Goal: Task Accomplishment & Management: Manage account settings

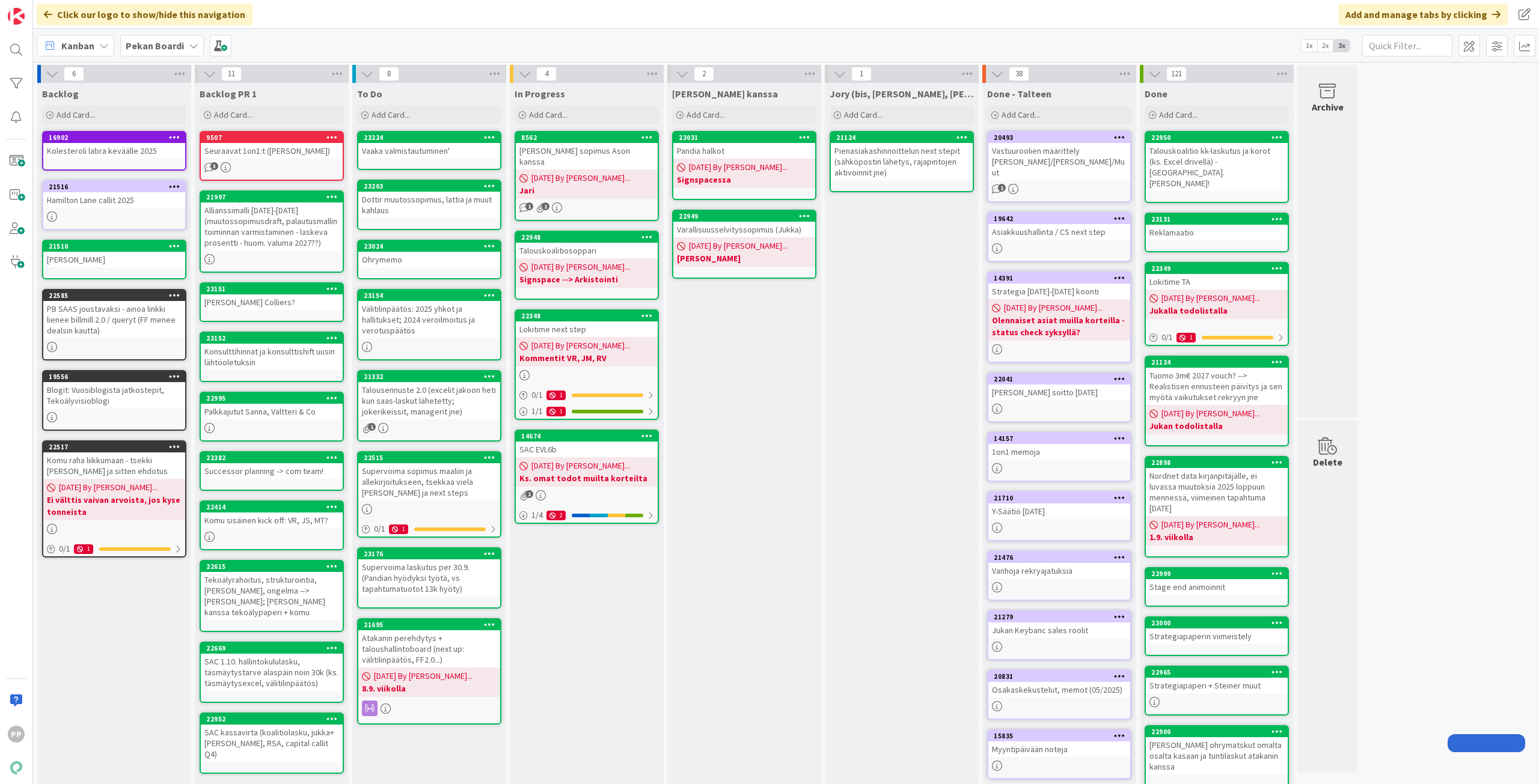
click at [621, 568] on div "In Progress Add Card... 8562 [PERSON_NAME] sopimus Ason kanssa [DATE] By [PERSO…" at bounding box center [586, 493] width 154 height 820
click at [935, 340] on div "Jory (bis, [PERSON_NAME], [PERSON_NAME]) Add Card... 21124 Pienasiakashinnoitte…" at bounding box center [901, 493] width 154 height 820
click at [407, 108] on div "Add Card..." at bounding box center [429, 114] width 144 height 18
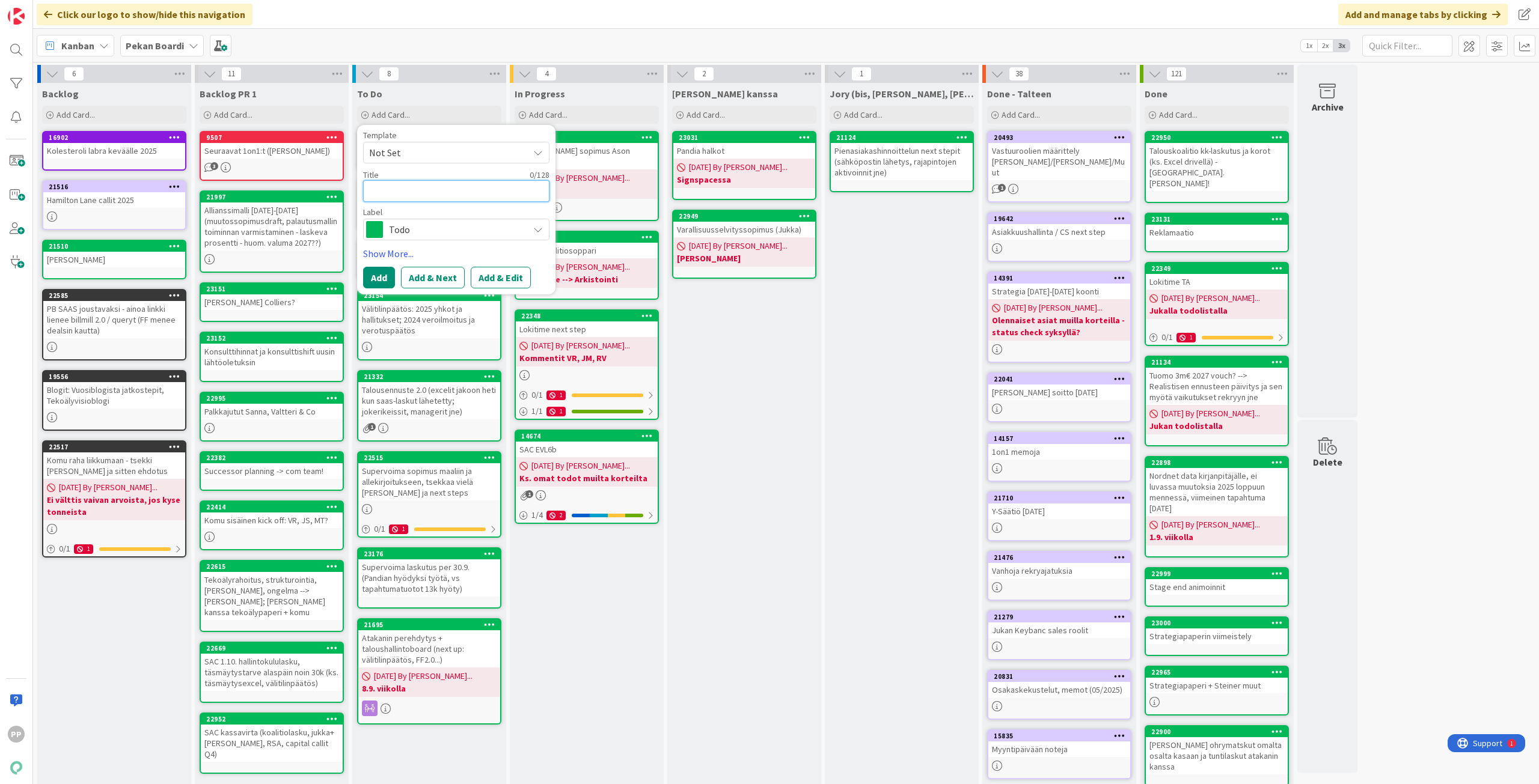
type textarea "K"
type textarea "x"
type textarea "Ke"
type textarea "x"
type textarea "Ken"
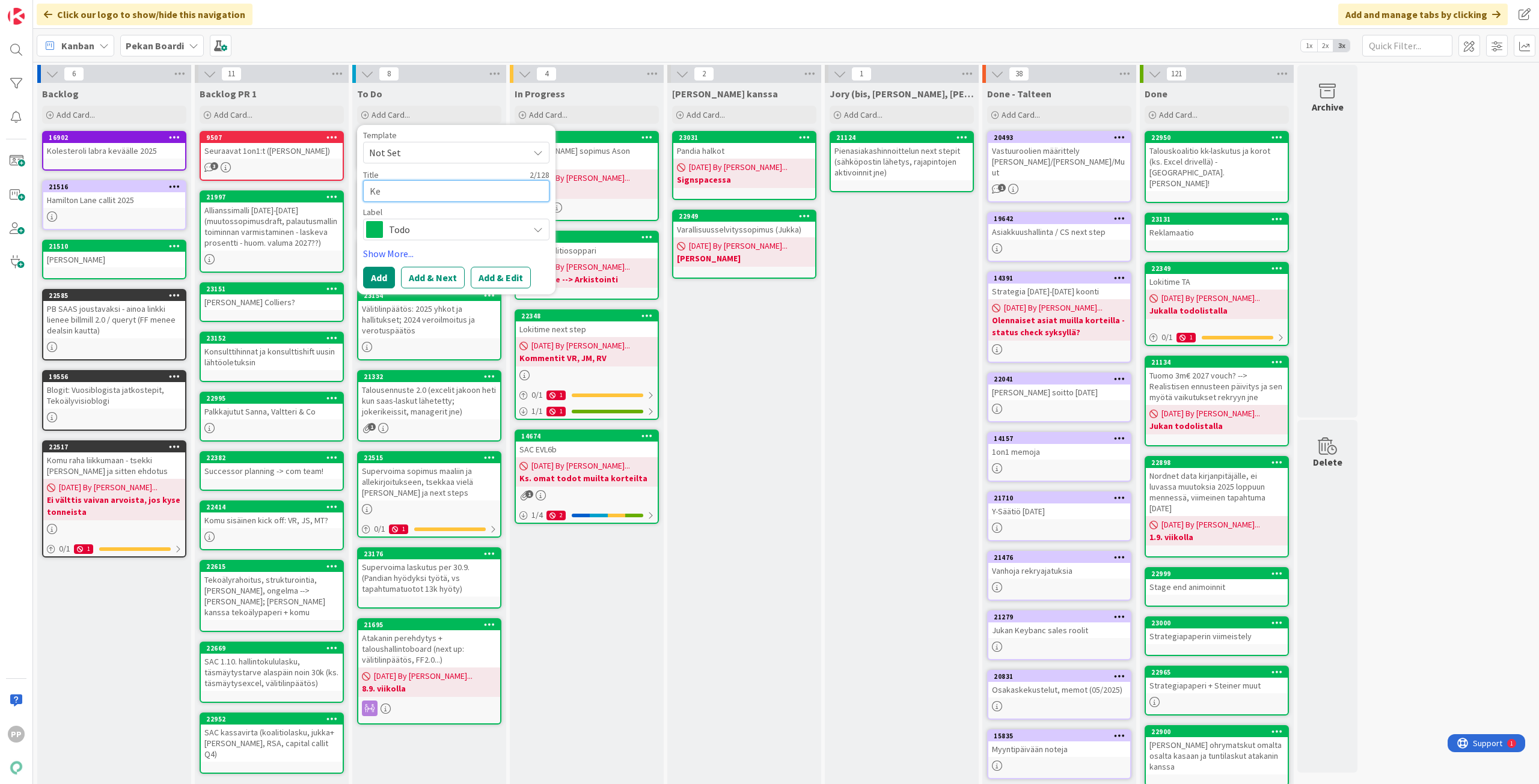
type textarea "x"
type textarea "Kenn"
type textarea "x"
type textarea "Kenno"
type textarea "x"
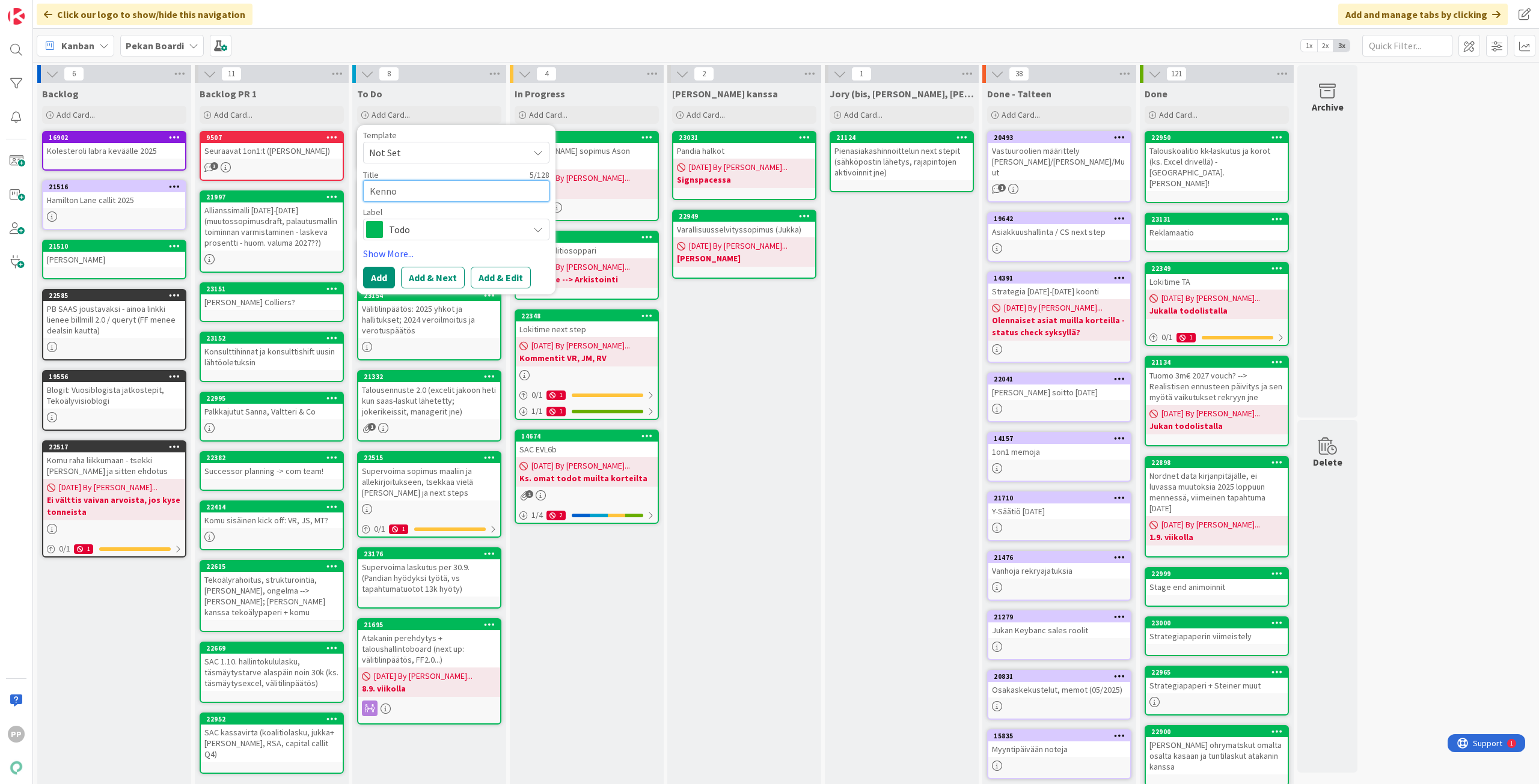
type textarea "Kenno"
type textarea "x"
type textarea "Kenno j"
type textarea "x"
type textarea "Kenno jo"
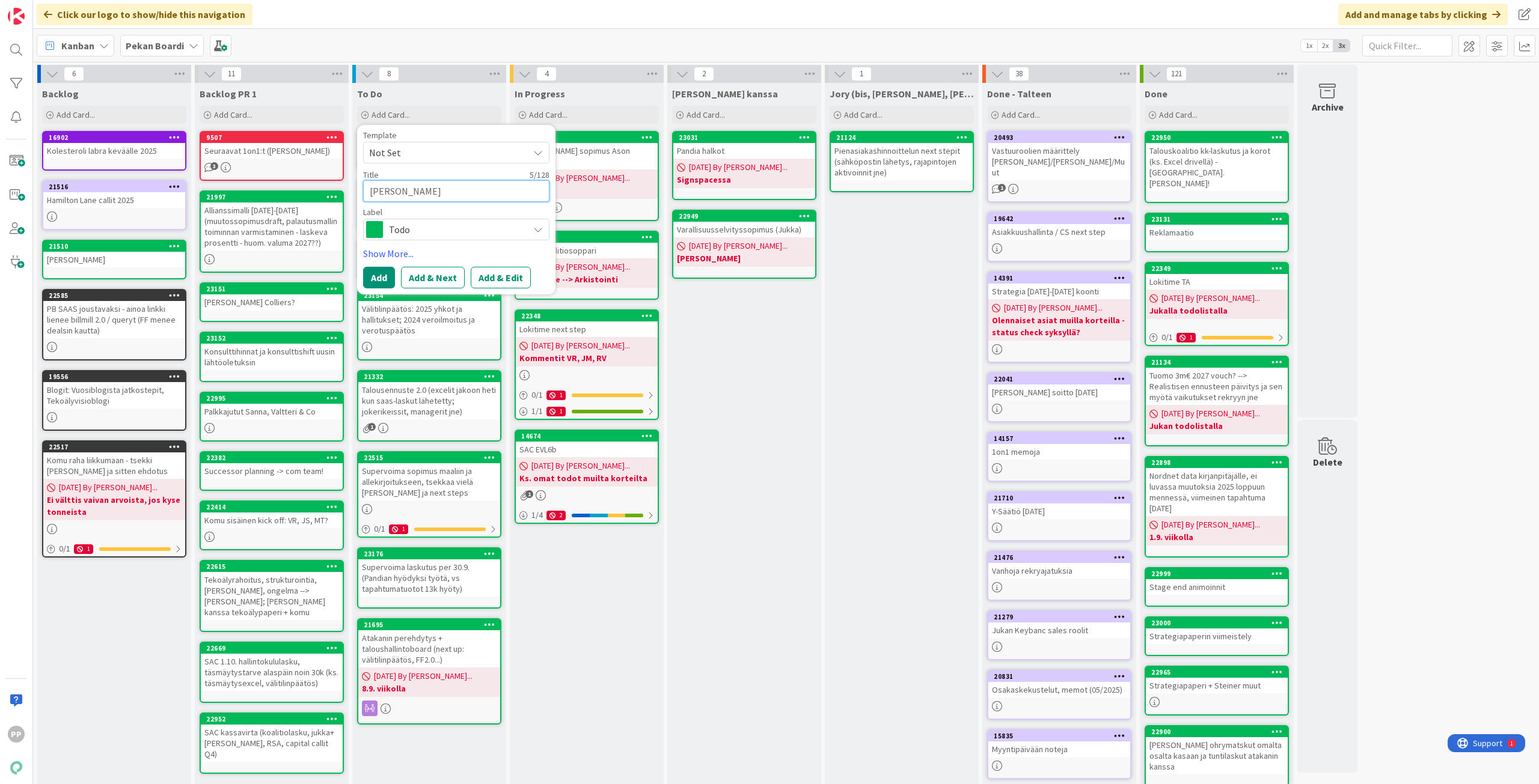
type textarea "x"
type textarea "Kenno jor"
type textarea "x"
type textarea "[PERSON_NAME]"
type textarea "x"
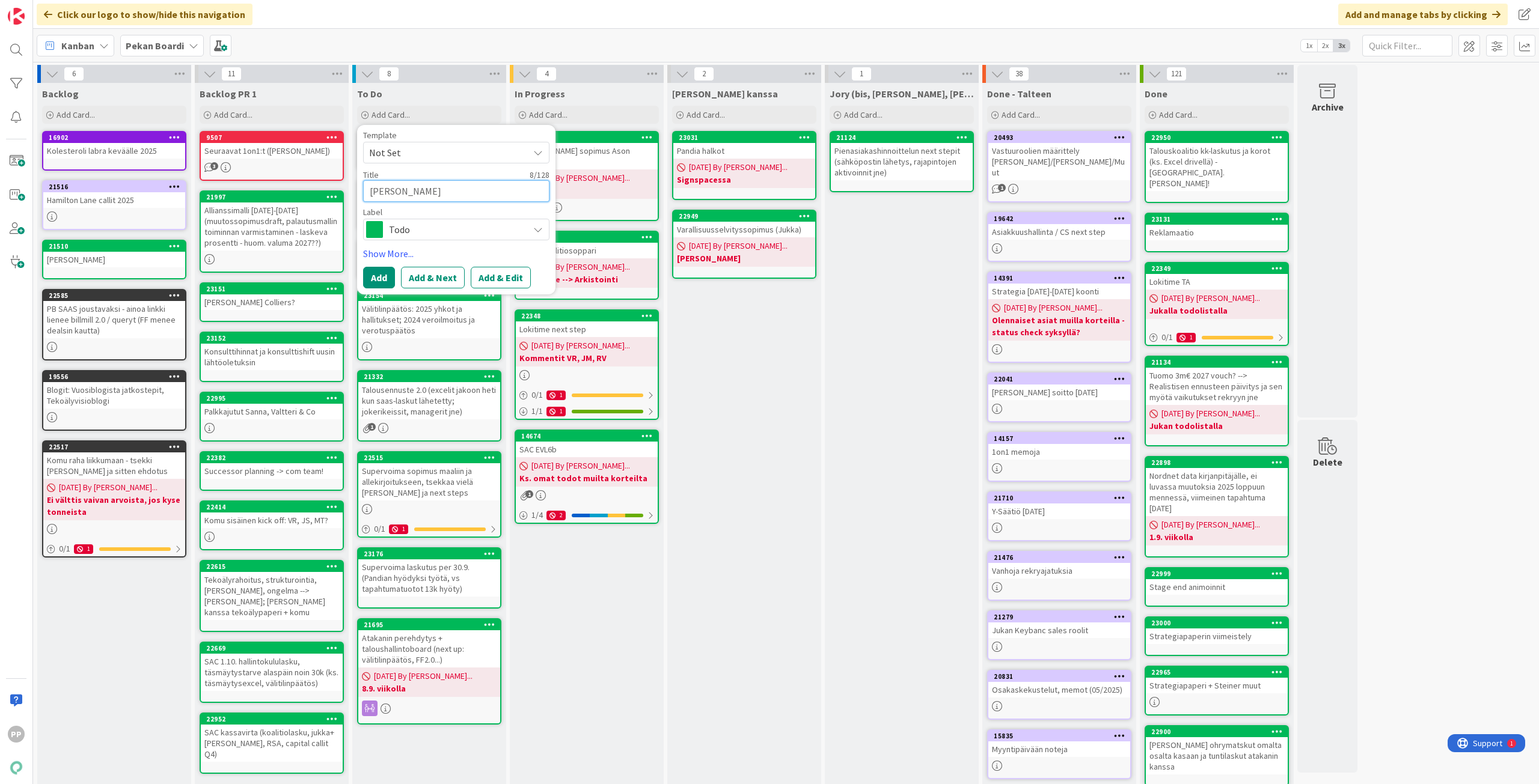
type textarea "Kenno jorys"
type textarea "x"
type textarea "Kenno joryst"
type textarea "x"
type textarea "[PERSON_NAME]"
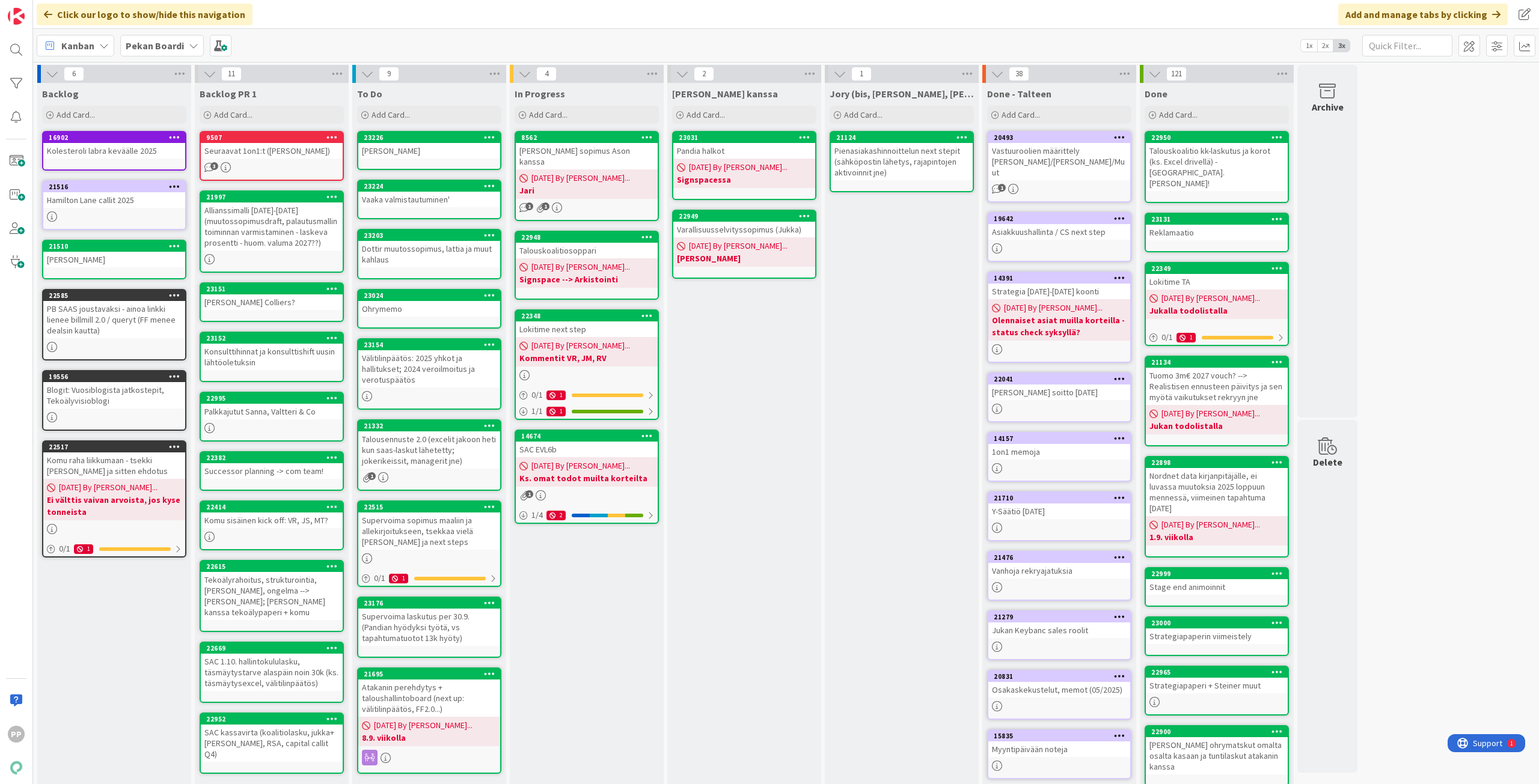
click at [454, 151] on div "[PERSON_NAME]" at bounding box center [429, 151] width 142 height 15
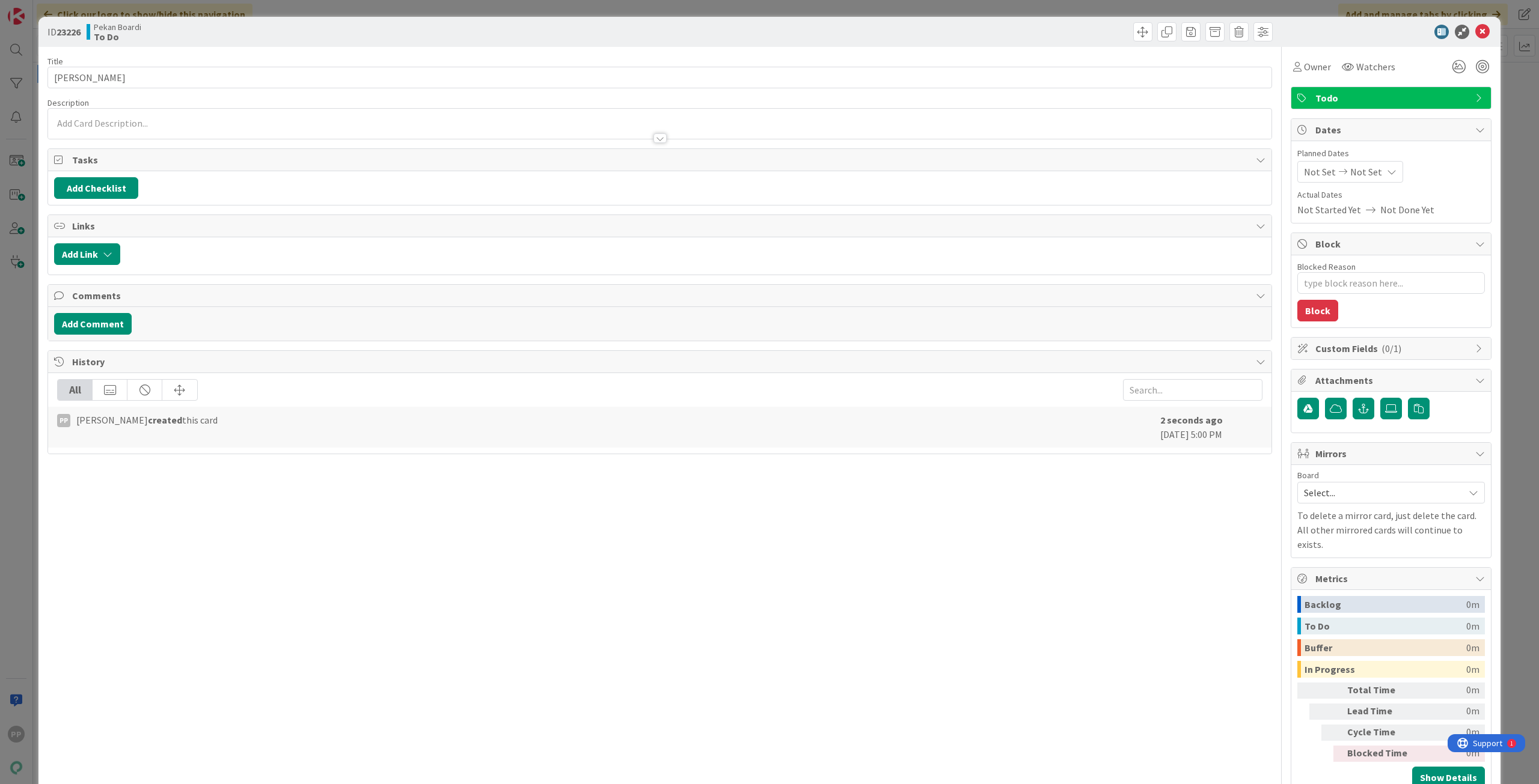
click at [284, 130] on div at bounding box center [659, 132] width 1223 height 12
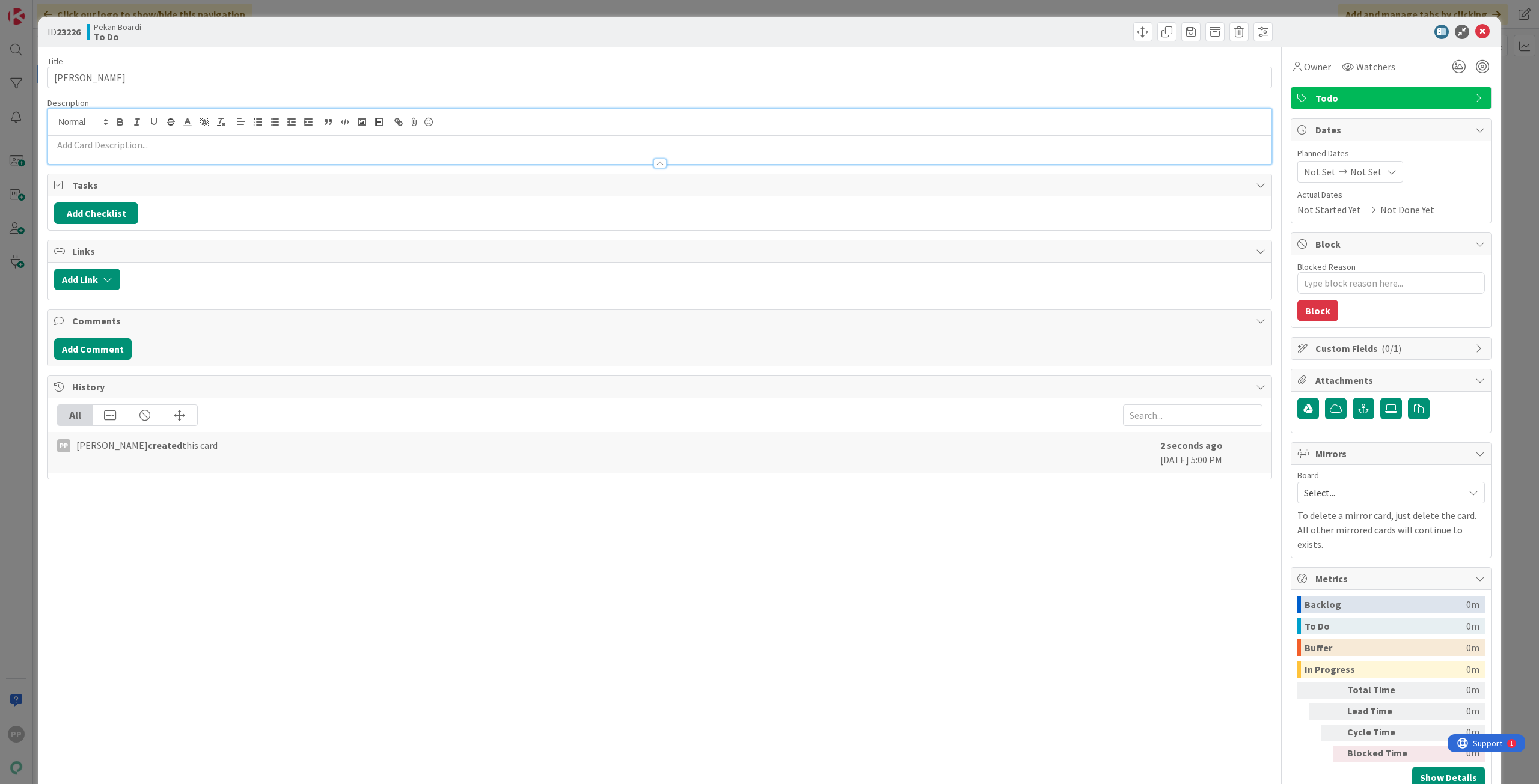
click at [140, 143] on p at bounding box center [659, 145] width 1211 height 14
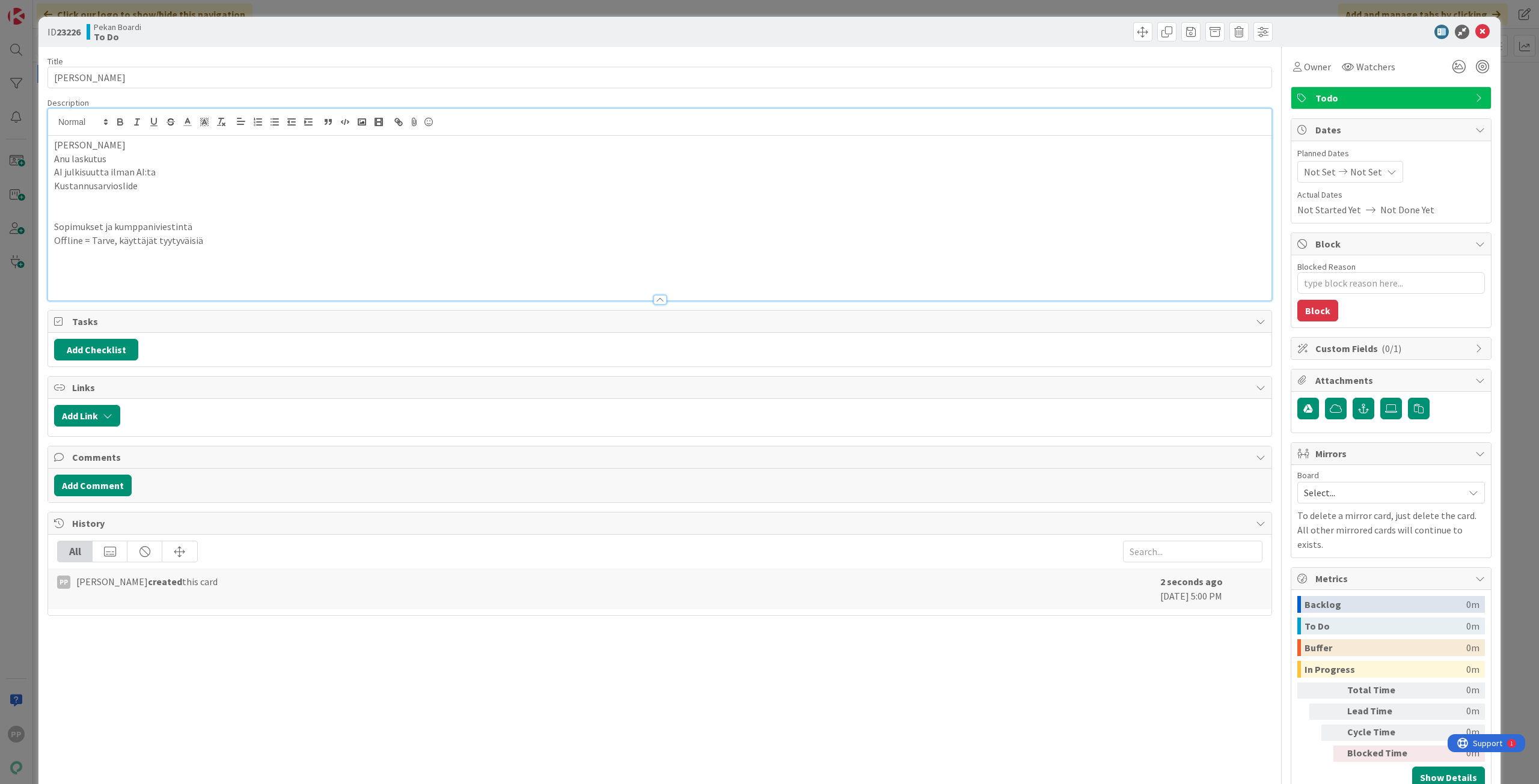
click at [302, 42] on div "ID 23226 Pekan Boardi To Do" at bounding box center [769, 31] width 1462 height 30
type textarea "x"
click at [330, 12] on div "ID 23226 Pekan Boardi To Do Title 13 / 128 Kenno jorystä Description PP Pekka P…" at bounding box center [769, 392] width 1539 height 784
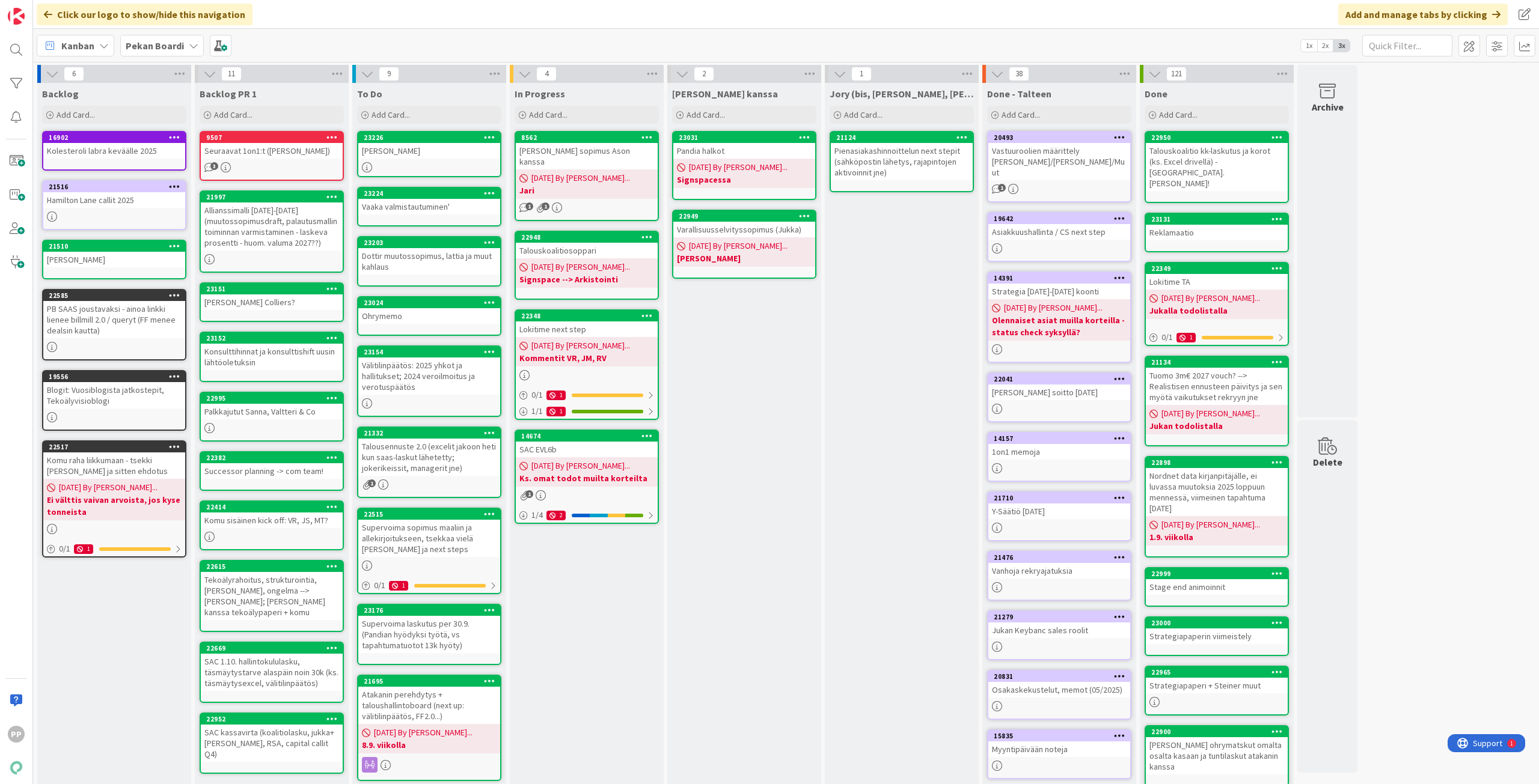
drag, startPoint x: 890, startPoint y: 430, endPoint x: 718, endPoint y: 383, distance: 178.3
click at [890, 430] on div "Jory (bis, kenno, bohr) Add Card... 21124 Pienasiakashinnoittelun next stepit (…" at bounding box center [901, 493] width 154 height 820
click at [426, 113] on div "Add Card..." at bounding box center [429, 114] width 144 height 18
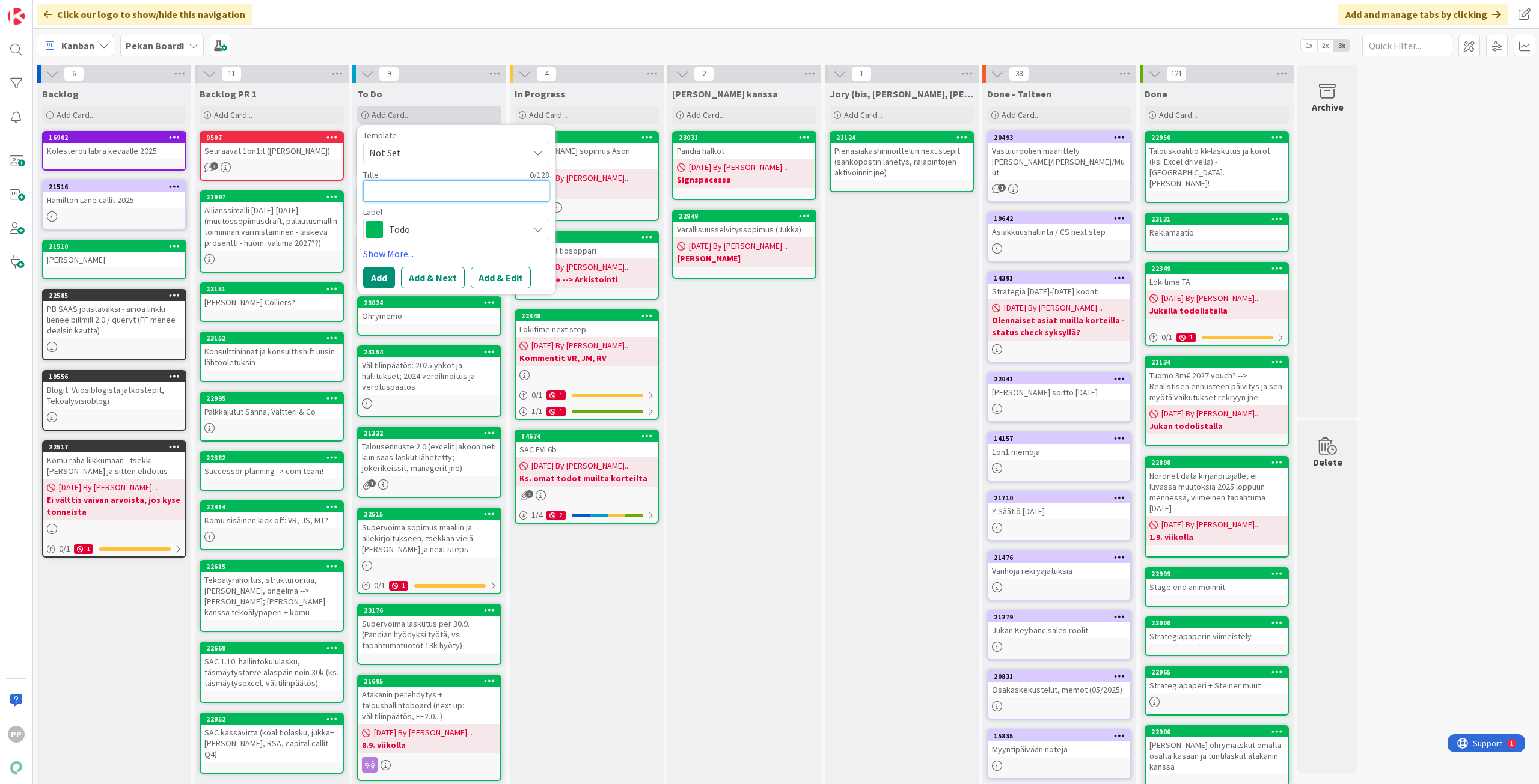
type textarea "H"
type textarea "x"
type textarea "He"
type textarea "x"
type textarea "Hen"
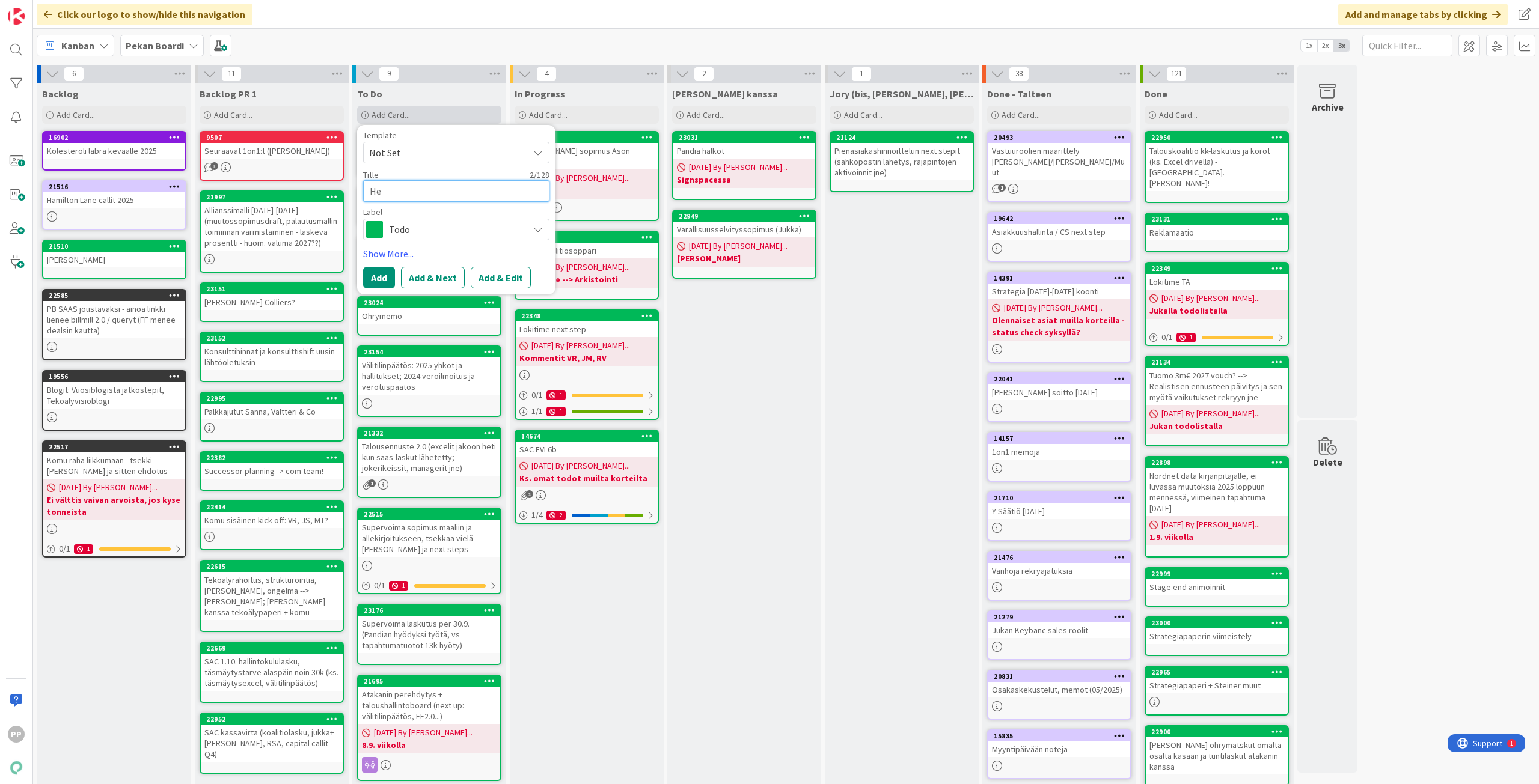
type textarea "x"
type textarea "Henr"
type textarea "x"
type textarea "[PERSON_NAME]"
type textarea "x"
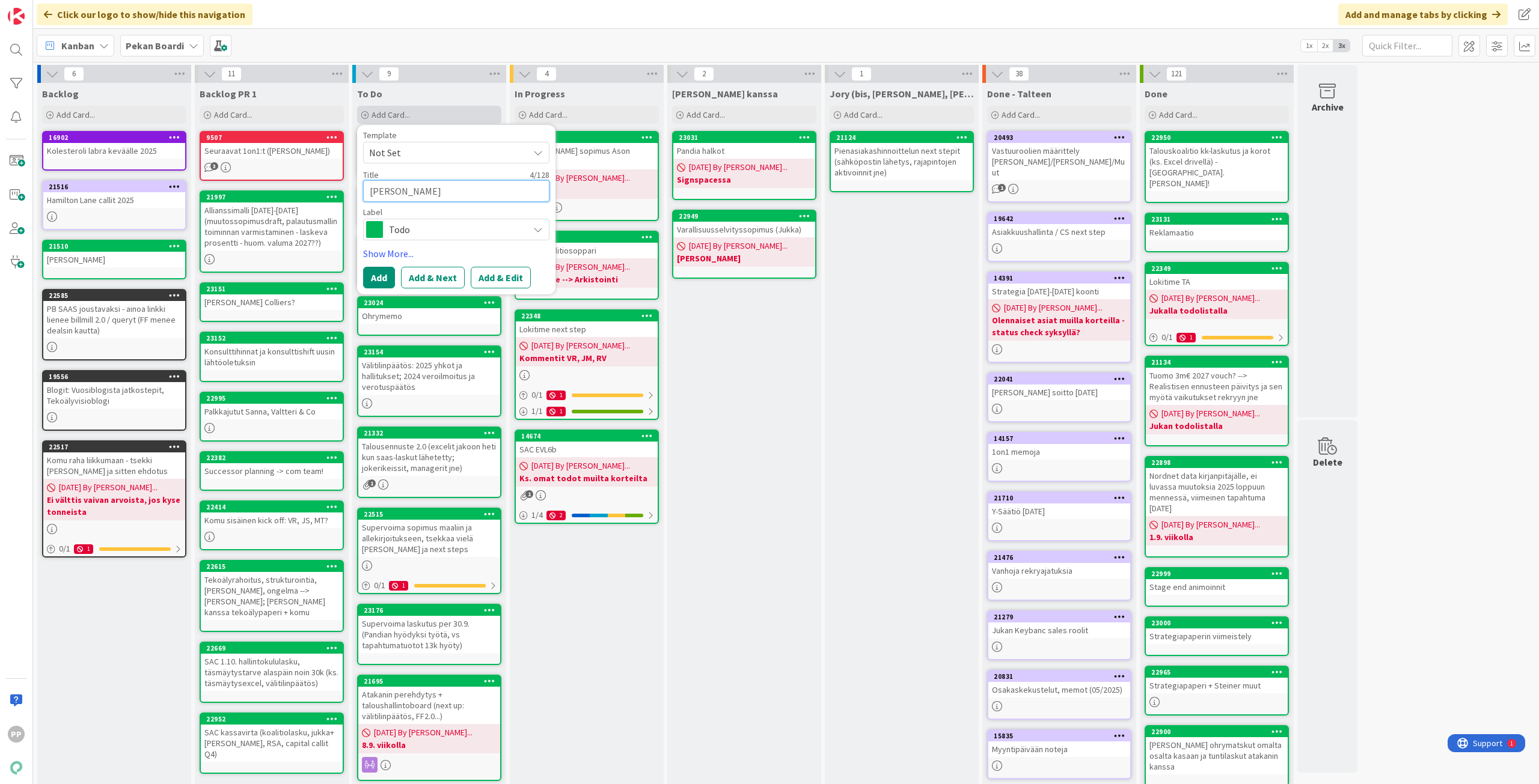
type textarea "Henril"
type textarea "x"
type textarea "Henrilt"
type textarea "x"
type textarea "Henriltä"
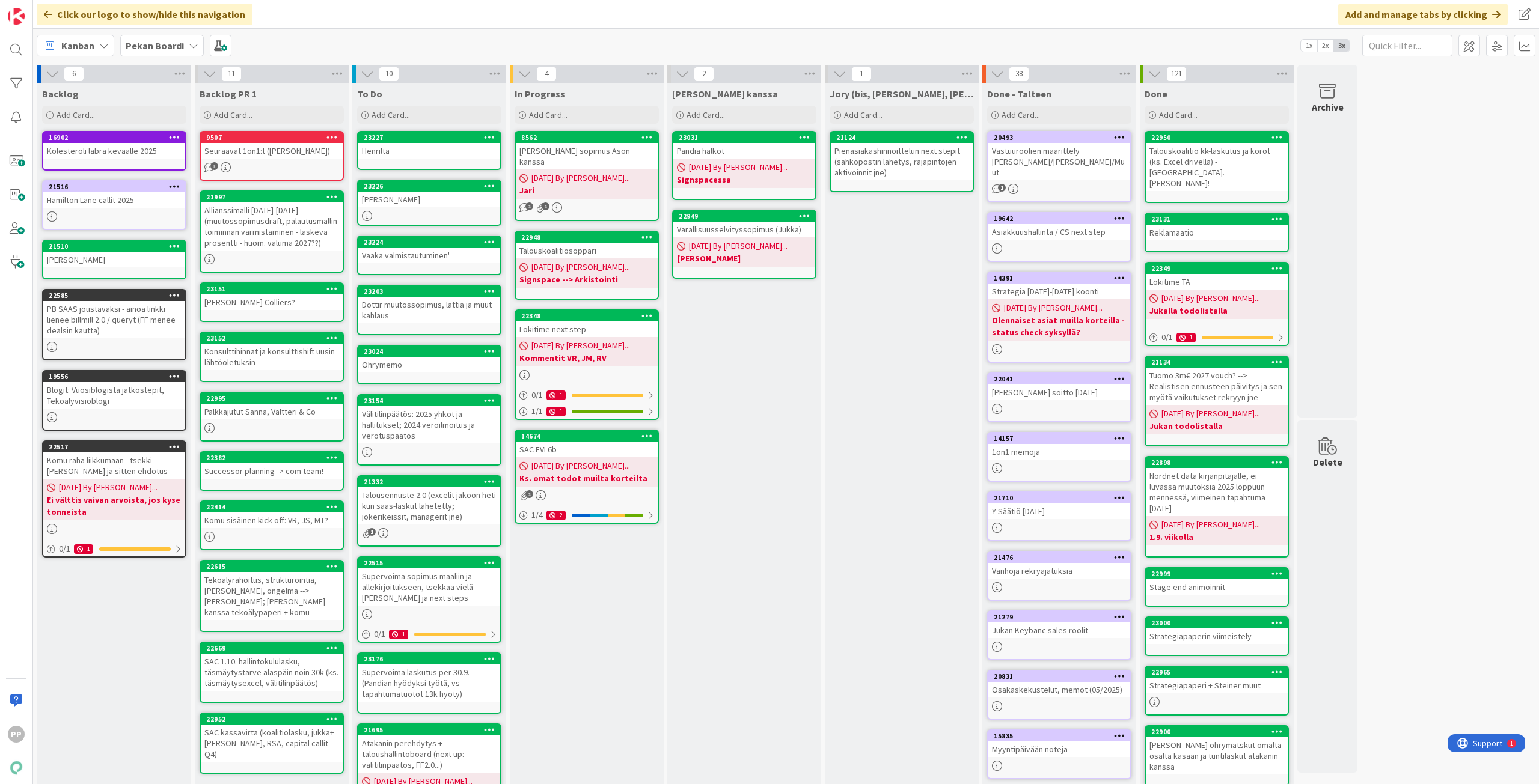
click at [435, 150] on div "Henriltä" at bounding box center [429, 151] width 142 height 15
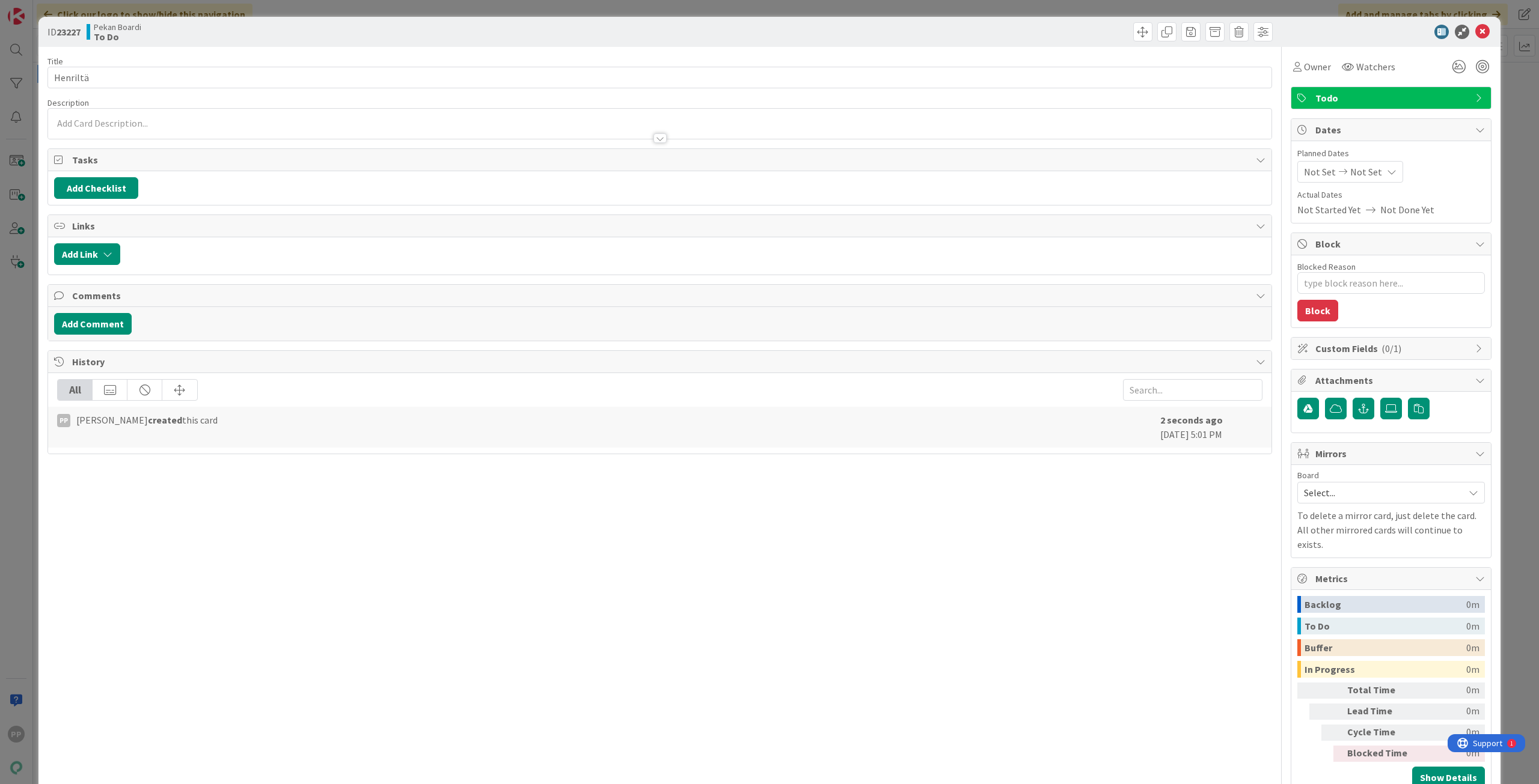
click at [221, 126] on p at bounding box center [659, 123] width 1211 height 14
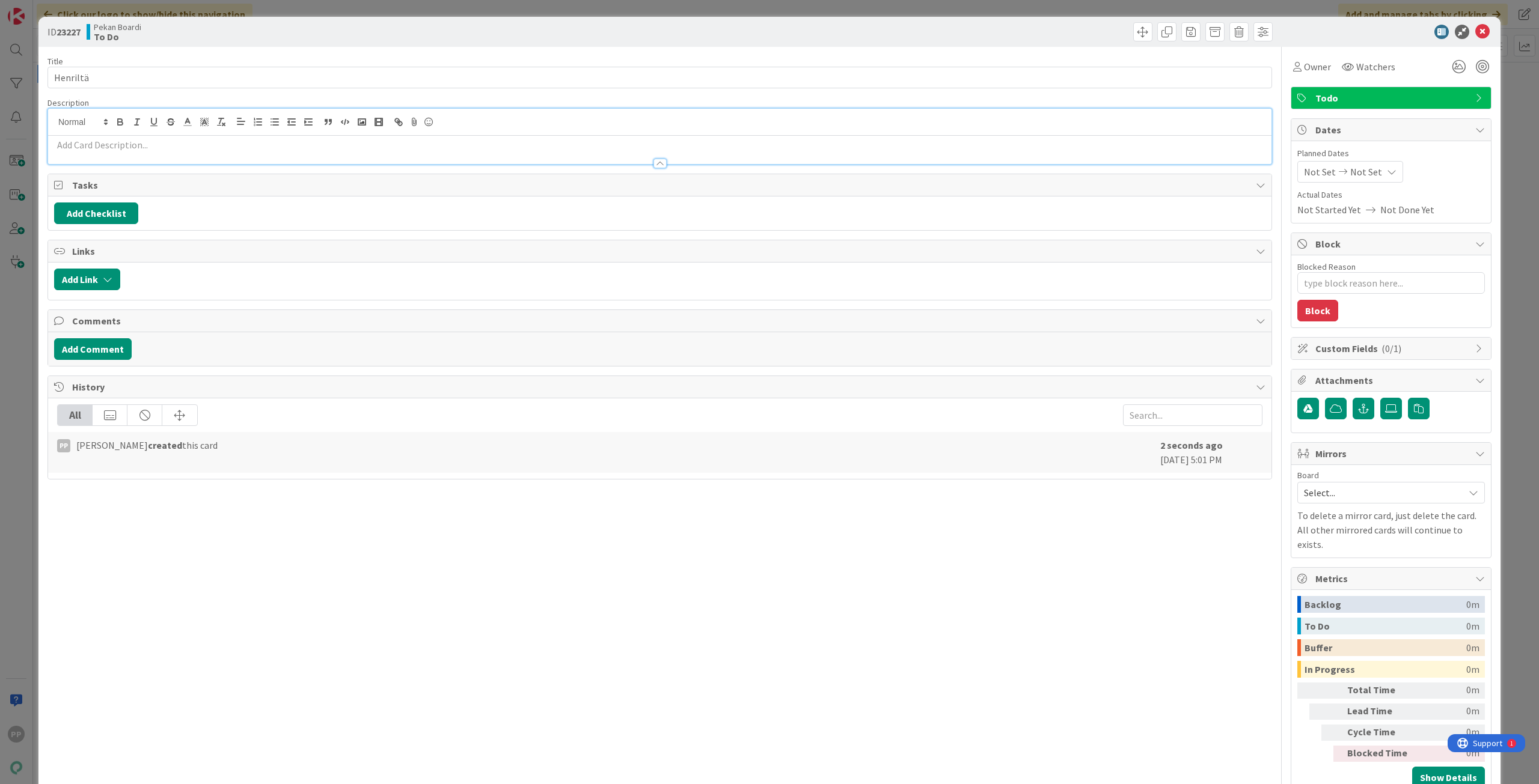
click at [124, 148] on p at bounding box center [659, 145] width 1211 height 14
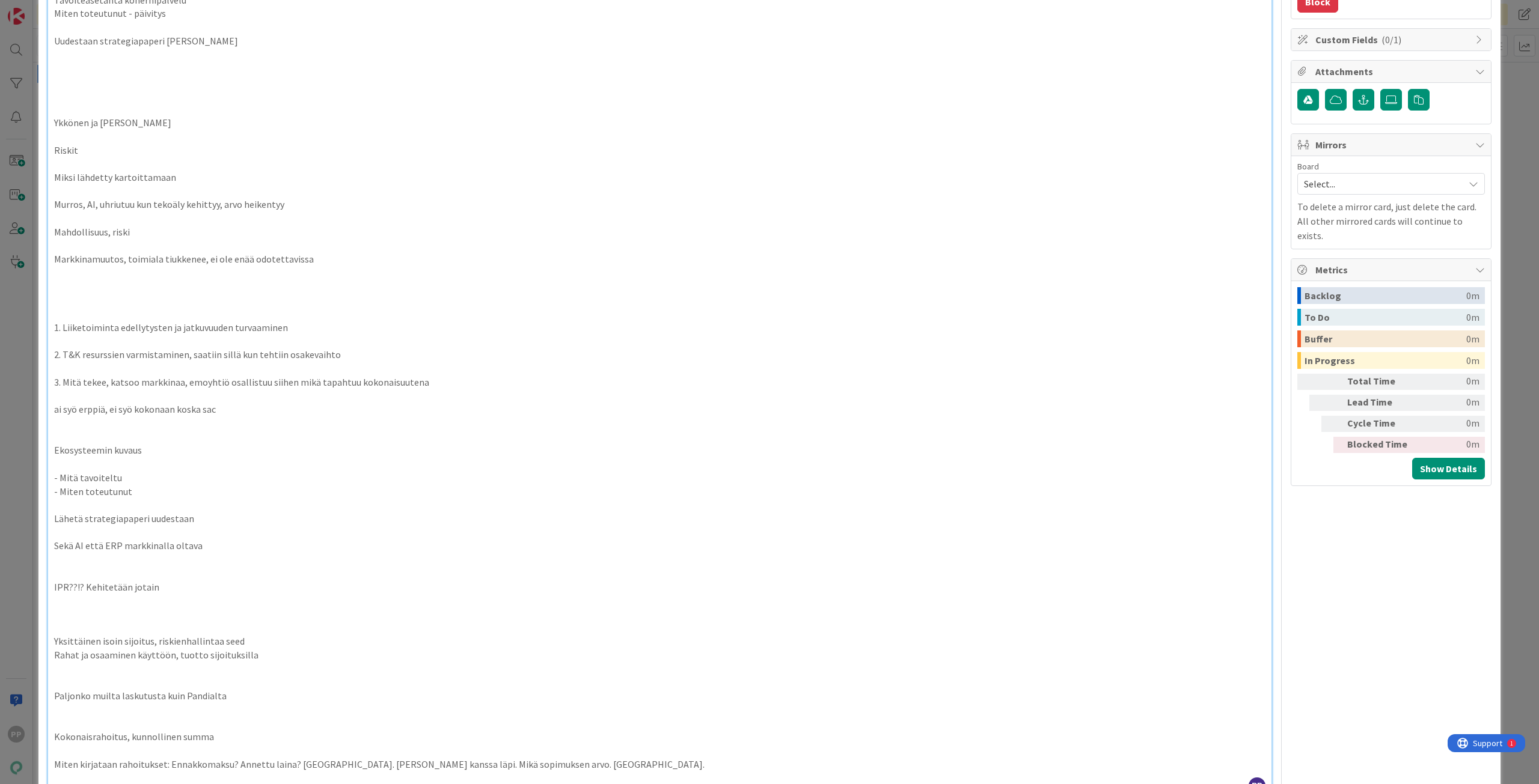
click at [47, 87] on div "ID 23227 Pekan Boardi To Do Title 8 / 128 Henriltä Description PP Pekka Paaskun…" at bounding box center [769, 415] width 1462 height 1413
type textarea "x"
click at [36, 88] on div "ID 23227 Pekan Boardi To Do Title 8 / 128 Henriltä Description PP Pekka Paaskun…" at bounding box center [769, 392] width 1539 height 784
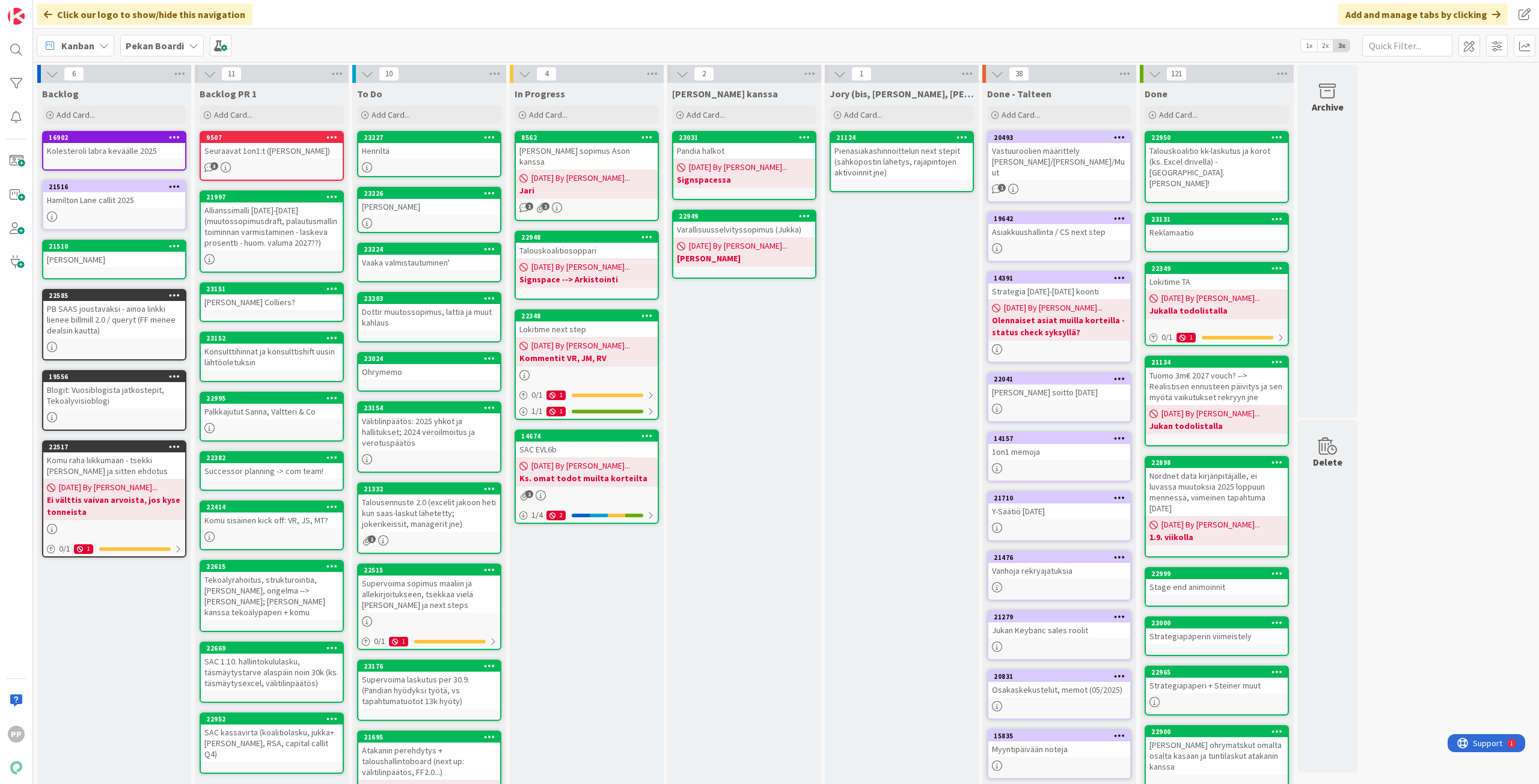
click at [763, 482] on div "Jukan kanssa Add Card... 23031 Pandia halkot 09/01/2025 By Pekka... Signspacess…" at bounding box center [744, 493] width 154 height 820
click at [772, 465] on div "Jukan kanssa Add Card... 23031 Pandia halkot 09/01/2025 By Pekka... Signspacess…" at bounding box center [744, 493] width 154 height 820
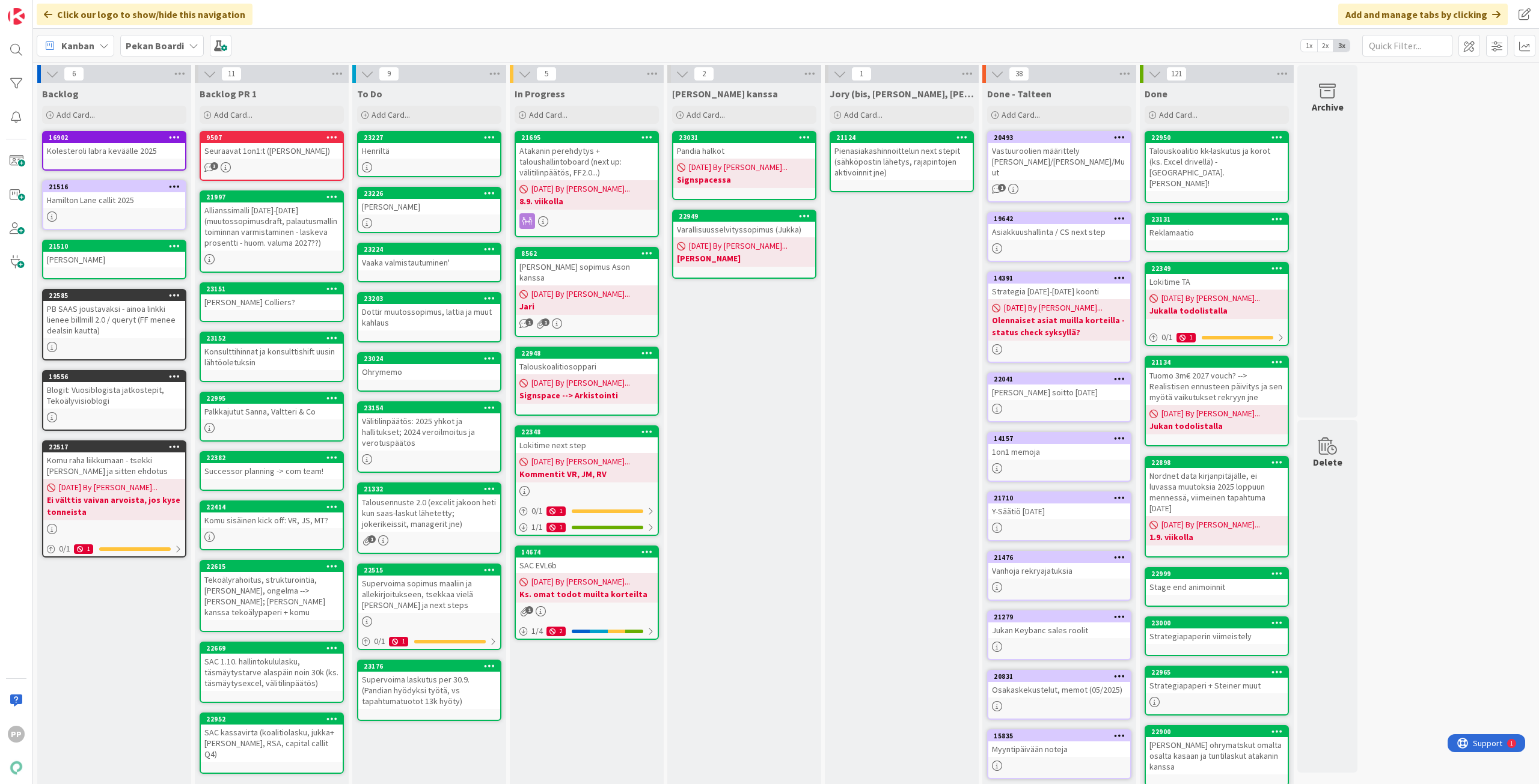
click at [741, 396] on div "Jukan kanssa Add Card... 23031 Pandia halkot 09/01/2025 By Pekka... Signspacess…" at bounding box center [744, 493] width 154 height 820
click at [739, 367] on div "Jukan kanssa Add Card... 23031 Pandia halkot 09/01/2025 By Pekka... Signspacess…" at bounding box center [744, 493] width 154 height 820
click at [744, 356] on div "Jukan kanssa Add Card... 23031 Pandia halkot 09/01/2025 By Pekka... Signspacess…" at bounding box center [744, 493] width 154 height 820
click at [719, 543] on div "Jukan kanssa Add Card... 23031 Pandia halkot 09/01/2025 By Pekka... Signspacess…" at bounding box center [744, 493] width 154 height 820
click at [725, 559] on div "Jukan kanssa Add Card... 23031 Pandia halkot 09/01/2025 By Pekka... Signspacess…" at bounding box center [744, 493] width 154 height 820
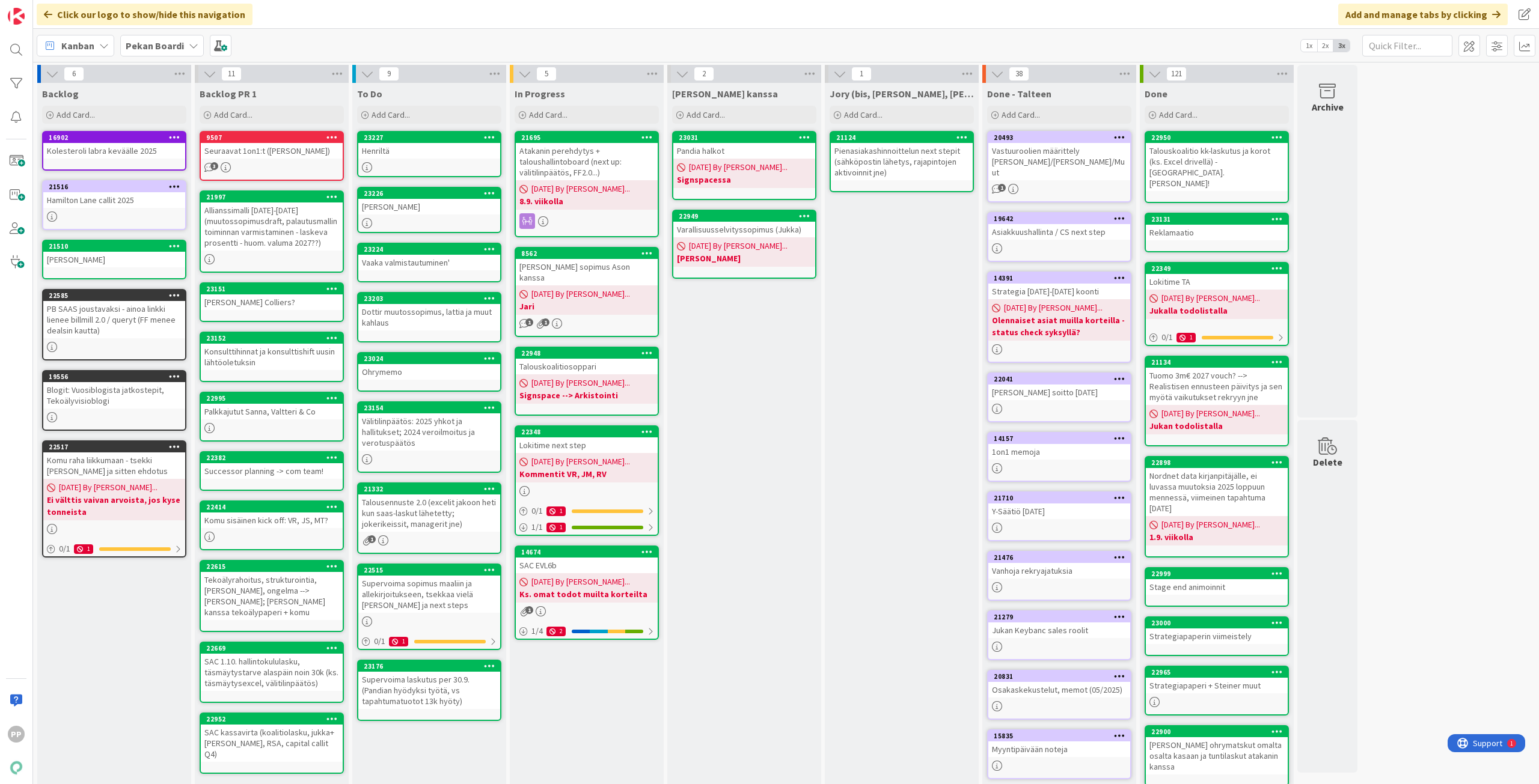
click at [741, 590] on div "Jukan kanssa Add Card... 23031 Pandia halkot 09/01/2025 By Pekka... Signspacess…" at bounding box center [744, 493] width 154 height 820
click at [745, 622] on div "Jukan kanssa Add Card... 23031 Pandia halkot 09/01/2025 By Pekka... Signspacess…" at bounding box center [744, 493] width 154 height 820
click at [744, 644] on div "Jukan kanssa Add Card... 23031 Pandia halkot 09/01/2025 By Pekka... Signspacess…" at bounding box center [744, 493] width 154 height 820
click at [740, 652] on div "Jukan kanssa Add Card... 23031 Pandia halkot 09/01/2025 By Pekka... Signspacess…" at bounding box center [744, 493] width 154 height 820
click at [744, 665] on div "Jukan kanssa Add Card... 23031 Pandia halkot 09/01/2025 By Pekka... Signspacess…" at bounding box center [744, 493] width 154 height 820
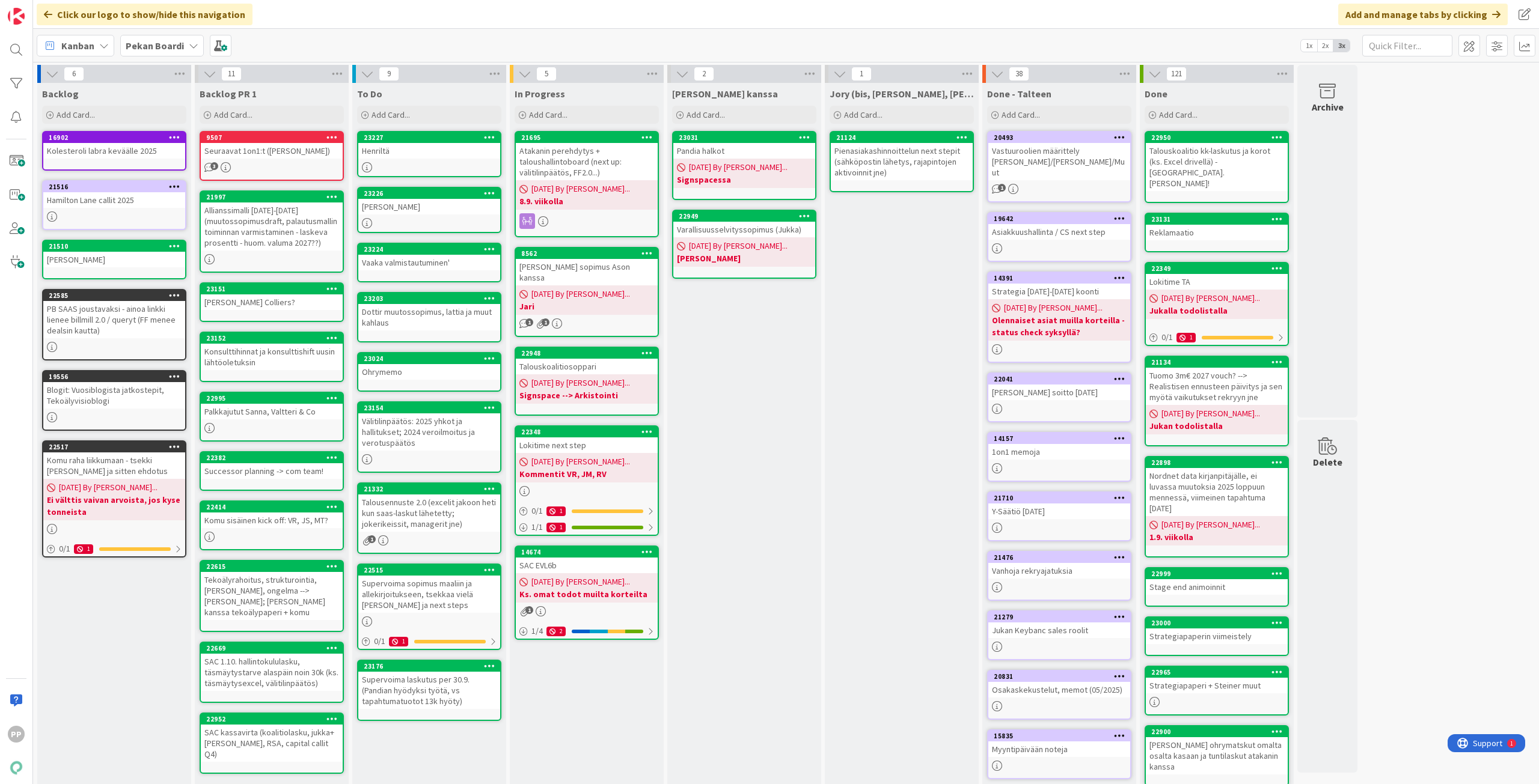
click at [752, 677] on div "Jukan kanssa Add Card... 23031 Pandia halkot 09/01/2025 By Pekka... Signspacess…" at bounding box center [744, 493] width 154 height 820
click at [255, 783] on link "Show More (1)" at bounding box center [271, 793] width 144 height 19
click at [748, 632] on div "Jukan kanssa Add Card... 23031 Pandia halkot 09/01/2025 By Pekka... Signspacess…" at bounding box center [744, 493] width 154 height 820
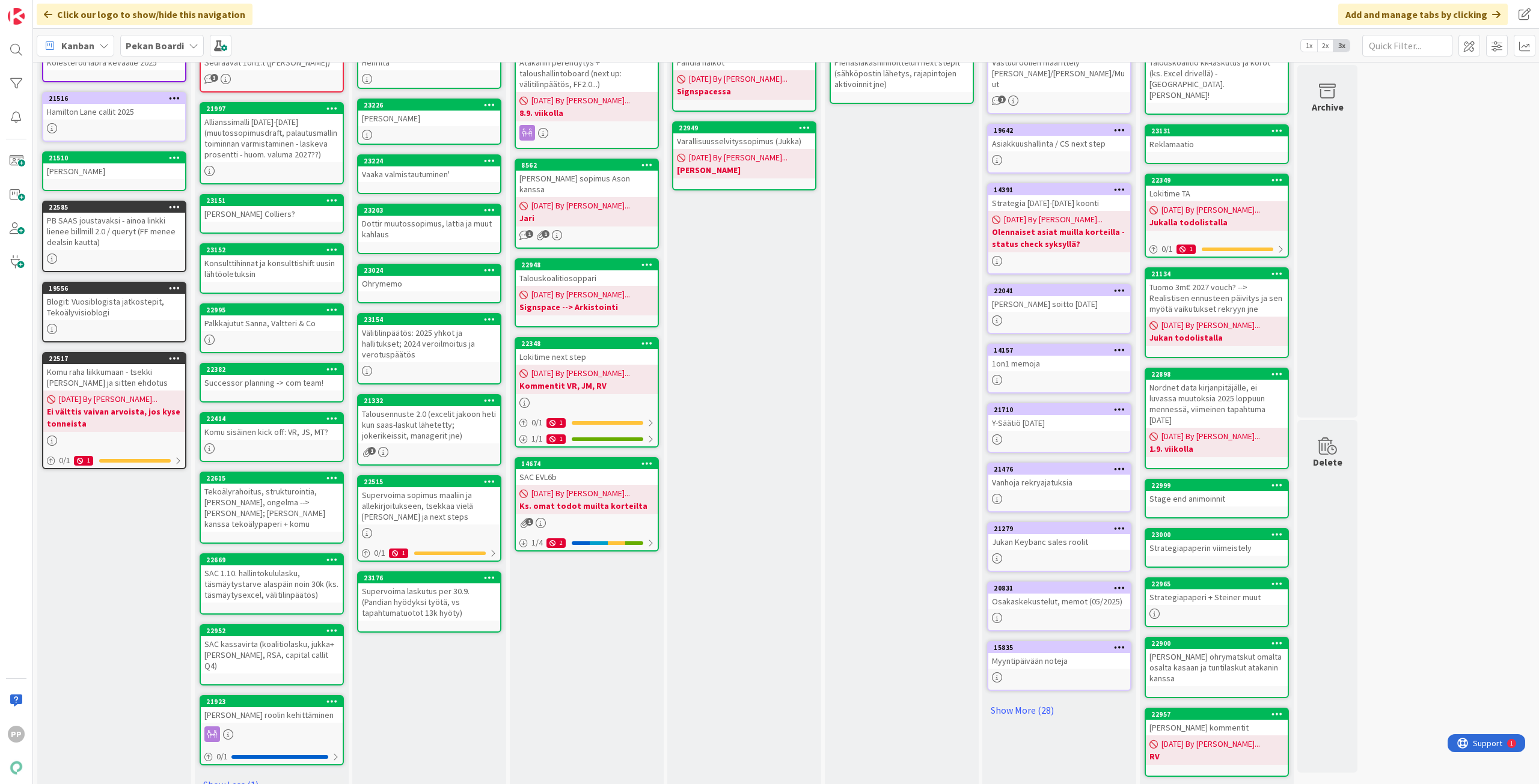
scroll to position [92, 0]
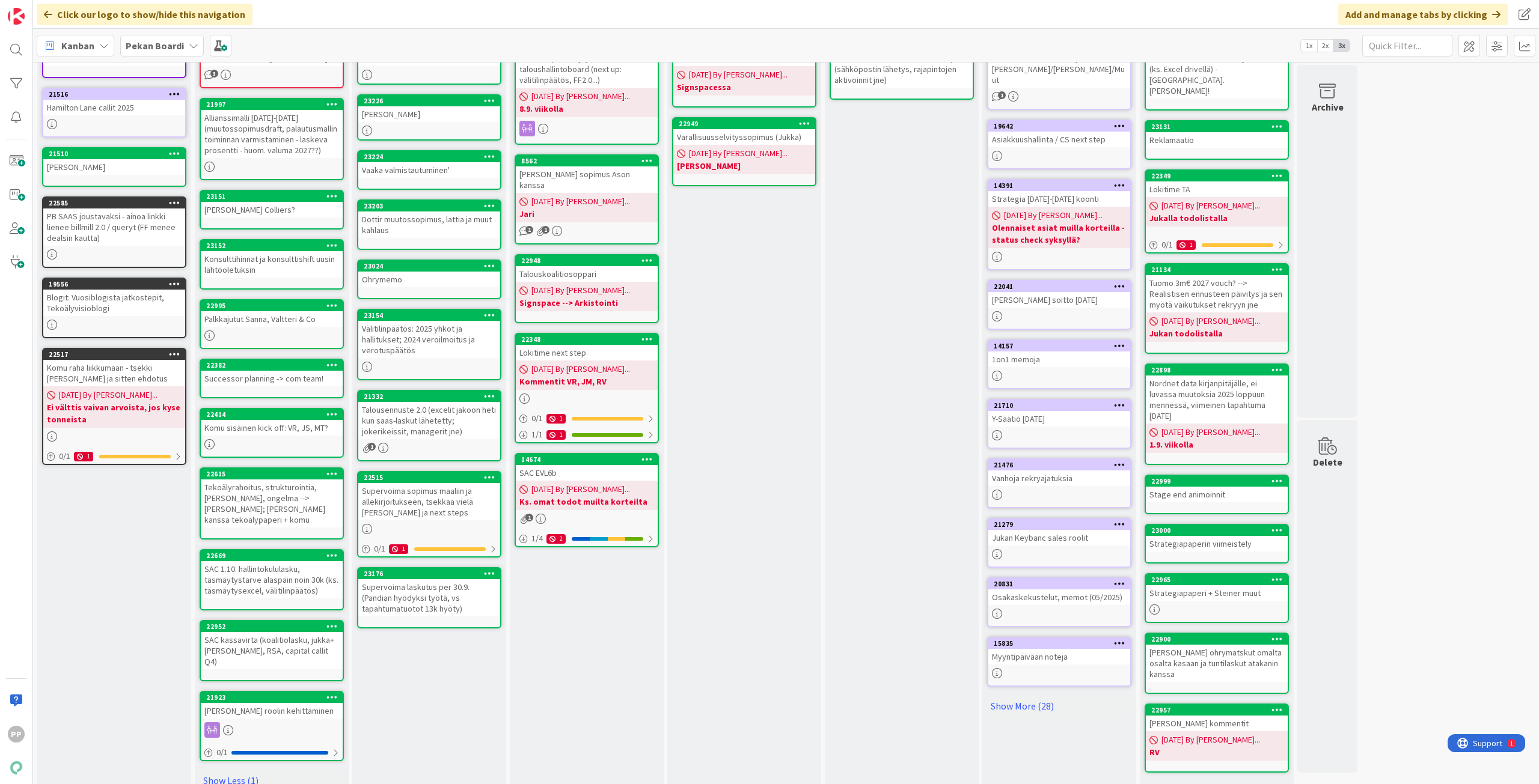
click at [431, 692] on div "To Do Add Card... Template Not Set Title 0 / 128 Henriltä Label Todo Show More.…" at bounding box center [429, 401] width 154 height 820
click at [605, 647] on div "In Progress Add Card... 21695 Atakanin perehdytys + taloushallintoboard (next u…" at bounding box center [586, 401] width 154 height 820
click at [739, 604] on div "Jukan kanssa Add Card... 23031 Pandia halkot 09/01/2025 By Pekka... Signspacess…" at bounding box center [744, 401] width 154 height 820
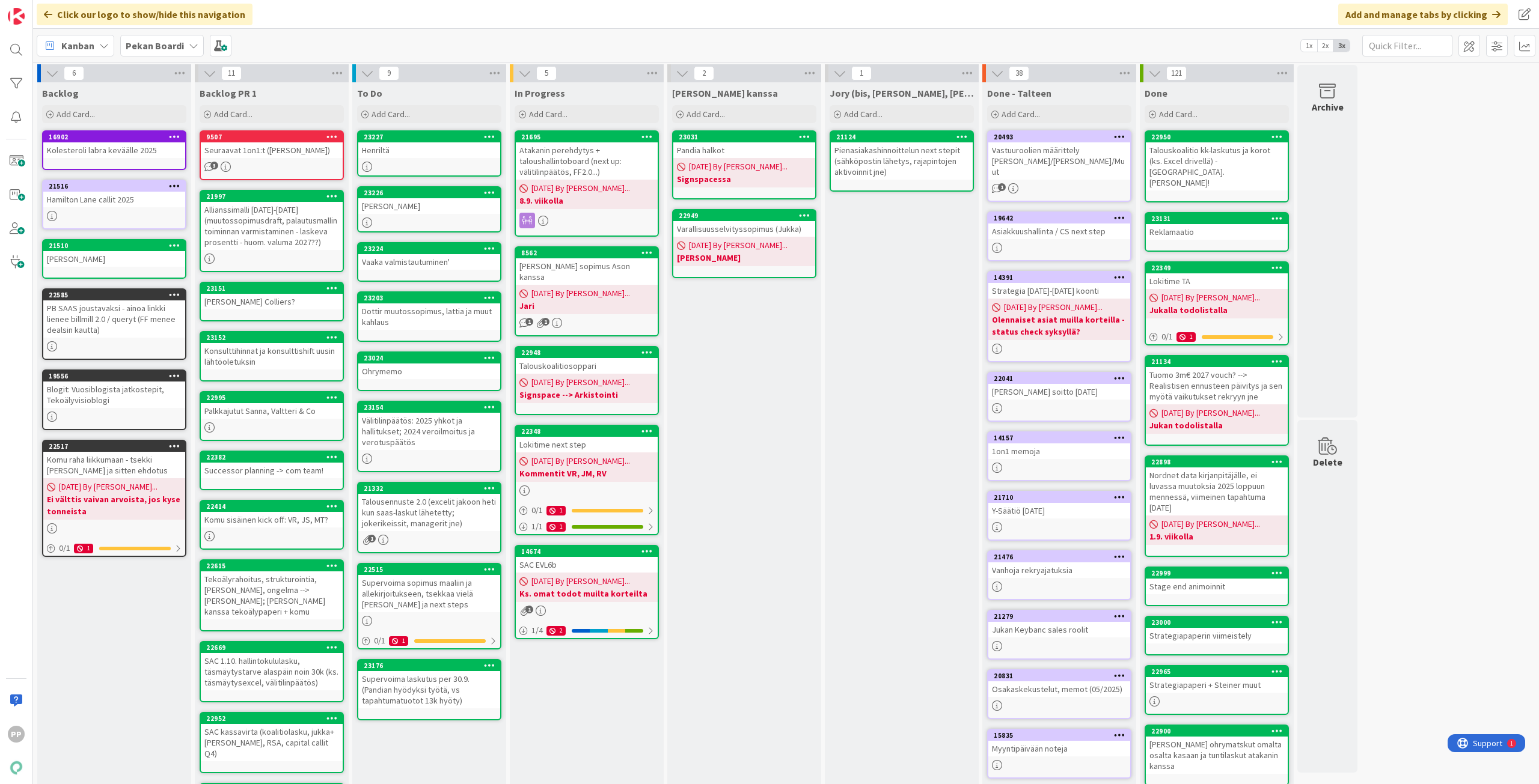
scroll to position [0, 0]
click at [738, 487] on div "Jukan kanssa Add Card... 23031 Pandia halkot 09/01/2025 By Pekka... Signspacess…" at bounding box center [744, 493] width 154 height 820
click at [914, 387] on div "Jory (bis, kenno, bohr) Add Card... 21124 Pienasiakashinnoittelun next stepit (…" at bounding box center [901, 493] width 154 height 820
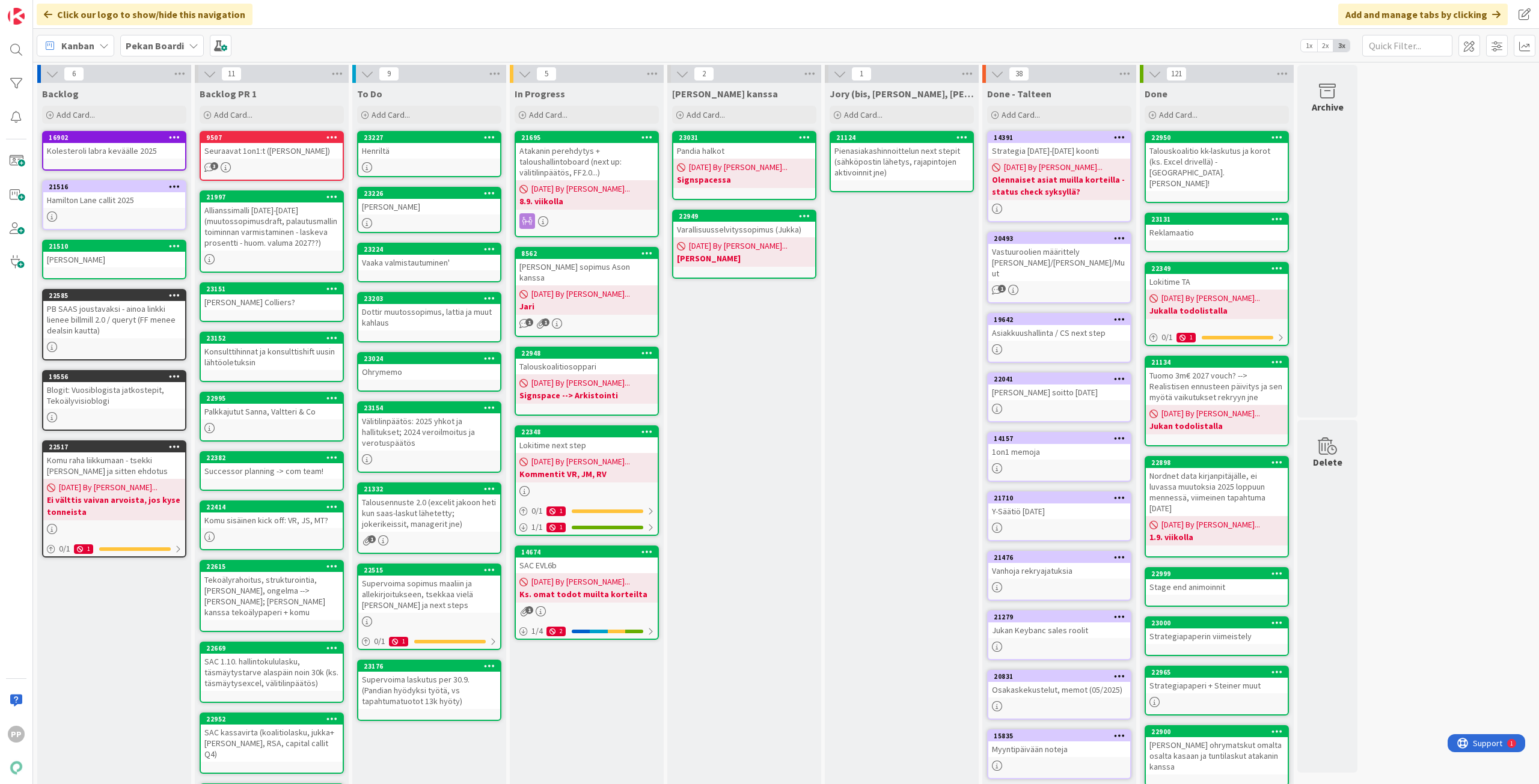
click at [931, 353] on div "Jory (bis, kenno, bohr) Add Card... 21124 Pienasiakashinnoittelun next stepit (…" at bounding box center [901, 493] width 154 height 820
click at [189, 46] on icon at bounding box center [193, 45] width 9 height 9
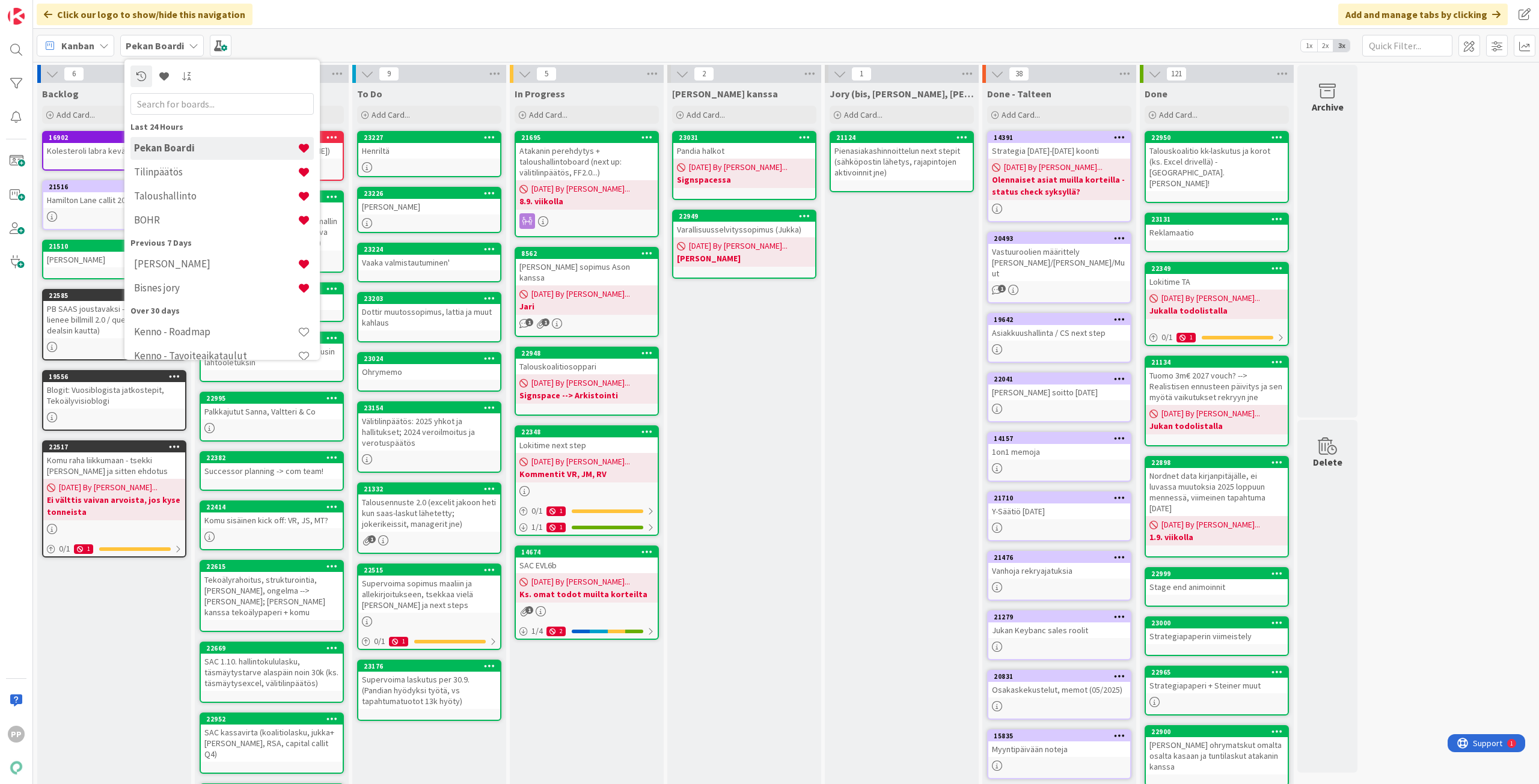
click at [278, 47] on div "Kanban Pekan Boardi Last 24 Hours Pekan Boardi Tilinpäätös Taloushallinto BOHR …" at bounding box center [785, 45] width 1506 height 33
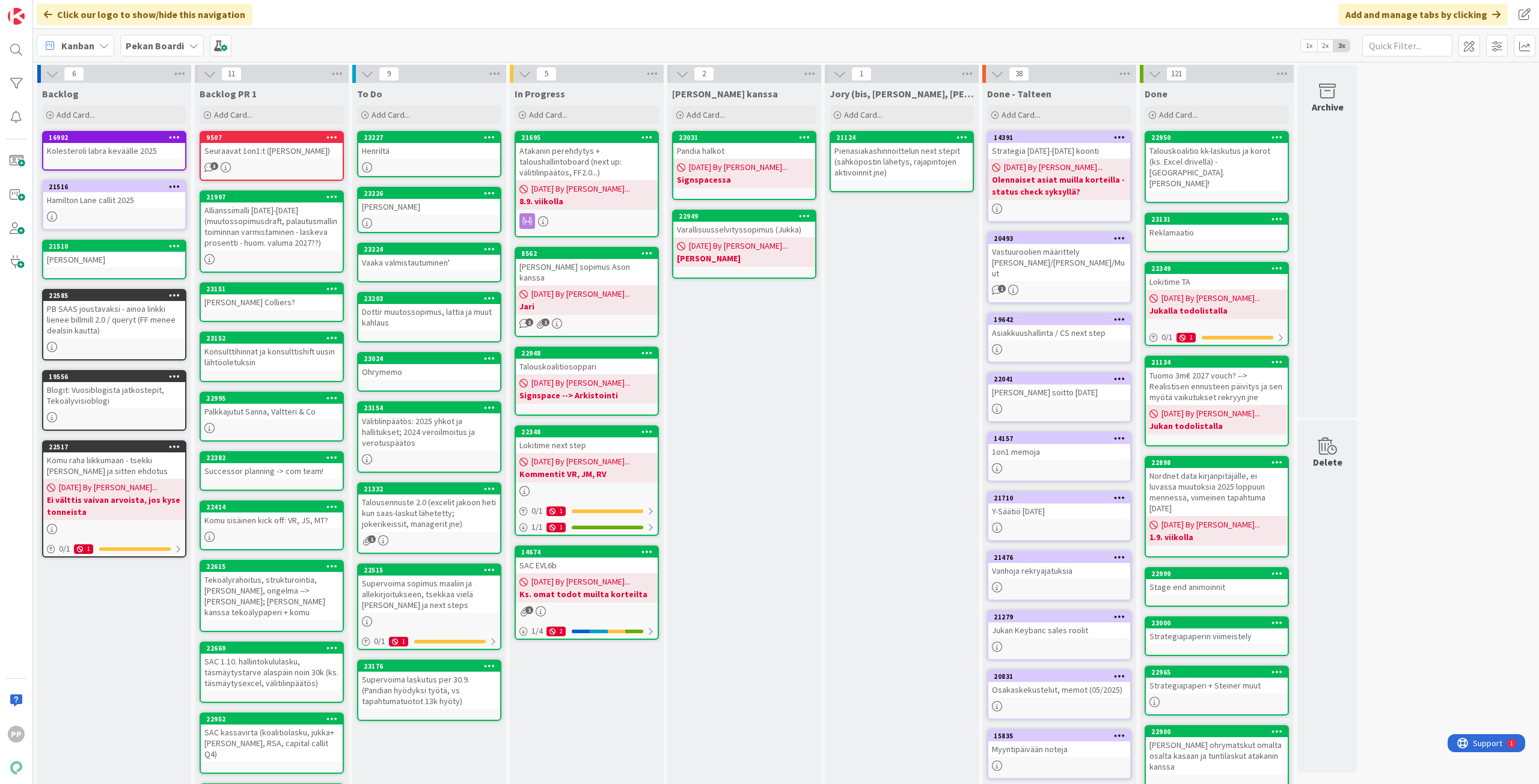
click at [285, 45] on div "Kanban Pekan Boardi 1x 2x 3x" at bounding box center [785, 45] width 1506 height 33
click at [285, 46] on div "Kanban Pekan Boardi 1x 2x 3x" at bounding box center [785, 45] width 1506 height 33
click at [314, 49] on div "Kanban Pekan Boardi 1x 2x 3x" at bounding box center [785, 45] width 1506 height 33
click at [319, 48] on div "Kanban Pekan Boardi 1x 2x 3x" at bounding box center [785, 45] width 1506 height 33
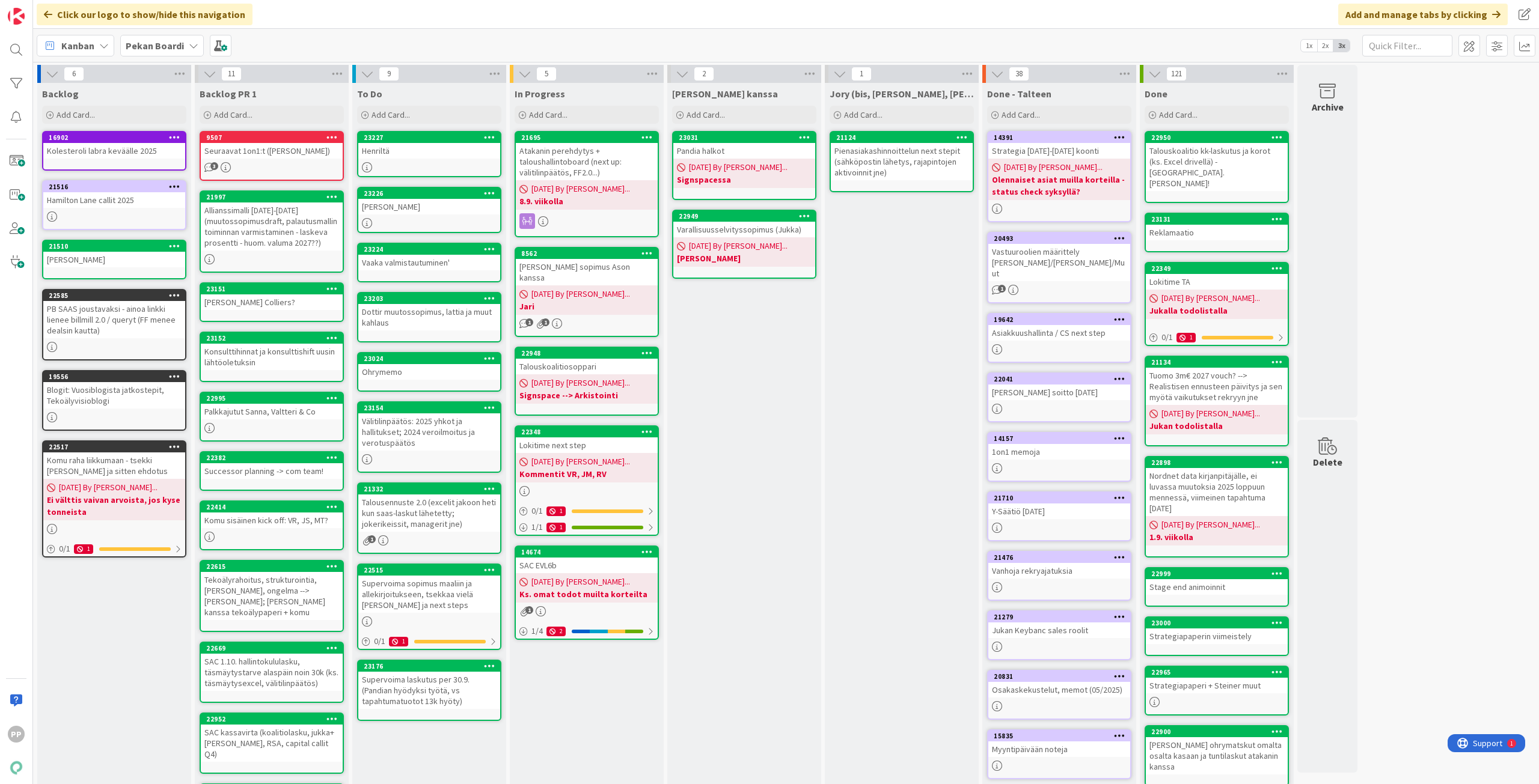
click at [343, 48] on div "Kanban Pekan Boardi 1x 2x 3x" at bounding box center [785, 45] width 1506 height 33
click at [370, 48] on div "Kanban Pekan Boardi 1x 2x 3x" at bounding box center [785, 45] width 1506 height 33
click at [458, 47] on div "Kanban Pekan Boardi 1x 2x 3x" at bounding box center [785, 45] width 1506 height 33
click at [287, 47] on div "Kanban Pekan Boardi 1x 2x 3x" at bounding box center [785, 45] width 1506 height 33
click at [757, 380] on div "Jukan kanssa Add Card... 23031 Pandia halkot 09/01/2025 By Pekka... Signspacess…" at bounding box center [744, 493] width 154 height 820
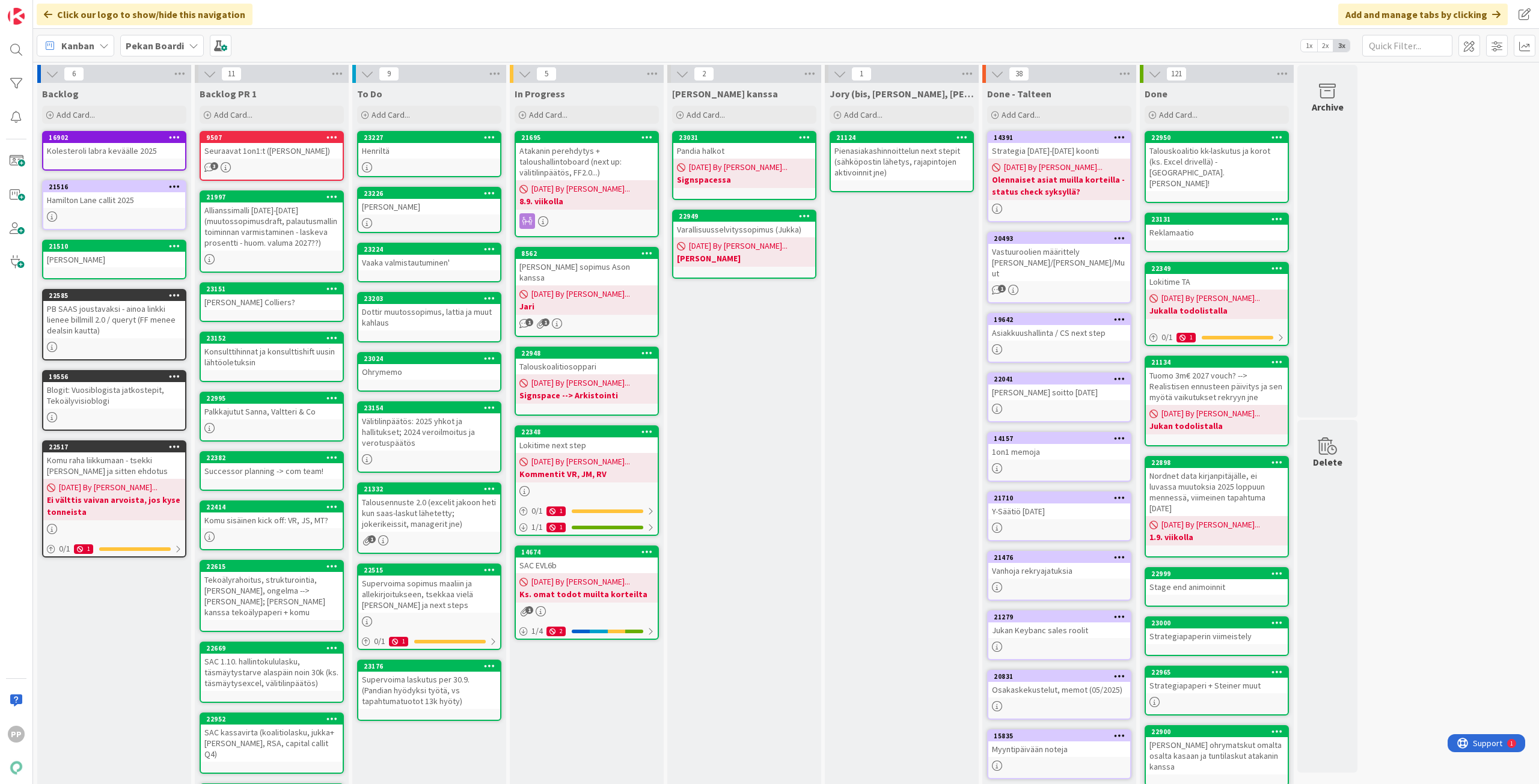
click at [768, 407] on div "Jukan kanssa Add Card... 23031 Pandia halkot 09/01/2025 By Pekka... Signspacess…" at bounding box center [744, 493] width 154 height 820
click at [762, 425] on div "Jukan kanssa Add Card... 23031 Pandia halkot 09/01/2025 By Pekka... Signspacess…" at bounding box center [744, 493] width 154 height 820
click at [758, 479] on div "Jukan kanssa Add Card... 23031 Pandia halkot 09/01/2025 By Pekka... Signspacess…" at bounding box center [744, 493] width 154 height 820
click at [757, 503] on div "Jukan kanssa Add Card... 23031 Pandia halkot 09/01/2025 By Pekka... Signspacess…" at bounding box center [744, 493] width 154 height 820
click at [774, 471] on div "Jukan kanssa Add Card... 23031 Pandia halkot 09/01/2025 By Pekka... Signspacess…" at bounding box center [744, 493] width 154 height 820
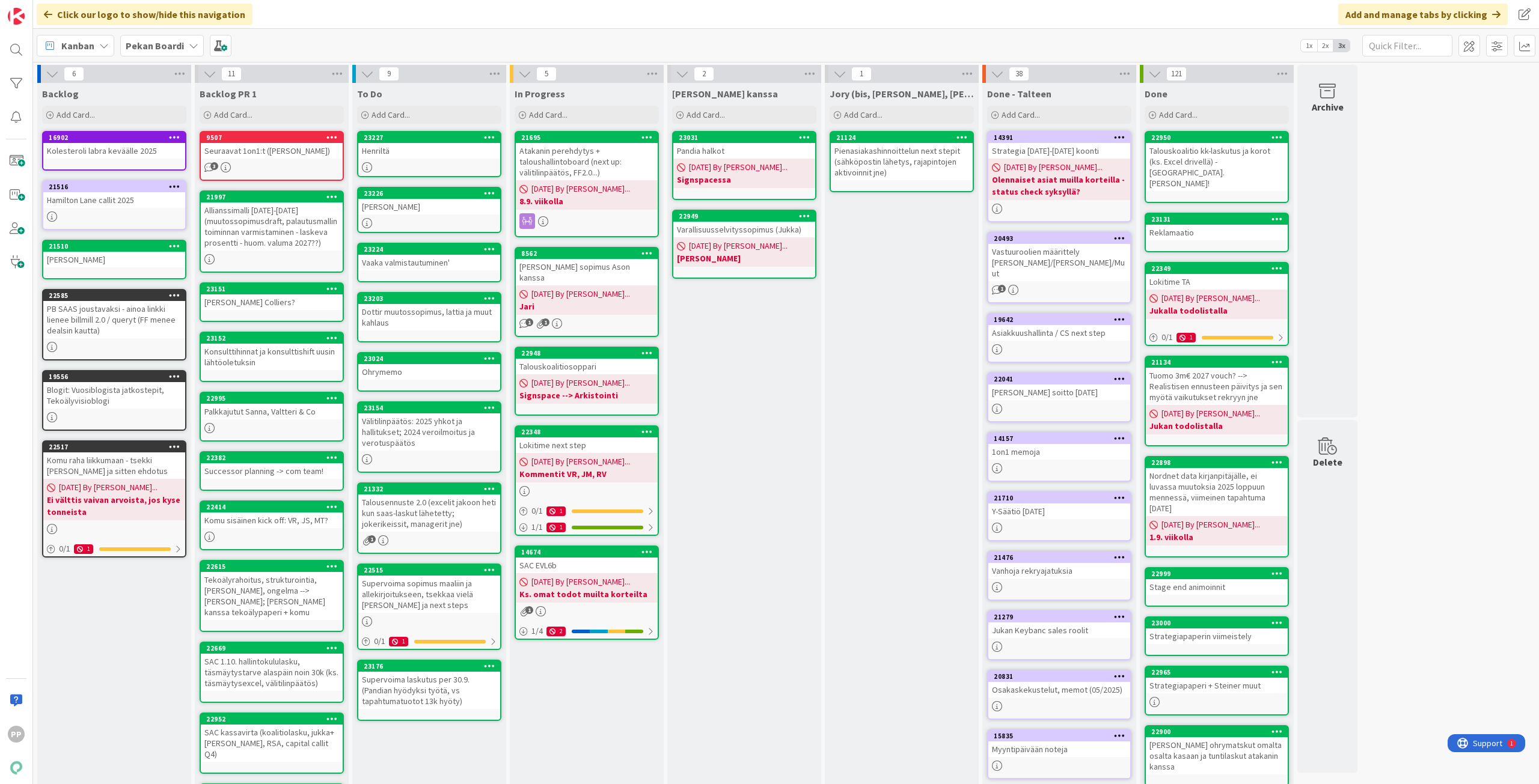
click at [760, 454] on div "Jukan kanssa Add Card... 23031 Pandia halkot 09/01/2025 By Pekka... Signspacess…" at bounding box center [744, 493] width 154 height 820
click at [756, 457] on div "Jukan kanssa Add Card... 23031 Pandia halkot 09/01/2025 By Pekka... Signspacess…" at bounding box center [744, 493] width 154 height 820
click at [722, 47] on div "Kanban Pekan Boardi 1x 2x 3x" at bounding box center [785, 45] width 1506 height 33
click at [737, 416] on div "Jukan kanssa Add Card... 23031 Pandia halkot 09/01/2025 By Pekka... Signspacess…" at bounding box center [744, 493] width 154 height 820
click at [757, 479] on div "Jukan kanssa Add Card... 23031 Pandia halkot 09/01/2025 By Pekka... Signspacess…" at bounding box center [744, 493] width 154 height 820
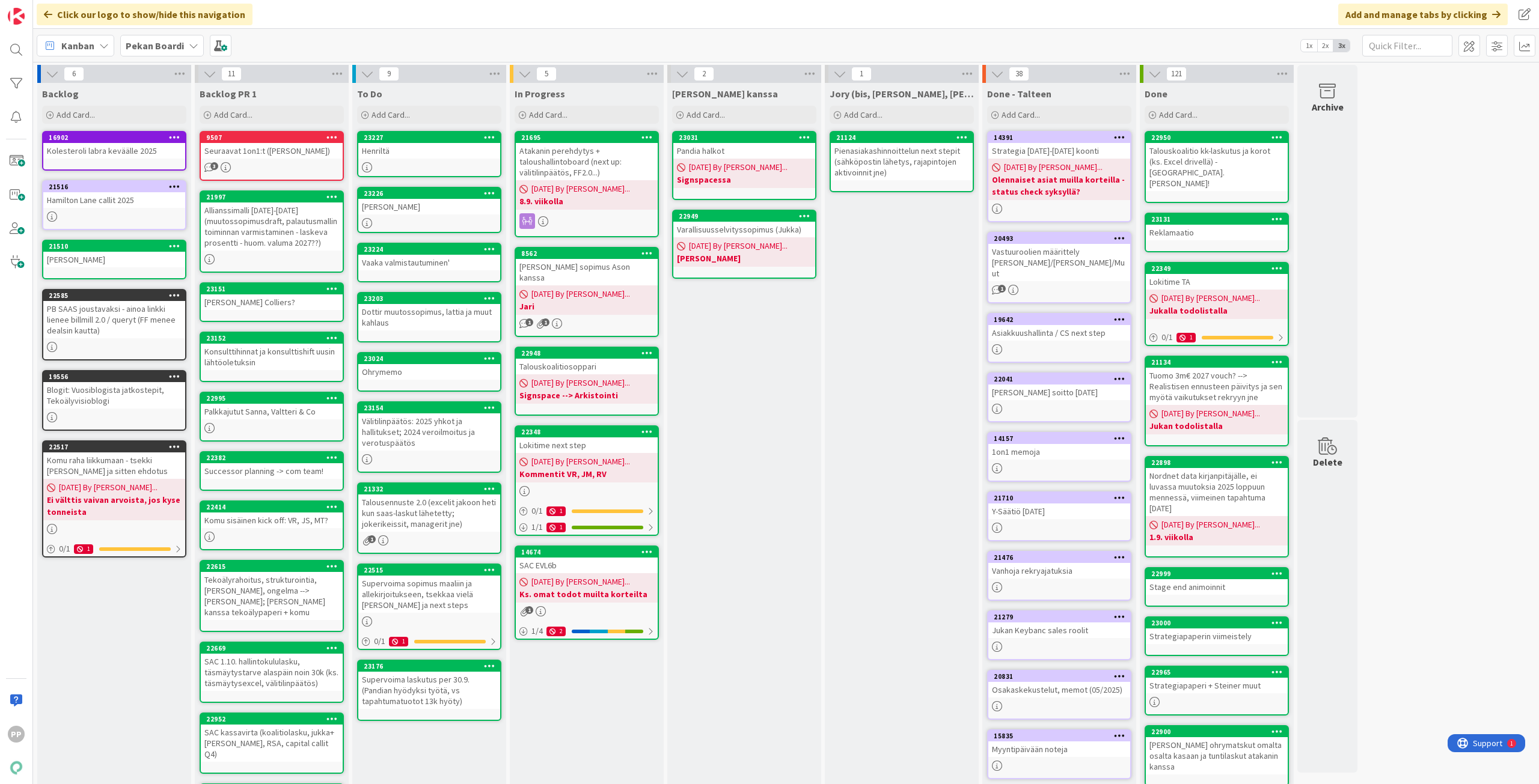
click at [777, 537] on div "Jukan kanssa Add Card... 23031 Pandia halkot 09/01/2025 By Pekka... Signspacess…" at bounding box center [744, 493] width 154 height 820
click at [765, 540] on div "Jukan kanssa Add Card... 23031 Pandia halkot 09/01/2025 By Pekka... Signspacess…" at bounding box center [744, 493] width 154 height 820
click at [600, 694] on div "In Progress Add Card... 21695 Atakanin perehdytys + taloushallintoboard (next u…" at bounding box center [586, 493] width 154 height 820
click at [745, 375] on div "Jukan kanssa Add Card... 23031 Pandia halkot 09/01/2025 By Pekka... Signspacess…" at bounding box center [744, 493] width 154 height 820
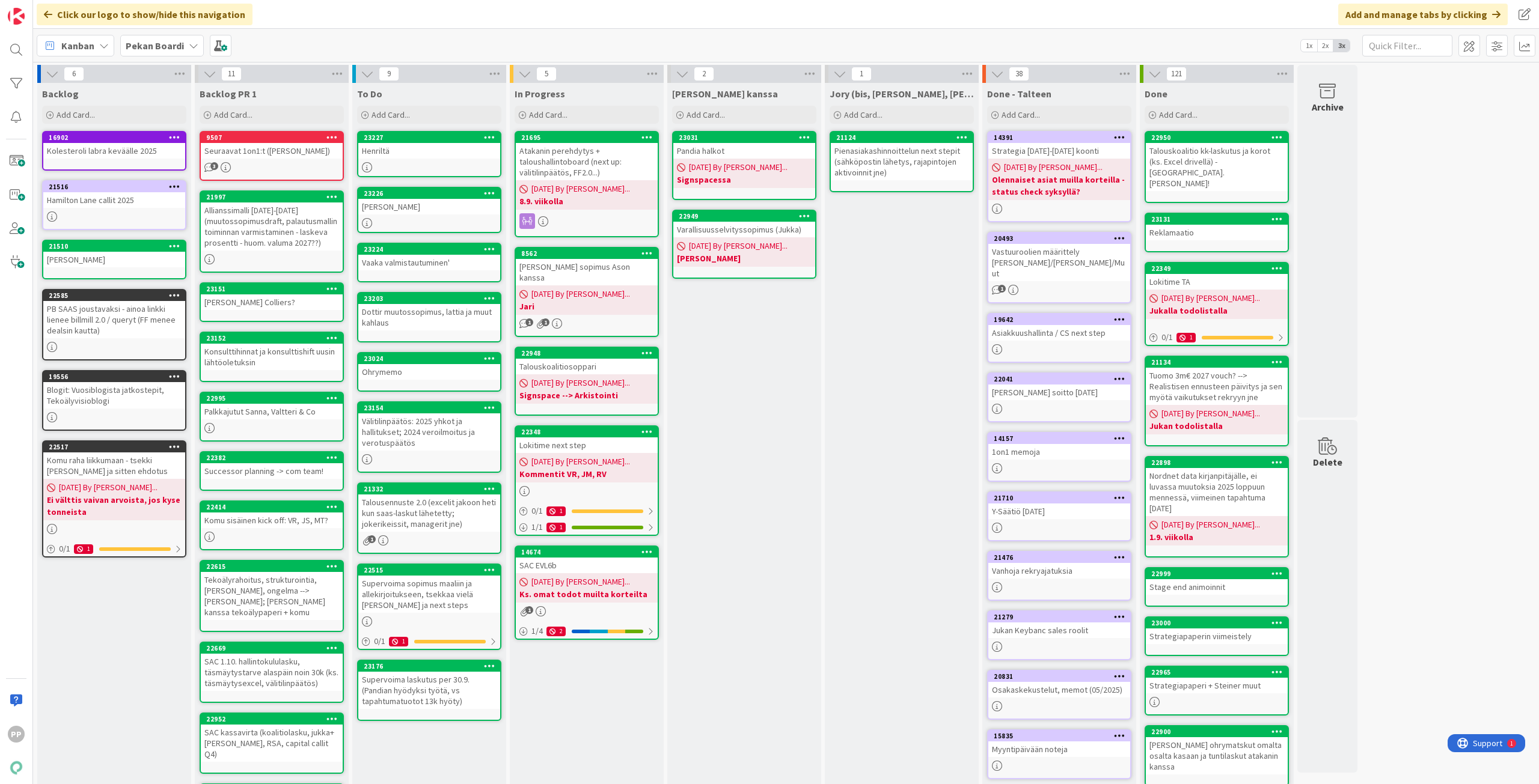
click at [745, 375] on div "Jukan kanssa Add Card... 23031 Pandia halkot 09/01/2025 By Pekka... Signspacess…" at bounding box center [744, 493] width 154 height 820
click at [747, 375] on div "Jukan kanssa Add Card... 23031 Pandia halkot 09/01/2025 By Pekka... Signspacess…" at bounding box center [744, 493] width 154 height 820
drag, startPoint x: 747, startPoint y: 375, endPoint x: 756, endPoint y: 370, distance: 10.3
click at [756, 370] on div "Jukan kanssa Add Card... 23031 Pandia halkot 09/01/2025 By Pekka... Signspacess…" at bounding box center [744, 493] width 154 height 820
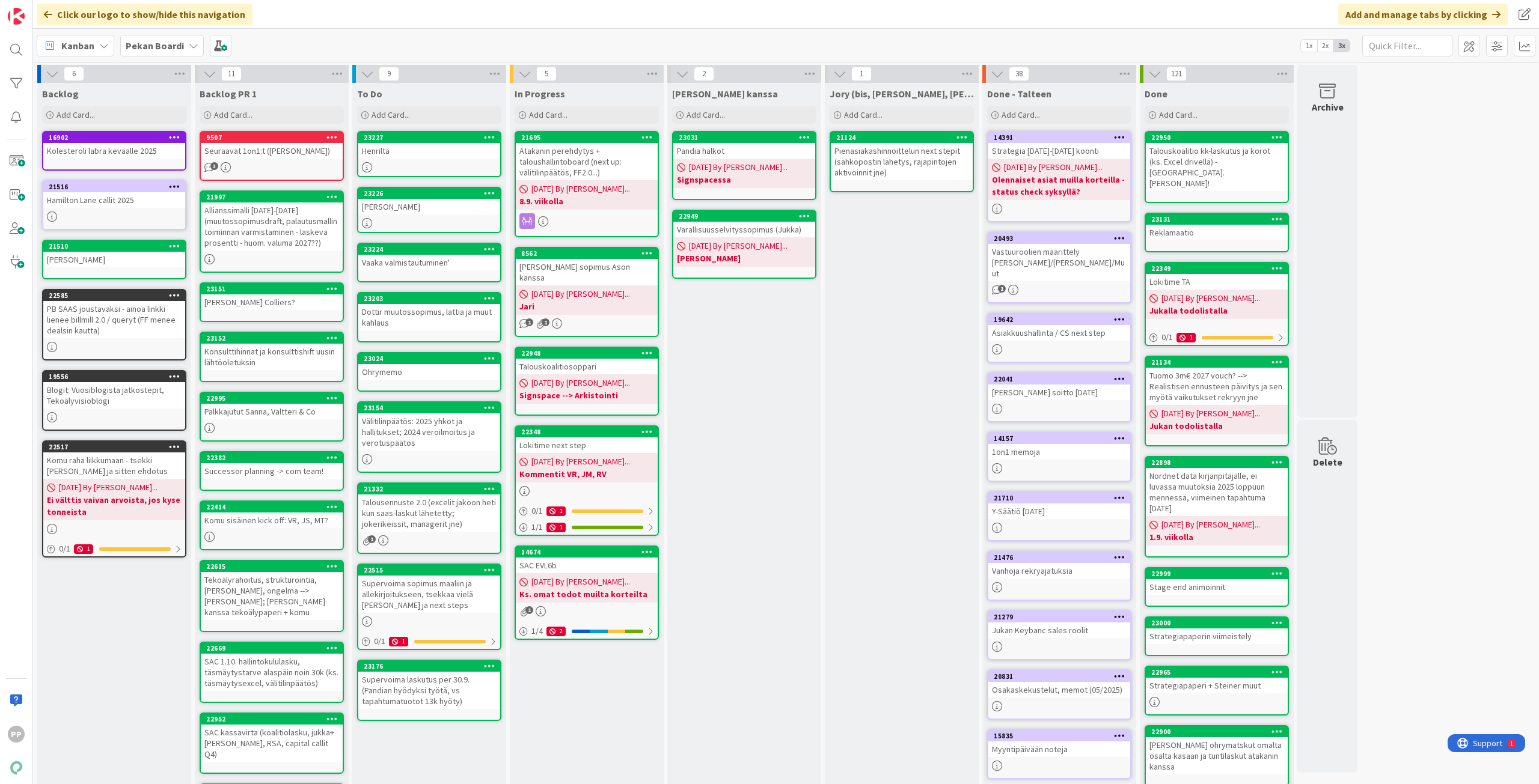
click at [757, 362] on div "Jukan kanssa Add Card... 23031 Pandia halkot 09/01/2025 By Pekka... Signspacess…" at bounding box center [744, 493] width 154 height 820
click at [744, 324] on div "Jukan kanssa Add Card... 23031 Pandia halkot 09/01/2025 By Pekka... Signspacess…" at bounding box center [744, 493] width 154 height 820
click at [647, 264] on div "Kennon SaaS sopimus Ason kanssa" at bounding box center [586, 272] width 142 height 26
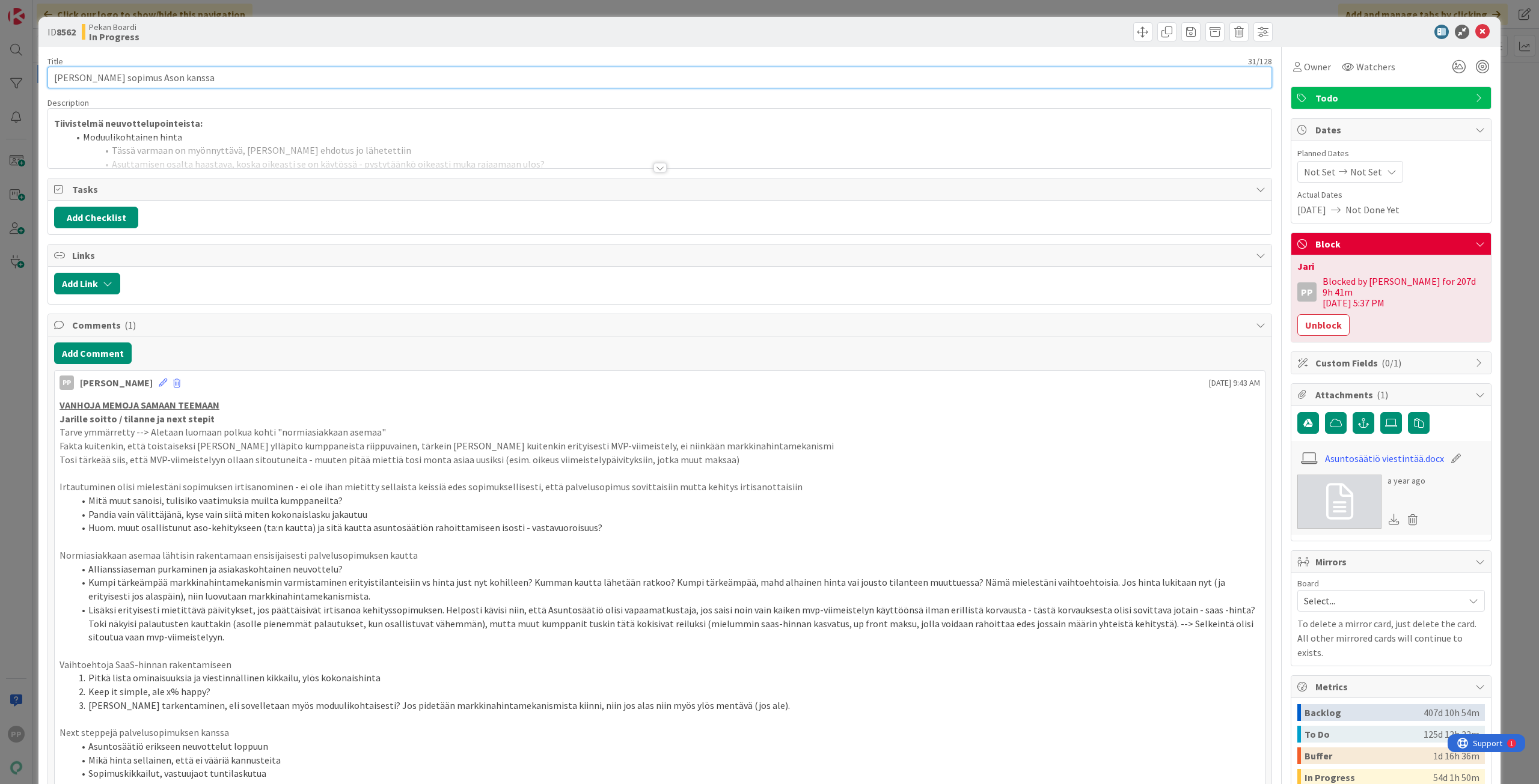
click at [440, 78] on input "Kennon SaaS sopimus Ason kanssa" at bounding box center [659, 78] width 1225 height 22
type input "[PERSON_NAME] sopimus [PERSON_NAME] kanssa, huom. saas aloitus ja käyttöönoton …"
click at [445, 57] on div "Title 79 / 128" at bounding box center [659, 61] width 1225 height 11
click at [450, 11] on div "ID 8562 Pekan Boardi In Progress Title 79 / 128 Kennon SaaS sopimus Ason kanssa…" at bounding box center [769, 392] width 1539 height 784
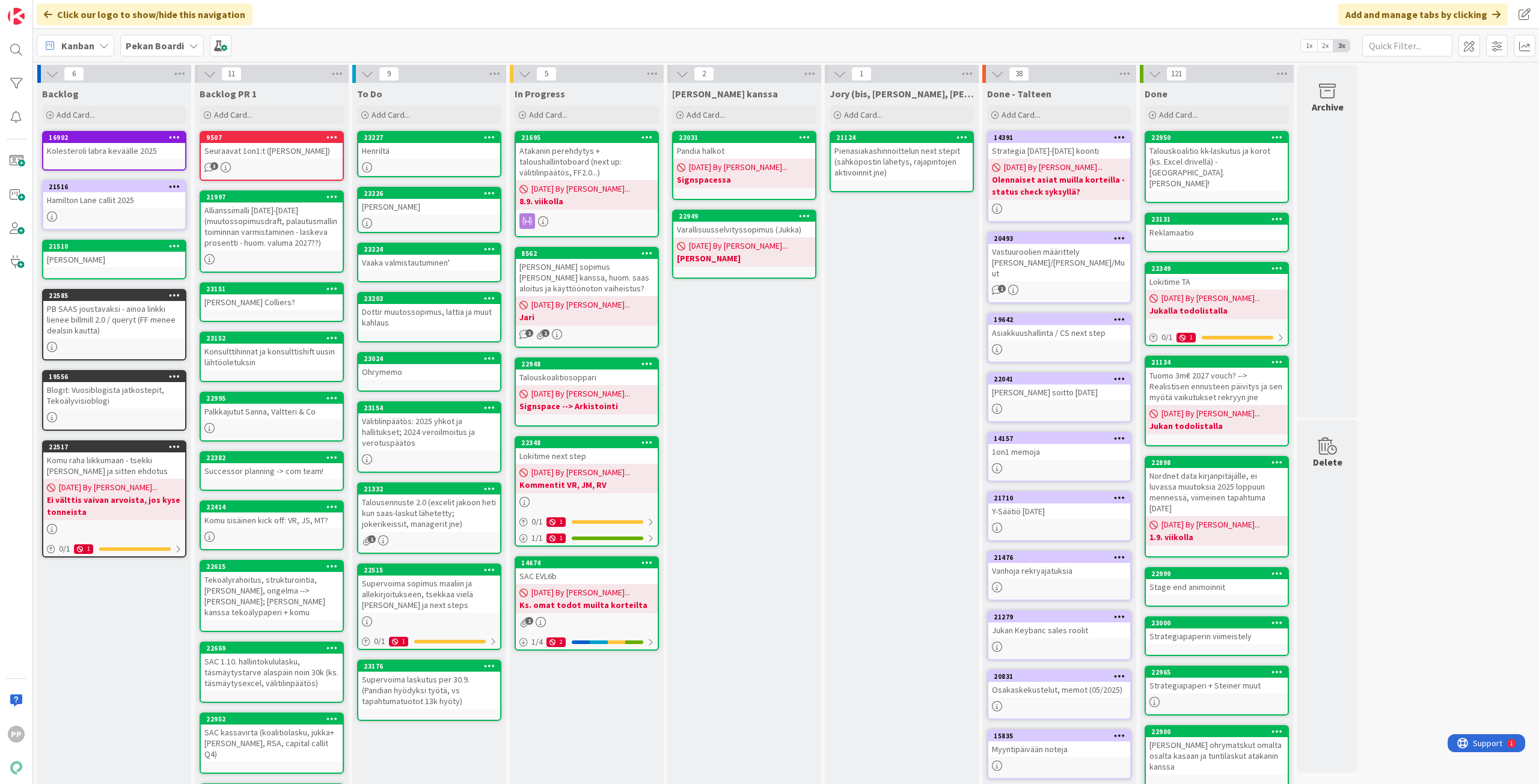
click at [749, 151] on div "Pandia halkot" at bounding box center [744, 151] width 142 height 15
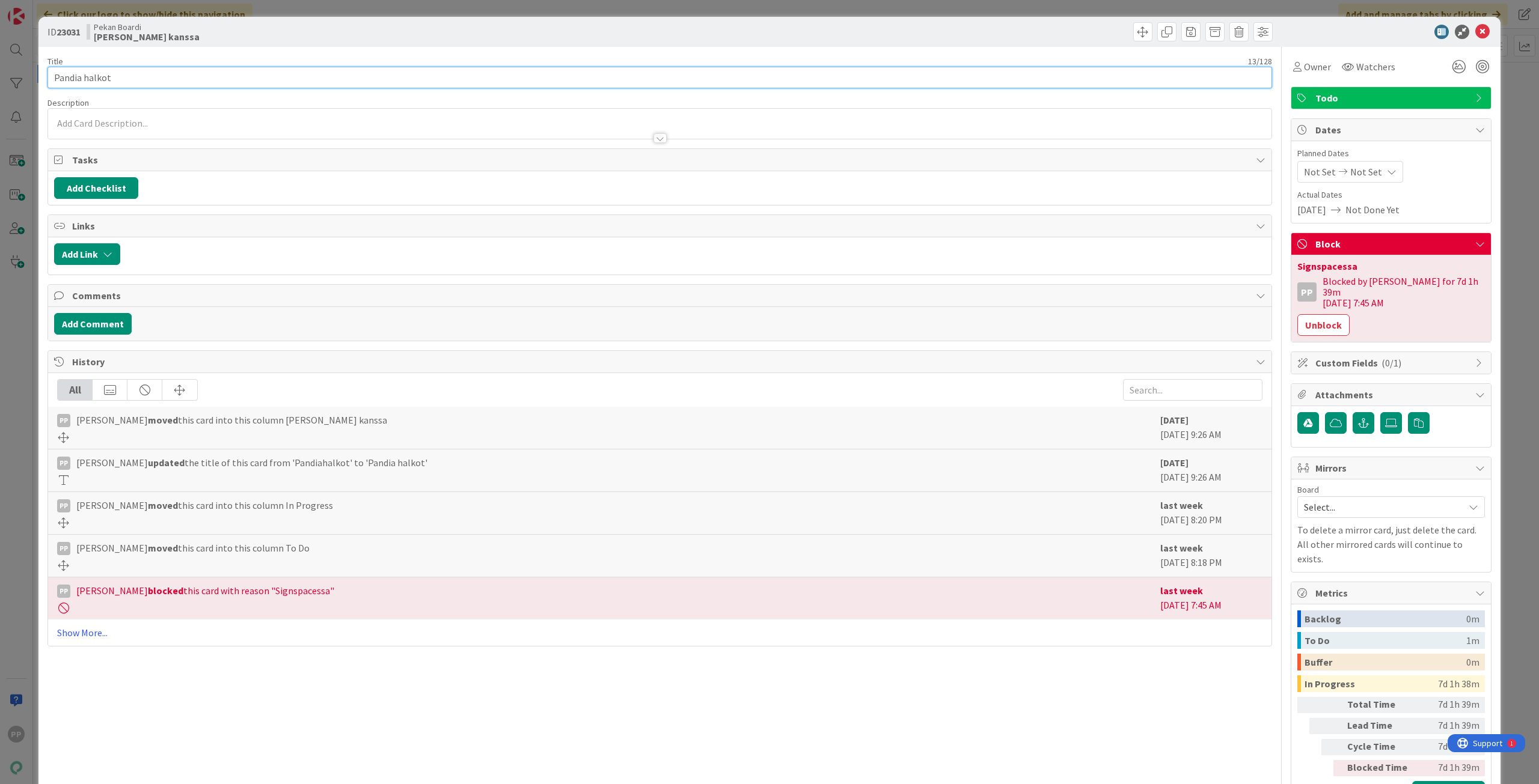
click at [367, 73] on input "Pandia halkot" at bounding box center [659, 78] width 1225 height 22
type input "Pandia halkot Tuomo -> [PERSON_NAME], jakoon tilkkari"
click at [378, 54] on div "Title 54 / 128 Pandia halkot Tuomo -> Jakoon steiner, jakoon tilkkari Descripti…" at bounding box center [659, 428] width 1225 height 762
click at [401, 11] on div "ID 23031 Pekan Boardi Jukan kanssa Title 54 / 128 Pandia halkot Tuomo -> Jakoon…" at bounding box center [769, 392] width 1539 height 784
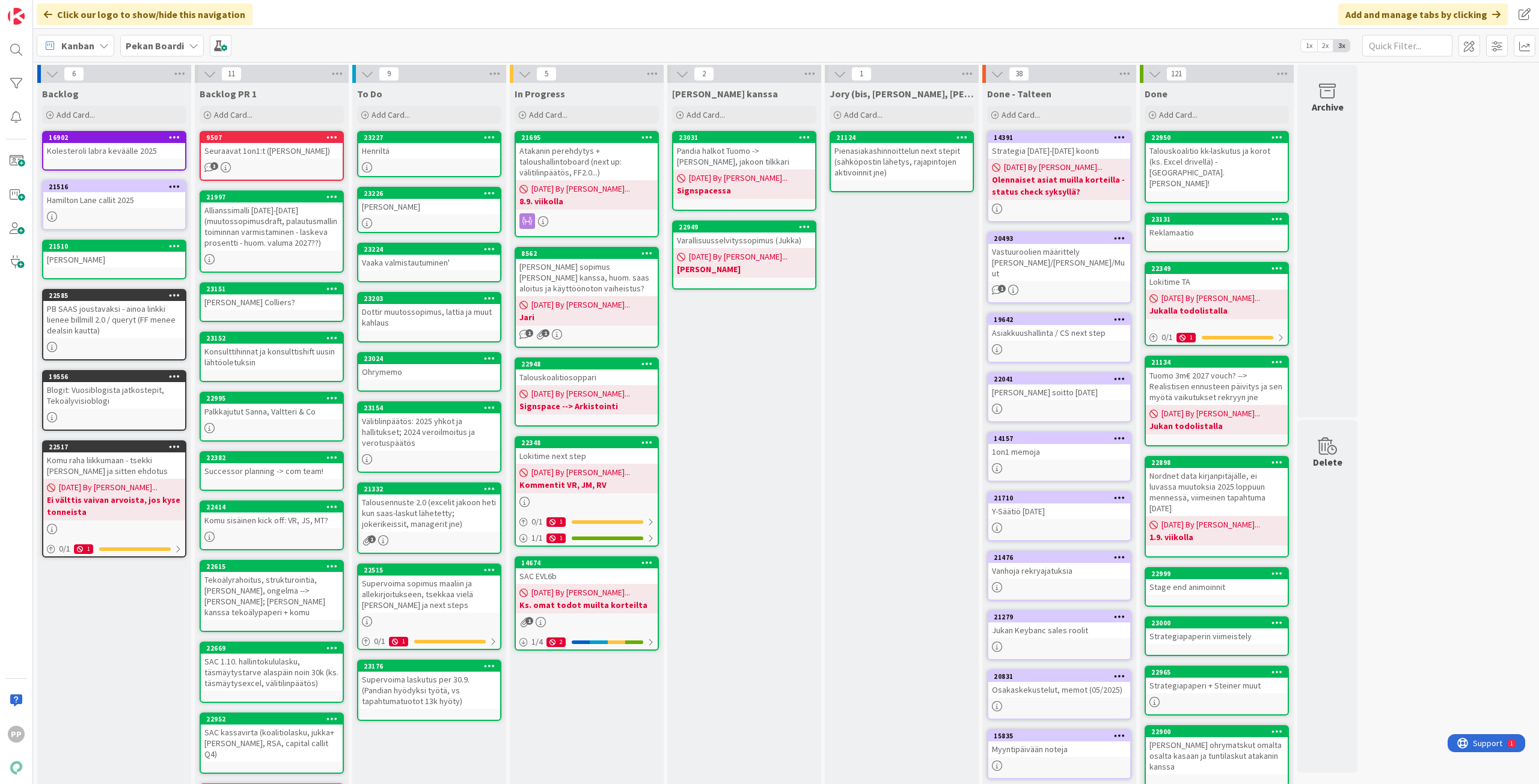
drag, startPoint x: 768, startPoint y: 454, endPoint x: 755, endPoint y: 441, distance: 18.4
click at [768, 454] on div "[PERSON_NAME] kanssa Add Card... 23031 Pandia halkot Tuomo -> [PERSON_NAME], ja…" at bounding box center [744, 493] width 154 height 820
click at [757, 439] on div "[PERSON_NAME] kanssa Add Card... 23031 Pandia halkot Tuomo -> [PERSON_NAME], ja…" at bounding box center [744, 493] width 154 height 820
click at [757, 439] on div "[PERSON_NAME] kanssa Add Card... 23031 Pandia halkot Tuomo -> [PERSON_NAME], ja…" at bounding box center [744, 493] width 154 height 820
click at [753, 495] on div "[PERSON_NAME] kanssa Add Card... 23031 Pandia halkot Tuomo -> [PERSON_NAME], ja…" at bounding box center [744, 493] width 154 height 820
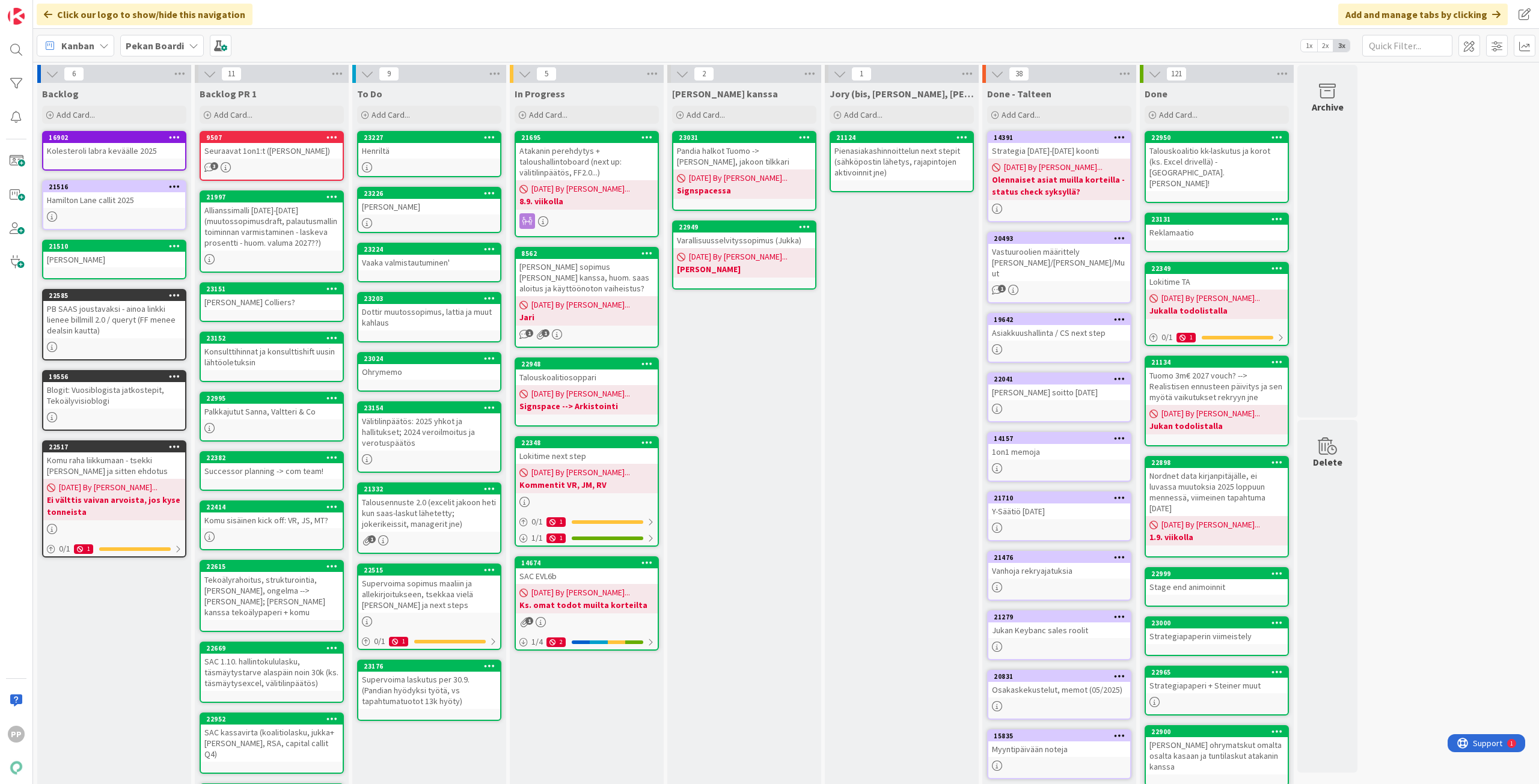
click at [753, 495] on div "[PERSON_NAME] kanssa Add Card... 23031 Pandia halkot Tuomo -> [PERSON_NAME], ja…" at bounding box center [744, 493] width 154 height 820
click at [744, 480] on div "[PERSON_NAME] kanssa Add Card... 23031 Pandia halkot Tuomo -> [PERSON_NAME], ja…" at bounding box center [744, 493] width 154 height 820
drag, startPoint x: 744, startPoint y: 480, endPoint x: 744, endPoint y: 464, distance: 16.0
click at [744, 464] on div "[PERSON_NAME] kanssa Add Card... 23031 Pandia halkot Tuomo -> [PERSON_NAME], ja…" at bounding box center [744, 493] width 154 height 820
click at [744, 461] on div "[PERSON_NAME] kanssa Add Card... 23031 Pandia halkot Tuomo -> [PERSON_NAME], ja…" at bounding box center [744, 493] width 154 height 820
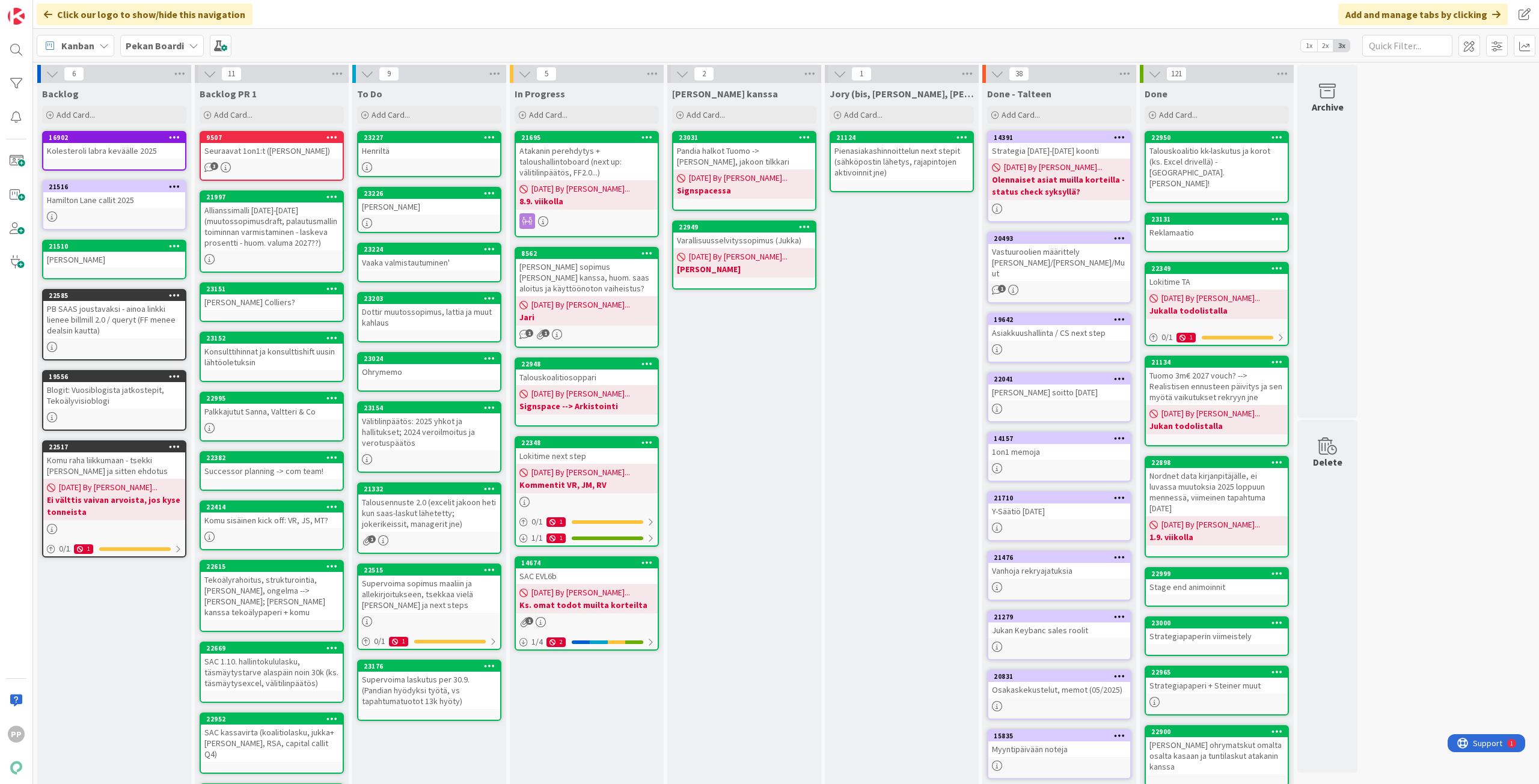
click at [744, 461] on div "[PERSON_NAME] kanssa Add Card... 23031 Pandia halkot Tuomo -> [PERSON_NAME], ja…" at bounding box center [744, 493] width 154 height 820
click at [743, 461] on div "[PERSON_NAME] kanssa Add Card... 23031 Pandia halkot Tuomo -> [PERSON_NAME], ja…" at bounding box center [744, 493] width 154 height 820
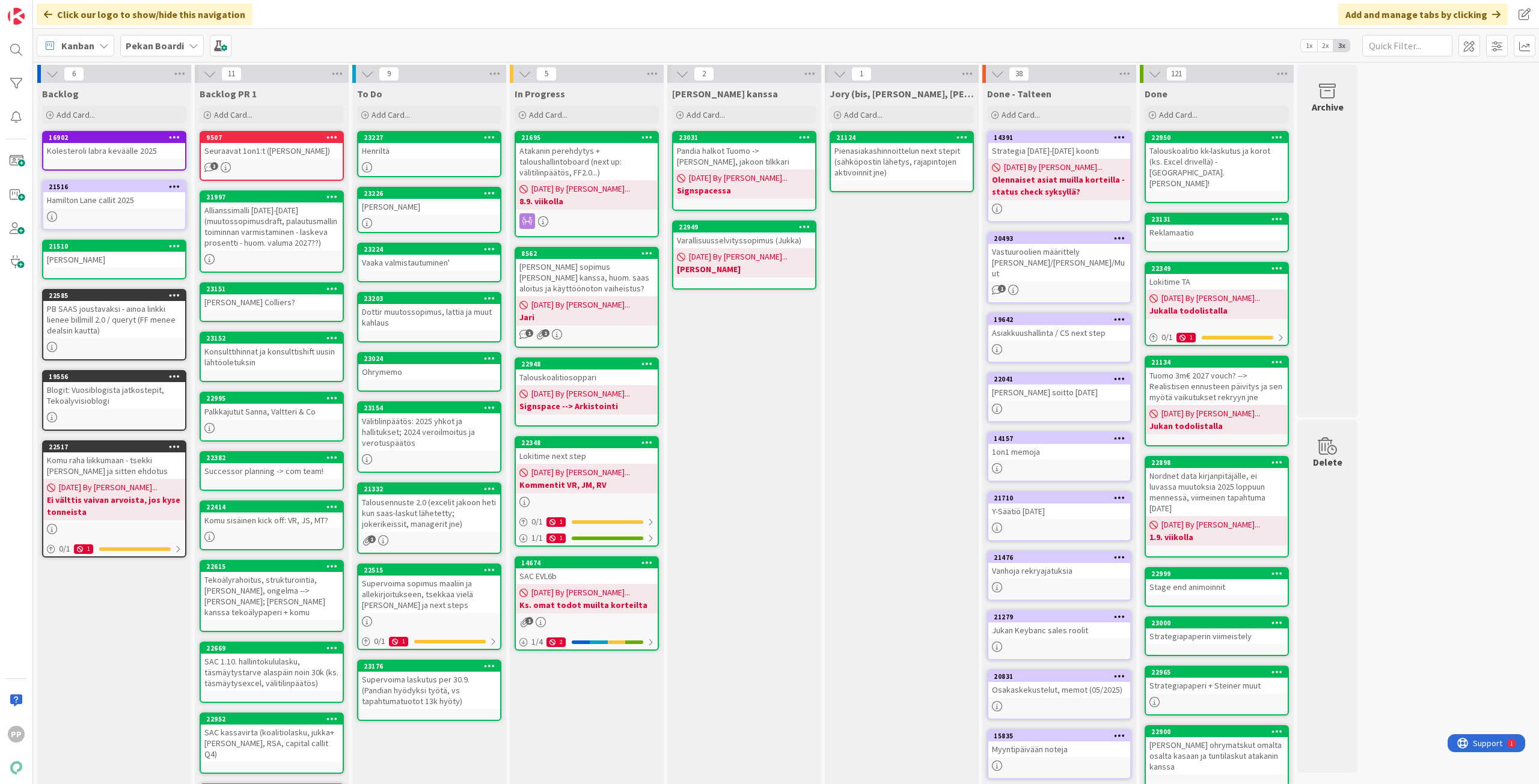
click at [743, 461] on div "[PERSON_NAME] kanssa Add Card... 23031 Pandia halkot Tuomo -> [PERSON_NAME], ja…" at bounding box center [744, 493] width 154 height 820
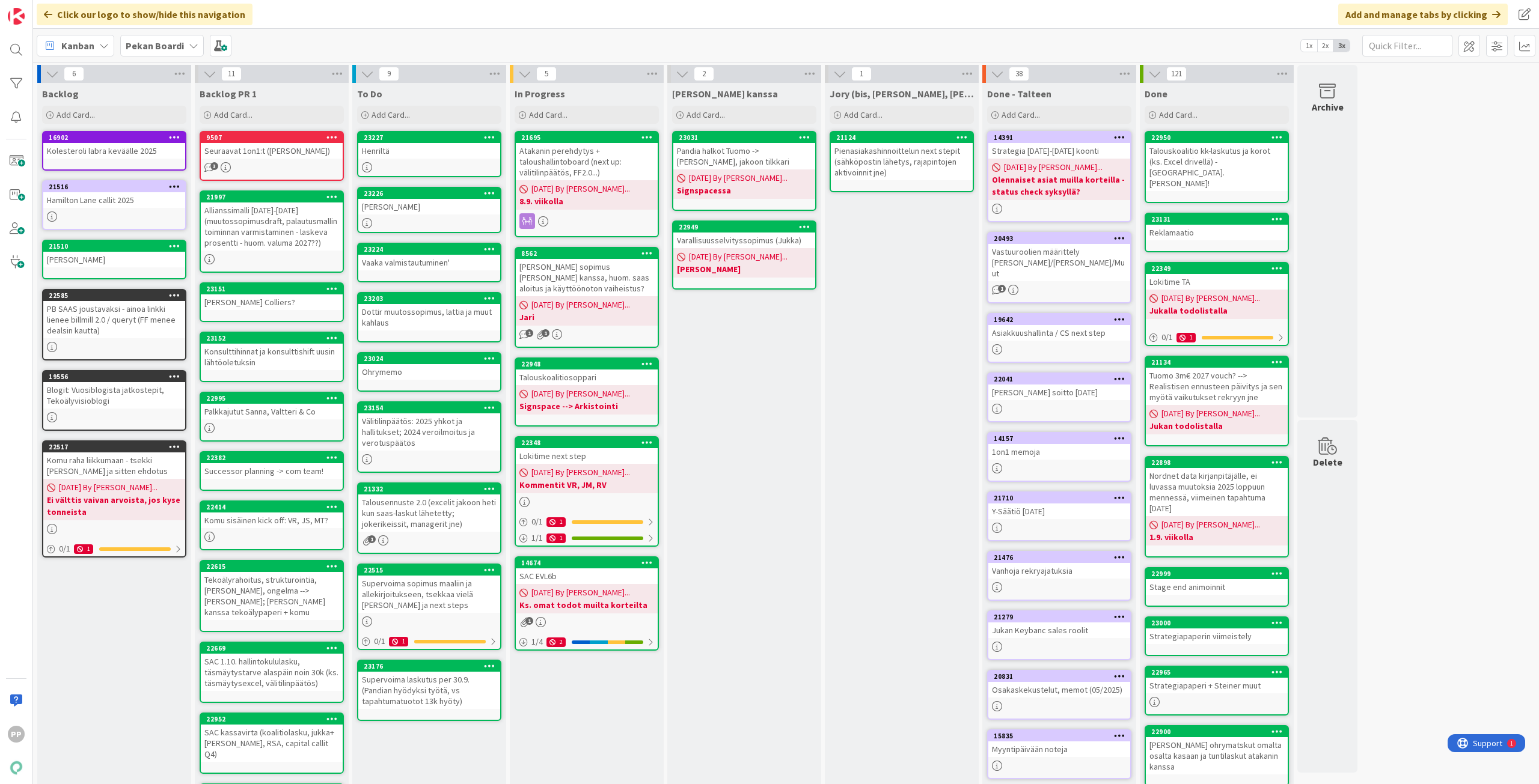
click at [743, 461] on div "[PERSON_NAME] kanssa Add Card... 23031 Pandia halkot Tuomo -> [PERSON_NAME], ja…" at bounding box center [744, 493] width 154 height 820
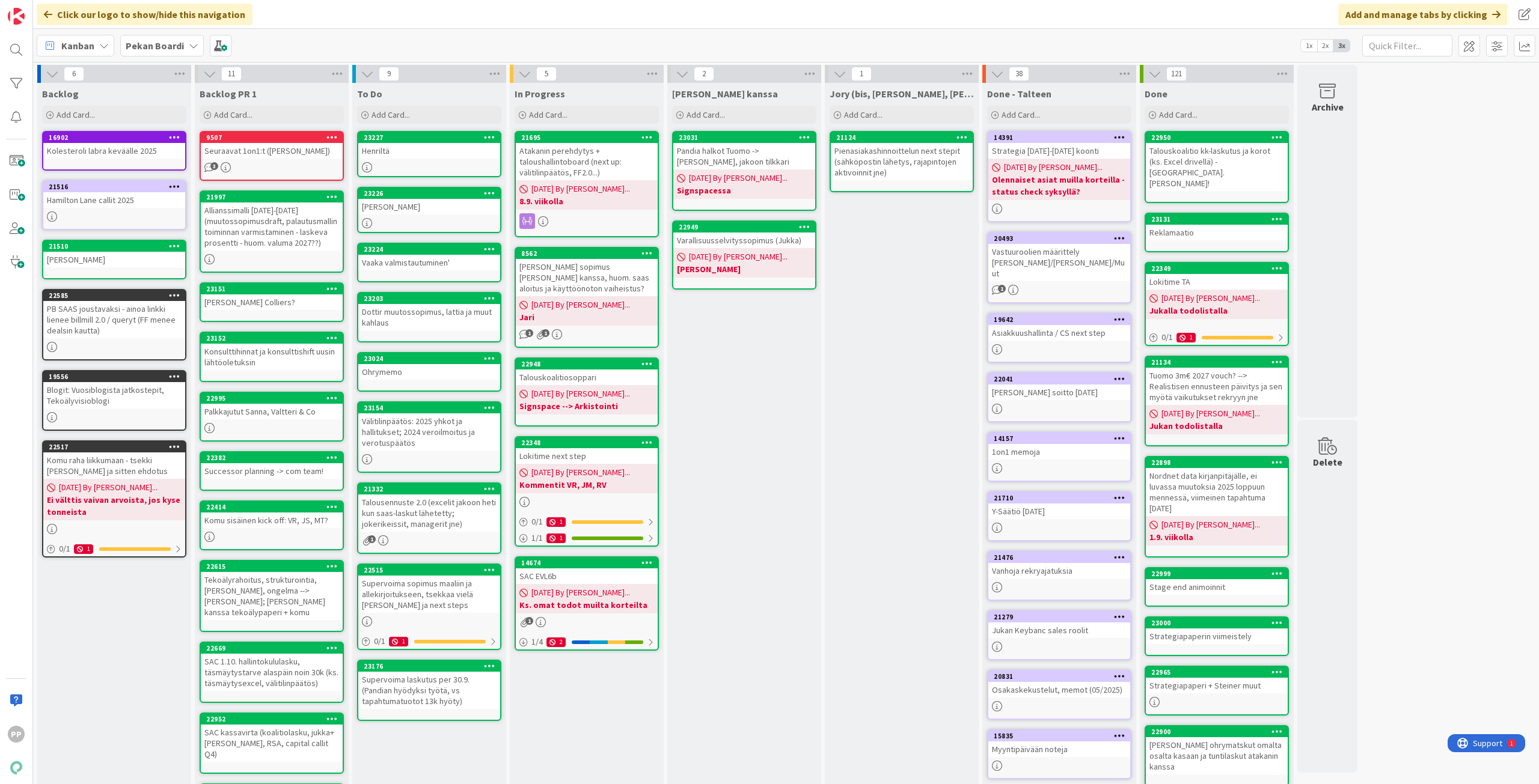
click at [744, 422] on div "[PERSON_NAME] kanssa Add Card... 23031 Pandia halkot Tuomo -> [PERSON_NAME], ja…" at bounding box center [744, 493] width 154 height 820
click at [749, 420] on div "[PERSON_NAME] kanssa Add Card... 23031 Pandia halkot Tuomo -> [PERSON_NAME], ja…" at bounding box center [744, 493] width 154 height 820
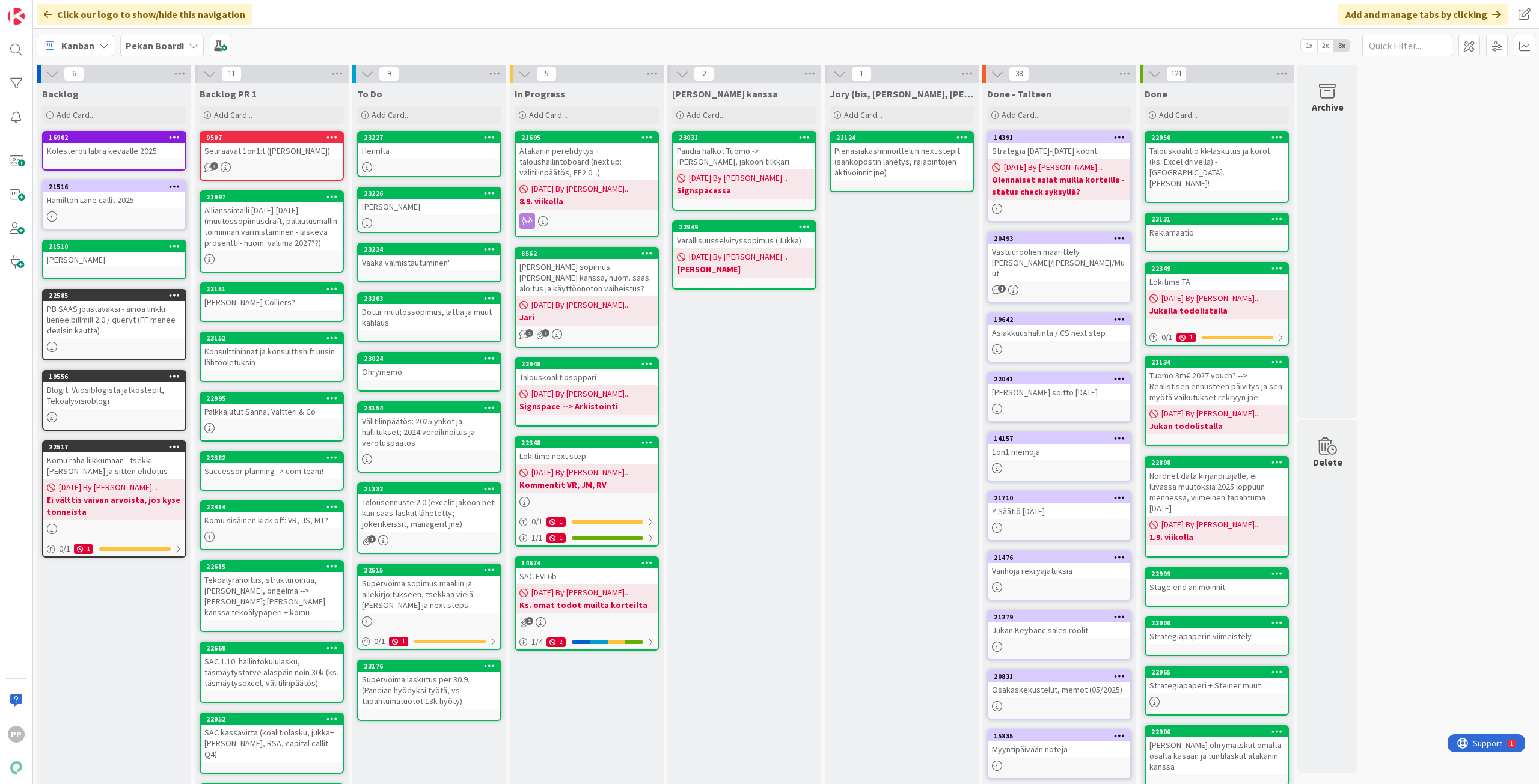
click at [749, 420] on div "[PERSON_NAME] kanssa Add Card... 23031 Pandia halkot Tuomo -> [PERSON_NAME], ja…" at bounding box center [744, 493] width 154 height 820
click at [756, 413] on div "[PERSON_NAME] kanssa Add Card... 23031 Pandia halkot Tuomo -> [PERSON_NAME], ja…" at bounding box center [744, 493] width 154 height 820
click at [776, 372] on div "[PERSON_NAME] kanssa Add Card... 23031 Pandia halkot Tuomo -> [PERSON_NAME], ja…" at bounding box center [744, 493] width 154 height 820
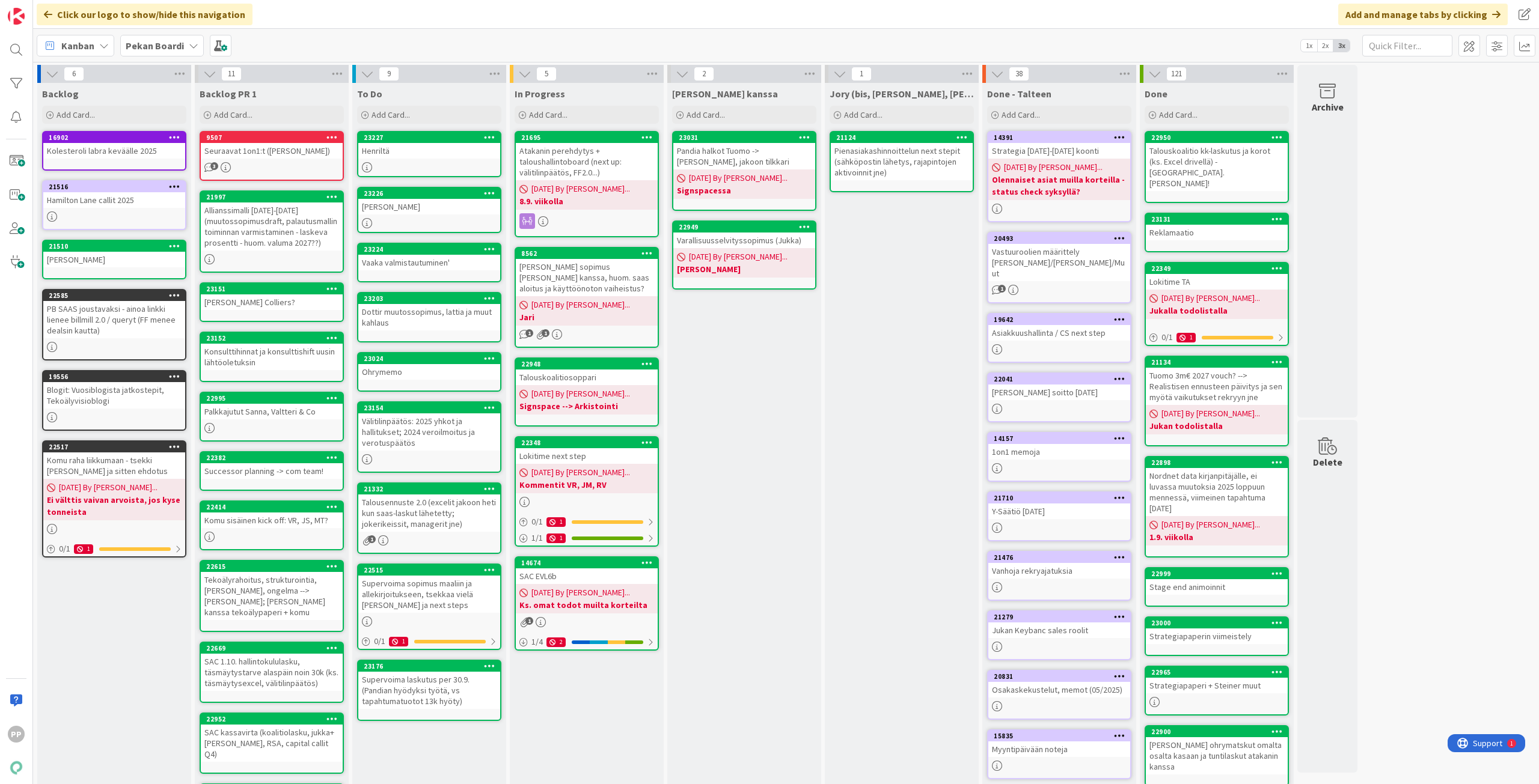
click at [776, 372] on div "[PERSON_NAME] kanssa Add Card... 23031 Pandia halkot Tuomo -> [PERSON_NAME], ja…" at bounding box center [744, 493] width 154 height 820
click at [744, 391] on div "[PERSON_NAME] kanssa Add Card... 23031 Pandia halkot Tuomo -> [PERSON_NAME], ja…" at bounding box center [744, 493] width 154 height 820
click at [731, 361] on div "[PERSON_NAME] kanssa Add Card... 23031 Pandia halkot Tuomo -> [PERSON_NAME], ja…" at bounding box center [744, 493] width 154 height 820
click at [789, 409] on div "[PERSON_NAME] kanssa Add Card... 23031 Pandia halkot Tuomo -> [PERSON_NAME], ja…" at bounding box center [744, 493] width 154 height 820
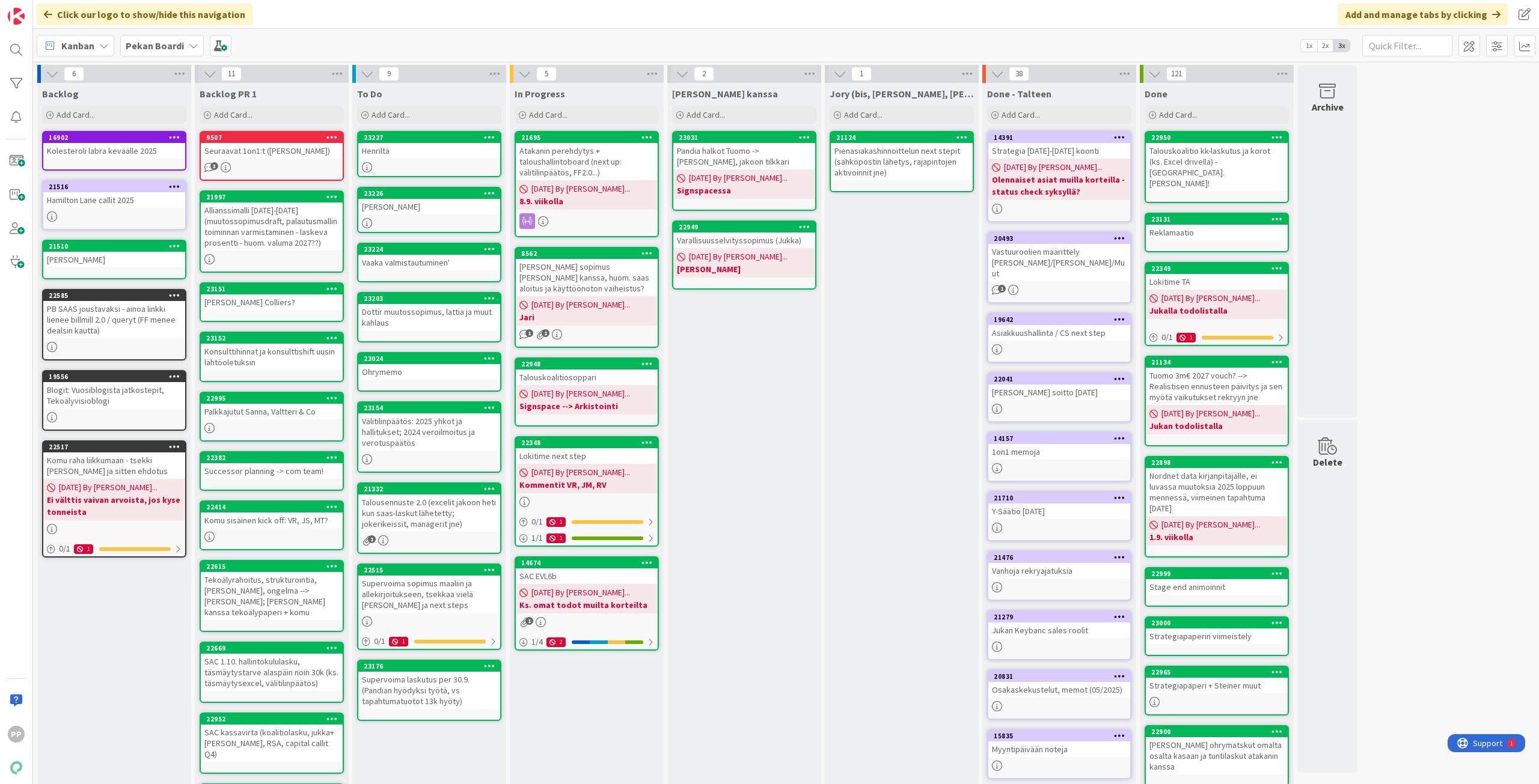
click at [754, 424] on div "[PERSON_NAME] kanssa Add Card... 23031 Pandia halkot Tuomo -> [PERSON_NAME], ja…" at bounding box center [744, 493] width 154 height 820
click at [747, 407] on div "[PERSON_NAME] kanssa Add Card... 23031 Pandia halkot Tuomo -> [PERSON_NAME], ja…" at bounding box center [744, 493] width 154 height 820
click at [1467, 523] on div "6 Backlog Add Card... 16902 Kolesteroli labra keväälle 2025 21516 Hamilton Lane…" at bounding box center [786, 487] width 1501 height 844
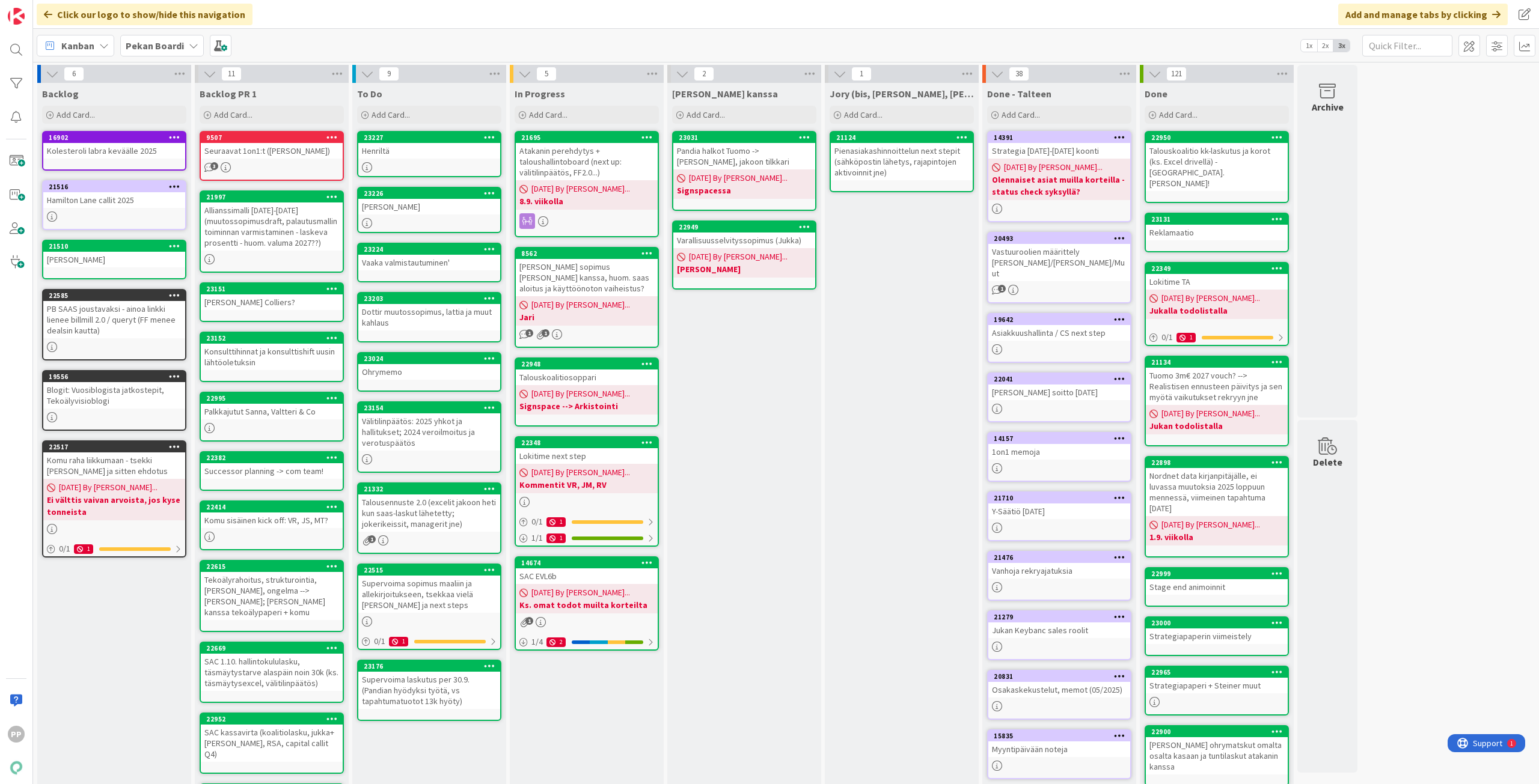
click at [1467, 523] on div "6 Backlog Add Card... 16902 Kolesteroli labra keväälle 2025 21516 Hamilton Lane…" at bounding box center [786, 487] width 1501 height 844
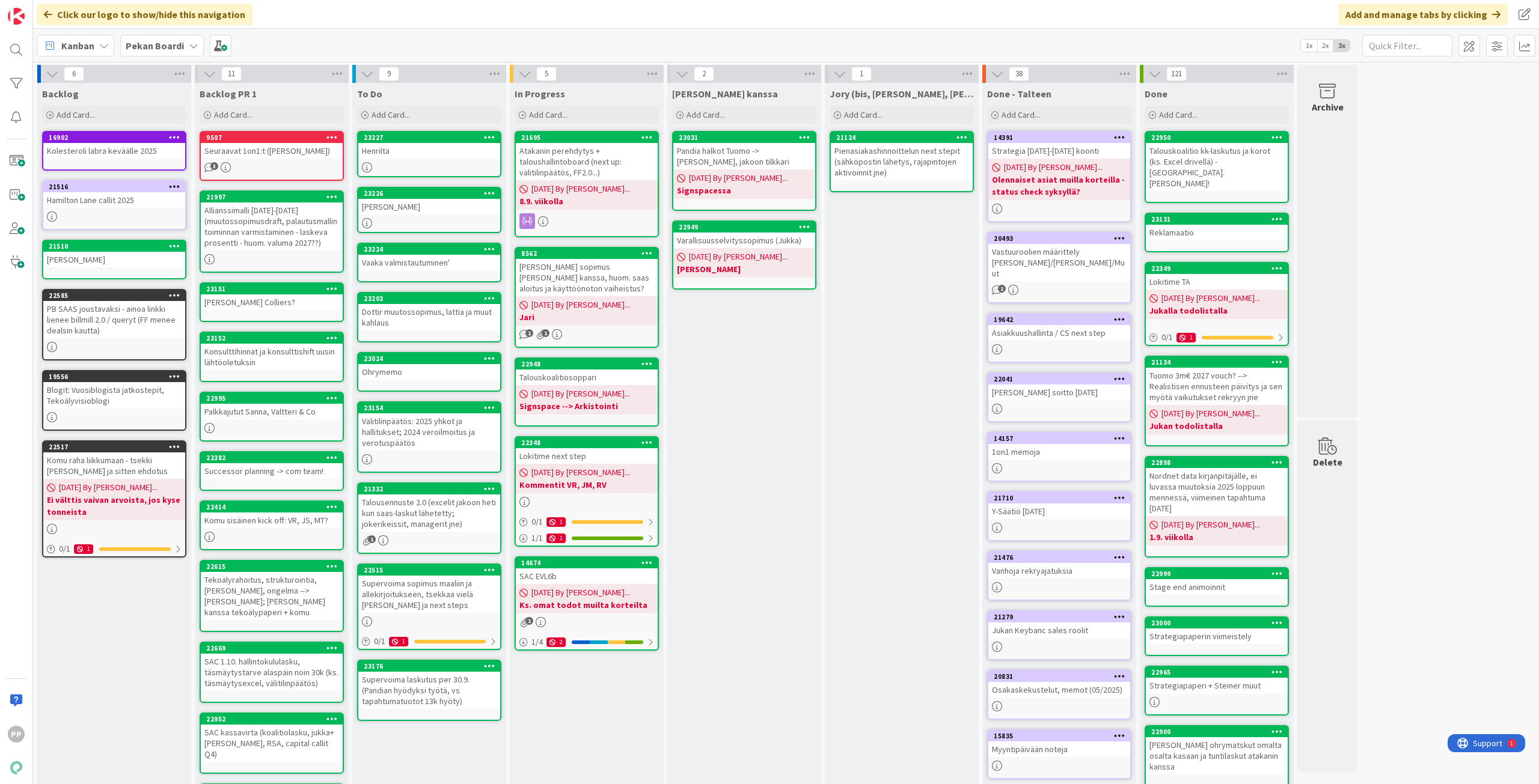
click at [1468, 519] on div "6 Backlog Add Card... 16902 Kolesteroli labra keväälle 2025 21516 Hamilton Lane…" at bounding box center [786, 487] width 1501 height 844
click at [1474, 468] on div "6 Backlog Add Card... 16902 Kolesteroli labra keväälle 2025 21516 Hamilton Lane…" at bounding box center [786, 487] width 1501 height 844
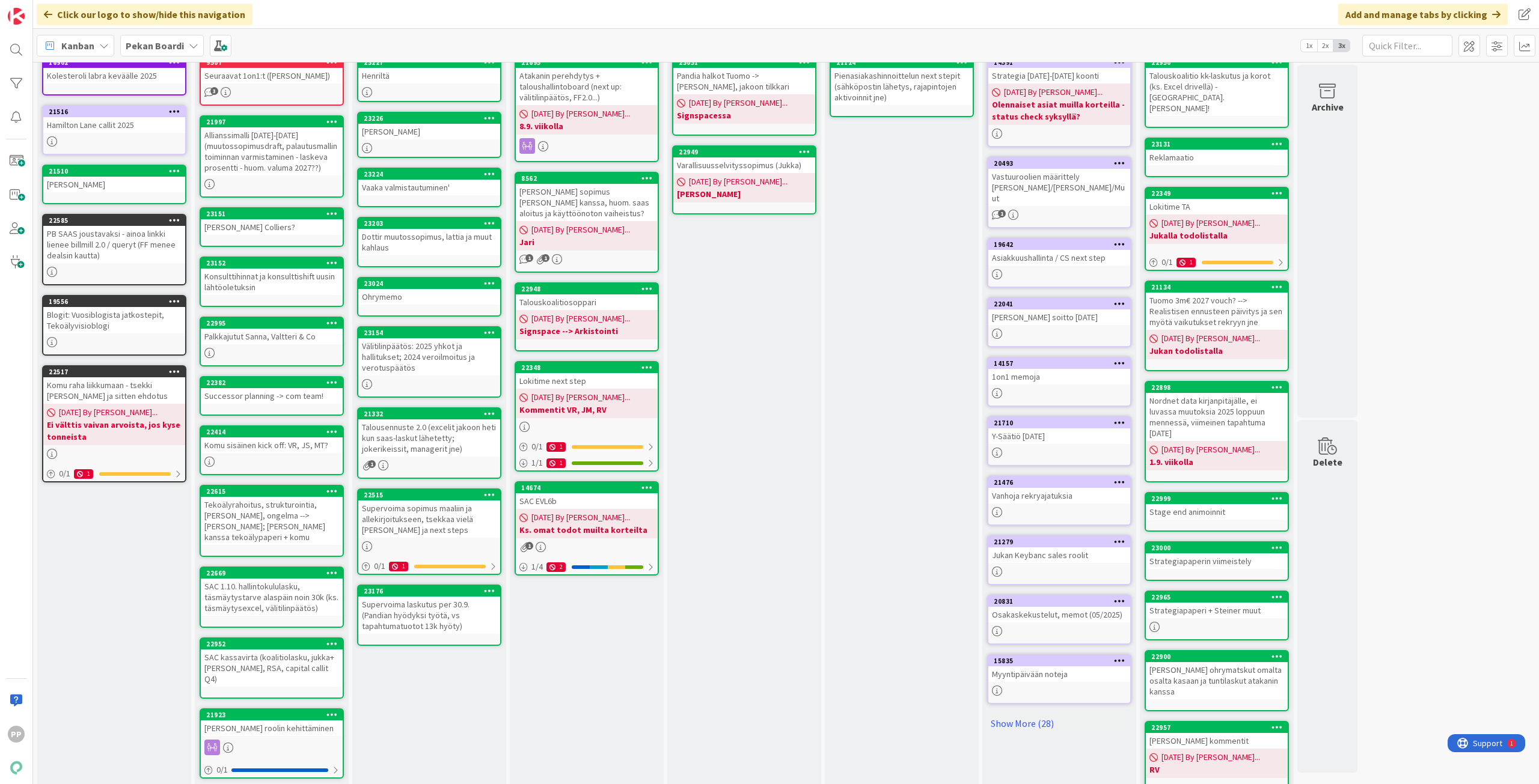
scroll to position [92, 0]
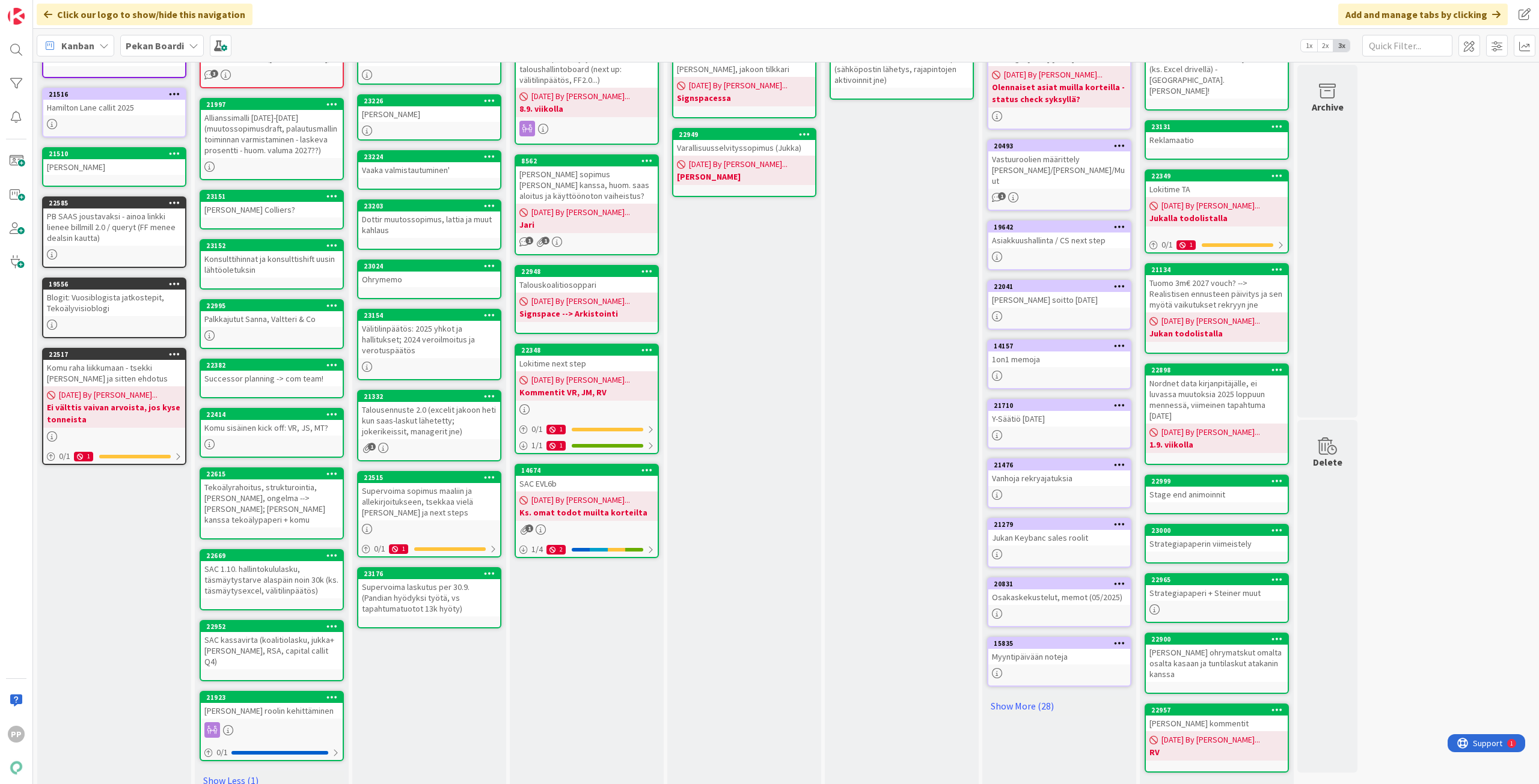
click at [1180, 782] on link "Show More (111)" at bounding box center [1217, 791] width 144 height 19
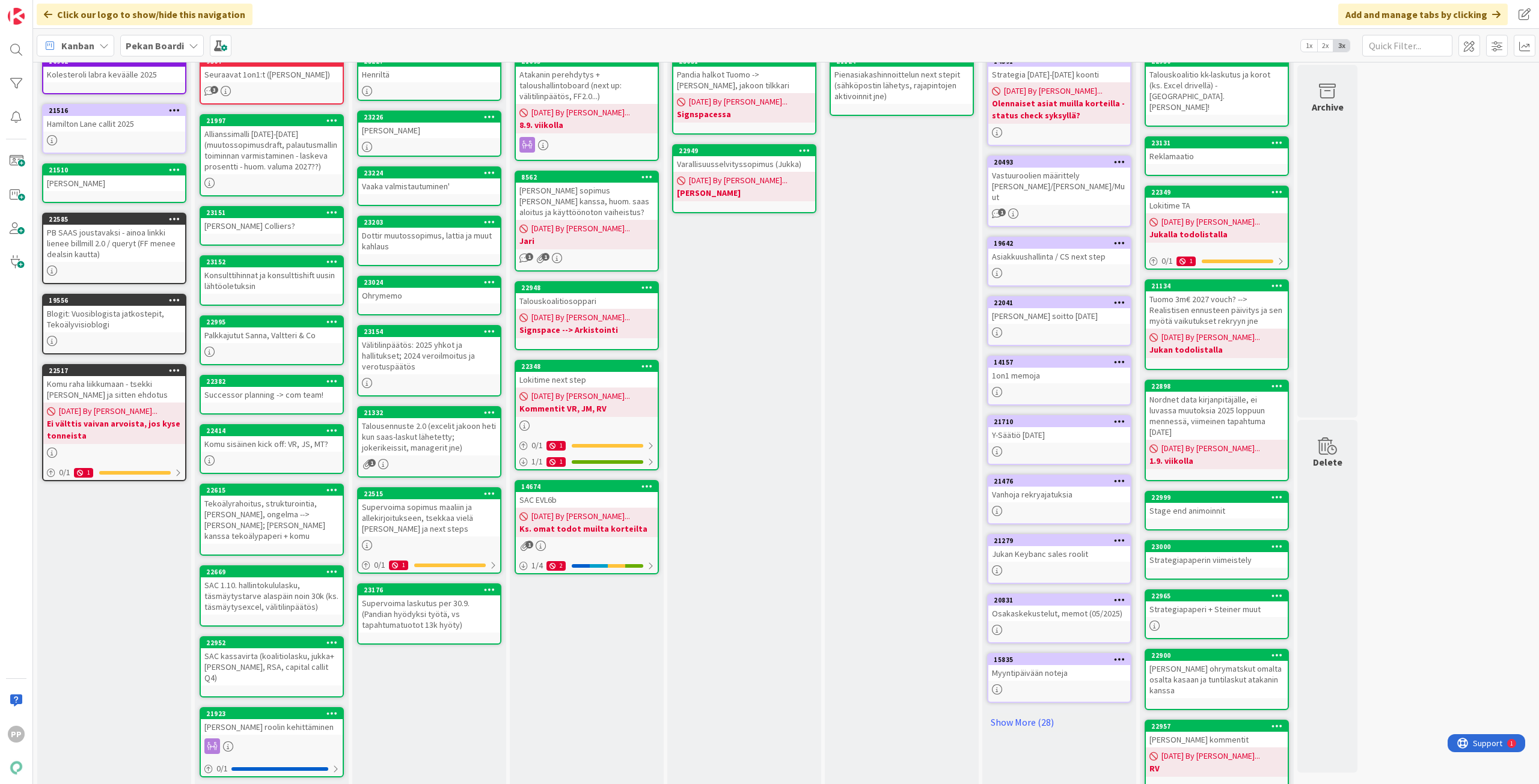
scroll to position [0, 0]
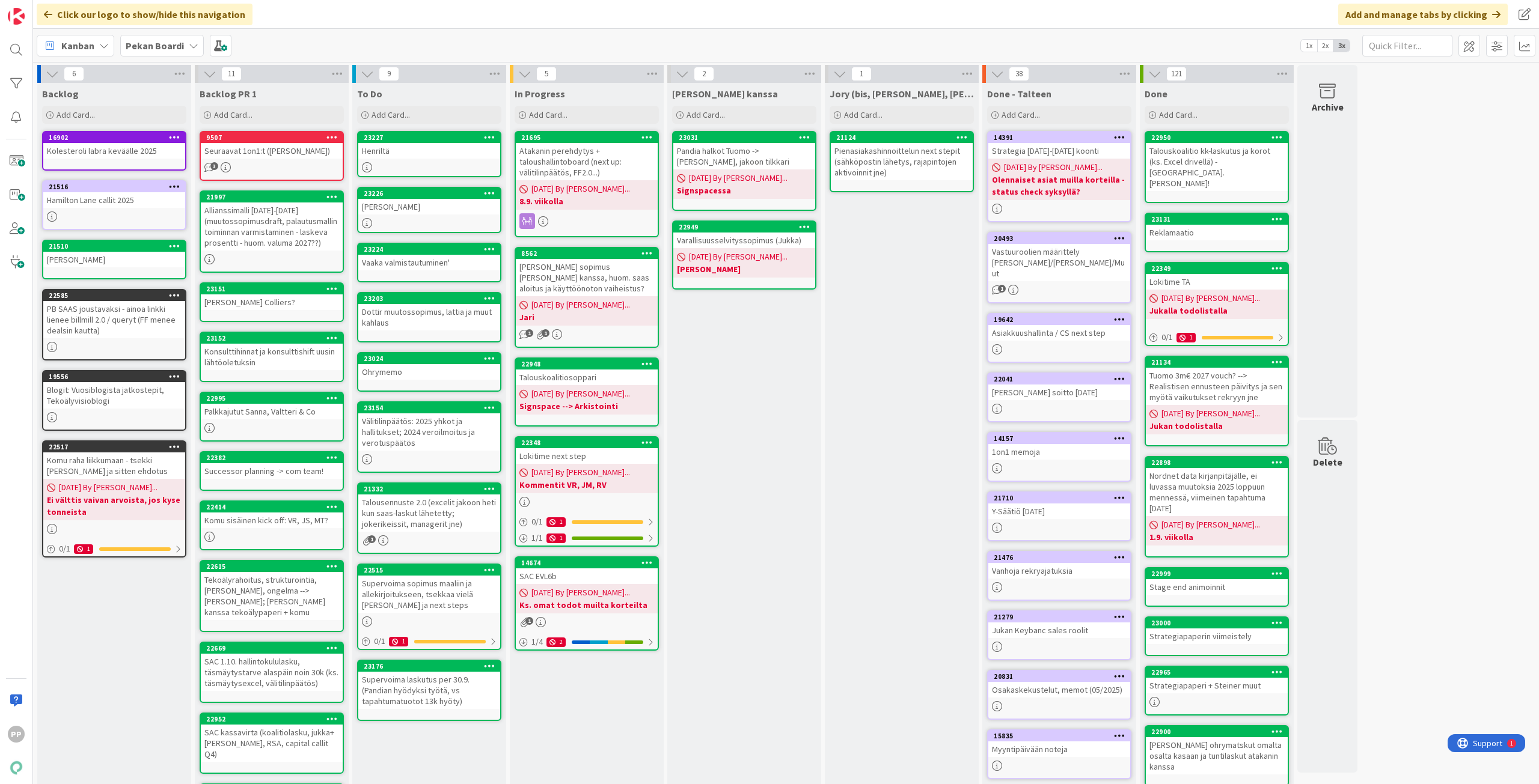
click at [352, 19] on div "Click our logo to show/hide this navigation Add and manage tabs by clicking" at bounding box center [785, 15] width 1506 height 29
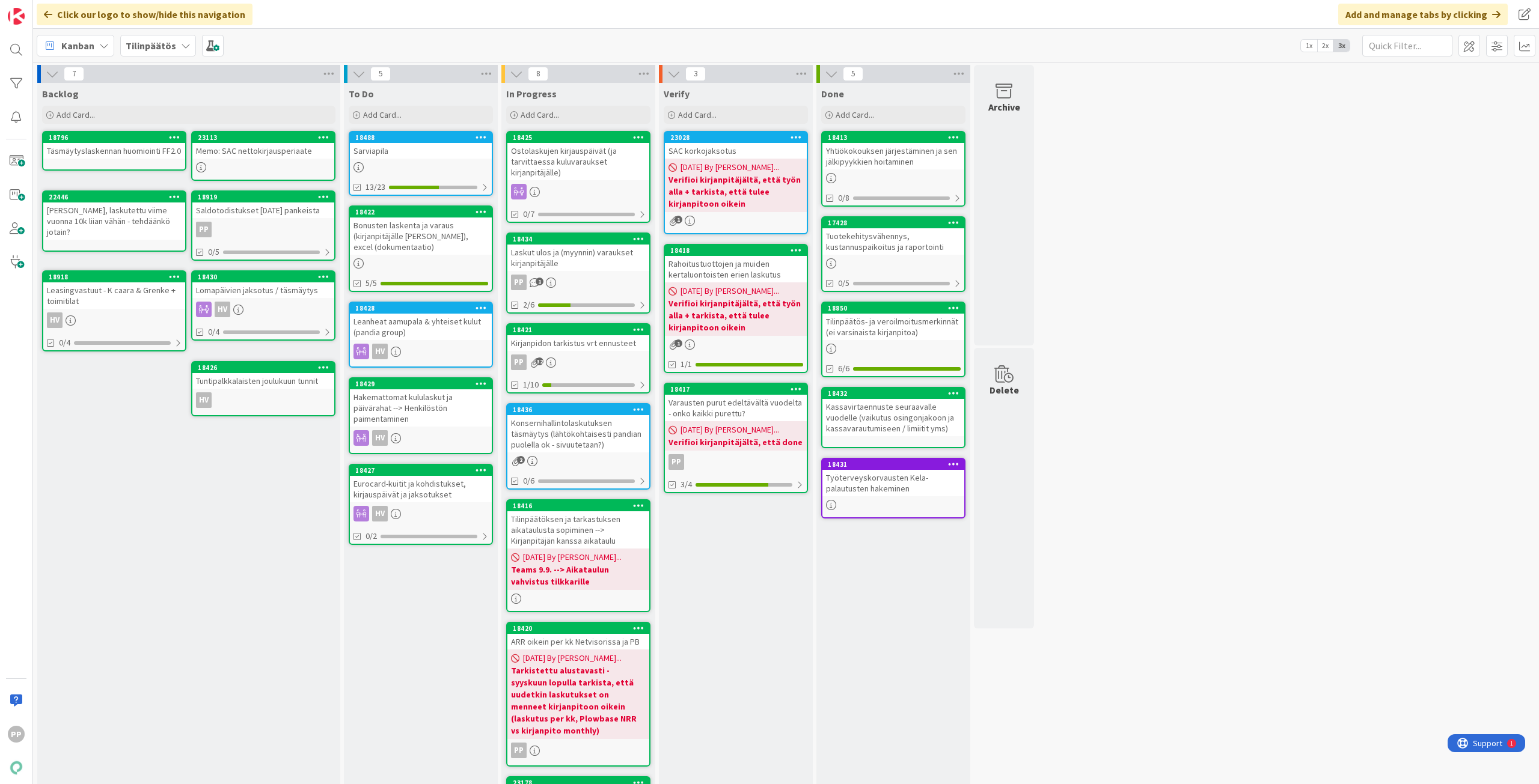
scroll to position [20, 0]
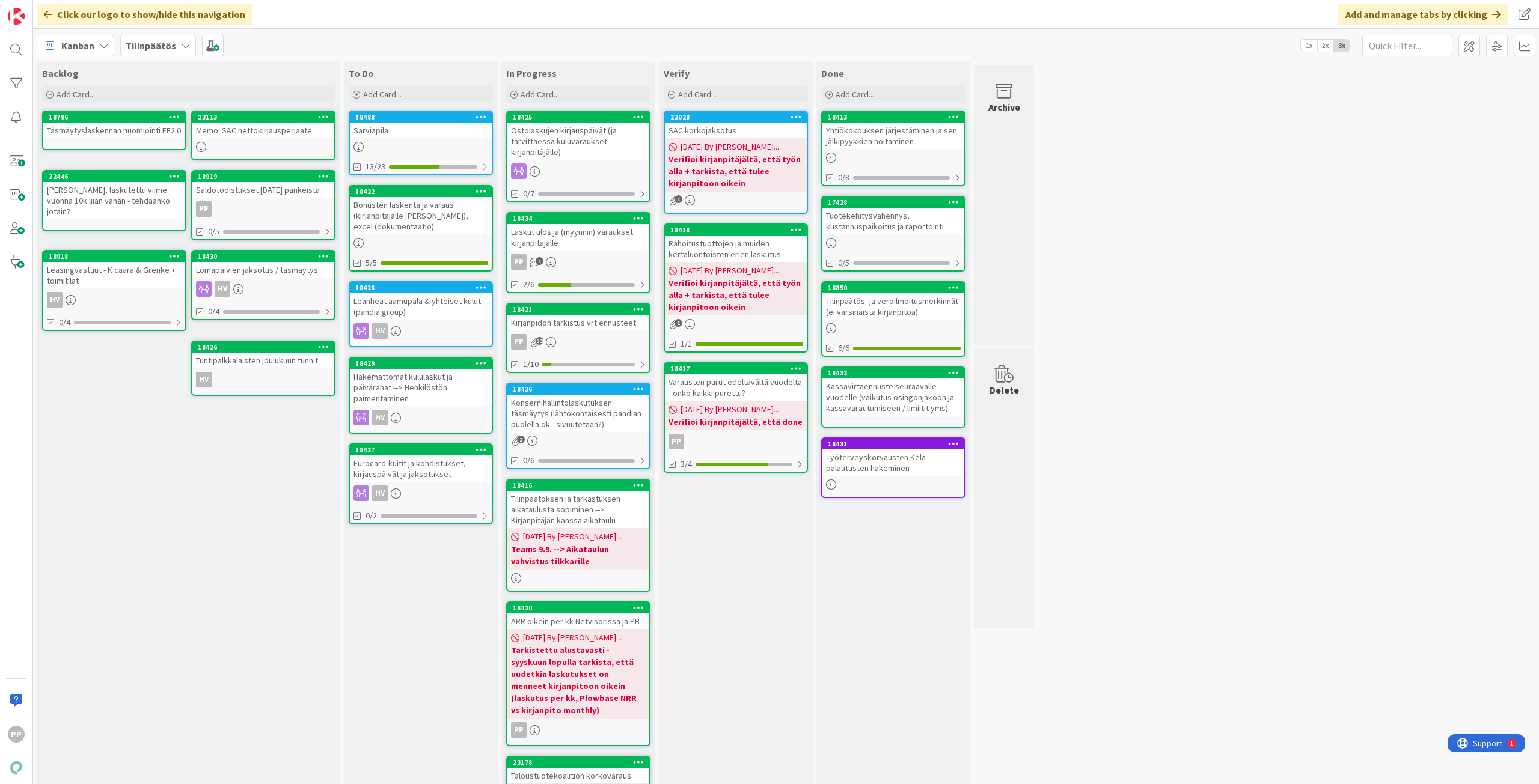
drag, startPoint x: 449, startPoint y: 672, endPoint x: 472, endPoint y: 613, distance: 63.3
click at [449, 672] on div "To Do Add Card... 18488 Sarviapila 13/23 18422 Bonusten laskenta ja varaus (kir…" at bounding box center [420, 535] width 154 height 945
click at [607, 243] on div "Laskut ulos ja (myynnin) varaukset kirjanpitäjälle" at bounding box center [578, 237] width 142 height 26
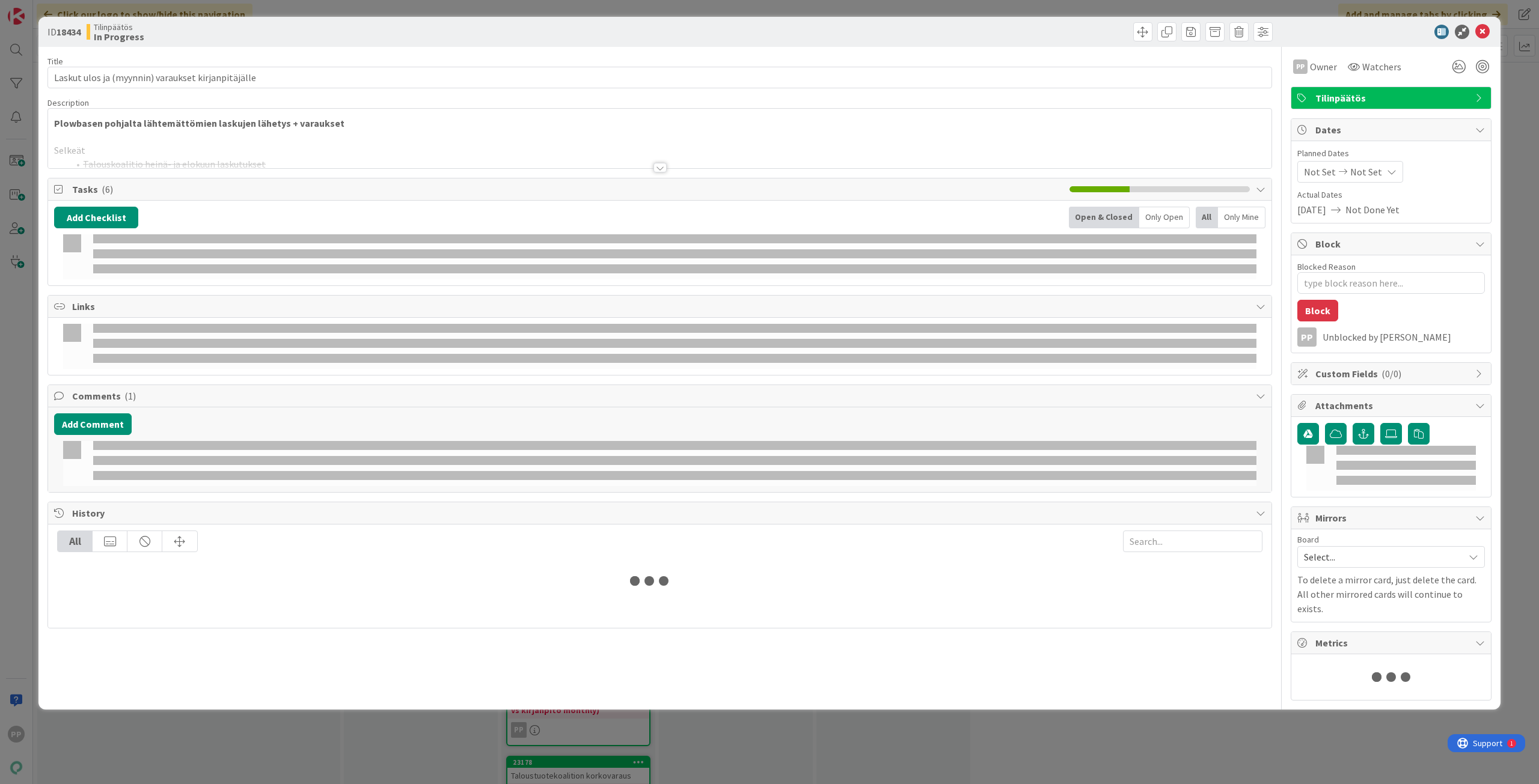
type textarea "x"
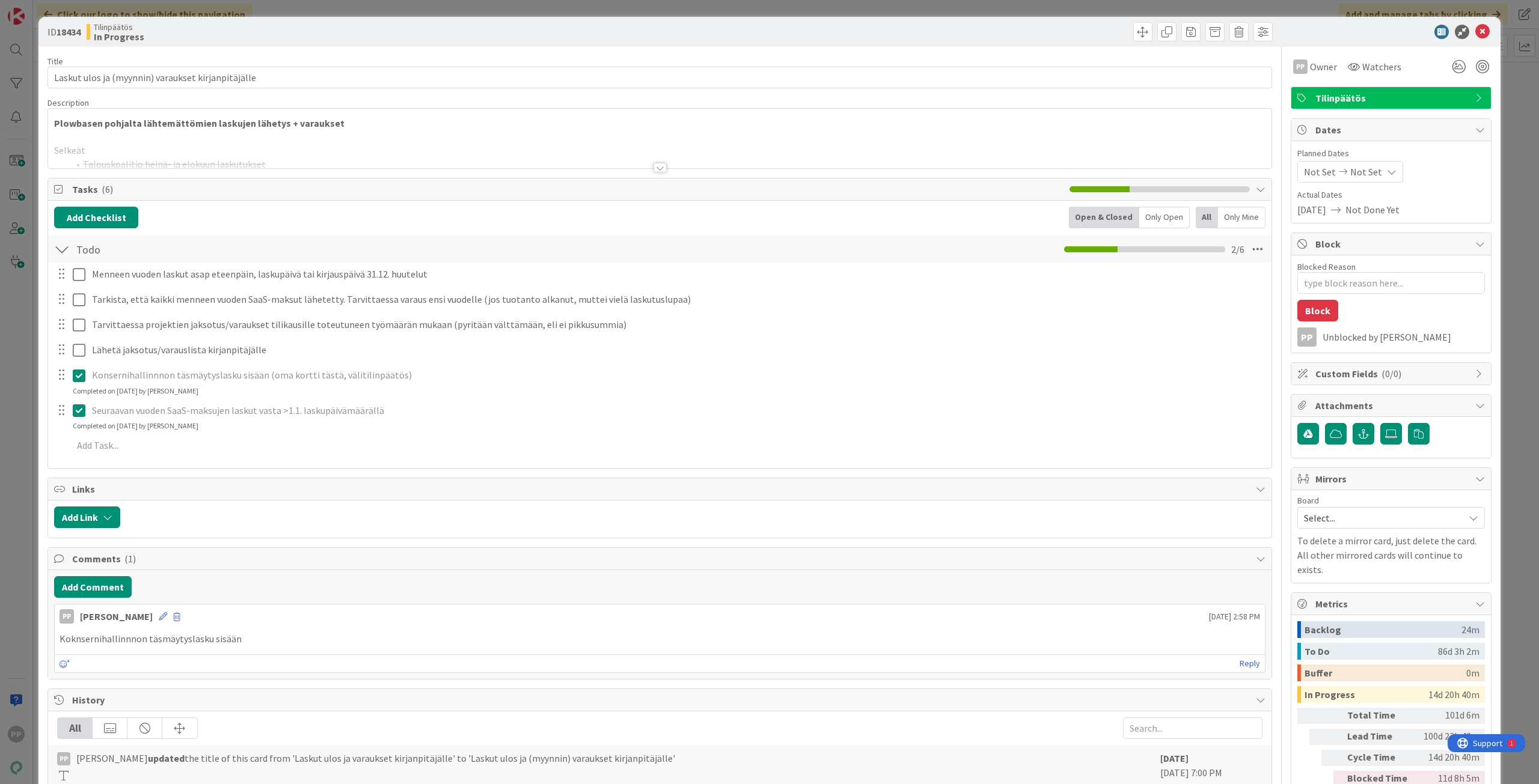
click at [252, 149] on div at bounding box center [659, 153] width 1223 height 31
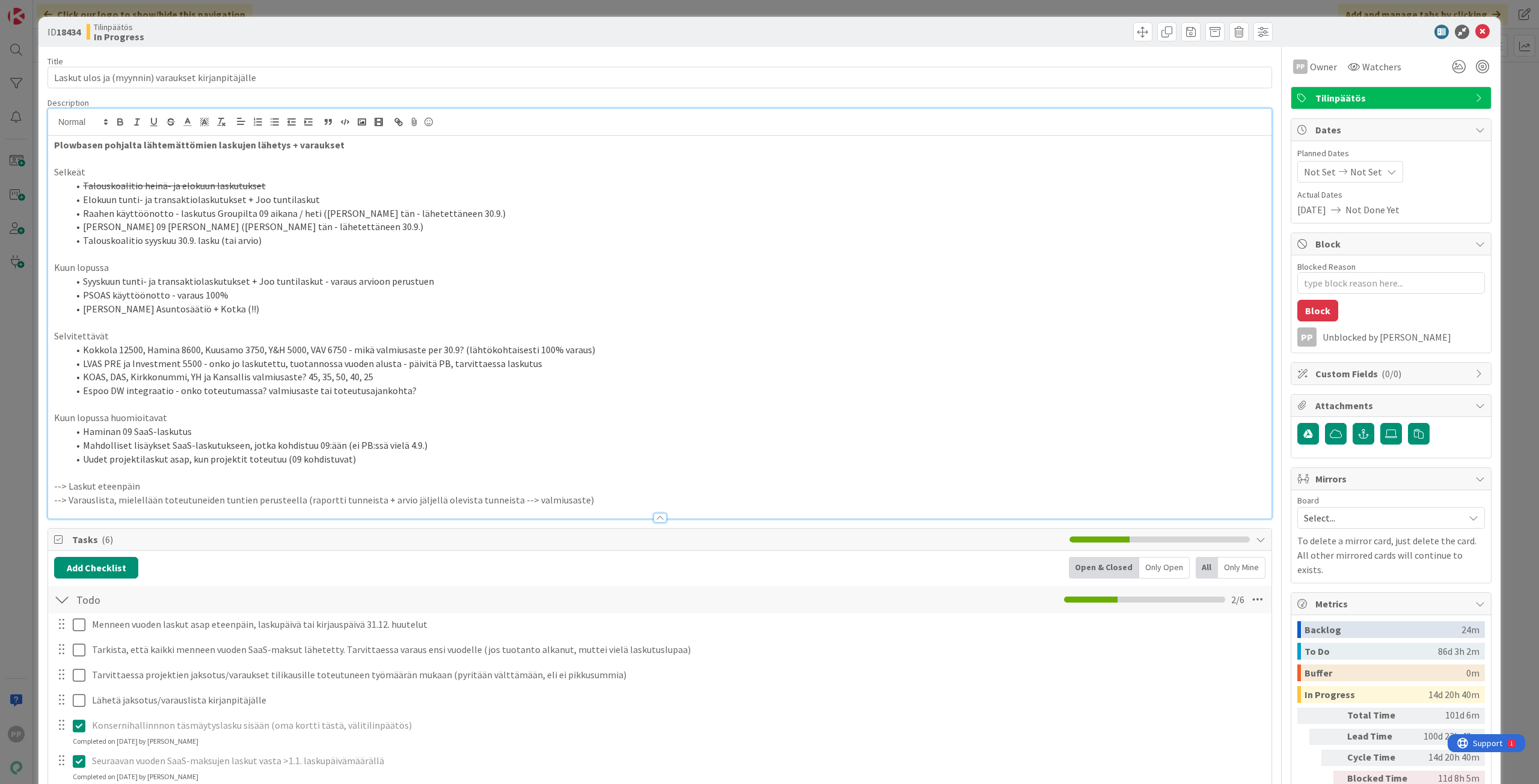
click at [477, 216] on li "Raahen käyttöönotto - laskutus Groupilta 09 aikana / heti (Pekka funtsii tän - …" at bounding box center [667, 213] width 1197 height 14
drag, startPoint x: 480, startPoint y: 215, endPoint x: 316, endPoint y: 213, distance: 164.0
click at [316, 213] on li "Raahen käyttöönotto - laskutus Groupilta 09 aikana / heti (Pekka funtsii tän - …" at bounding box center [667, 213] width 1197 height 14
click at [461, 212] on li "Raahen käyttöönotto - laskutus Groupilta 09 aikana / heti (vasta lokakuussa las…" at bounding box center [667, 213] width 1197 height 14
drag, startPoint x: 541, startPoint y: 214, endPoint x: 311, endPoint y: 212, distance: 230.0
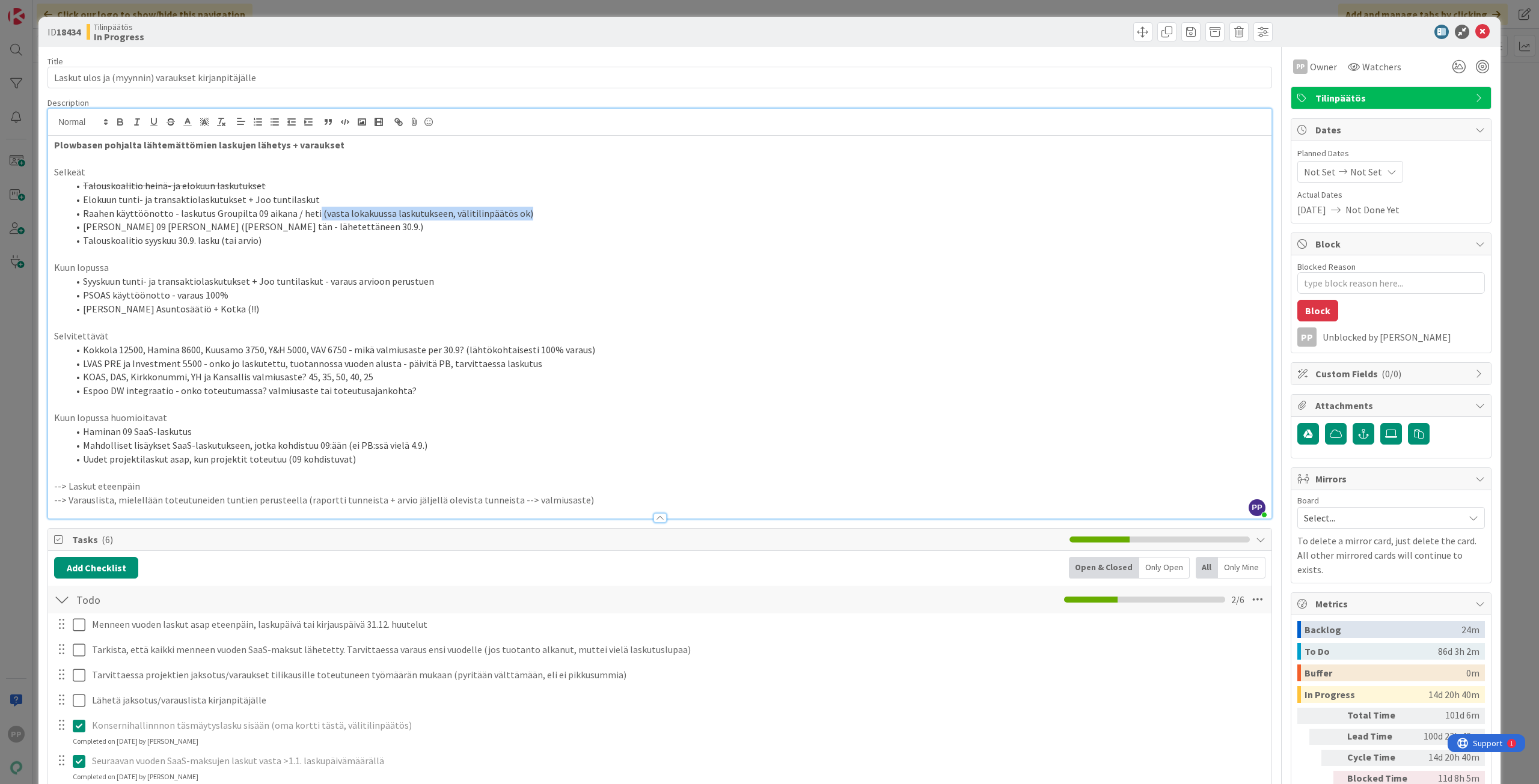
click at [311, 212] on li "Raahen käyttöönotto - laskutus Groupilta 09 aikana / heti (vasta lokakuussa las…" at bounding box center [667, 213] width 1197 height 14
copy li "(vasta lokakuussa laskutukseen, välitilinpäätös ok)"
drag, startPoint x: 352, startPoint y: 228, endPoint x: 175, endPoint y: 225, distance: 177.0
click at [175, 225] on li "Raahen 09 SaaS-laskut (Pekka funtsii tän - lähetettäneen 30.9.)" at bounding box center [667, 226] width 1197 height 14
drag, startPoint x: 391, startPoint y: 228, endPoint x: 77, endPoint y: 217, distance: 314.2
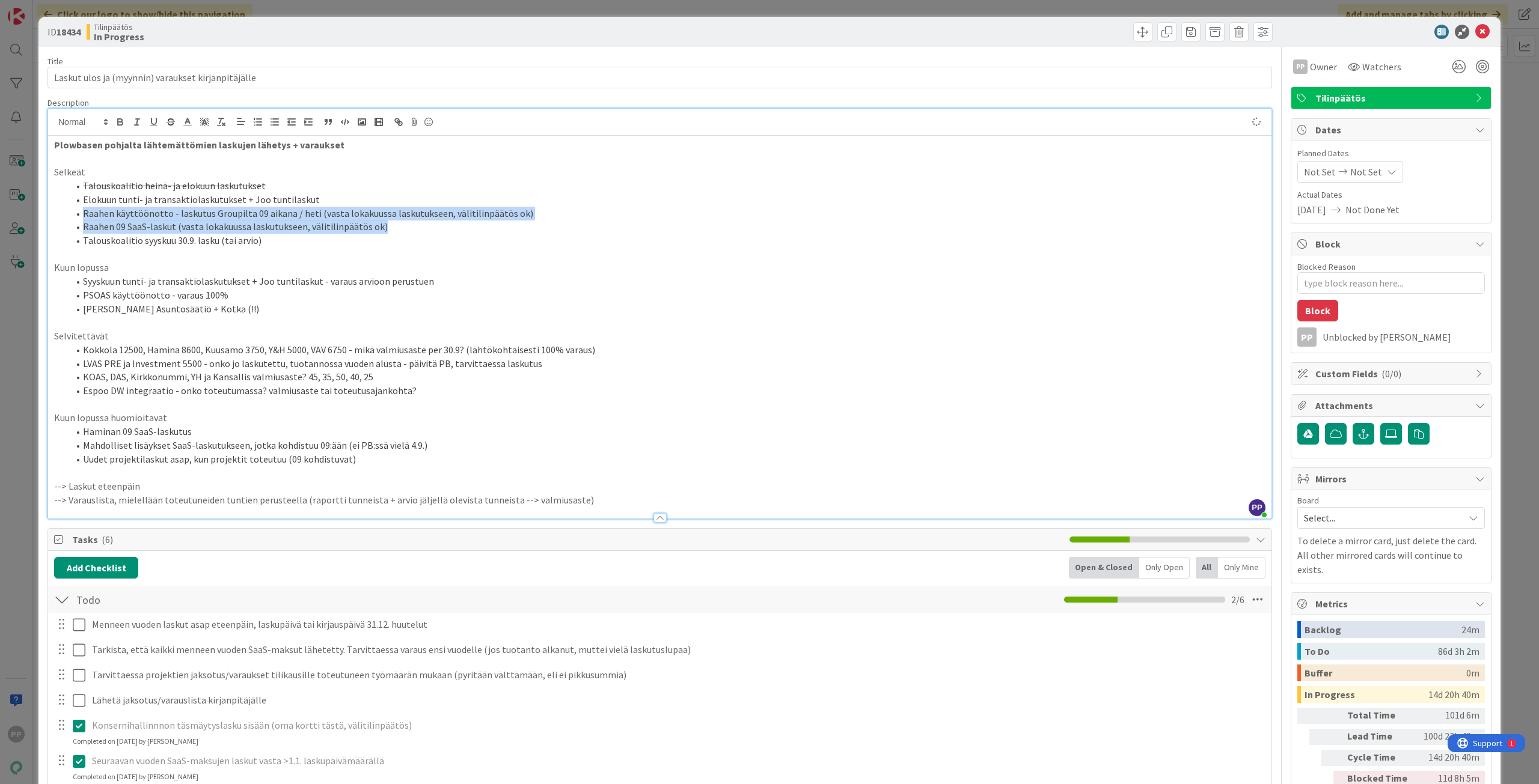
click at [77, 217] on ol "Talouskoalitio heinä- ja elokuun laskutukset Elokuun tunti- ja transaktiolaskut…" at bounding box center [659, 213] width 1211 height 68
click at [166, 125] on icon "button" at bounding box center [170, 121] width 11 height 11
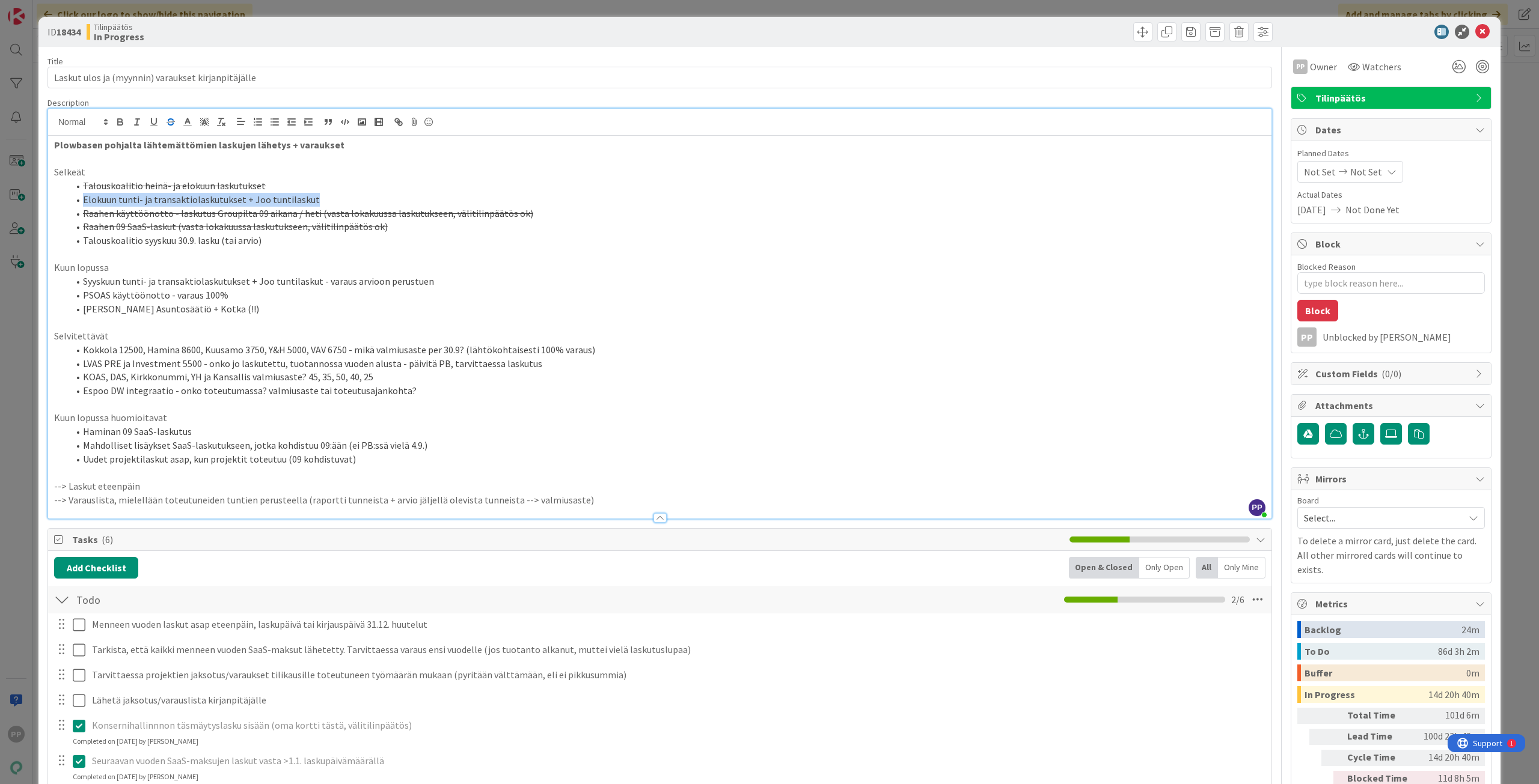
drag, startPoint x: 320, startPoint y: 204, endPoint x: 79, endPoint y: 205, distance: 241.0
click at [79, 205] on li "Elokuun tunti- ja transaktiolaskutukset + Joo tuntilaskut" at bounding box center [667, 199] width 1197 height 14
click at [82, 241] on li "Talouskoalitio syyskuu 30.9. lasku (tai arvio)" at bounding box center [667, 240] width 1197 height 14
click at [174, 95] on div "Title 50 / 128 Laskut ulos ja (myynnin) varaukset kirjanpitäjälle Description P…" at bounding box center [659, 696] width 1225 height 1300
click at [201, 60] on div "Title 50 / 128" at bounding box center [659, 61] width 1225 height 11
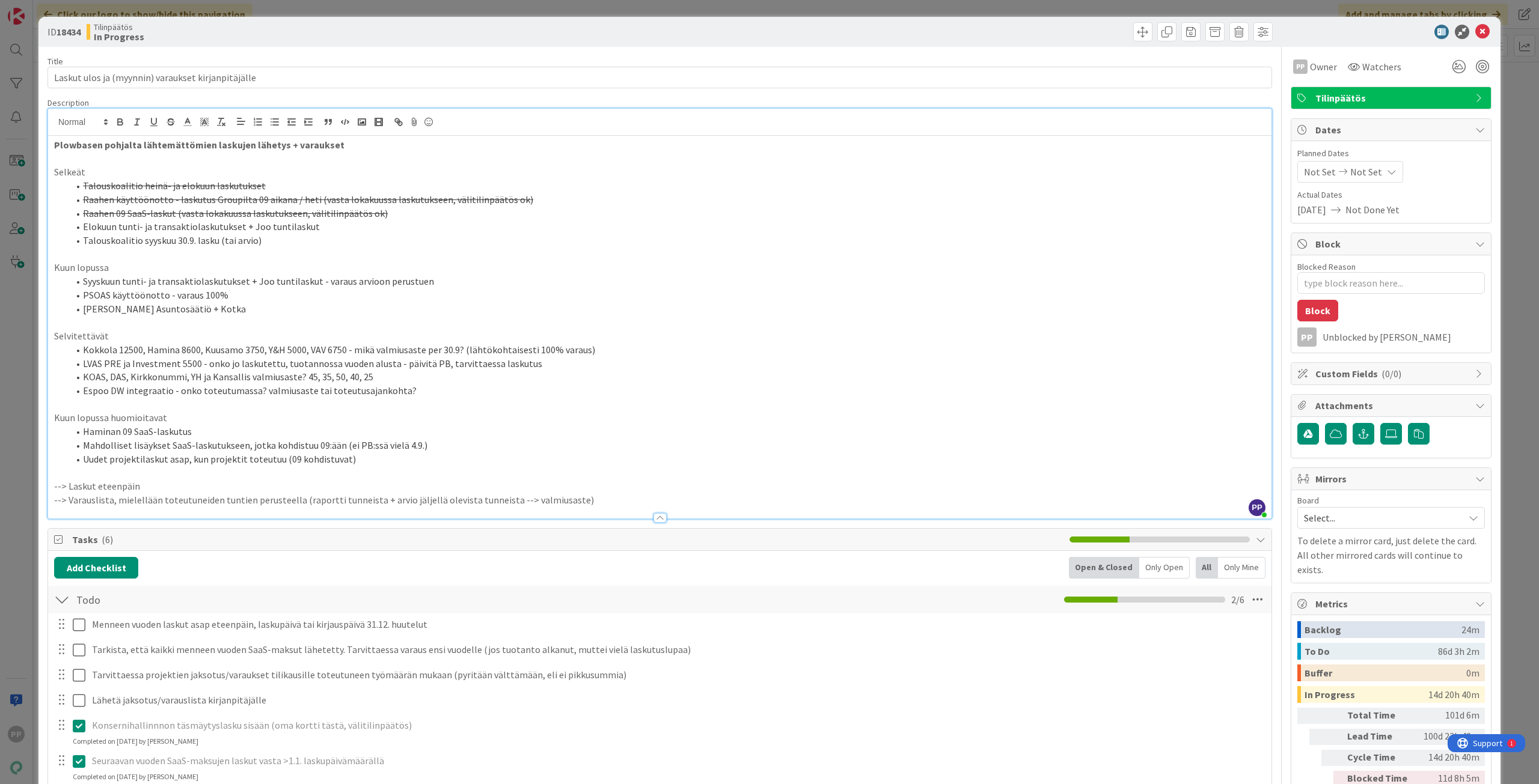
click at [209, 50] on div "Title 50 / 128 Laskut ulos ja (myynnin) varaukset kirjanpitäjälle Description P…" at bounding box center [659, 696] width 1225 height 1300
click at [226, 9] on div "ID 18434 Tilinpäätös In Progress Title 50 / 128 Laskut ulos ja (myynnin) varauk…" at bounding box center [769, 392] width 1539 height 784
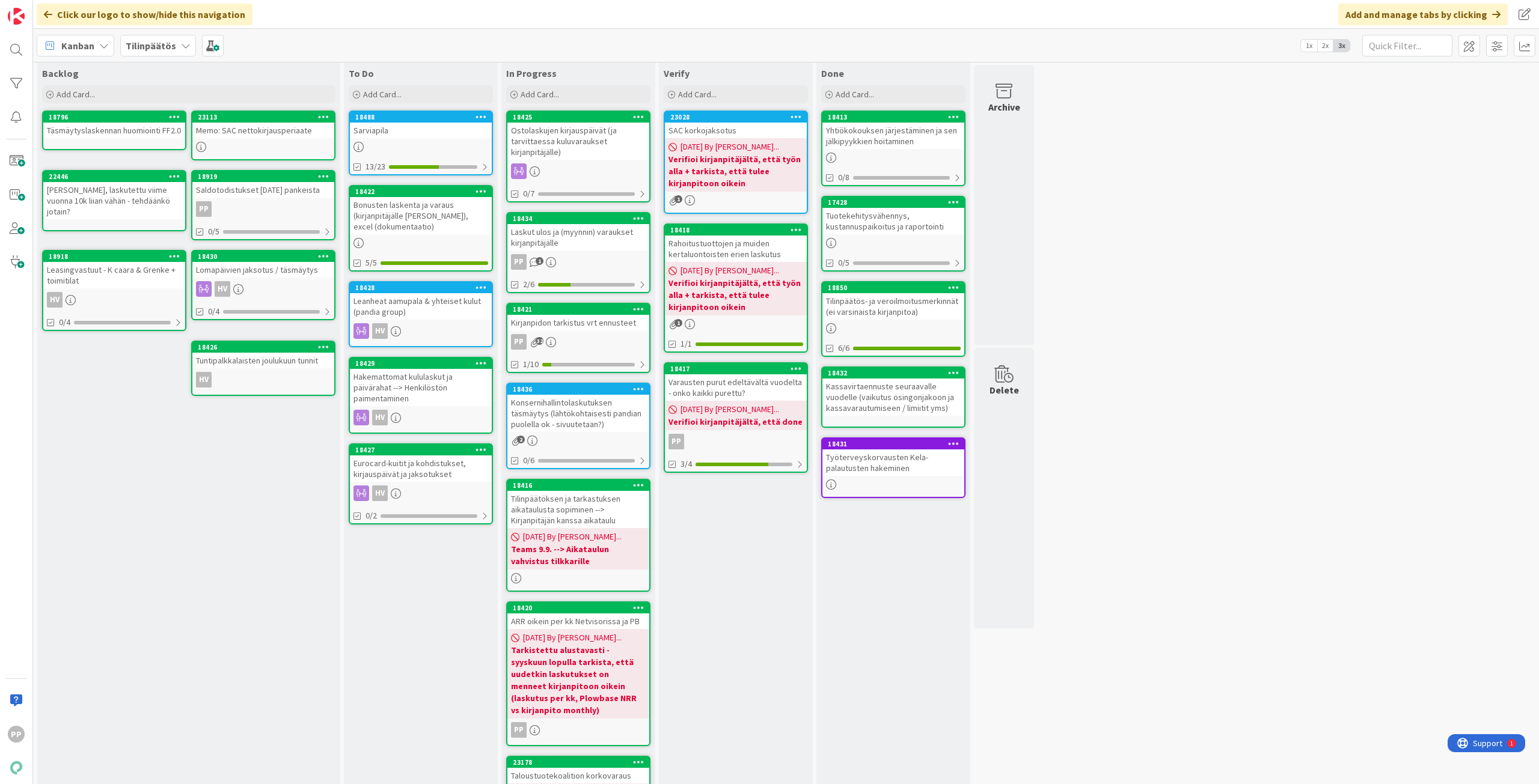
click at [602, 141] on div "Ostolaskujen kirjauspäivät (ja tarvittaessa kuluvaraukset kirjanpitäjälle)" at bounding box center [578, 141] width 142 height 37
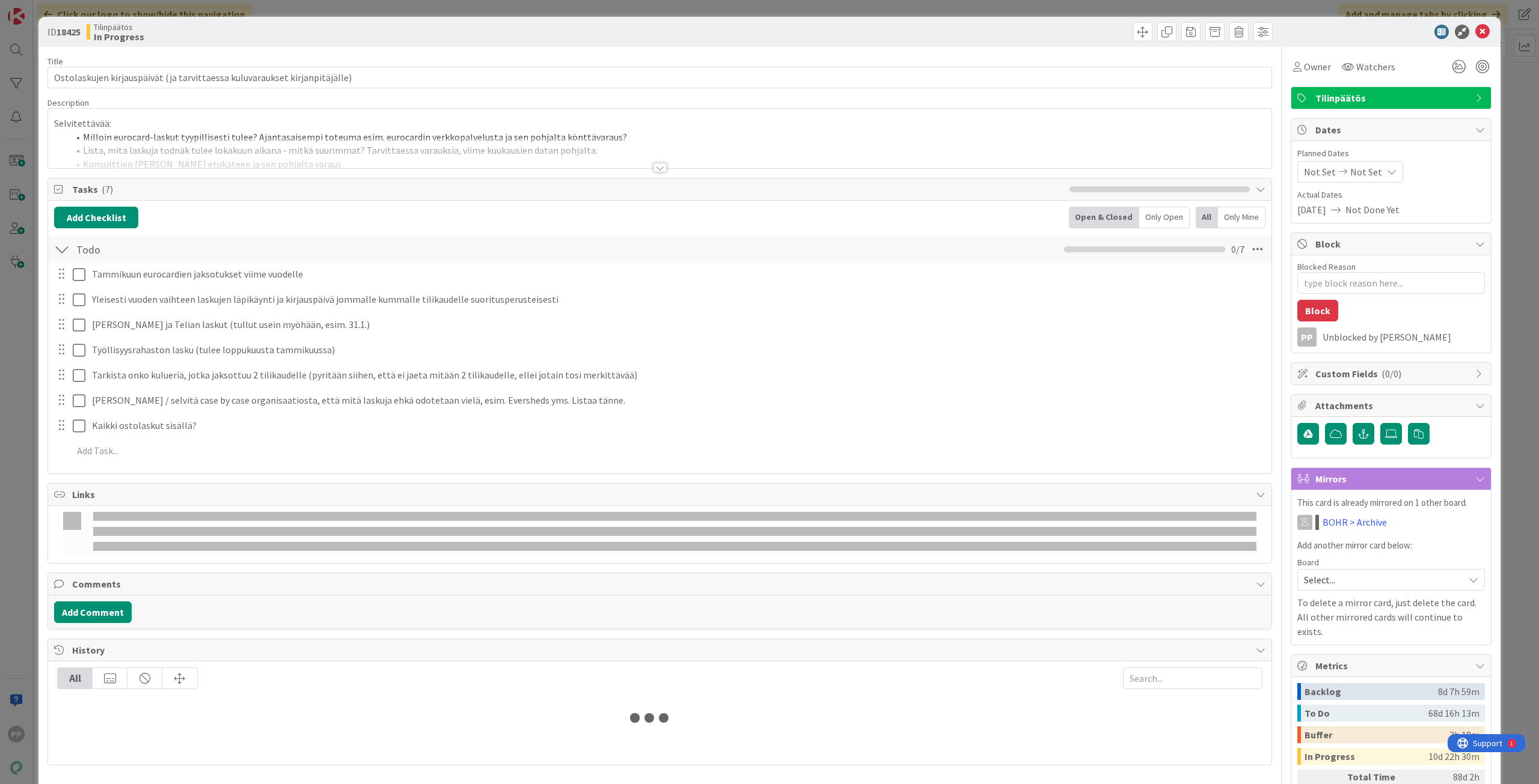
type textarea "x"
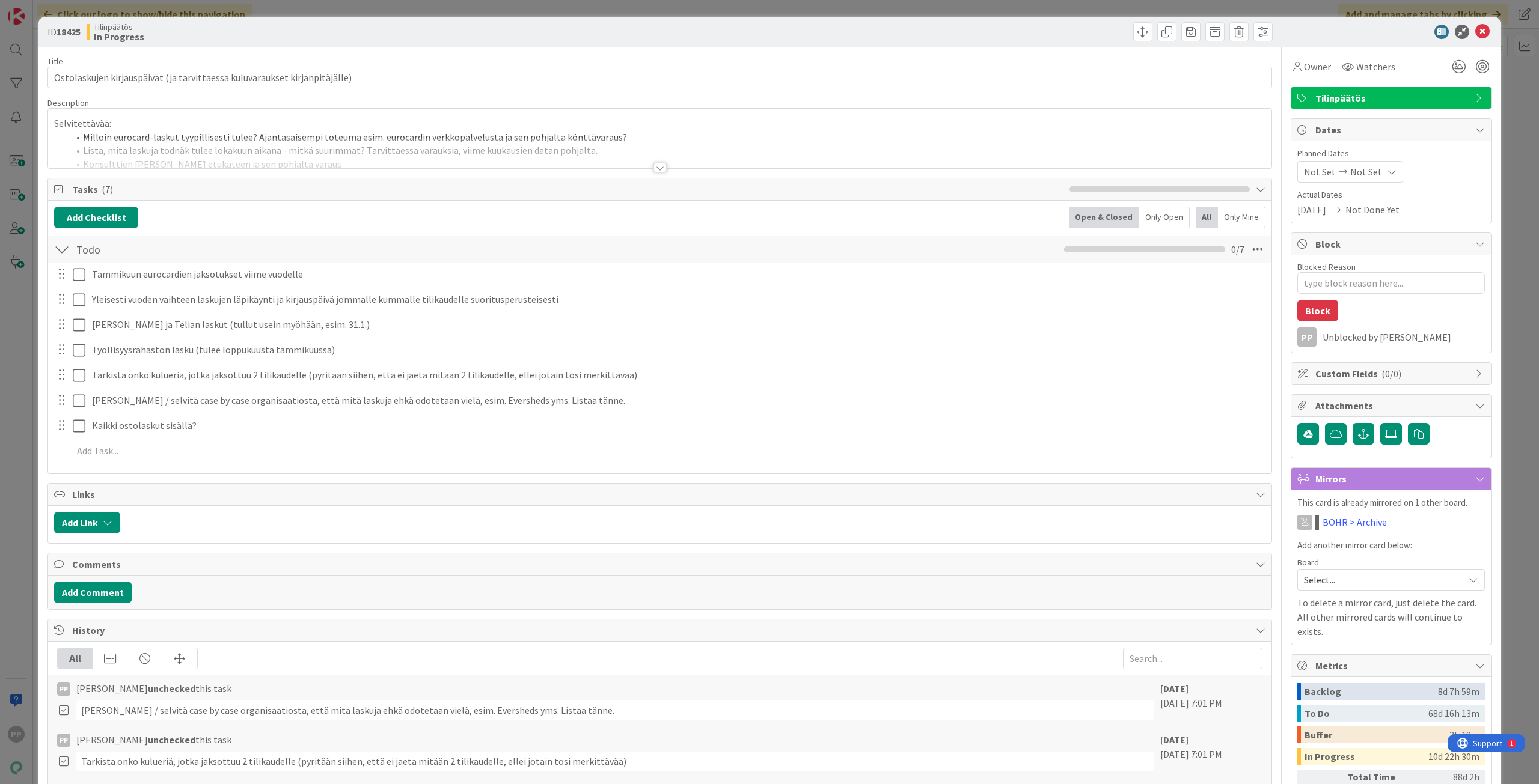
click at [348, 159] on div at bounding box center [659, 153] width 1223 height 31
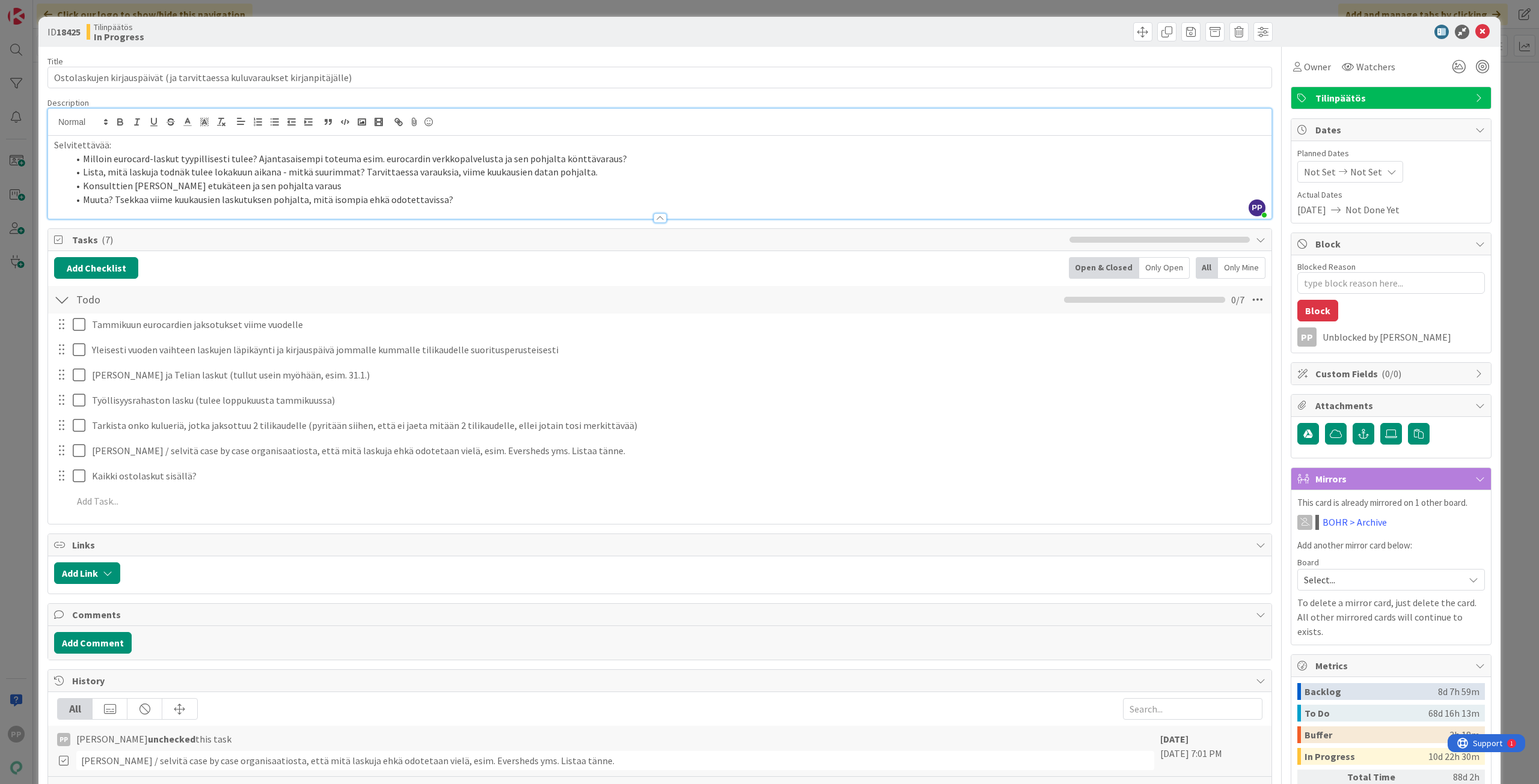
click at [317, 161] on li "Milloin eurocard-laskut tyypillisesti tulee? Ajantasaisempi toteuma esim. euroc…" at bounding box center [667, 159] width 1197 height 14
drag, startPoint x: 251, startPoint y: 159, endPoint x: 343, endPoint y: 158, distance: 92.0
click at [343, 158] on li "Milloin eurocard-laskut tyypillisesti tulee? Ajantasaisempi toteuma esim. euroc…" at bounding box center [667, 159] width 1197 height 14
click at [337, 169] on li "Lista, mitä laskuja todnäk tulee lokakuun aikana - mitkä suurimmat? Tarvittaess…" at bounding box center [667, 172] width 1197 height 14
click at [464, 194] on li "Muuta? Tsekkaa viime kuukausien laskutuksen pohjalta, mitä isompia ehkä odotett…" at bounding box center [667, 199] width 1197 height 14
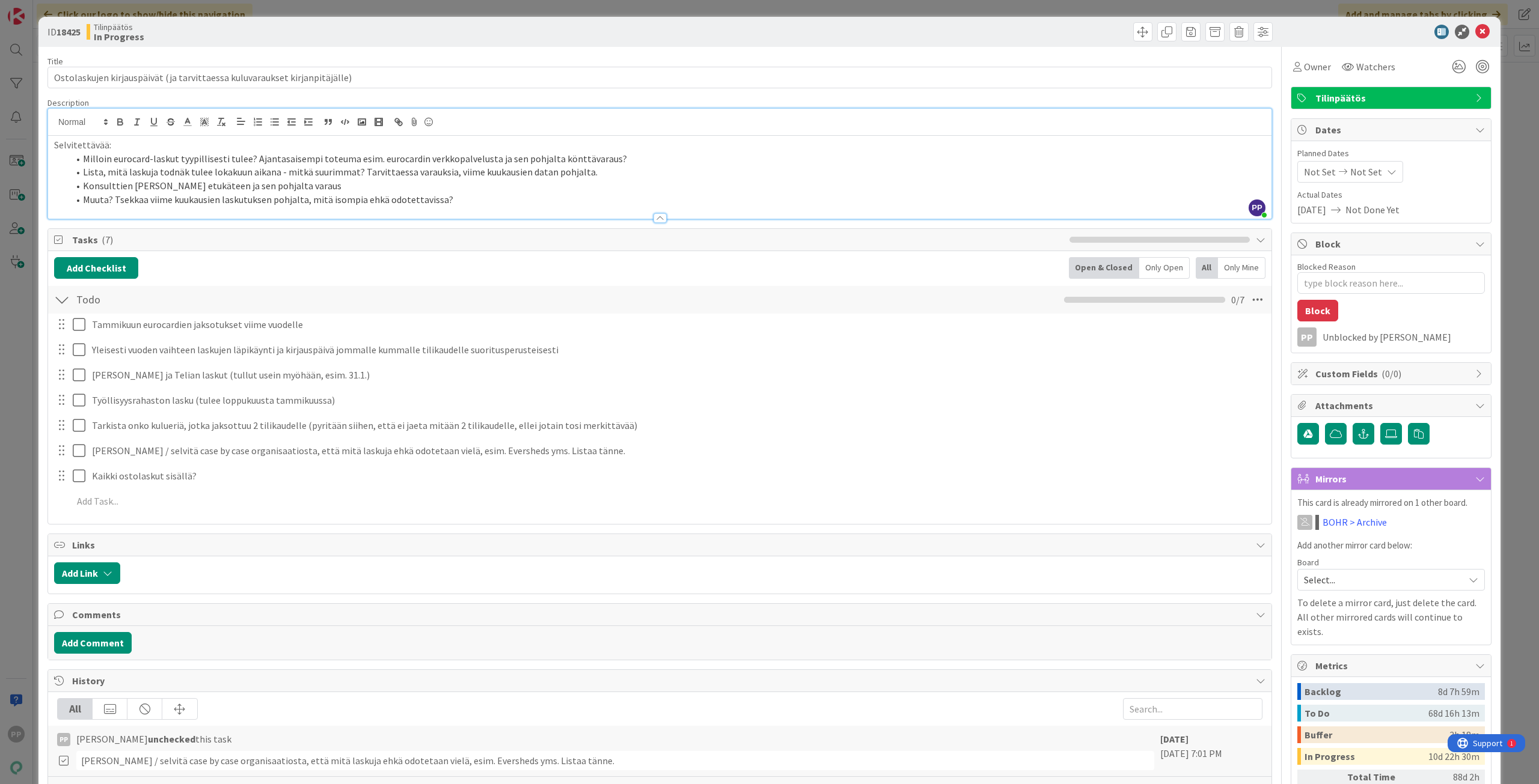
drag, startPoint x: 483, startPoint y: 181, endPoint x: 81, endPoint y: 186, distance: 402.0
click at [81, 186] on li "Konsulttien tuntien nuuskiminen etukäteen ja sen pohjalta varaus" at bounding box center [667, 185] width 1197 height 14
click at [382, 184] on li "Konsulttien tuntien nuuskiminen etukäteen ja sen pohjalta varaus" at bounding box center [667, 185] width 1197 height 14
click at [380, 202] on li "Muuta? Tsekkaa viime kuukausien laskutuksen pohjalta, mitä isompia ehkä odotett…" at bounding box center [667, 199] width 1197 height 14
click at [382, 201] on li "Muuta? Tsekkaa viime kuukausien laskutuksen pohjalta, mitä isompia ehkä odotett…" at bounding box center [667, 199] width 1197 height 14
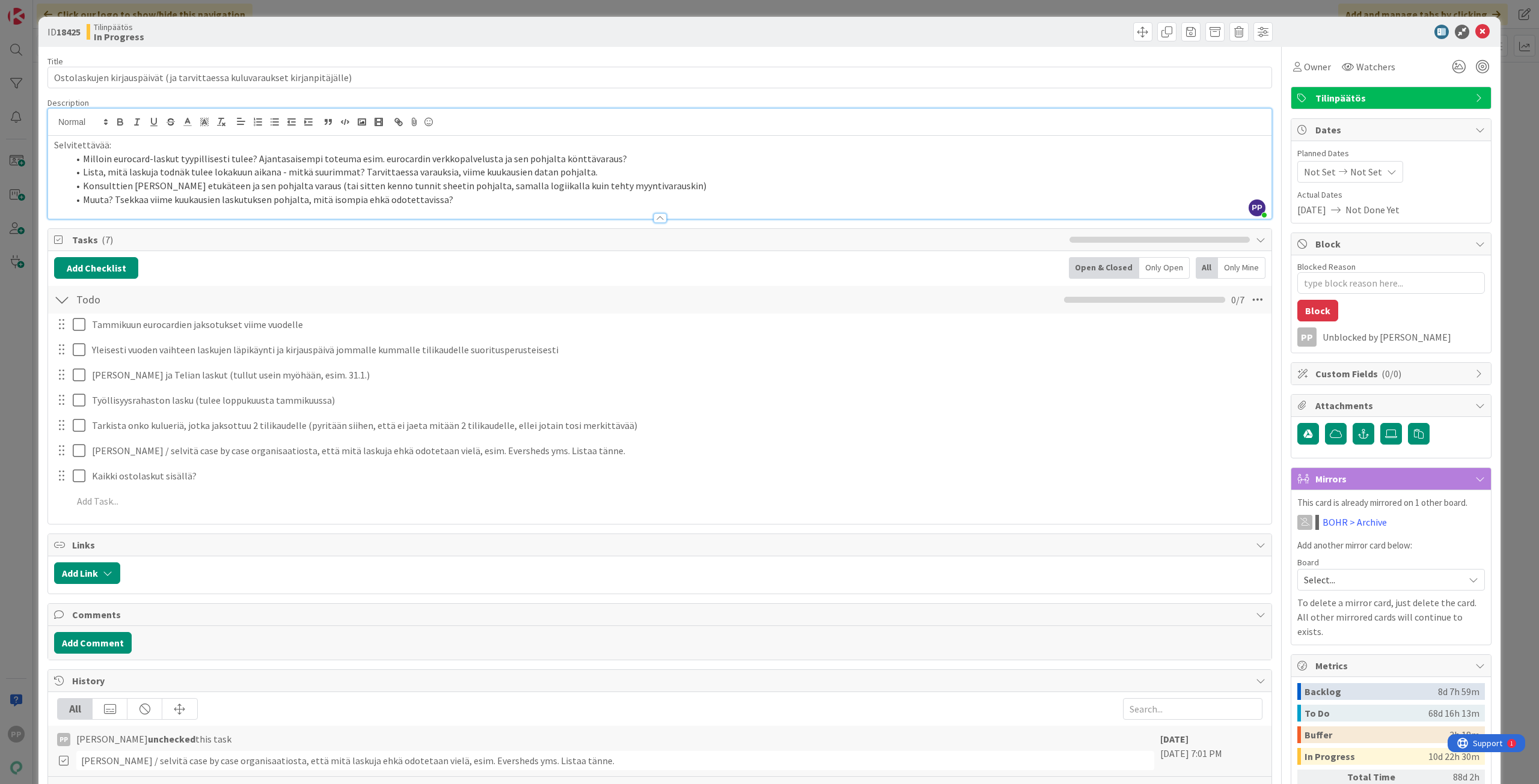
click at [386, 201] on li "Muuta? Tsekkaa viime kuukausien laskutuksen pohjalta, mitä isompia ehkä odotett…" at bounding box center [667, 199] width 1197 height 14
click at [472, 200] on li "Muuta? Tsekkaa viime kuukausien laskutuksen pohjalta, mitä isompia ehkä odotett…" at bounding box center [667, 199] width 1197 height 14
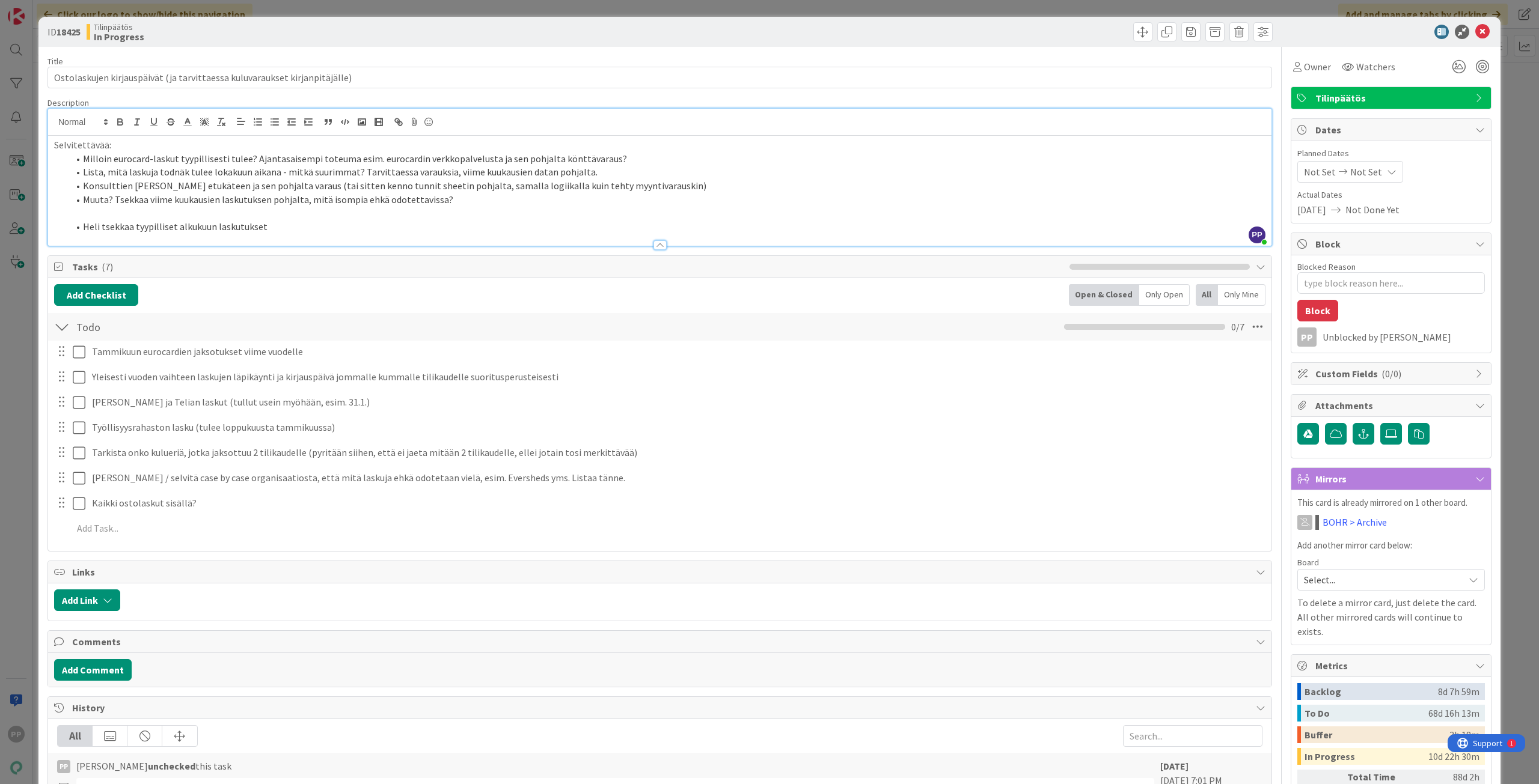
click at [421, 48] on div "Title 74 / 128 Ostolaskujen kirjauspäivät (ja tarvittaessa kuluvaraukset kirjan…" at bounding box center [659, 527] width 1225 height 962
click at [434, 40] on div "Tilinpäätös In Progress" at bounding box center [372, 32] width 570 height 19
click at [449, 7] on div "ID 18425 Tilinpäätös In Progress Title 74 / 128 Ostolaskujen kirjauspäivät (ja …" at bounding box center [769, 392] width 1539 height 784
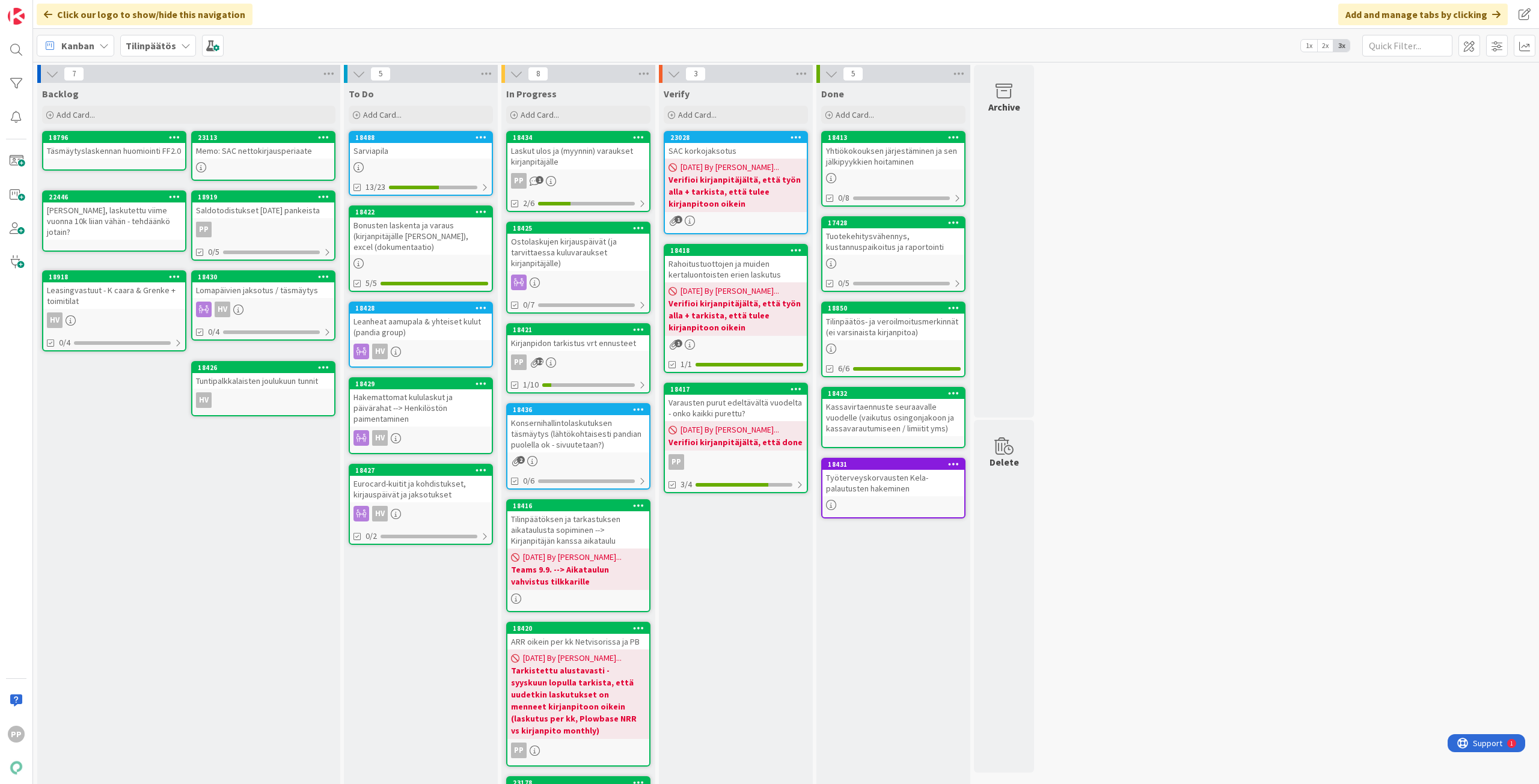
click at [741, 591] on div "Verify Add Card... 23028 SAC korkojaksotus 09/08/2025 By Pekka... Verifioi kirj…" at bounding box center [735, 556] width 154 height 945
click at [1111, 591] on div "7 Backlog Add Card... 23113 Memo: SAC nettokirjausperiaate 18796 Täsmäytyslaske…" at bounding box center [786, 549] width 1501 height 969
click at [1146, 647] on div "7 Backlog Add Card... 23113 Memo: SAC nettokirjausperiaate 18796 Täsmäytyslaske…" at bounding box center [786, 549] width 1501 height 969
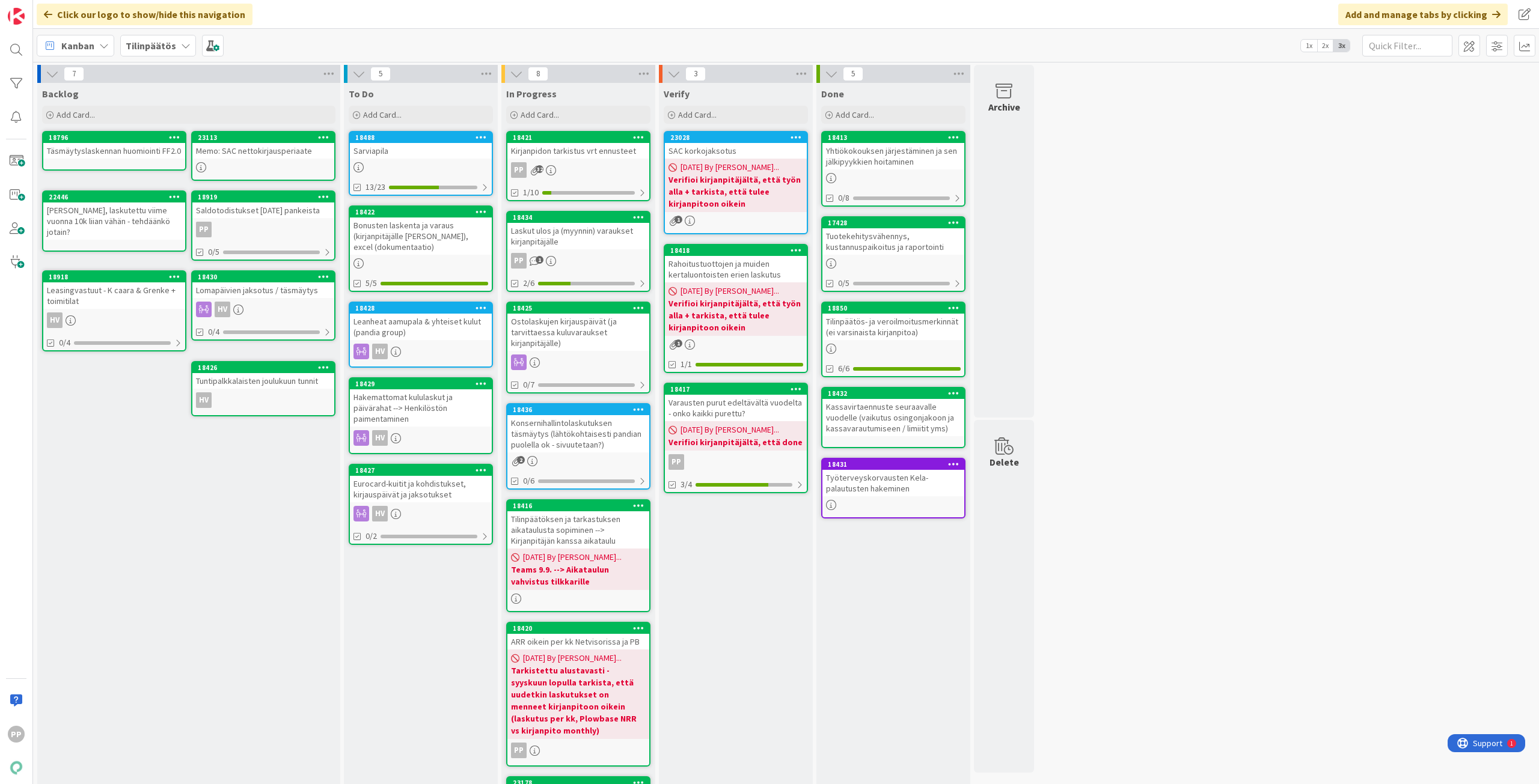
click at [609, 444] on div "Konsernihallintolaskutuksen täsmäytys (lähtökohtaisesti pandian puolella ok - s…" at bounding box center [578, 433] width 142 height 37
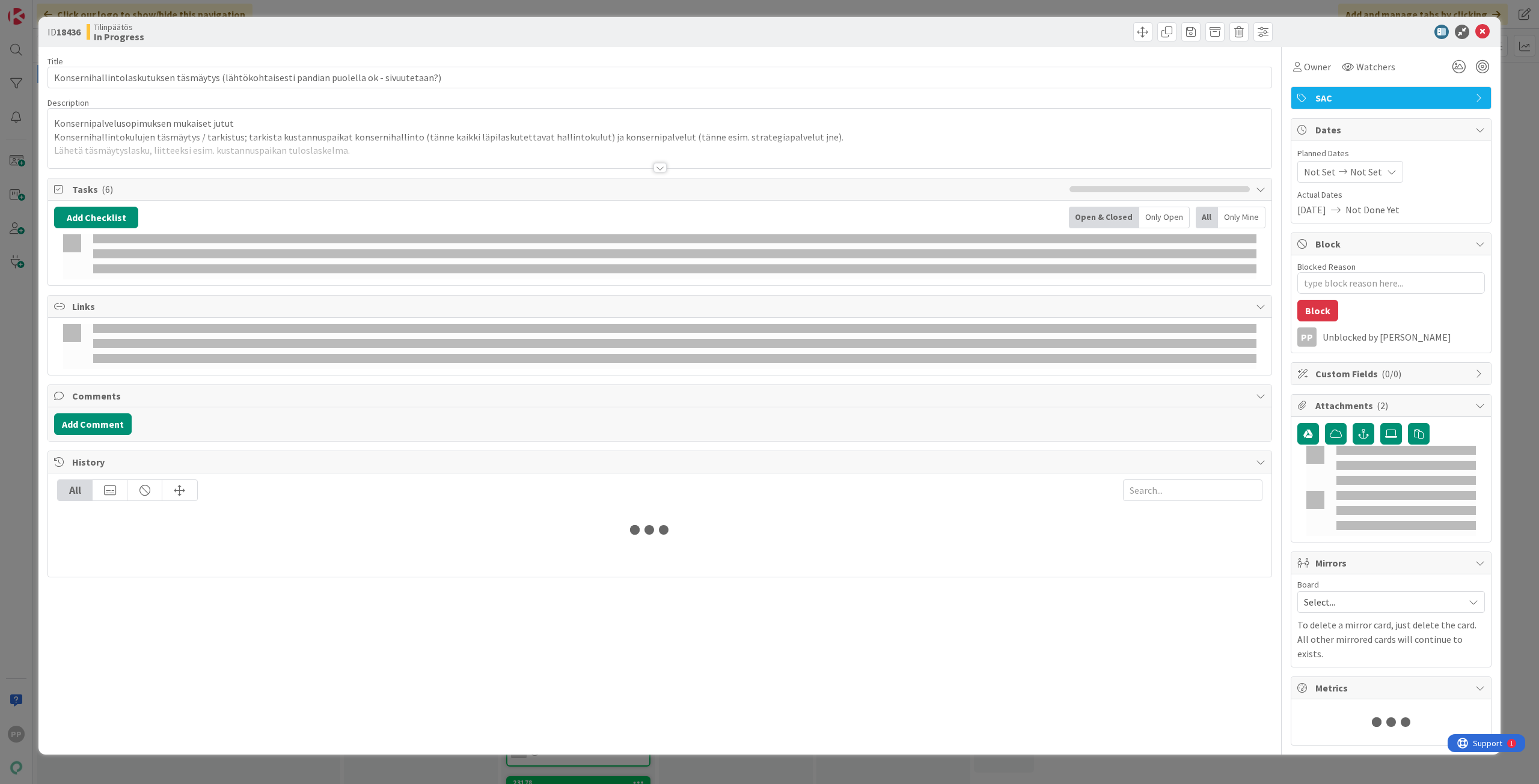
type textarea "x"
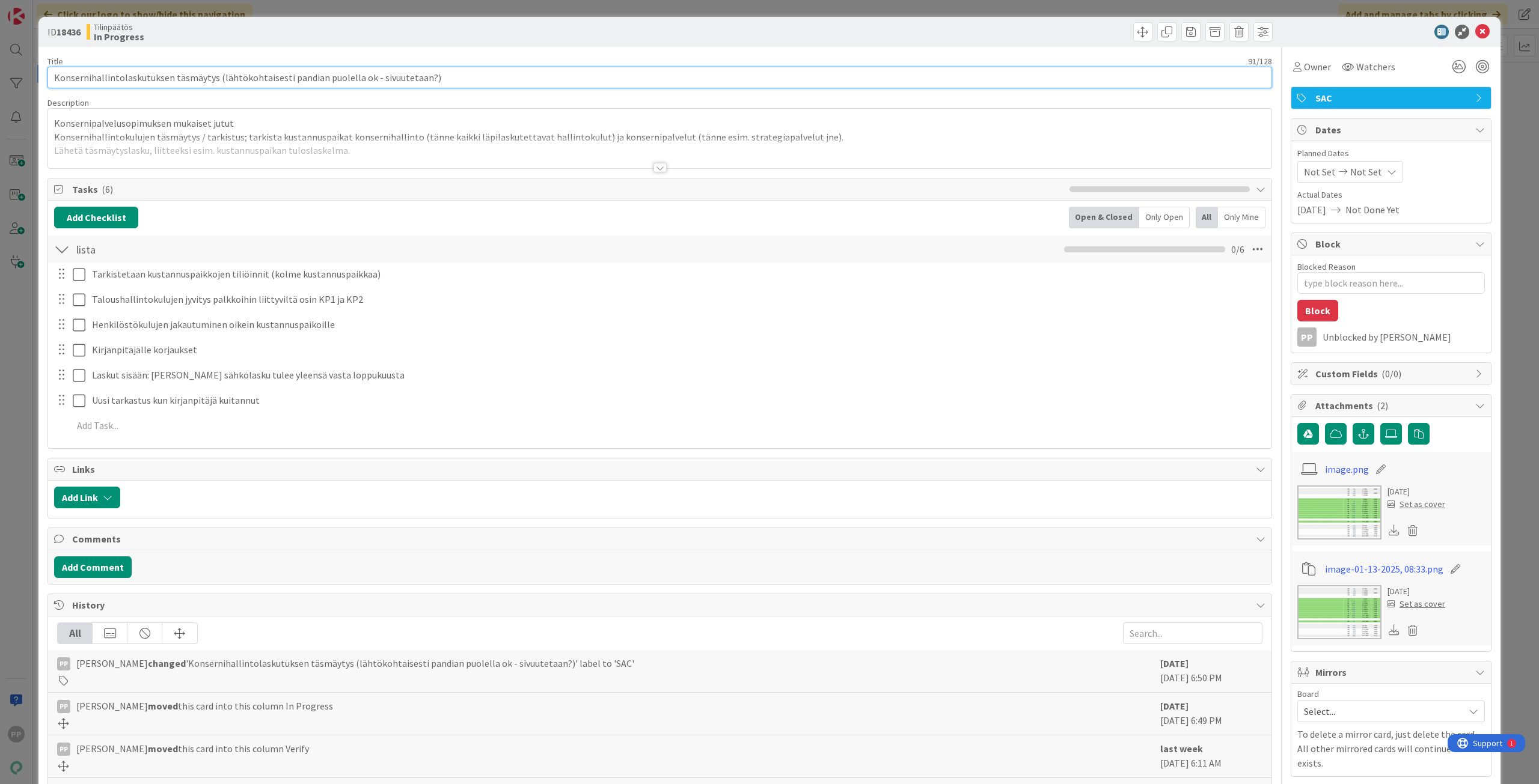
drag, startPoint x: 896, startPoint y: 68, endPoint x: 1164, endPoint y: 65, distance: 268.0
click at [1103, 65] on div "Title 91 / 128 Konsernihallintolaskutuksen täsmäytys (lähtökohtaisesti pandian …" at bounding box center [659, 72] width 1225 height 33
type input "Konsernihallintolaskutuksen täsmäytys"
type textarea "x"
type input "Konsernihallintolaskutuksen täsmäytys"
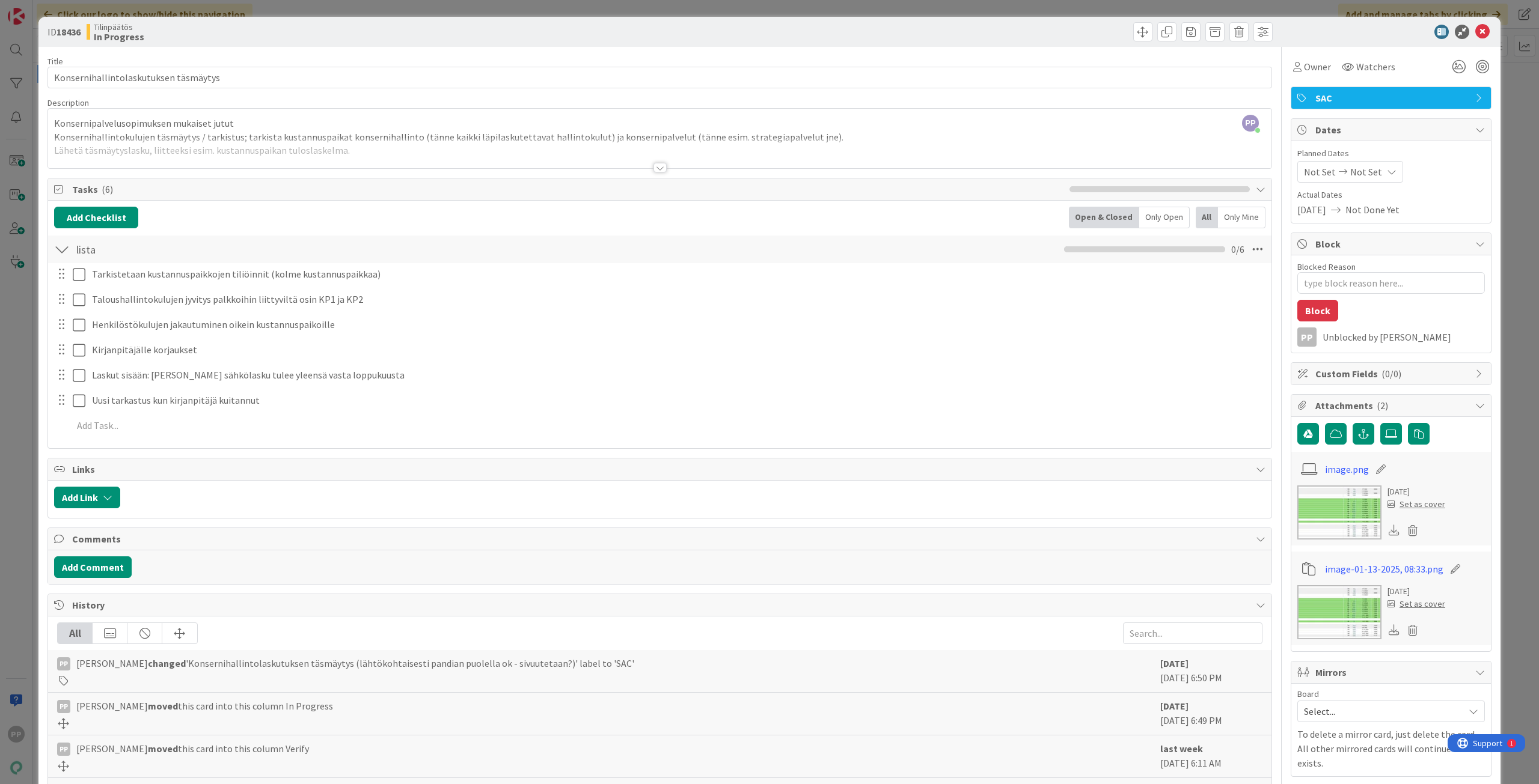
click at [585, 148] on div at bounding box center [659, 153] width 1223 height 31
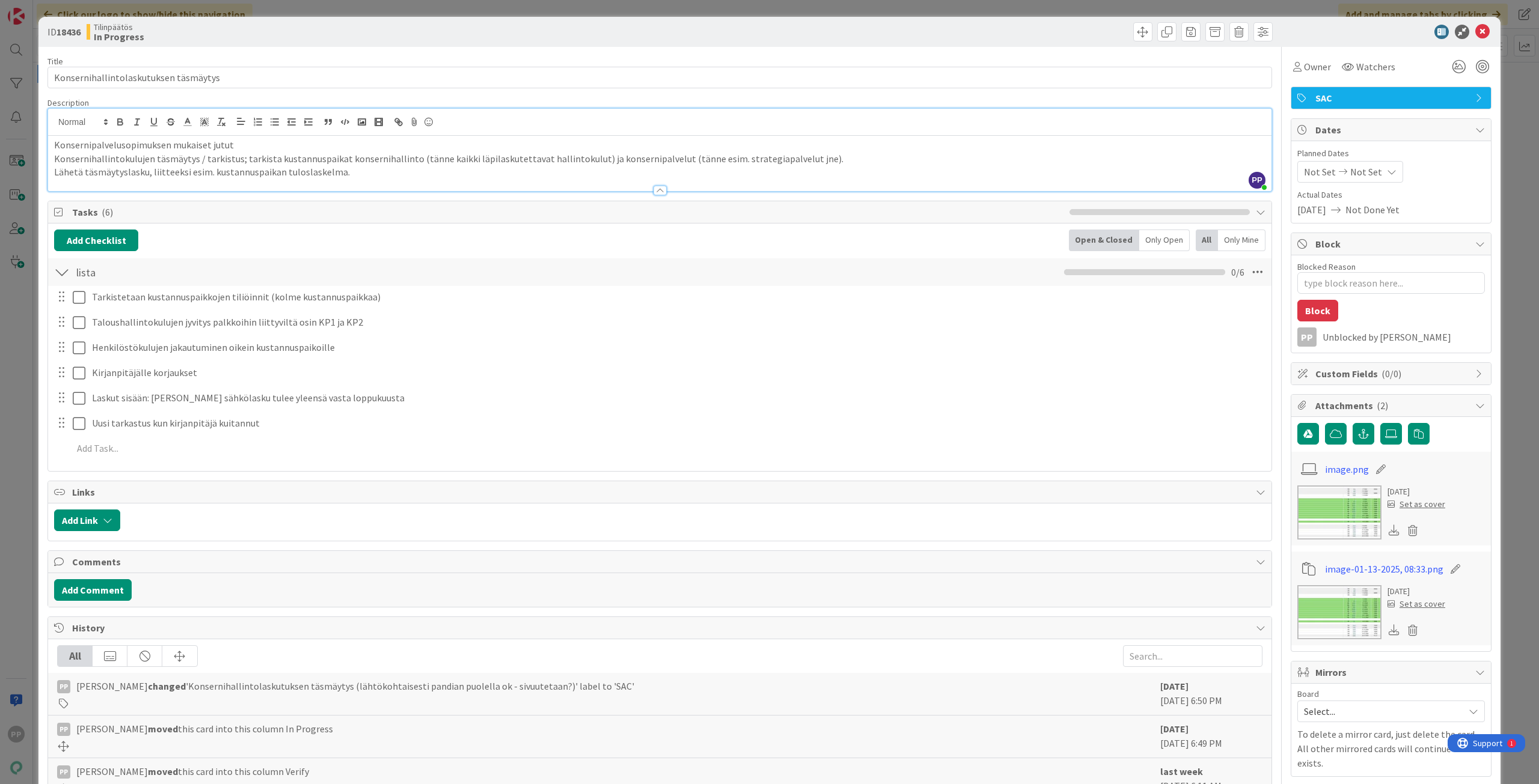
click at [482, 138] on p "Konsernipalvelusopimuksen mukaiset jutut" at bounding box center [659, 145] width 1211 height 14
click at [837, 161] on p "Konsernihallintokulujen täsmäytys / tarkistus; tarkista kustannuspaikat konsern…" at bounding box center [659, 159] width 1211 height 14
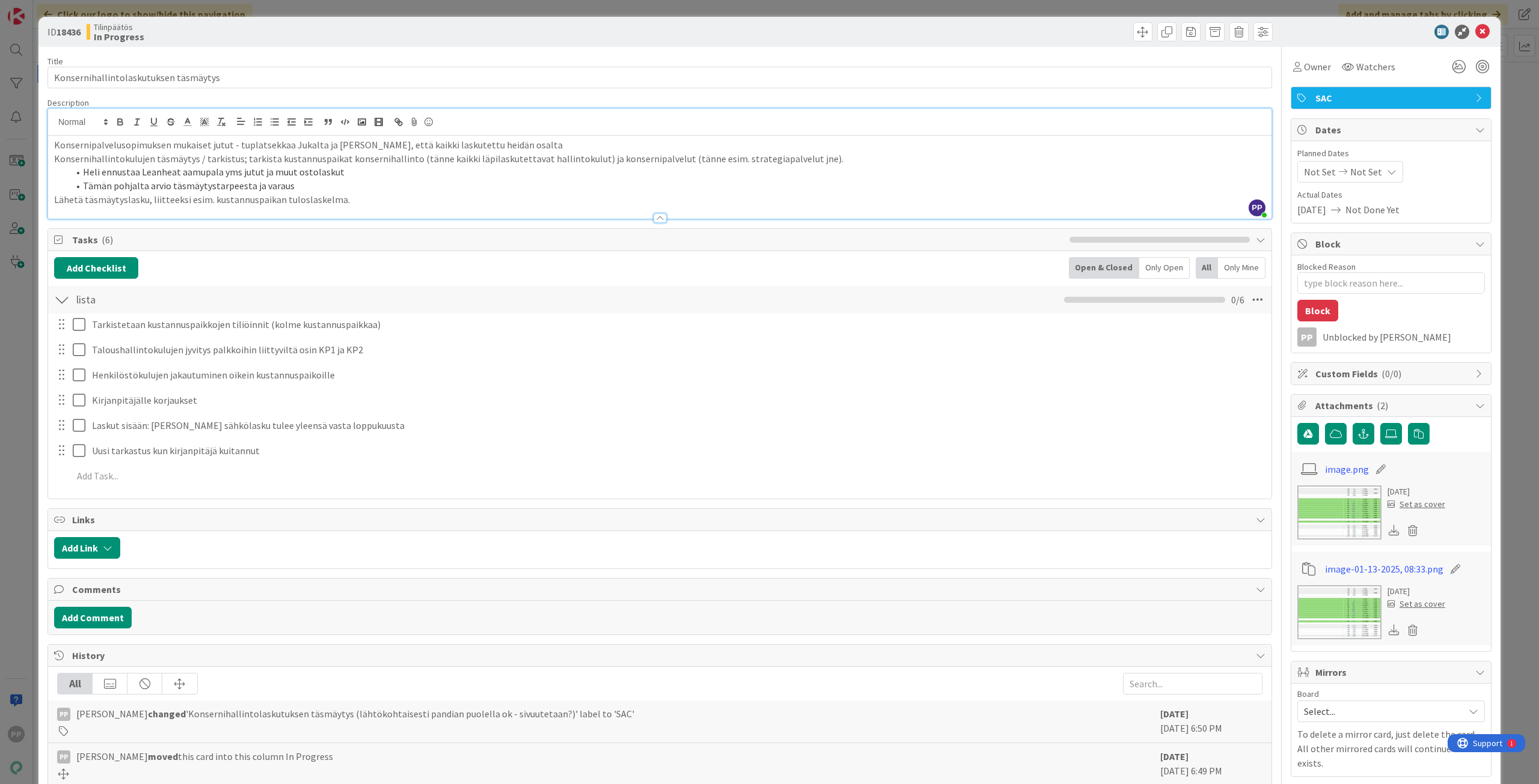
click at [831, 161] on p "Konsernihallintokulujen täsmäytys / tarkistus; tarkista kustannuspaikat konsern…" at bounding box center [659, 159] width 1211 height 14
click at [833, 102] on div "Description" at bounding box center [659, 103] width 1225 height 11
click at [842, 52] on div "Title 37 / 128 Konsernihallintolaskutuksen täsmäytys Description PP Pekka Paask…" at bounding box center [659, 529] width 1225 height 967
click at [848, 13] on div "ID 18436 Tilinpäätös In Progress Title 37 / 128 Konsernihallintolaskutuksen täs…" at bounding box center [769, 392] width 1539 height 784
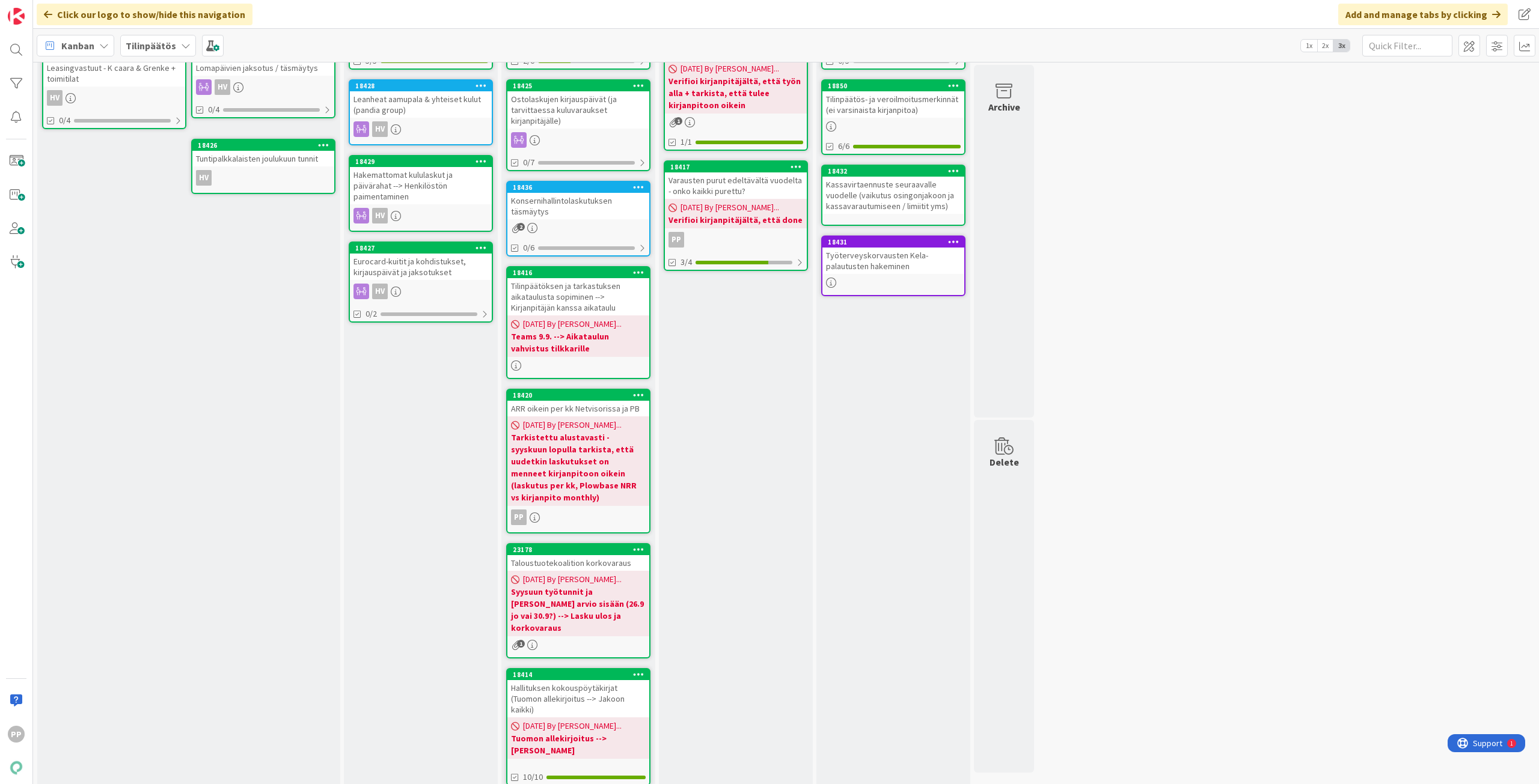
scroll to position [228, 0]
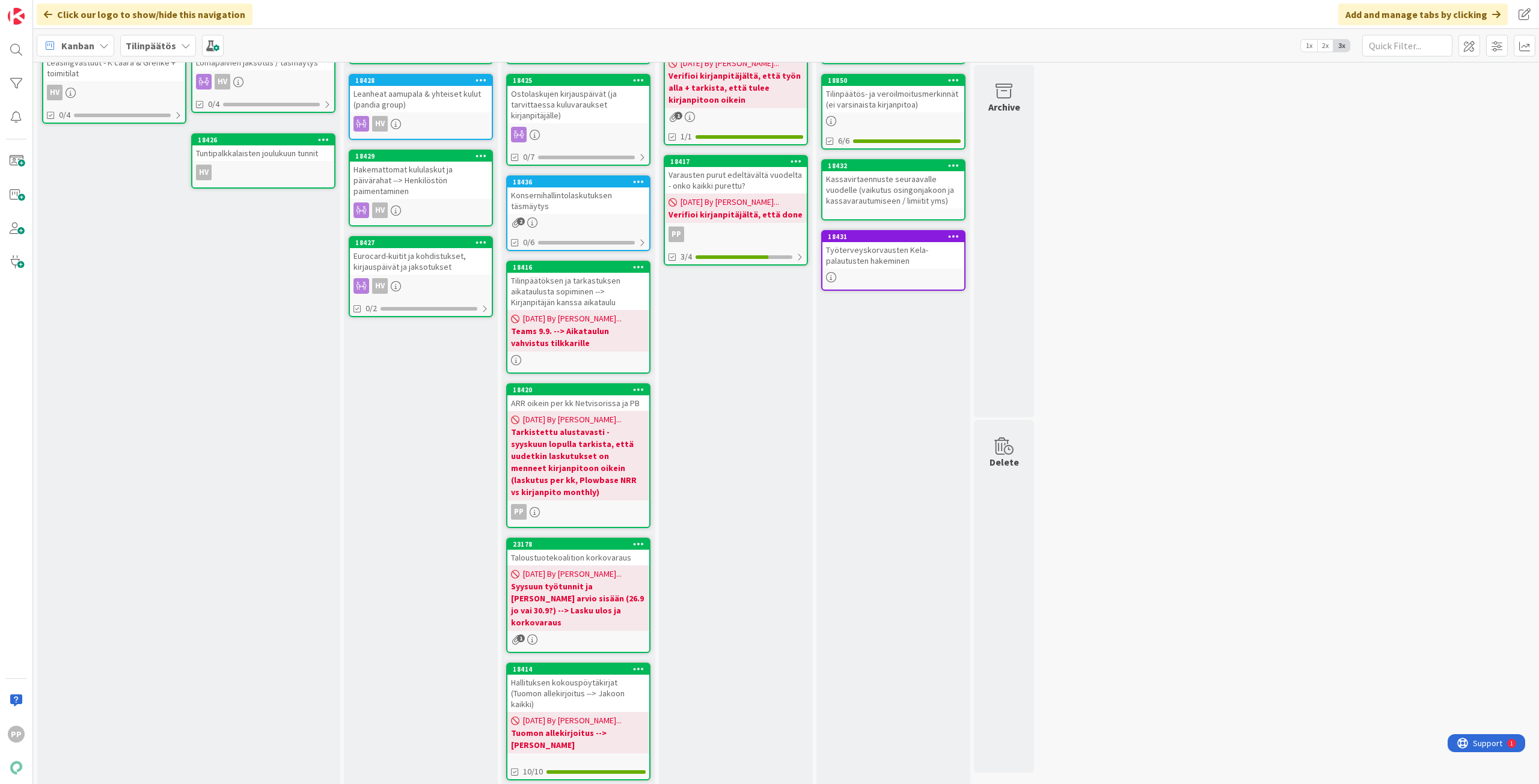
click at [368, 396] on div "To Do Add Card... 18488 Sarviapila 13/23 18422 Bonusten laskenta ja varaus (kir…" at bounding box center [420, 322] width 154 height 935
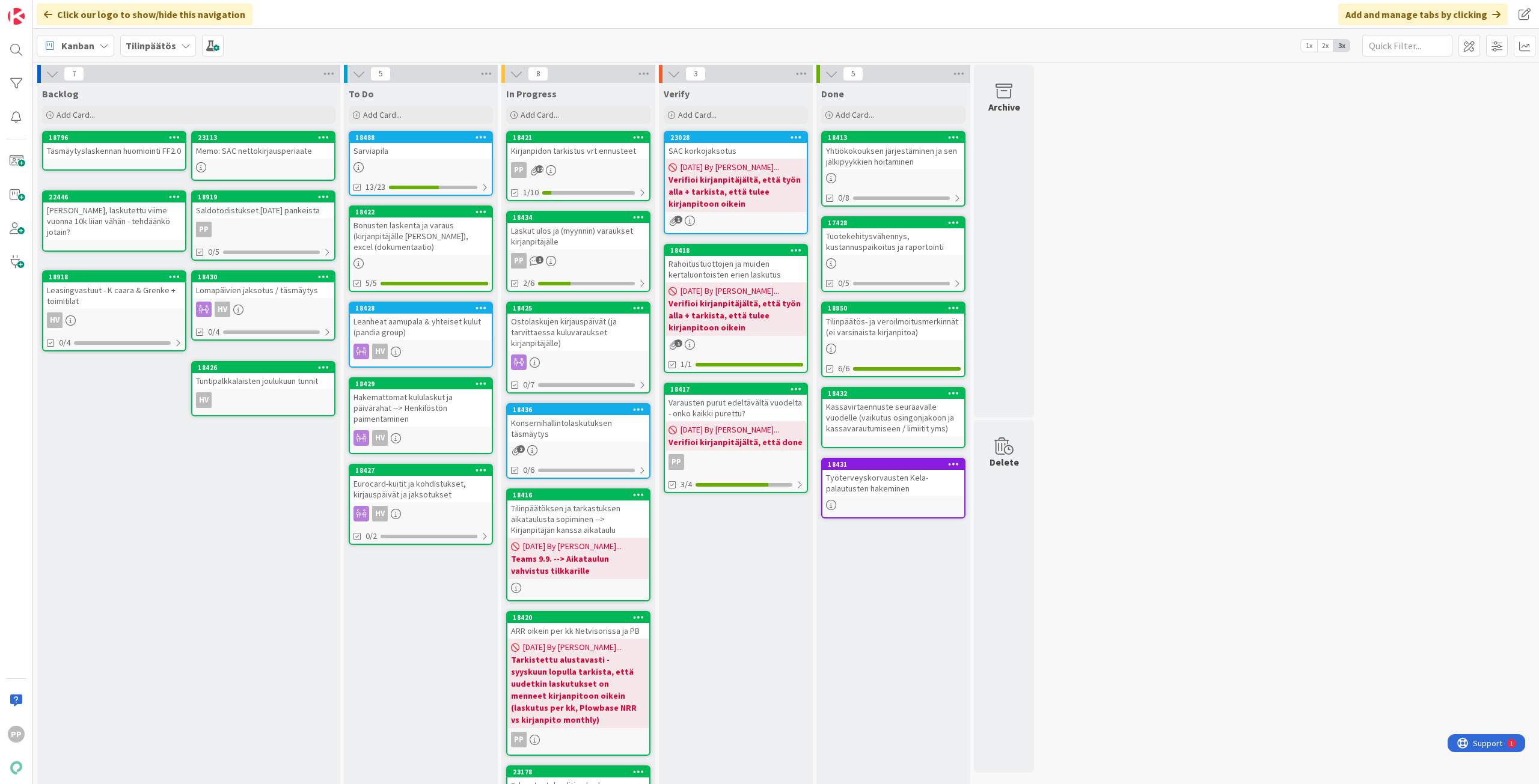
click at [411, 604] on div "To Do Add Card... 18488 Sarviapila 13/23 18422 Bonusten laskenta ja varaus (kir…" at bounding box center [420, 550] width 154 height 935
click at [1233, 657] on div "7 Backlog Add Card... 23113 Memo: SAC nettokirjausperiaate 18796 Täsmäytyslaske…" at bounding box center [786, 544] width 1501 height 959
drag, startPoint x: 1226, startPoint y: 679, endPoint x: 1235, endPoint y: 667, distance: 15.0
click at [1235, 667] on div "7 Backlog Add Card... 23113 Memo: SAC nettokirjausperiaate 18796 Täsmäytyslaske…" at bounding box center [786, 544] width 1501 height 959
drag, startPoint x: 1235, startPoint y: 667, endPoint x: 1228, endPoint y: 671, distance: 8.1
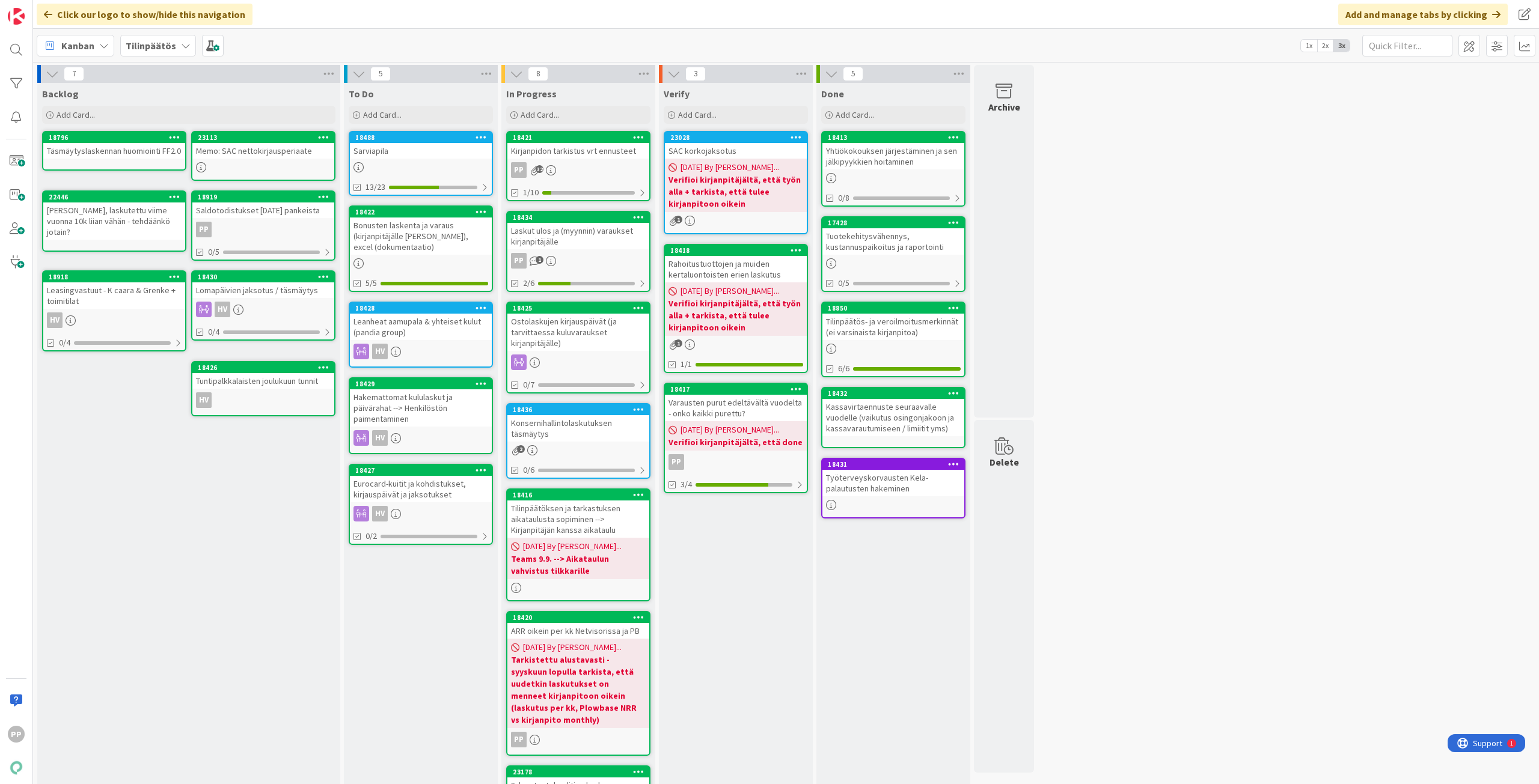
click at [1230, 670] on div "7 Backlog Add Card... 23113 Memo: SAC nettokirjausperiaate 18796 Täsmäytyslaske…" at bounding box center [786, 544] width 1501 height 959
click at [1228, 671] on div "7 Backlog Add Card... 23113 Memo: SAC nettokirjausperiaate 18796 Täsmäytyslaske…" at bounding box center [786, 544] width 1501 height 959
click at [1225, 684] on div "7 Backlog Add Card... 23113 Memo: SAC nettokirjausperiaate 18796 Täsmäytyslaske…" at bounding box center [786, 544] width 1501 height 959
click at [1225, 687] on div "7 Backlog Add Card... 23113 Memo: SAC nettokirjausperiaate 18796 Täsmäytyslaske…" at bounding box center [786, 544] width 1501 height 959
click at [1225, 692] on div "7 Backlog Add Card... 23113 Memo: SAC nettokirjausperiaate 18796 Täsmäytyslaske…" at bounding box center [786, 544] width 1501 height 959
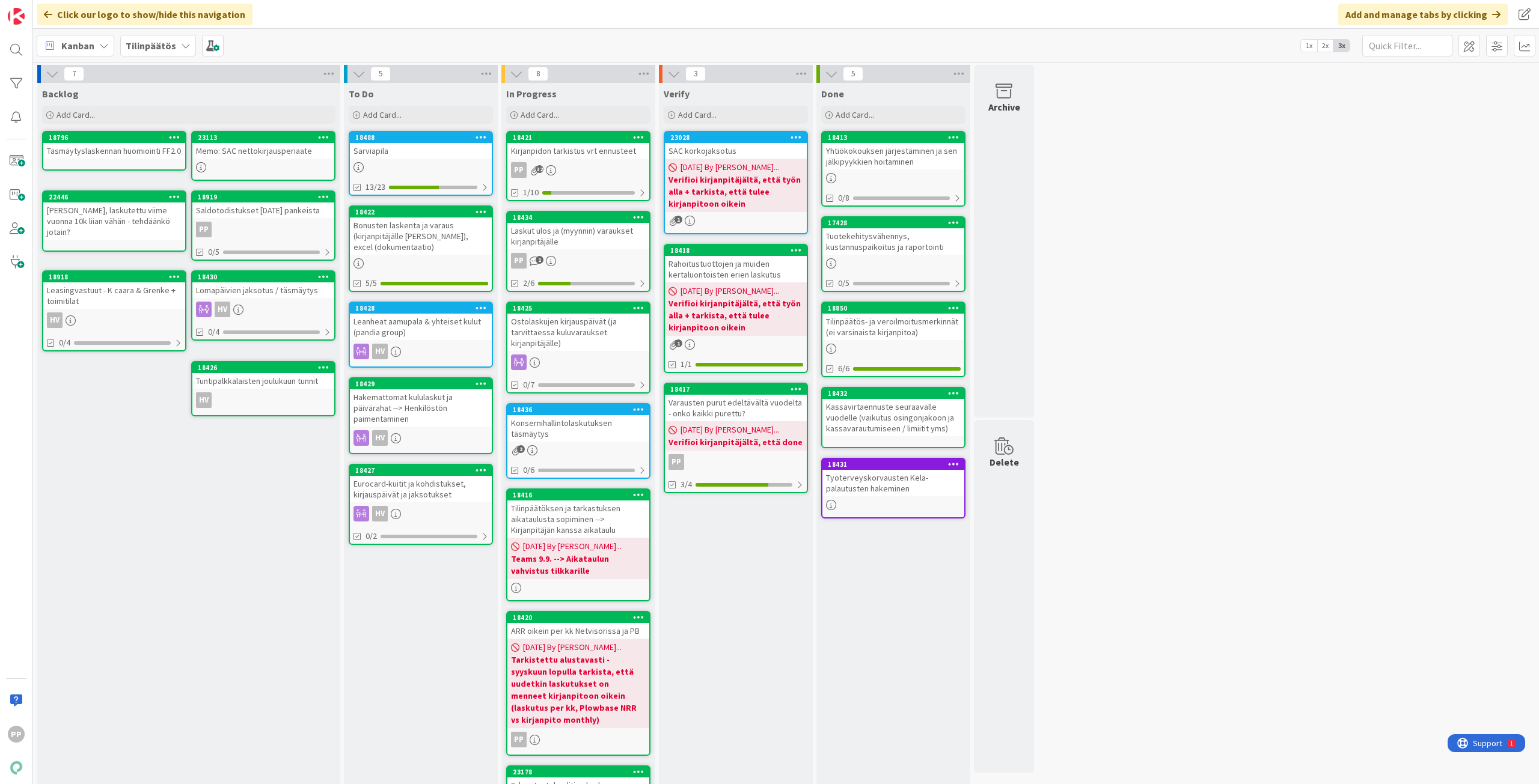
drag, startPoint x: 1225, startPoint y: 669, endPoint x: 1225, endPoint y: 611, distance: 58.0
click at [1225, 611] on div "7 Backlog Add Card... 23113 Memo: SAC nettokirjausperiaate 18796 Täsmäytyslaske…" at bounding box center [786, 544] width 1501 height 959
drag, startPoint x: 1225, startPoint y: 611, endPoint x: 1228, endPoint y: 633, distance: 22.2
click at [1228, 633] on div "7 Backlog Add Card... 23113 Memo: SAC nettokirjausperiaate 18796 Täsmäytyslaske…" at bounding box center [786, 544] width 1501 height 959
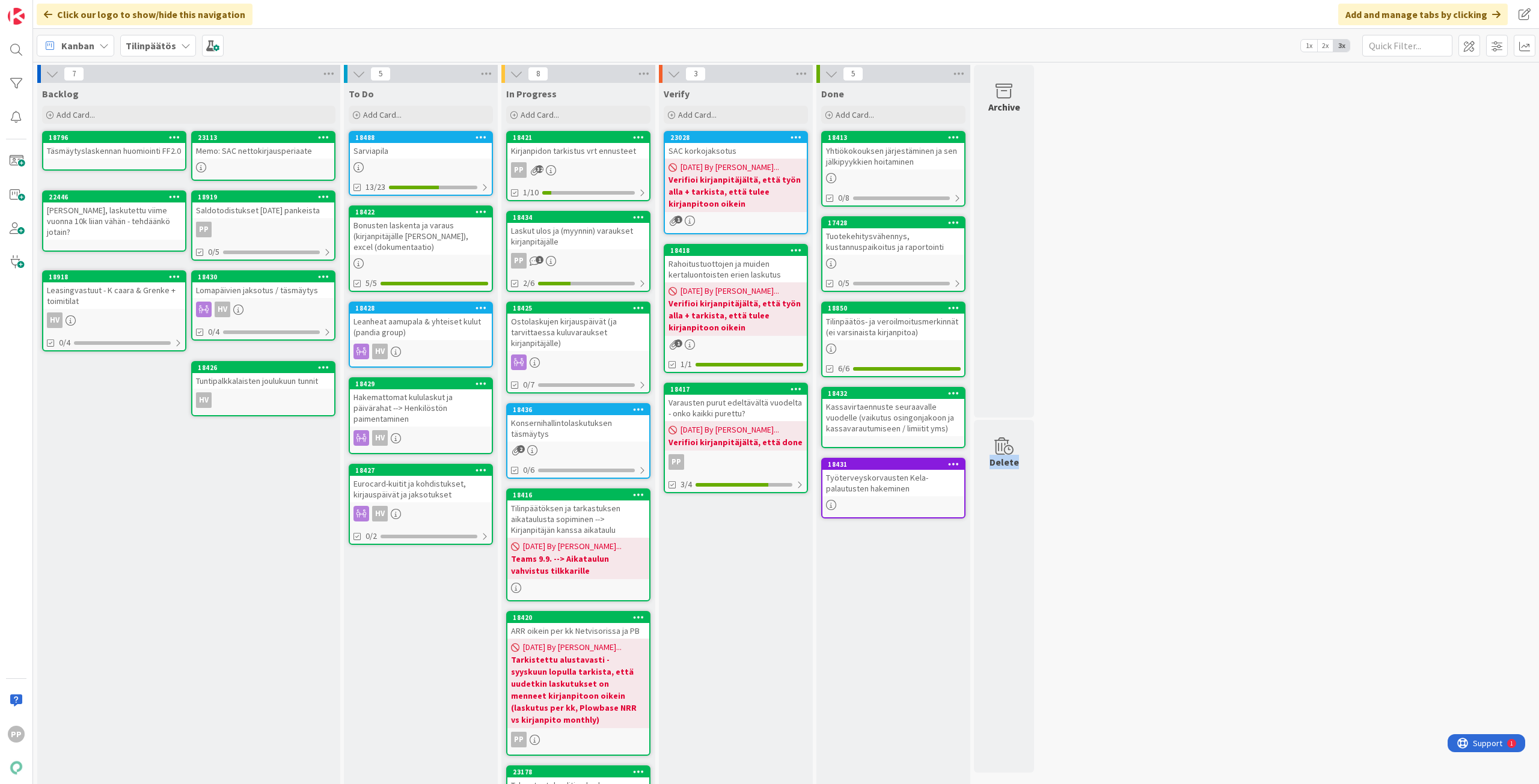
drag, startPoint x: 1225, startPoint y: 686, endPoint x: 1170, endPoint y: 235, distance: 454.3
click at [1164, 260] on div "7 Backlog Add Card... 23113 Memo: SAC nettokirjausperiaate 18796 Täsmäytyslaske…" at bounding box center [786, 544] width 1501 height 959
click at [1182, 246] on div "7 Backlog Add Card... 23113 Memo: SAC nettokirjausperiaate 18796 Täsmäytyslaske…" at bounding box center [786, 544] width 1501 height 959
drag, startPoint x: 1187, startPoint y: 285, endPoint x: 1189, endPoint y: 465, distance: 180.0
click at [1189, 465] on div "7 Backlog Add Card... 23113 Memo: SAC nettokirjausperiaate 18796 Täsmäytyslaske…" at bounding box center [786, 544] width 1501 height 959
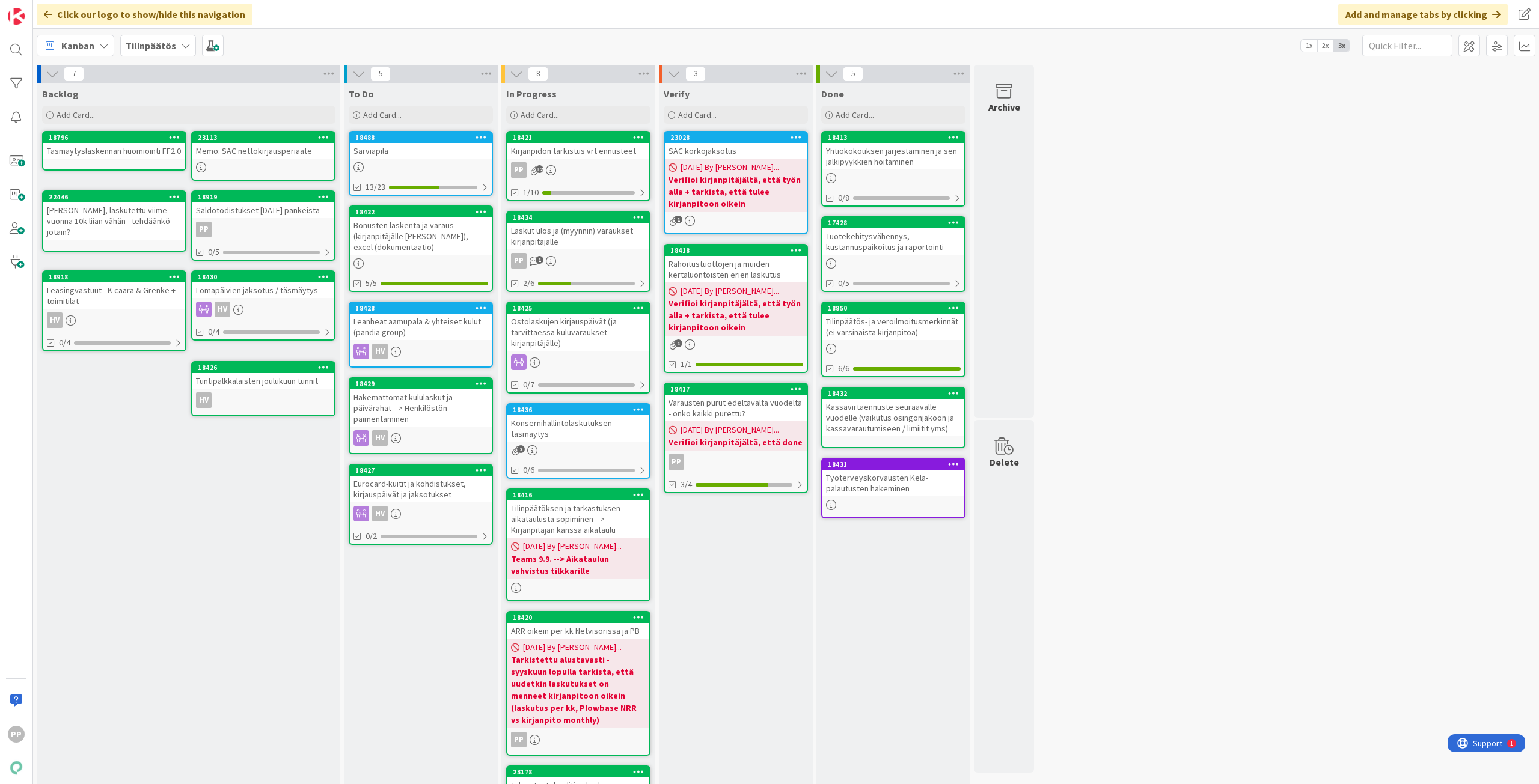
drag, startPoint x: 1110, startPoint y: 116, endPoint x: 1110, endPoint y: 106, distance: 10.0
click at [1110, 116] on div "7 Backlog Add Card... 23113 Memo: SAC nettokirjausperiaate 18796 Täsmäytyslaske…" at bounding box center [786, 544] width 1501 height 959
drag, startPoint x: 1110, startPoint y: 106, endPoint x: 1173, endPoint y: 585, distance: 483.1
click at [1173, 585] on div "7 Backlog Add Card... 23113 Memo: SAC nettokirjausperiaate 18796 Täsmäytyslaske…" at bounding box center [786, 544] width 1501 height 959
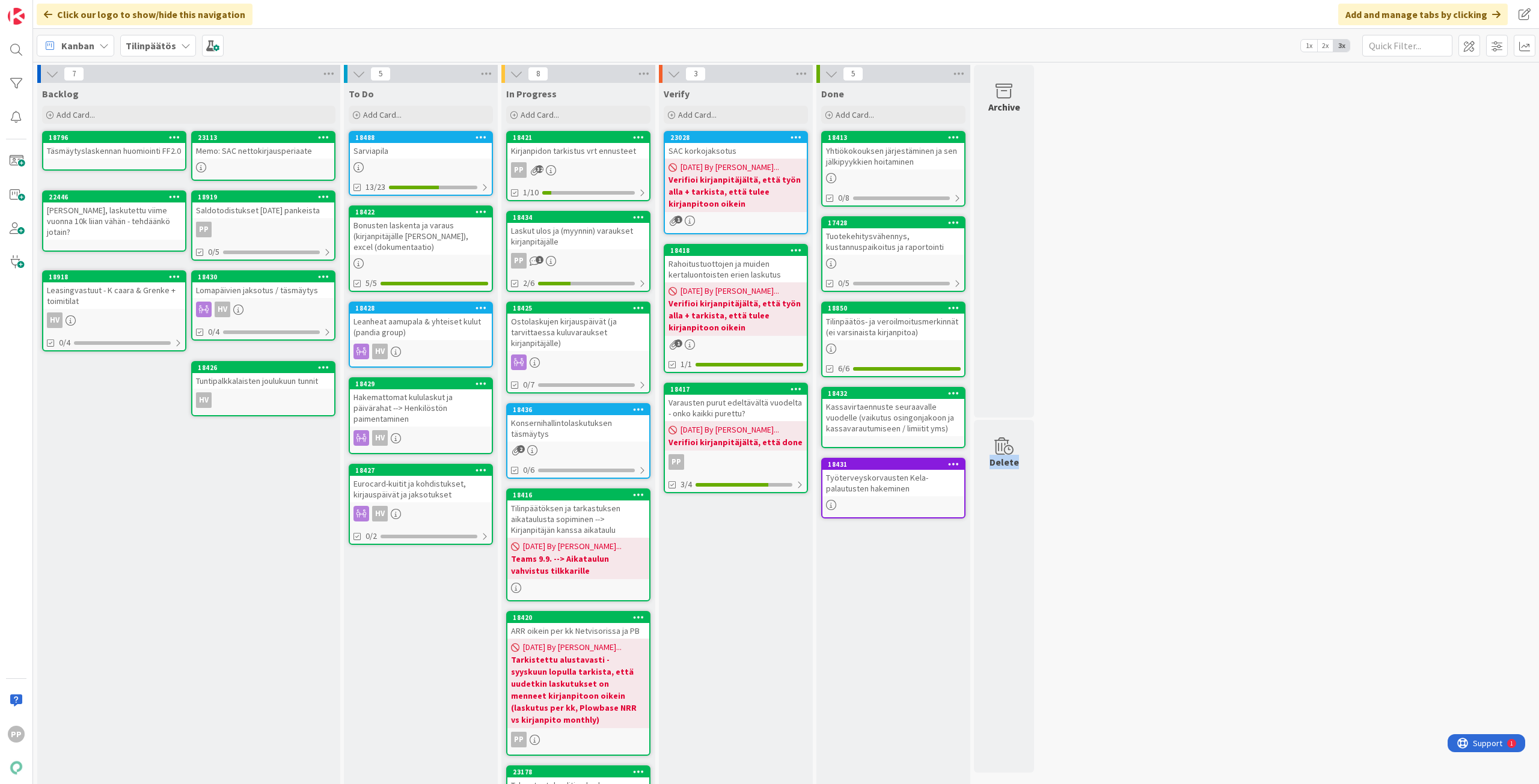
drag, startPoint x: 1189, startPoint y: 634, endPoint x: 1072, endPoint y: 444, distance: 223.1
click at [1072, 444] on div "7 Backlog Add Card... 23113 Memo: SAC nettokirjausperiaate 18796 Täsmäytyslaske…" at bounding box center [786, 544] width 1501 height 959
click at [1082, 475] on div "7 Backlog Add Card... 23113 Memo: SAC nettokirjausperiaate 18796 Täsmäytyslaske…" at bounding box center [786, 544] width 1501 height 959
click at [1092, 513] on div "7 Backlog Add Card... 23113 Memo: SAC nettokirjausperiaate 18796 Täsmäytyslaske…" at bounding box center [786, 544] width 1501 height 959
click at [1111, 582] on div "7 Backlog Add Card... 23113 Memo: SAC nettokirjausperiaate 18796 Täsmäytyslaske…" at bounding box center [786, 544] width 1501 height 959
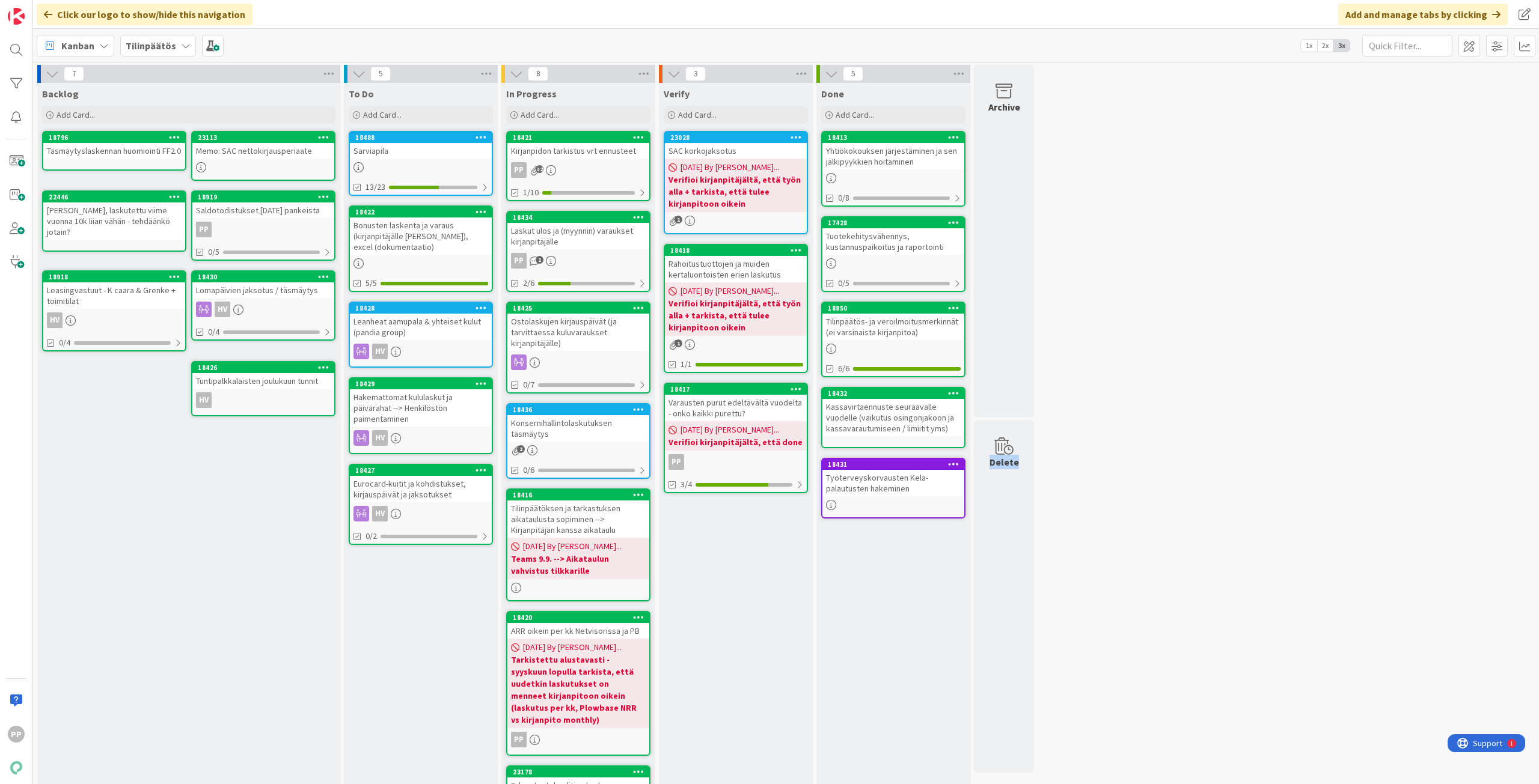
drag, startPoint x: 1111, startPoint y: 582, endPoint x: 1139, endPoint y: 657, distance: 80.1
click at [1121, 650] on div "7 Backlog Add Card... 23113 Memo: SAC nettokirjausperiaate 18796 Täsmäytyslaske…" at bounding box center [786, 544] width 1501 height 959
click at [1156, 660] on div "7 Backlog Add Card... 23113 Memo: SAC nettokirjausperiaate 18796 Täsmäytyslaske…" at bounding box center [786, 544] width 1501 height 959
click at [1209, 690] on div "7 Backlog Add Card... 23113 Memo: SAC nettokirjausperiaate 18796 Täsmäytyslaske…" at bounding box center [786, 544] width 1501 height 959
drag, startPoint x: 1208, startPoint y: 710, endPoint x: 1201, endPoint y: 671, distance: 39.6
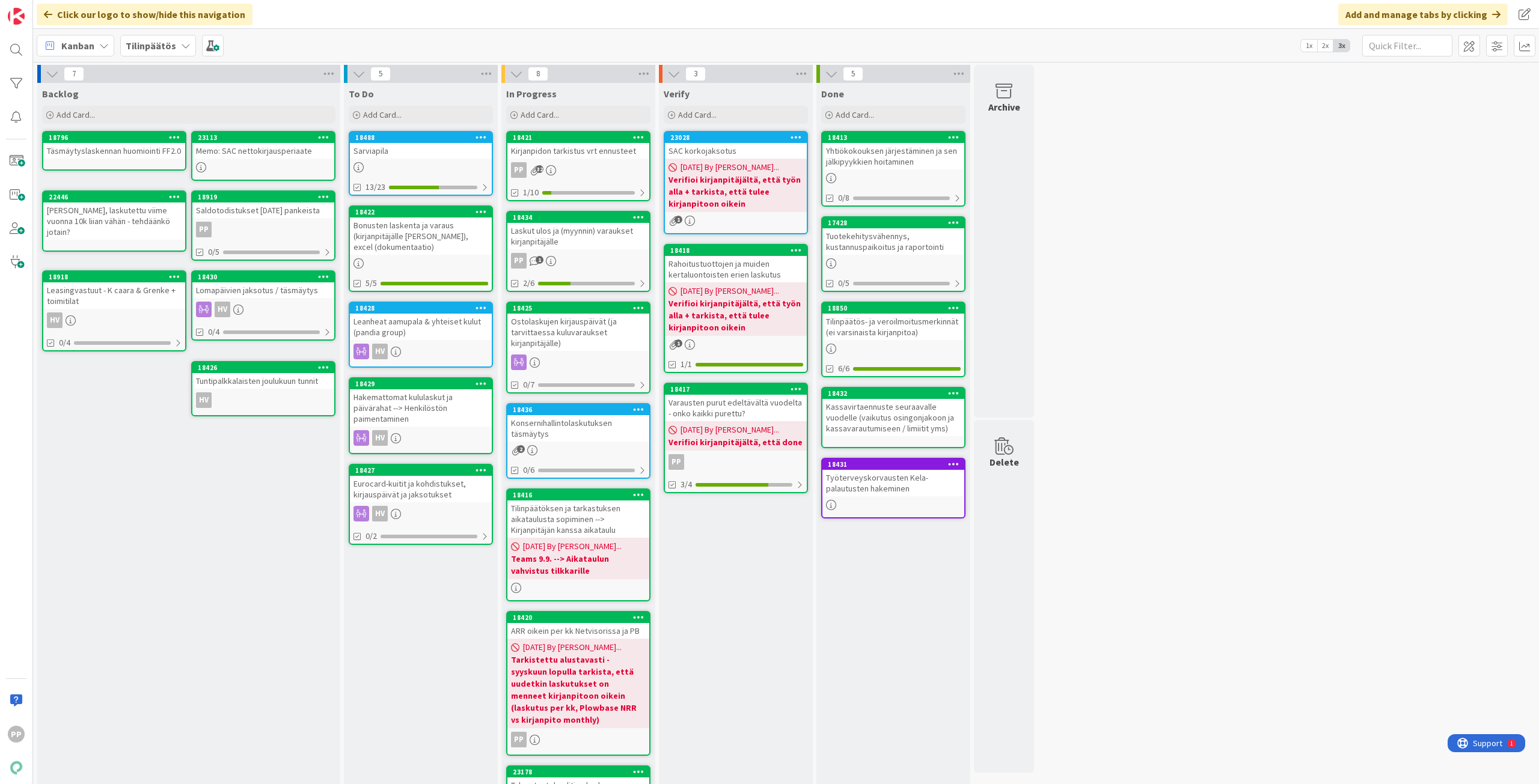
click at [1201, 671] on div "7 Backlog Add Card... 23113 Memo: SAC nettokirjausperiaate 18796 Täsmäytyslaske…" at bounding box center [786, 544] width 1501 height 959
drag, startPoint x: 1276, startPoint y: 710, endPoint x: 1288, endPoint y: 720, distance: 15.6
click at [1276, 710] on div "7 Backlog Add Card... 23113 Memo: SAC nettokirjausperiaate 18796 Täsmäytyslaske…" at bounding box center [786, 544] width 1501 height 959
drag, startPoint x: 1293, startPoint y: 676, endPoint x: 1198, endPoint y: 496, distance: 203.5
click at [1198, 496] on div "7 Backlog Add Card... 23113 Memo: SAC nettokirjausperiaate 18796 Täsmäytyslaske…" at bounding box center [786, 544] width 1501 height 959
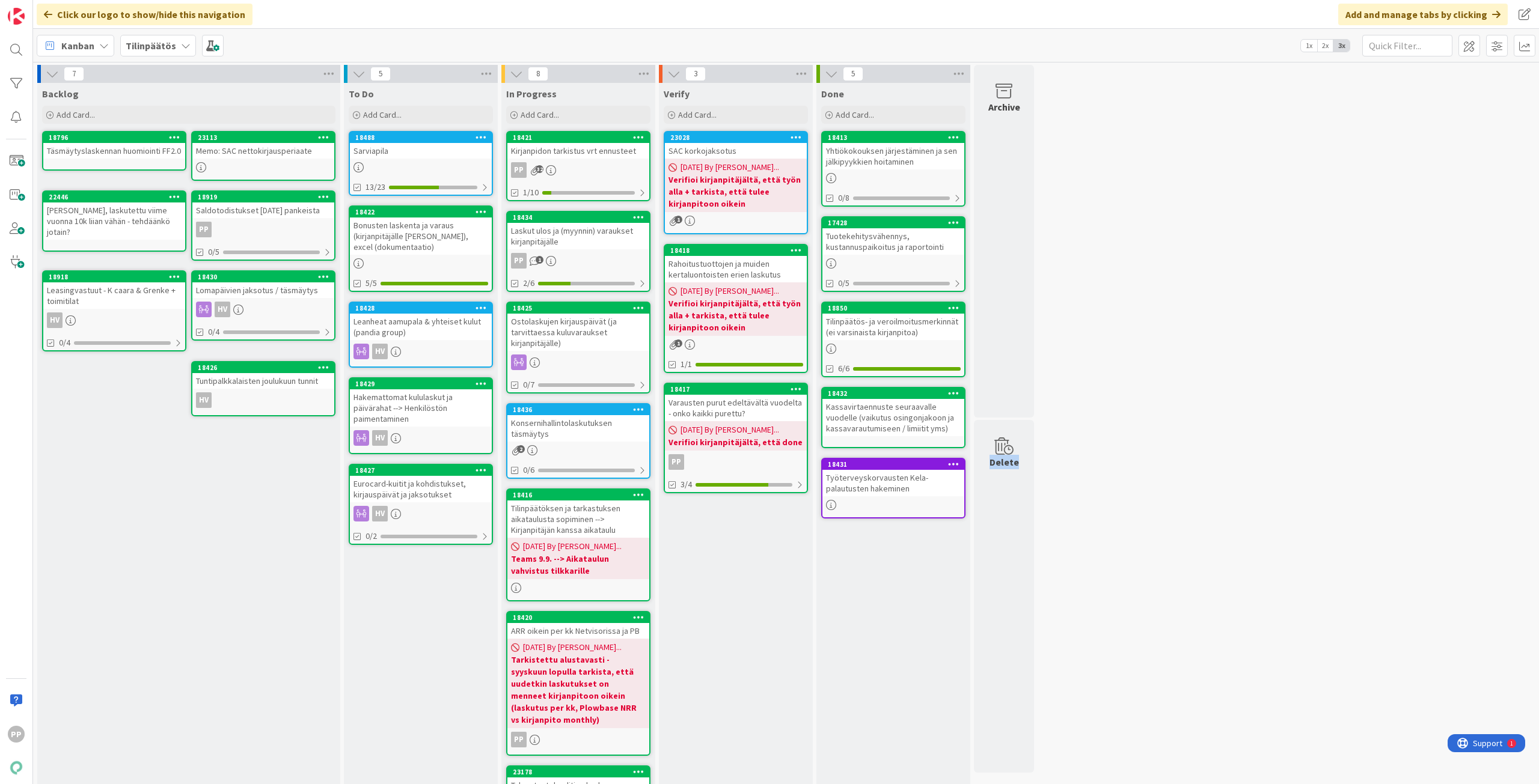
click at [1203, 557] on div "7 Backlog Add Card... 23113 Memo: SAC nettokirjausperiaate 18796 Täsmäytyslaske…" at bounding box center [786, 544] width 1501 height 959
click at [1204, 564] on div "7 Backlog Add Card... 23113 Memo: SAC nettokirjausperiaate 18796 Täsmäytyslaske…" at bounding box center [786, 544] width 1501 height 959
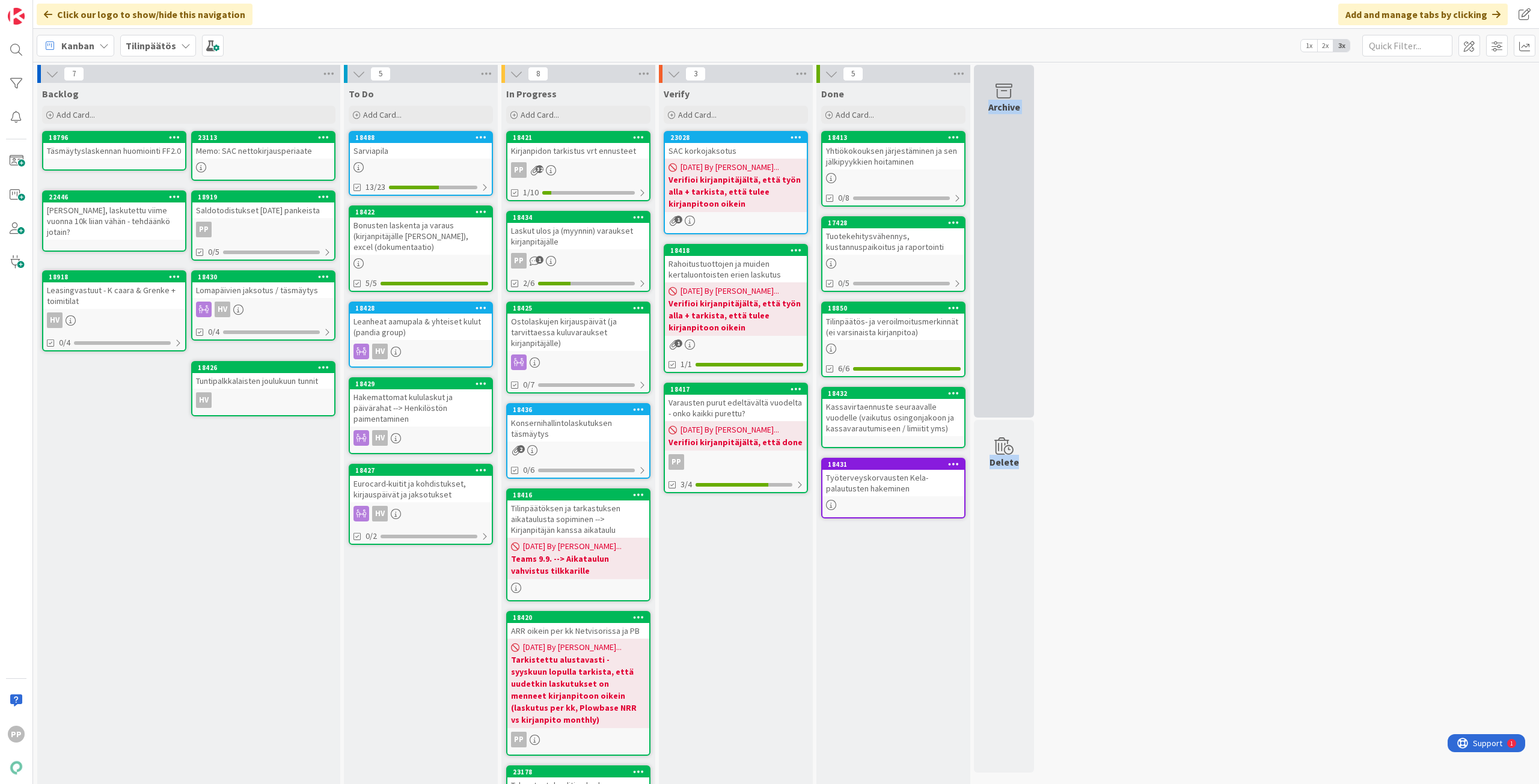
drag, startPoint x: 1200, startPoint y: 586, endPoint x: 985, endPoint y: 119, distance: 514.1
click at [985, 119] on div "7 Backlog Add Card... 23113 Memo: SAC nettokirjausperiaate 18796 Täsmäytyslaske…" at bounding box center [786, 544] width 1501 height 959
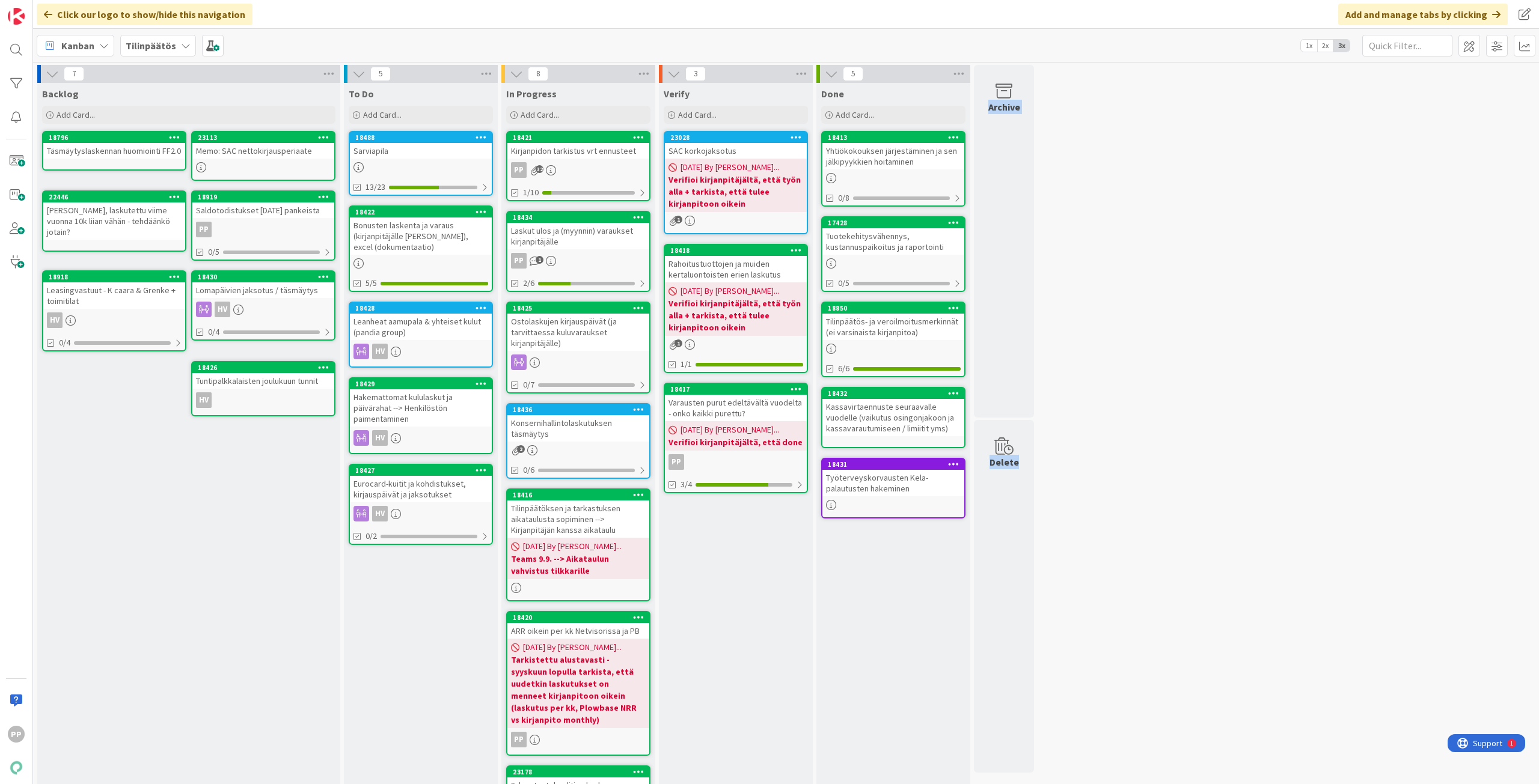
click at [1121, 201] on div "7 Backlog Add Card... 23113 Memo: SAC nettokirjausperiaate 18796 Täsmäytyslaske…" at bounding box center [786, 544] width 1501 height 959
drag, startPoint x: 1160, startPoint y: 300, endPoint x: 1164, endPoint y: 309, distance: 9.8
click at [1161, 301] on div "7 Backlog Add Card... 23113 Memo: SAC nettokirjausperiaate 18796 Täsmäytyslaske…" at bounding box center [786, 544] width 1501 height 959
drag, startPoint x: 1174, startPoint y: 383, endPoint x: 1174, endPoint y: 513, distance: 130.0
click at [1174, 505] on div "7 Backlog Add Card... 23113 Memo: SAC nettokirjausperiaate 18796 Täsmäytyslaske…" at bounding box center [786, 544] width 1501 height 959
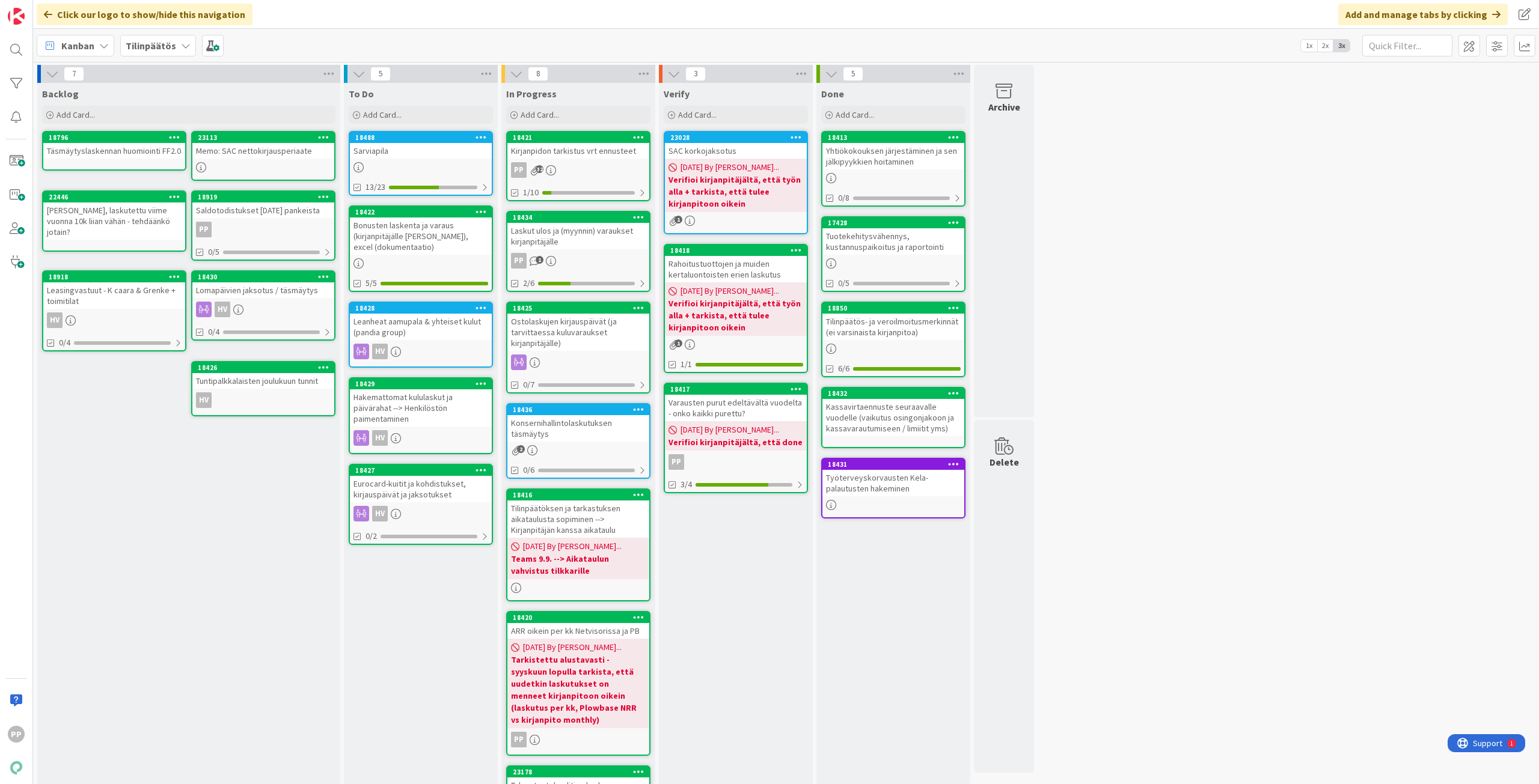
click at [1174, 514] on div "7 Backlog Add Card... 23113 Memo: SAC nettokirjausperiaate 18796 Täsmäytyslaske…" at bounding box center [786, 544] width 1501 height 959
click at [1225, 327] on div "7 Backlog Add Card... 23113 Memo: SAC nettokirjausperiaate 18796 Täsmäytyslaske…" at bounding box center [786, 544] width 1501 height 959
click at [1141, 543] on div "7 Backlog Add Card... 23113 Memo: SAC nettokirjausperiaate 18796 Täsmäytyslaske…" at bounding box center [786, 544] width 1501 height 959
click at [1203, 490] on div "7 Backlog Add Card... 23113 Memo: SAC nettokirjausperiaate 18796 Täsmäytyslaske…" at bounding box center [786, 544] width 1501 height 959
click at [444, 244] on div "Bonusten laskenta ja varaus (kirjanpitäjälle Juhon bonusvaraus), excel (dokumen…" at bounding box center [421, 236] width 142 height 37
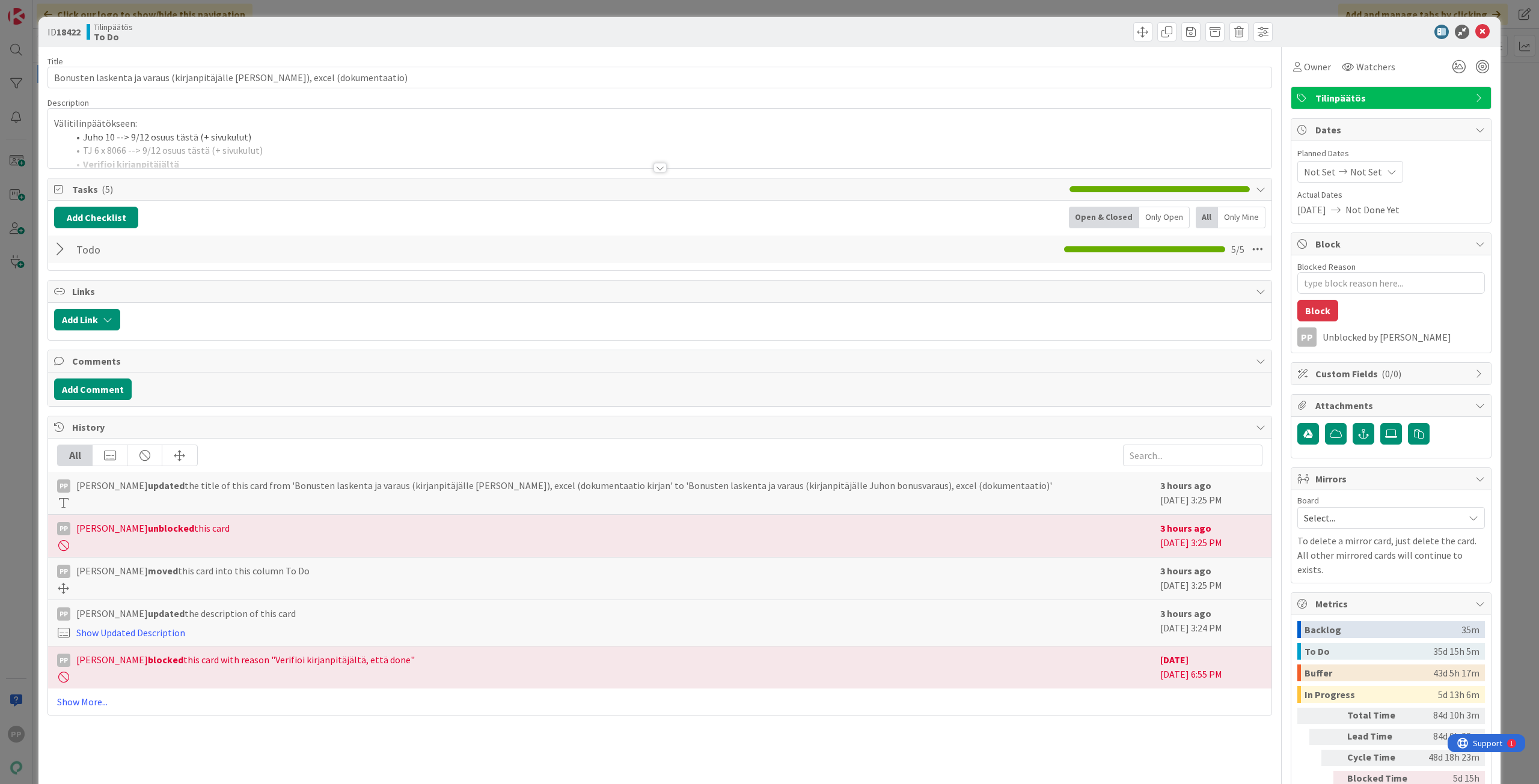
click at [28, 593] on div "ID 18422 Tilinpäätös To Do Title 86 / 128 Bonusten laskenta ja varaus (kirjanpi…" at bounding box center [769, 392] width 1539 height 784
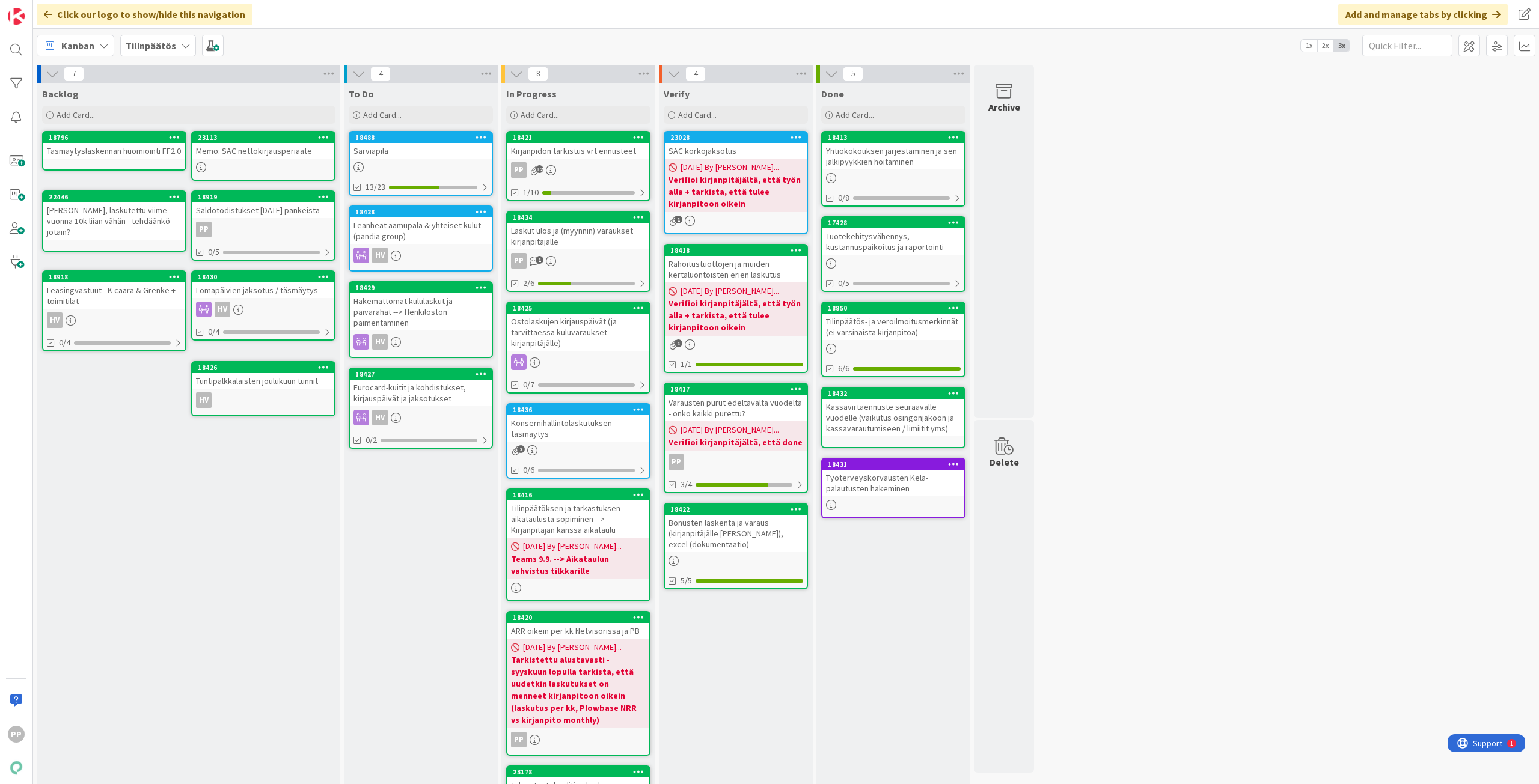
click at [749, 536] on div "Bonusten laskenta ja varaus (kirjanpitäjälle Juhon bonusvaraus), excel (dokumen…" at bounding box center [736, 533] width 142 height 37
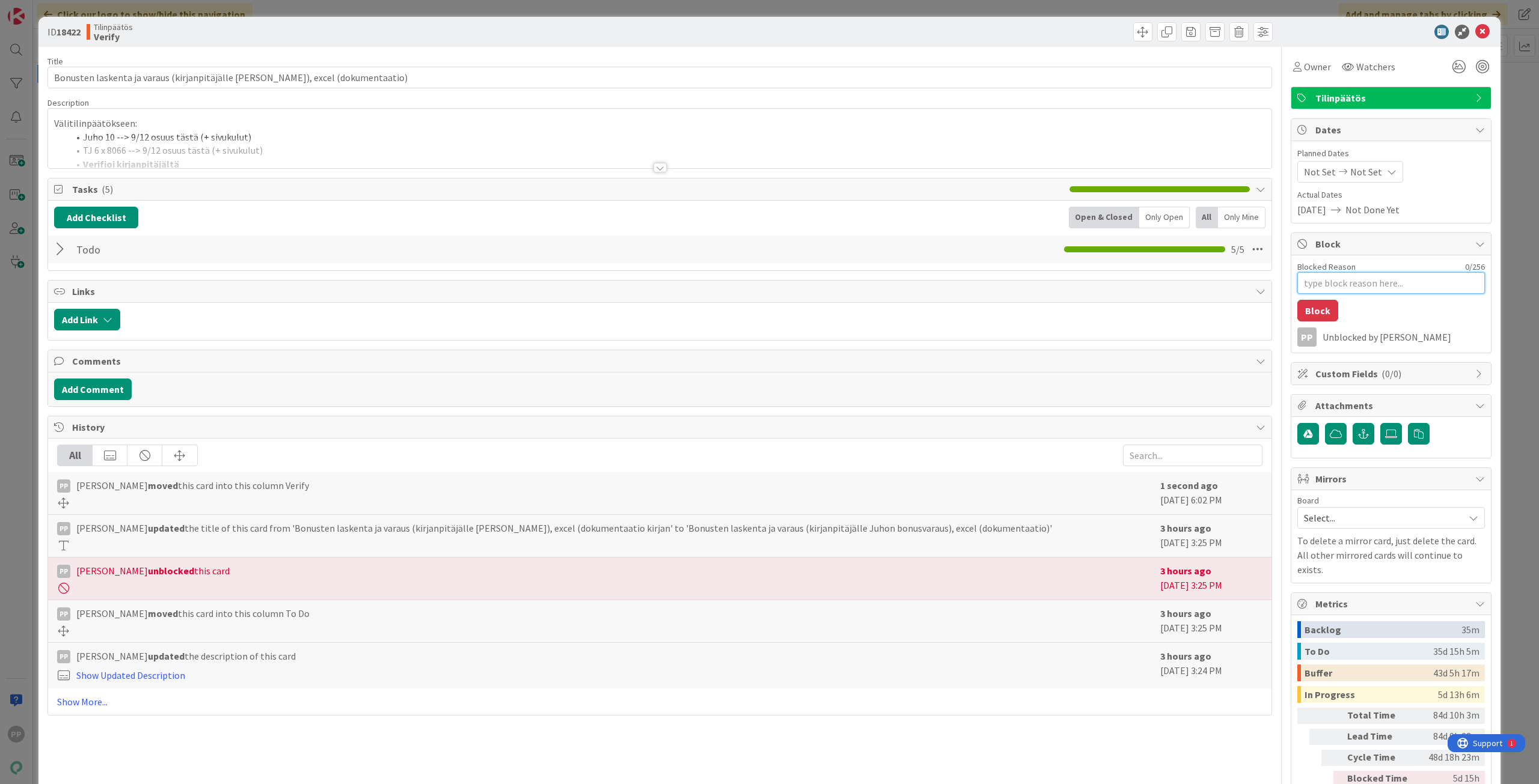
click at [1350, 281] on textarea "Blocked Reason" at bounding box center [1391, 283] width 188 height 22
type textarea "x"
type textarea "V"
type textarea "x"
type textarea "Ve"
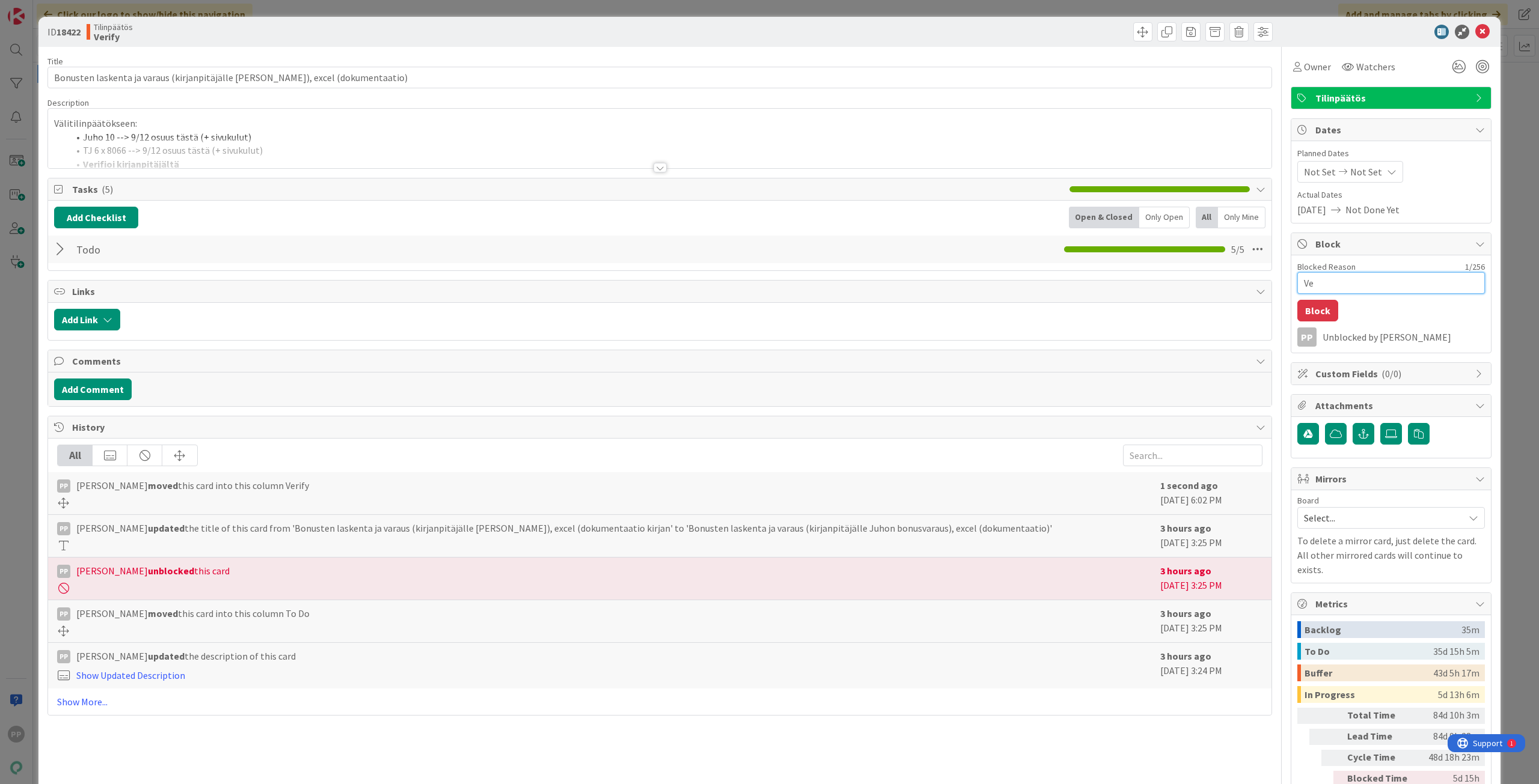
type textarea "x"
type textarea "Ver"
type textarea "x"
type textarea "Veri"
type textarea "x"
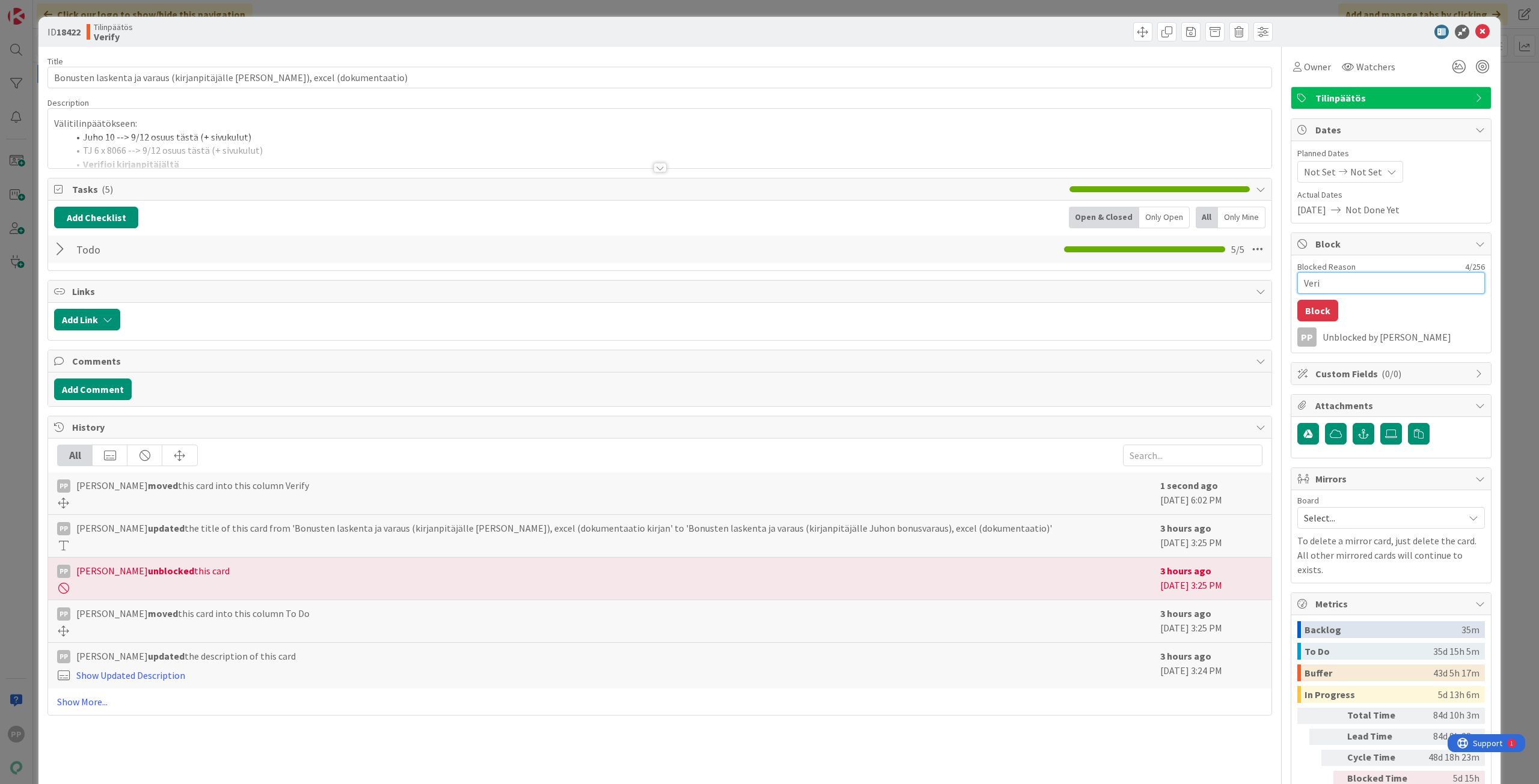
type textarea "Verif"
type textarea "x"
type textarea "Verifi"
type textarea "x"
type textarea "Verifio"
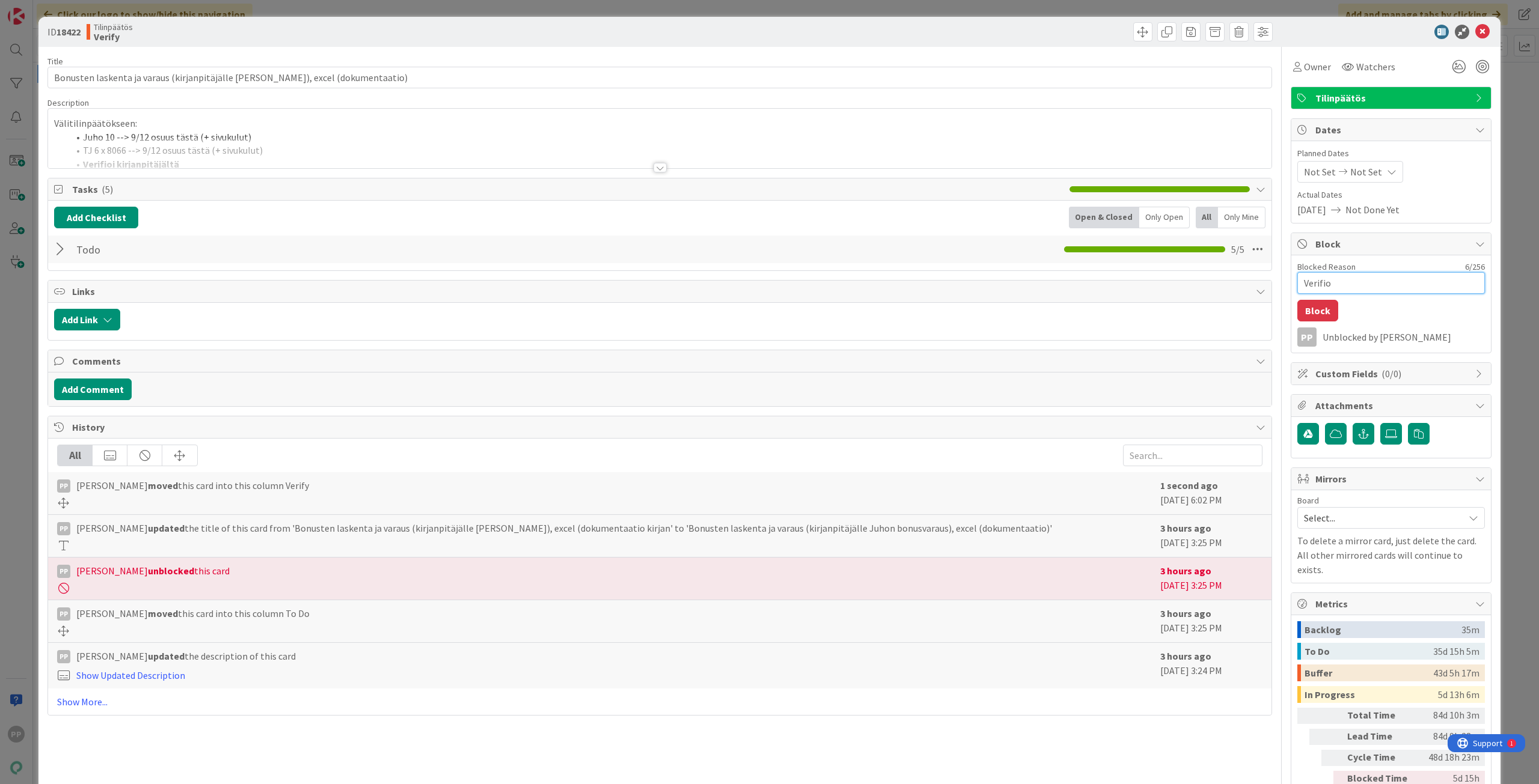
type textarea "x"
type textarea "Verifioi"
type textarea "x"
type textarea "Verifioi"
type textarea "x"
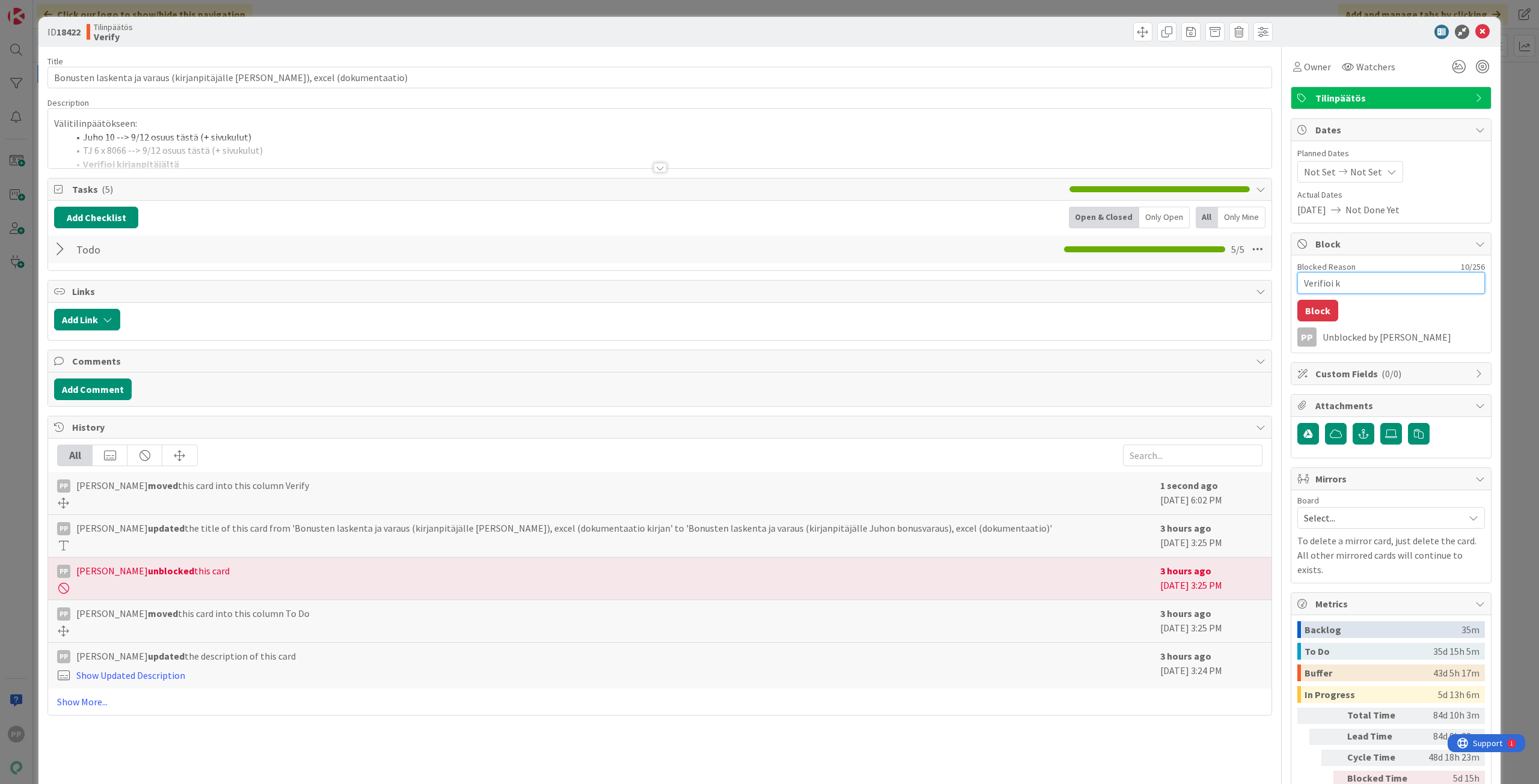
type textarea "Verifioi kr"
type textarea "x"
type textarea "Verifioi kri"
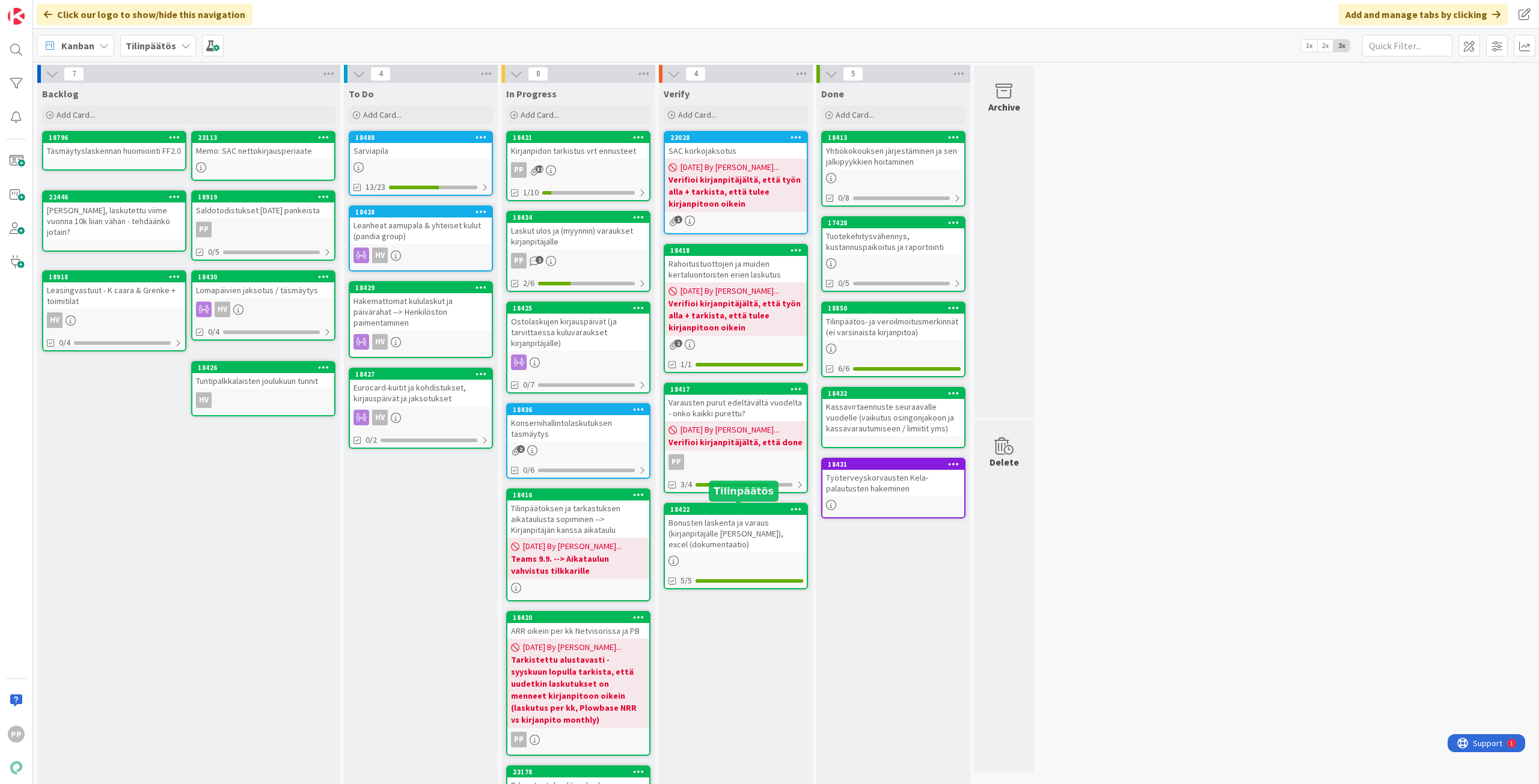
click at [746, 534] on div "Bonusten laskenta ja varaus (kirjanpitäjälle Juhon bonusvaraus), excel (dokumen…" at bounding box center [736, 533] width 142 height 37
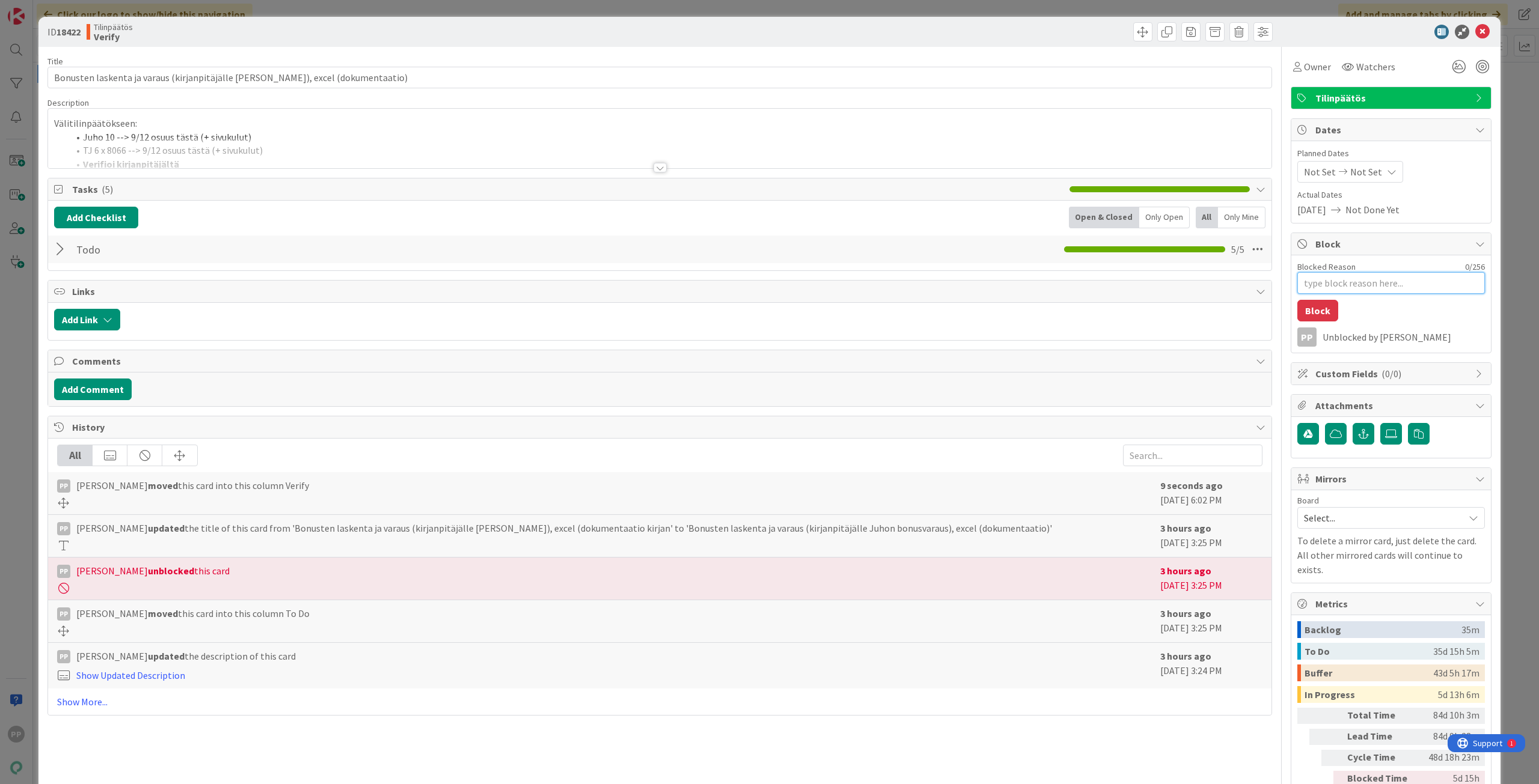
click at [1351, 288] on textarea "Blocked Reason" at bounding box center [1391, 283] width 188 height 22
type textarea "x"
type textarea "V"
type textarea "x"
type textarea "Ve"
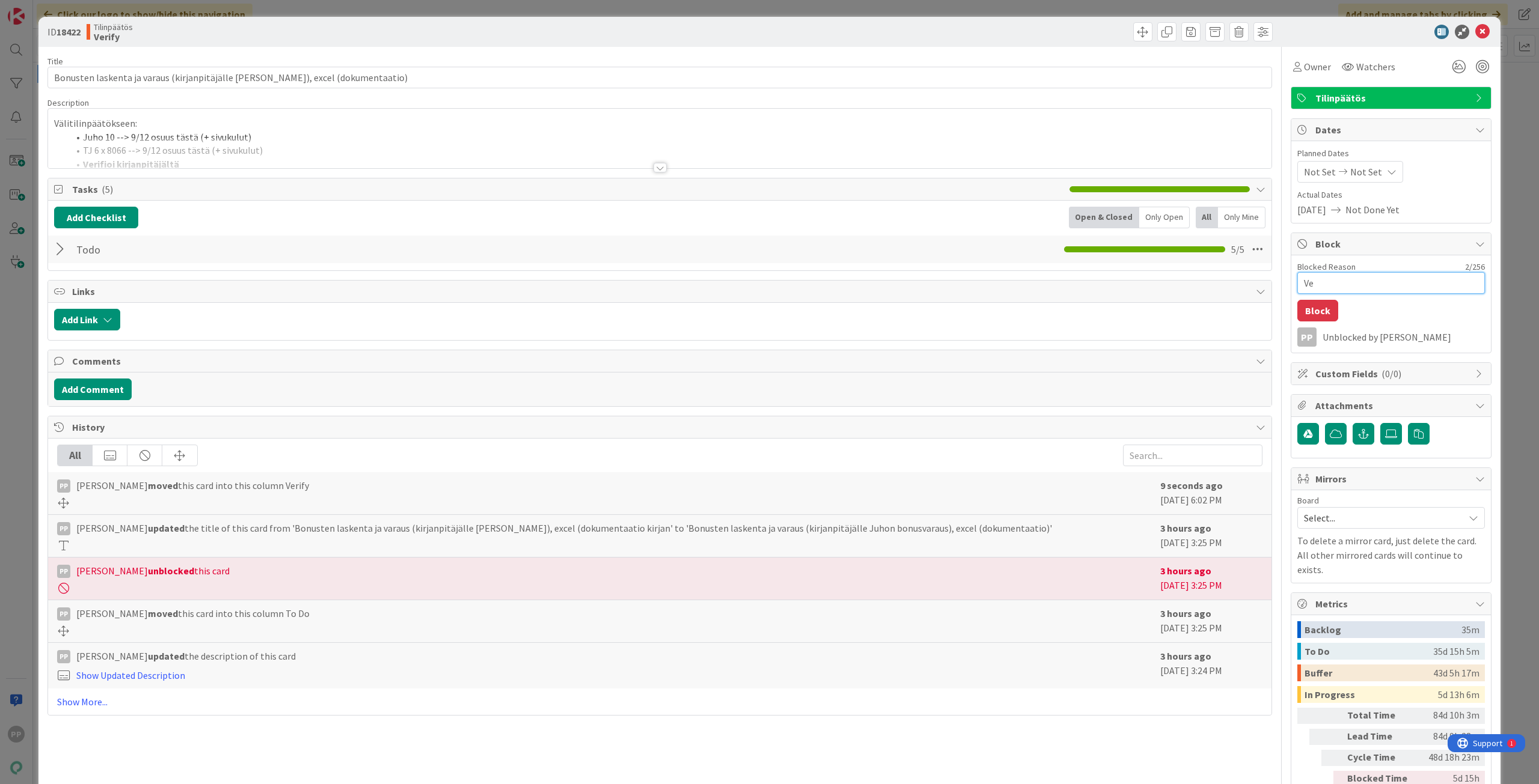
type textarea "x"
type textarea "Ver"
type textarea "x"
type textarea "Veri"
type textarea "x"
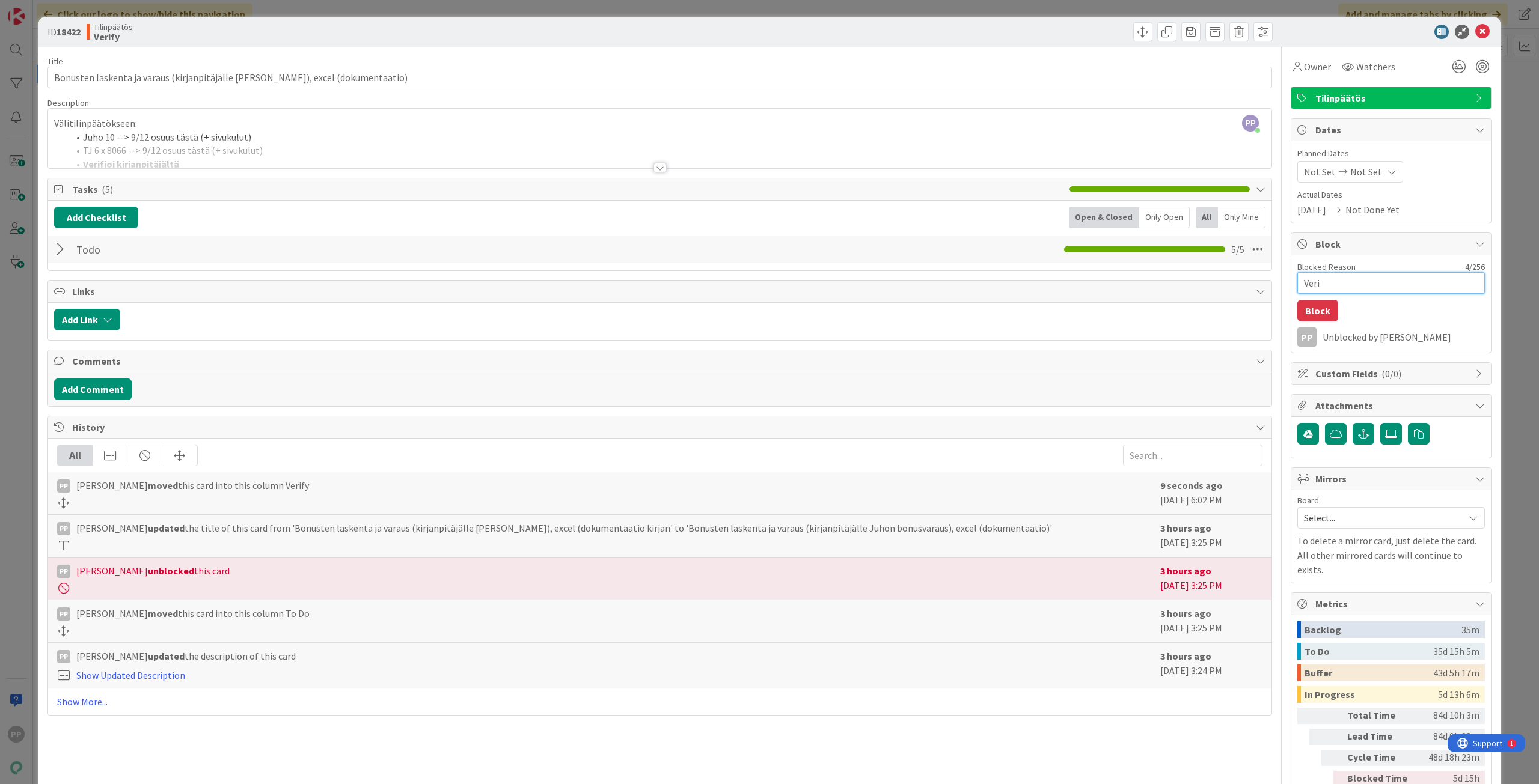
type textarea "Verif"
type textarea "x"
type textarea "Verifi"
type textarea "x"
type textarea "Verifio"
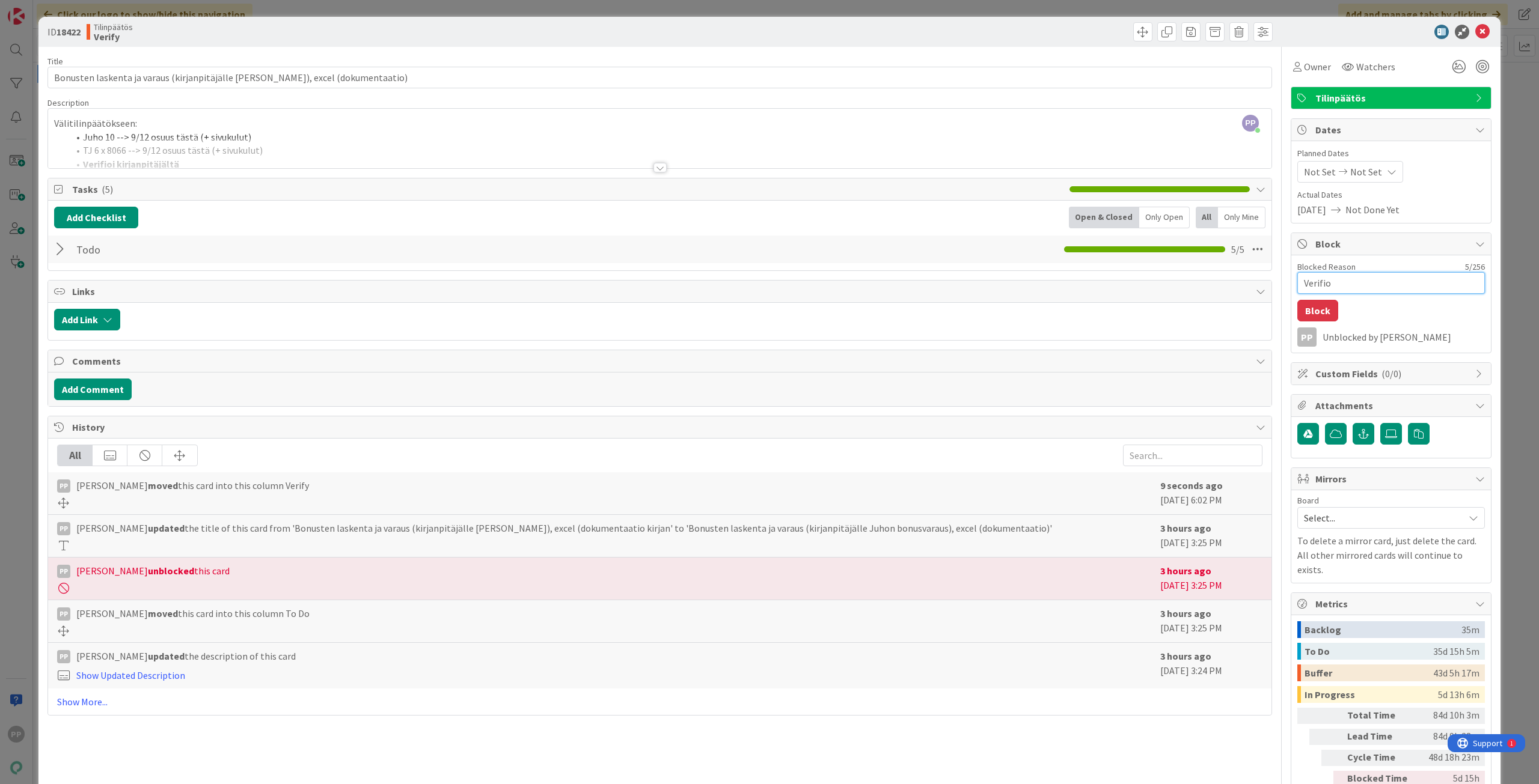
type textarea "x"
type textarea "Verifioi"
type textarea "x"
type textarea "Verifioi"
type textarea "x"
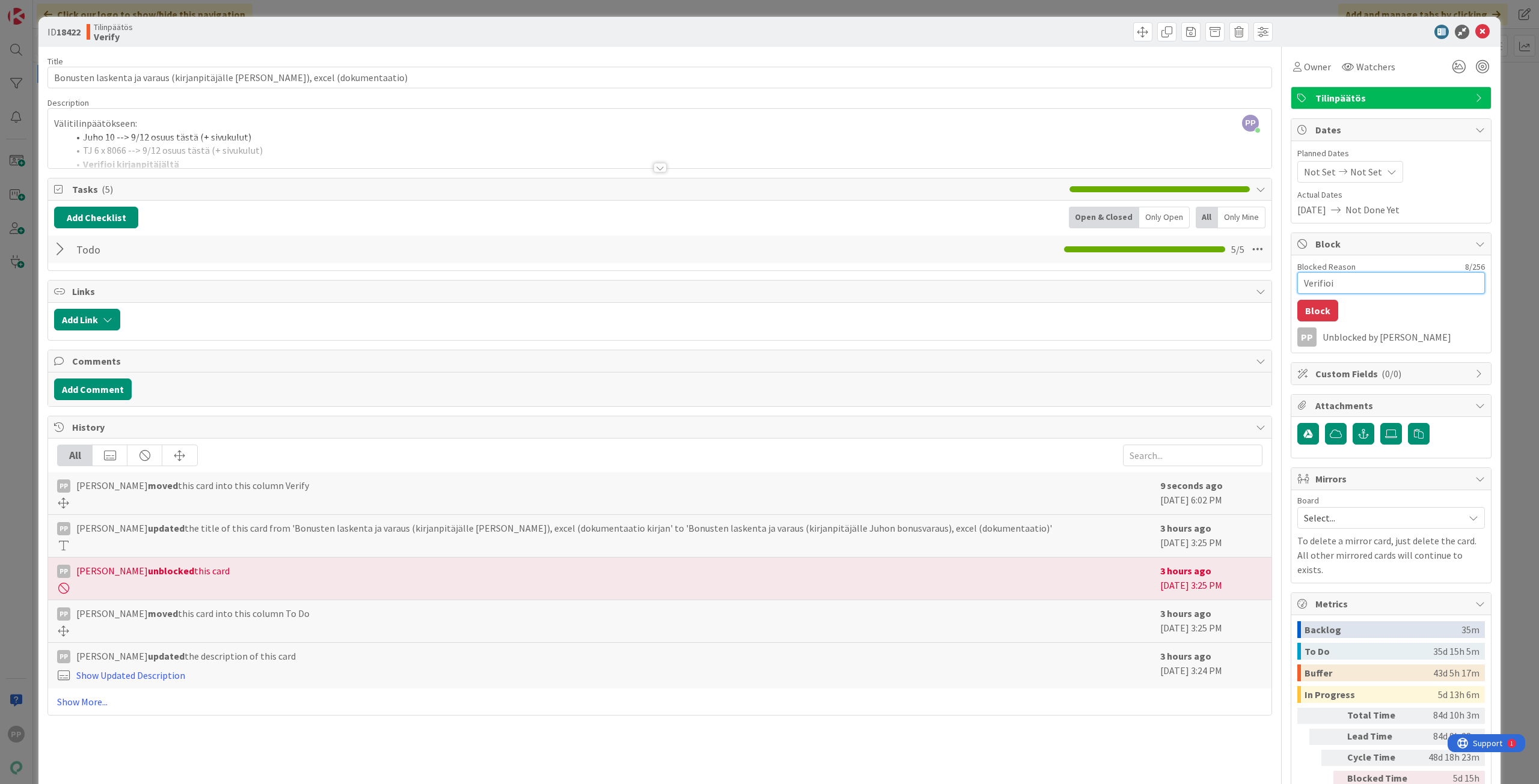
type textarea "Verifioi k"
type textarea "x"
type textarea "Verifioi ki"
type textarea "x"
type textarea "Verifioi kir"
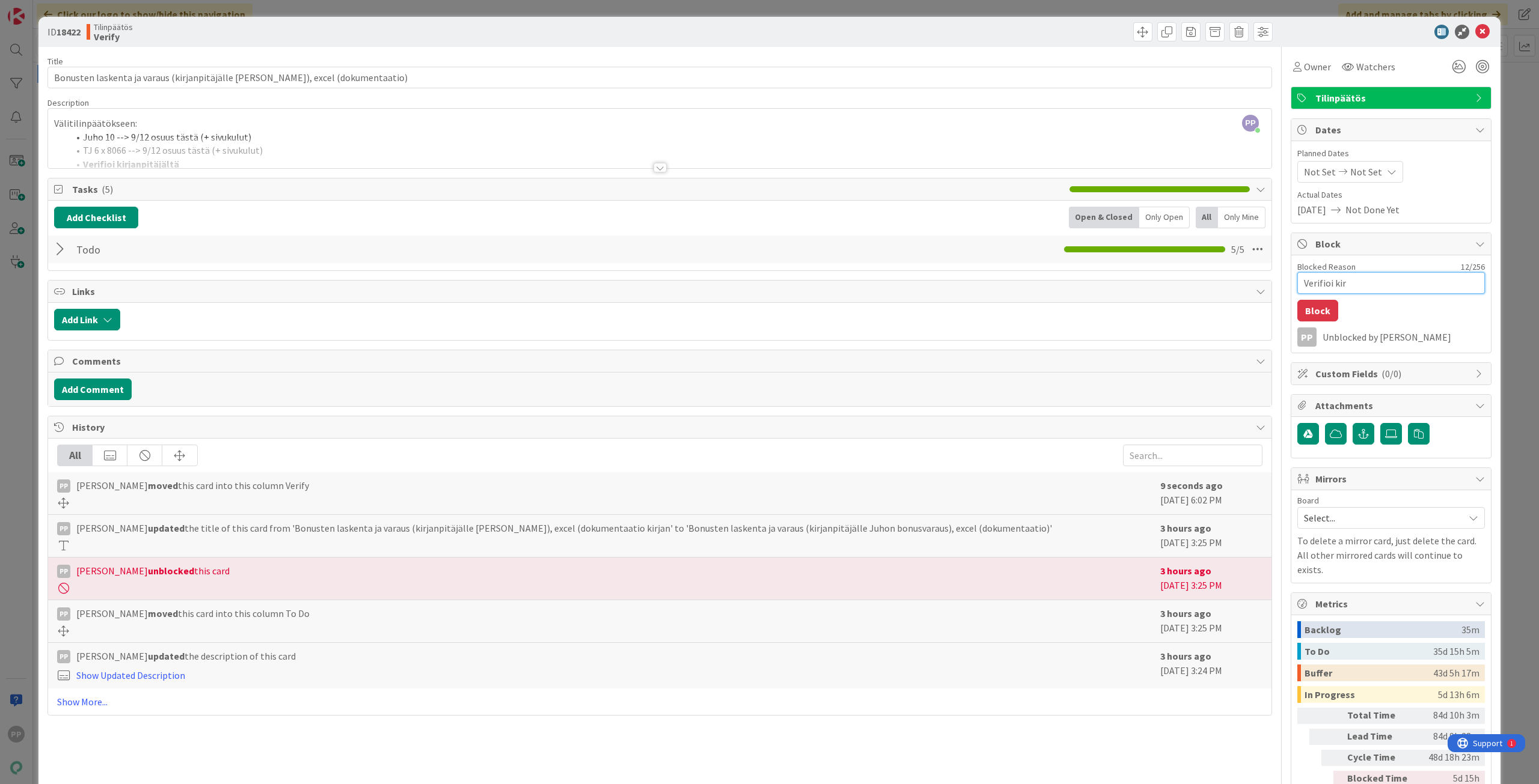
type textarea "x"
type textarea "Verifioi kirj"
type textarea "x"
type textarea "Verifioi kirja"
type textarea "x"
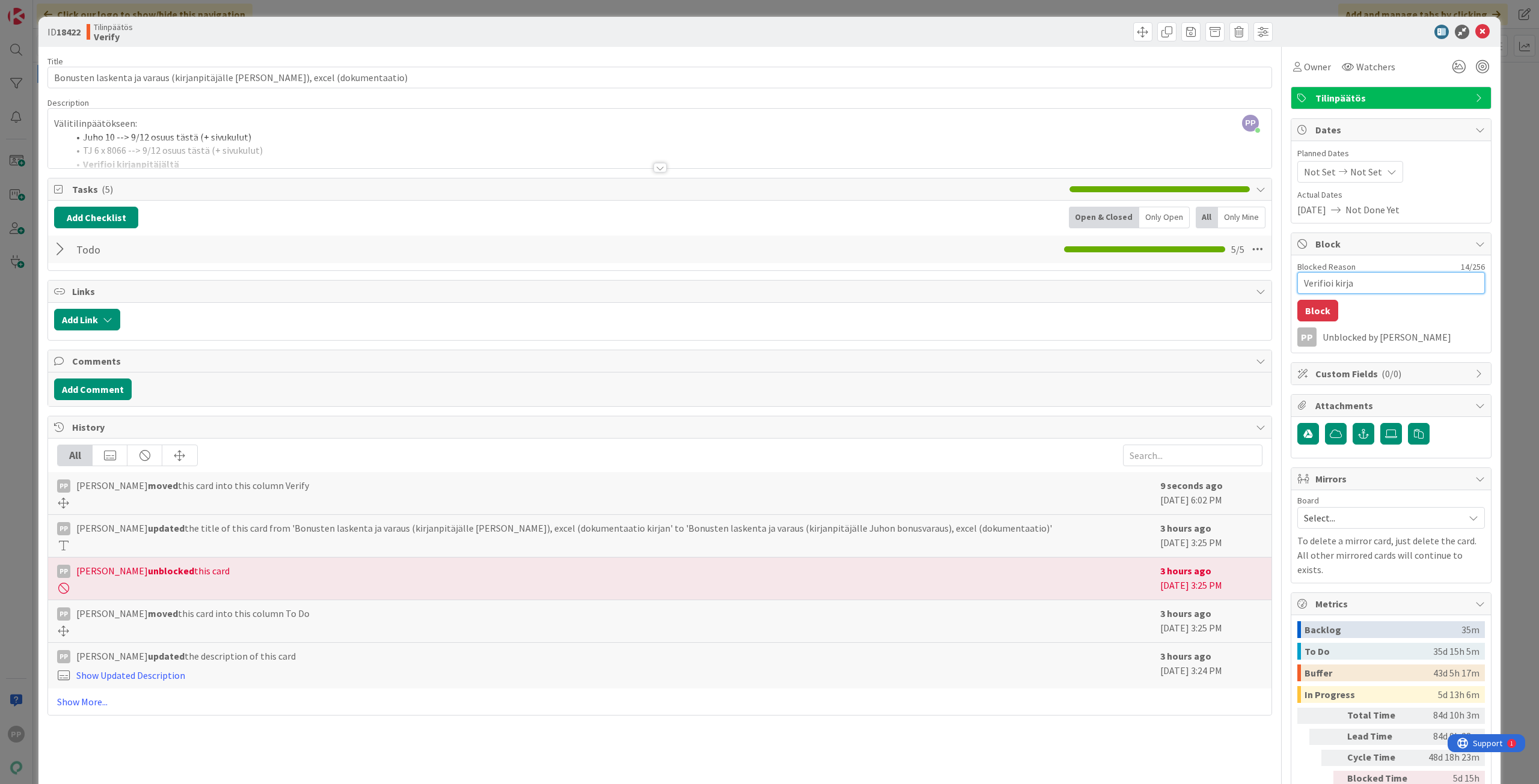
type textarea "Verifioi kirjan"
type textarea "x"
type textarea "Verifioi kirjanp"
type textarea "x"
type textarea "Verifioi kirjanpi"
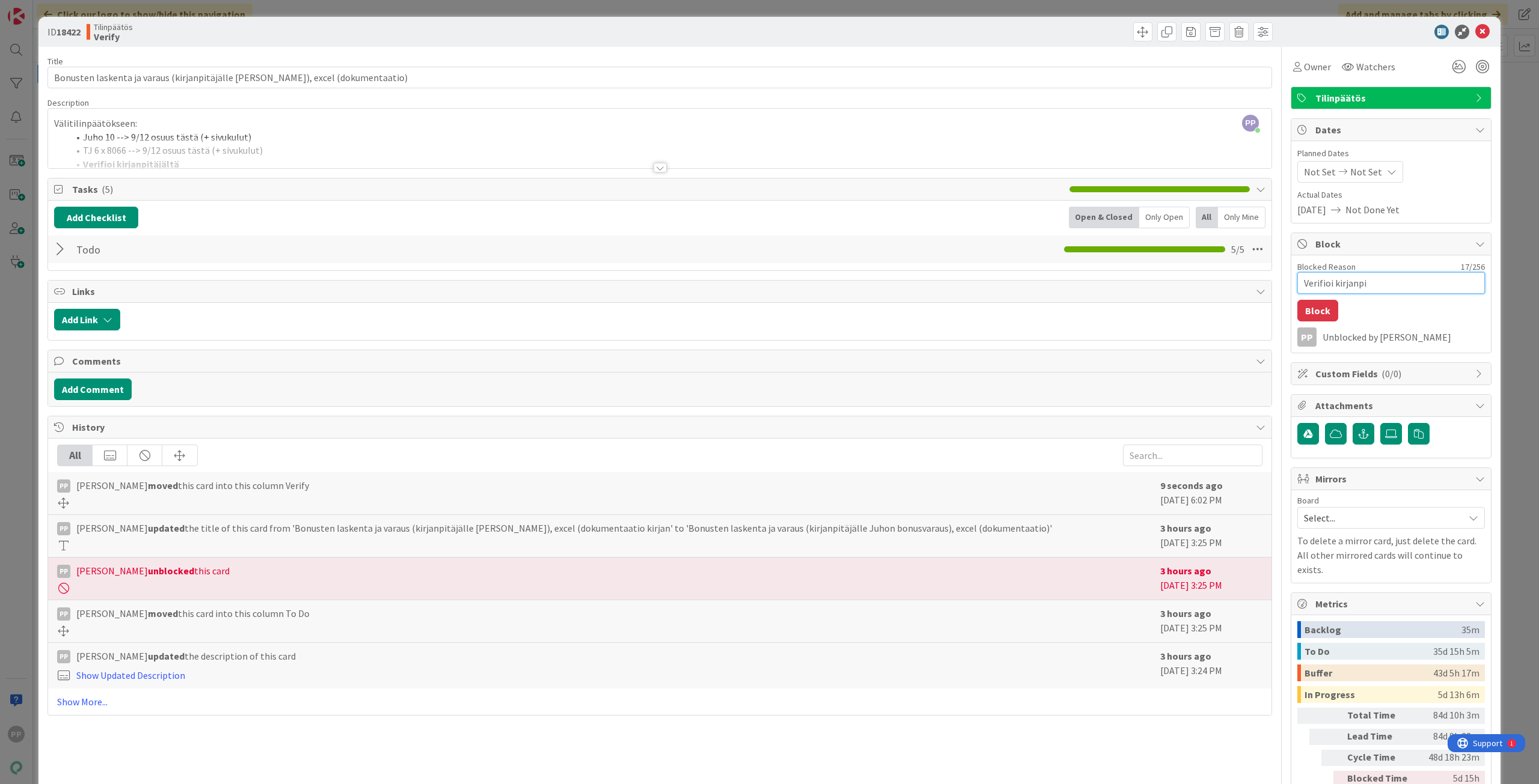
type textarea "x"
type textarea "Verifioi kirjanpit"
type textarea "x"
type textarea "Verifioi kirjanpitä"
type textarea "x"
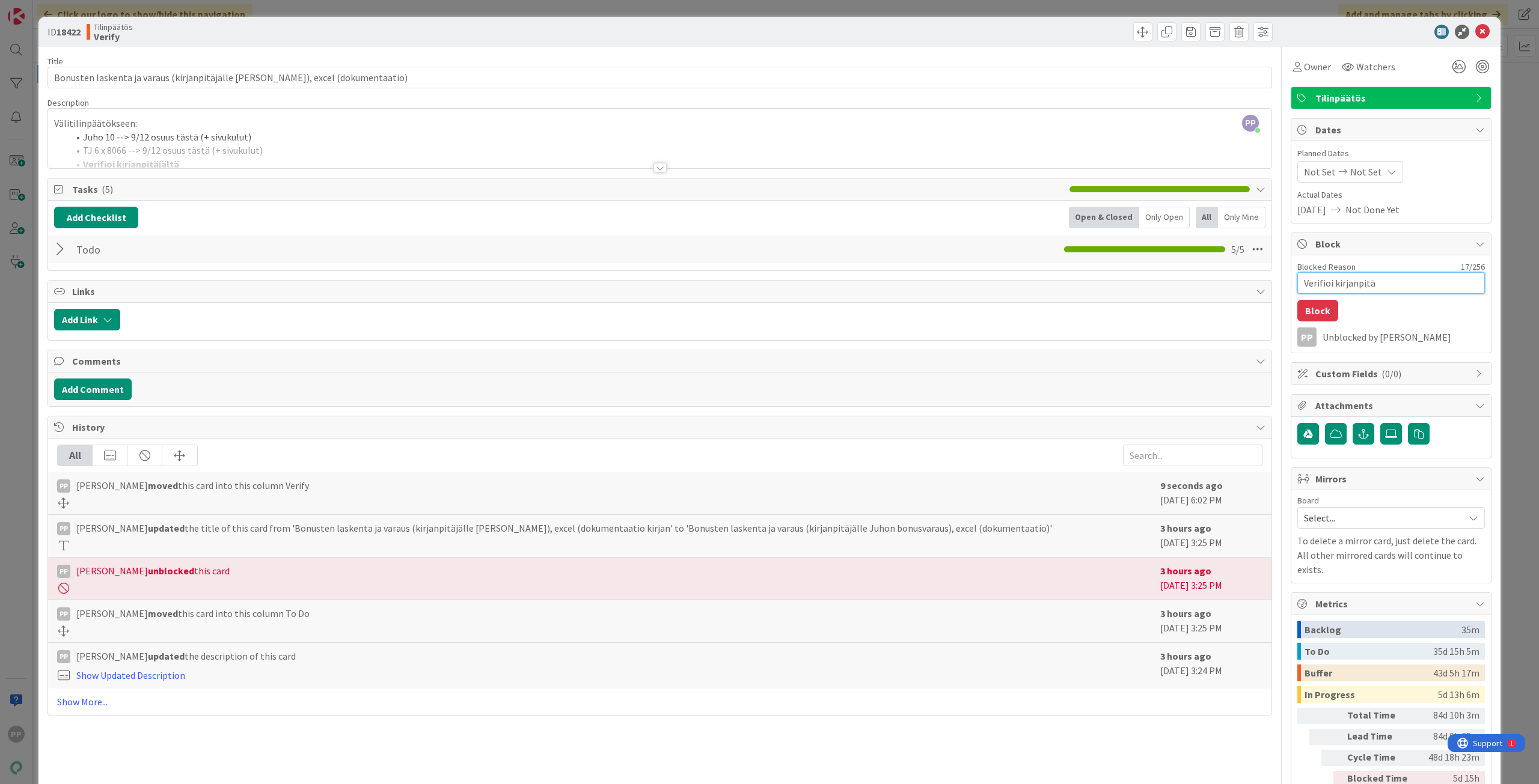
type textarea "Verifioi kirjanpitäj"
type textarea "x"
type textarea "Verifioi kirjanpitäjä"
type textarea "x"
type textarea "Verifioi kirjanpitäjäl"
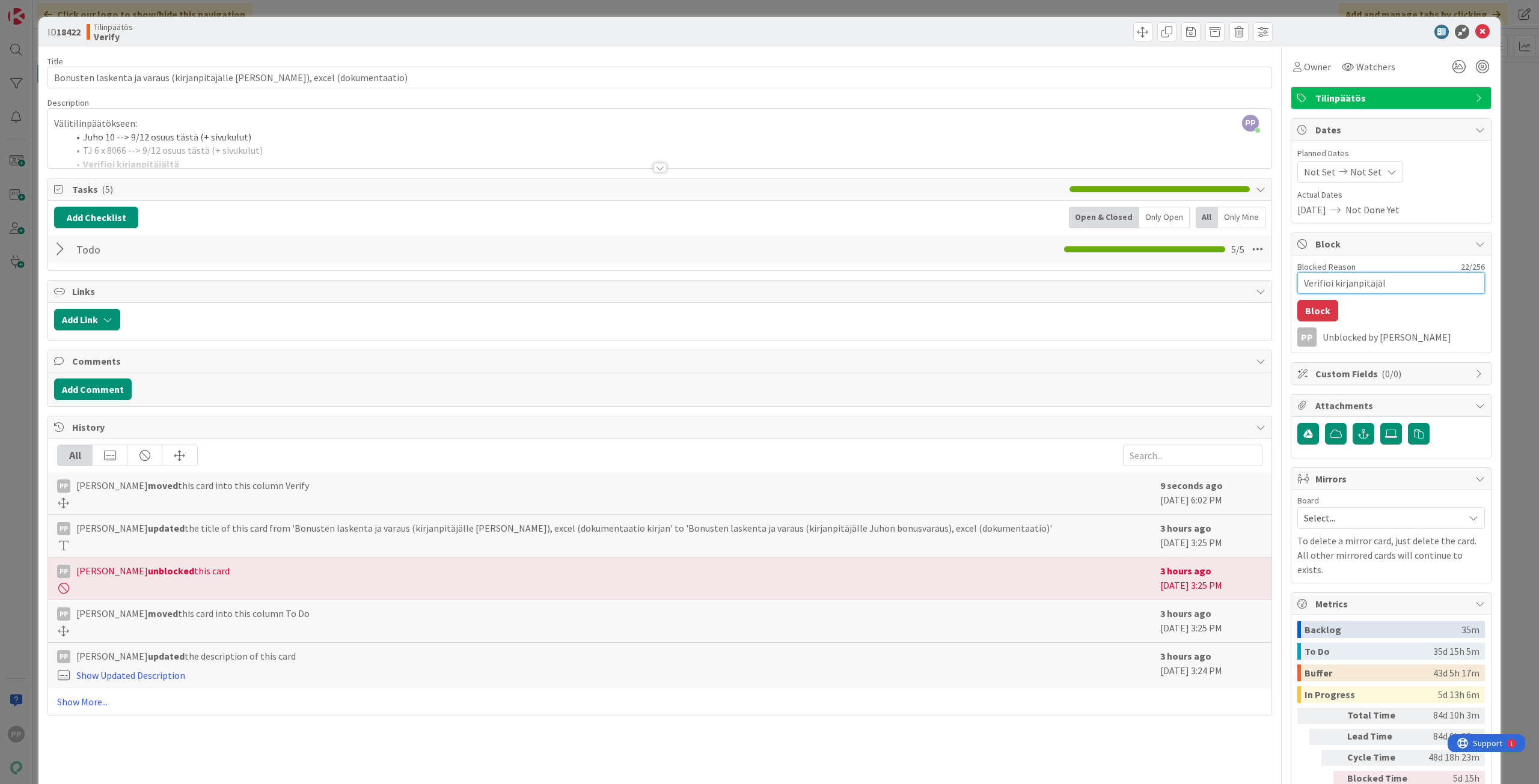
type textarea "x"
type textarea "Verifioi kirjanpitäjält"
type textarea "x"
type textarea "Verifioi kirjanpitäjältä"
type textarea "x"
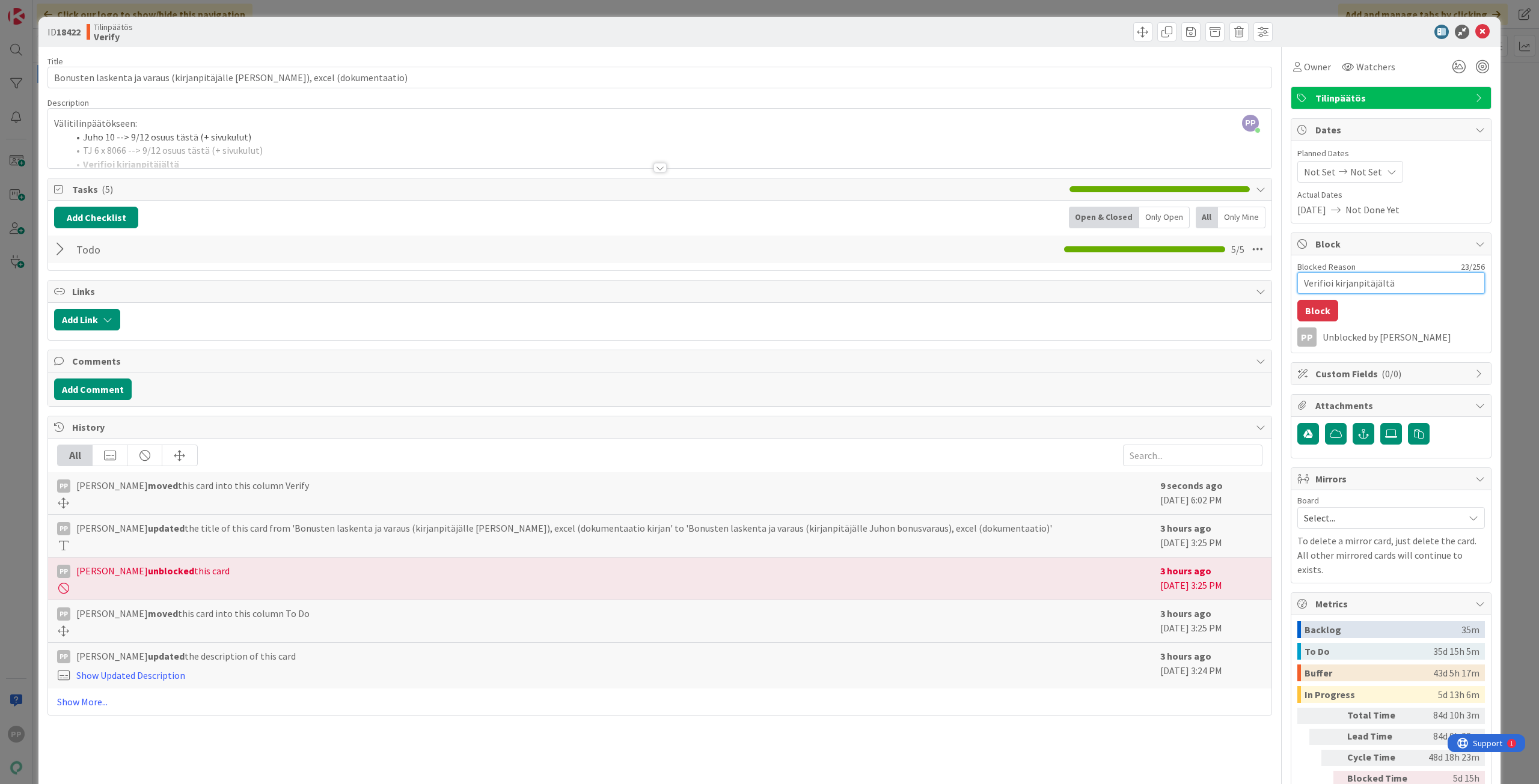
type textarea "Verifioi kirjanpitäjältä,"
type textarea "x"
type textarea "Verifioi kirjanpitäjältä,"
type textarea "x"
type textarea "Verifioi kirjanpitäjältä, e"
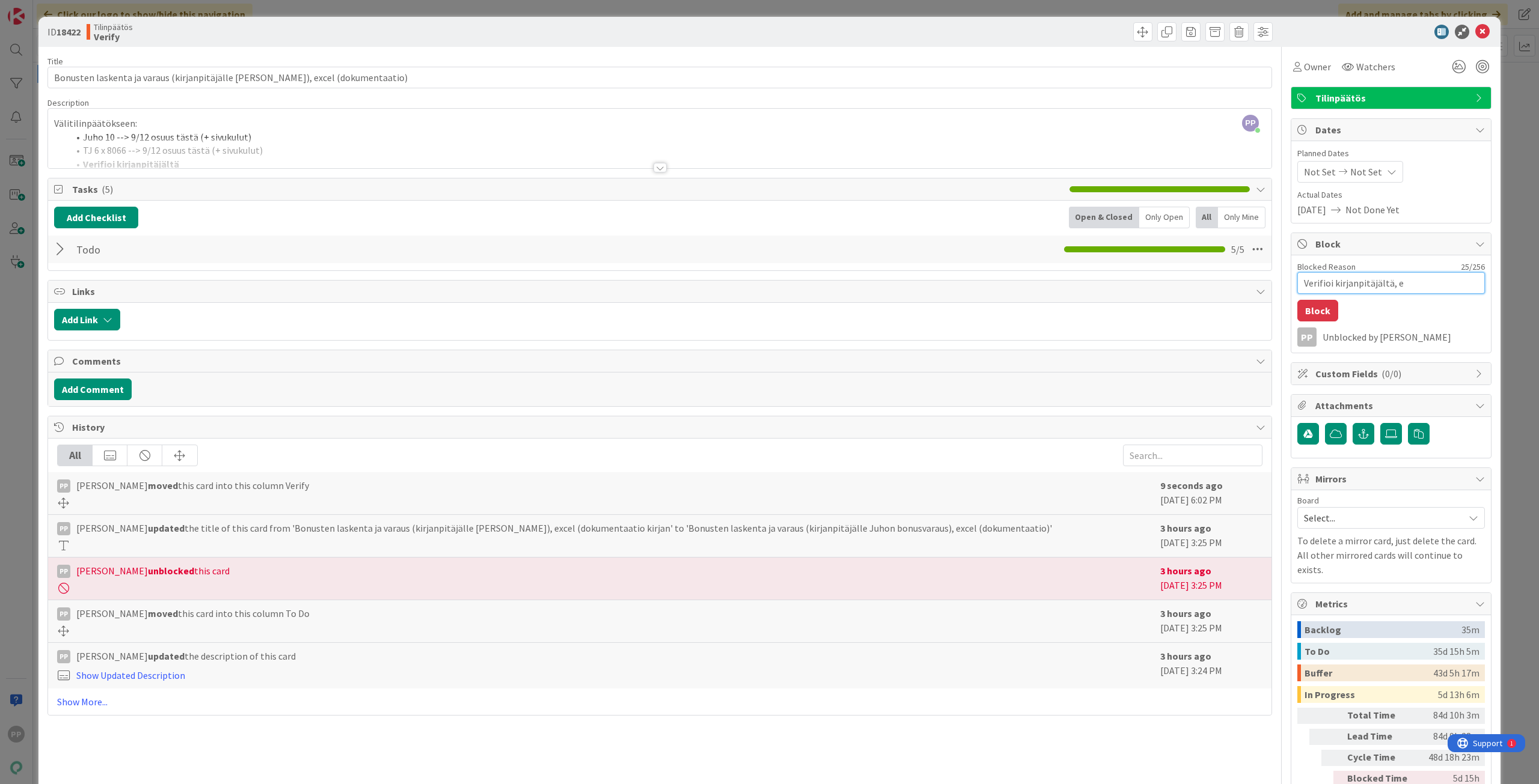
type textarea "x"
type textarea "Verifioi kirjanpitäjältä, et"
type textarea "x"
type textarea "Verifioi kirjanpitäjältä, ett"
type textarea "x"
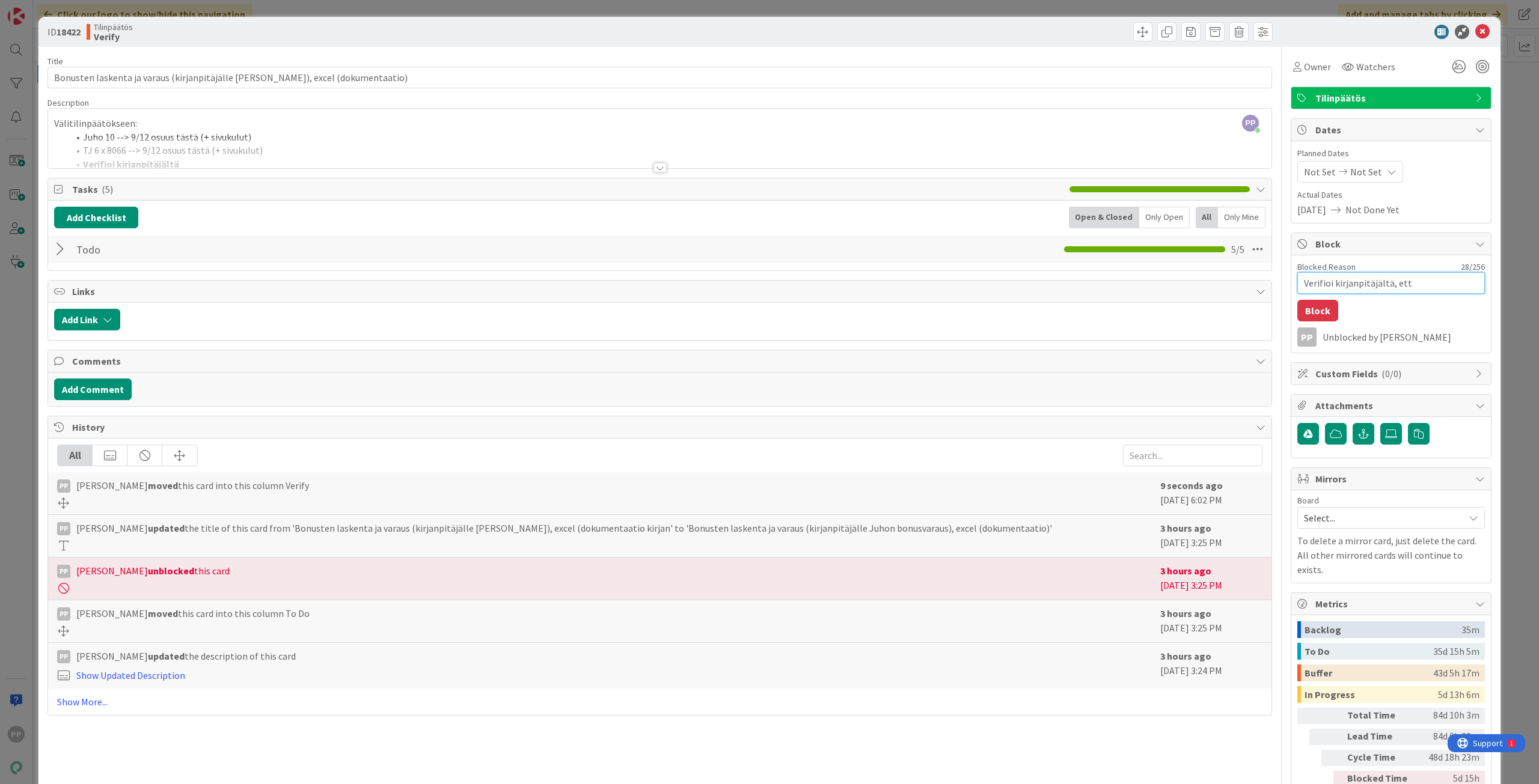
type textarea "Verifioi kirjanpitäjältä, että"
type textarea "x"
type textarea "Verifioi kirjanpitäjältä, että"
type textarea "x"
type textarea "Verifioi kirjanpitäjältä, että d"
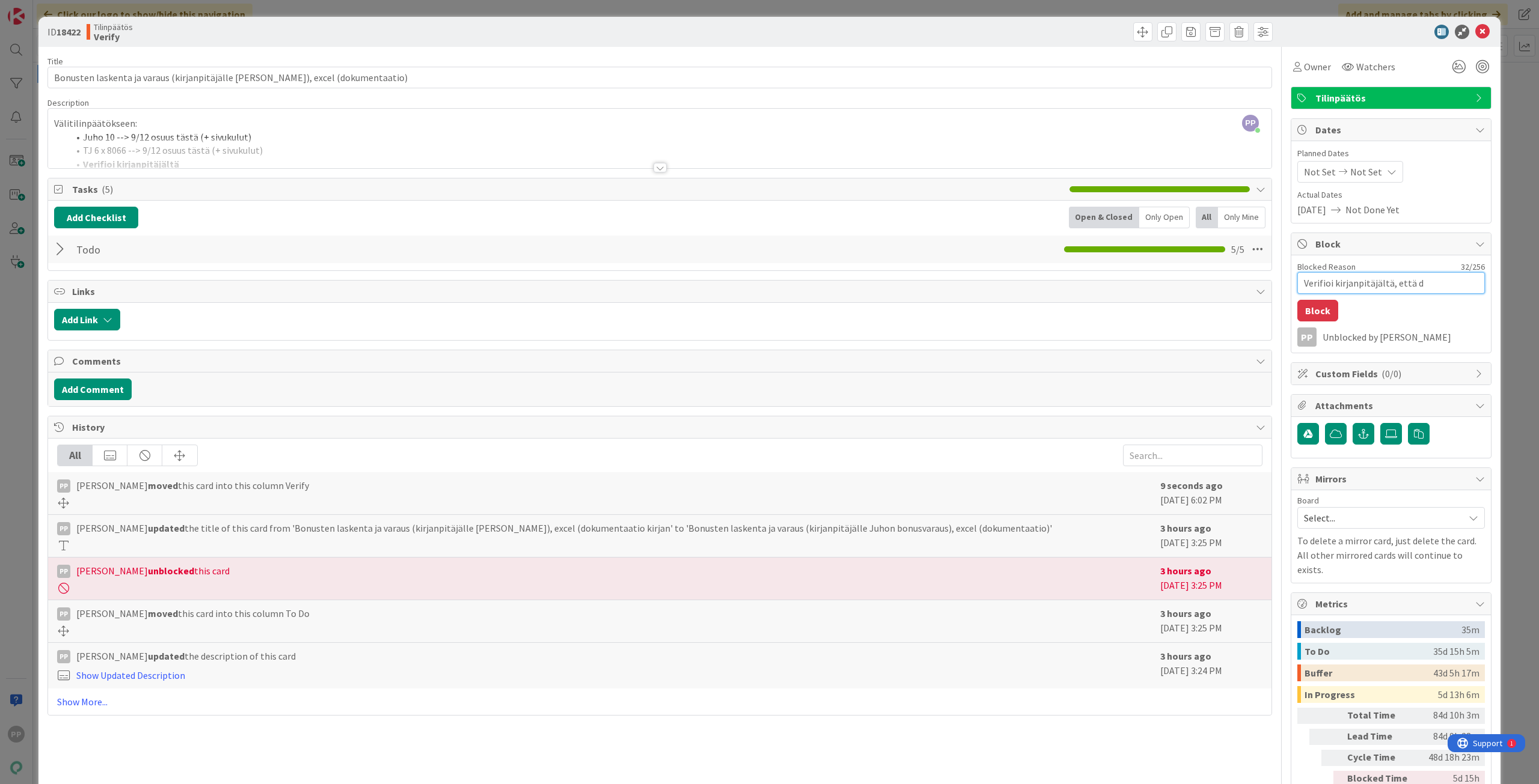
type textarea "x"
type textarea "Verifioi kirjanpitäjältä, että do"
type textarea "x"
type textarea "Verifioi kirjanpitäjältä, että don"
type textarea "x"
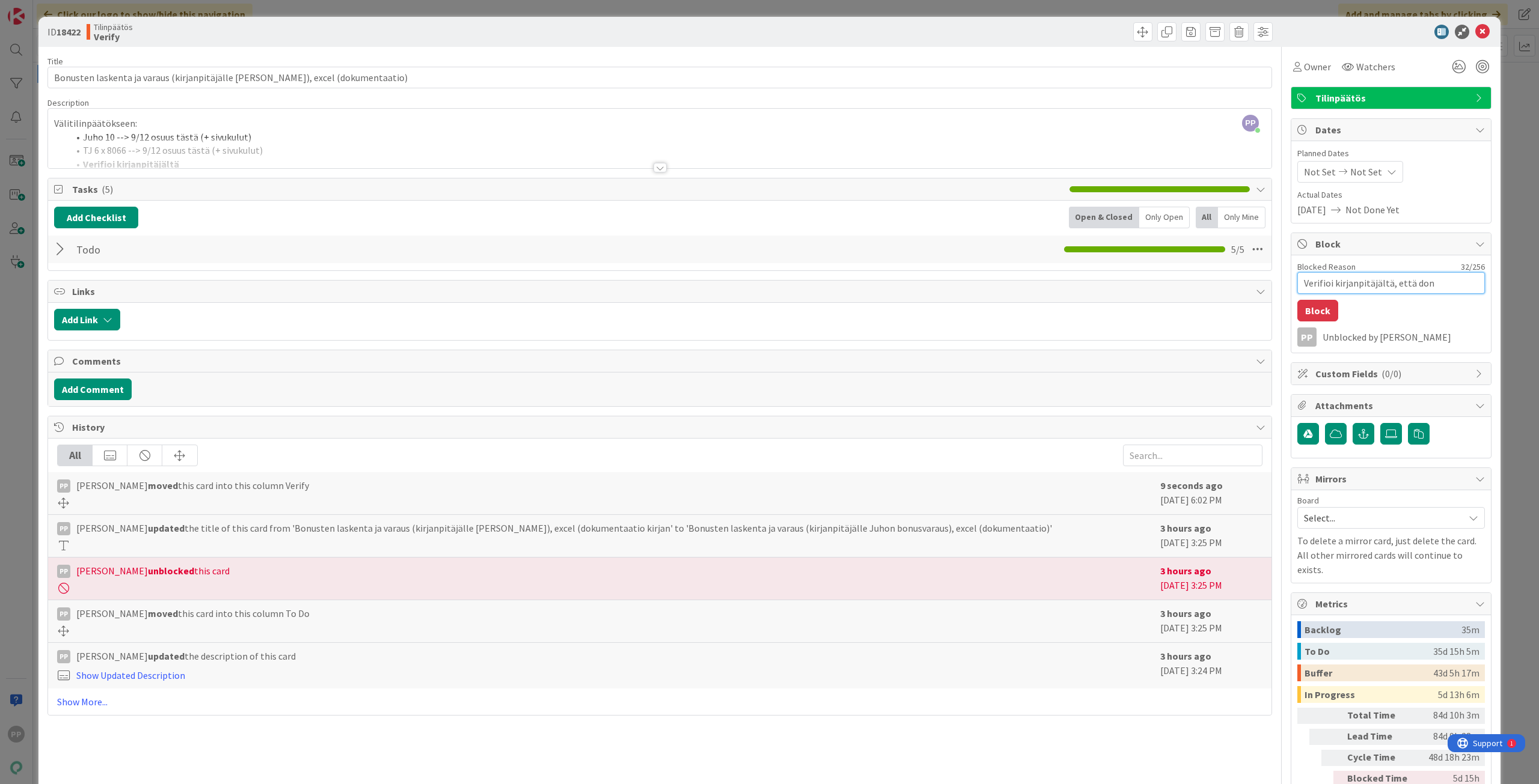
type textarea "Verifioi kirjanpitäjältä, että done"
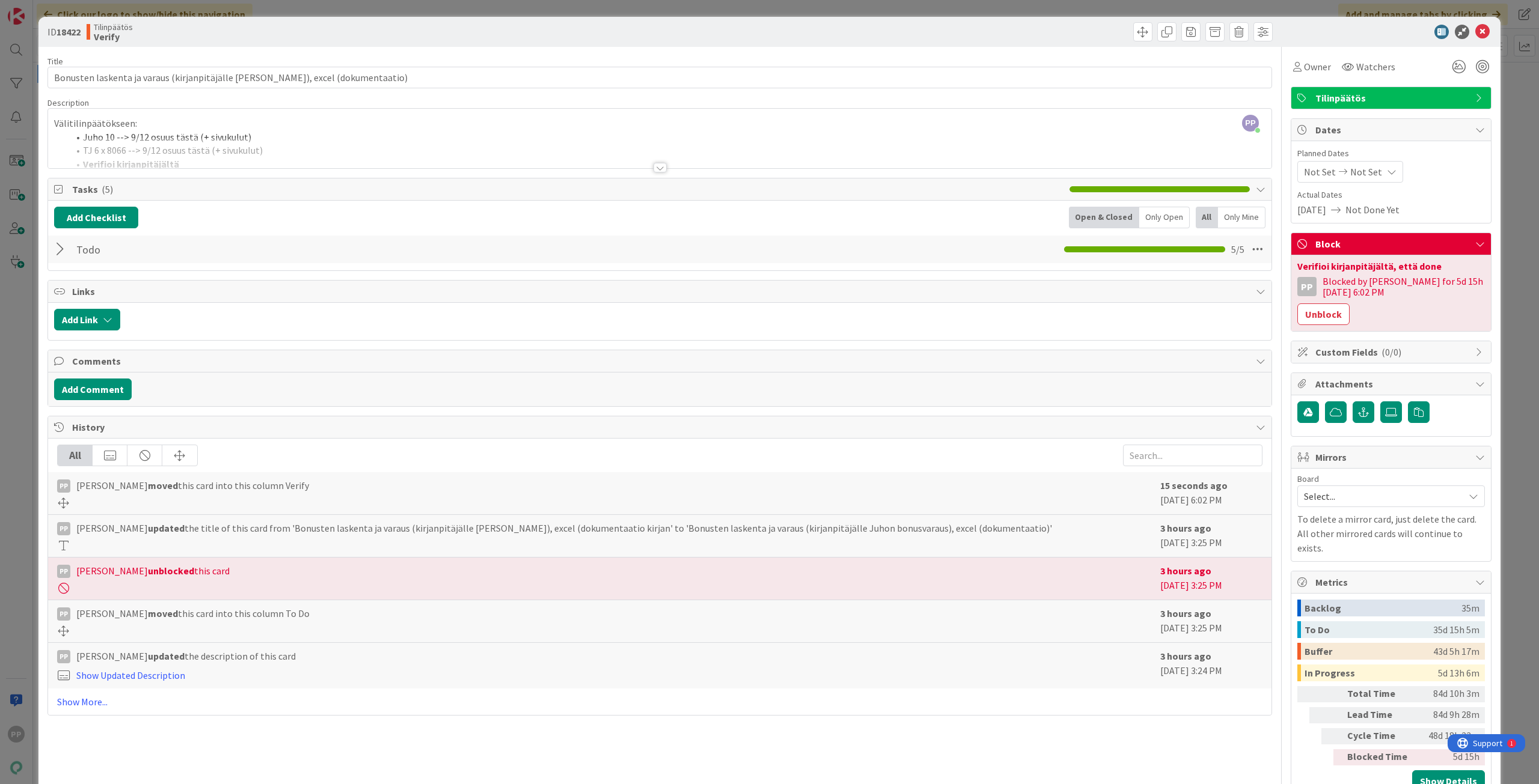
click at [1525, 276] on div "ID 18422 Tilinpäätös Verify Title 86 / 128 Bonusten laskenta ja varaus (kirjanp…" at bounding box center [769, 392] width 1539 height 784
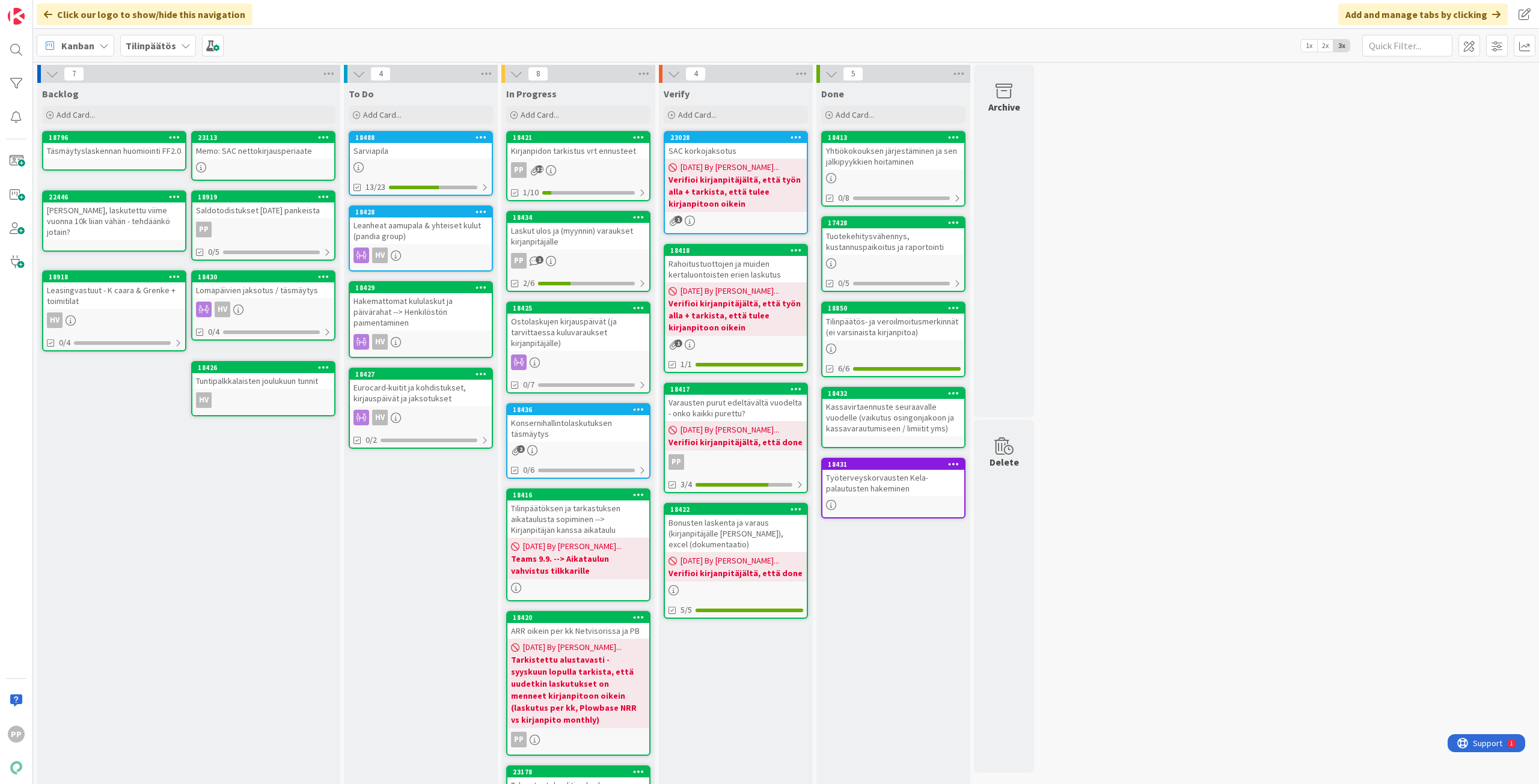
click at [1161, 481] on div "7 Backlog Add Card... 23113 Memo: SAC nettokirjausperiaate 18796 Täsmäytyslaske…" at bounding box center [786, 544] width 1501 height 959
click at [764, 152] on div "SAC korkojaksotus" at bounding box center [736, 151] width 142 height 15
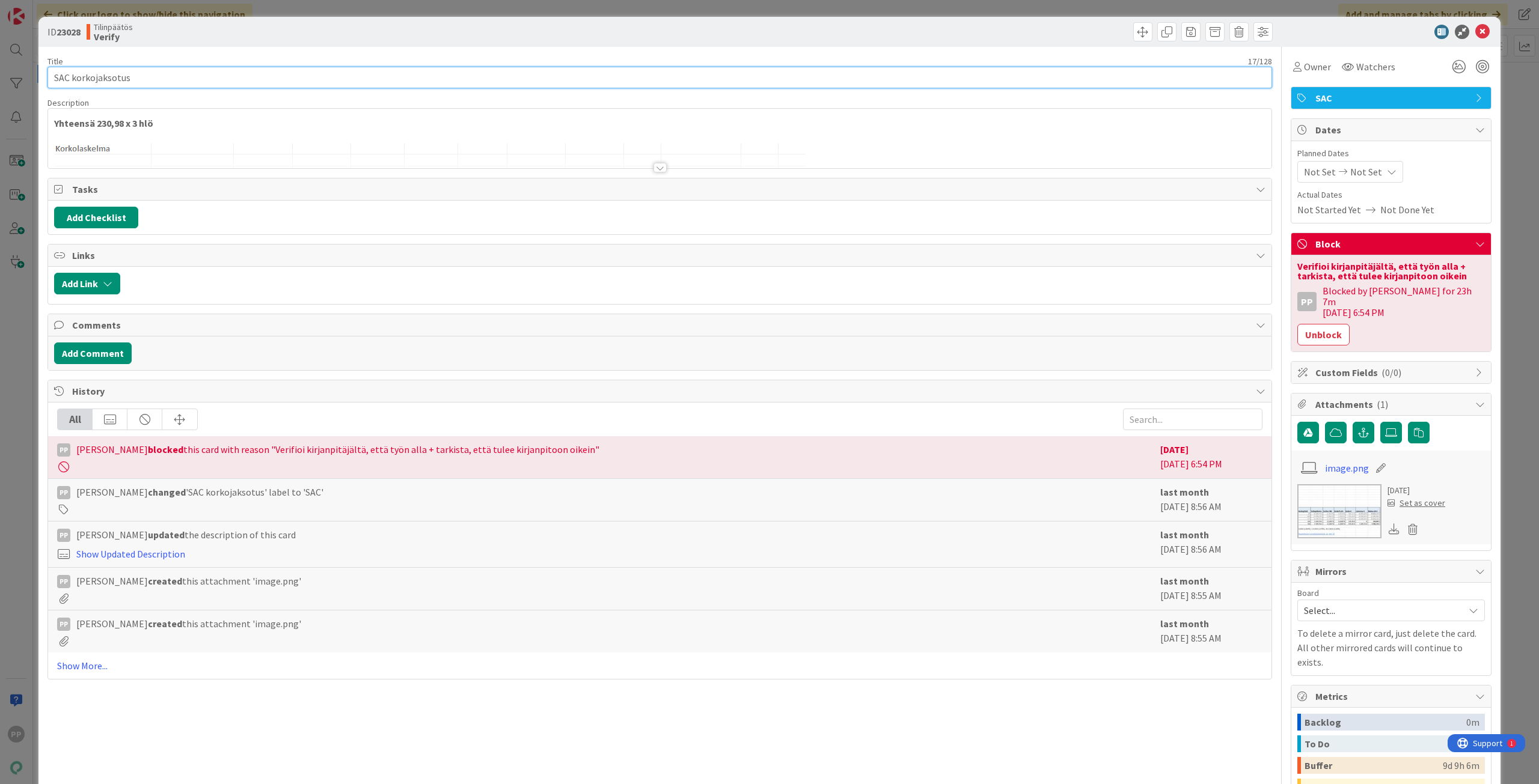
click at [267, 76] on input "SAC korkojaksotus" at bounding box center [659, 78] width 1225 height 22
type input "SAC korkojaksotus, avainhenkilölainat"
click at [336, 41] on div "Tilinpäätös Verify" at bounding box center [372, 32] width 570 height 19
click at [354, 3] on div "ID 23028 Tilinpäätös Verify Title 37 / 128 SAC korkojaksotus, avainhenkilölaina…" at bounding box center [769, 392] width 1539 height 784
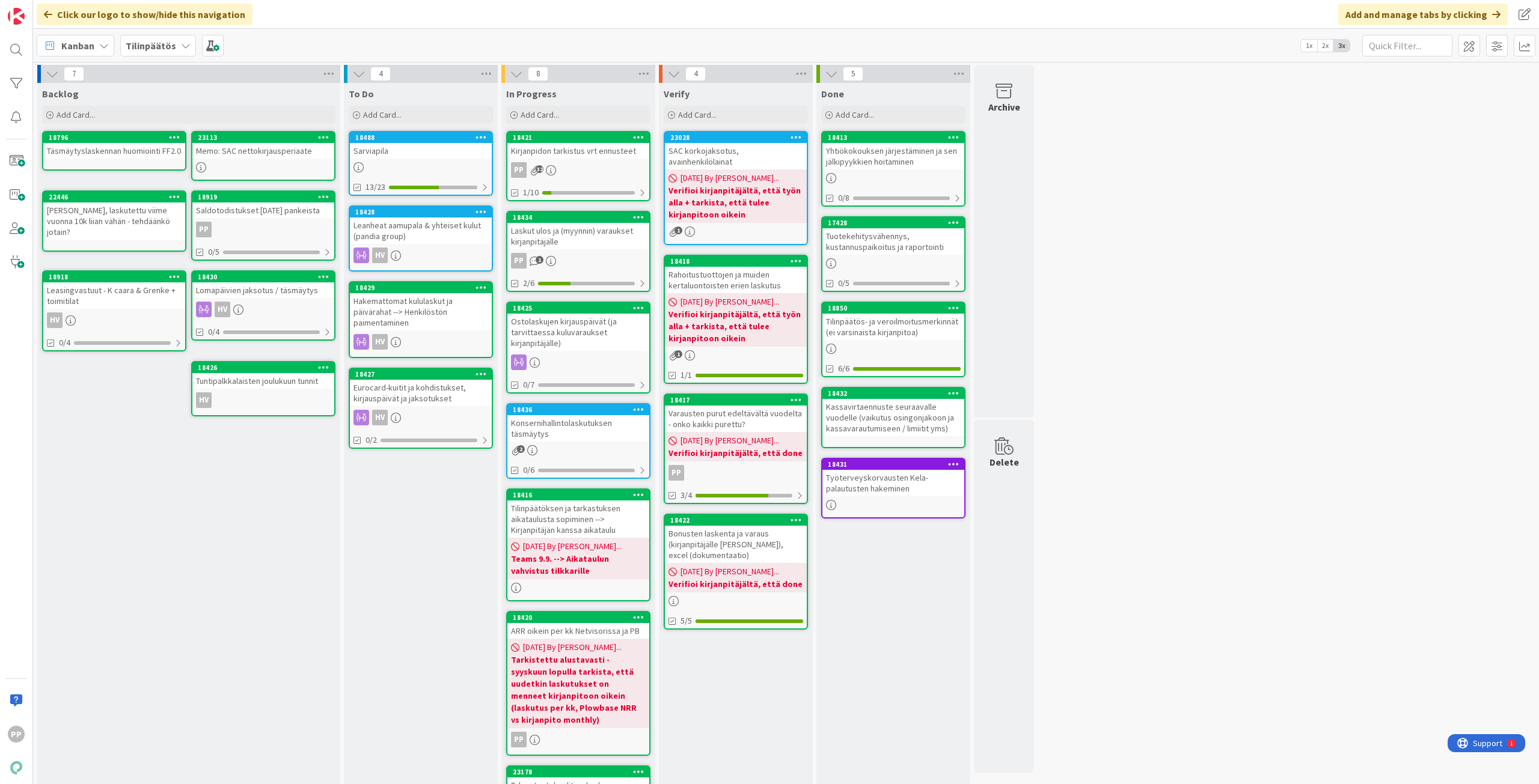
click at [1139, 390] on div "7 Backlog Add Card... 23113 Memo: SAC nettokirjausperiaate 18796 Täsmäytyslaske…" at bounding box center [786, 544] width 1501 height 959
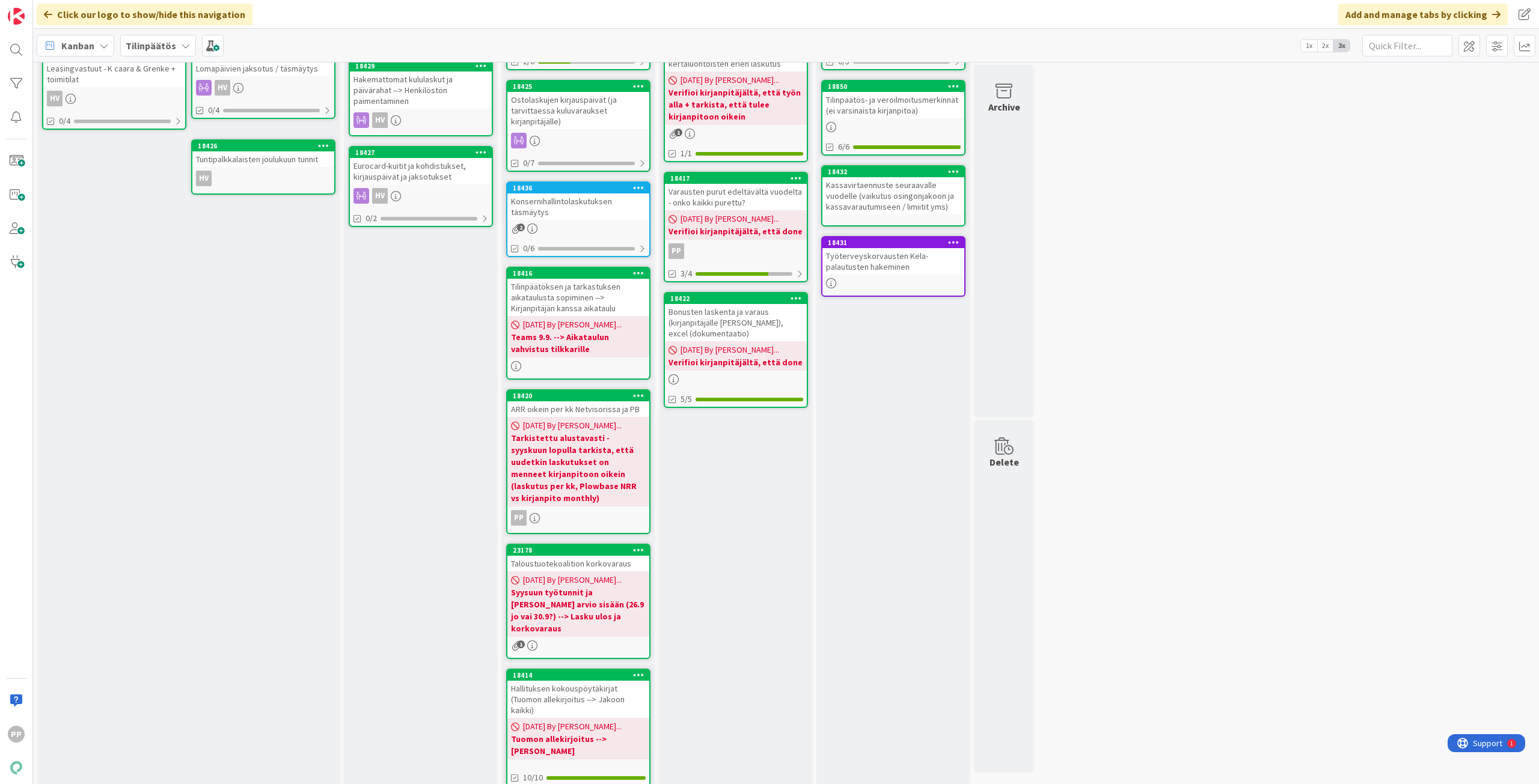
scroll to position [228, 0]
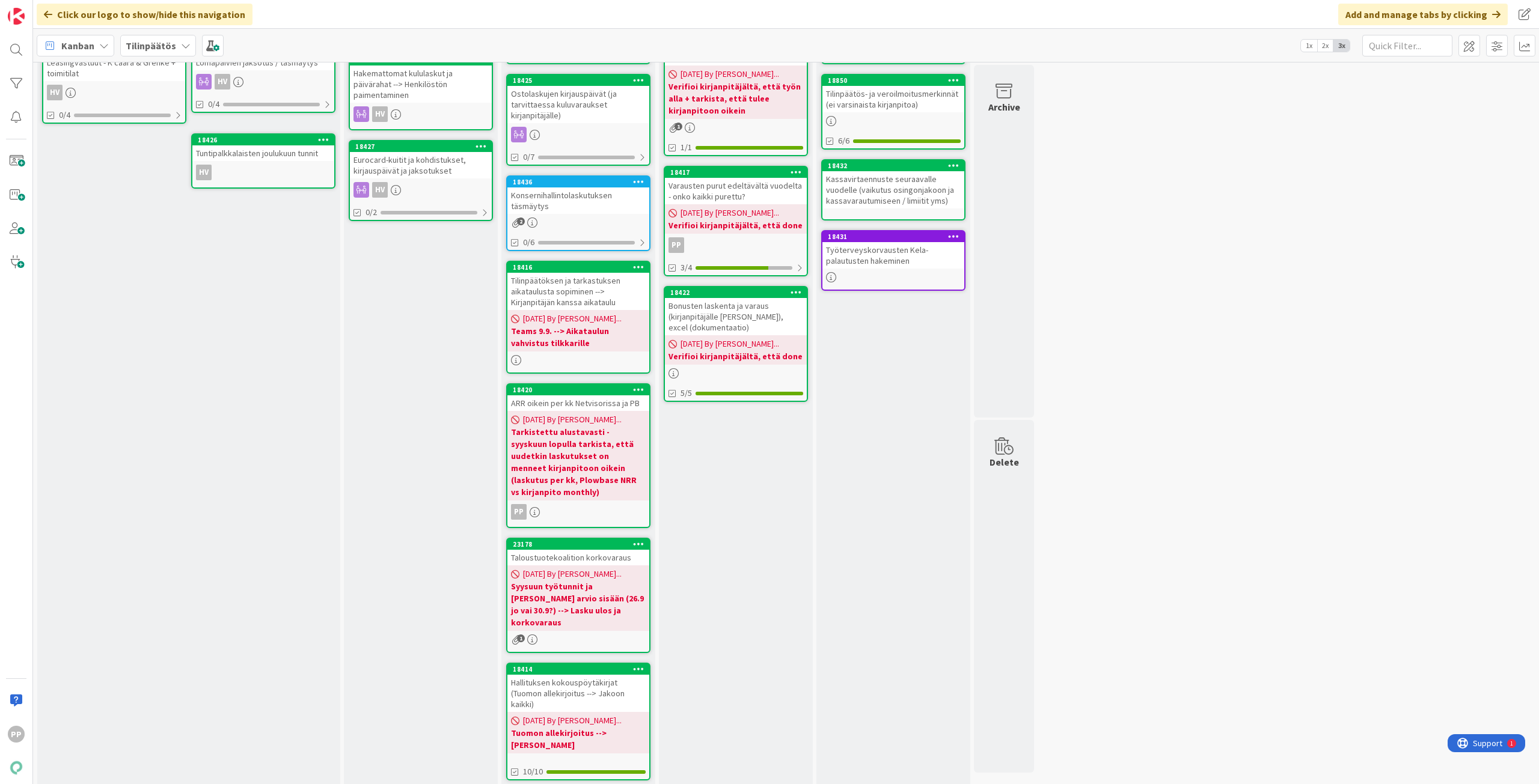
click at [382, 460] on div "To Do Add Card... 18488 Sarviapila 13/23 18428 Leanheat aamupala & yhteiset kul…" at bounding box center [420, 322] width 154 height 935
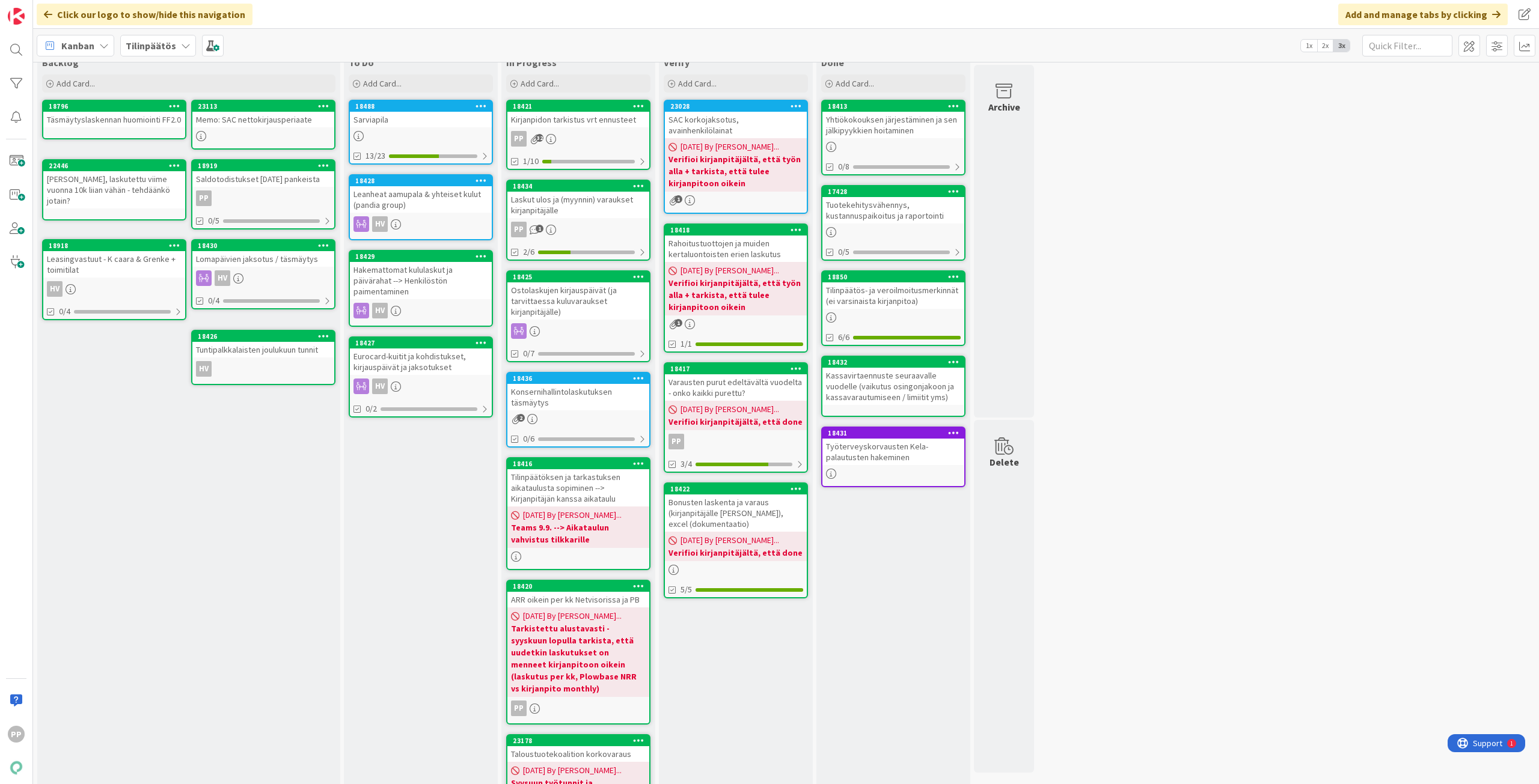
scroll to position [0, 0]
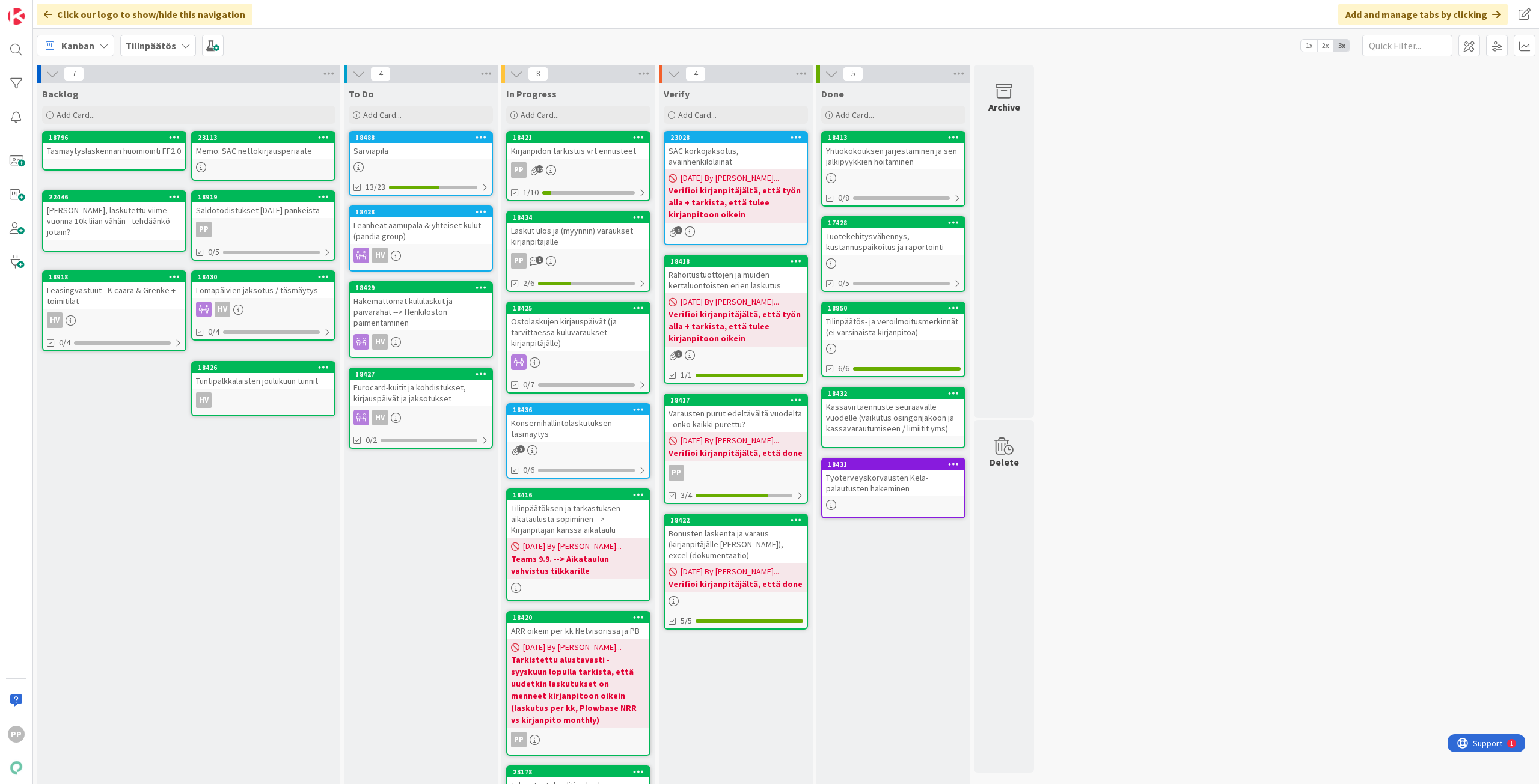
click at [584, 236] on div "Laskut ulos ja (myynnin) varaukset kirjanpitäjälle" at bounding box center [578, 236] width 142 height 26
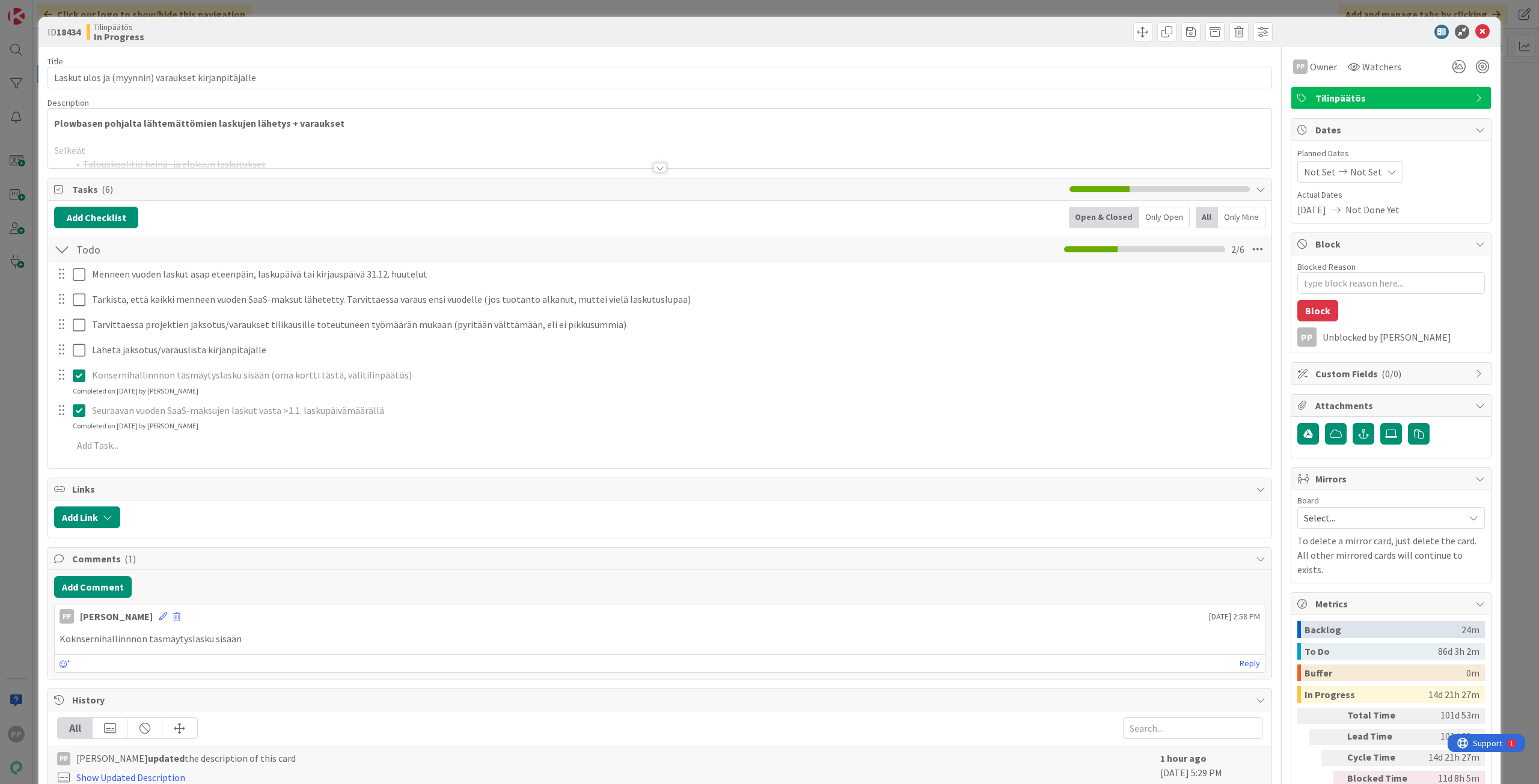
type textarea "x"
click at [258, 141] on div at bounding box center [659, 153] width 1223 height 31
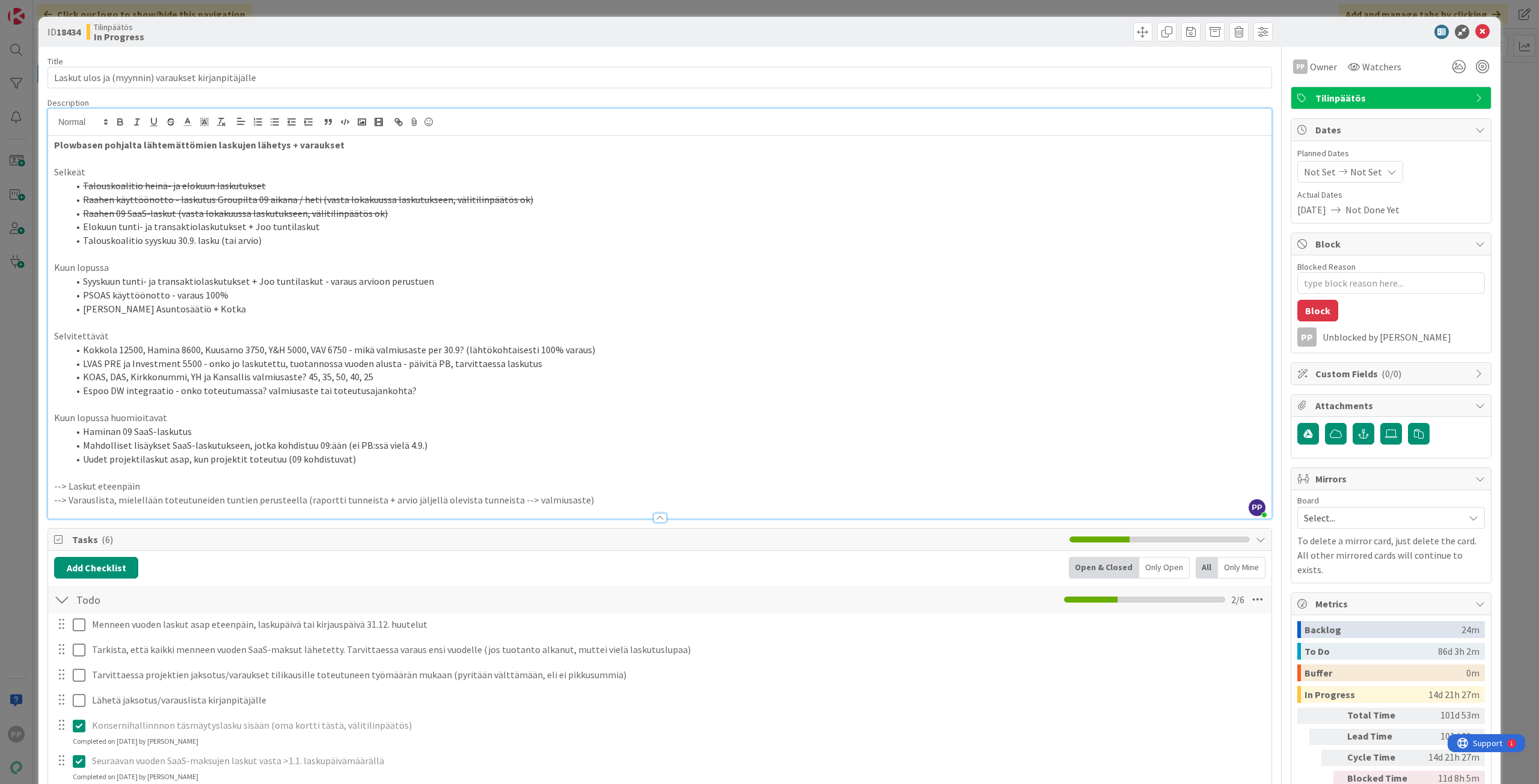
click at [207, 431] on li "Haminan 09 SaaS-laskutus" at bounding box center [667, 431] width 1197 height 14
click at [207, 444] on li "Mahdolliset lisäykset SaaS-laskutukseen, jotka kohdistuu 09:ään (ei PB:ssä viel…" at bounding box center [667, 445] width 1197 height 14
drag, startPoint x: 167, startPoint y: 361, endPoint x: 561, endPoint y: 364, distance: 394.0
click at [561, 364] on li "LVAS PRE ja Investment 5500 - onko jo laskutettu, tuotannossa vuoden alusta - p…" at bounding box center [667, 364] width 1197 height 14
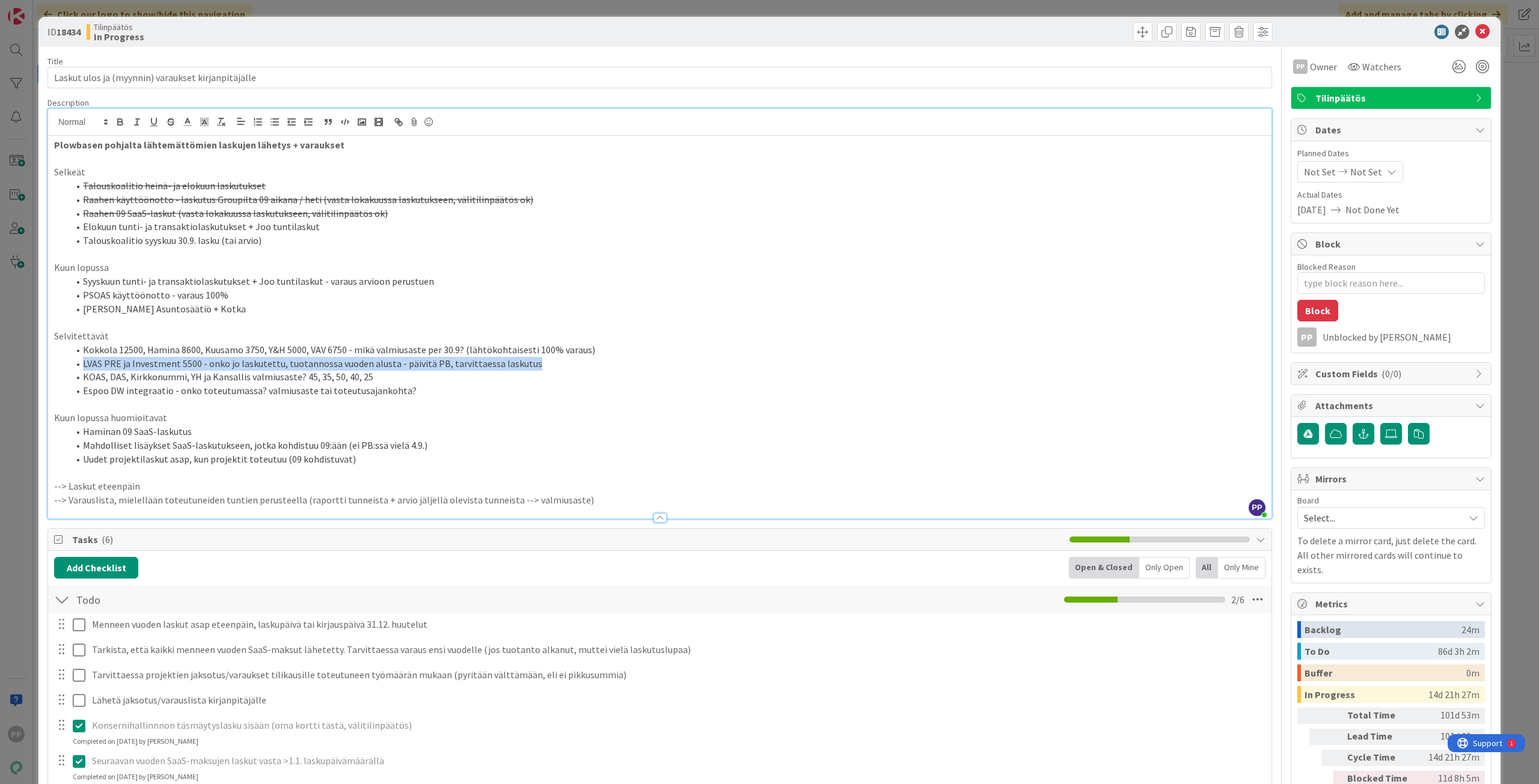
drag, startPoint x: 561, startPoint y: 364, endPoint x: 63, endPoint y: 366, distance: 498.0
click at [63, 366] on ol "Kokkola 12500, Hamina 8600, Kuusamo 3750, Y&H 5000, VAV 6750 - mikä valmiusaste…" at bounding box center [659, 370] width 1211 height 55
drag, startPoint x: 85, startPoint y: 395, endPoint x: 333, endPoint y: 388, distance: 248.1
click at [333, 388] on li "Espoo DW integraatio - onko toteutumassa? valmiusaste tai toteutusajankohta?" at bounding box center [667, 391] width 1197 height 14
click at [283, 433] on li "Haminan 09 SaaS-laskutus" at bounding box center [667, 431] width 1197 height 14
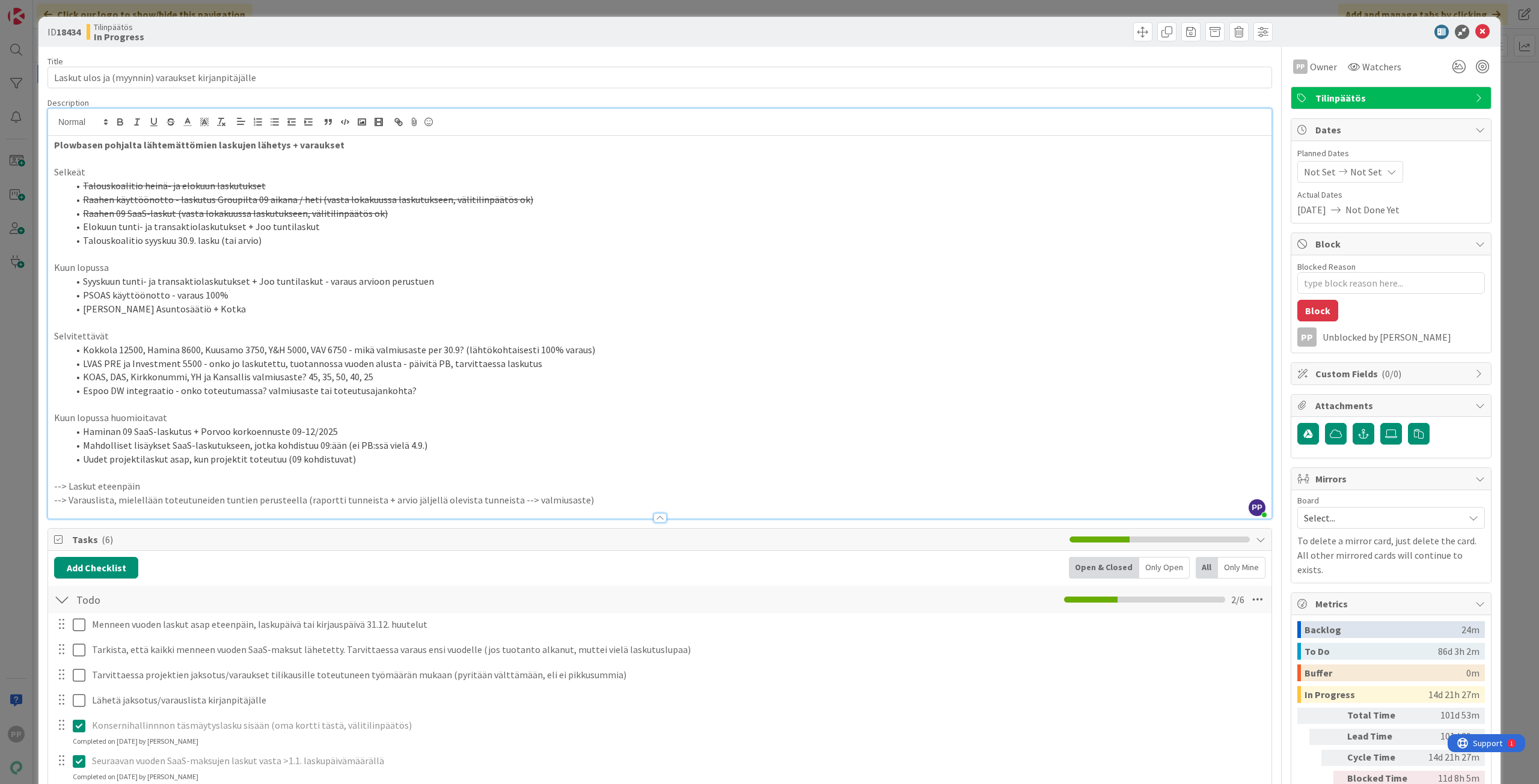
click at [366, 434] on li "Haminan 09 SaaS-laskutus + Porvoo korkoennuste 09-12/2025" at bounding box center [667, 431] width 1197 height 14
click at [383, 449] on li "Mahdolliset lisäykset SaaS-laskutukseen, jotka kohdistuu 09:ään (ei PB:ssä viel…" at bounding box center [667, 445] width 1197 height 14
click at [407, 447] on li "Mahdolliset lisäykset SaaS-laskutukseen, jotka kohdistuu 09:ään (ei PB:ssä viel…" at bounding box center [667, 445] width 1197 height 14
click at [415, 413] on p "Kuun lopussa huomioitavat" at bounding box center [659, 417] width 1211 height 14
drag, startPoint x: 356, startPoint y: 432, endPoint x: 81, endPoint y: 436, distance: 275.0
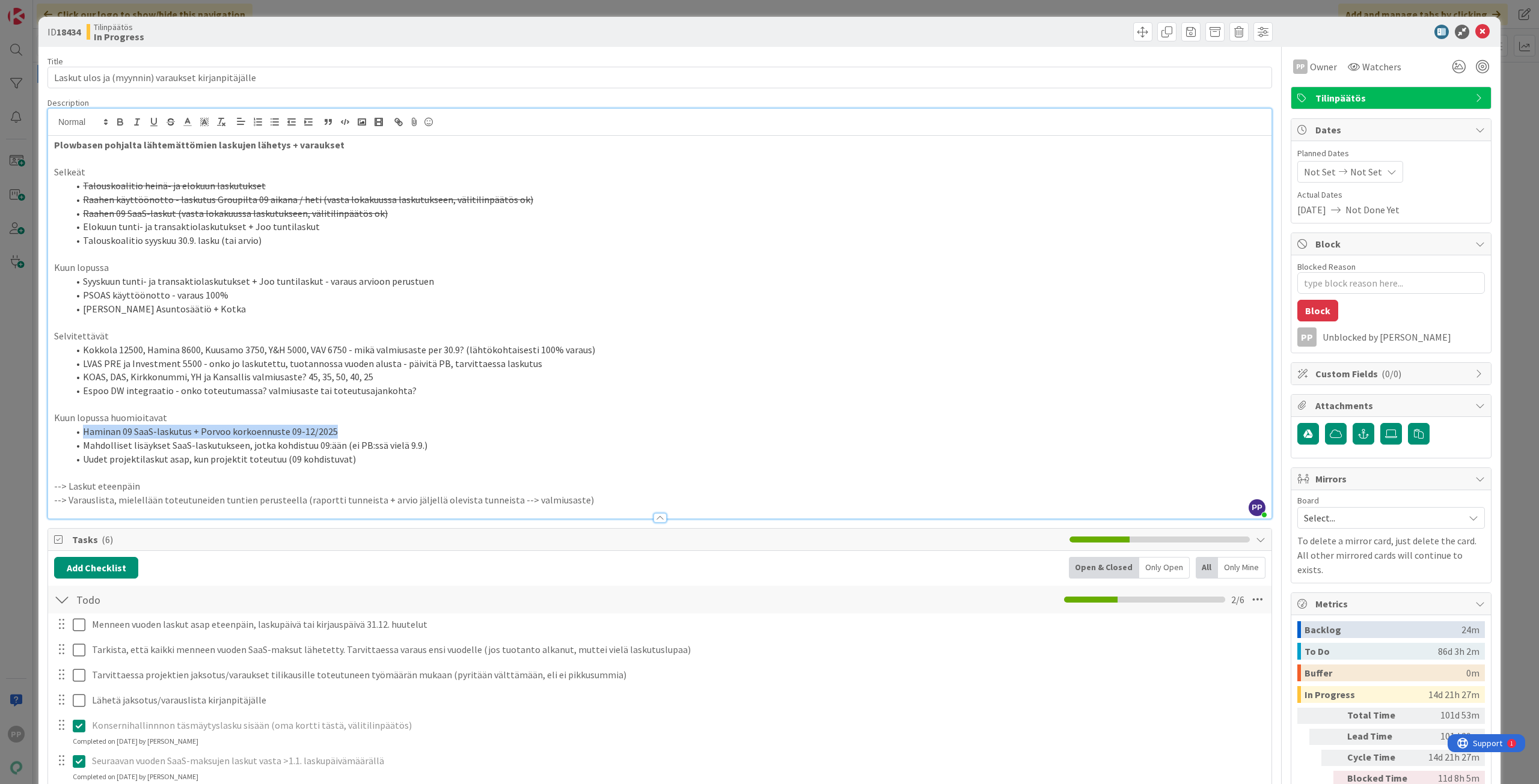
click at [81, 436] on li "Haminan 09 SaaS-laskutus + Porvoo korkoennuste 09-12/2025" at bounding box center [667, 431] width 1197 height 14
click at [143, 457] on li "Uudet projektilaskut asap, kun projektit toteutuu (09 kohdistuvat)" at bounding box center [667, 459] width 1197 height 14
click at [582, 432] on li "Haminan 09 SaaS-laskutus + Porvoo korkoennuste 09-12/2025" at bounding box center [667, 431] width 1197 height 14
click at [361, 435] on li "Haminan 09 SaaS-laskutus + Porvoo korkoennuste 09-12/2025" at bounding box center [667, 431] width 1197 height 14
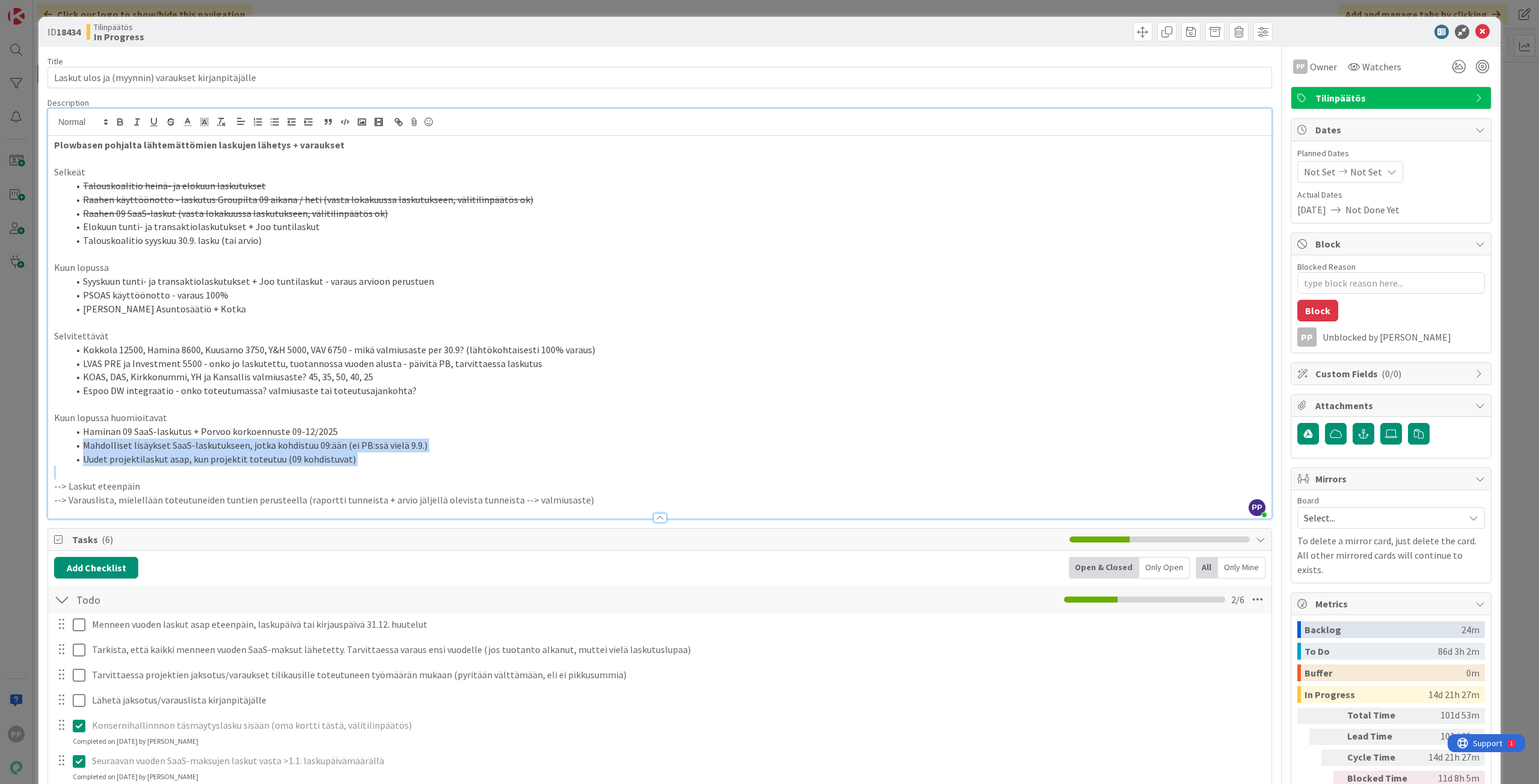
drag, startPoint x: 365, startPoint y: 433, endPoint x: 441, endPoint y: 471, distance: 85.0
click at [441, 471] on div "Plowbasen pohjalta lähtemättömien laskujen lähetys + varaukset Selkeät Talousko…" at bounding box center [659, 327] width 1223 height 383
click at [371, 476] on p at bounding box center [659, 472] width 1211 height 14
click at [111, 338] on p "Selvitettävät" at bounding box center [659, 336] width 1211 height 14
drag, startPoint x: 155, startPoint y: 279, endPoint x: 290, endPoint y: 311, distance: 138.7
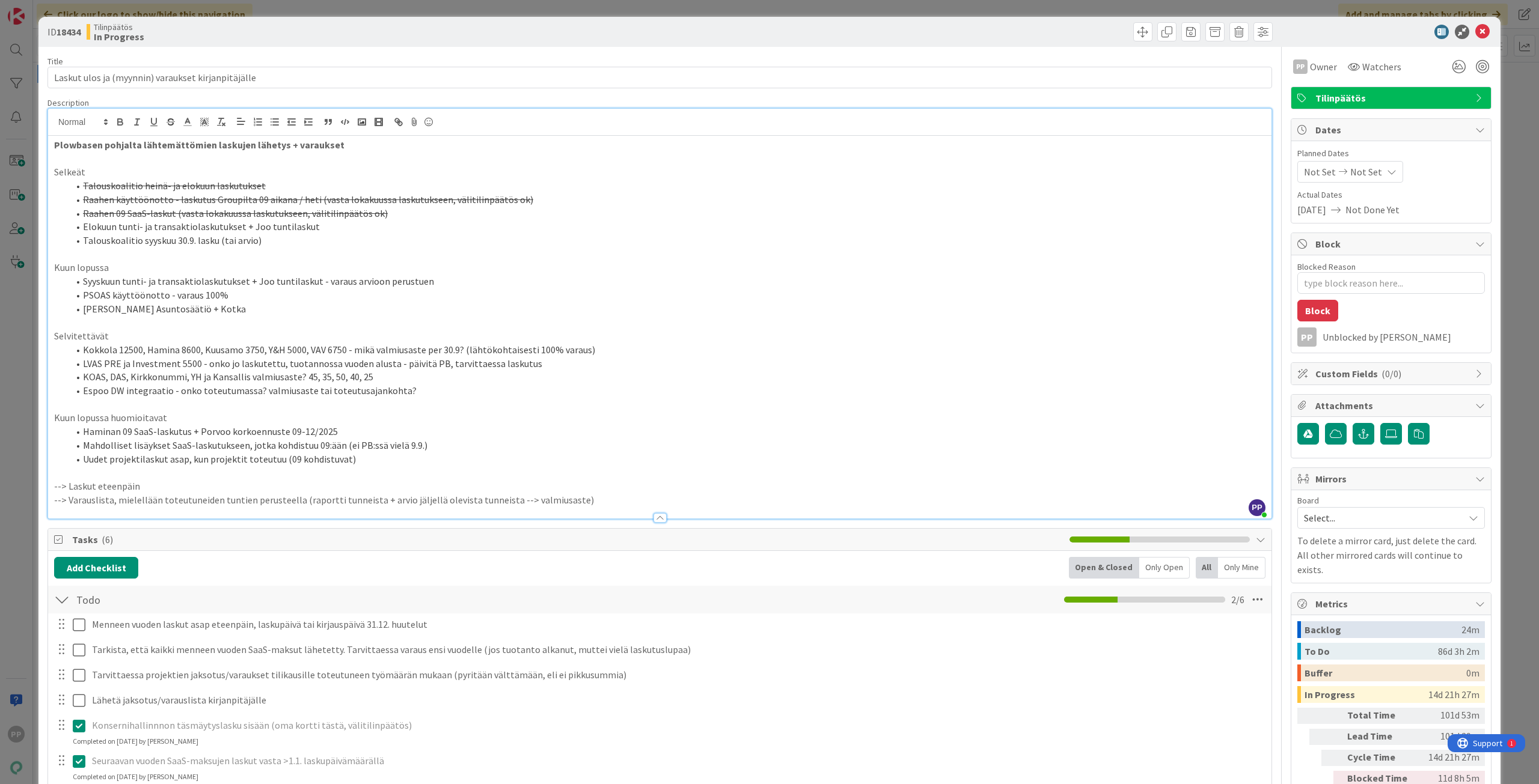
click at [290, 311] on ol "Syyskuun tunti- ja transaktiolaskutukset + Joo tuntilaskut - varaus arvioon per…" at bounding box center [659, 295] width 1211 height 41
click at [290, 311] on li "Juhan laskutukset Asuntosäätiö + Kotka" at bounding box center [667, 308] width 1197 height 14
drag, startPoint x: 175, startPoint y: 243, endPoint x: 263, endPoint y: 242, distance: 88.0
click at [263, 242] on li "Talouskoalitio syyskuu 30.9. lasku (tai arvio)" at bounding box center [667, 240] width 1197 height 14
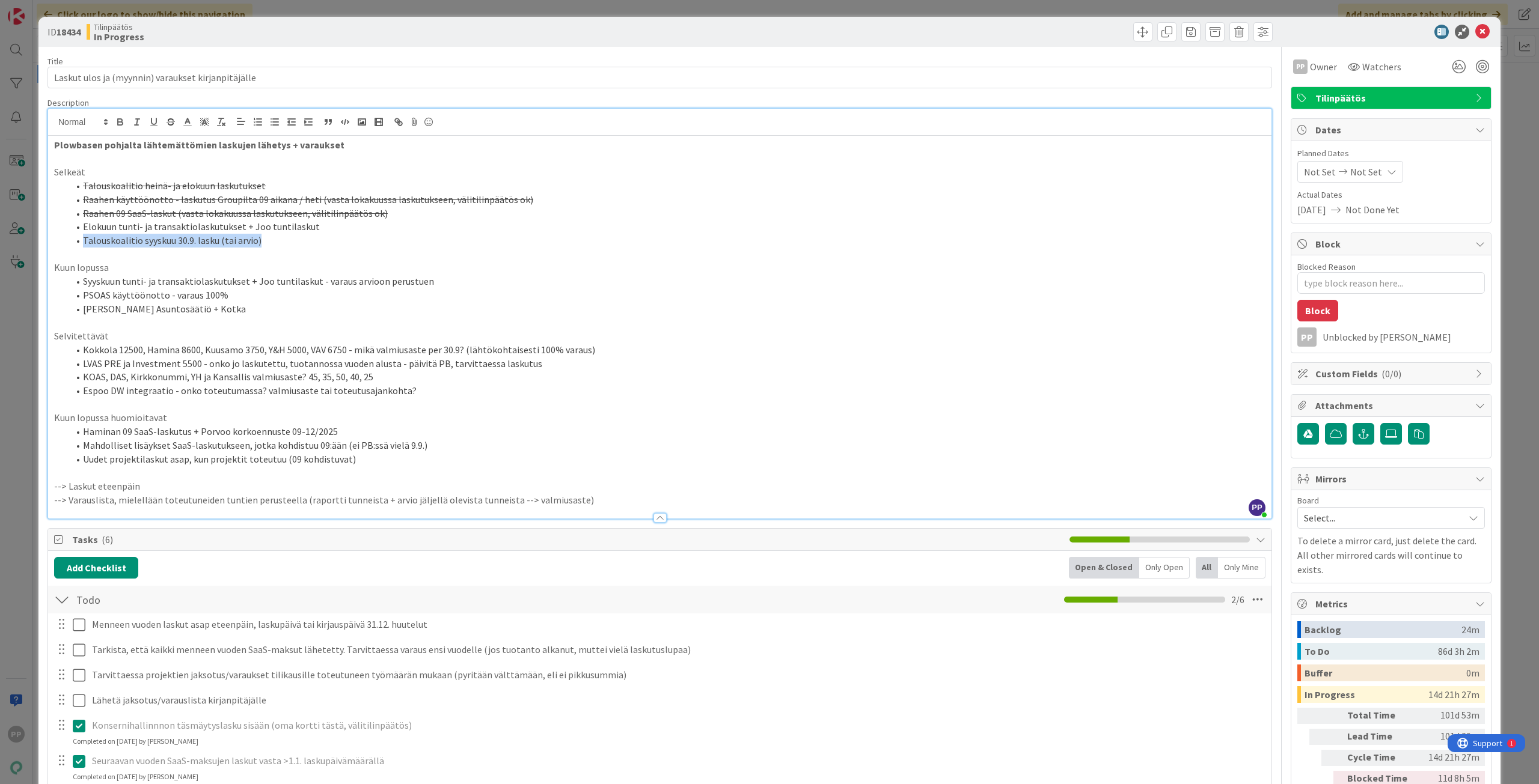
drag, startPoint x: 272, startPoint y: 242, endPoint x: 81, endPoint y: 241, distance: 191.0
click at [81, 241] on li "Talouskoalitio syyskuu 30.9. lasku (tai arvio)" at bounding box center [667, 240] width 1197 height 14
click at [289, 306] on li "Juhan laskutukset Asuntosäätiö + Kotka" at bounding box center [667, 308] width 1197 height 14
click at [335, 97] on div "Title 50 / 128 Laskut ulos ja (myynnin) varaukset kirjanpitäjälle Description P…" at bounding box center [659, 698] width 1225 height 1303
click at [349, 46] on div "ID 18434 Tilinpäätös In Progress" at bounding box center [769, 31] width 1462 height 30
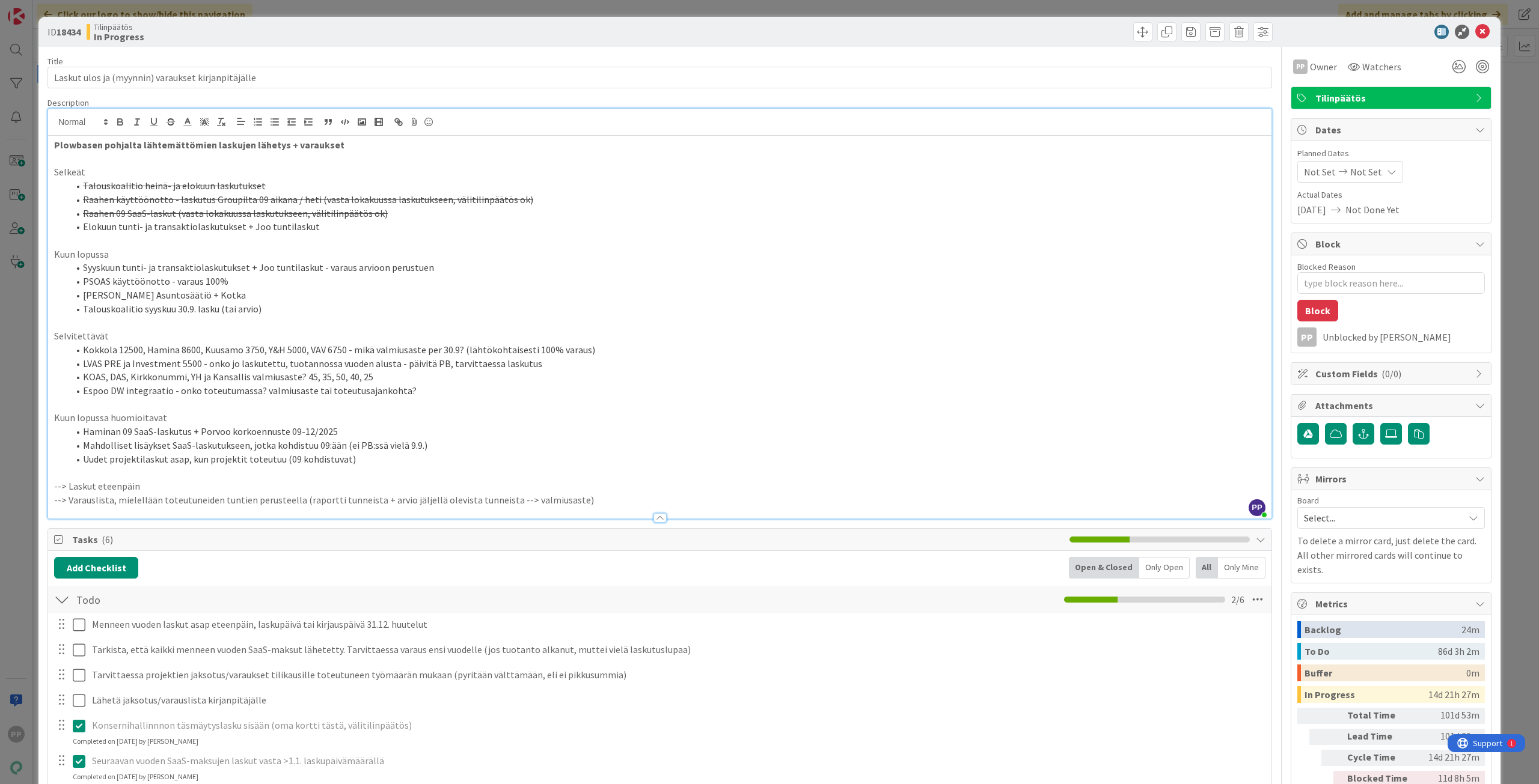
click at [357, 12] on div "ID 18434 Tilinpäätös In Progress Title 50 / 128 Laskut ulos ja (myynnin) varauk…" at bounding box center [769, 392] width 1539 height 784
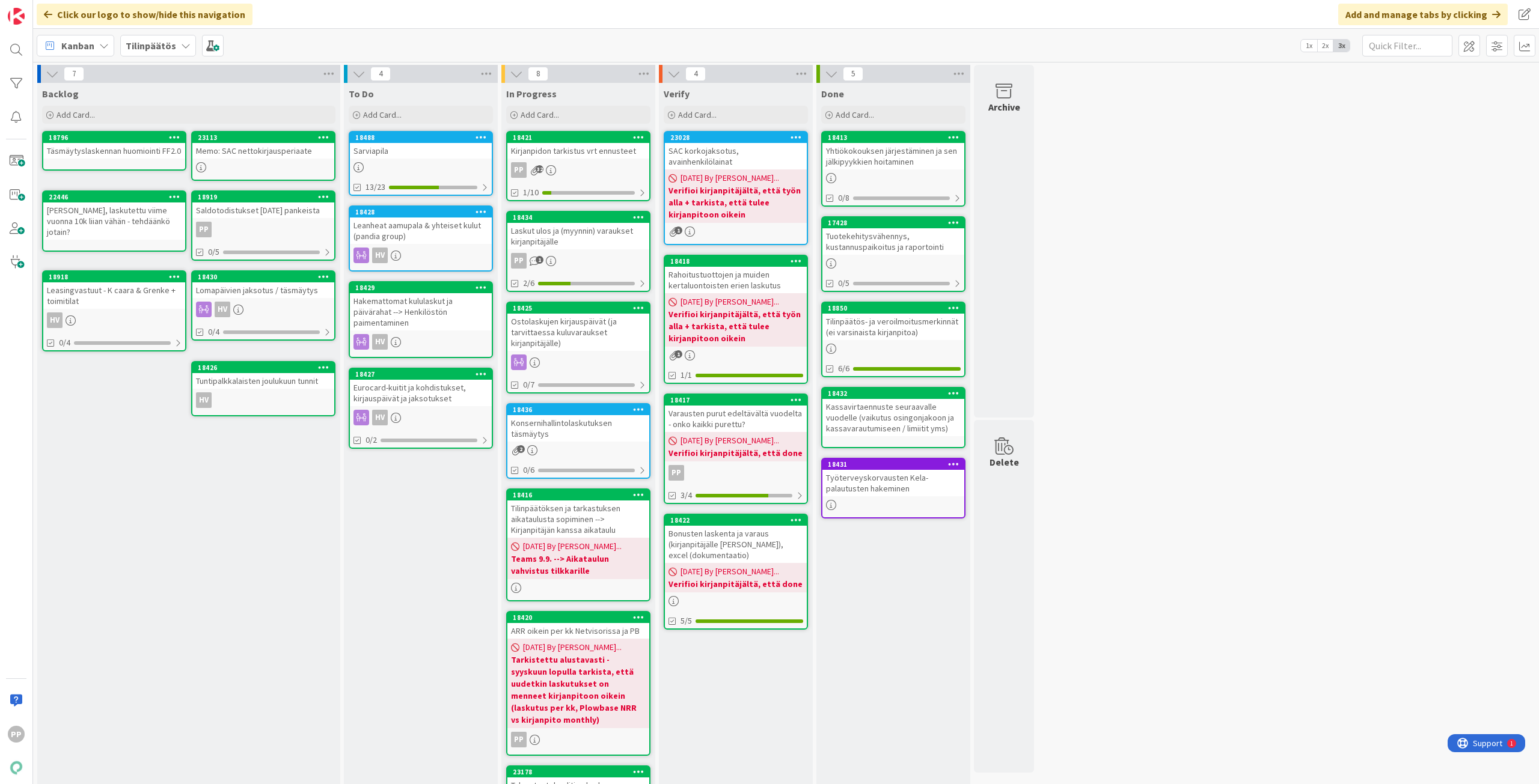
click at [604, 319] on div "Ostolaskujen kirjauspäivät (ja tarvittaessa kuluvaraukset kirjanpitäjälle)" at bounding box center [578, 332] width 142 height 37
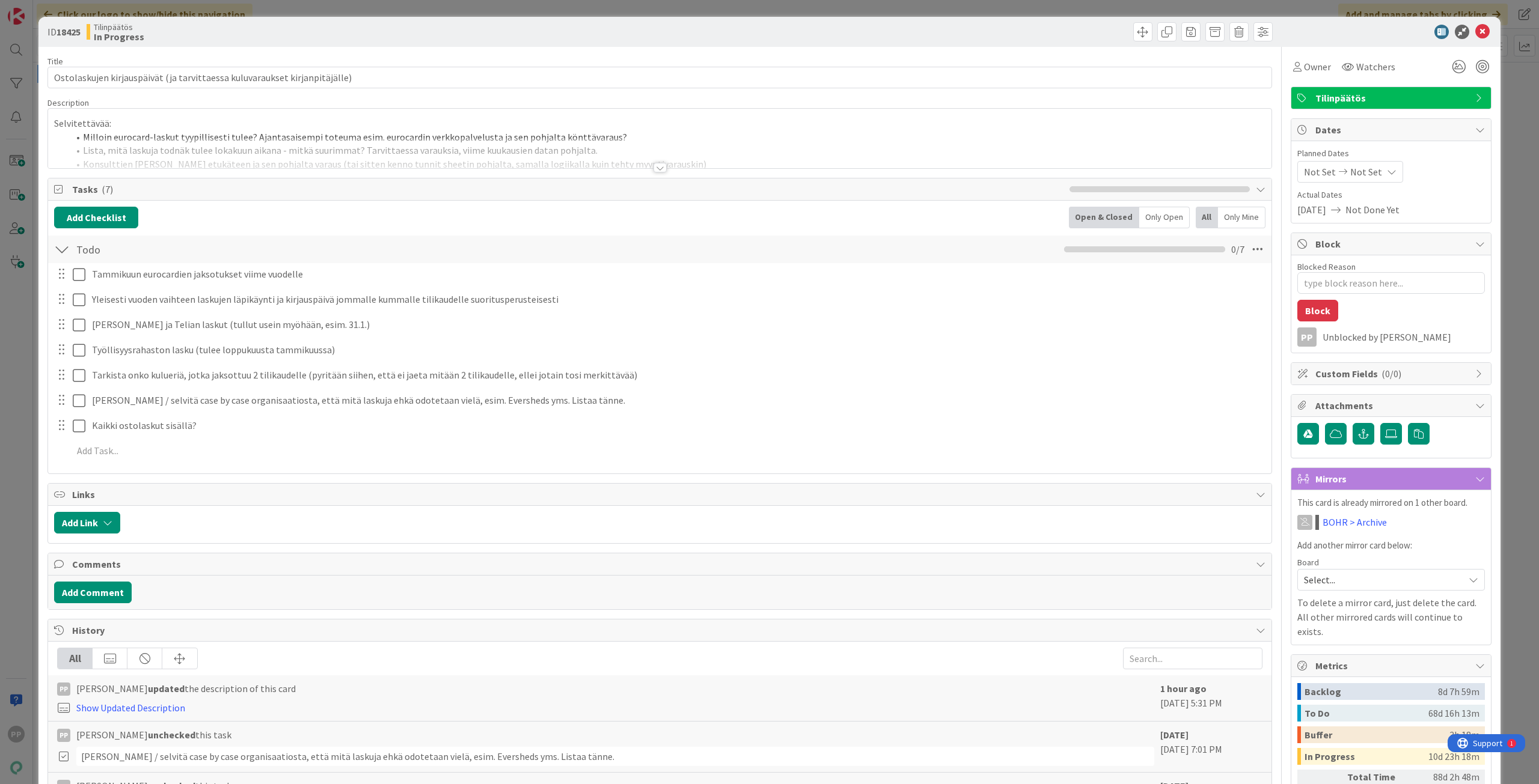
click at [300, 145] on div at bounding box center [659, 153] width 1223 height 31
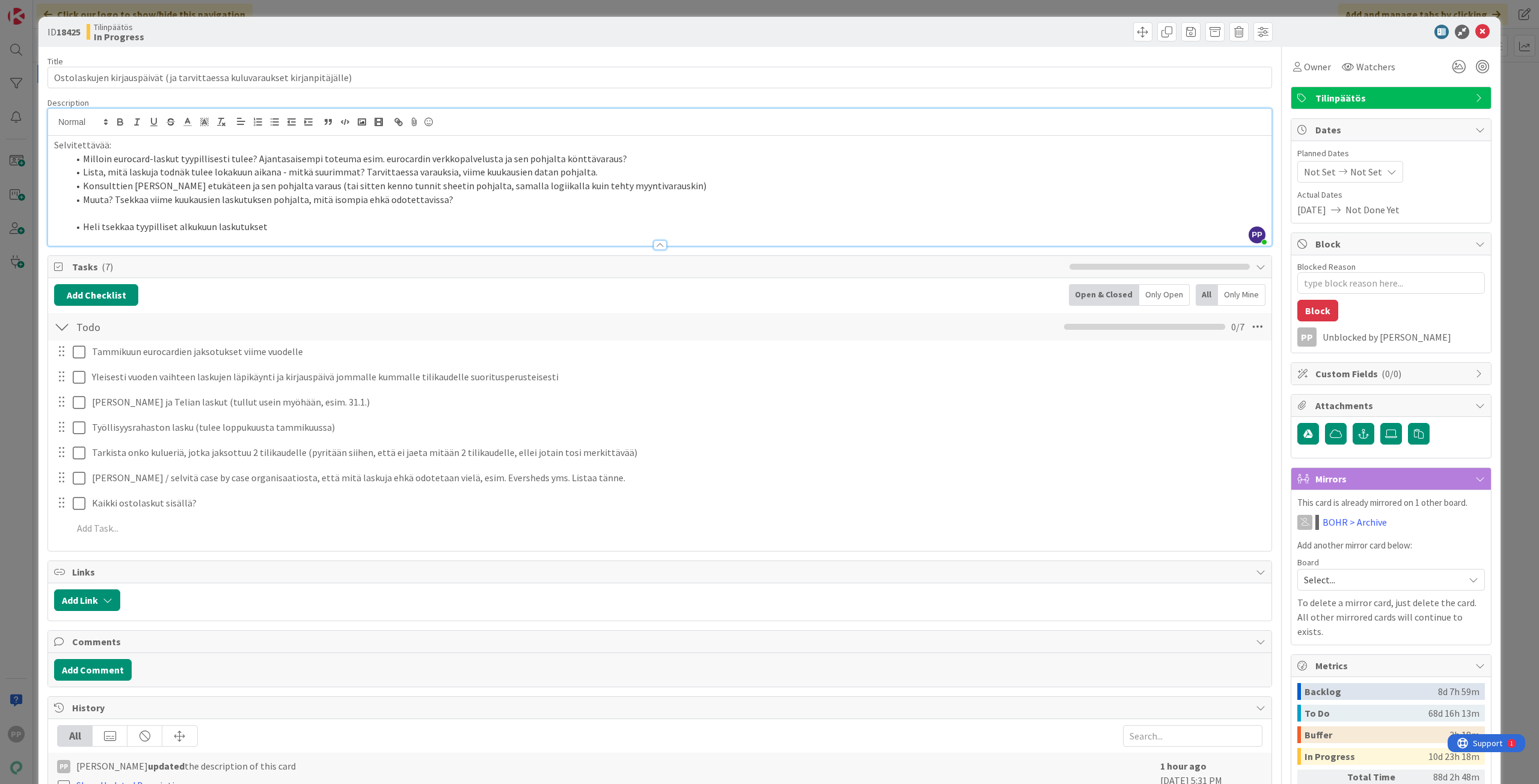
click at [36, 395] on div "ID 18425 Tilinpäätös In Progress Title 74 / 128 Ostolaskujen kirjauspäivät (ja …" at bounding box center [769, 392] width 1539 height 784
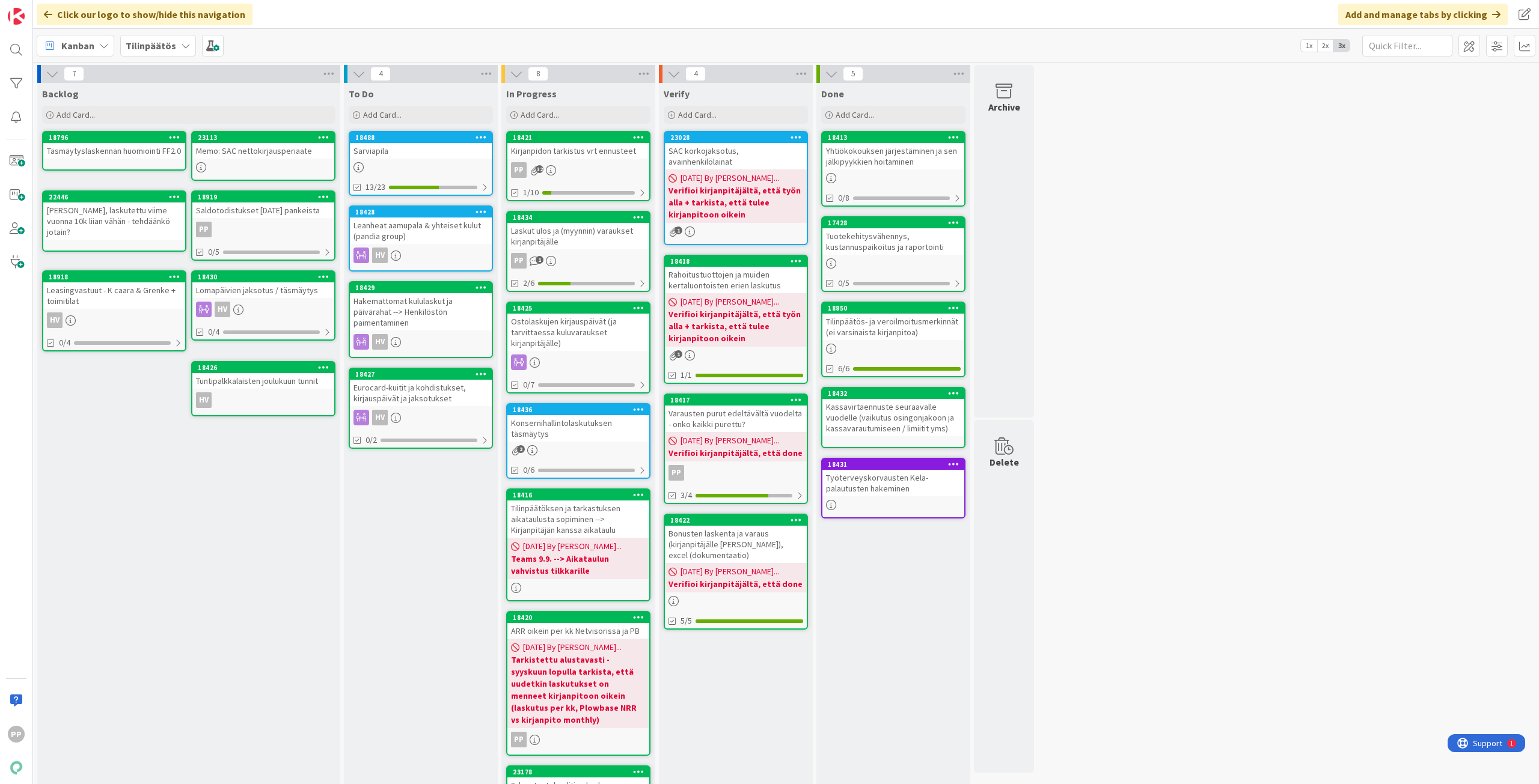
click at [602, 431] on div "Konsernihallintolaskutuksen täsmäytys" at bounding box center [578, 428] width 142 height 26
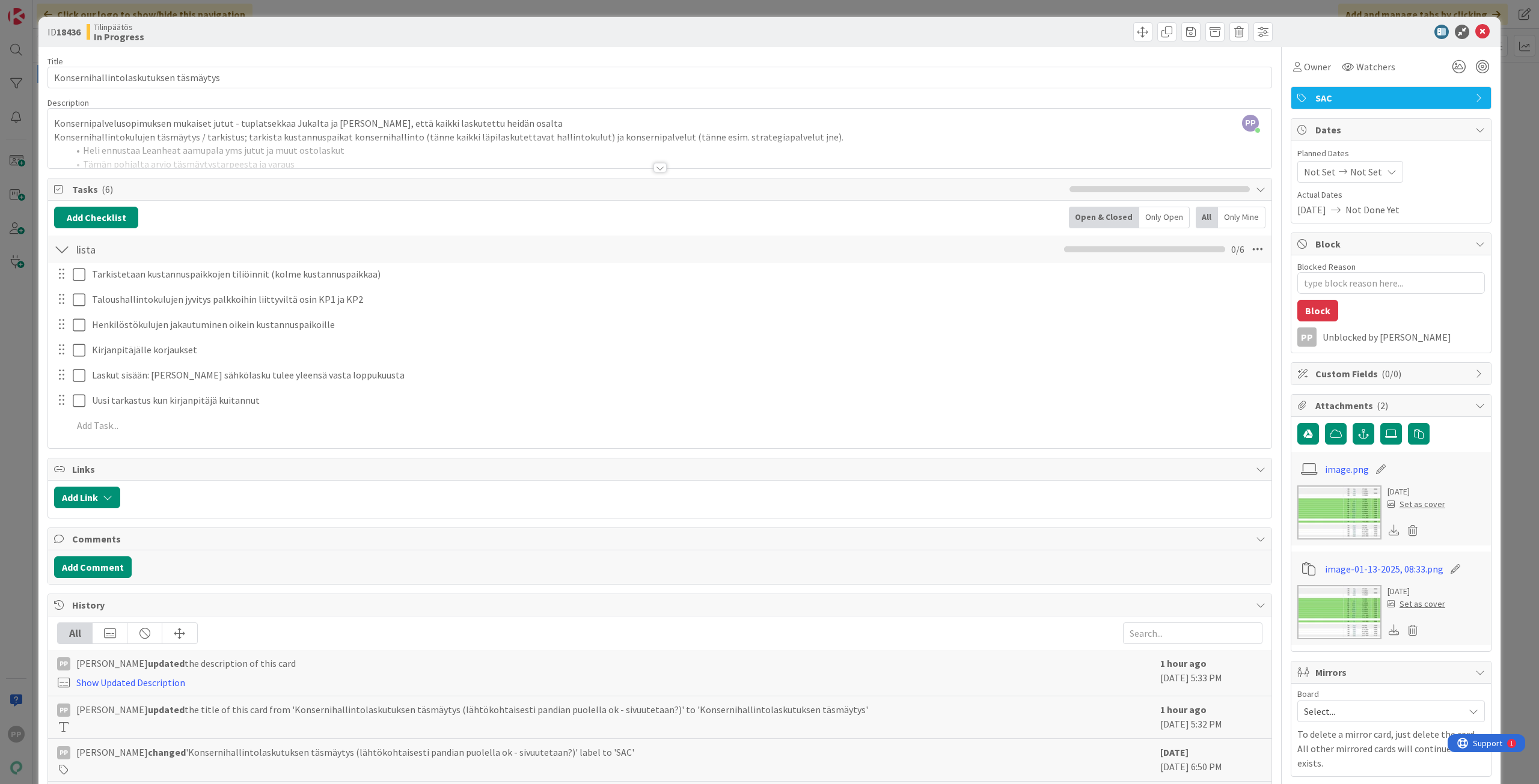
click at [41, 197] on div "ID 18436 Tilinpäätös In Progress Title 37 / 128 Konsernihallintolaskutuksen täs…" at bounding box center [769, 519] width 1462 height 1006
click at [31, 215] on div "ID 18436 Tilinpäätös In Progress Title 37 / 128 Konsernihallintolaskutuksen täs…" at bounding box center [769, 392] width 1539 height 784
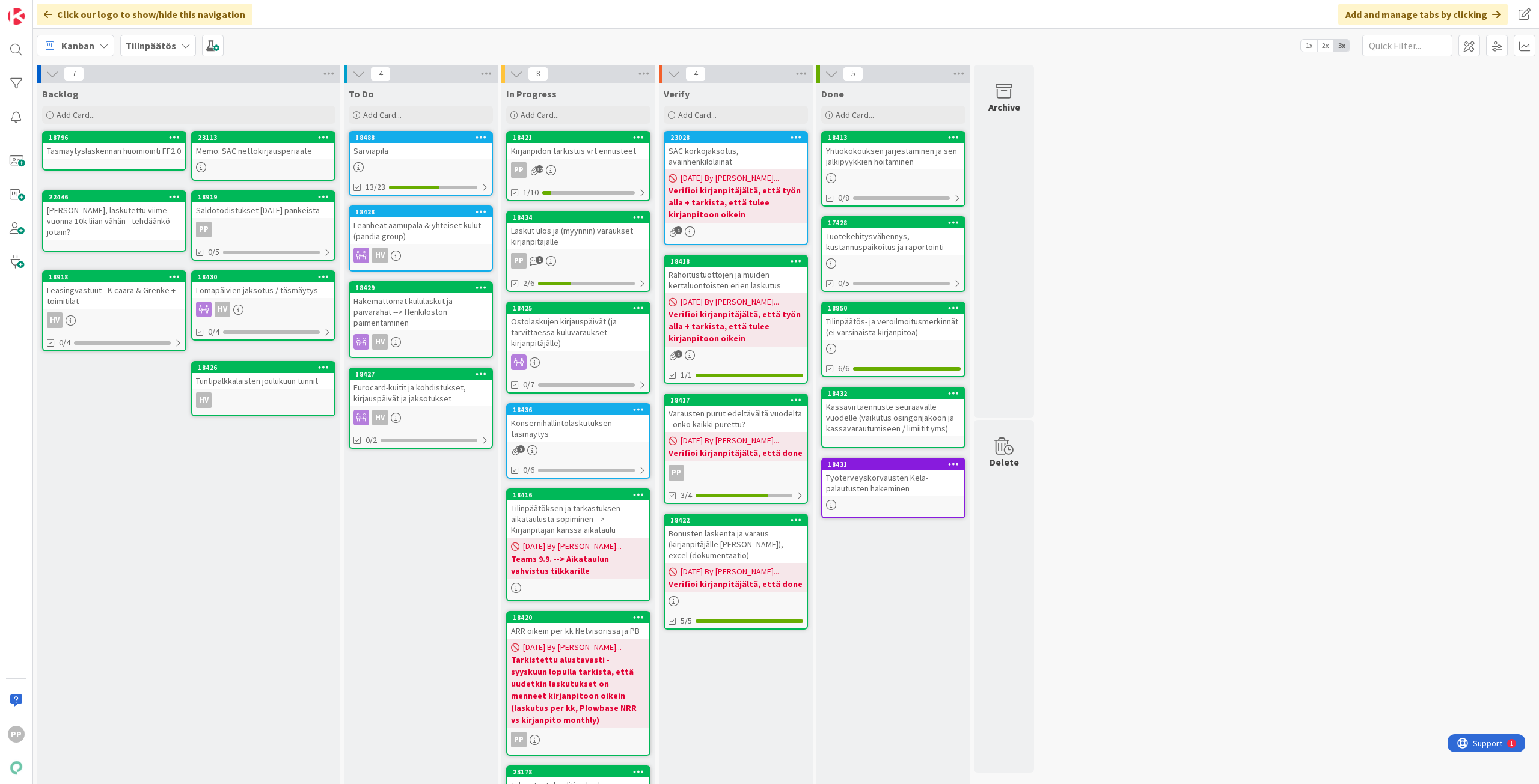
click at [564, 420] on div "Konsernihallintolaskutuksen täsmäytys" at bounding box center [578, 428] width 142 height 26
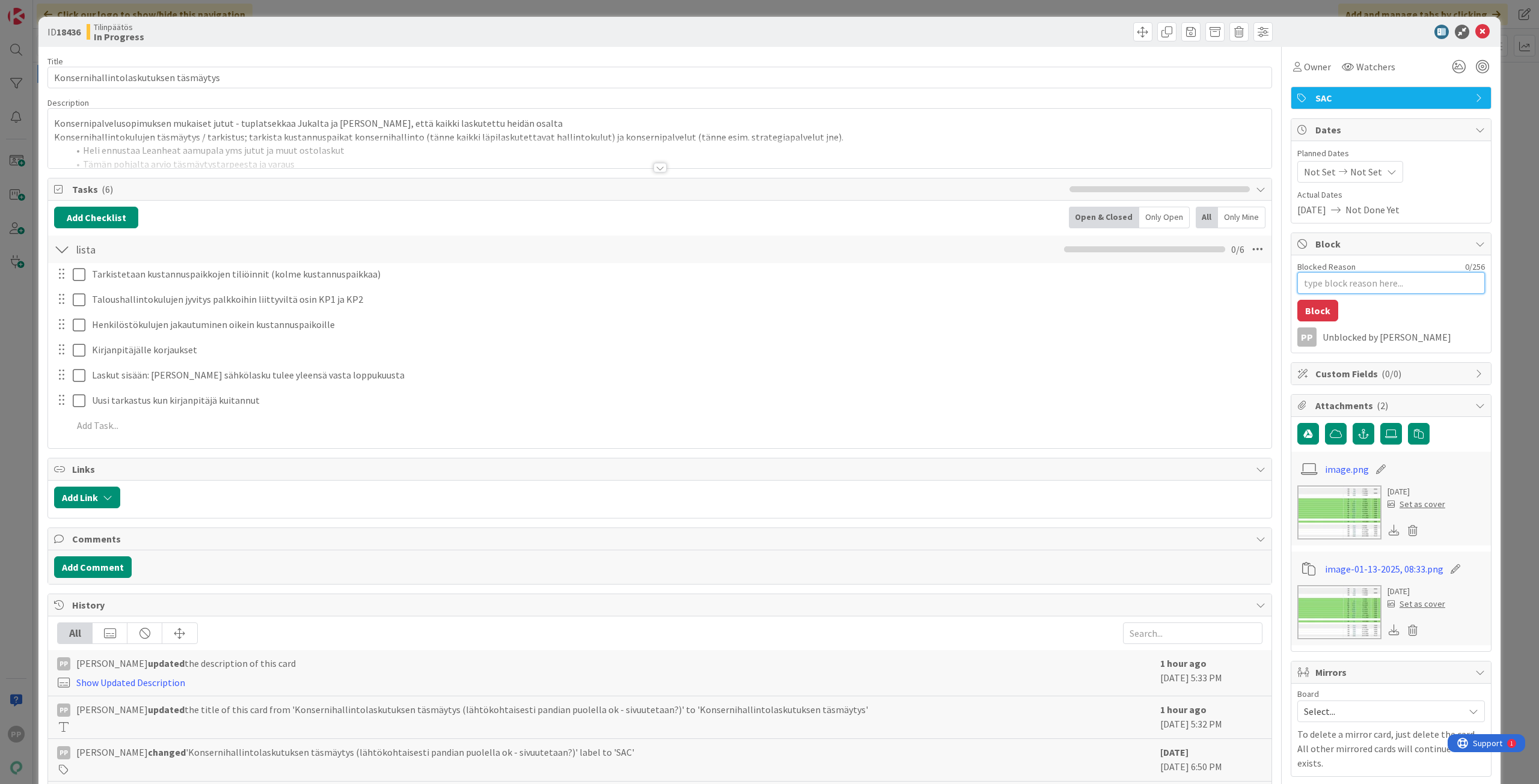
click at [1356, 289] on textarea "Blocked Reason" at bounding box center [1391, 283] width 188 height 22
type textarea "x"
type textarea "H"
type textarea "x"
type textarea "He"
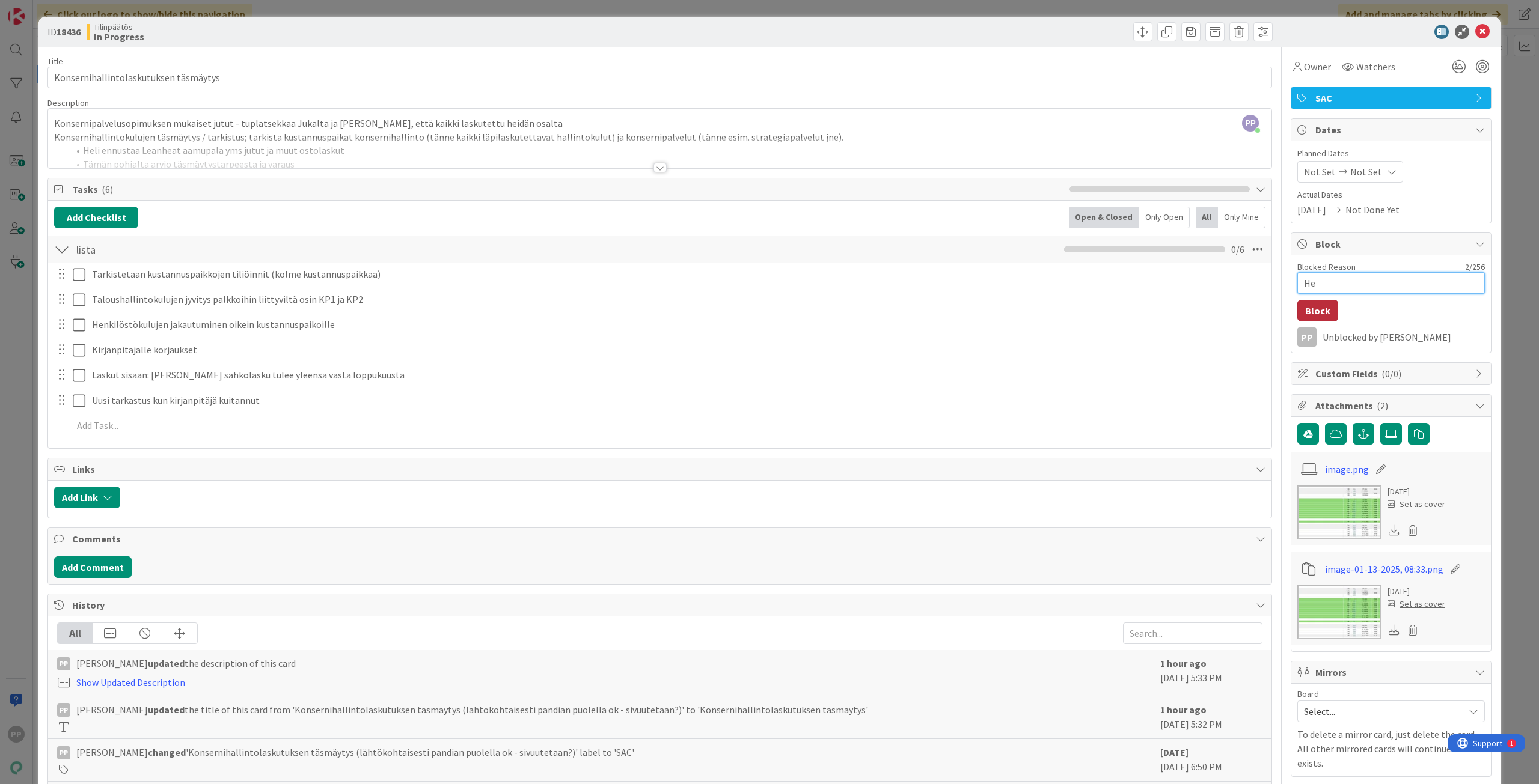
type textarea "x"
type textarea "Hel"
type textarea "x"
type textarea "Heli"
type textarea "x"
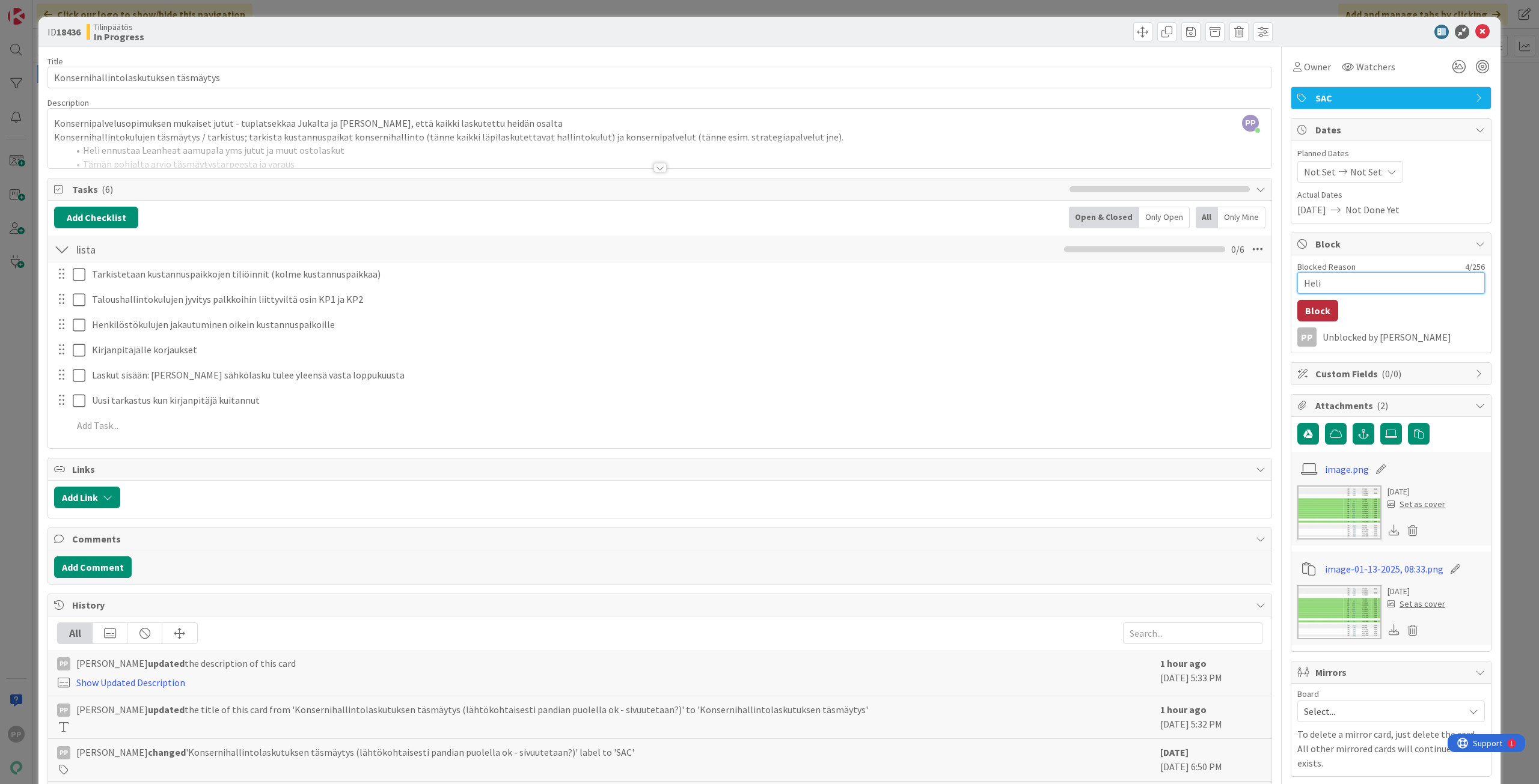
type textarea "Helil"
type textarea "x"
type textarea "Helilt"
type textarea "x"
type textarea "Heliltä"
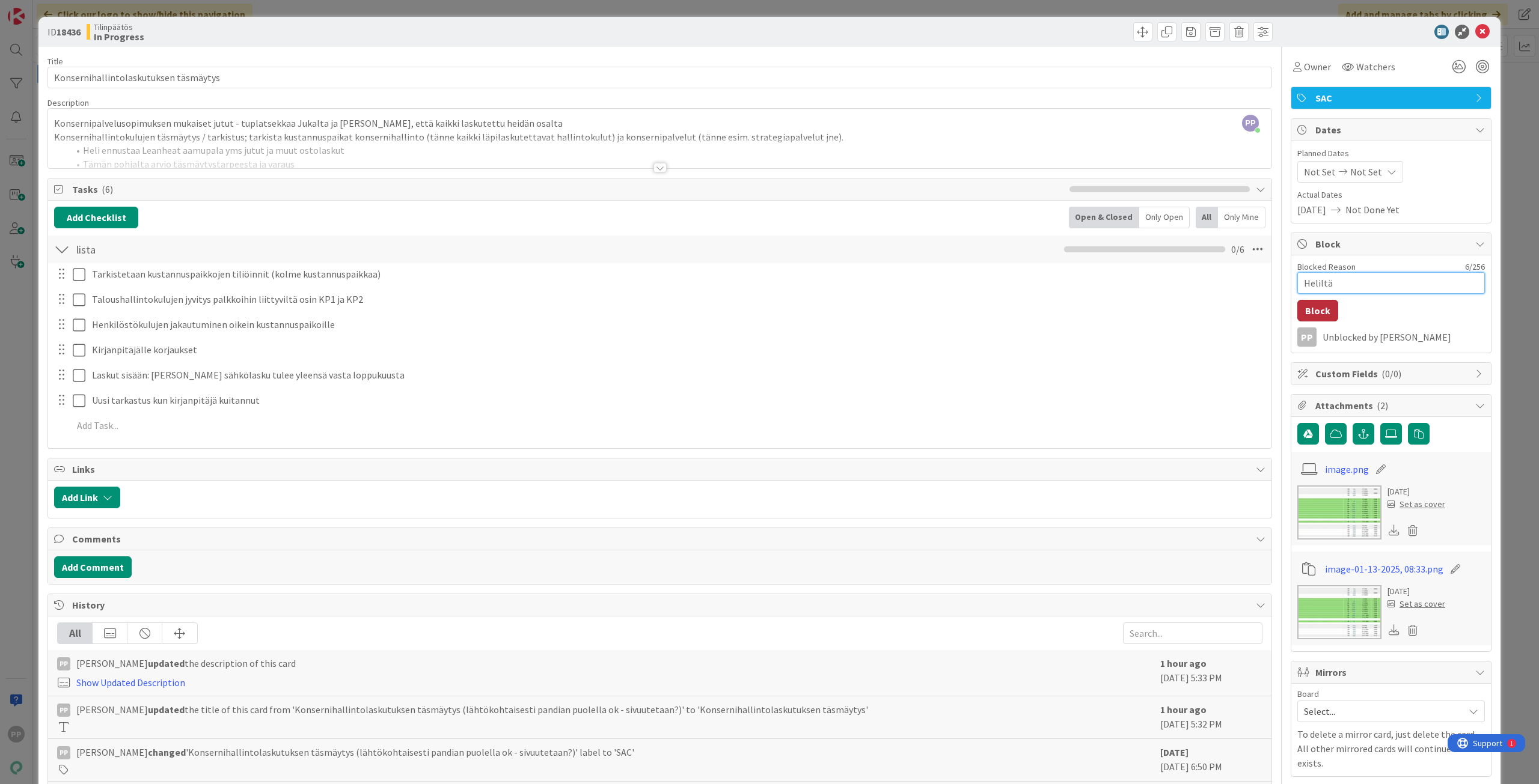
type textarea "x"
type textarea "Heliltä"
type textarea "x"
type textarea "Heliltä L"
type textarea "x"
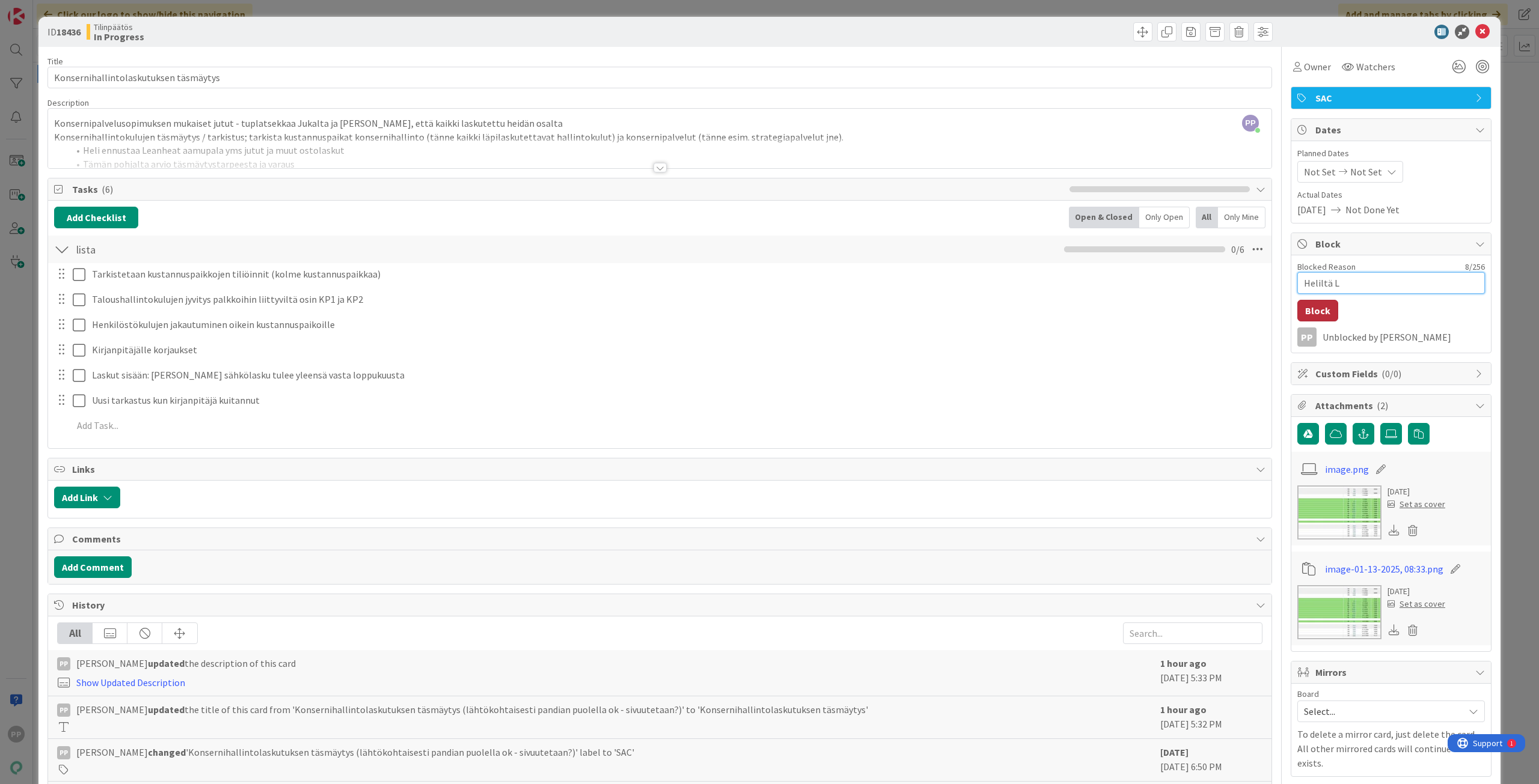
type textarea "Heliltä Le"
type textarea "x"
type textarea "Heliltä Lea"
type textarea "x"
type textarea "Heliltä Lean"
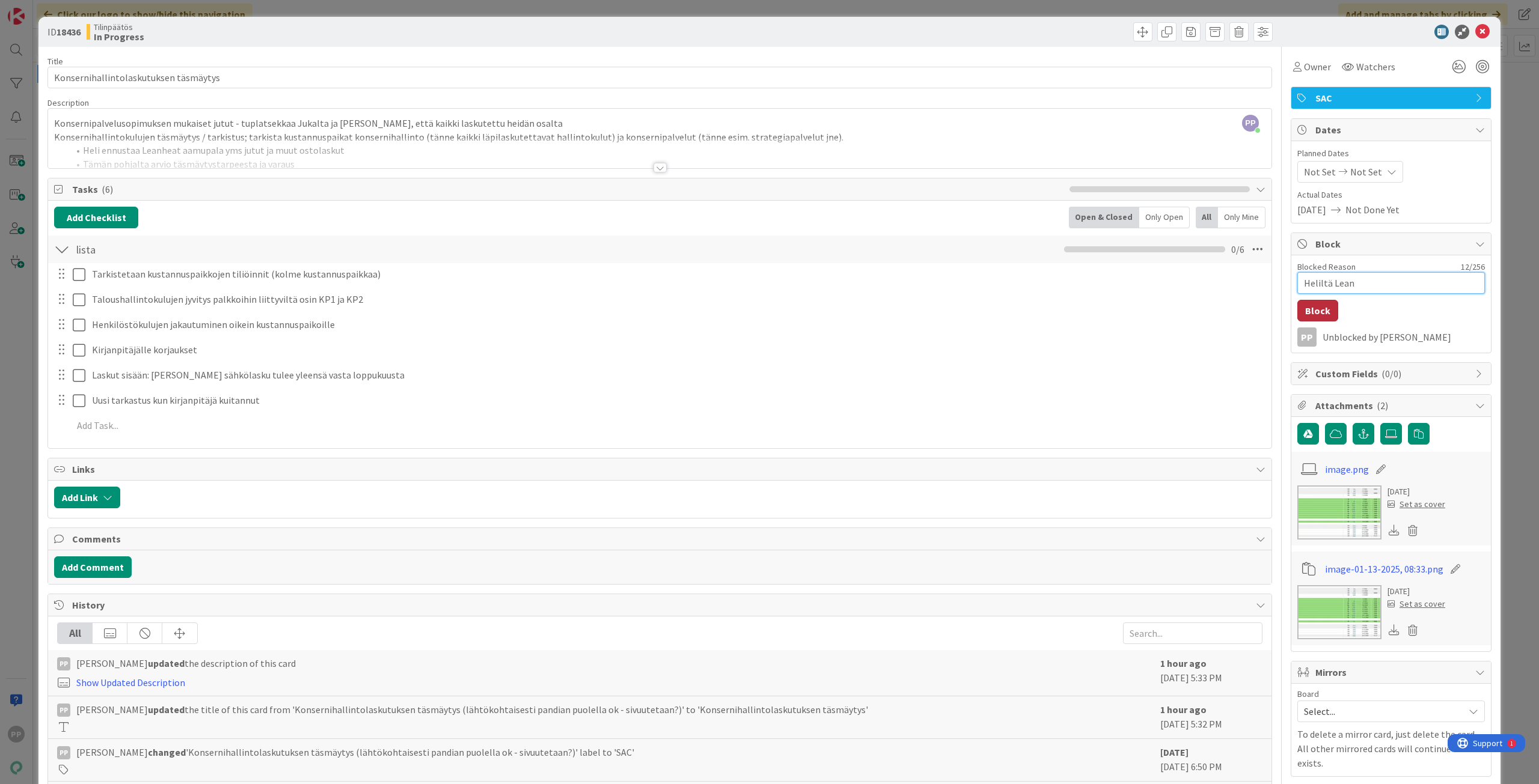
type textarea "x"
type textarea "Heliltä Leanh"
type textarea "x"
type textarea "Heliltä Leanhea"
type textarea "x"
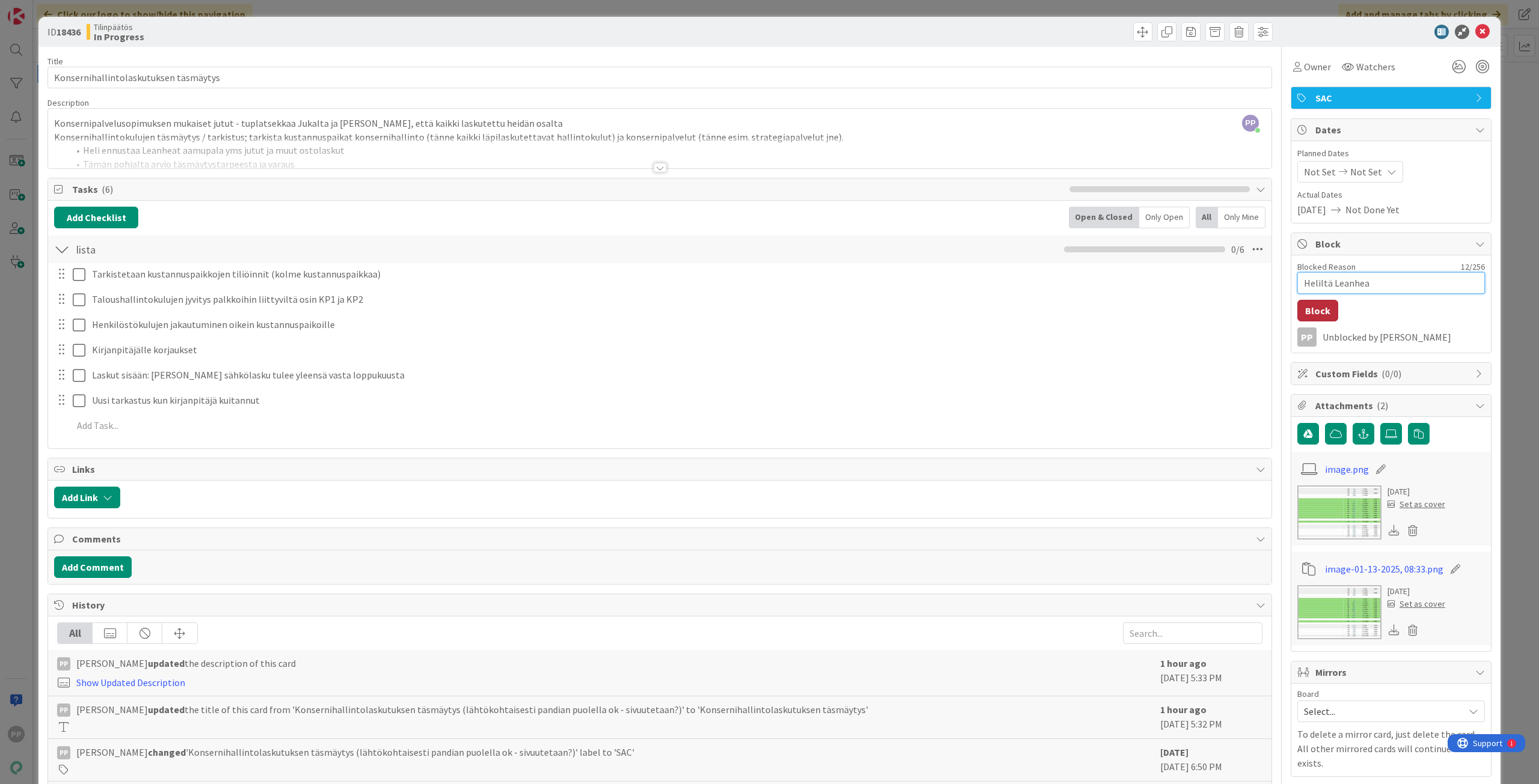
type textarea "Heliltä Leanheat"
type textarea "x"
type textarea "Heliltä Leanheat"
type textarea "x"
type textarea "Heliltä Leanheat h"
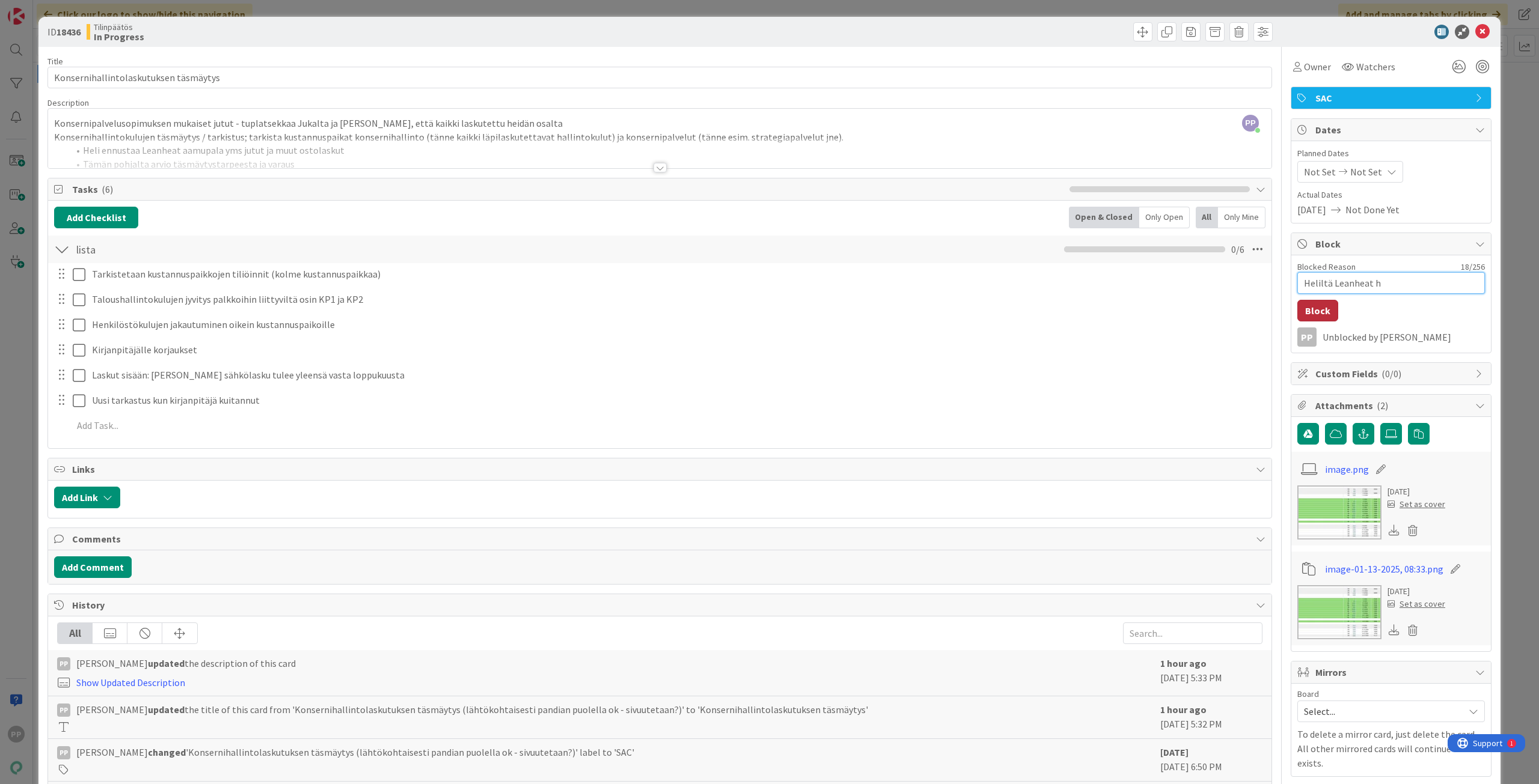
type textarea "x"
type textarea "Heliltä Leanheat ha"
type textarea "x"
type textarea "Heliltä Leanheat h"
type textarea "x"
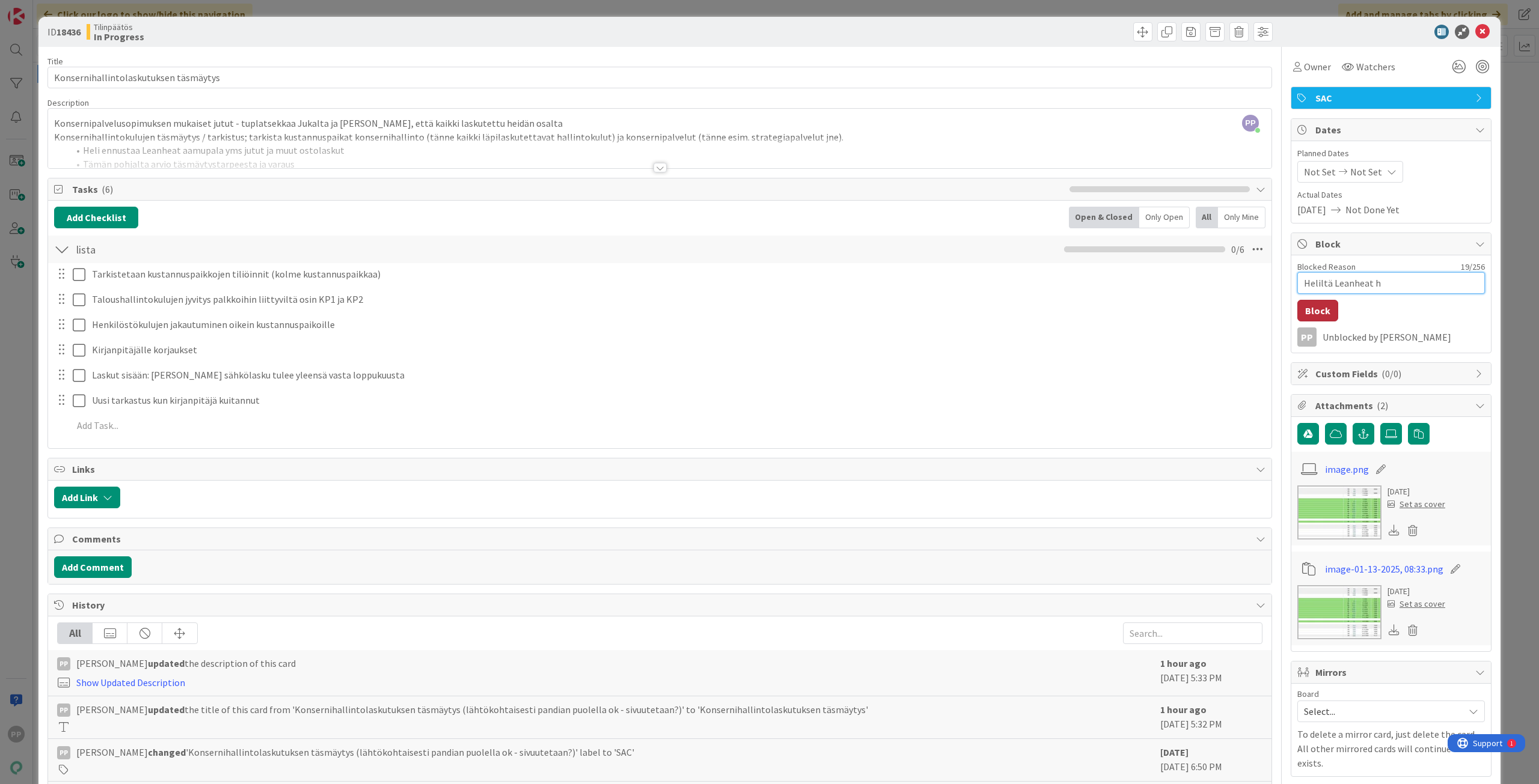
type textarea "Heliltä Leanheat"
type textarea "x"
type textarea "Heliltä Leanheat a"
type textarea "x"
type textarea "Heliltä Leanheat aa"
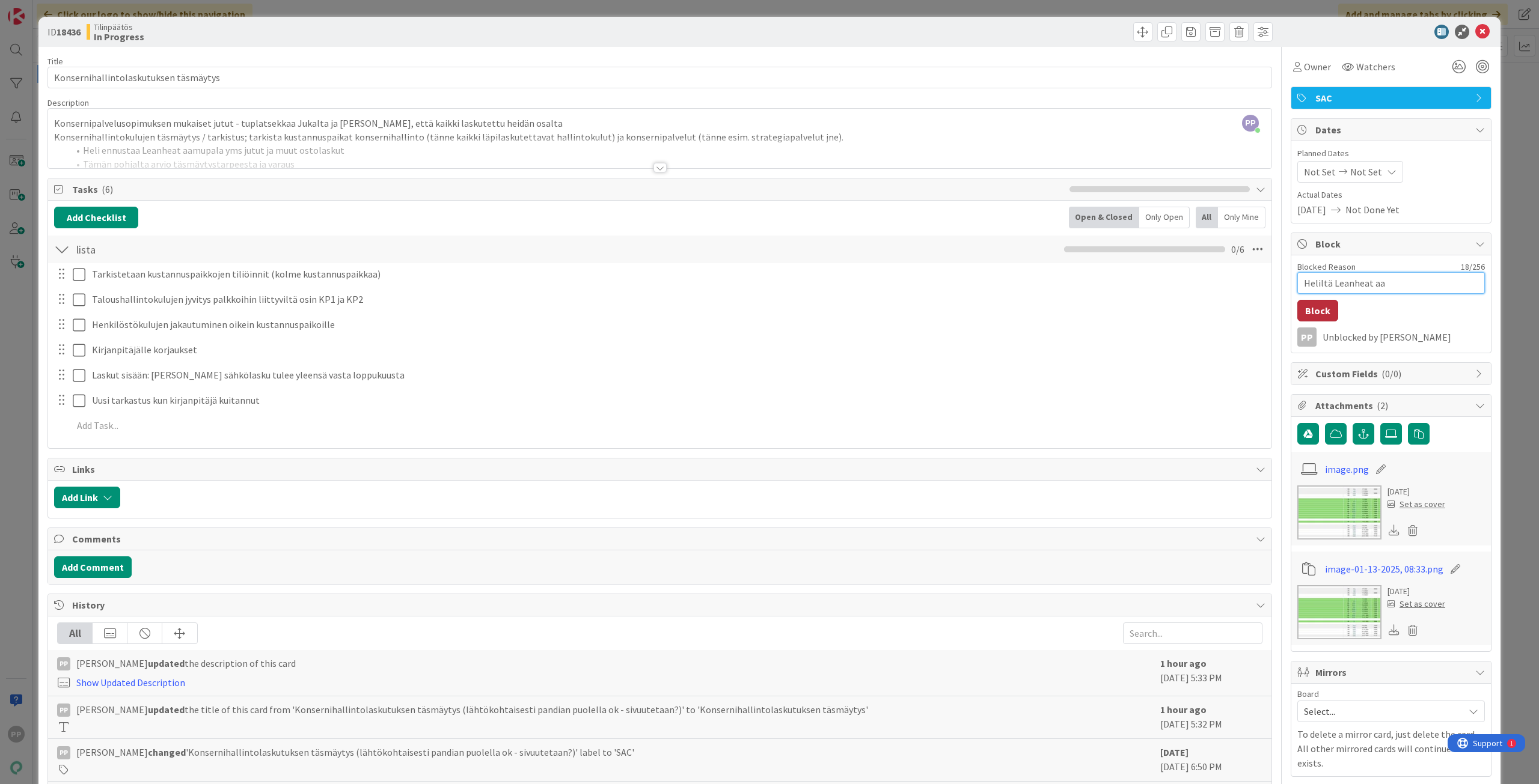
type textarea "x"
type textarea "Heliltä Leanheat aam"
type textarea "x"
type textarea "Heliltä Leanheat aa"
type textarea "x"
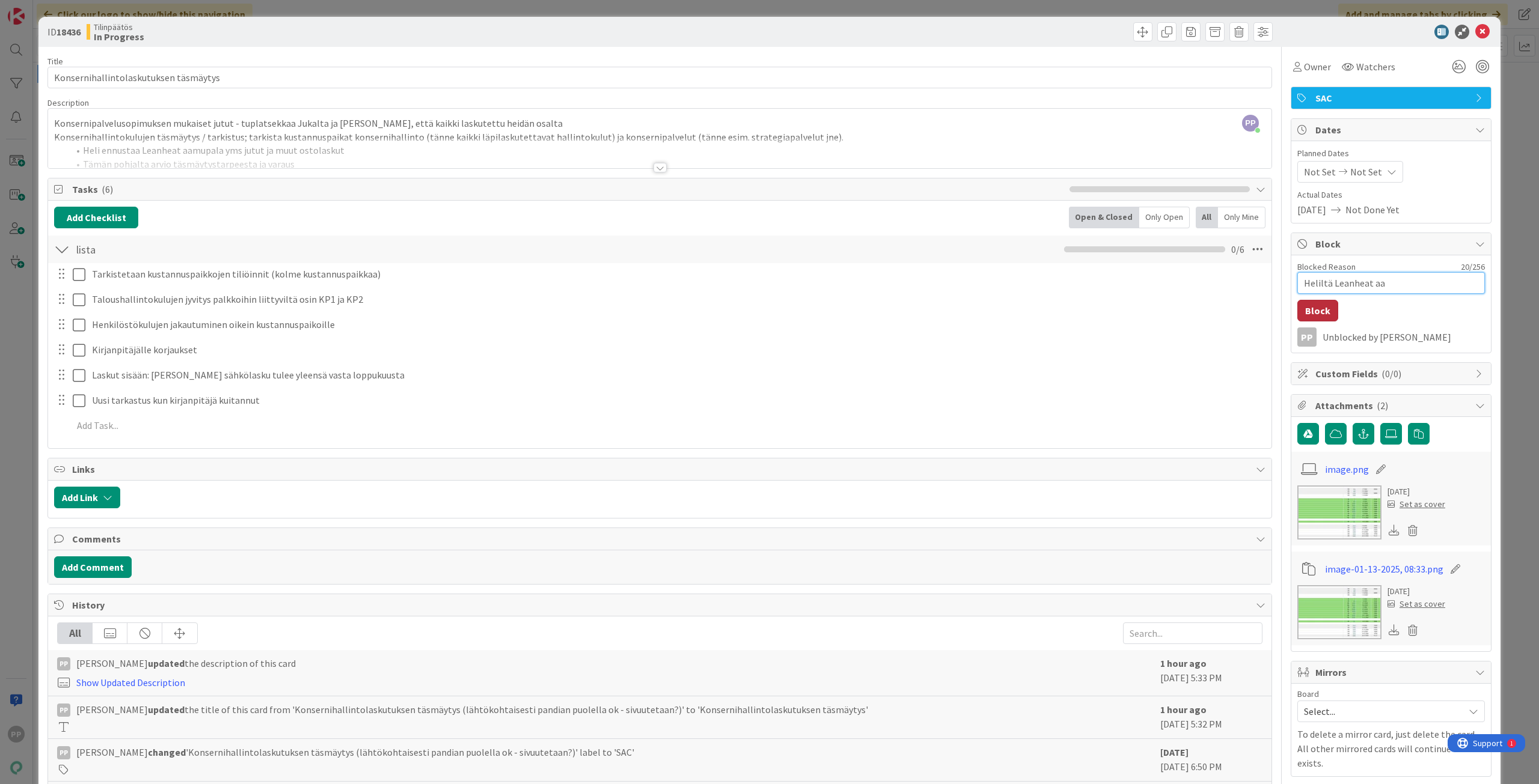
type textarea "Heliltä Leanheat a"
type textarea "x"
type textarea "Heliltä Leanheat"
type textarea "x"
type textarea "Heliltä Leanheat a"
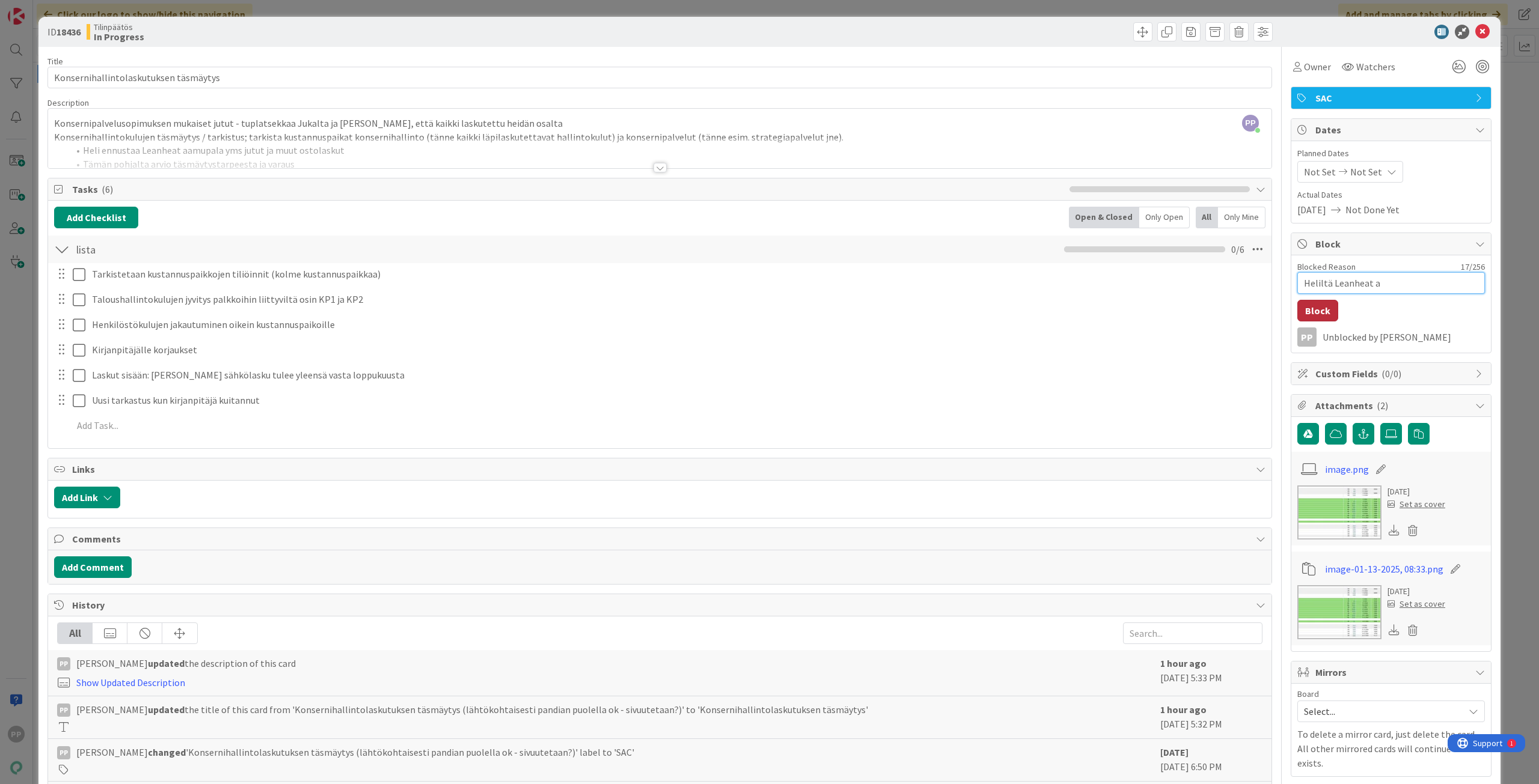
type textarea "x"
type textarea "Heliltä Leanheat aa"
type textarea "x"
type textarea "Heliltä Leanheat aam"
type textarea "x"
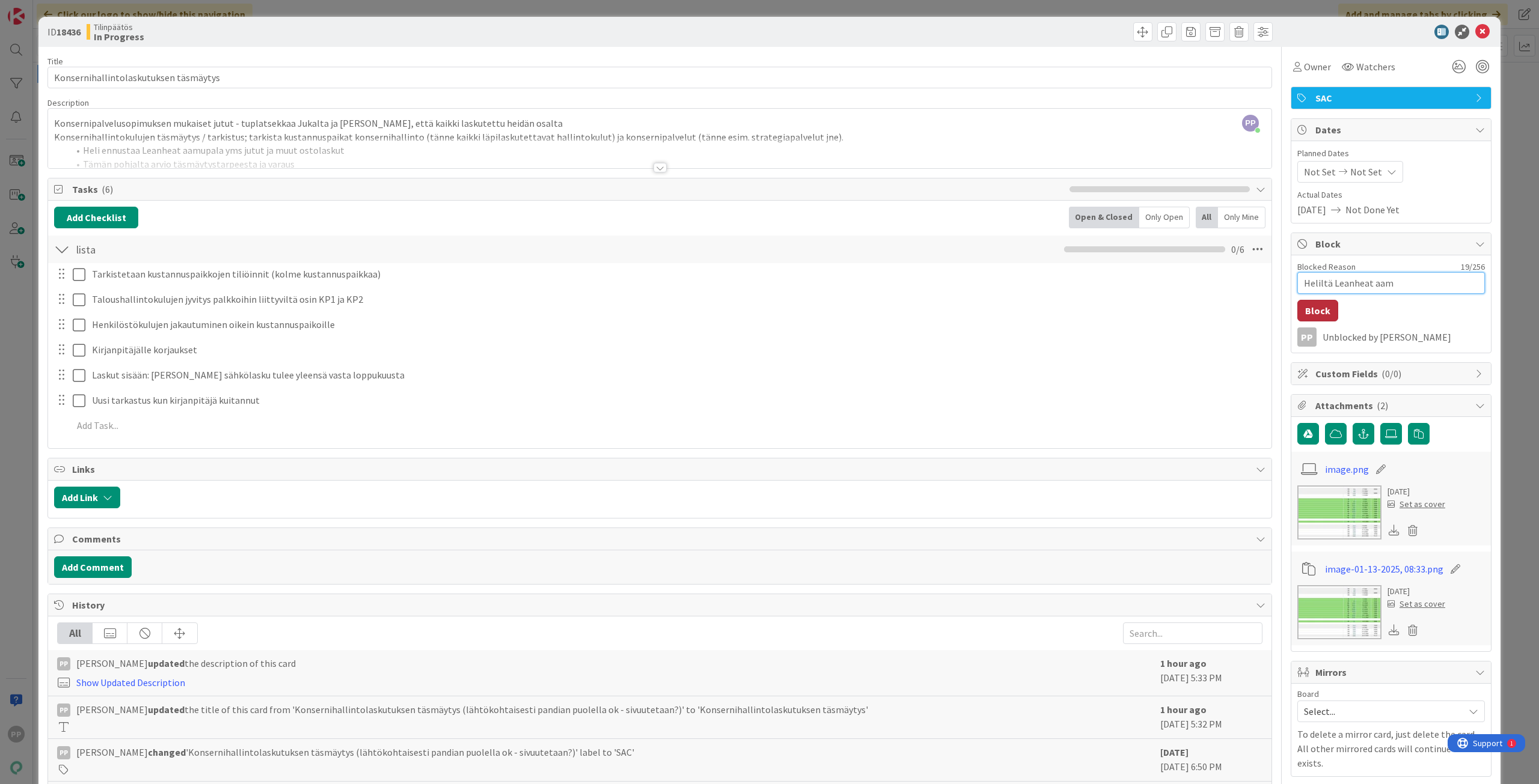
type textarea "Heliltä Leanheat aamu"
type textarea "x"
type textarea "Heliltä Leanheat aamup"
type textarea "x"
type textarea "Heliltä Leanheat aamupa"
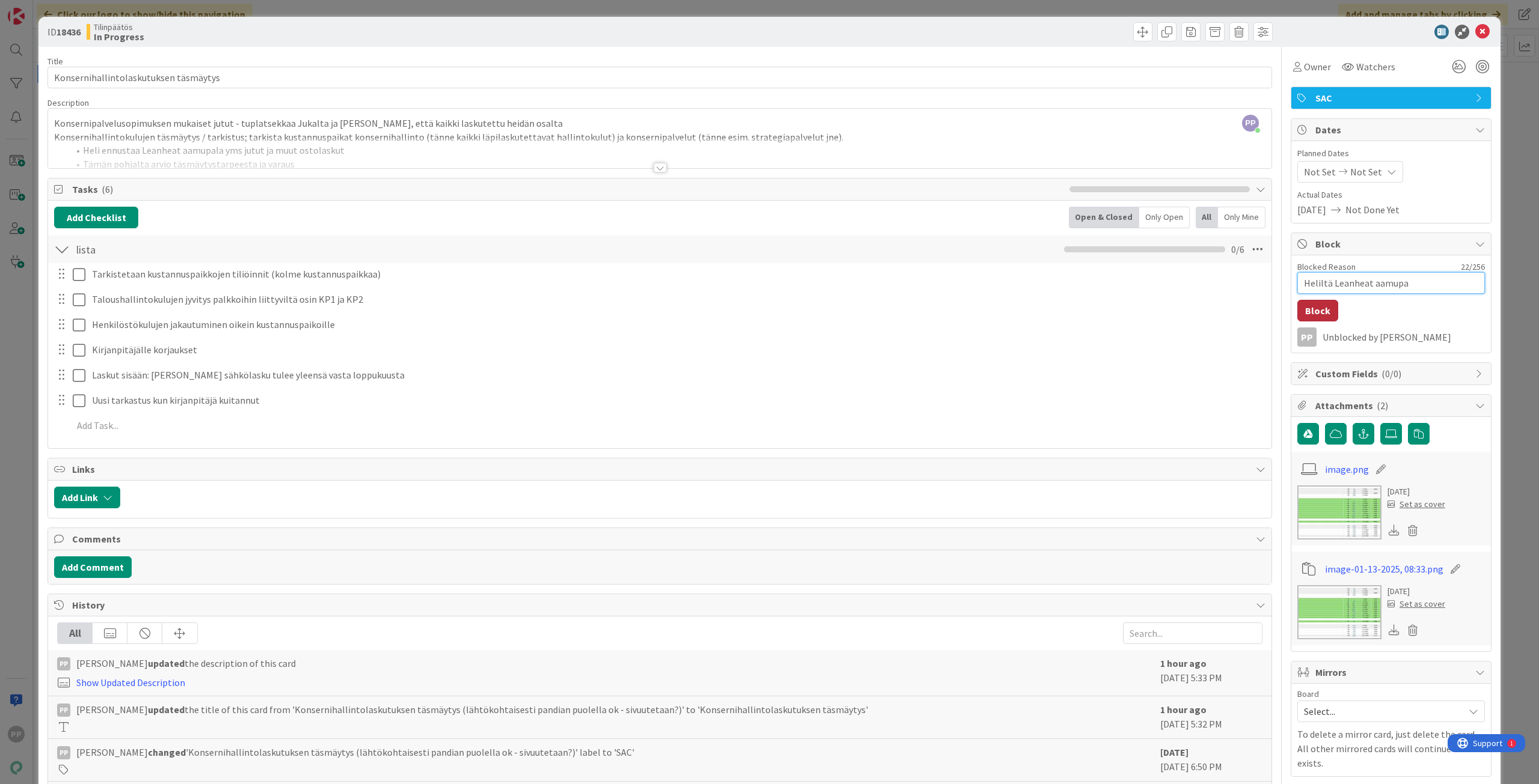
type textarea "x"
type textarea "Heliltä Leanheat aamupal"
type textarea "x"
type textarea "Heliltä Leanheat aamupala"
type textarea "x"
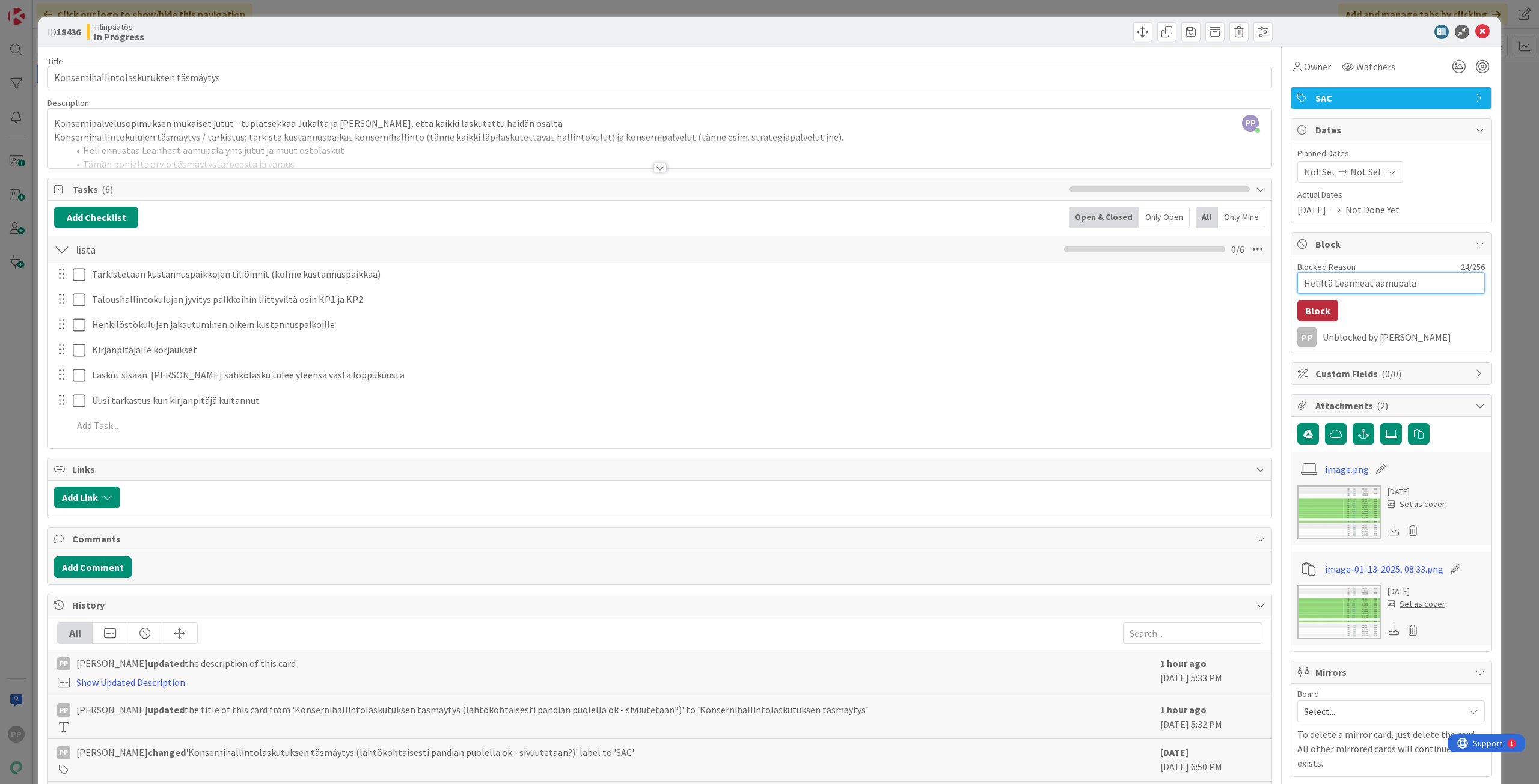
type textarea "Heliltä Leanheat aamupala"
type textarea "x"
type textarea "Heliltä Leanheat aamupala y"
type textarea "x"
type textarea "Heliltä Leanheat aamupala ym"
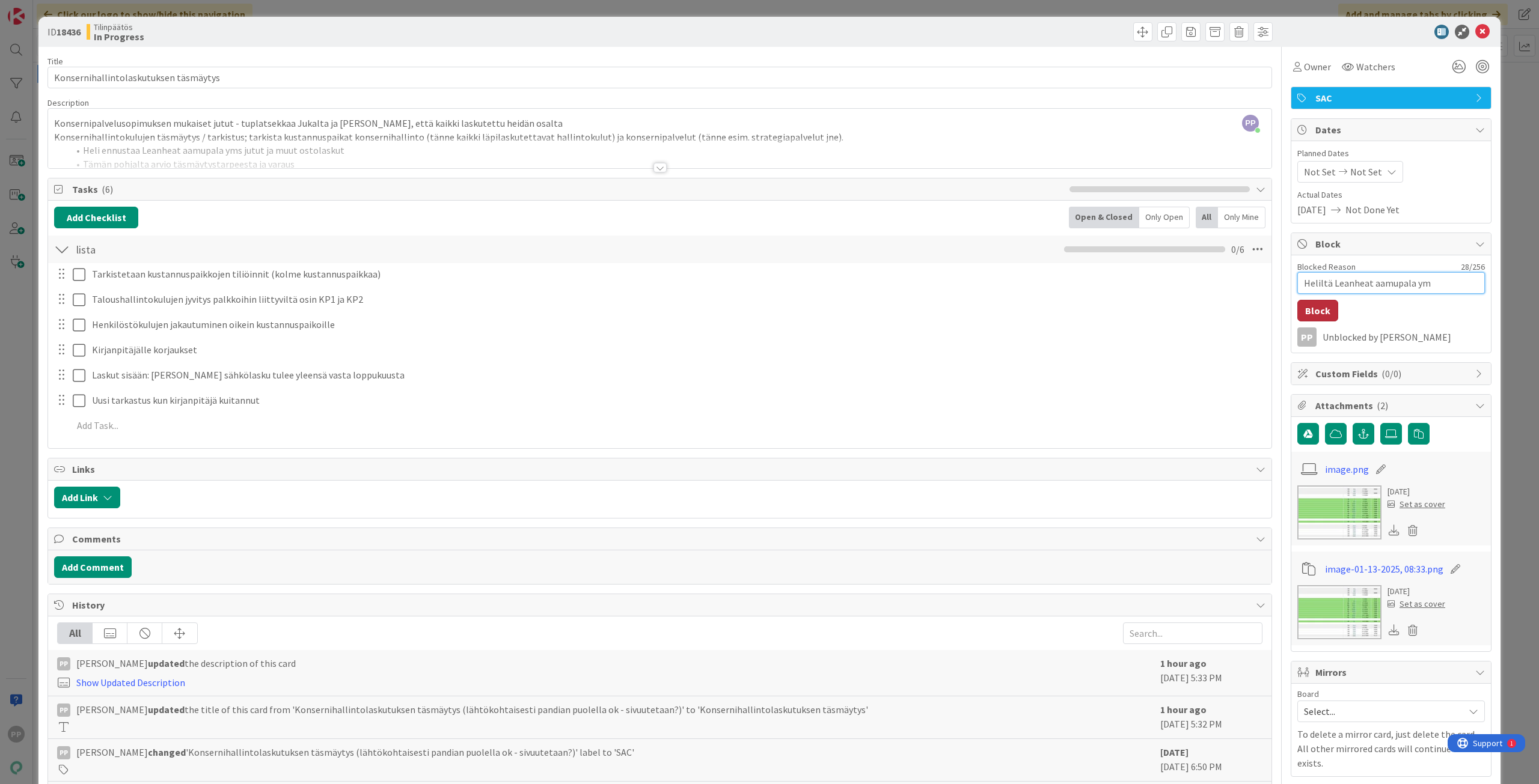
type textarea "x"
type textarea "Heliltä Leanheat aamupala yms"
type textarea "x"
type textarea "Heliltä Leanheat aamupala yms"
type textarea "x"
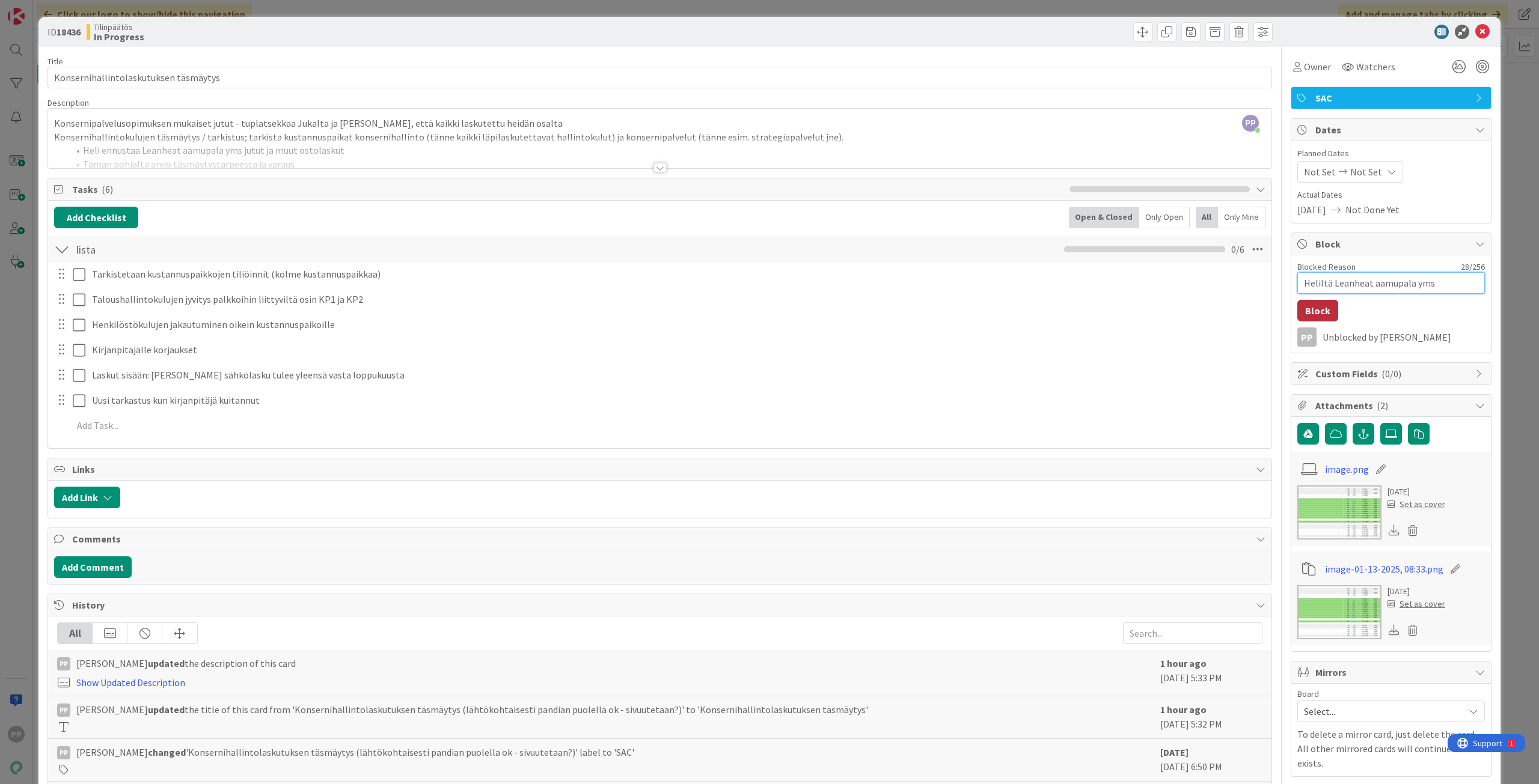
type textarea "Heliltä Leanheat aamupala yms e"
type textarea "x"
type textarea "Heliltä Leanheat aamupala yms en"
type textarea "x"
type textarea "Heliltä Leanheat aamupala yms enn"
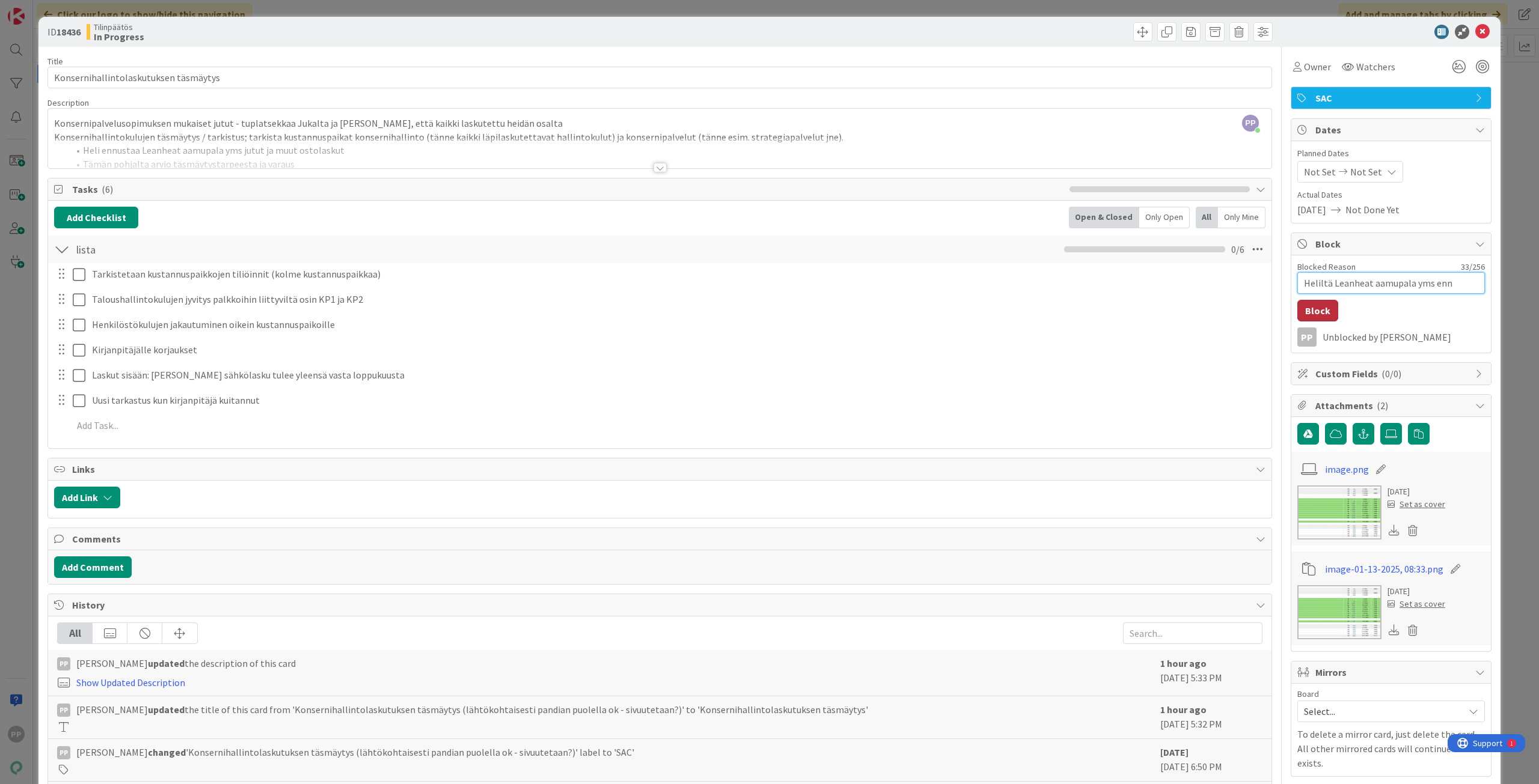
type textarea "x"
type textarea "Heliltä Leanheat aamupala yms ennu"
type textarea "x"
type textarea "Heliltä Leanheat aamupala yms ennus"
type textarea "x"
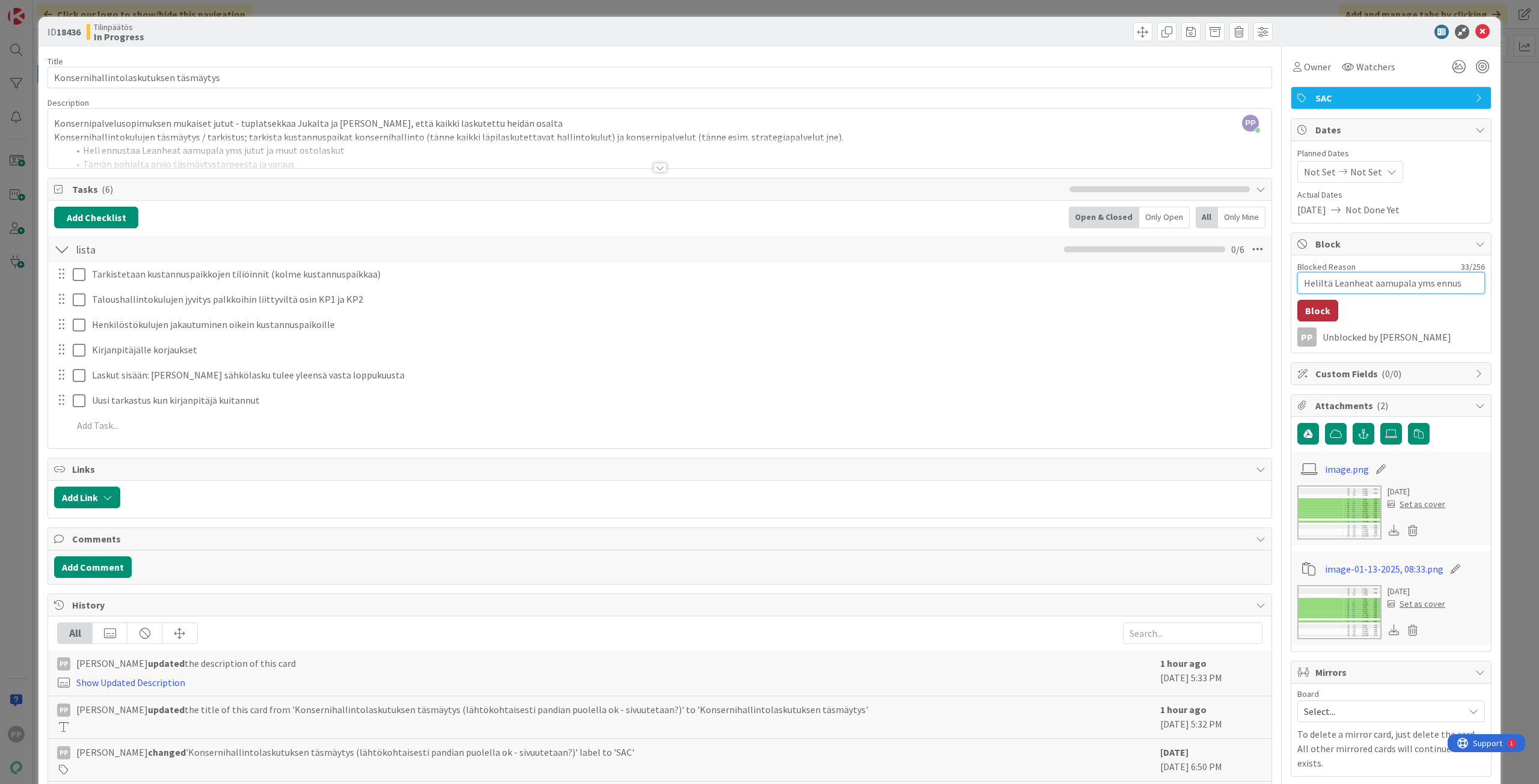
type textarea "Heliltä Leanheat aamupala yms ennust"
type textarea "x"
type textarea "Heliltä Leanheat aamupala yms ennuste"
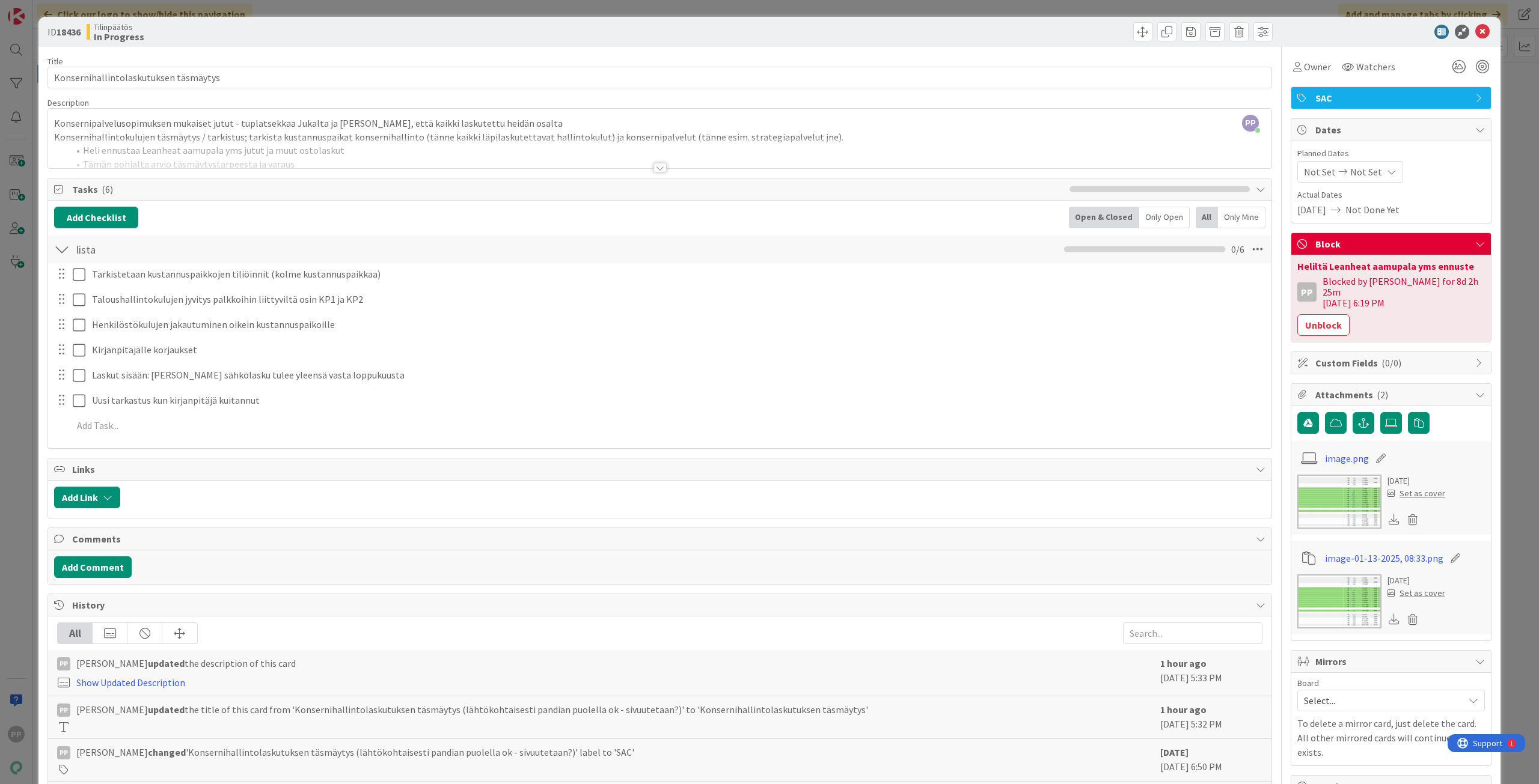
click at [1503, 258] on div "ID 18436 Tilinpäätös In Progress Title 37 / 128 Konsernihallintolaskutuksen täs…" at bounding box center [769, 392] width 1539 height 784
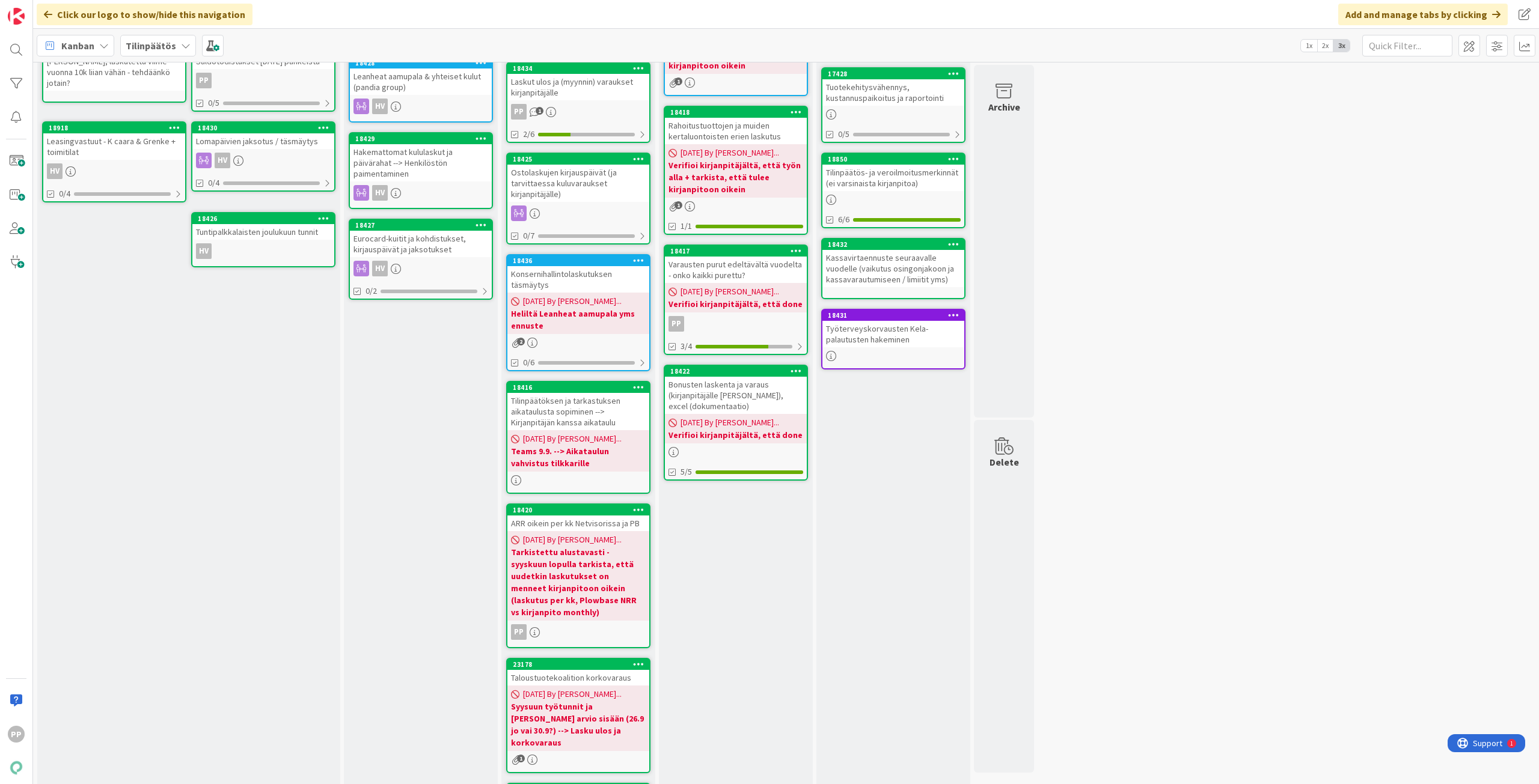
scroll to position [147, 0]
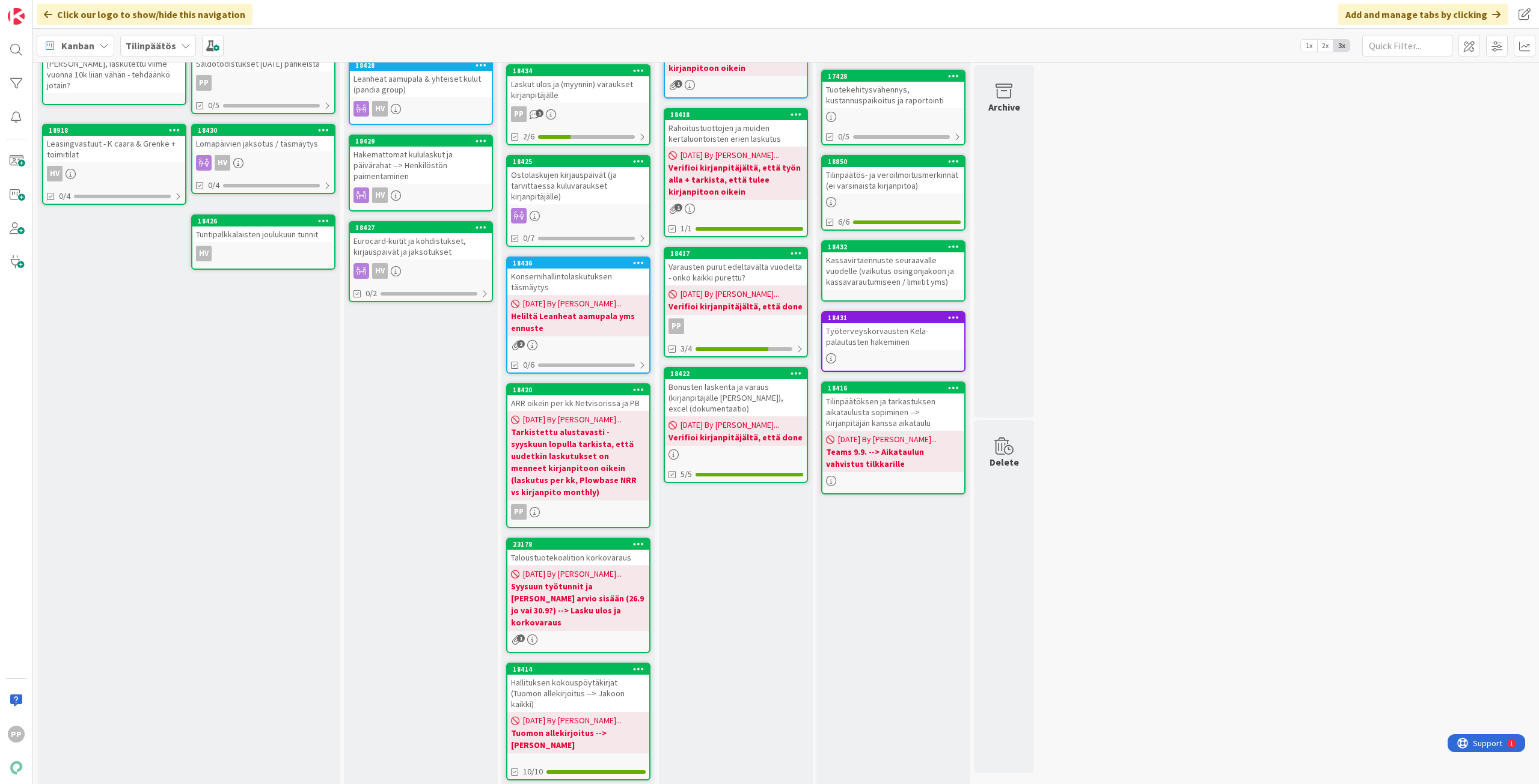
click at [605, 694] on div "Hallituksen kokouspöytäkirjat (Tuomon allekirjoitus --> Jakoon kaikki)" at bounding box center [578, 693] width 142 height 37
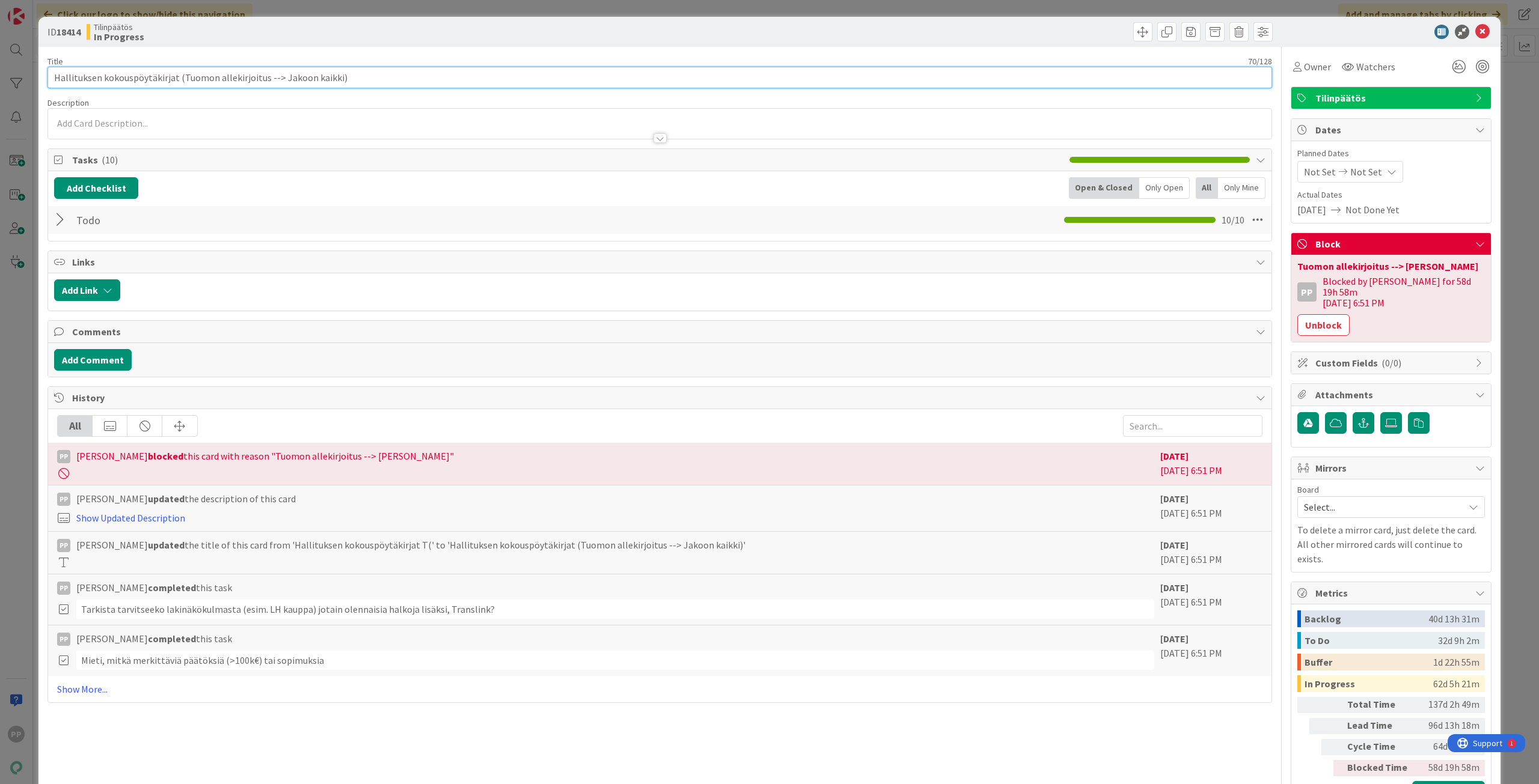
drag, startPoint x: 423, startPoint y: 79, endPoint x: 603, endPoint y: 94, distance: 180.6
click at [601, 92] on div "Title 70 / 128 Hallituksen kokouspöytäkirjat (Tuomon allekirjoitus --> Jakoon k…" at bounding box center [659, 428] width 1225 height 762
type input "Hallituksen kokouspöytäkirjat (Tuomon allekirjoitus --> Henri + tilkkari)"
click at [627, 53] on div "Title 73 / 128 Hallituksen kokouspöytäkirjat (Tuomon allekirjoitus --> Henri + …" at bounding box center [659, 428] width 1225 height 762
click at [627, 10] on div "ID 18414 Tilinpäätös In Progress Title 73 / 128 Hallituksen kokouspöytäkirjat (…" at bounding box center [769, 392] width 1539 height 784
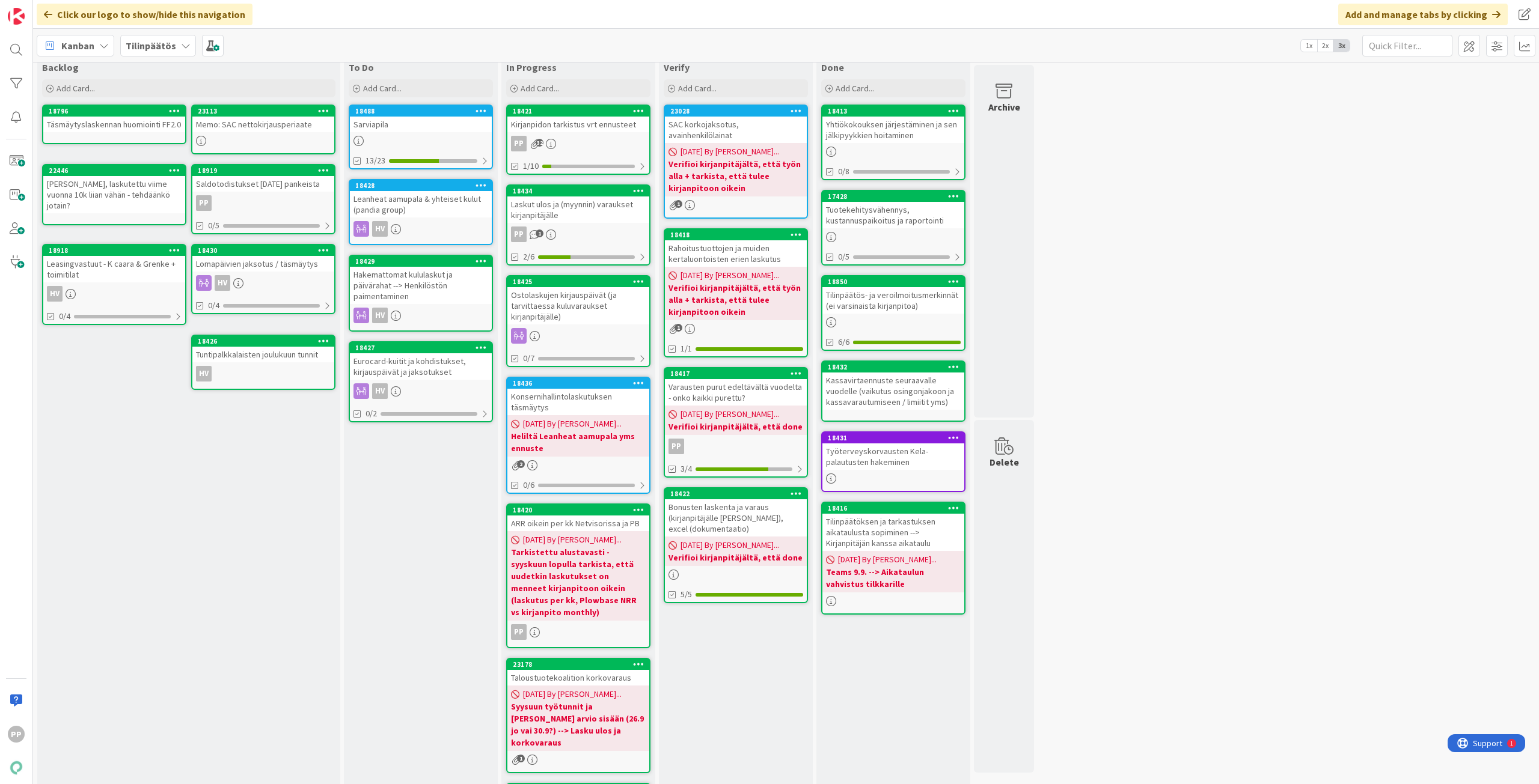
click at [433, 543] on div "To Do Add Card... 18488 Sarviapila 13/23 18428 Leanheat aamupala & yhteiset kul…" at bounding box center [420, 484] width 154 height 854
click at [441, 525] on div "To Do Add Card... 18488 Sarviapila 13/23 18428 Leanheat aamupala & yhteiset kul…" at bounding box center [420, 484] width 154 height 854
click at [426, 122] on div "Sarviapila" at bounding box center [421, 124] width 142 height 15
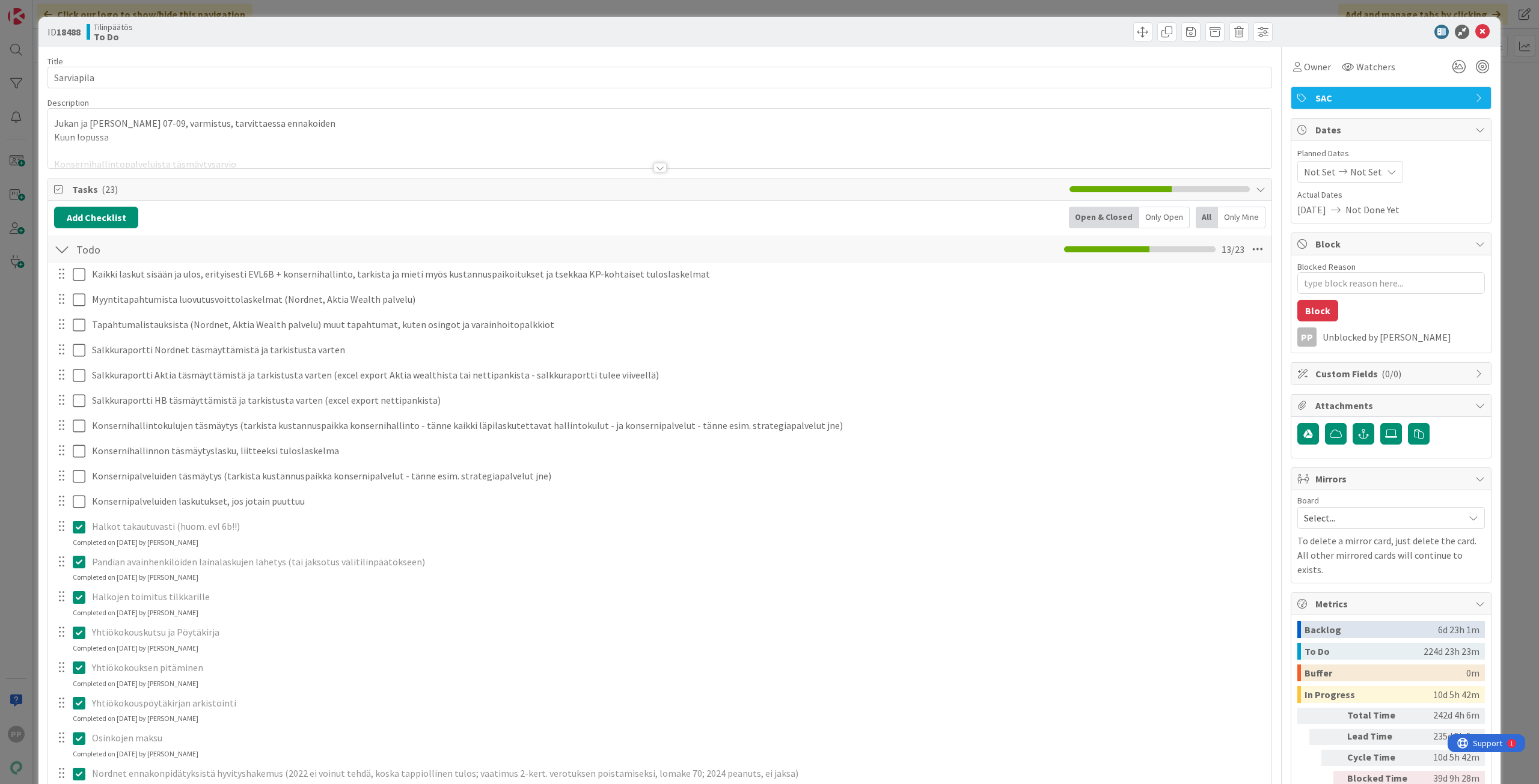
type textarea "x"
click at [313, 161] on div at bounding box center [659, 153] width 1223 height 31
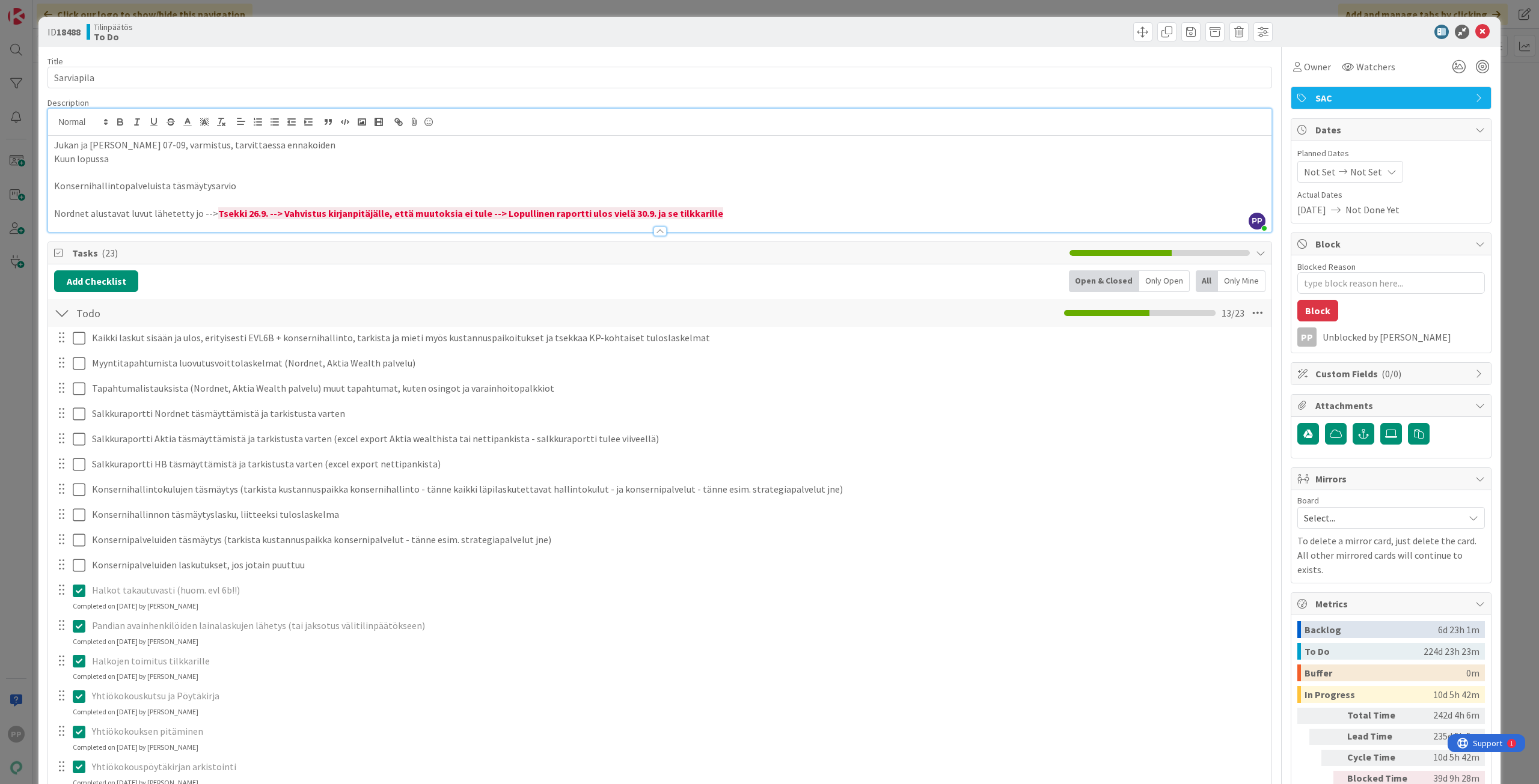
click at [233, 216] on strong "Tsekki 26.9. --> Vahvistus kirjanpitäjälle, että muutoksia ei tule --> Lopullin…" at bounding box center [471, 213] width 505 height 12
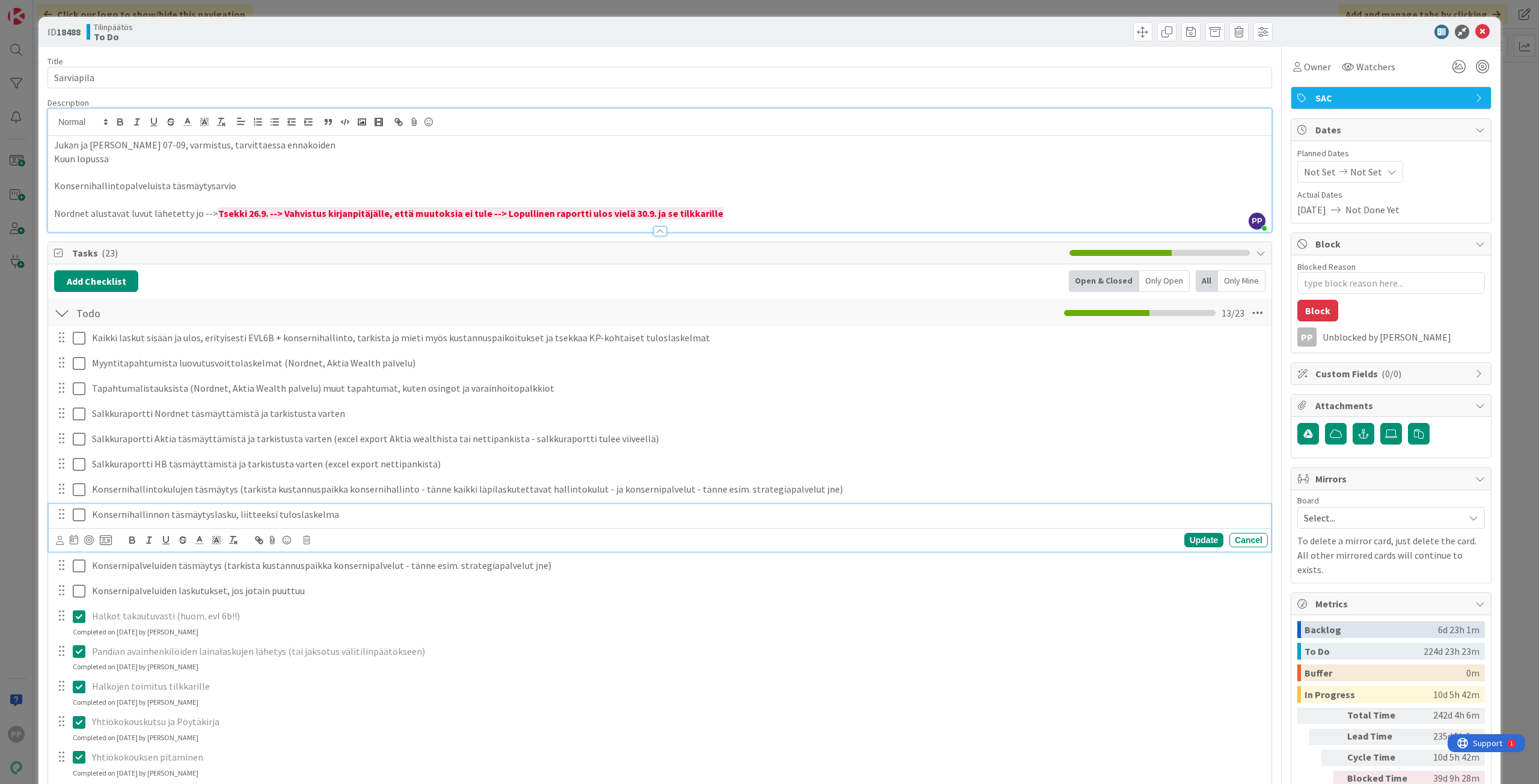
click at [347, 518] on p "Konsernihallinnon täsmäytyslasku, liitteeksi tuloslaskelma" at bounding box center [677, 514] width 1171 height 14
click at [397, 513] on p "Konsernihallinnon täsmäytyslasku, liitteeksi tuloslaskelma (tästä oma kortti)" at bounding box center [677, 514] width 1171 height 14
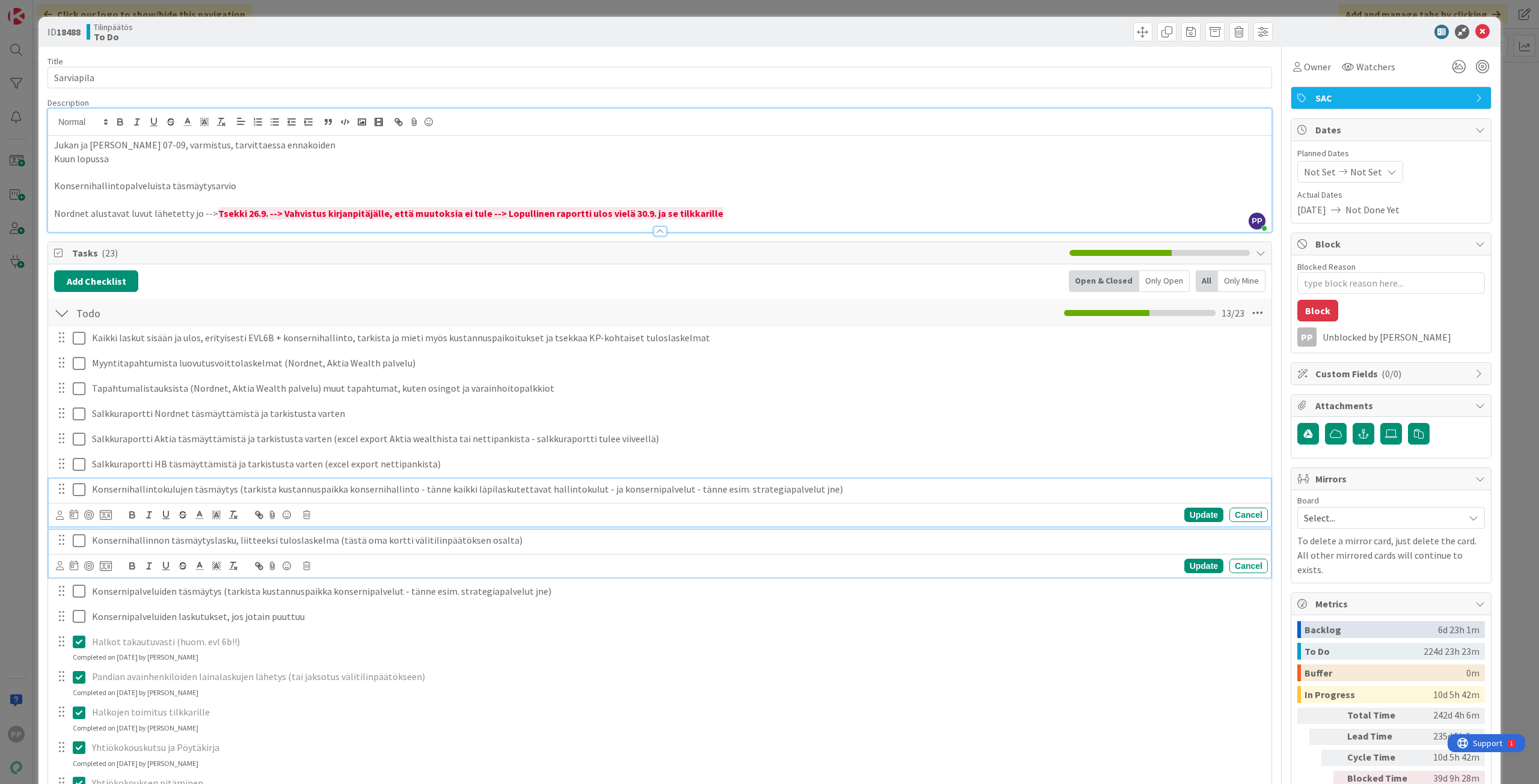
click at [549, 495] on p "Konsernihallintokulujen täsmäytys (tarkista kustannuspaikka konsernihallinto - …" at bounding box center [677, 489] width 1171 height 14
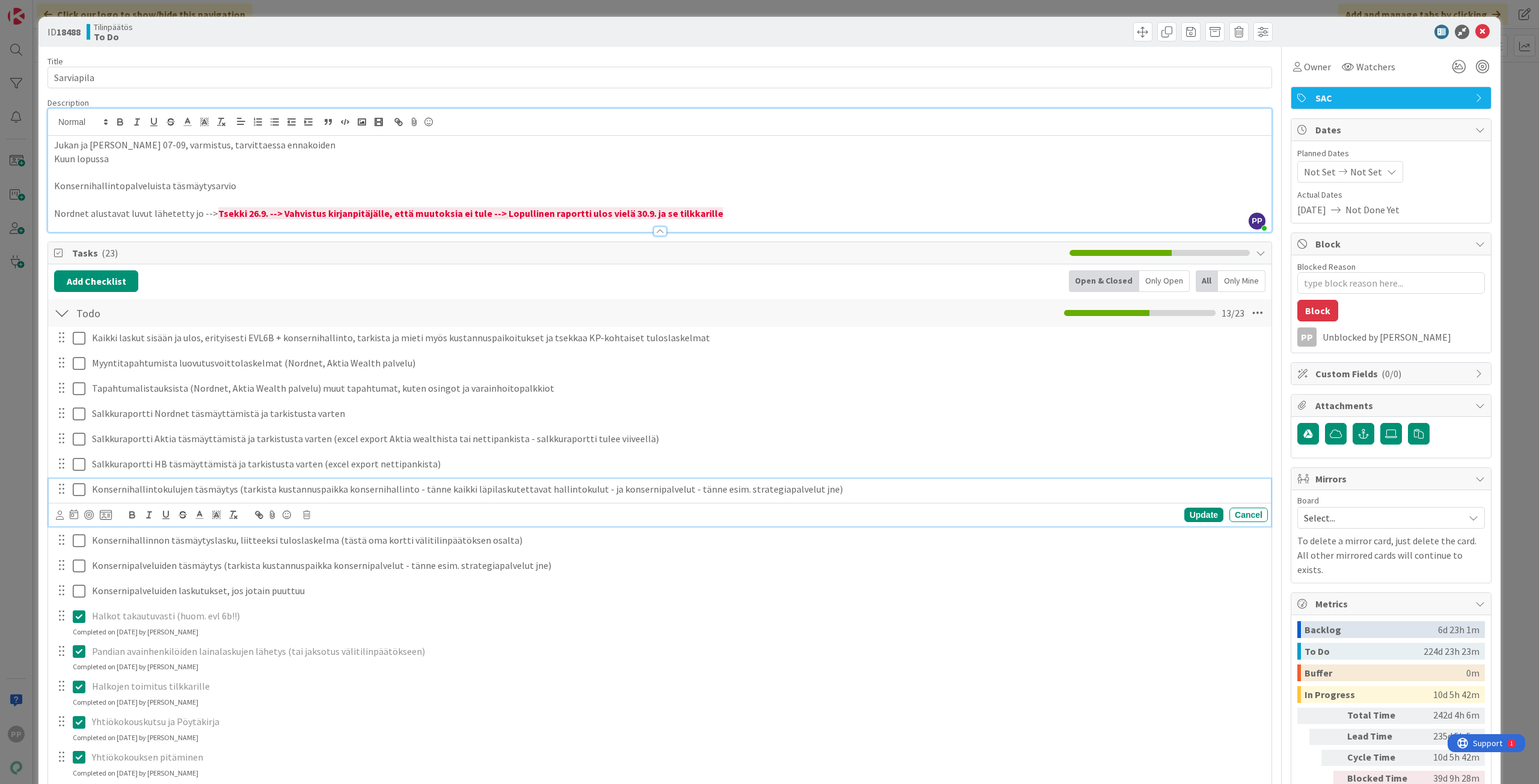
click at [542, 489] on p "Konsernihallintokulujen täsmäytys (tarkista kustannuspaikka konsernihallinto - …" at bounding box center [677, 489] width 1171 height 14
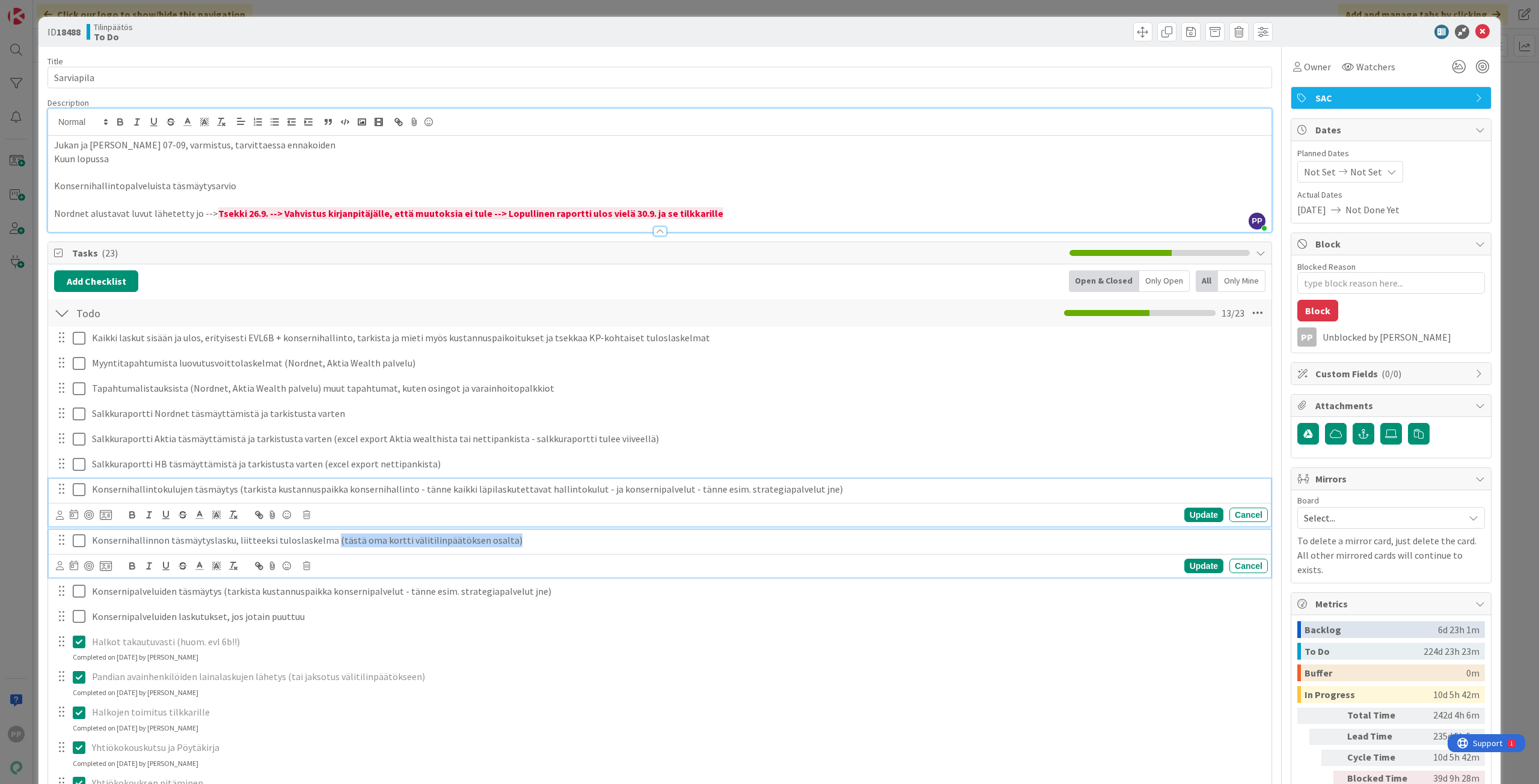
drag, startPoint x: 520, startPoint y: 540, endPoint x: 329, endPoint y: 554, distance: 191.5
click at [329, 554] on div "Konsernihallinnon täsmäytyslasku, liitteeksi tuloslaskelma (tästä oma kortti vä…" at bounding box center [659, 553] width 1222 height 47
click at [357, 495] on p "Konsernihallintokulujen täsmäytys (tarkista kustannuspaikka konsernihallinto - …" at bounding box center [677, 489] width 1171 height 14
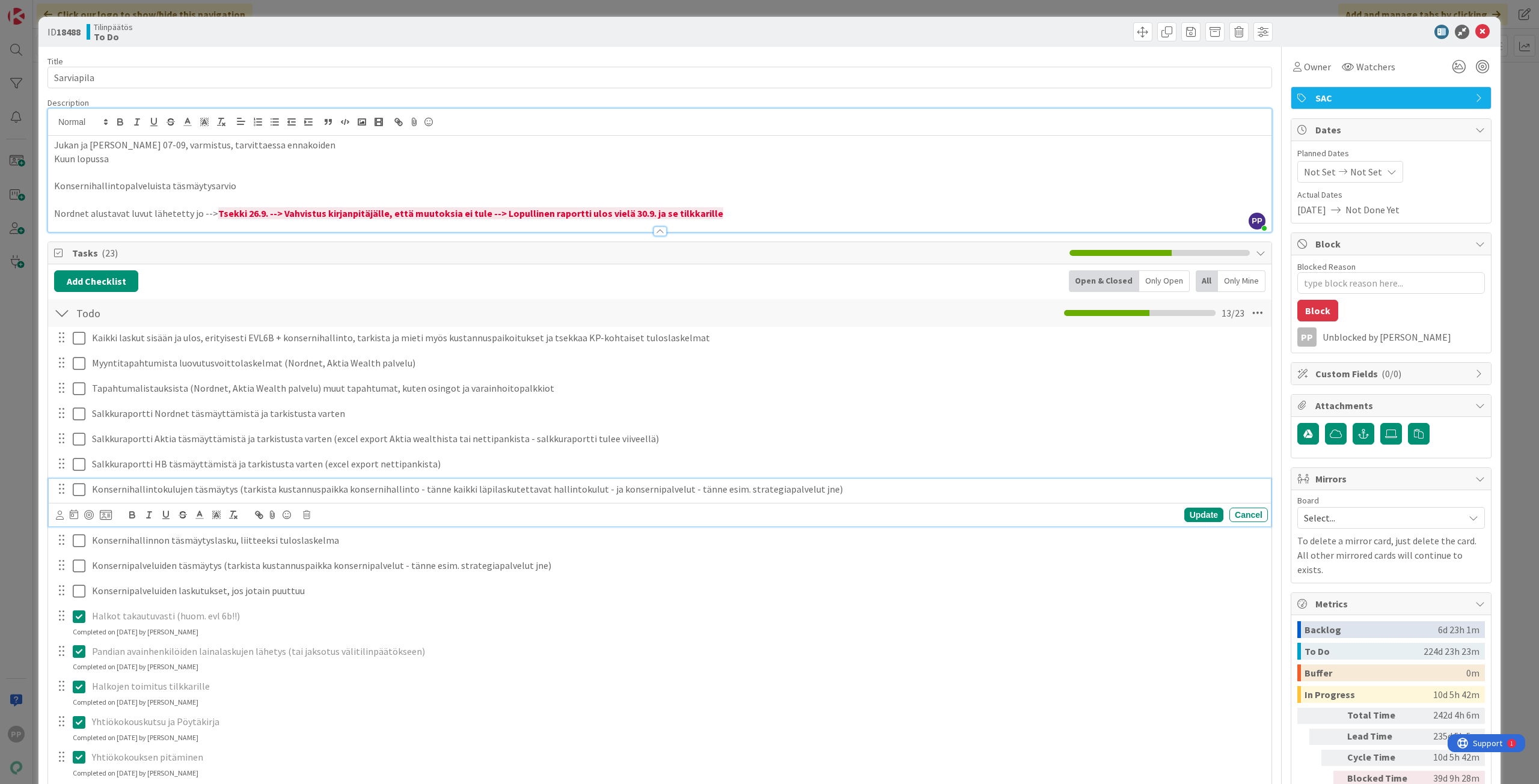
click at [325, 498] on div "Konsernihallintokulujen täsmäytys (tarkista kustannuspaikka konsernihallinto - …" at bounding box center [677, 489] width 1180 height 21
click at [77, 492] on icon at bounding box center [79, 489] width 12 height 15
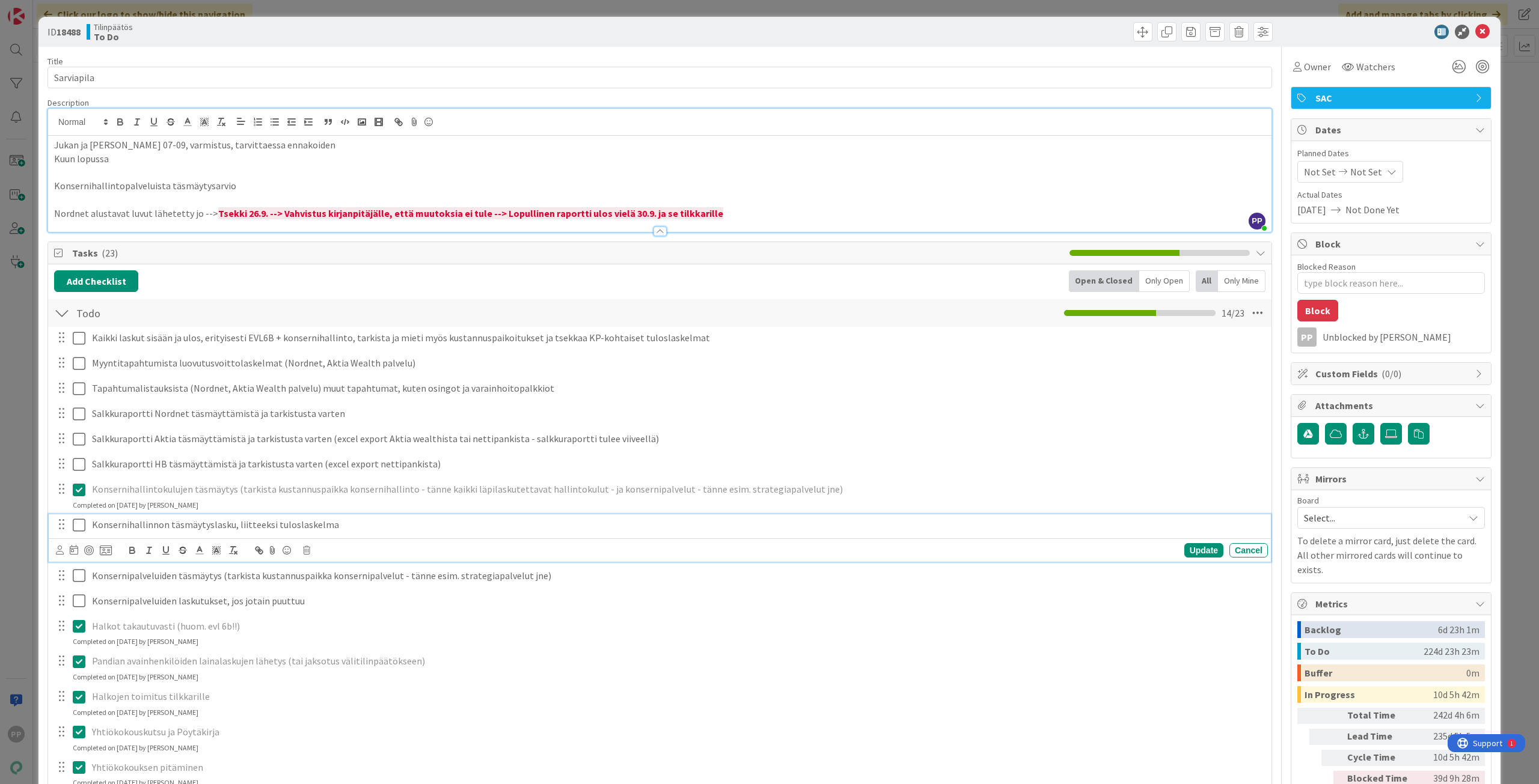
click at [80, 523] on icon at bounding box center [79, 525] width 12 height 15
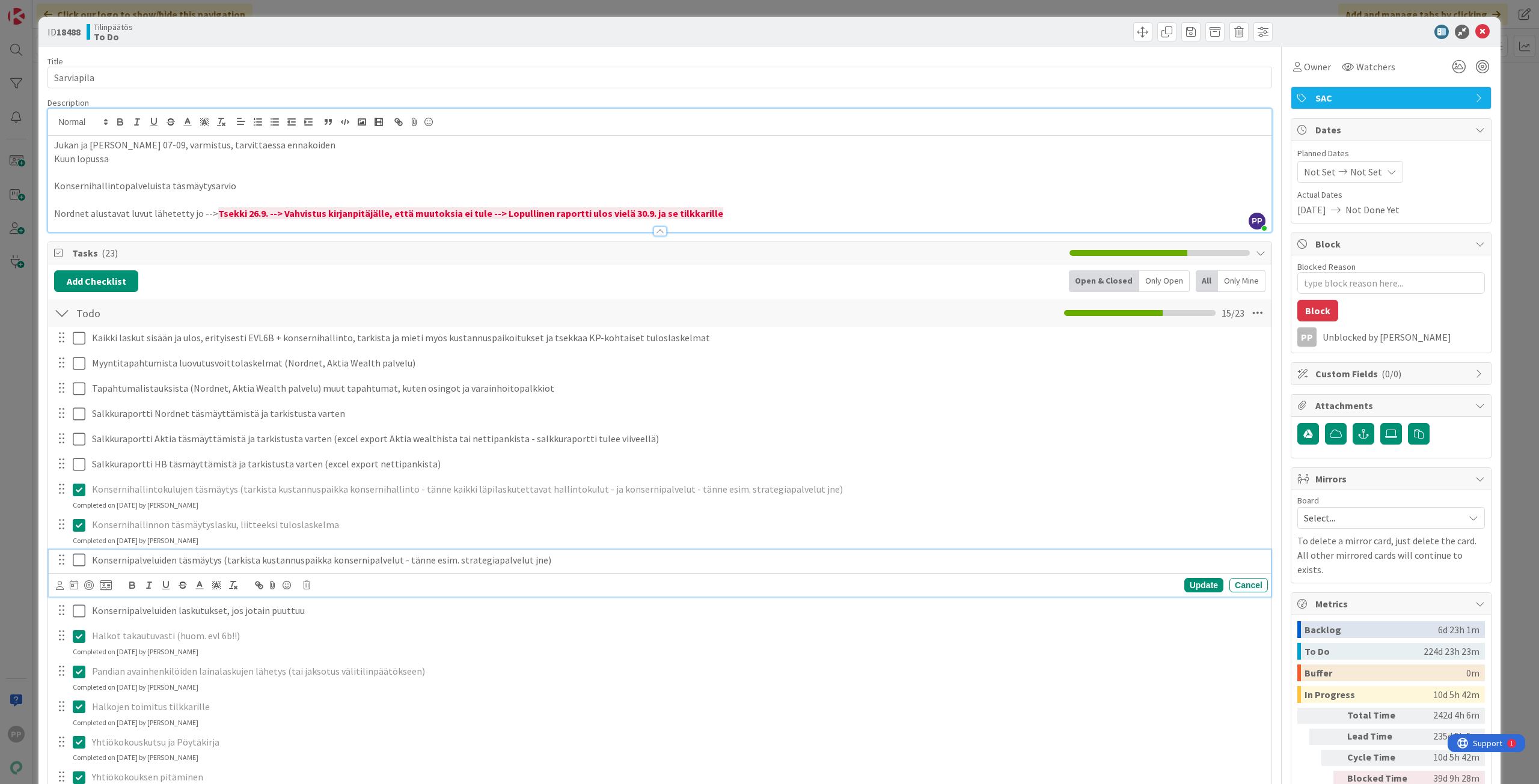
click at [77, 560] on icon at bounding box center [79, 560] width 12 height 15
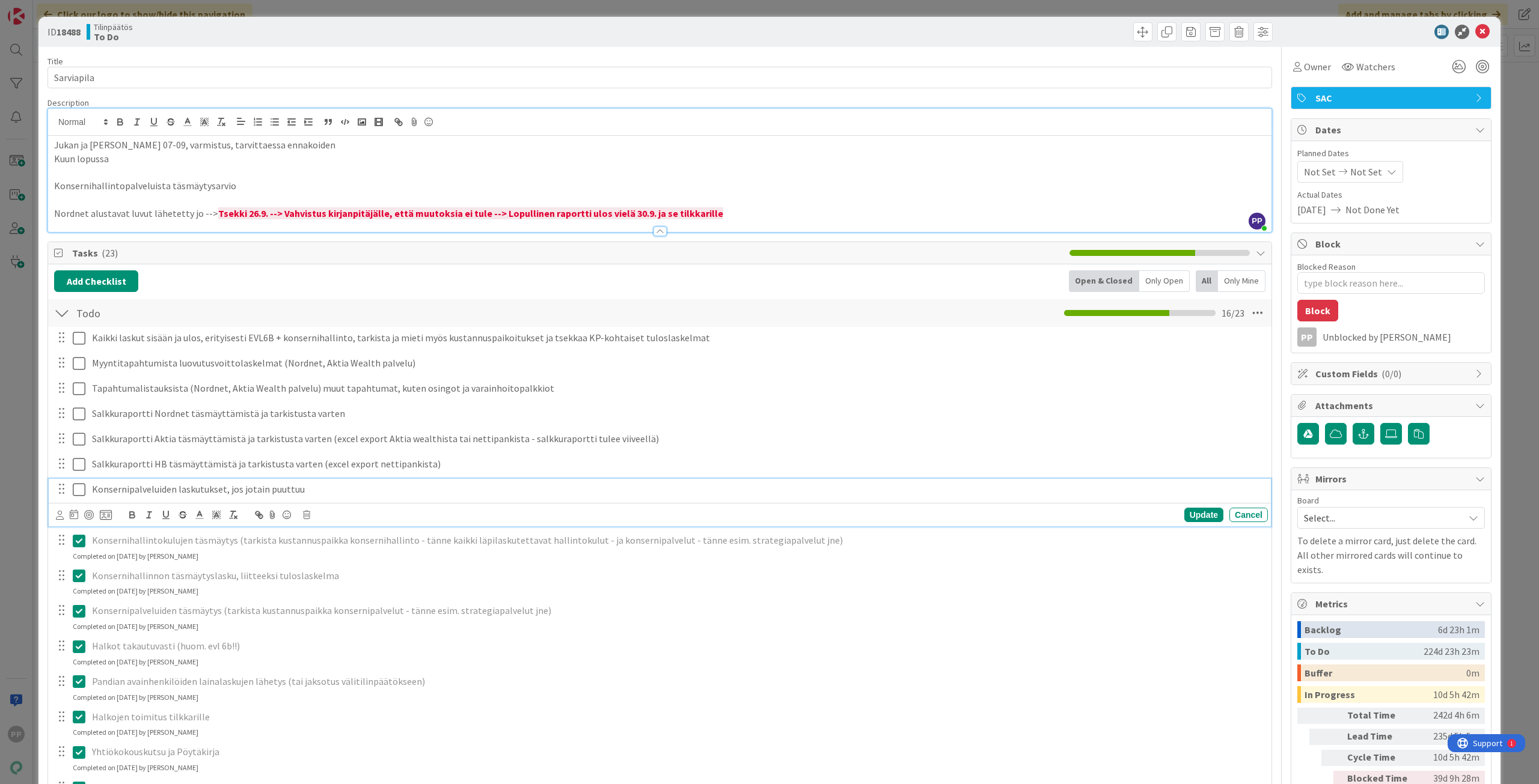
click at [75, 489] on icon at bounding box center [79, 489] width 12 height 15
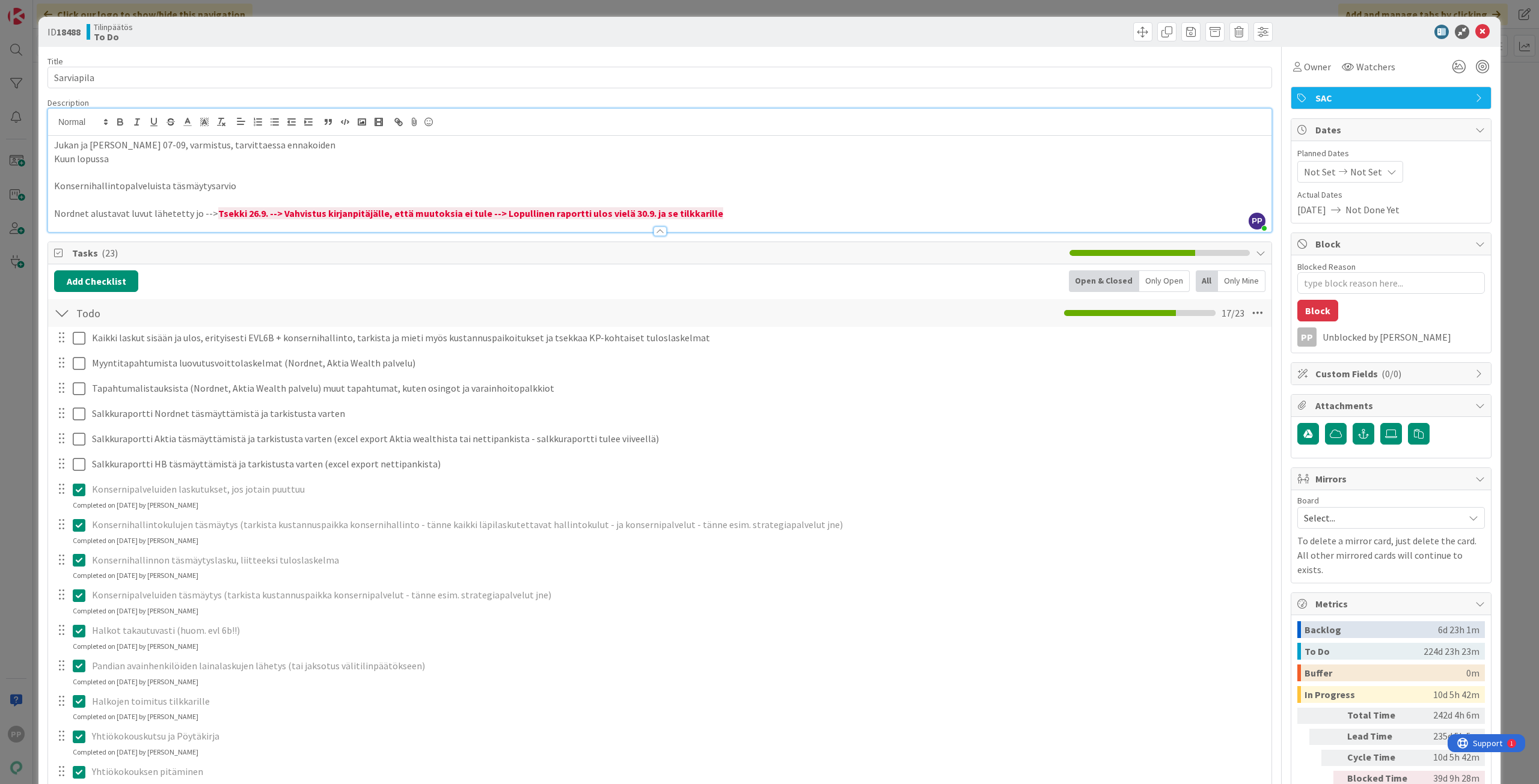
type textarea "x"
click at [244, 274] on div "Add Checklist Open & Closed Only Open All Only Mine" at bounding box center [659, 281] width 1211 height 22
click at [303, 279] on div "Add Checklist Open & Closed Only Open All Only Mine" at bounding box center [659, 281] width 1211 height 22
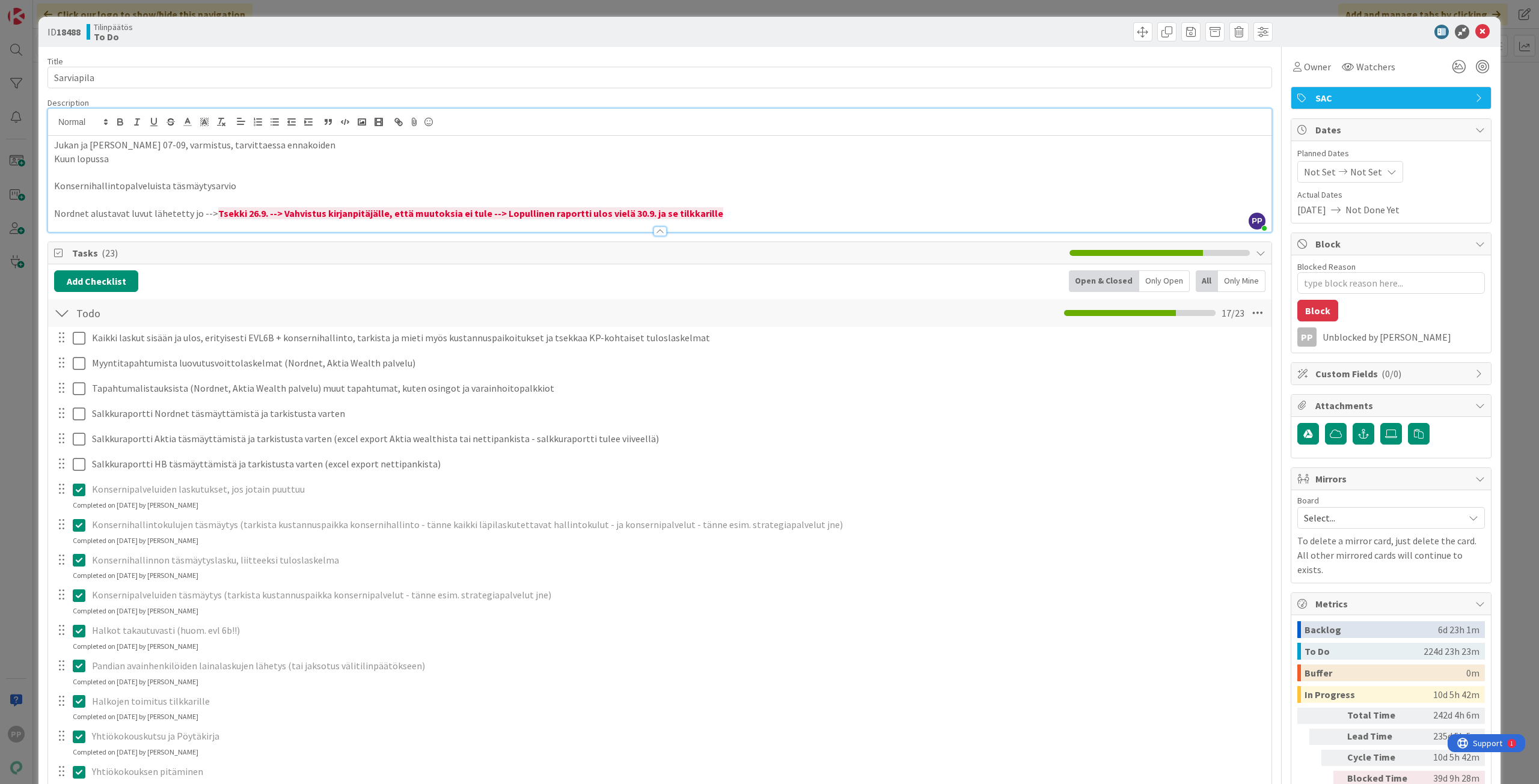
click at [31, 186] on div "ID 18488 Tilinpäätös To Do Title 10 / 128 Sarviapila Description PP Pekka Paask…" at bounding box center [769, 392] width 1539 height 784
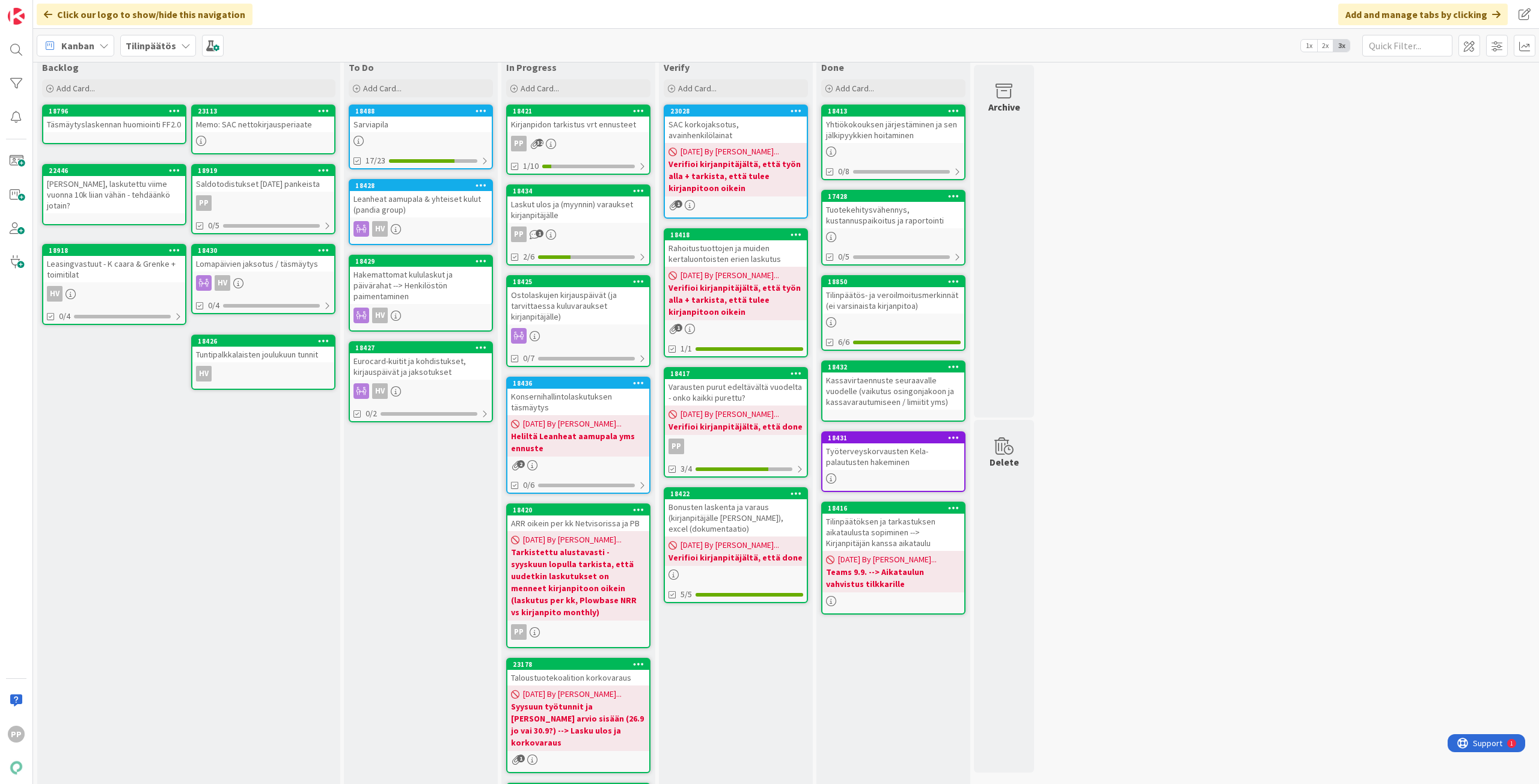
click at [403, 567] on div "To Do Add Card... 18488 Sarviapila 17/23 18428 Leanheat aamupala & yhteiset kul…" at bounding box center [420, 484] width 154 height 854
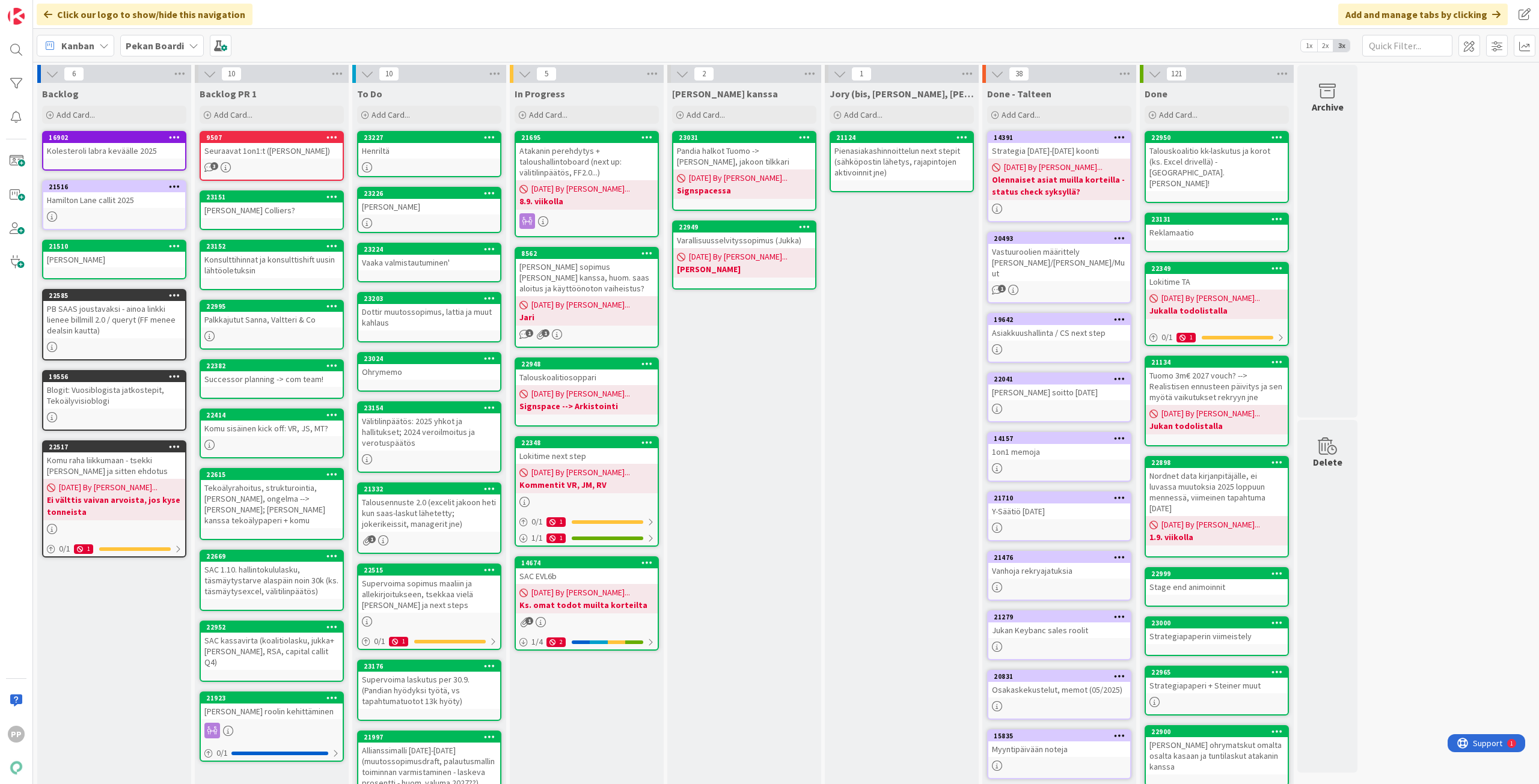
drag, startPoint x: 0, startPoint y: 0, endPoint x: 445, endPoint y: 154, distance: 470.9
click at [445, 154] on div "Henriltä" at bounding box center [429, 151] width 142 height 15
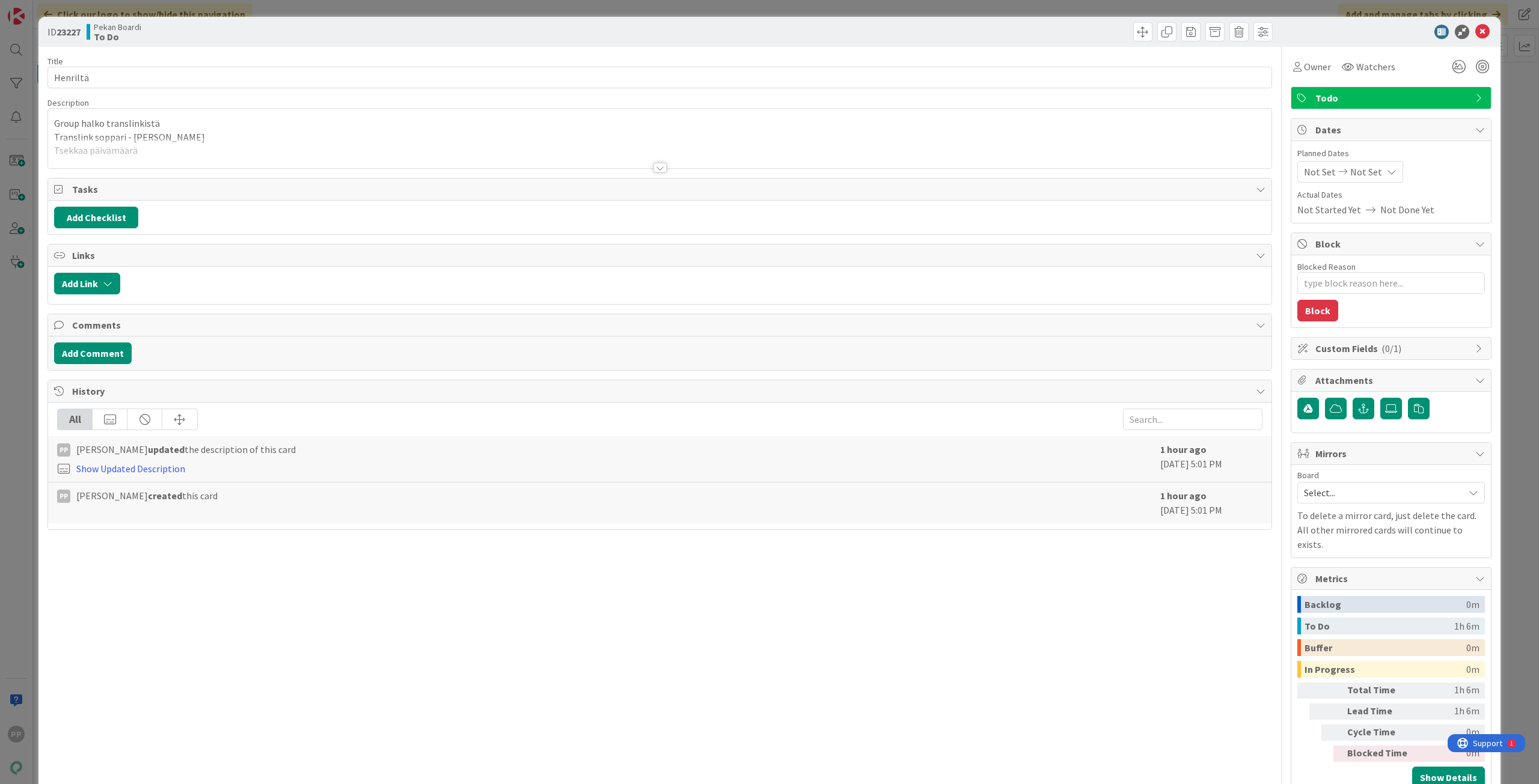
click at [445, 154] on div at bounding box center [659, 153] width 1223 height 31
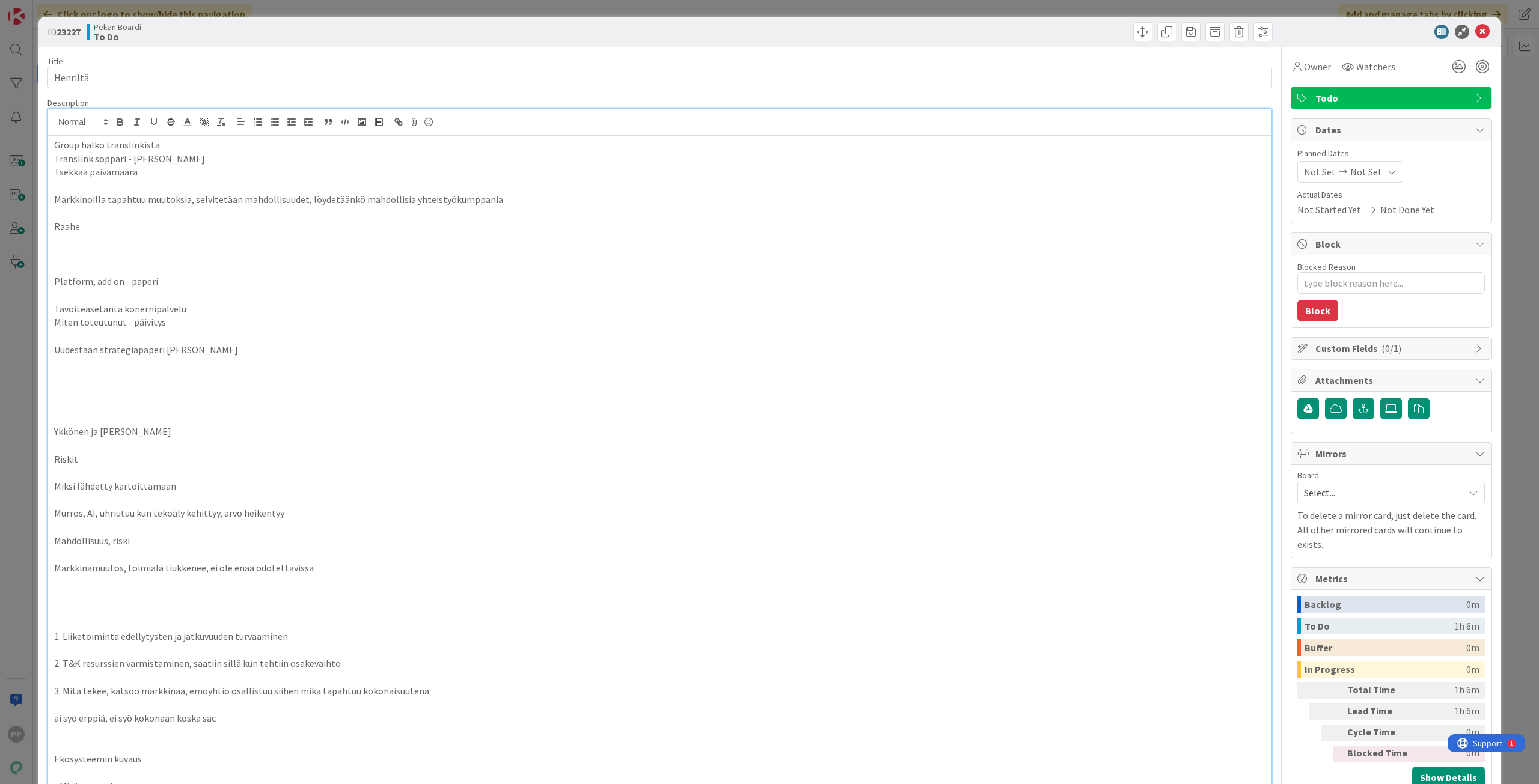
drag, startPoint x: 447, startPoint y: 175, endPoint x: 450, endPoint y: 92, distance: 83.1
click at [447, 175] on p "Tsekkaa päivämäärä" at bounding box center [659, 172] width 1211 height 14
click at [464, 9] on div "ID 23227 Pekan Boardi To Do Title 8 / 128 Henriltä Description PP [PERSON_NAME]…" at bounding box center [769, 392] width 1539 height 784
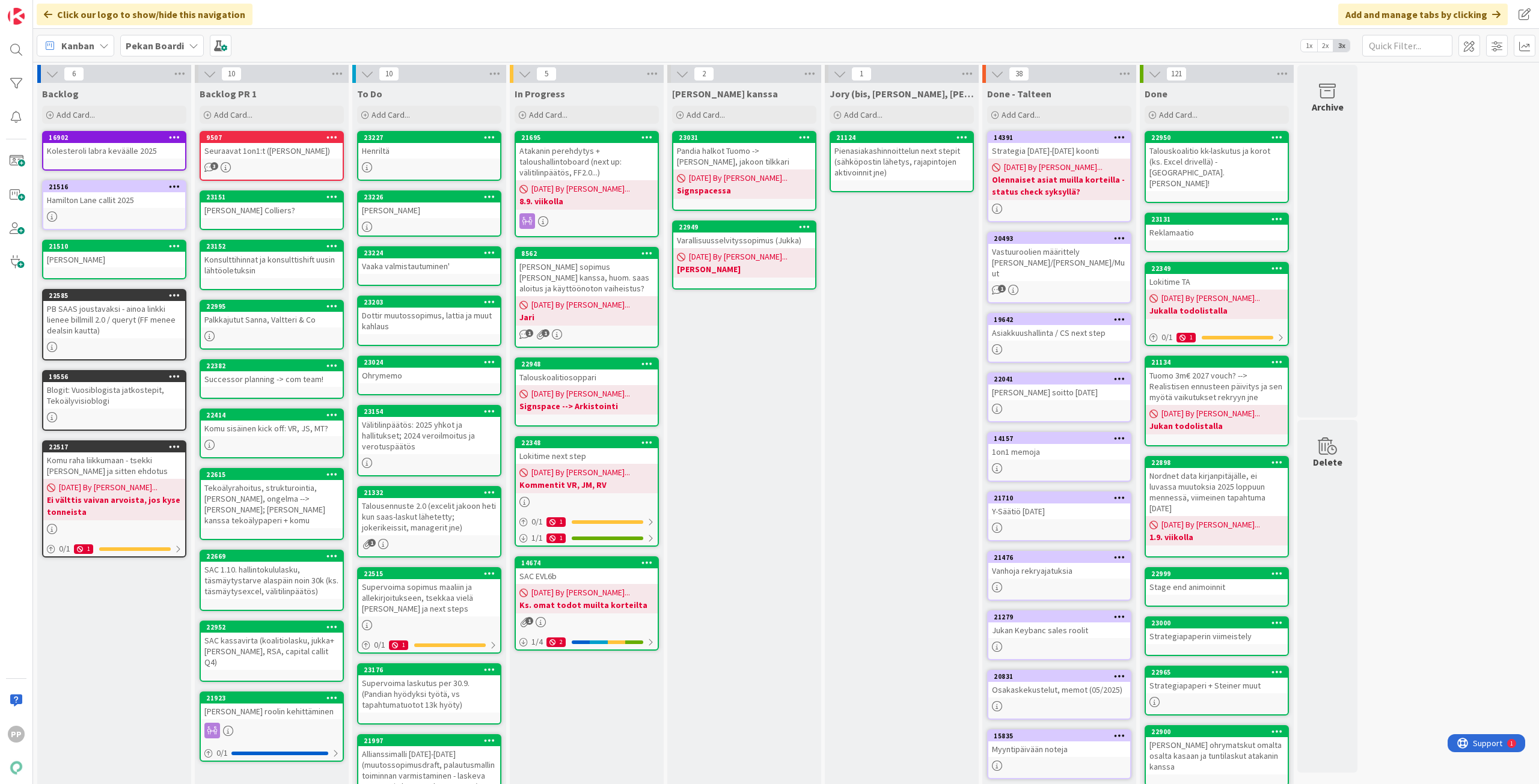
click at [467, 25] on div "Click our logo to show/hide this navigation Add and manage tabs by clicking" at bounding box center [785, 15] width 1506 height 29
click at [406, 147] on div "Henriltä" at bounding box center [429, 151] width 142 height 15
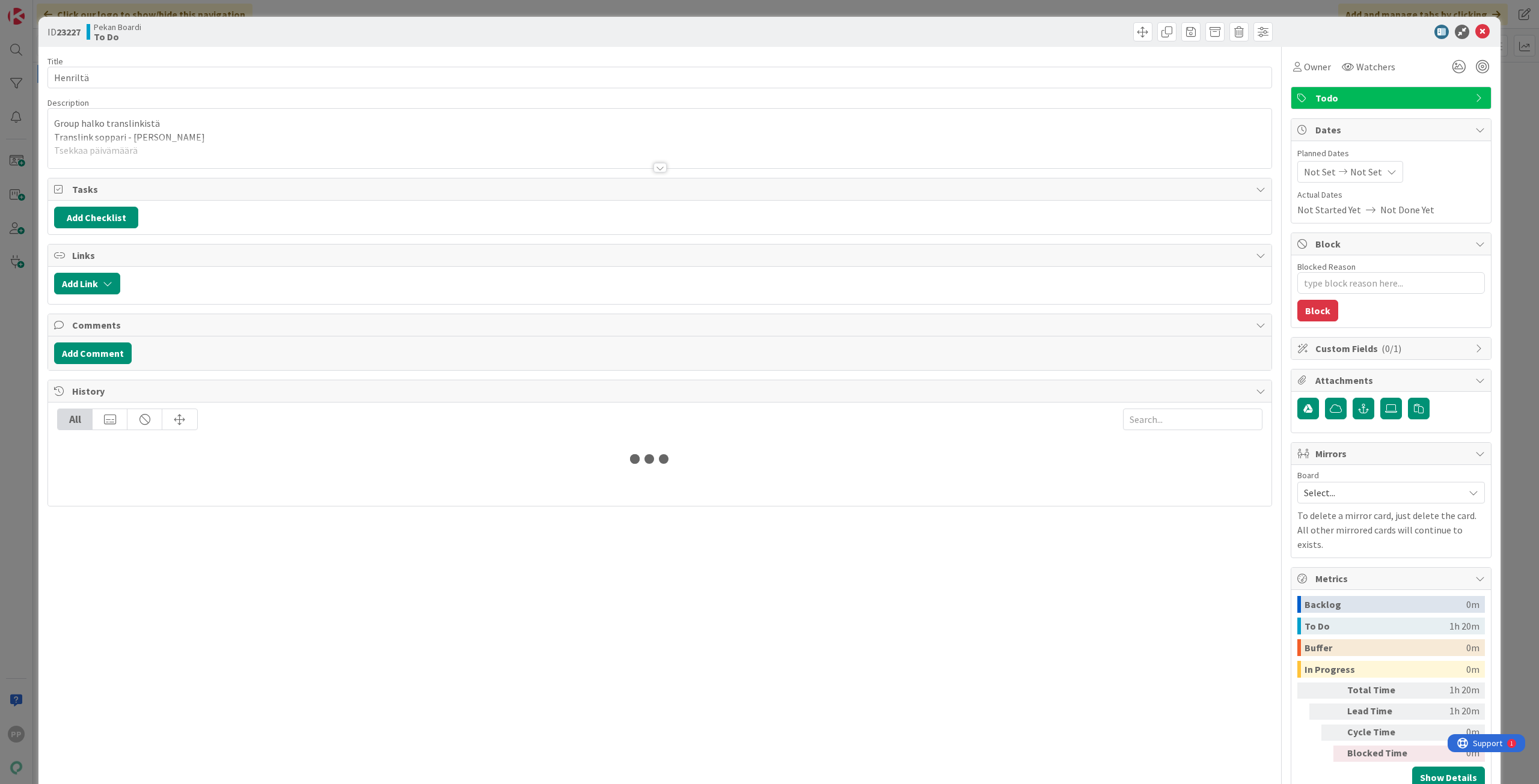
type textarea "x"
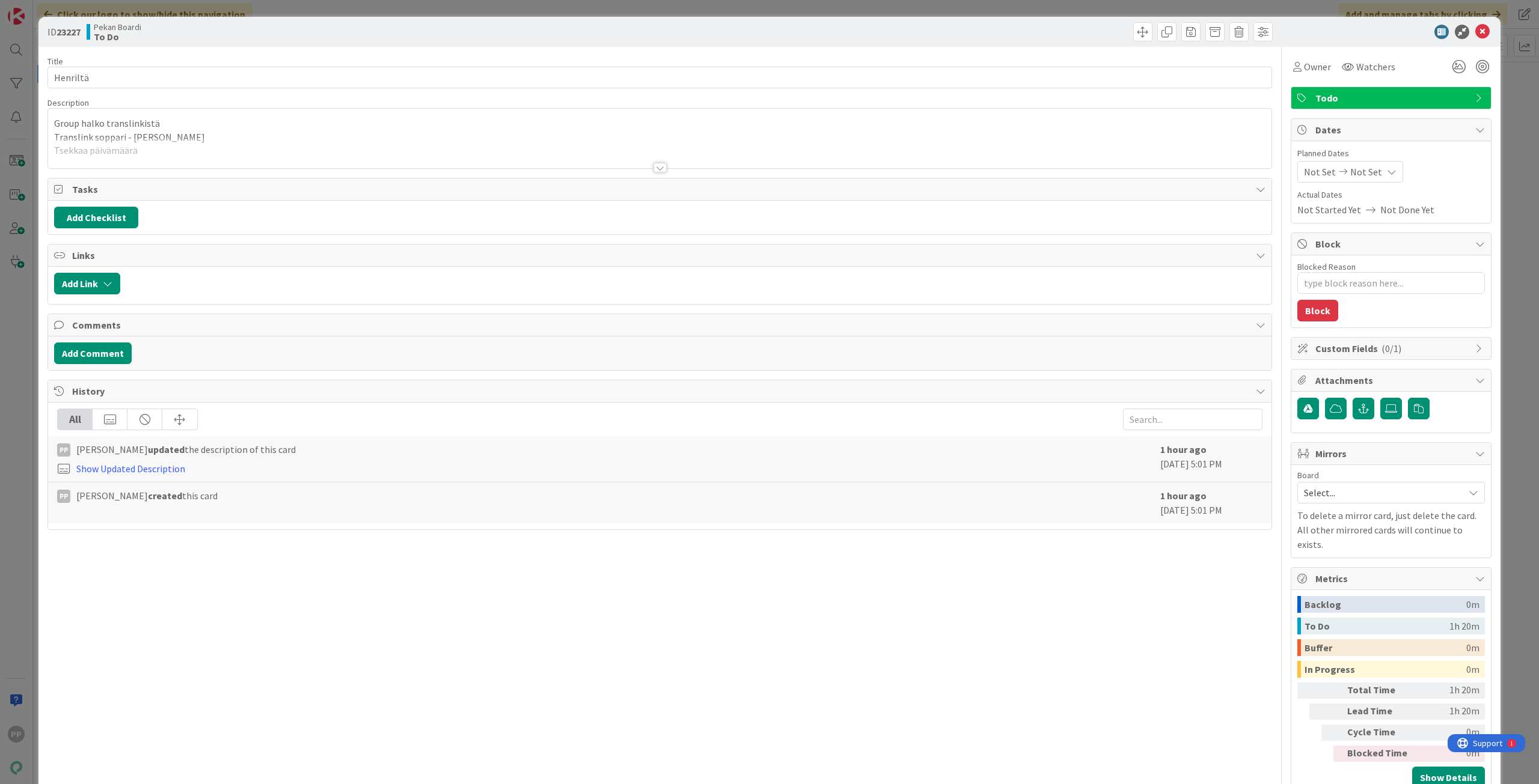
click at [288, 137] on p "Translink soppari - [PERSON_NAME]" at bounding box center [659, 137] width 1211 height 14
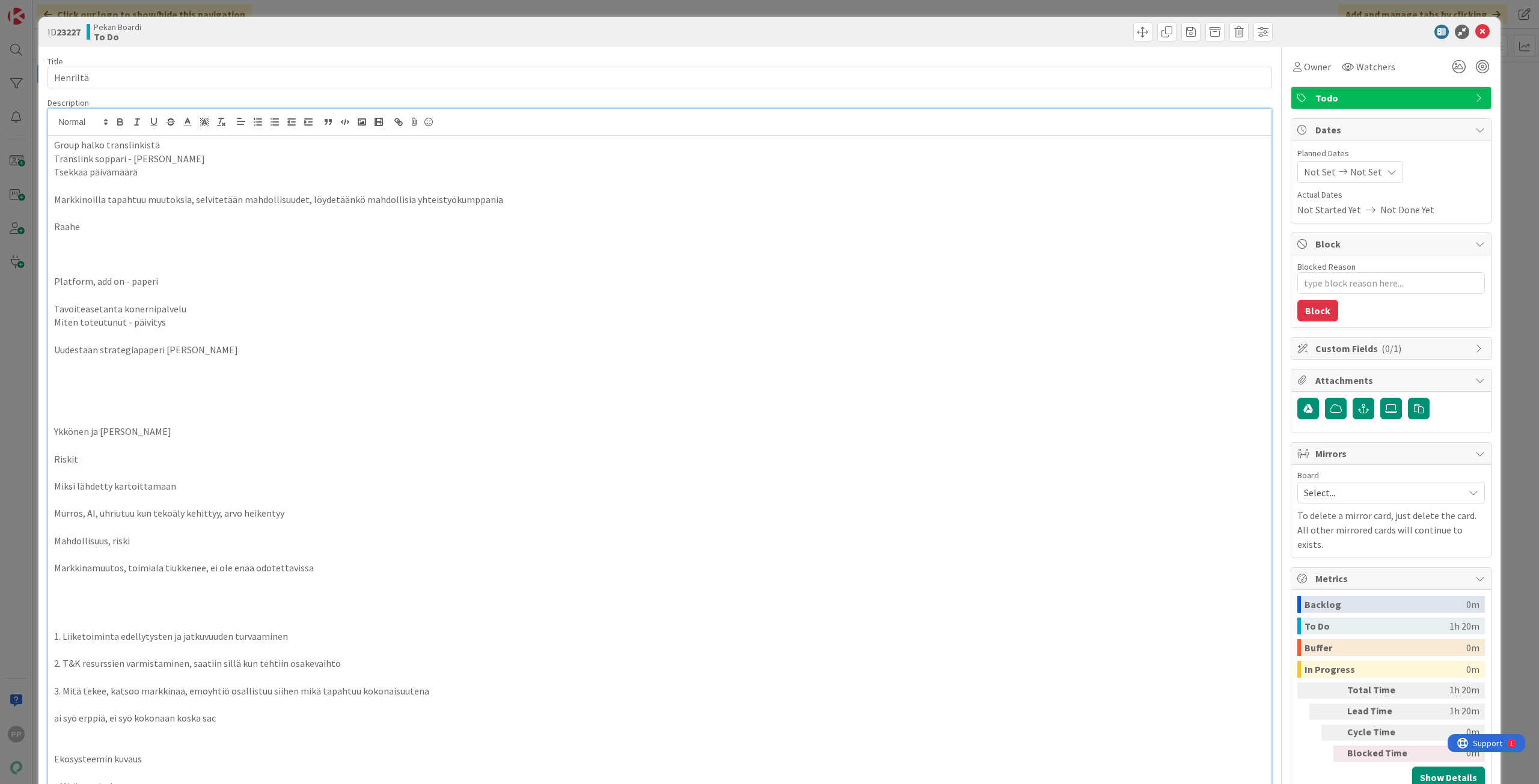
click at [282, 142] on p "Group halko translinkistä" at bounding box center [659, 145] width 1211 height 14
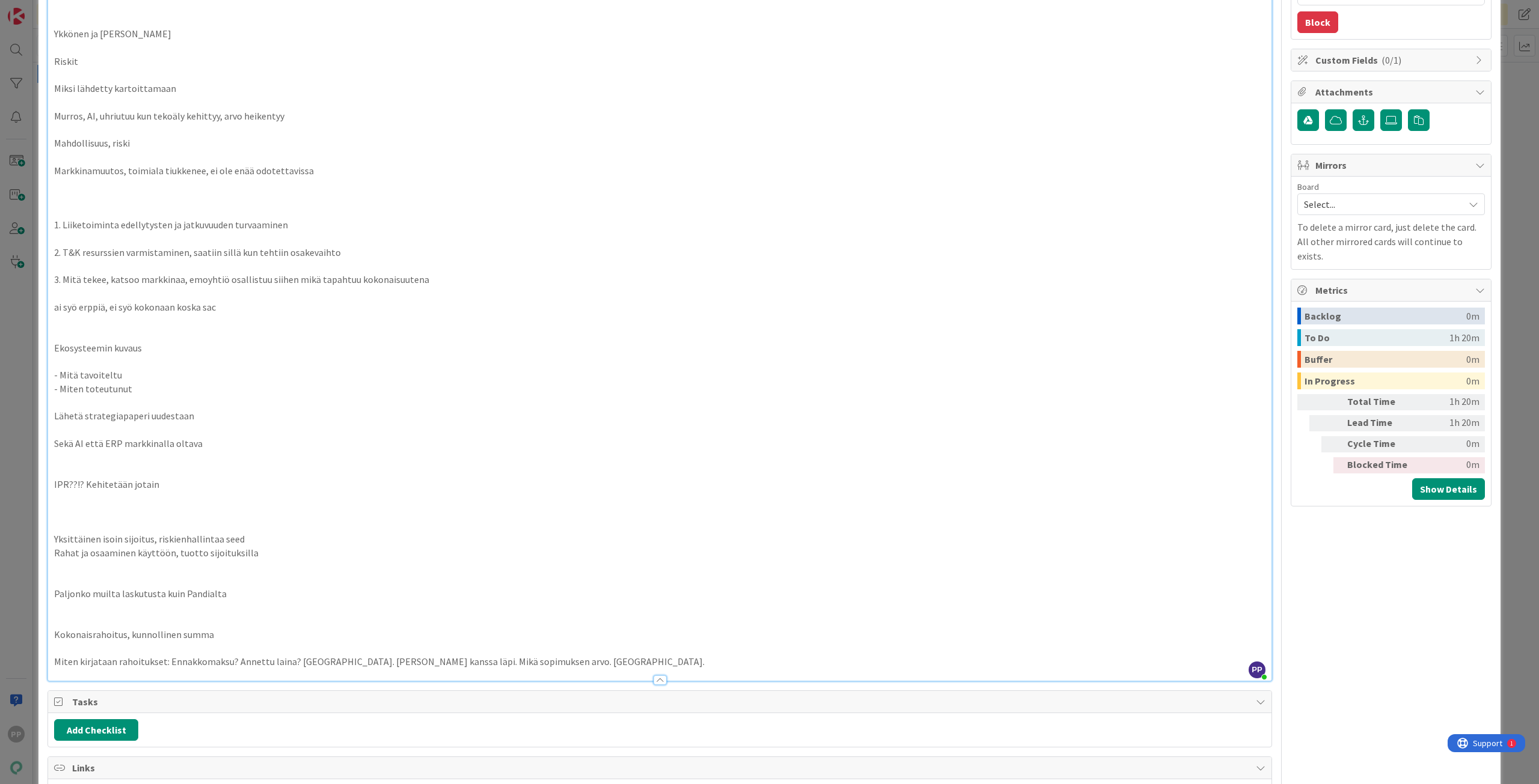
scroll to position [361, 0]
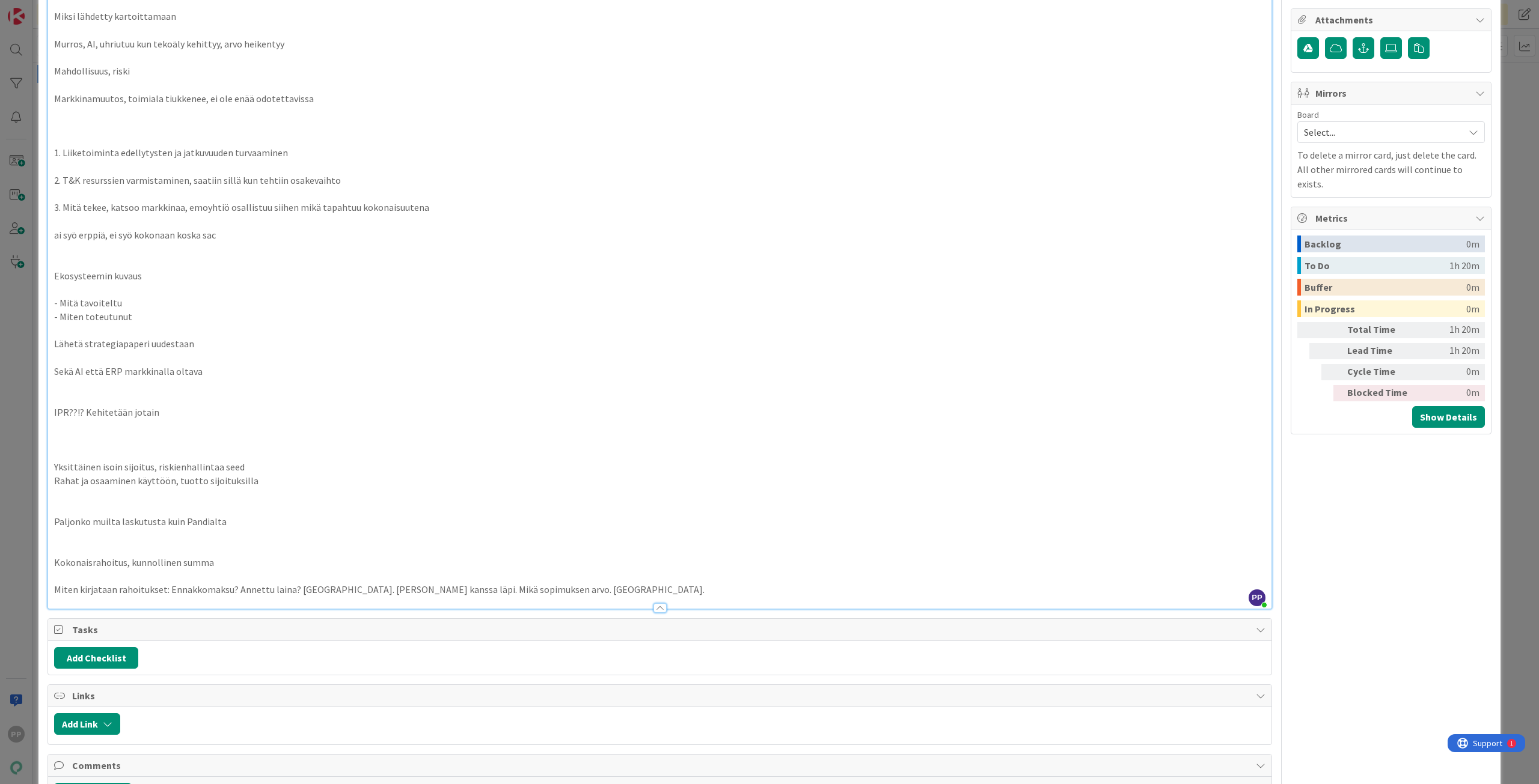
click at [94, 443] on p at bounding box center [659, 440] width 1211 height 14
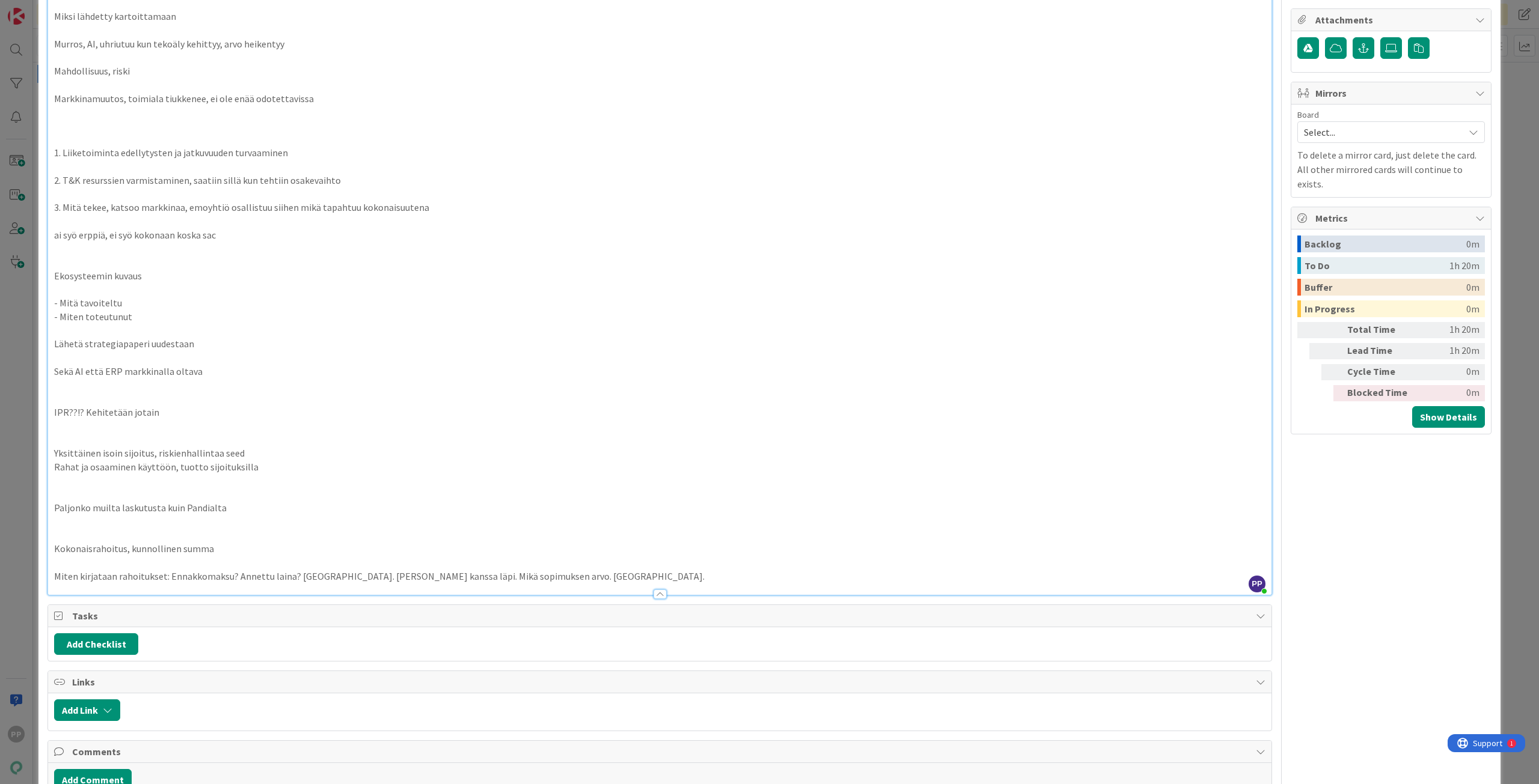
click at [123, 485] on p at bounding box center [659, 481] width 1211 height 14
drag, startPoint x: 234, startPoint y: 511, endPoint x: 50, endPoint y: 512, distance: 184.0
click at [50, 512] on div "Group halko translinkistä - [PERSON_NAME] tekee ensin matskun 9.5. edeltävä hal…" at bounding box center [659, 185] width 1223 height 820
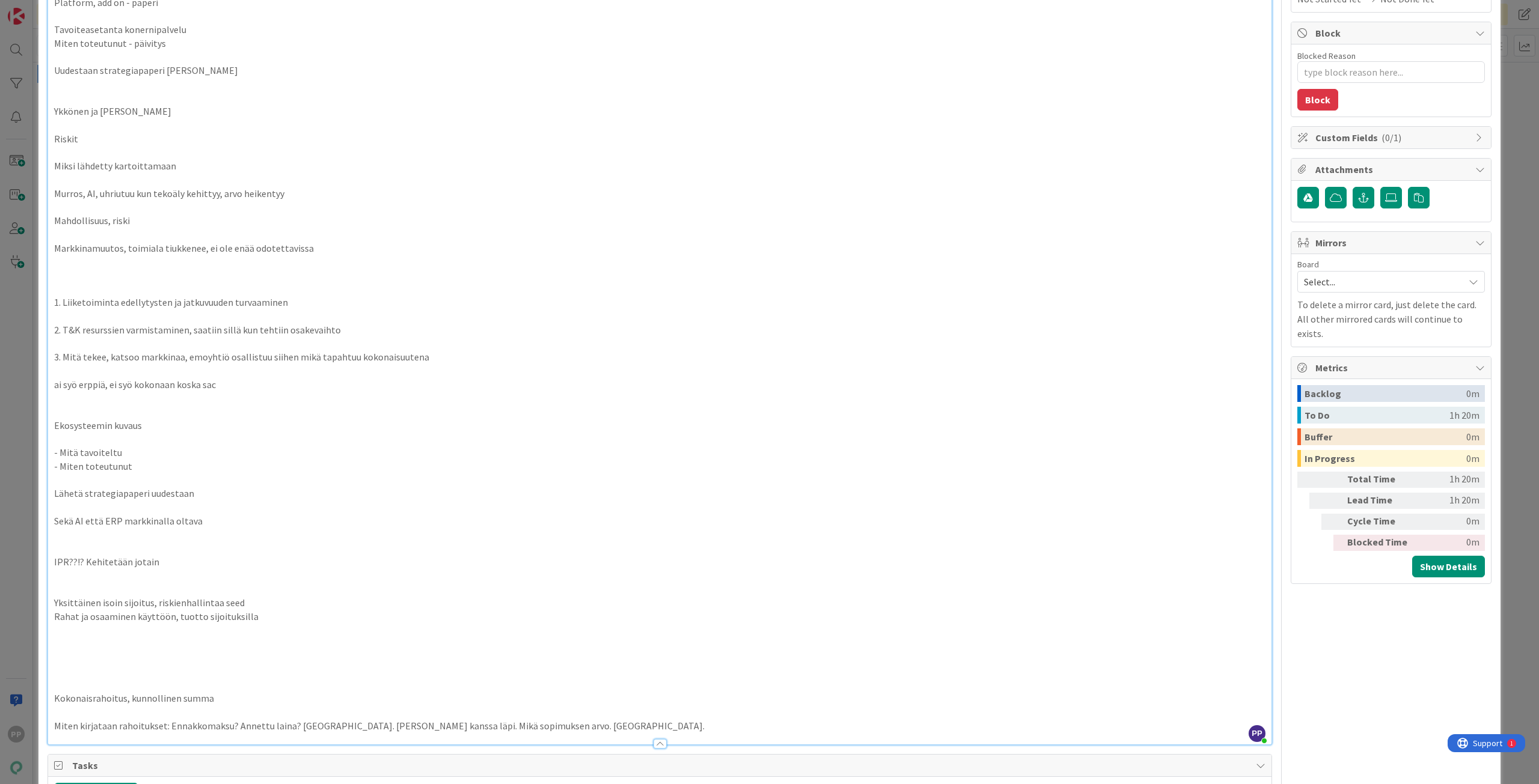
scroll to position [0, 0]
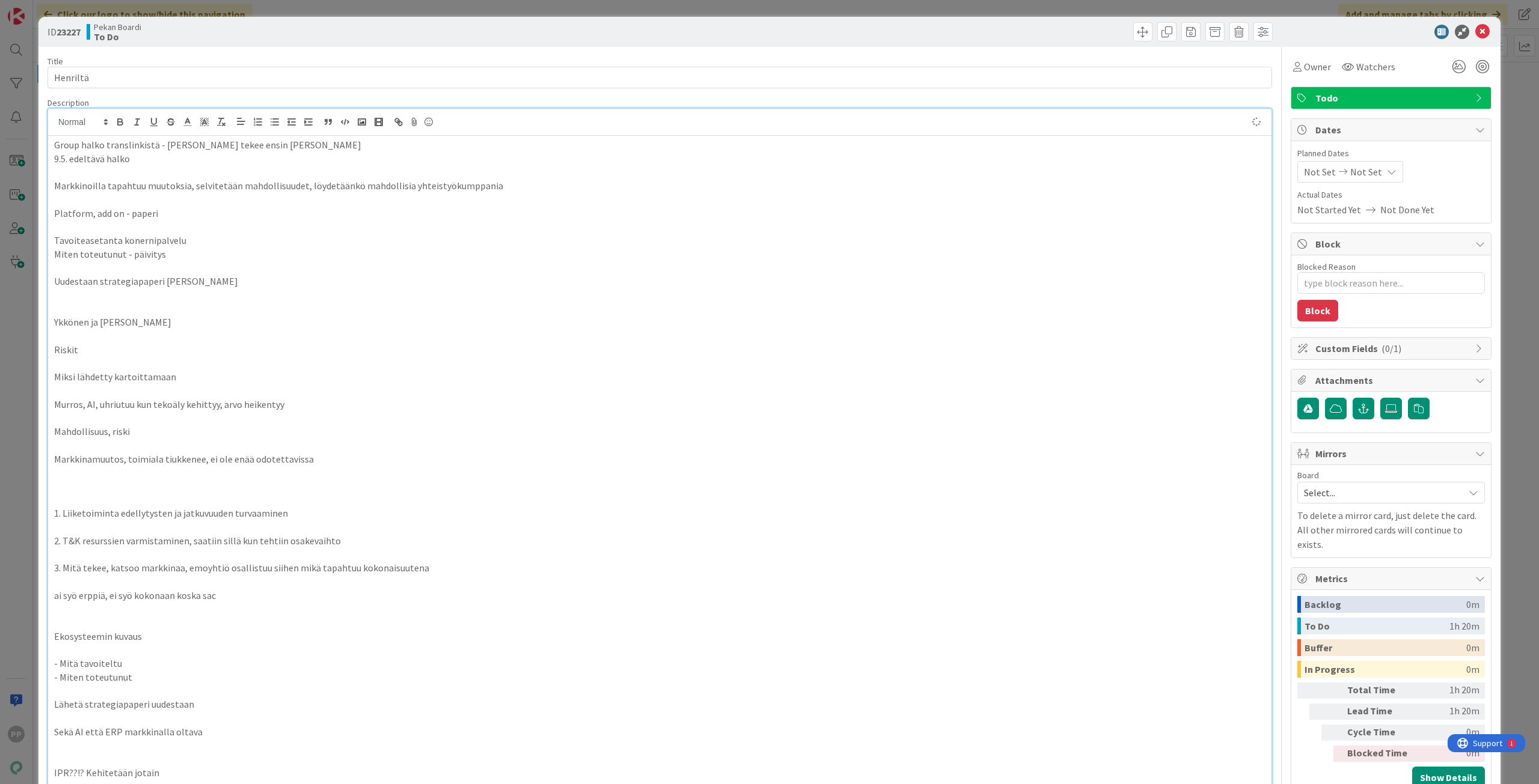
click at [204, 169] on p at bounding box center [659, 172] width 1211 height 14
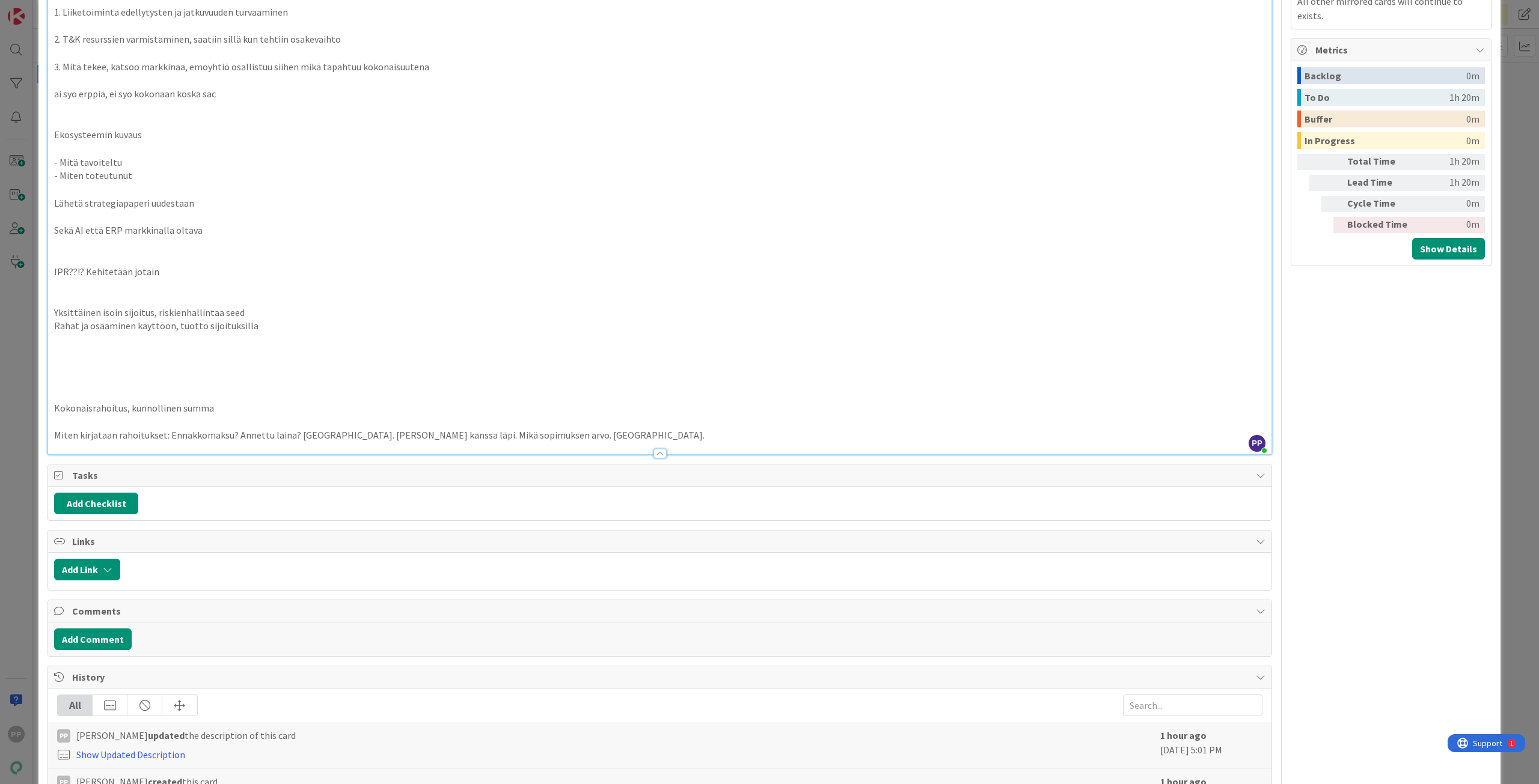
scroll to position [586, 0]
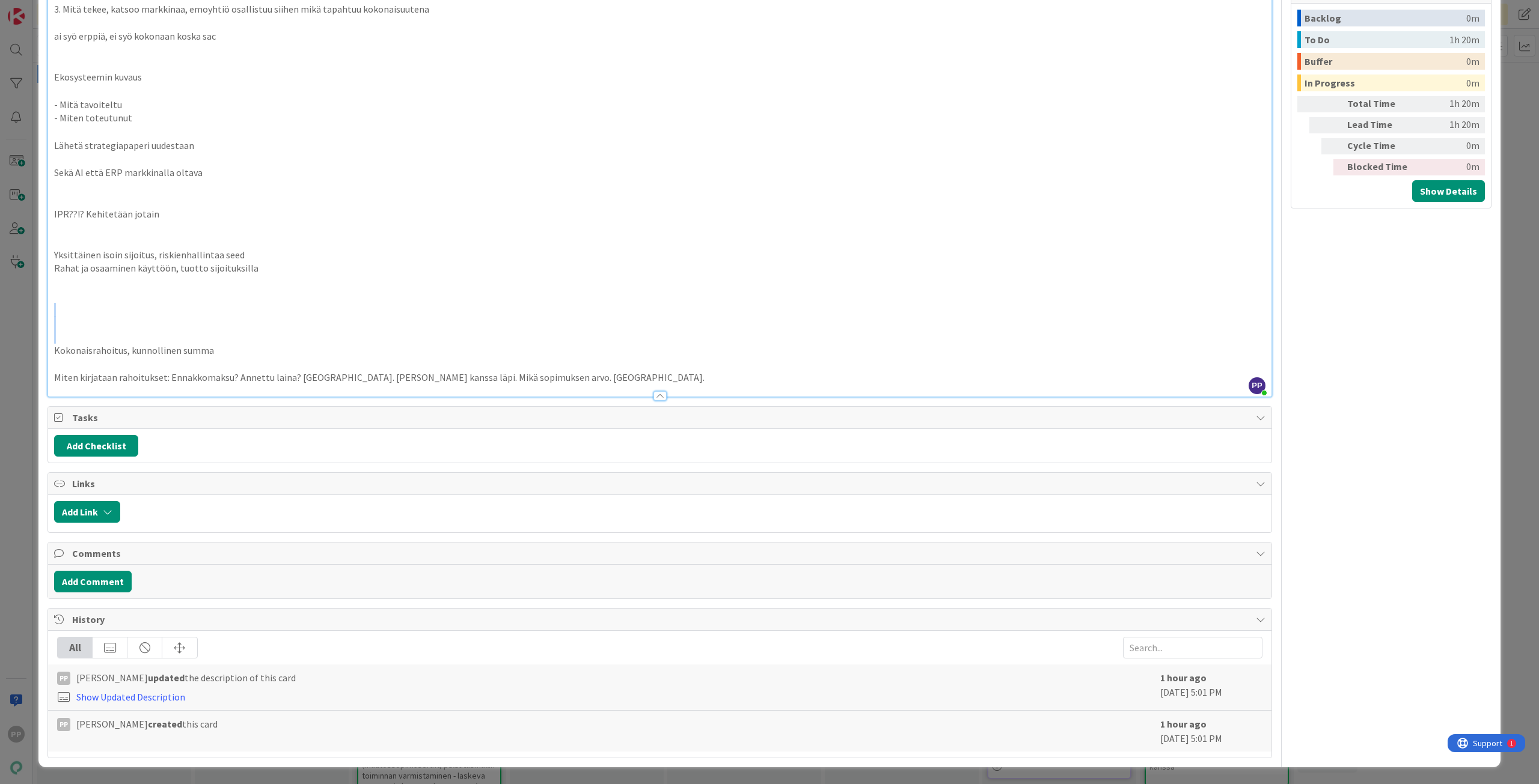
drag, startPoint x: 208, startPoint y: 316, endPoint x: 207, endPoint y: 329, distance: 13.0
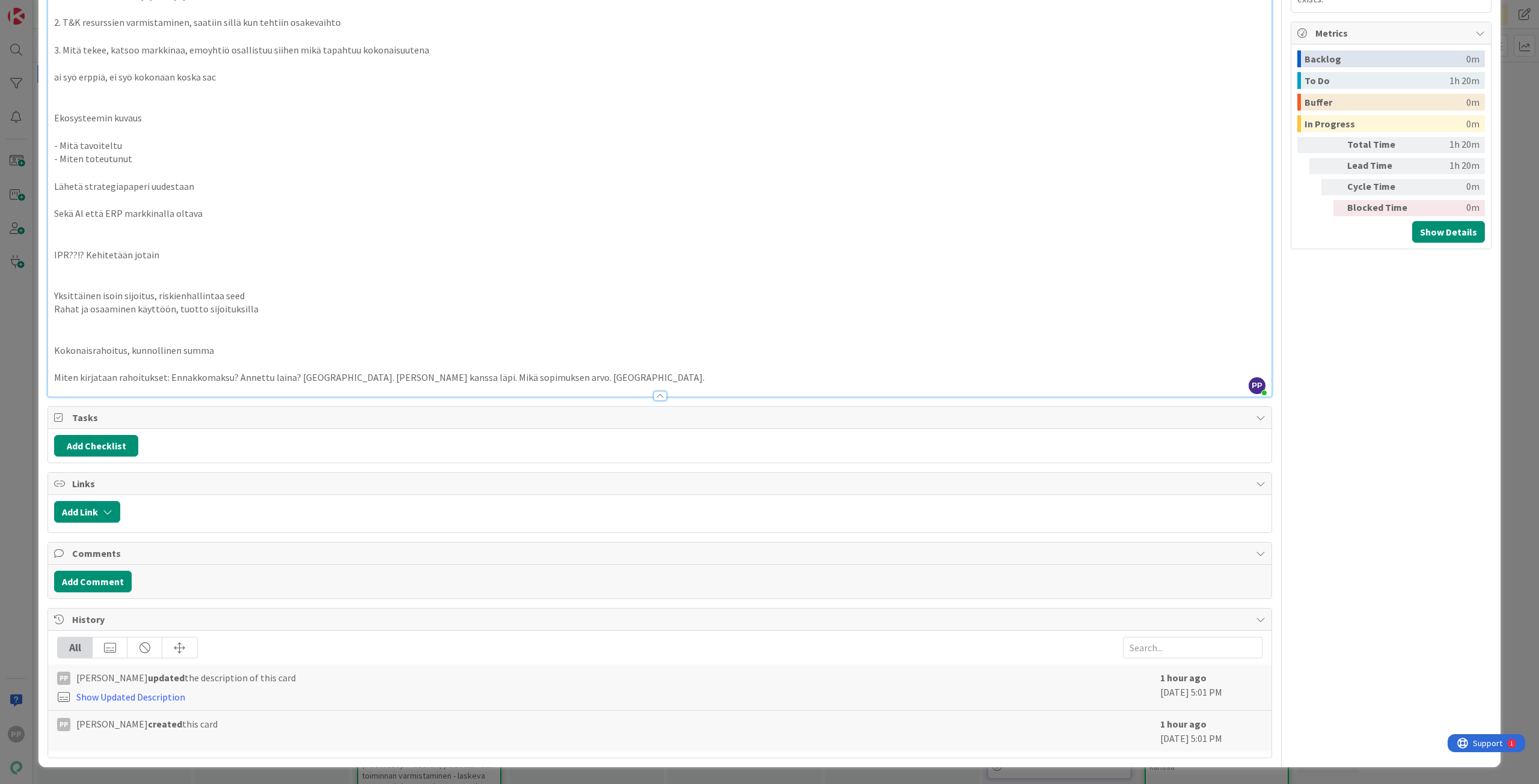
scroll to position [545, 0]
drag, startPoint x: 247, startPoint y: 348, endPoint x: 33, endPoint y: 356, distance: 214.1
click at [33, 356] on div "ID 23227 Pekan Boardi To Do Title 8 / 128 Henriltä Description PP [PERSON_NAME]…" at bounding box center [769, 392] width 1539 height 784
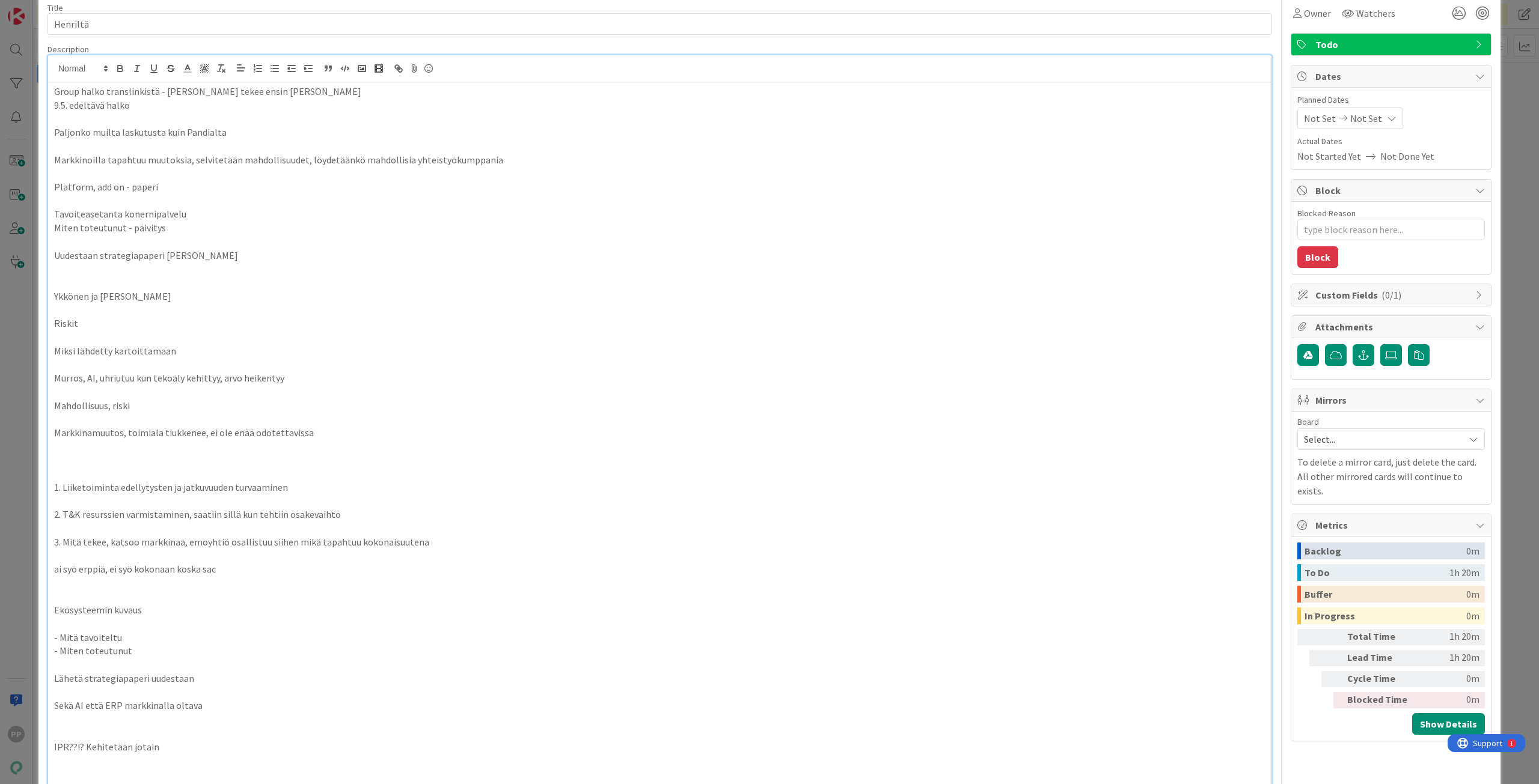
scroll to position [0, 0]
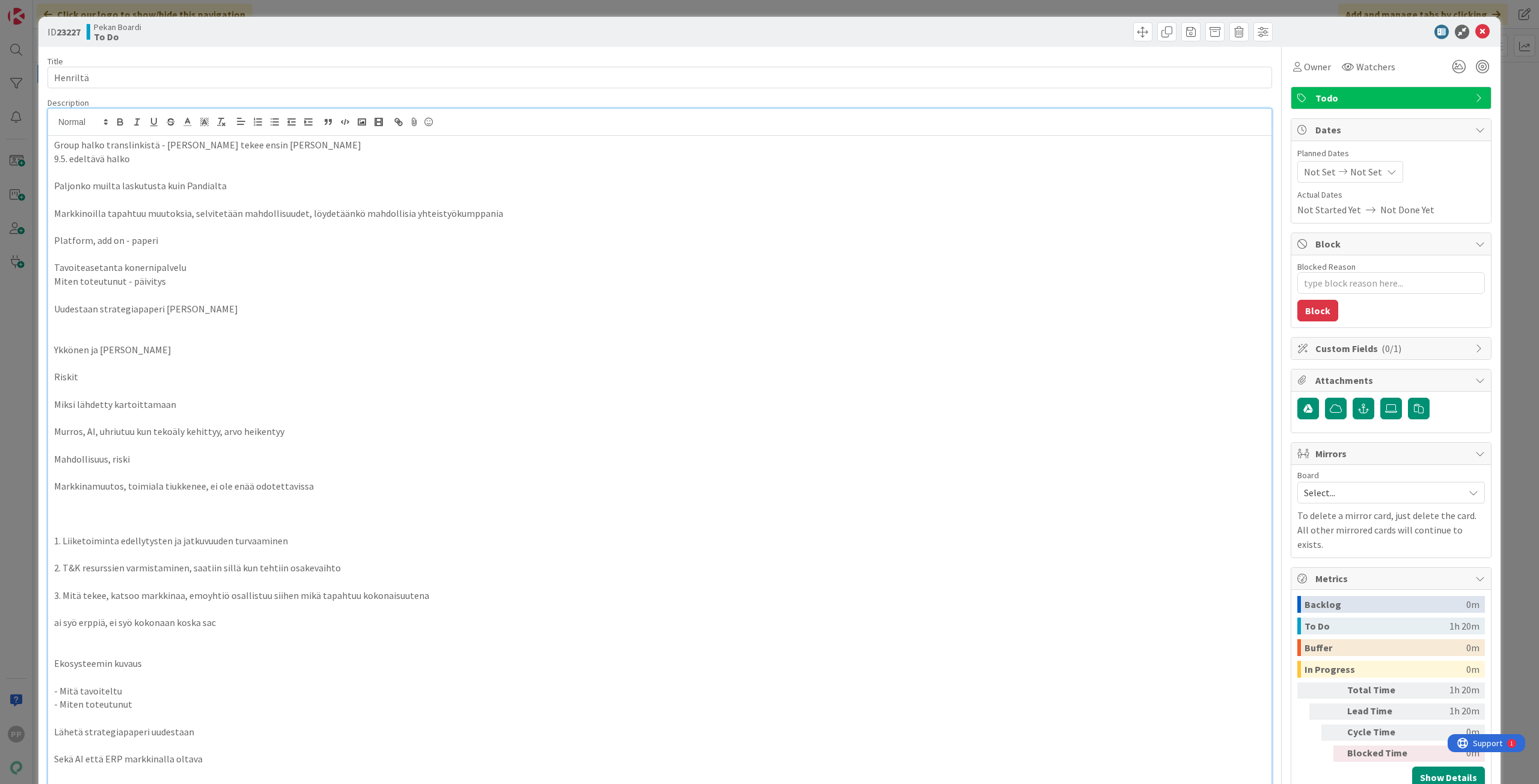
click at [244, 179] on p "Paljonko muilta laskutusta kuin Pandialta" at bounding box center [659, 185] width 1211 height 14
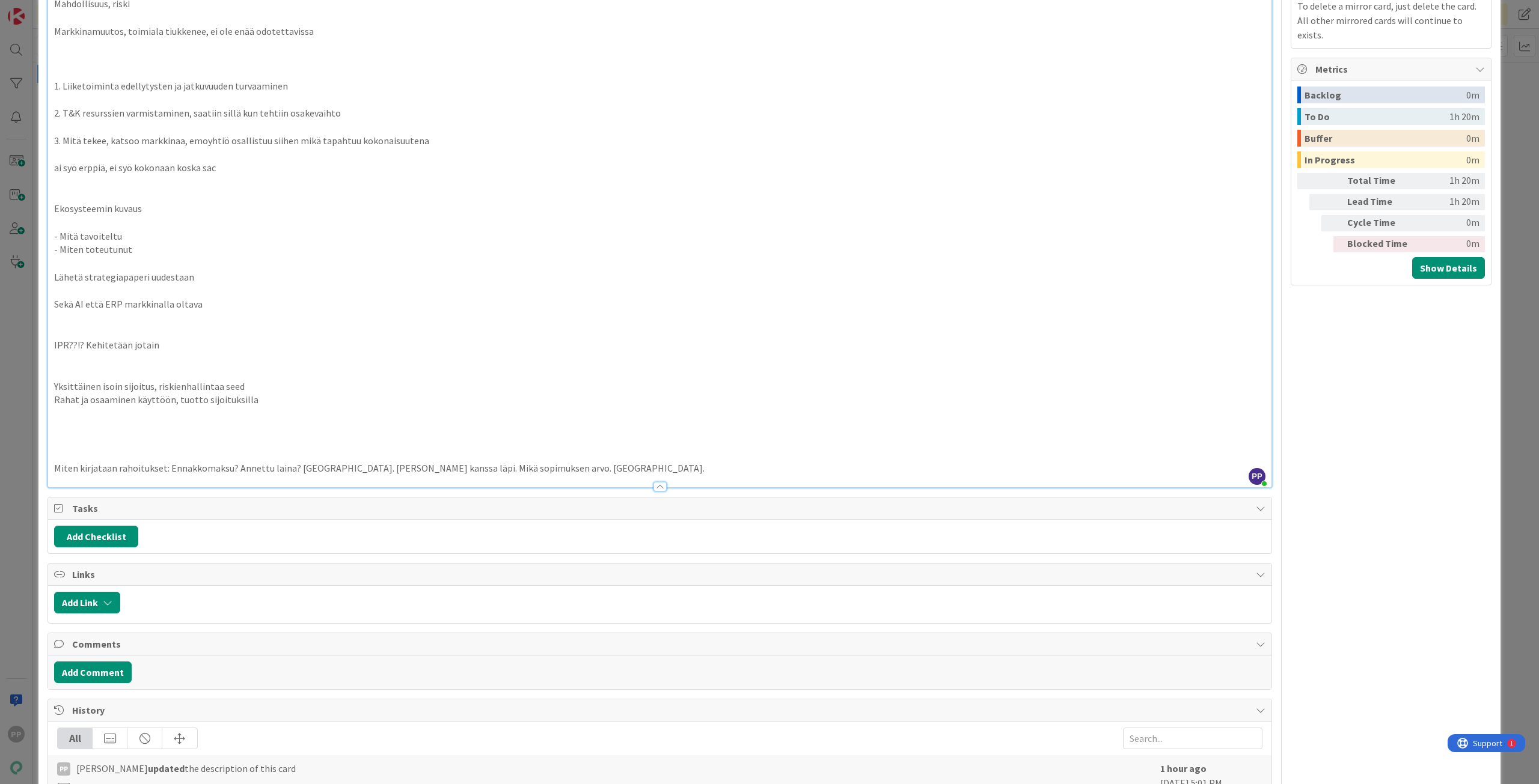
scroll to position [600, 0]
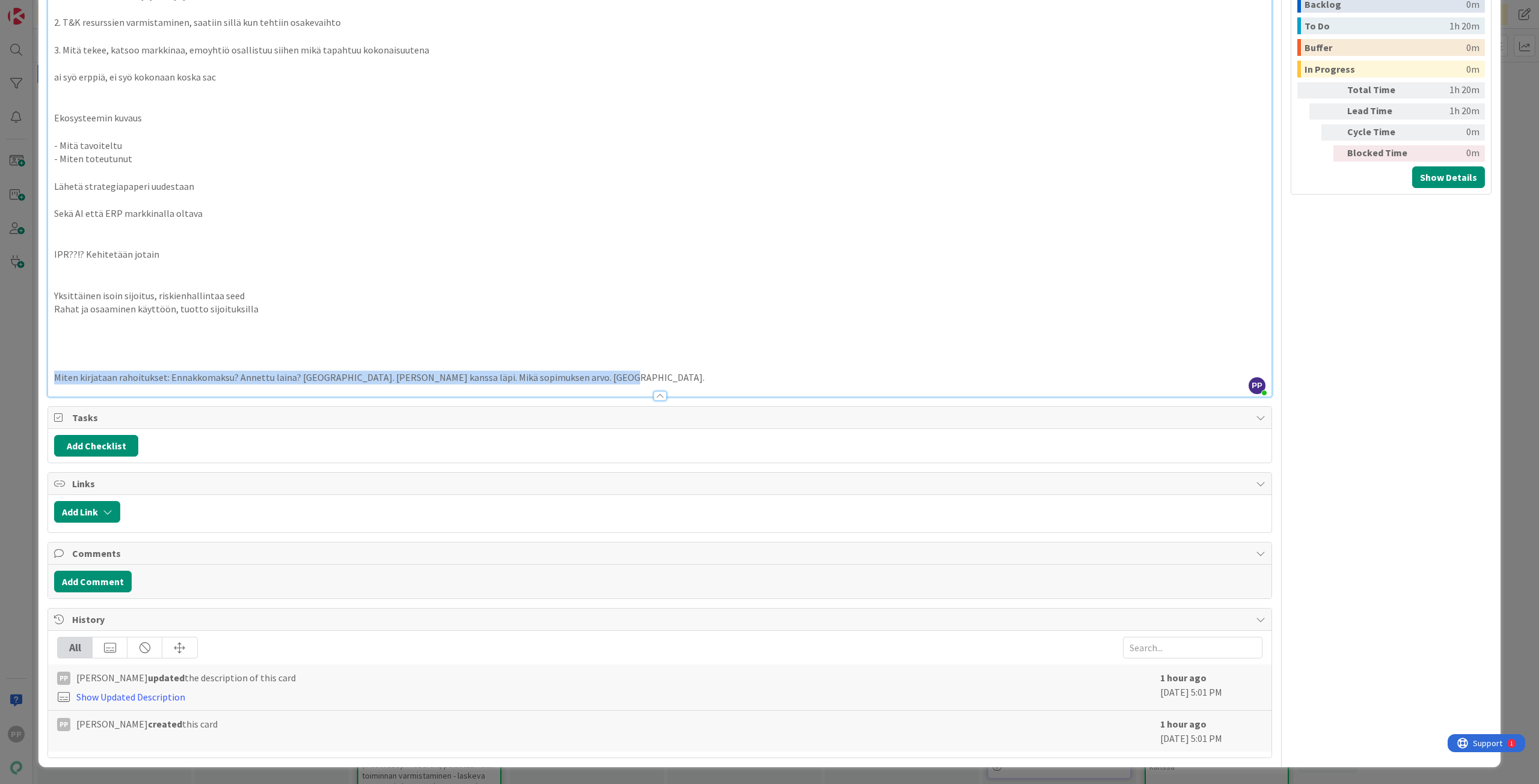
drag, startPoint x: 55, startPoint y: 375, endPoint x: 768, endPoint y: 508, distance: 725.3
click at [768, 508] on div "Title 8 / 128 Henriltä Description PP [PERSON_NAME] just joined Group halko tra…" at bounding box center [659, 102] width 1225 height 1311
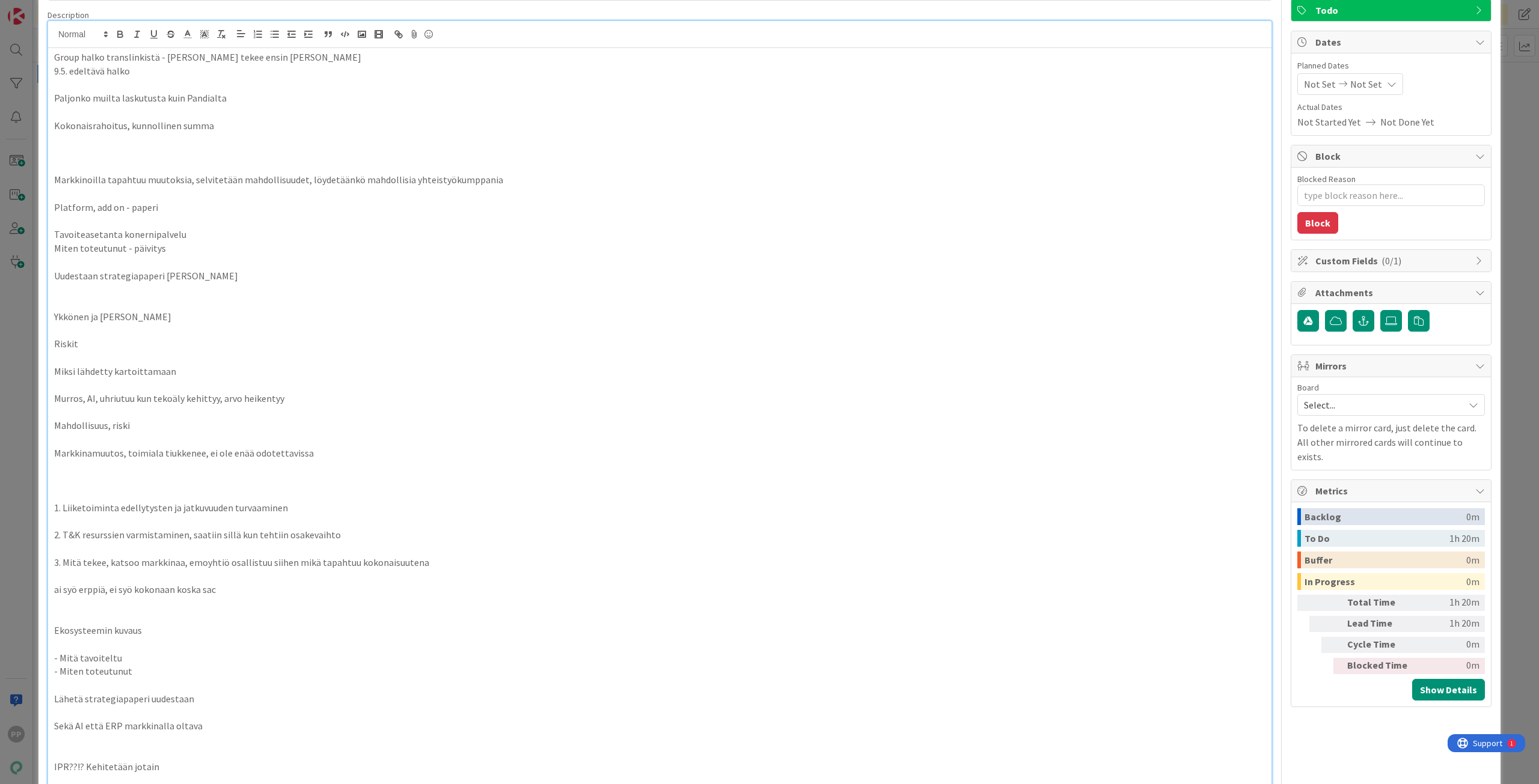
scroll to position [0, 0]
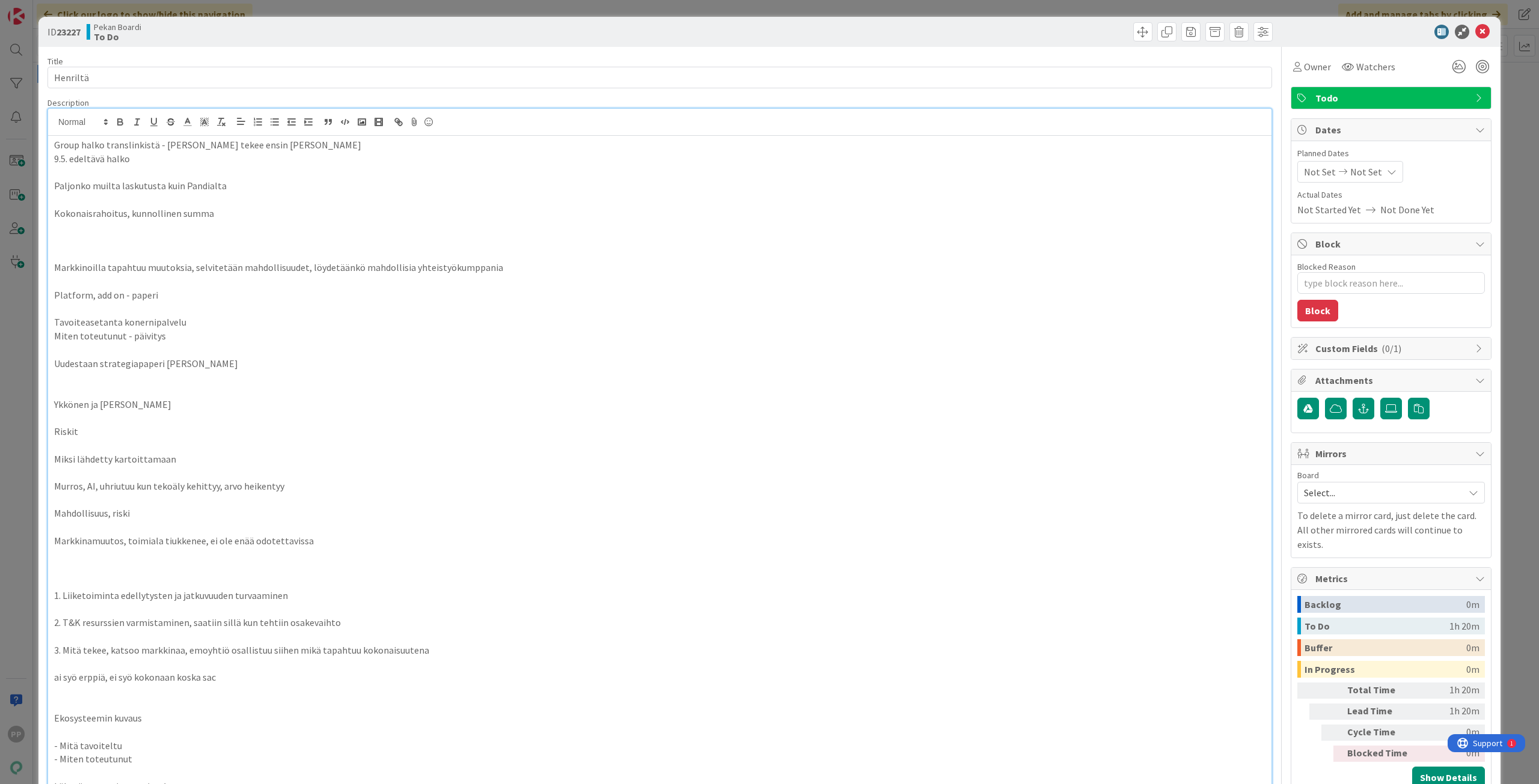
click at [242, 238] on p at bounding box center [659, 240] width 1211 height 14
click at [54, 239] on p "Miten kirjataan rahoitukset: Ennakkomaksu? Annettu laina? [GEOGRAPHIC_DATA]. [P…" at bounding box center [659, 240] width 1211 height 14
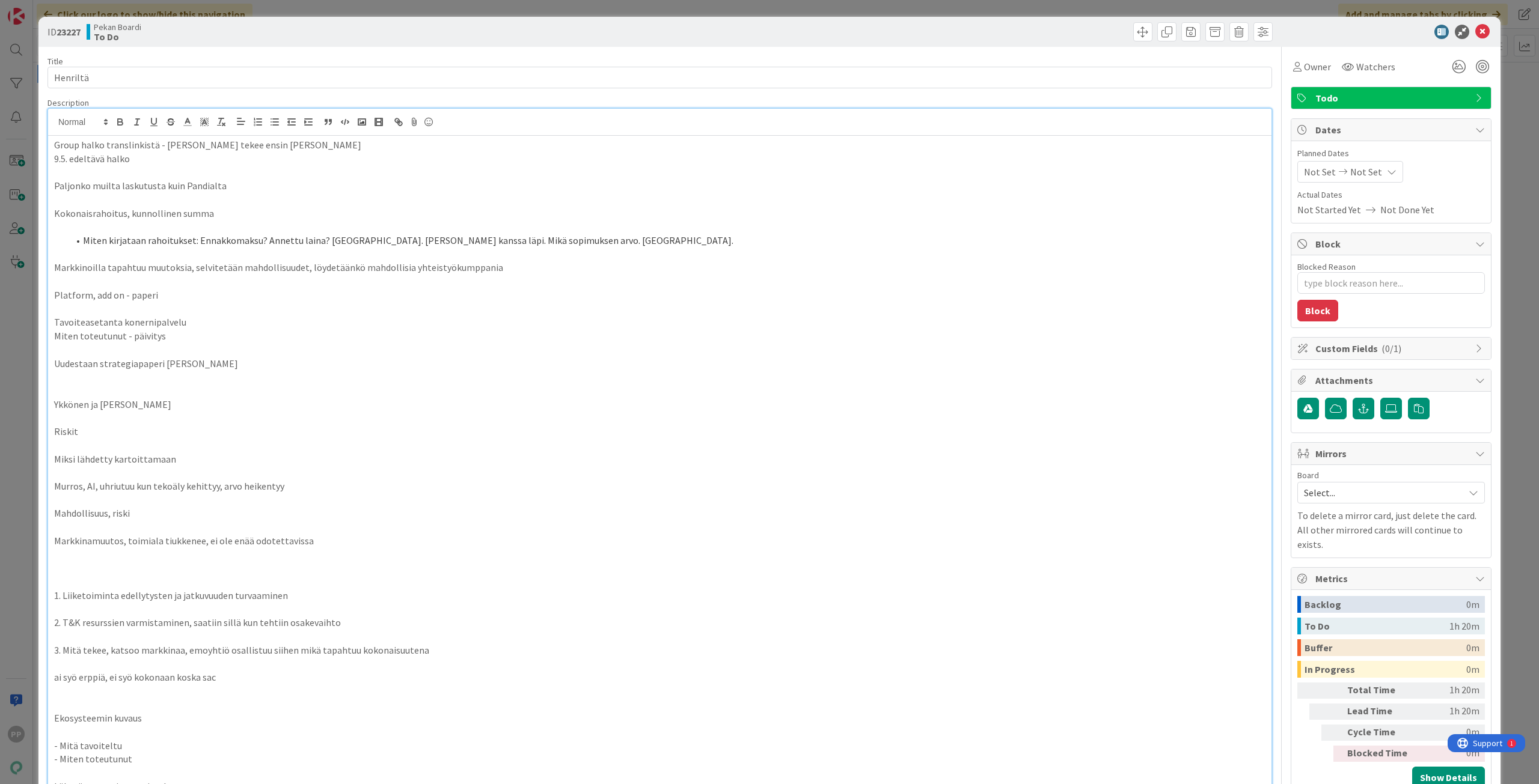
click at [53, 209] on div "Group halko translinkistä - [PERSON_NAME] tekee ensin matskun 9.5. edeltävä hal…" at bounding box center [659, 567] width 1223 height 861
click at [55, 183] on p "Paljonko muilta laskutusta kuin Pandialta" at bounding box center [659, 185] width 1211 height 14
click at [54, 162] on p "9.5. edeltävä halko" at bounding box center [659, 159] width 1211 height 14
click at [54, 145] on p "Group halko translinkistä - [PERSON_NAME] tekee ensin [PERSON_NAME]" at bounding box center [659, 145] width 1211 height 14
click at [214, 174] on p at bounding box center [659, 172] width 1211 height 14
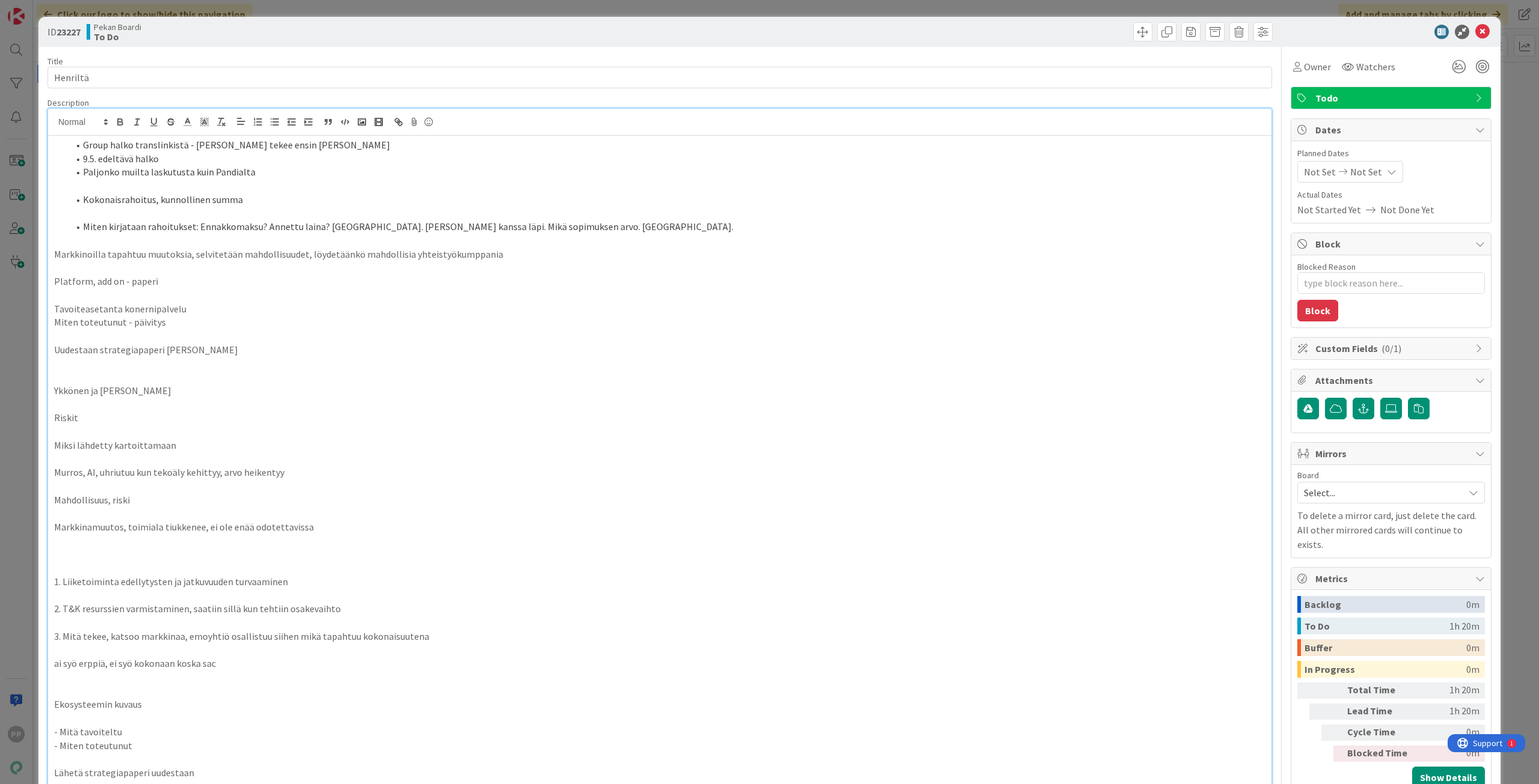
click at [223, 188] on p at bounding box center [659, 185] width 1211 height 14
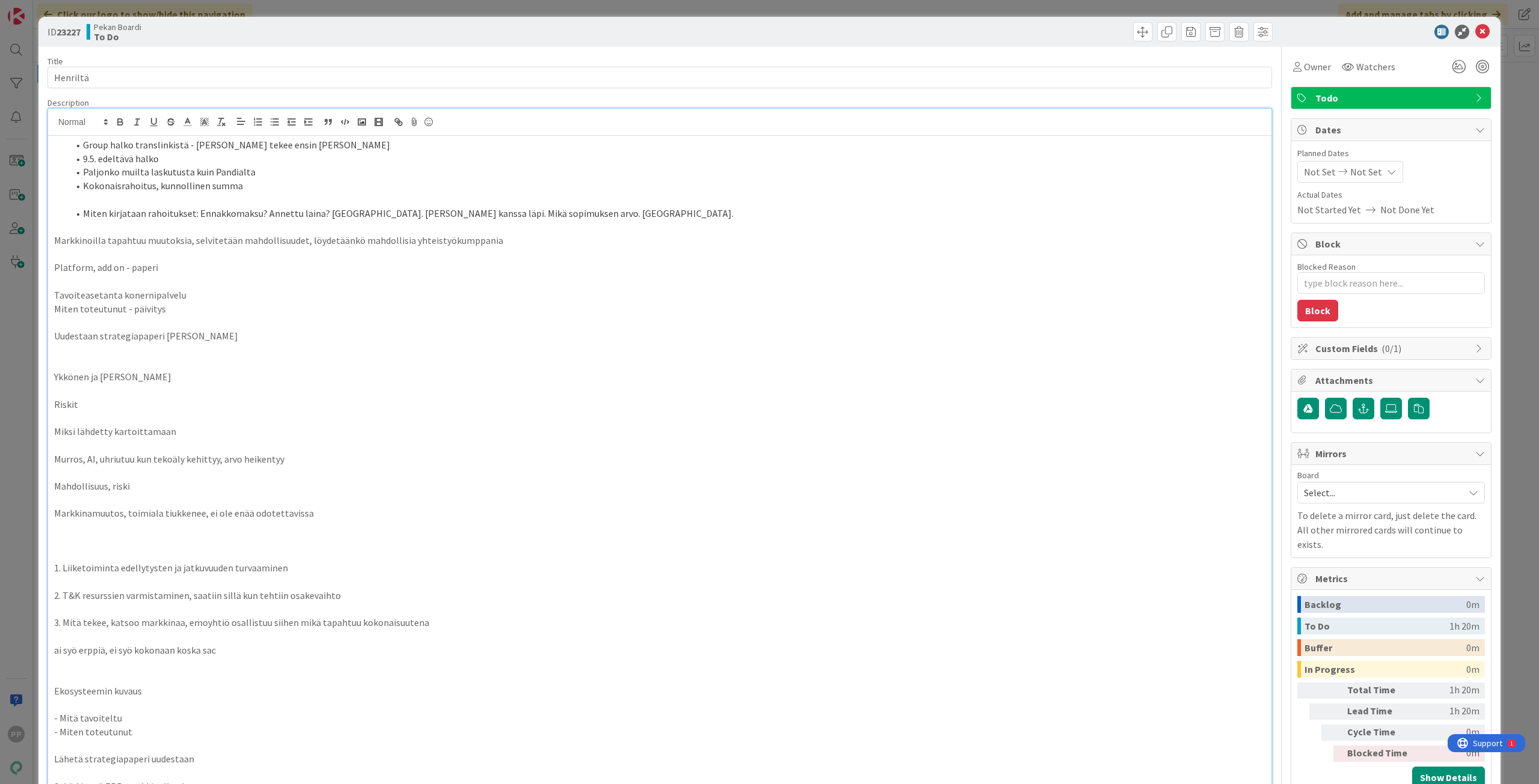
click at [223, 199] on p at bounding box center [659, 199] width 1211 height 14
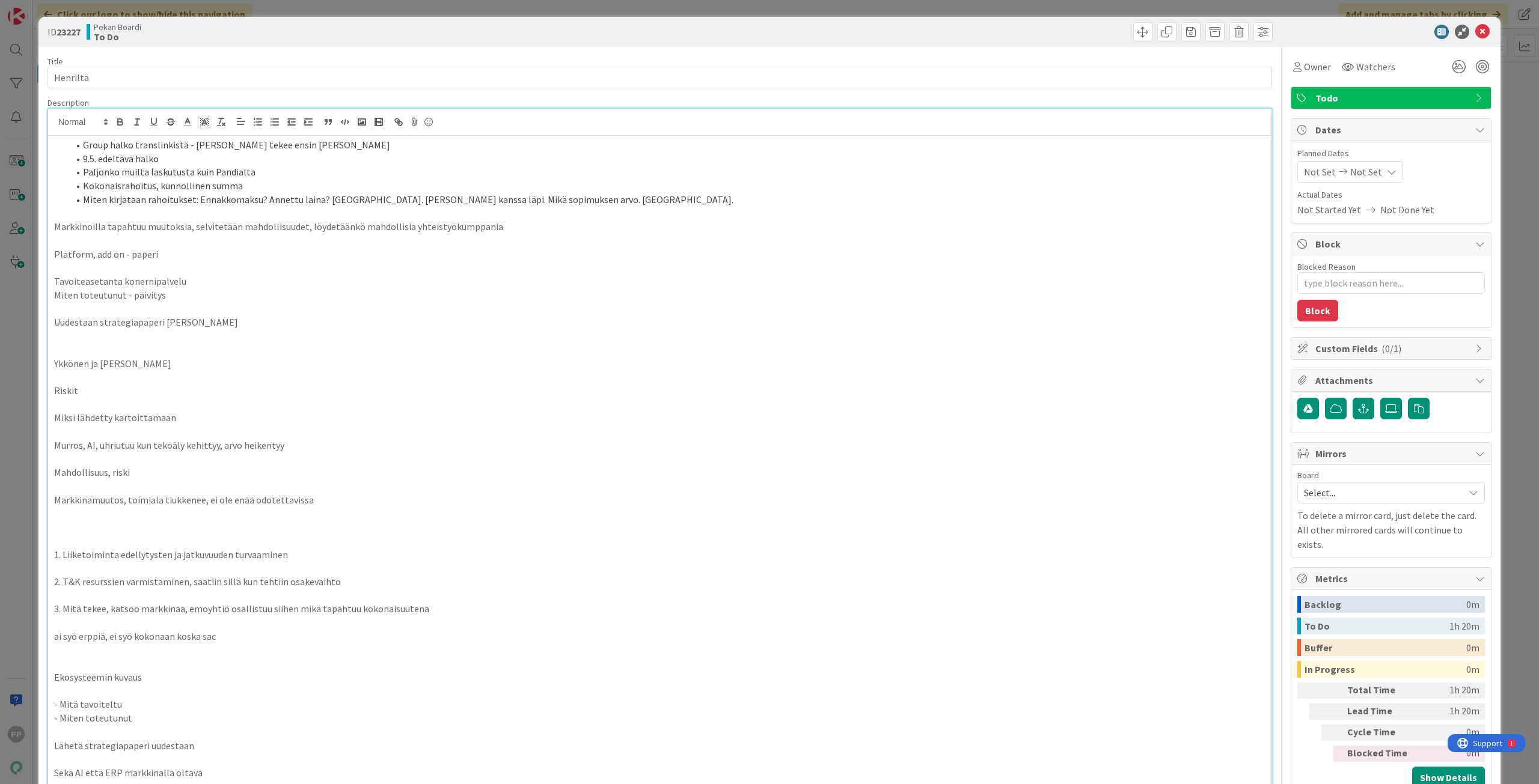
click at [140, 216] on p at bounding box center [659, 213] width 1211 height 14
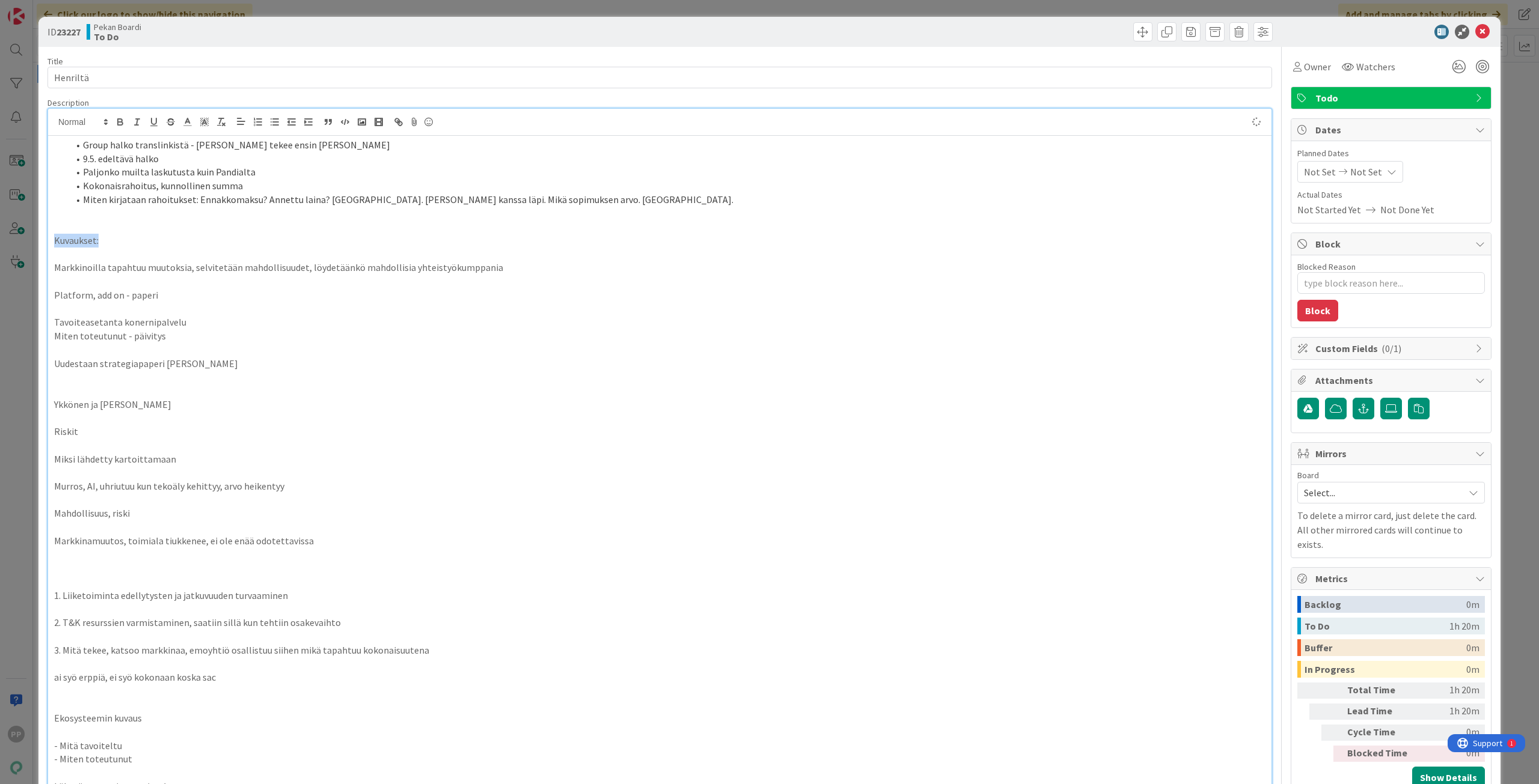
drag, startPoint x: 116, startPoint y: 240, endPoint x: 17, endPoint y: 240, distance: 99.0
click at [17, 240] on div "ID 23227 Pekan Boardi To Do Title 8 / 128 Henriltä Description PP [PERSON_NAME]…" at bounding box center [769, 392] width 1539 height 784
click at [83, 145] on span at bounding box center [83, 145] width 0 height 14
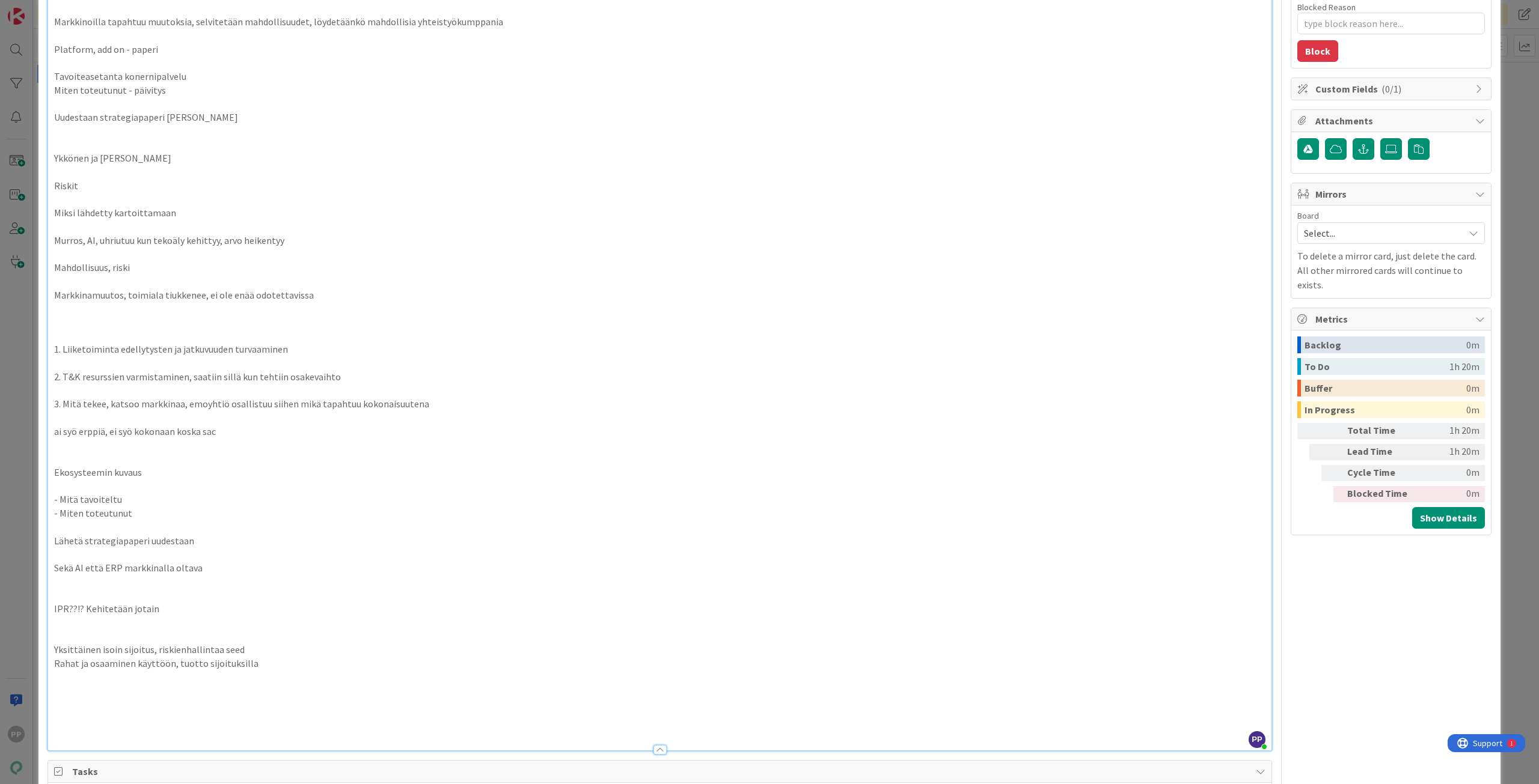
scroll to position [361, 0]
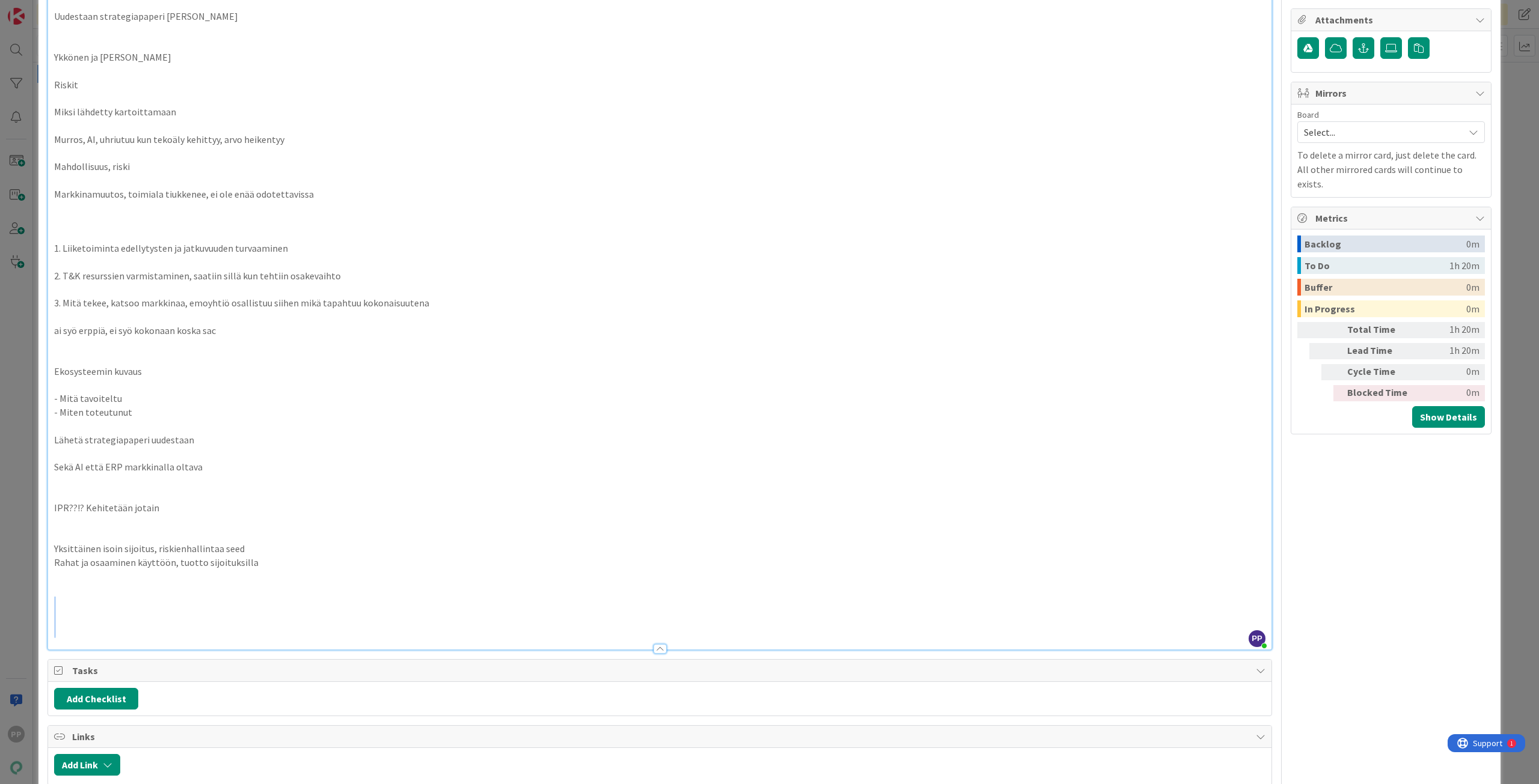
drag, startPoint x: 190, startPoint y: 603, endPoint x: 235, endPoint y: 668, distance: 79.1
click at [235, 668] on div "Title 8 / 128 Henriltä Description PP [PERSON_NAME] just joined Todot: Group ha…" at bounding box center [659, 348] width 1225 height 1324
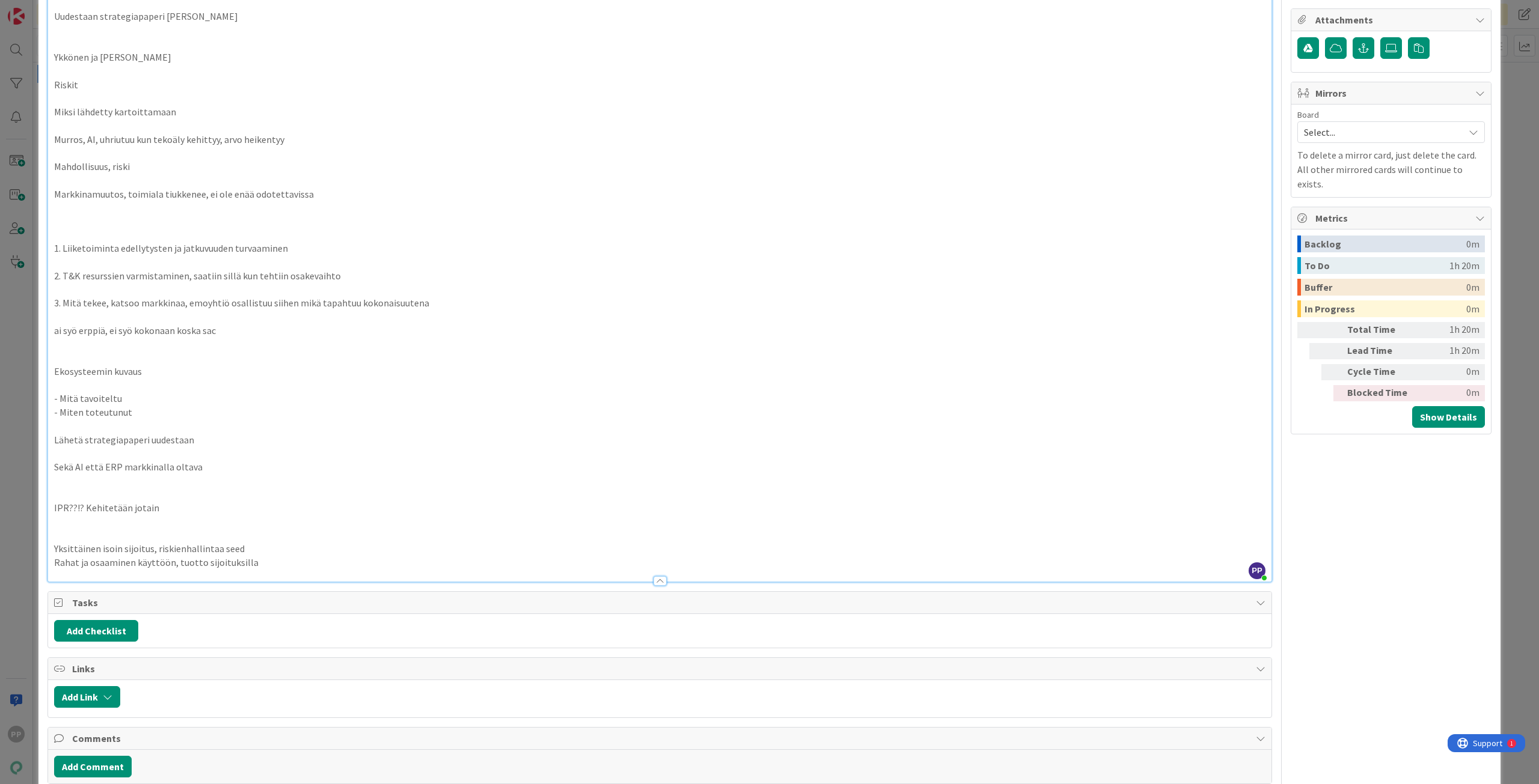
click at [140, 529] on p at bounding box center [659, 535] width 1211 height 14
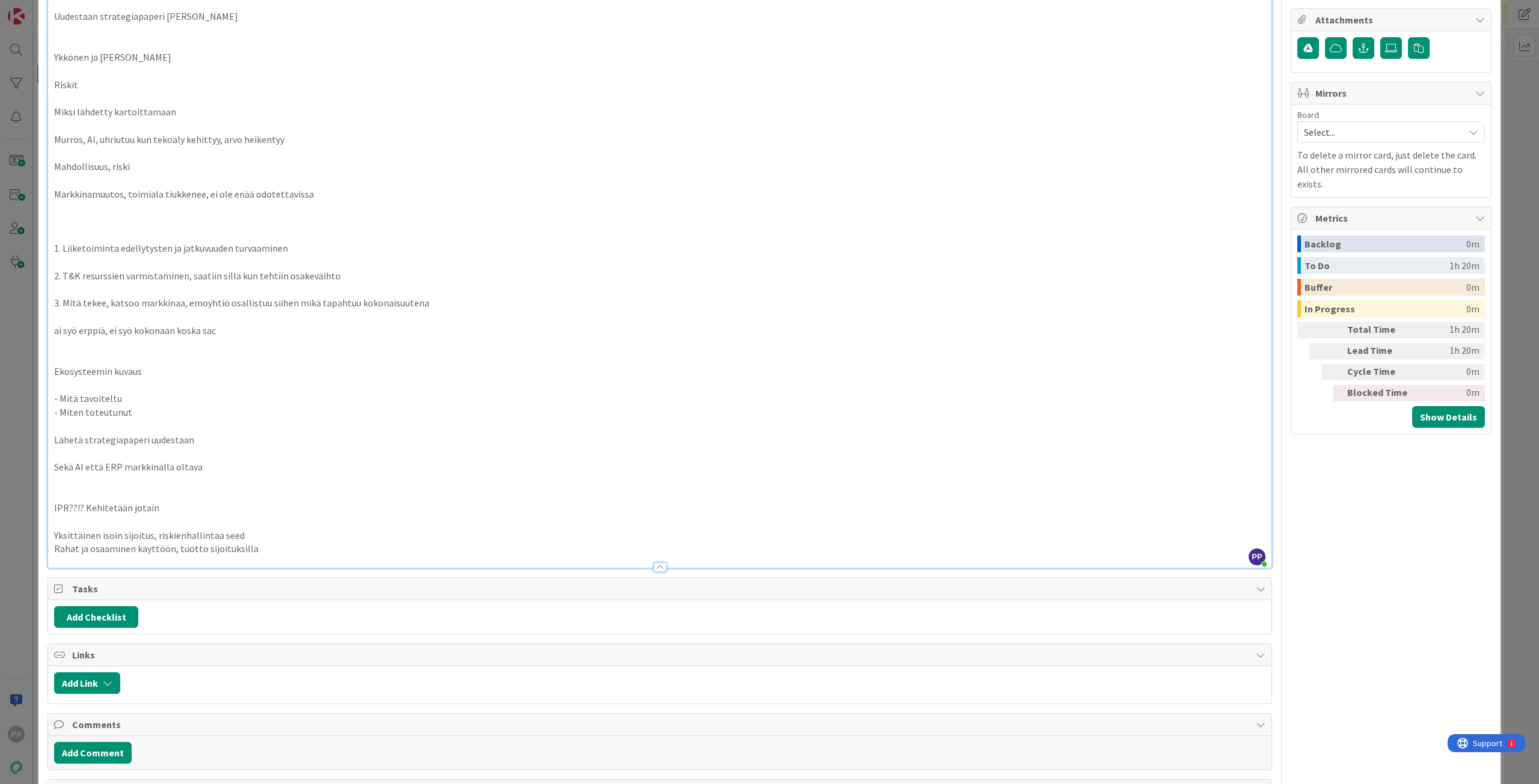
click at [135, 492] on p at bounding box center [659, 494] width 1211 height 14
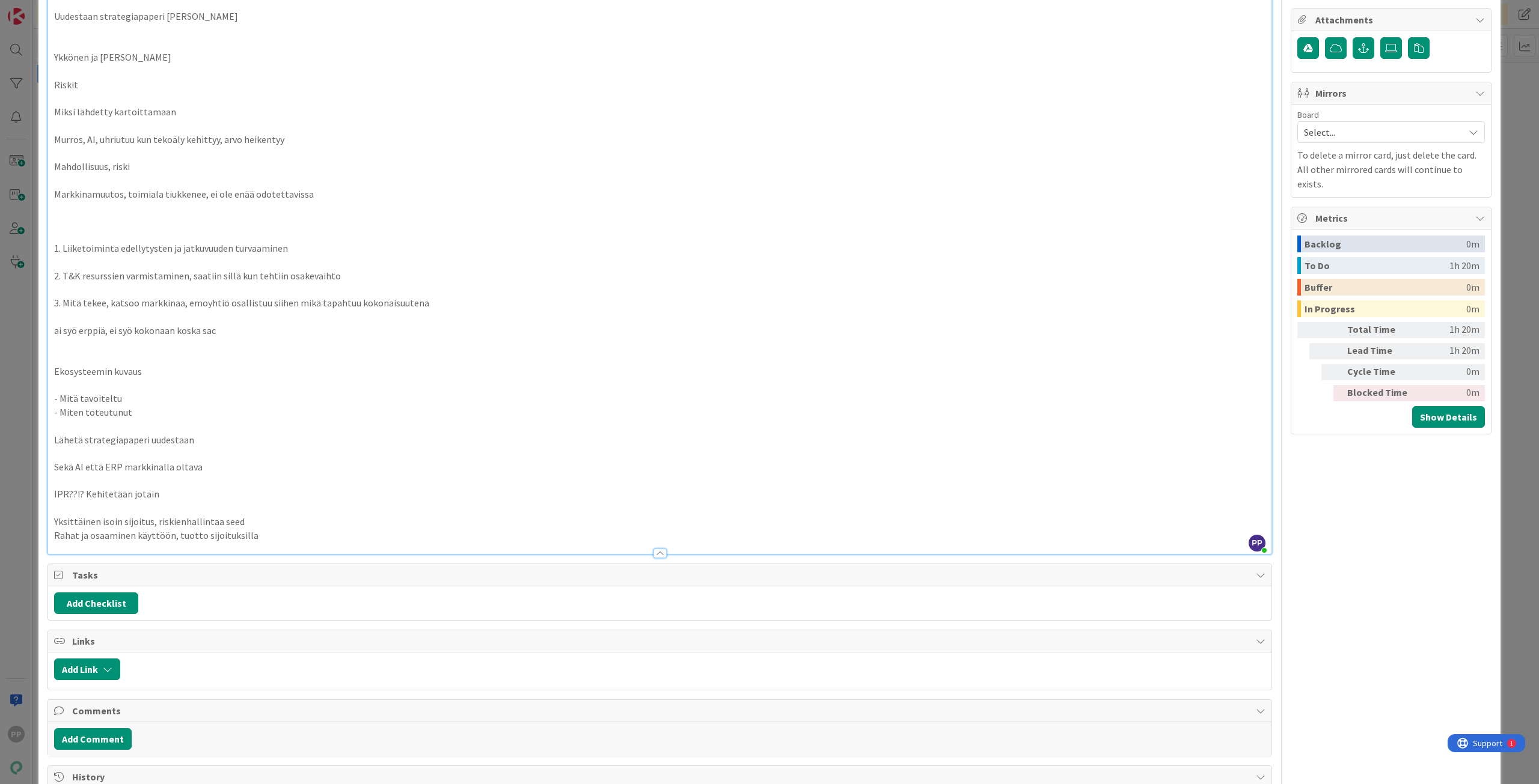
click at [165, 488] on p "IPR??!? Kehitetään jotain" at bounding box center [659, 494] width 1211 height 14
drag, startPoint x: 183, startPoint y: 489, endPoint x: 50, endPoint y: 489, distance: 133.0
click at [50, 489] on div "Todot: Group halko translinkistä - [PERSON_NAME] tekee ensin matskun 9.5. edelt…" at bounding box center [659, 164] width 1223 height 779
click at [213, 489] on p "IPR??!? Kehitetään jotain" at bounding box center [659, 494] width 1211 height 14
click at [242, 523] on p "Yksittäinen isoin sijoitus, riskienhallintaa seed" at bounding box center [659, 521] width 1211 height 14
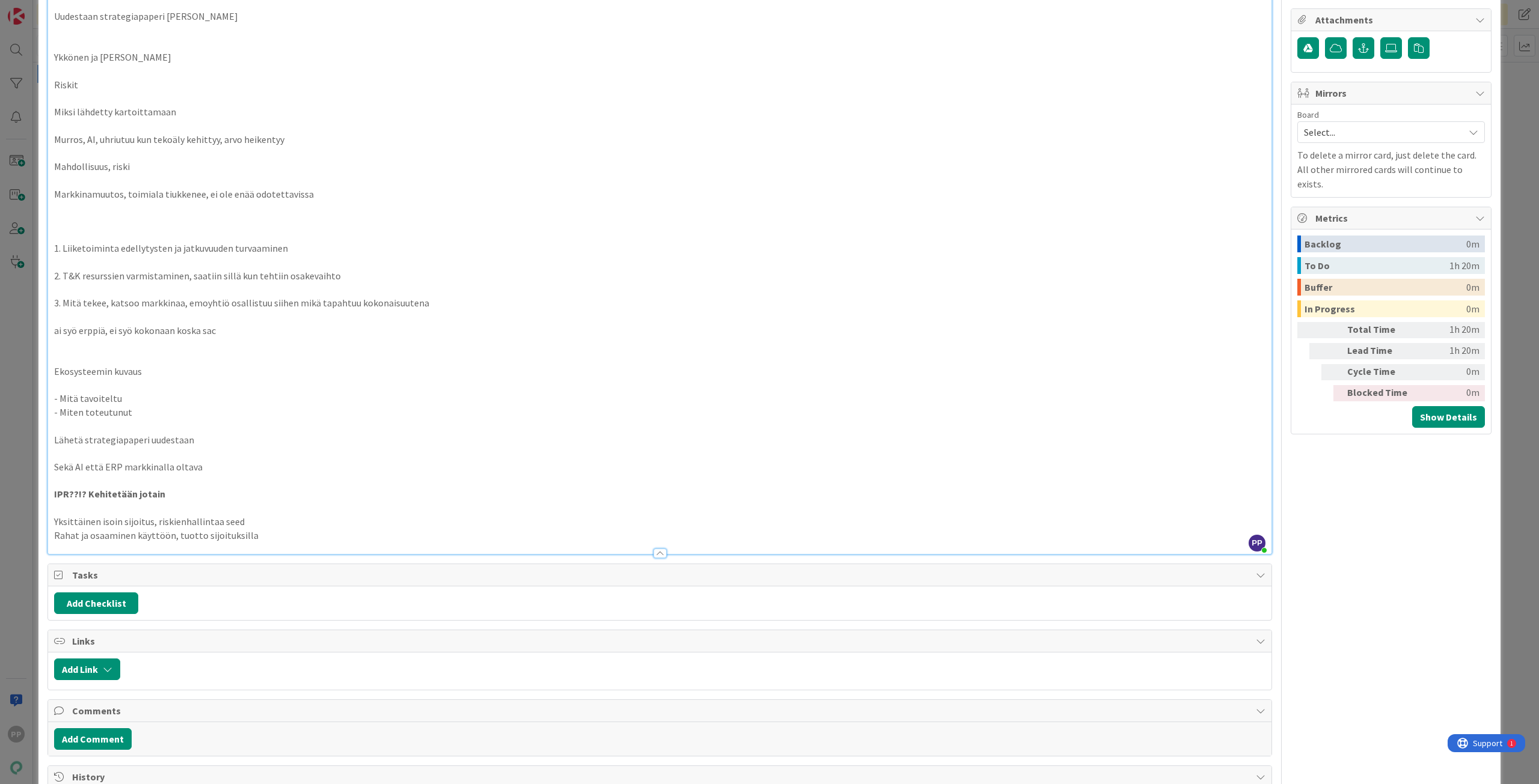
click at [247, 523] on p "Yksittäinen isoin sijoitus, riskienhallintaa seed" at bounding box center [659, 521] width 1211 height 14
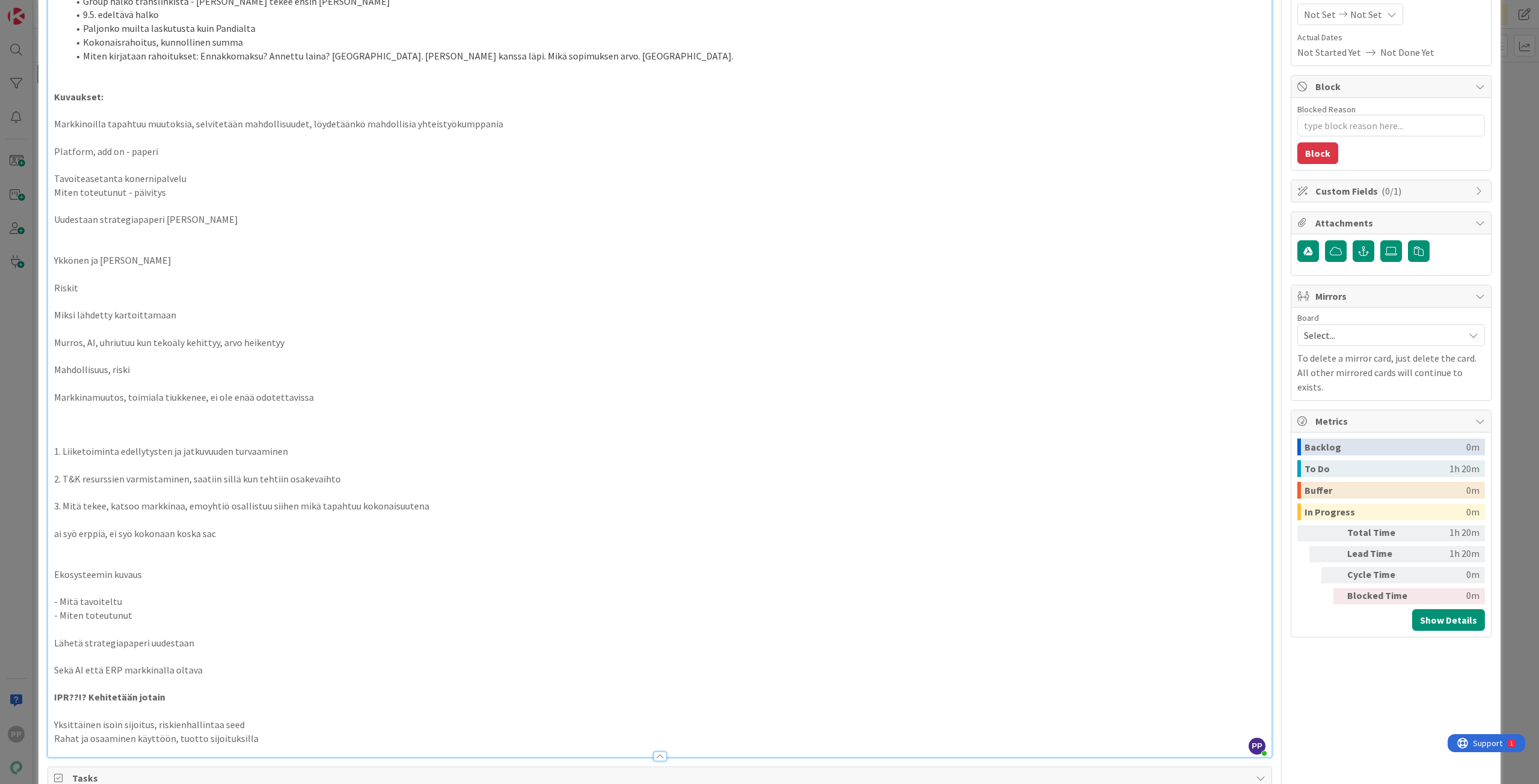
scroll to position [0, 0]
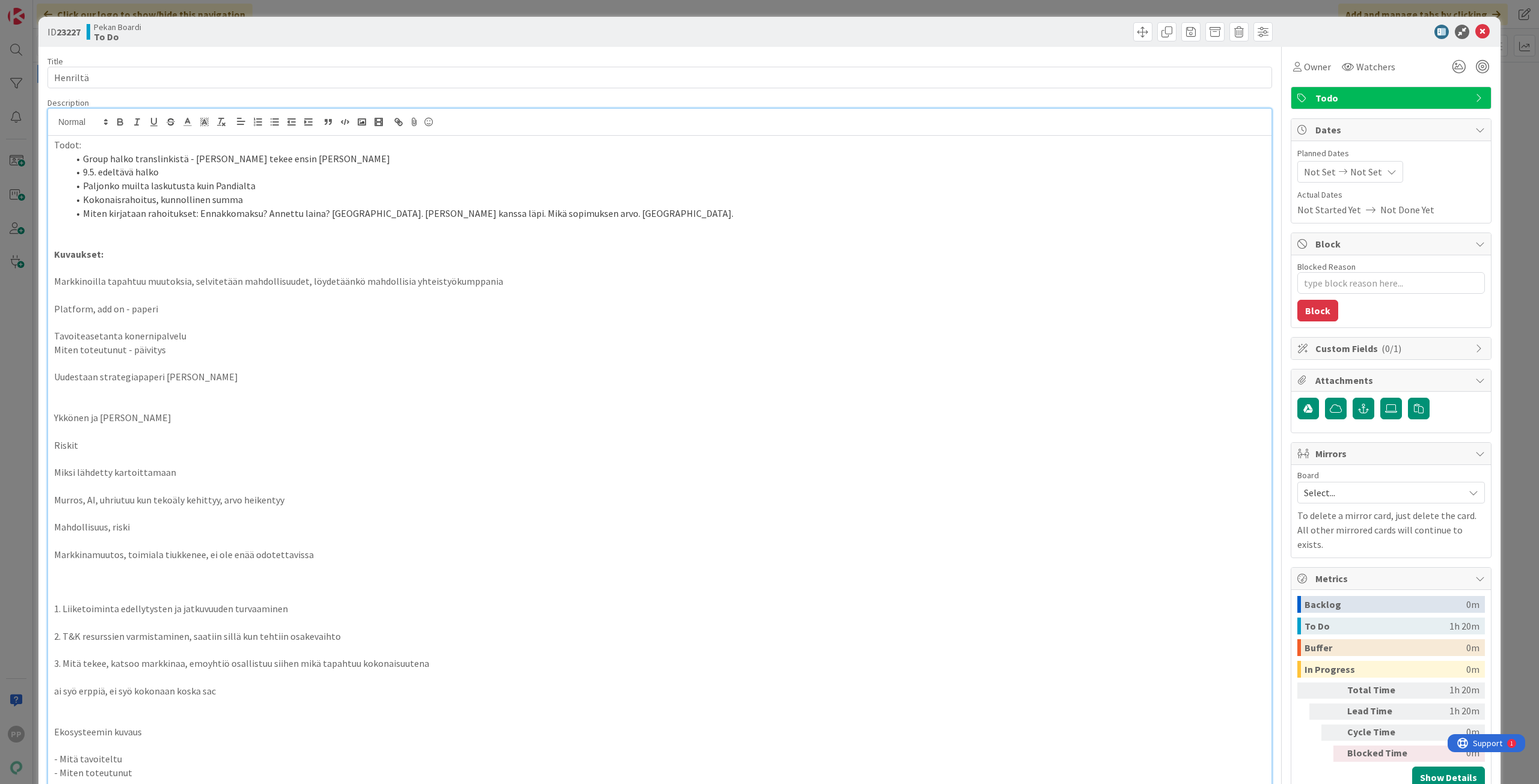
click at [108, 218] on li "Miten kirjataan rahoitukset: Ennakkomaksu? Annettu laina? [GEOGRAPHIC_DATA]. [P…" at bounding box center [667, 213] width 1197 height 14
click at [109, 242] on p at bounding box center [659, 240] width 1211 height 14
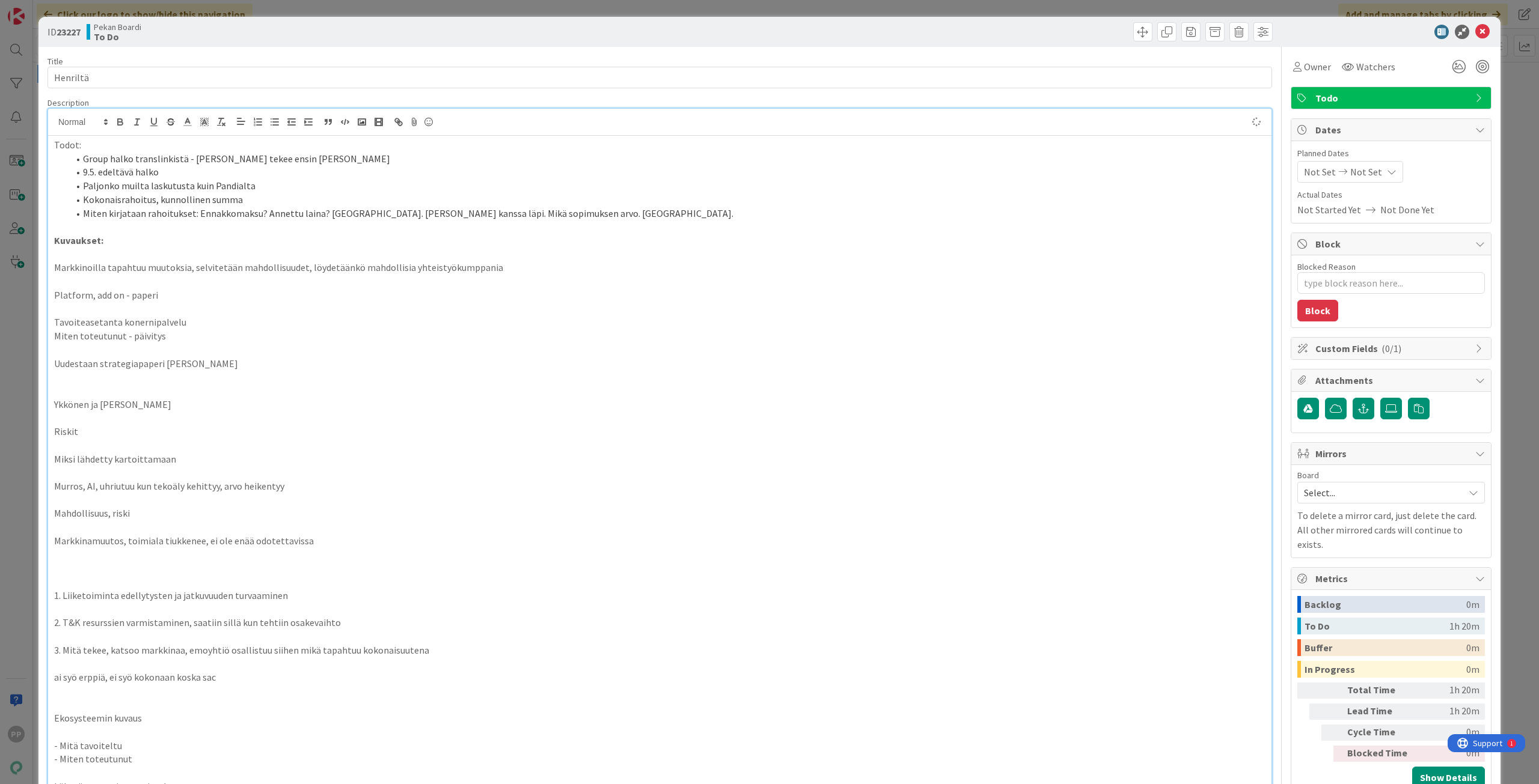
type textarea "x"
click at [254, 71] on input "Henriltä" at bounding box center [659, 78] width 1225 height 22
type input "[PERSON_NAME] ("
type textarea "x"
type input "Henriltä (g"
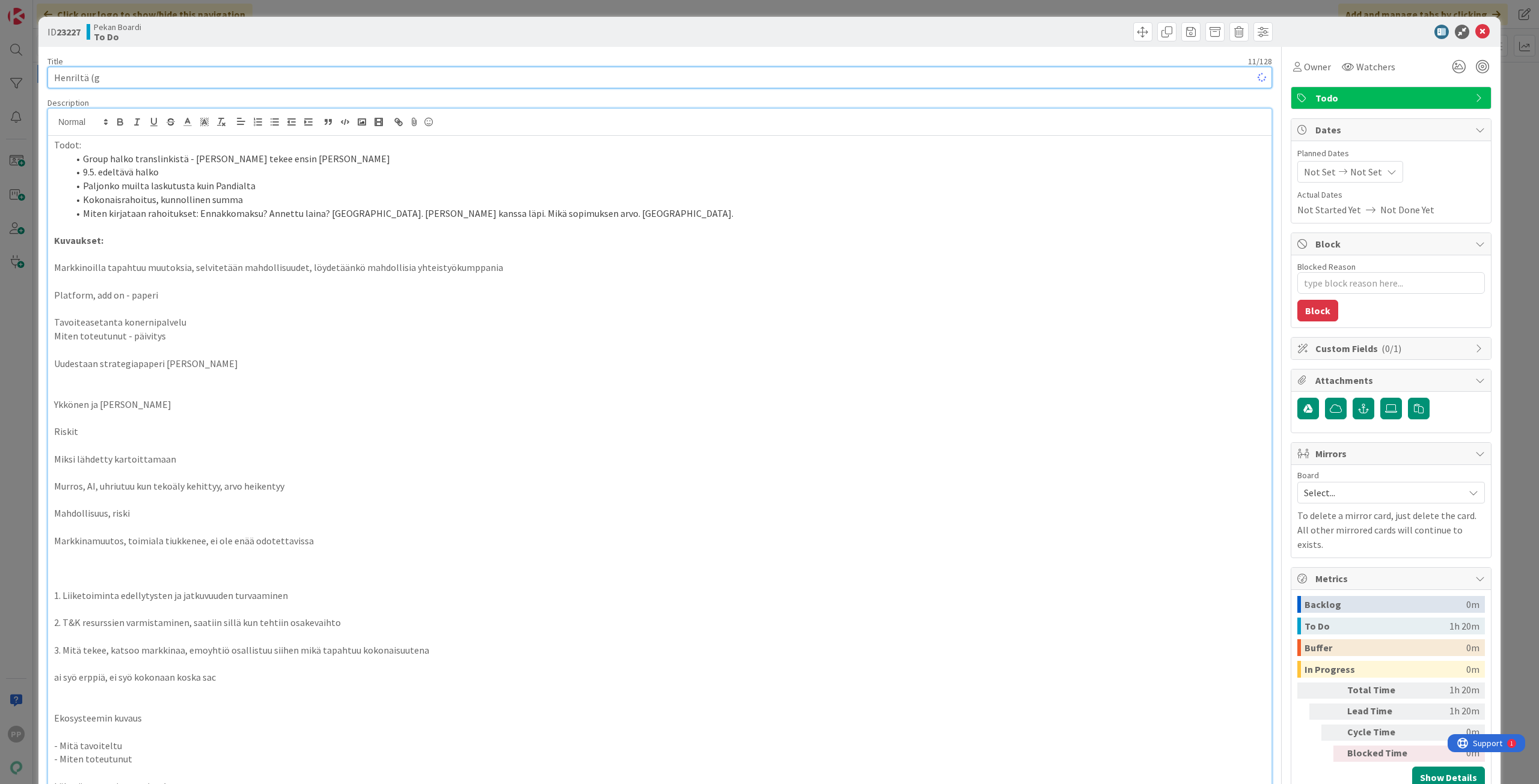
type textarea "x"
type input "Henriltä (t"
type textarea "x"
type input "Henriltä (Translink halko,"
type textarea "x"
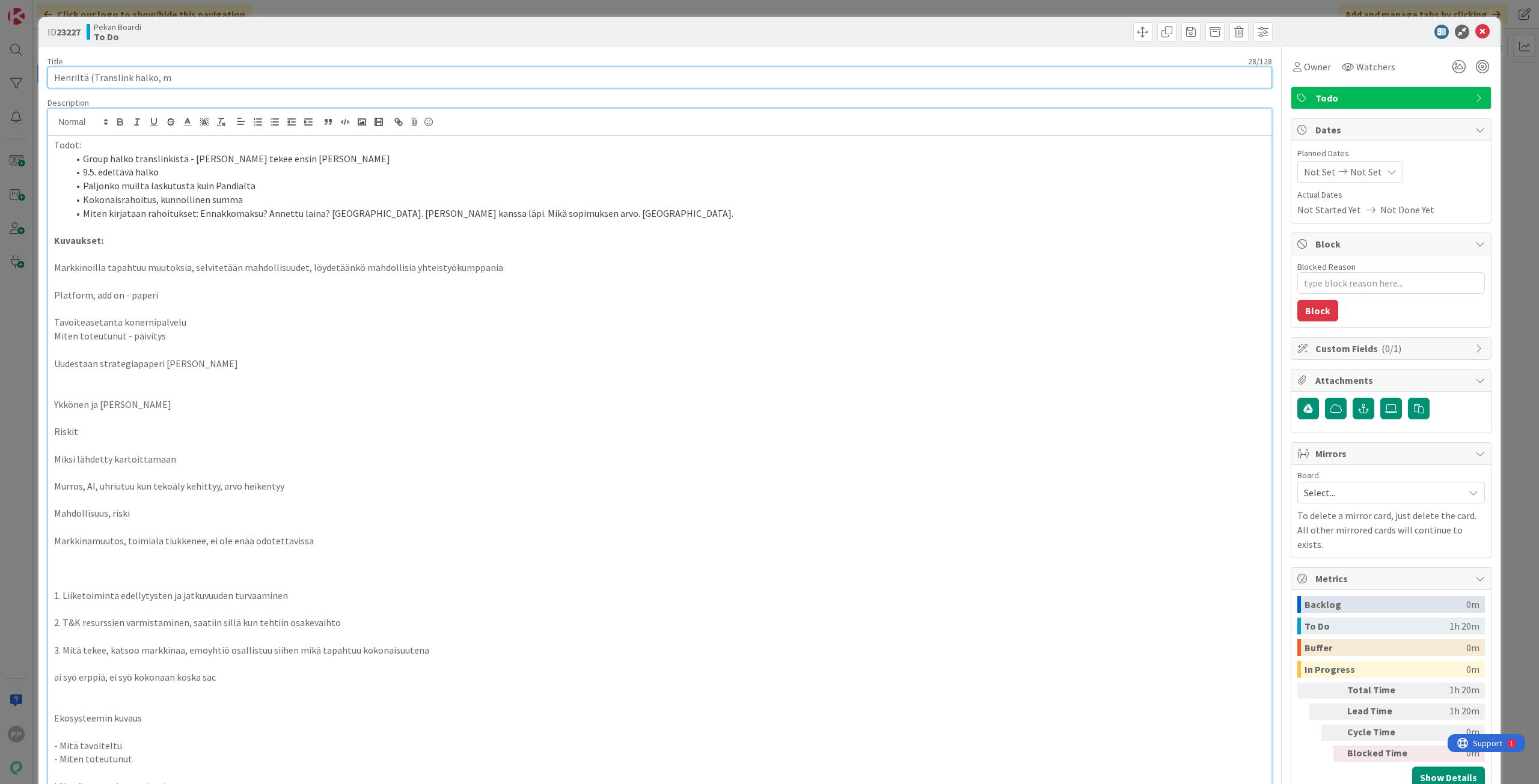
type input "Henriltä (Translink halko, mu"
type textarea "x"
type input "Henriltä (Translink halko, muide"
type textarea "x"
type input "Henriltä (Translink halko, muiden asiakkaiden laskutus, kokonaisrahoitus yhteen…"
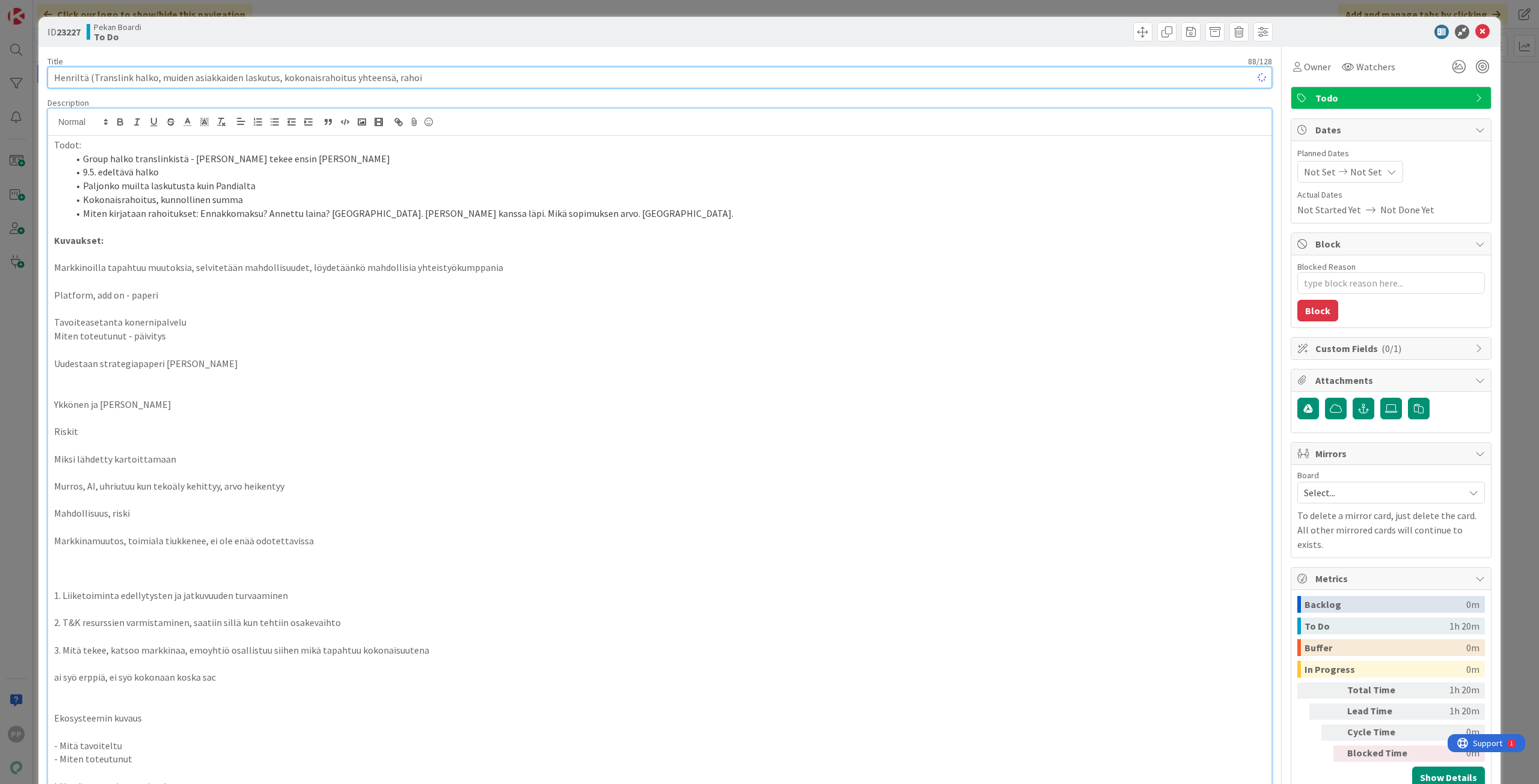
type textarea "x"
type input "Henriltä (Translink halko, muiden asiakkaiden laskutus, kokonaisrahoitus yhteen…"
click at [250, 193] on li "Kokonaisrahoitus, kunnollinen summa" at bounding box center [667, 199] width 1197 height 14
type textarea "x"
drag, startPoint x: 435, startPoint y: 78, endPoint x: 385, endPoint y: 112, distance: 60.5
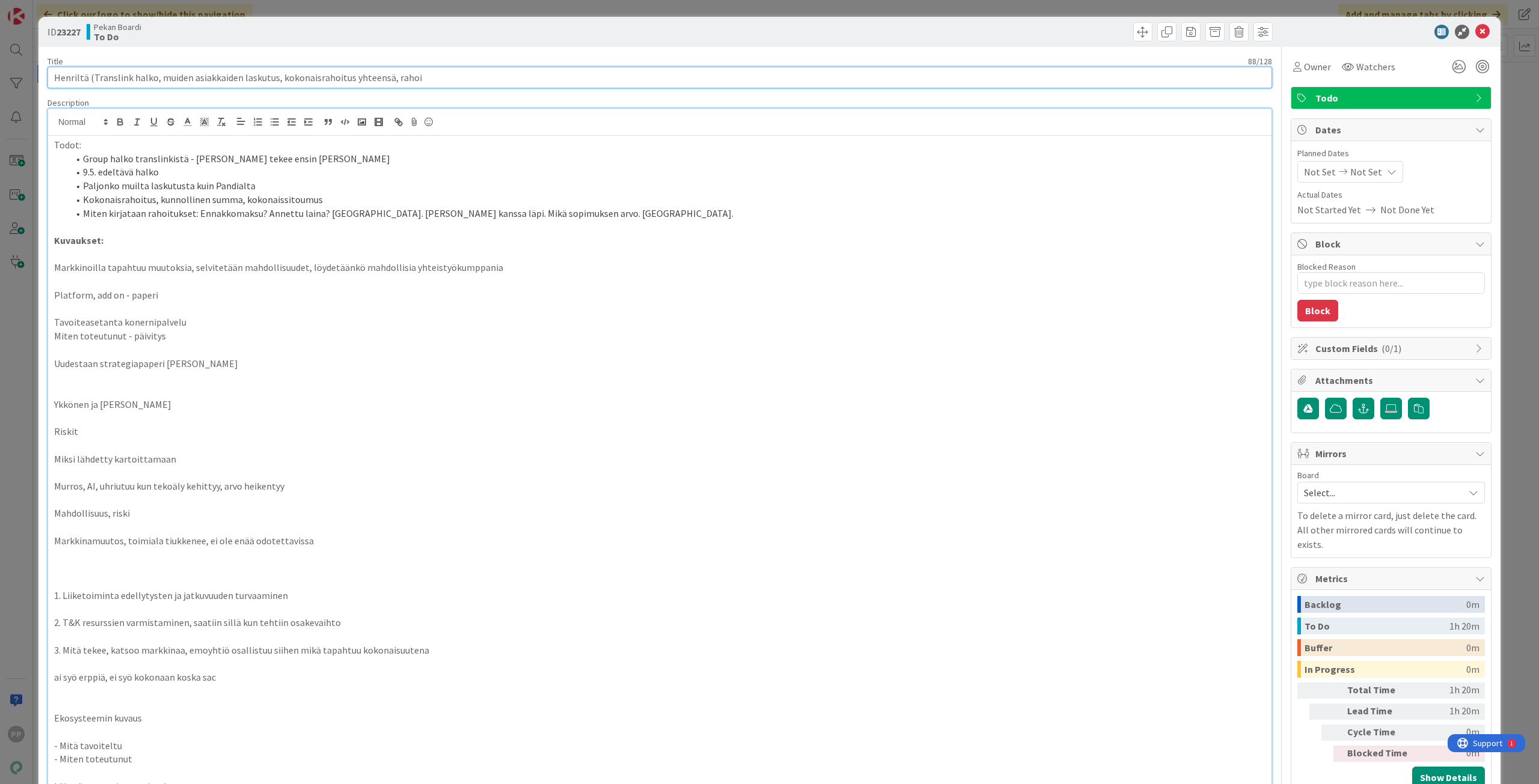
click at [385, 112] on div "Title 88 / 128 Henriltä (Translink halko, muiden asiakkaiden laskutus, kokonais…" at bounding box center [659, 655] width 1225 height 1216
type input "Henriltä (Translink halko, muiden asiakkaiden laskutus, kokonaisrahoitus yhteen…"
type textarea "x"
type input "Henriltä (Translink halko, muiden asiakkaiden laskutus, kokonaisrahoitus yhteen…"
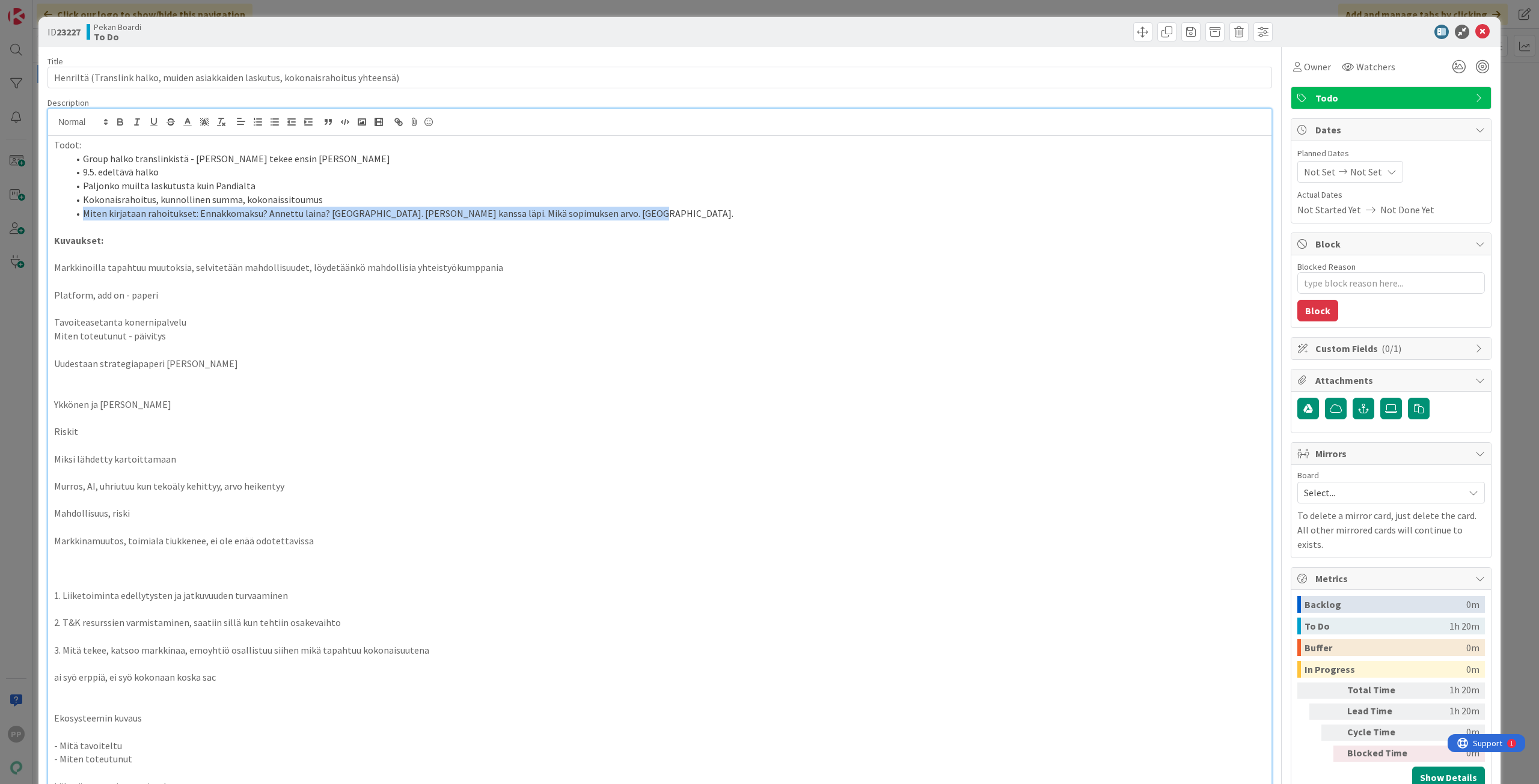
drag, startPoint x: 670, startPoint y: 212, endPoint x: 69, endPoint y: 207, distance: 601.0
click at [69, 207] on li "Miten kirjataan rahoitukset: Ennakkomaksu? Annettu laina? [GEOGRAPHIC_DATA]. [P…" at bounding box center [667, 213] width 1197 height 14
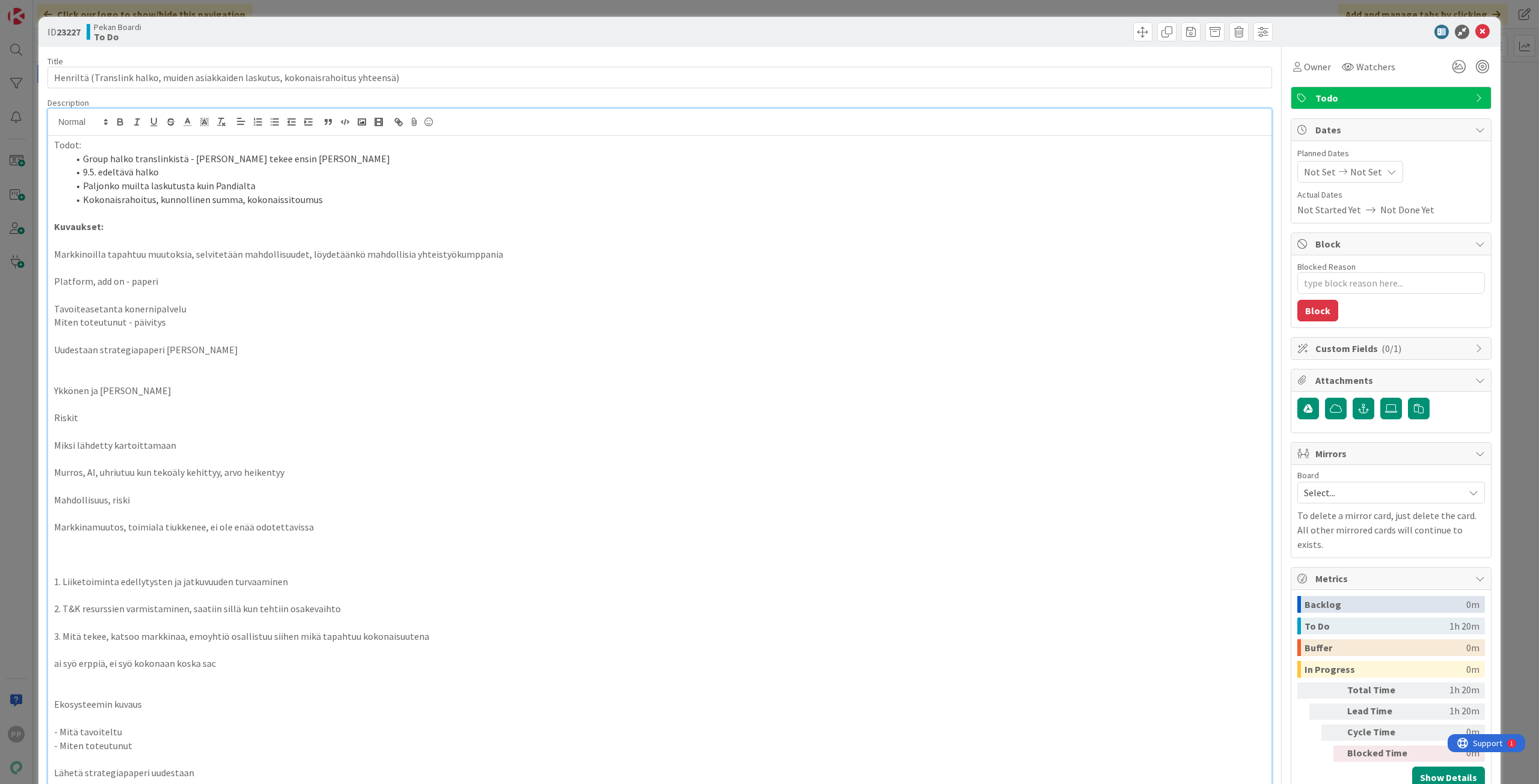
click at [279, 361] on p at bounding box center [659, 364] width 1211 height 14
click at [391, 96] on div "Title 82 / 128 Henriltä (Translink halko, muiden asiakkaiden laskutus, kokonais…" at bounding box center [659, 647] width 1225 height 1202
click at [392, 57] on div "Title 82 / 128" at bounding box center [659, 61] width 1225 height 11
click at [394, 12] on div "ID 23227 Pekan Boardi To Do Title 82 / 128 Henriltä (Translink halko, muiden as…" at bounding box center [769, 392] width 1539 height 784
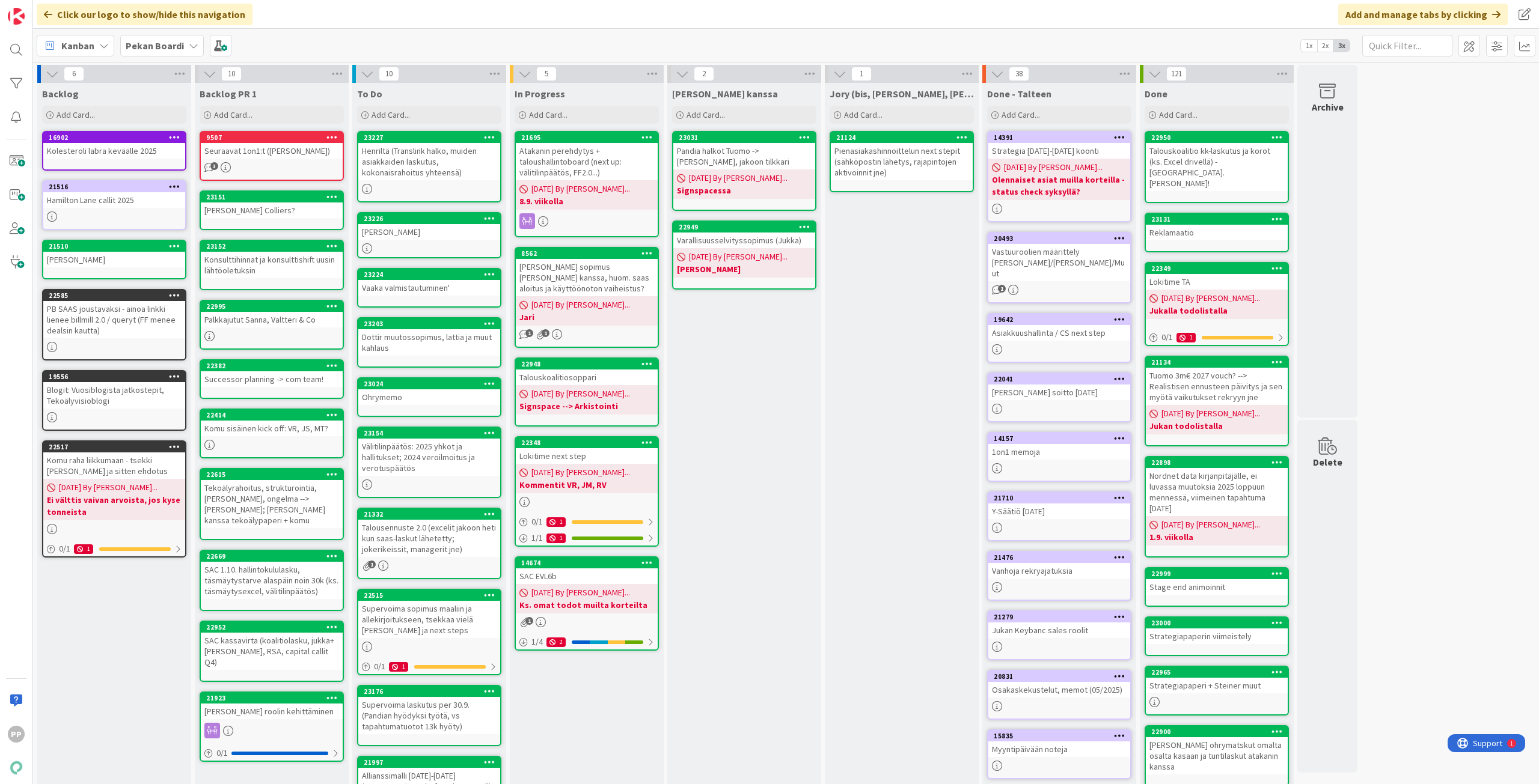
click at [448, 231] on div "[PERSON_NAME]" at bounding box center [429, 231] width 142 height 15
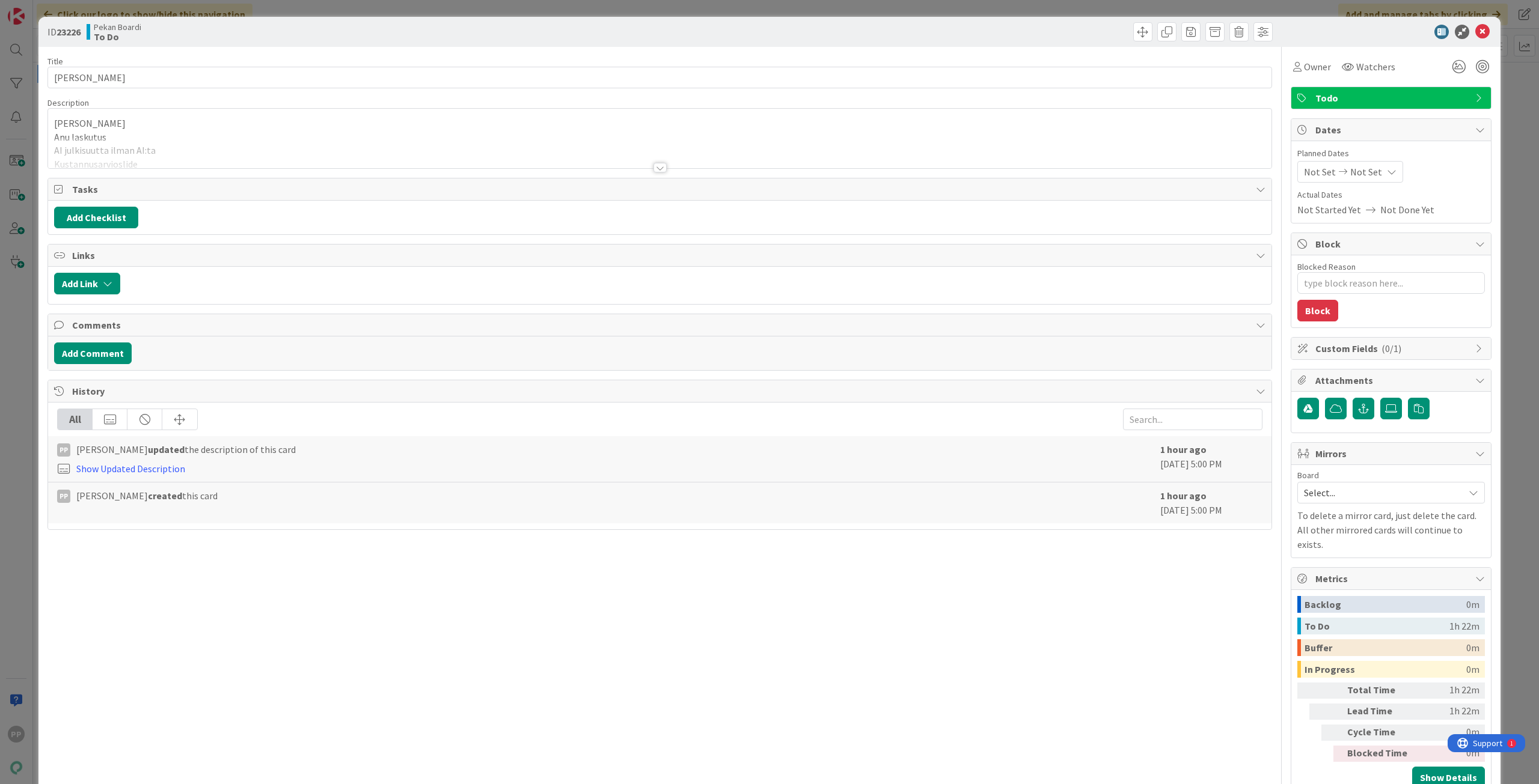
click at [177, 140] on div at bounding box center [659, 153] width 1223 height 31
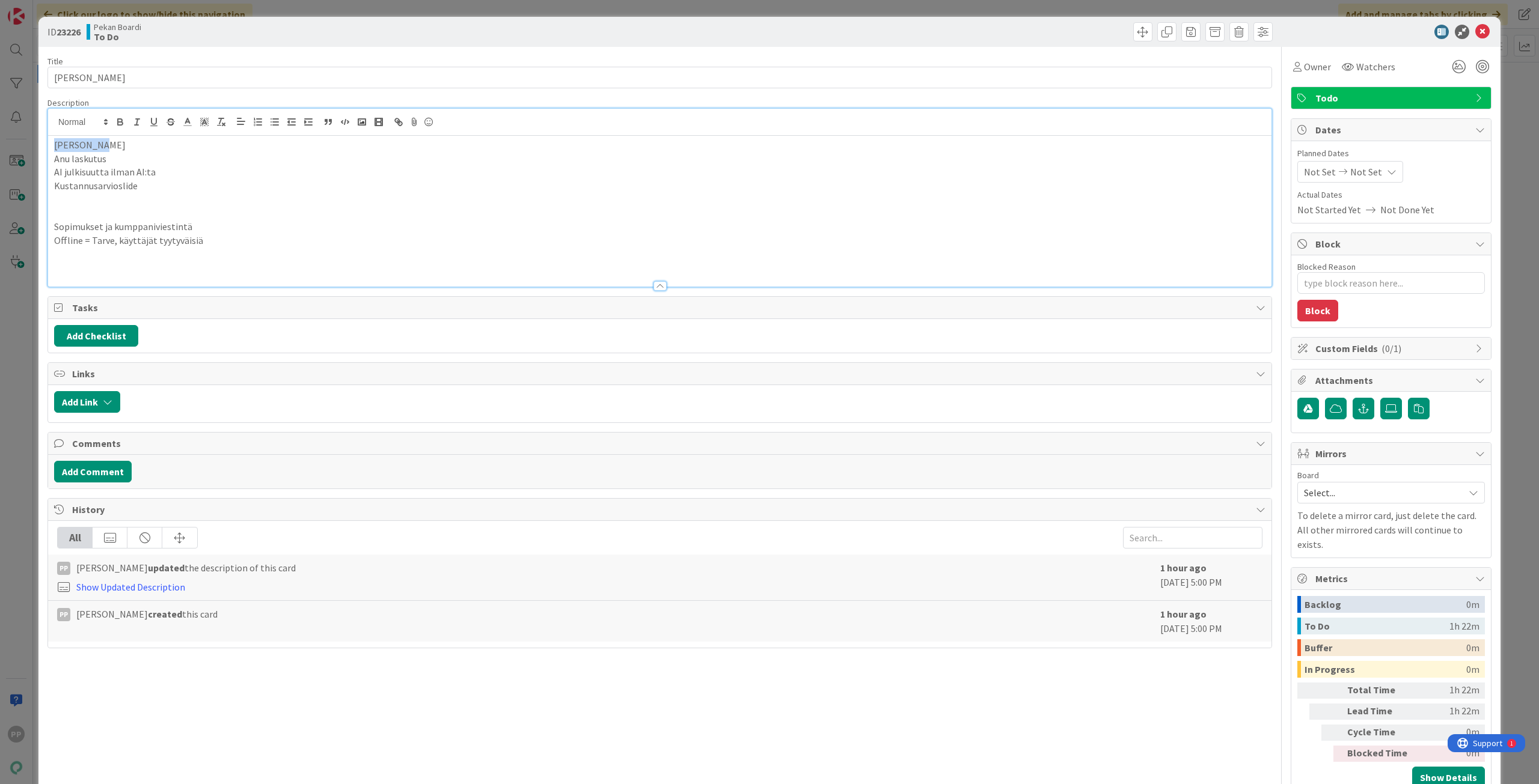
drag, startPoint x: 139, startPoint y: 140, endPoint x: 26, endPoint y: 140, distance: 113.0
click at [26, 140] on div "ID 23226 Pekan Boardi To Do Title 13 / 128 [PERSON_NAME] Description Kenno jory…" at bounding box center [769, 392] width 1539 height 784
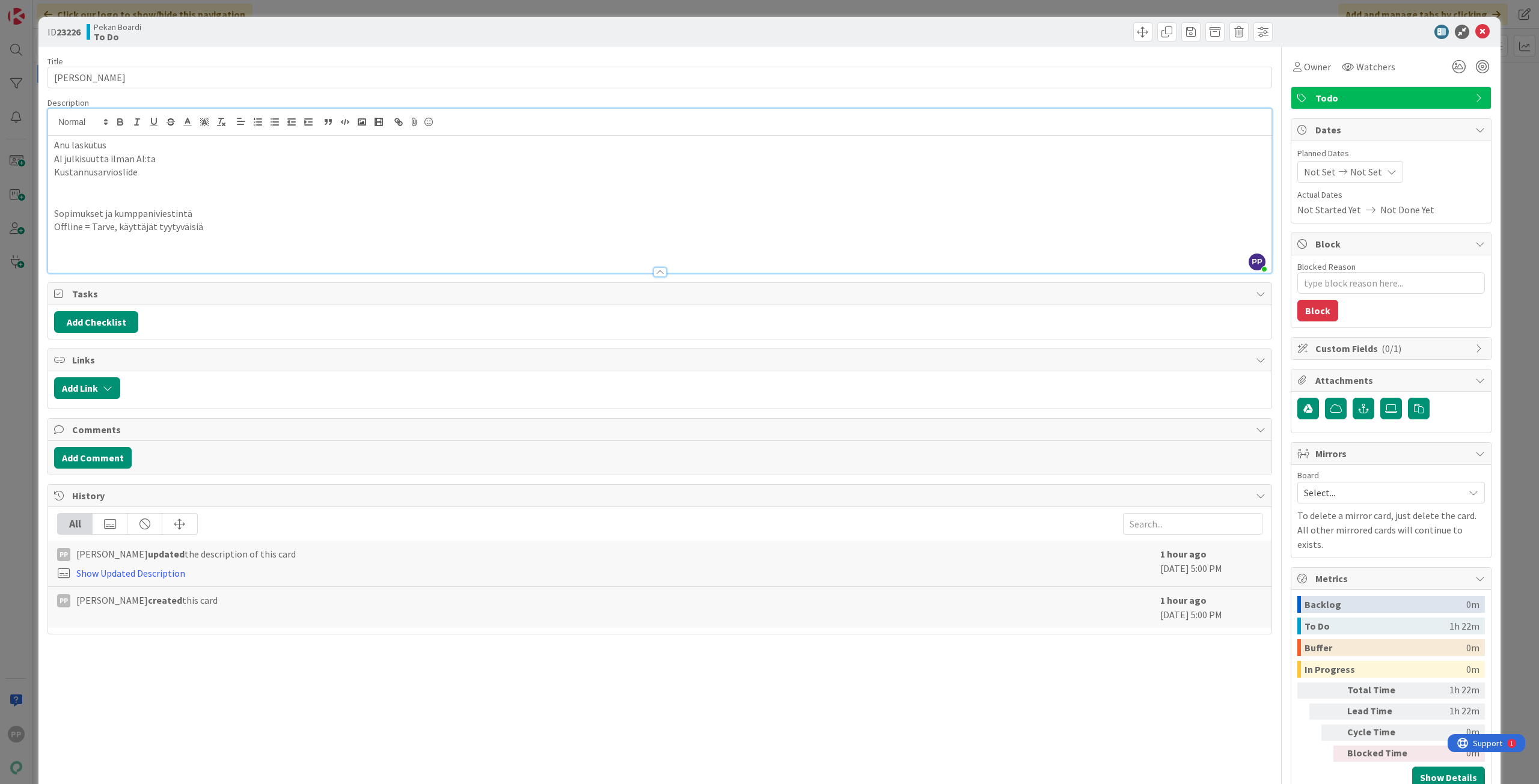
click at [116, 143] on p "Anu laskutus" at bounding box center [659, 145] width 1211 height 14
click at [258, 165] on p "Kustannusarvioslide" at bounding box center [659, 172] width 1211 height 14
click at [256, 157] on p "AI julkisuutta ilman AI:ta" at bounding box center [659, 159] width 1211 height 14
click at [247, 172] on p "Kustannusarvioslide" at bounding box center [659, 172] width 1211 height 14
click at [249, 212] on p "Sopimukset ja kumppaniviestintä" at bounding box center [659, 213] width 1211 height 14
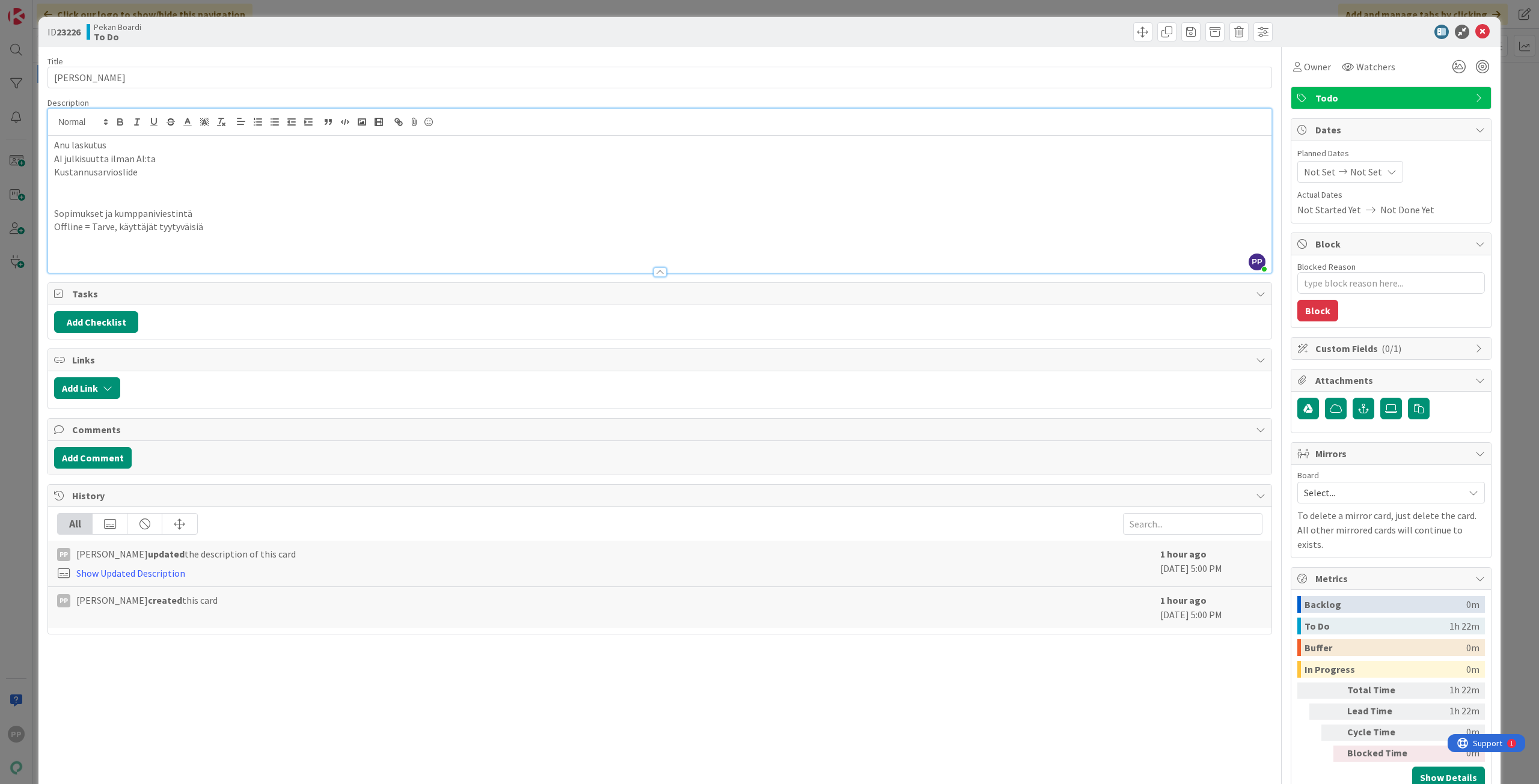
click at [254, 196] on p at bounding box center [659, 199] width 1211 height 14
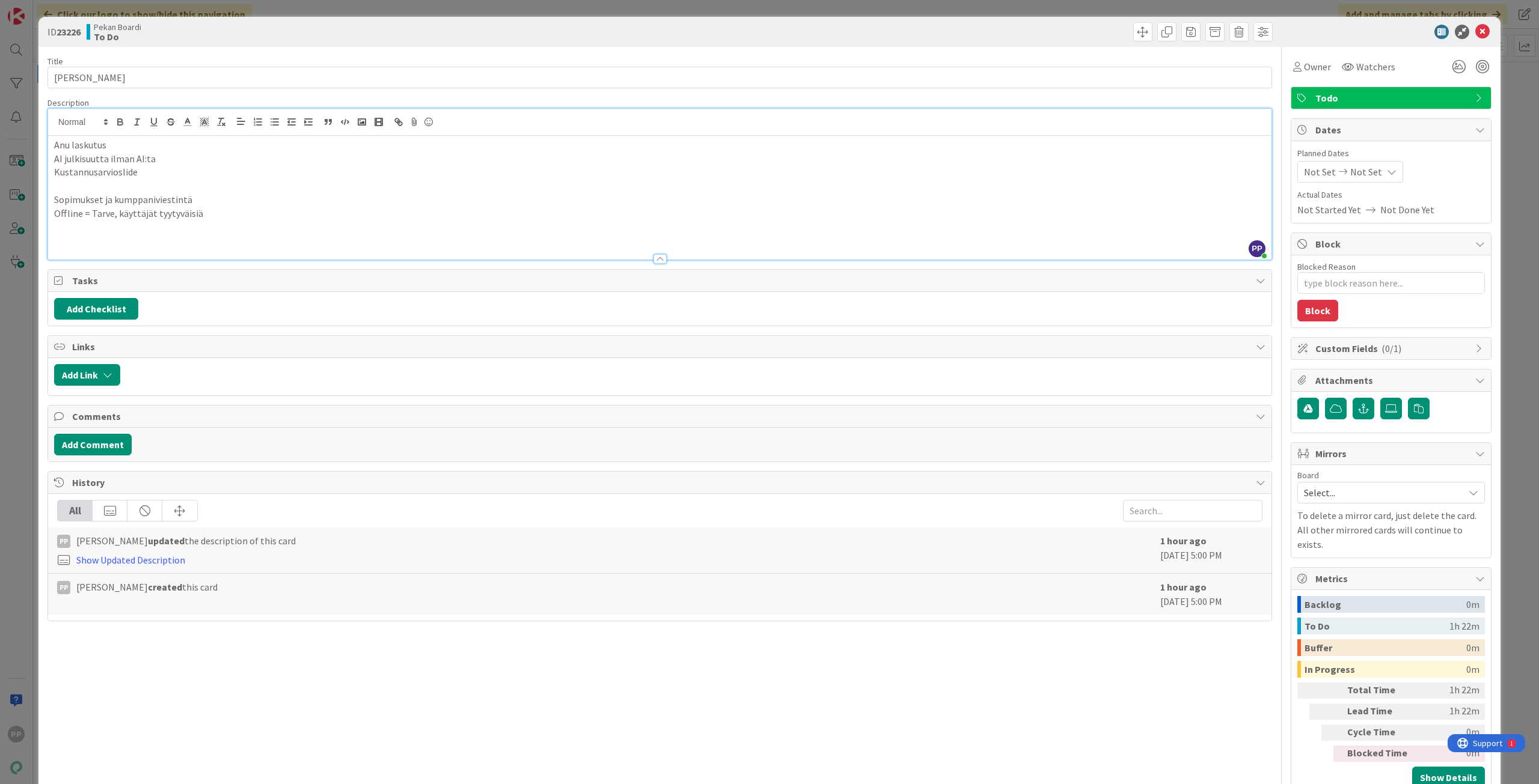
click at [254, 199] on p "Sopimukset ja kumppaniviestintä" at bounding box center [659, 199] width 1211 height 14
type textarea "x"
click at [54, 215] on p "Offline = Tarve, käyttäjät tyytyväisiä" at bounding box center [659, 213] width 1211 height 14
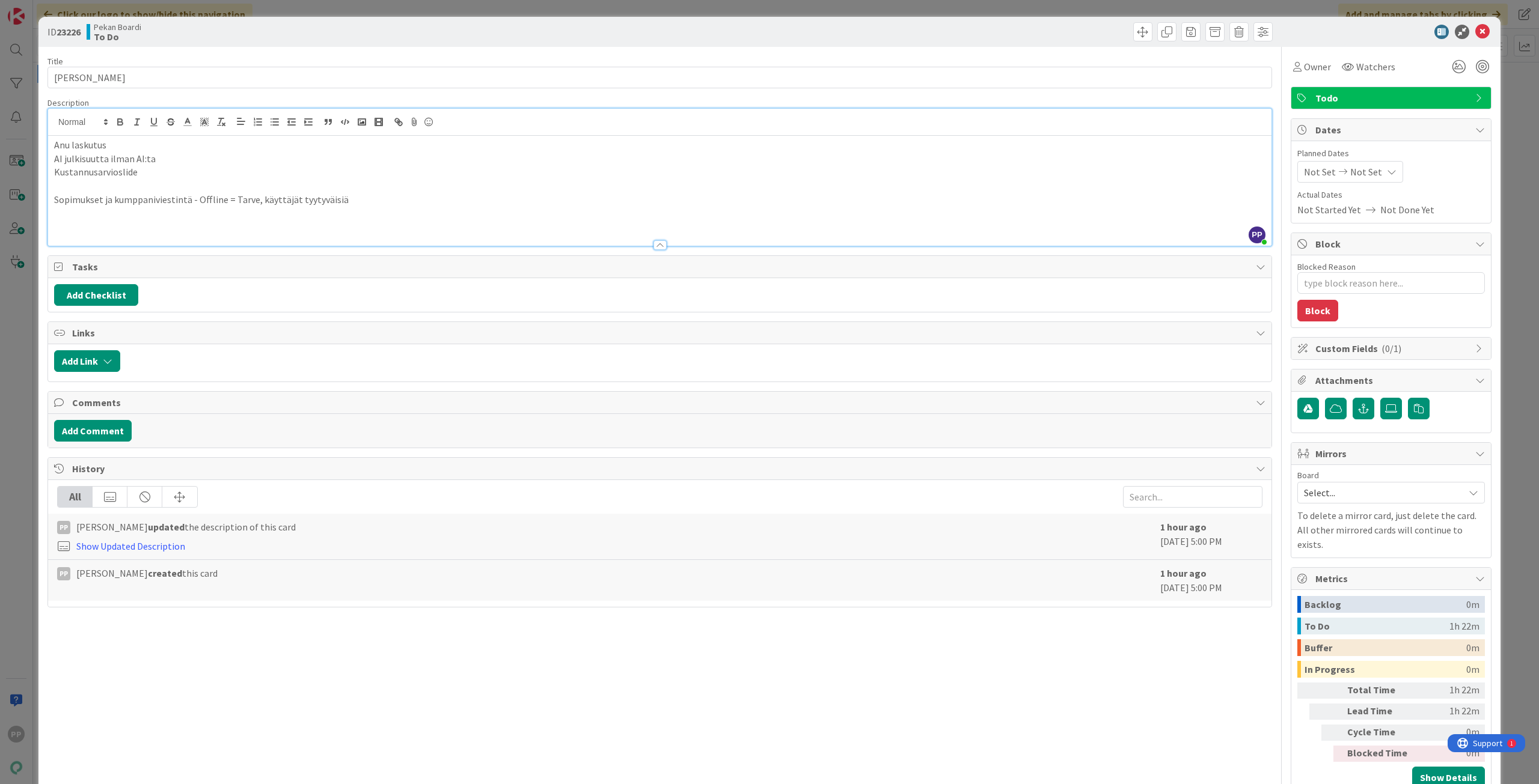
click at [293, 65] on div "Title 13 / 128" at bounding box center [659, 61] width 1225 height 11
drag, startPoint x: 293, startPoint y: 60, endPoint x: 293, endPoint y: 54, distance: 6.0
click at [293, 60] on div "Title 13 / 128" at bounding box center [659, 61] width 1225 height 11
click at [290, 20] on div "ID 23226 Pekan Boardi To Do" at bounding box center [769, 31] width 1462 height 30
click at [290, 1] on div "ID 23226 Pekan Boardi To Do Title 13 / 128 [PERSON_NAME] Description PP [PERSON…" at bounding box center [769, 392] width 1539 height 784
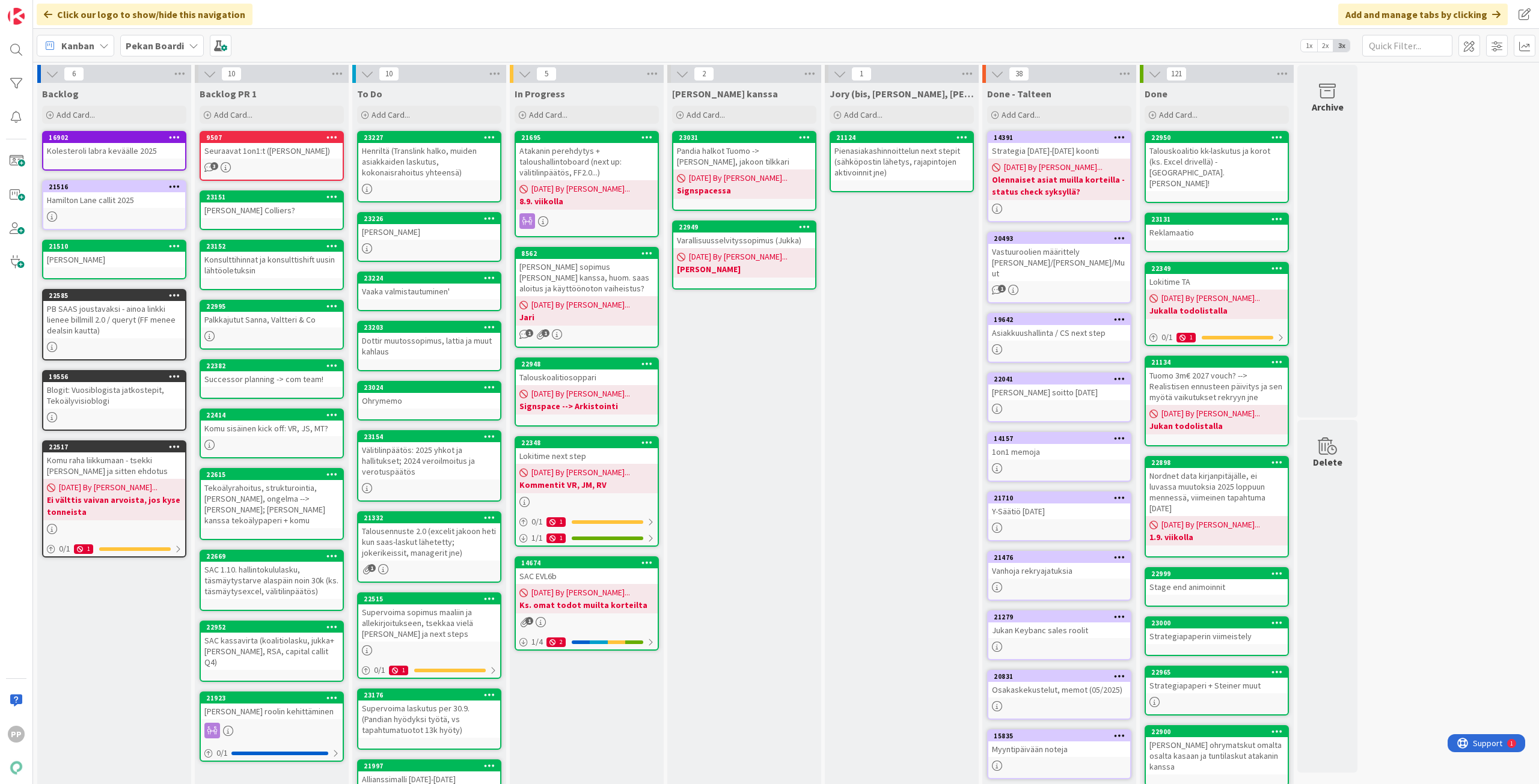
click at [461, 233] on div "[PERSON_NAME]" at bounding box center [429, 231] width 142 height 15
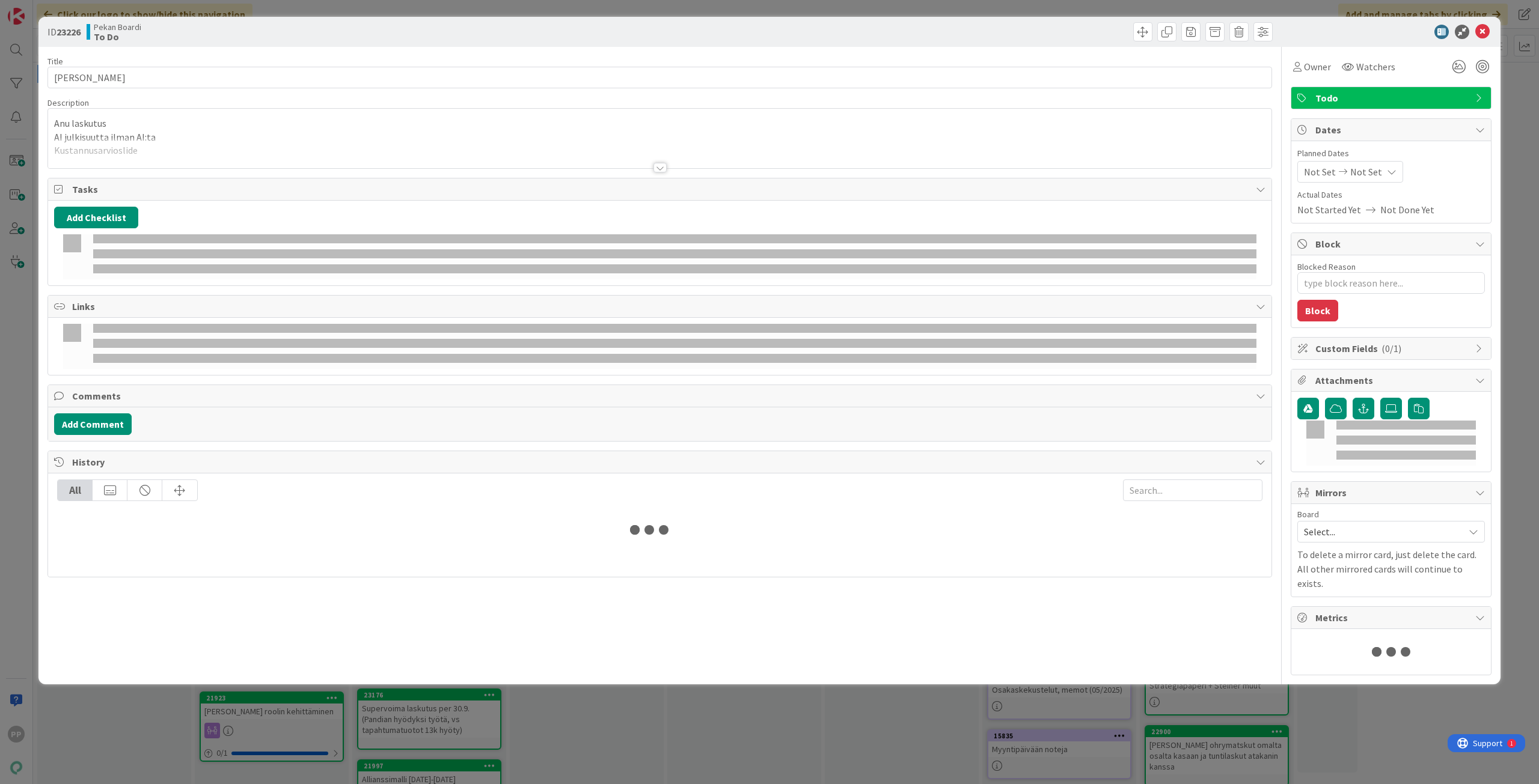
type textarea "x"
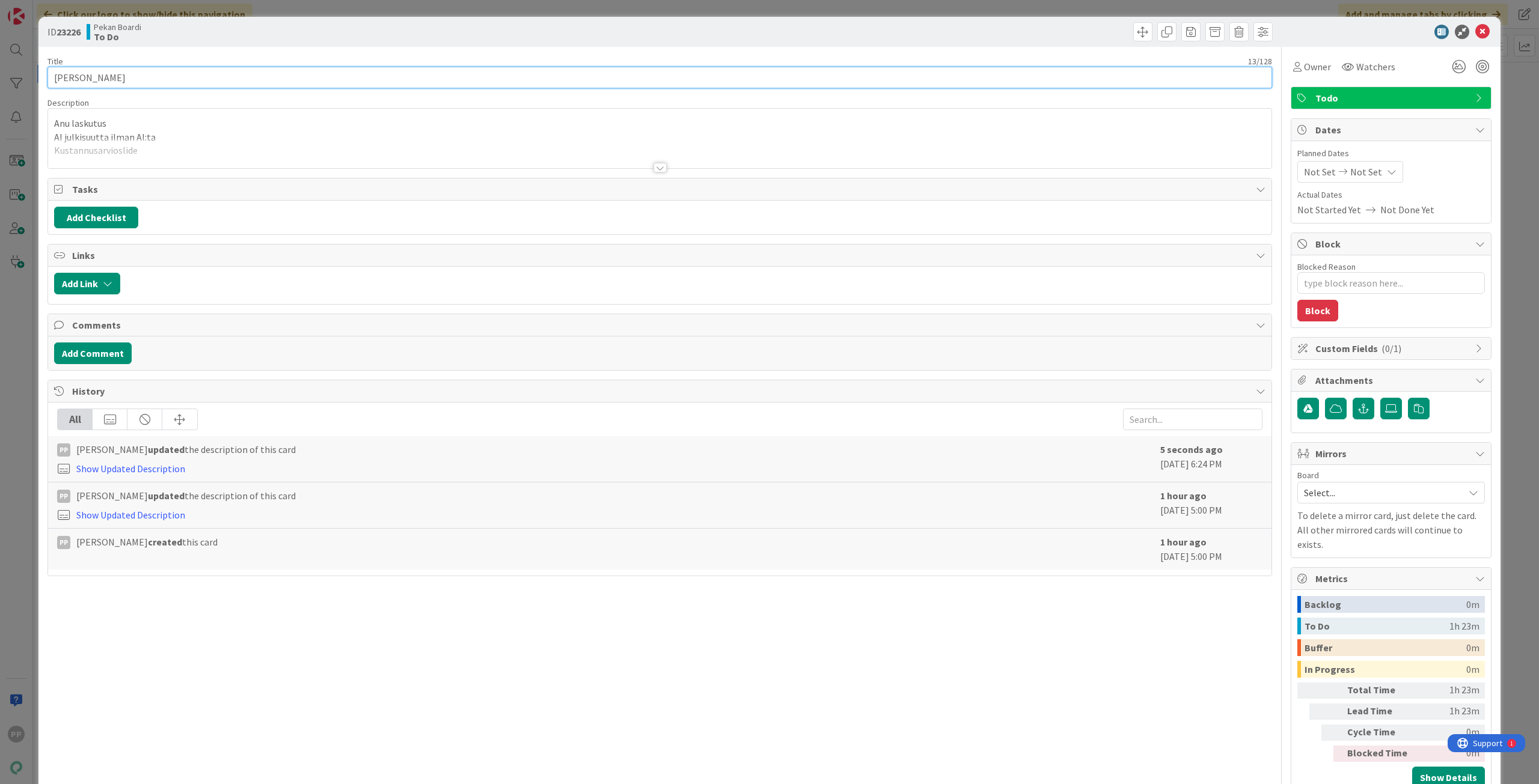
click at [193, 78] on input "[PERSON_NAME]" at bounding box center [659, 78] width 1225 height 22
type input "[PERSON_NAME] ([PERSON_NAME]"
type textarea "x"
type input "[PERSON_NAME] ([PERSON_NAME] OB"
type textarea "x"
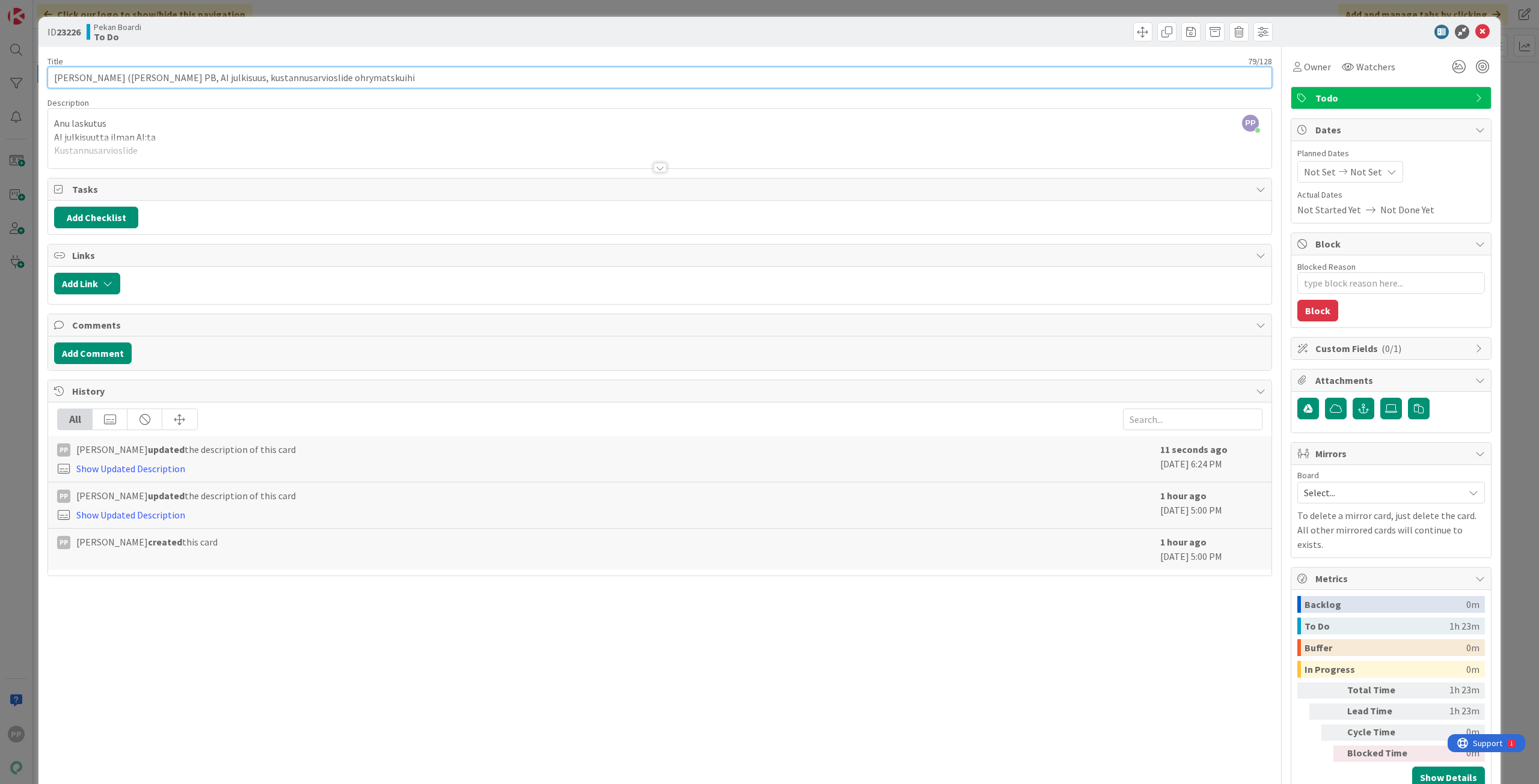
type input "[PERSON_NAME] ([PERSON_NAME] PB, AI julkisuus, kustannusarvioslide ohrymatskuih…"
type textarea "x"
type input "[PERSON_NAME] ([PERSON_NAME] PB, AI julkisuus, kustannusarvioslide ohrymatskuih…"
type textarea "x"
click at [241, 139] on div at bounding box center [659, 153] width 1223 height 31
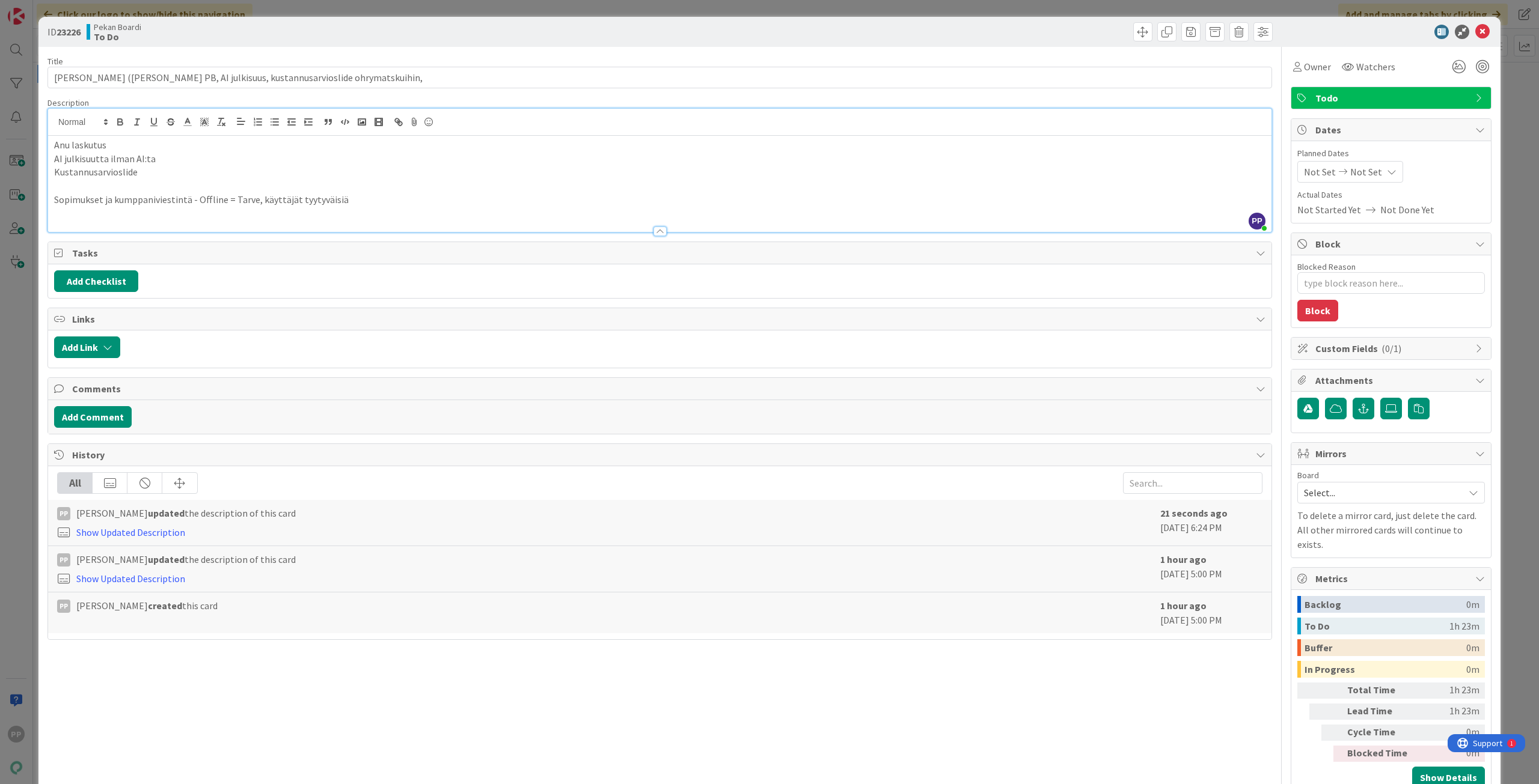
click at [399, 94] on div "Title 82 / 128 [PERSON_NAME] (anu laskutus PB, AI julkisuus, kustannusarvioslid…" at bounding box center [659, 420] width 1225 height 748
click at [406, 84] on input "[PERSON_NAME] ([PERSON_NAME] PB, AI julkisuus, kustannusarvioslide ohrymatskuih…" at bounding box center [659, 78] width 1225 height 22
type input "[PERSON_NAME] ([PERSON_NAME] PB, AI julkisuus, kustannusarvioslide ohrymatskuih…"
click at [599, 22] on div "ID 23226 Pekan Boardi To Do" at bounding box center [769, 31] width 1462 height 30
click at [601, 11] on div "ID 23226 Pekan Boardi To Do Title 98 / 128 Kenno jorystä (anu laskutus PB, AI j…" at bounding box center [769, 392] width 1539 height 784
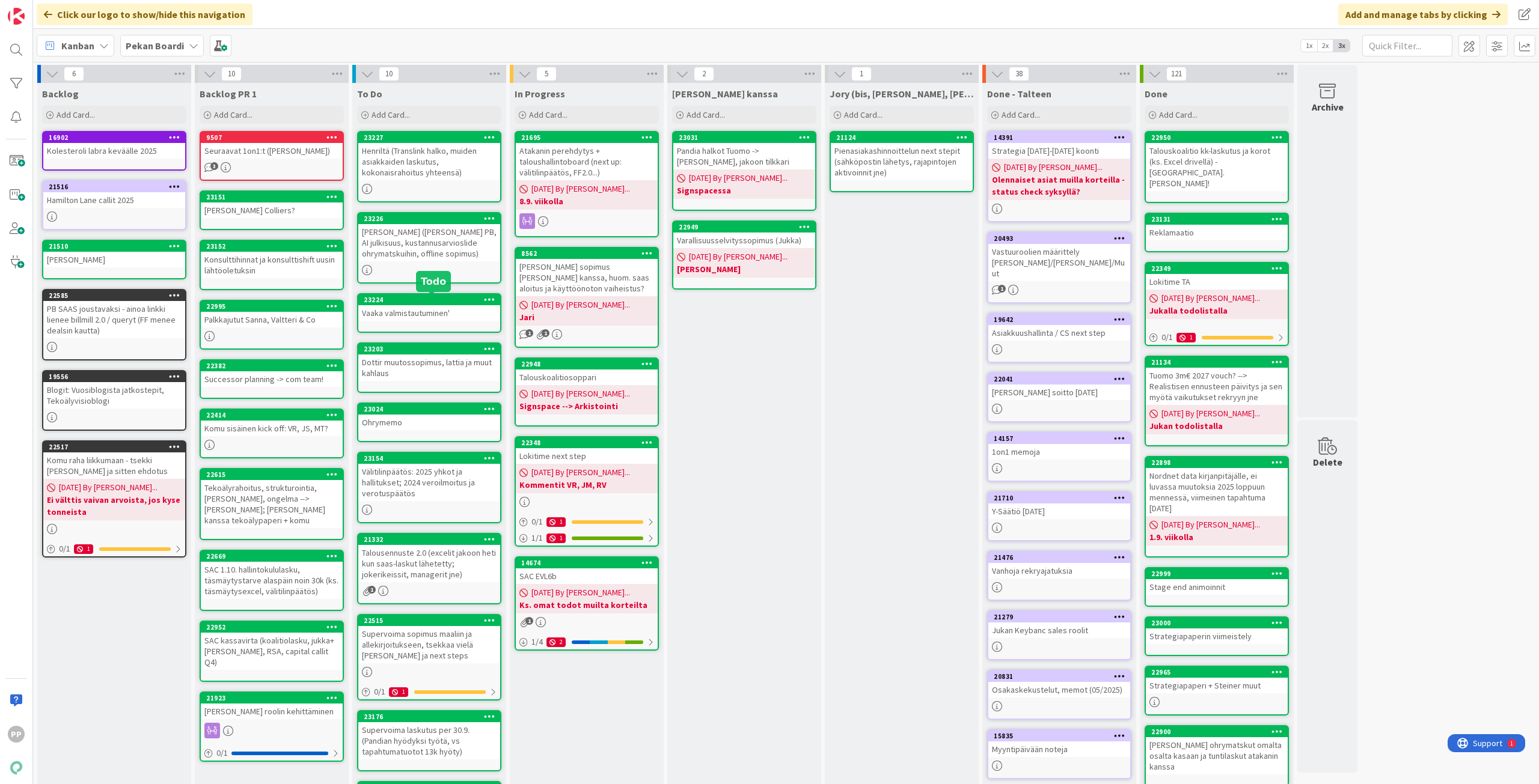
click at [470, 309] on div "Vaaka valmistautuminen'" at bounding box center [429, 313] width 142 height 15
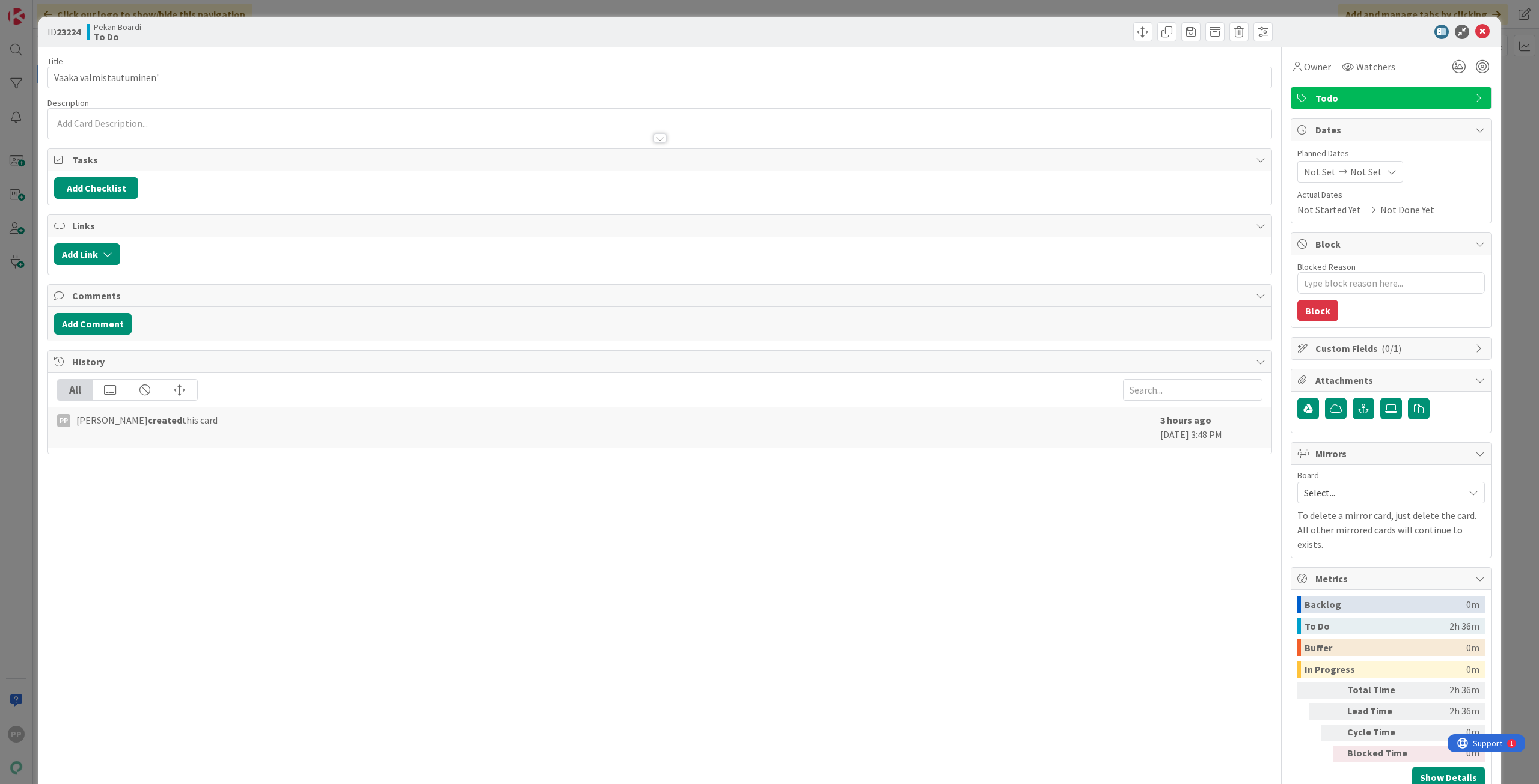
type textarea "x"
click at [167, 80] on input "Vaaka valmistautuminen'" at bounding box center [659, 78] width 1225 height 22
type input "Vaaka valmistautuminen"
click at [199, 43] on div "ID 23224 Pekan Boardi To Do" at bounding box center [769, 31] width 1462 height 30
click at [302, 8] on div "ID 23224 Pekan Boardi To Do Title 22 / 128 Vaaka valmistautuminen Description O…" at bounding box center [769, 392] width 1539 height 784
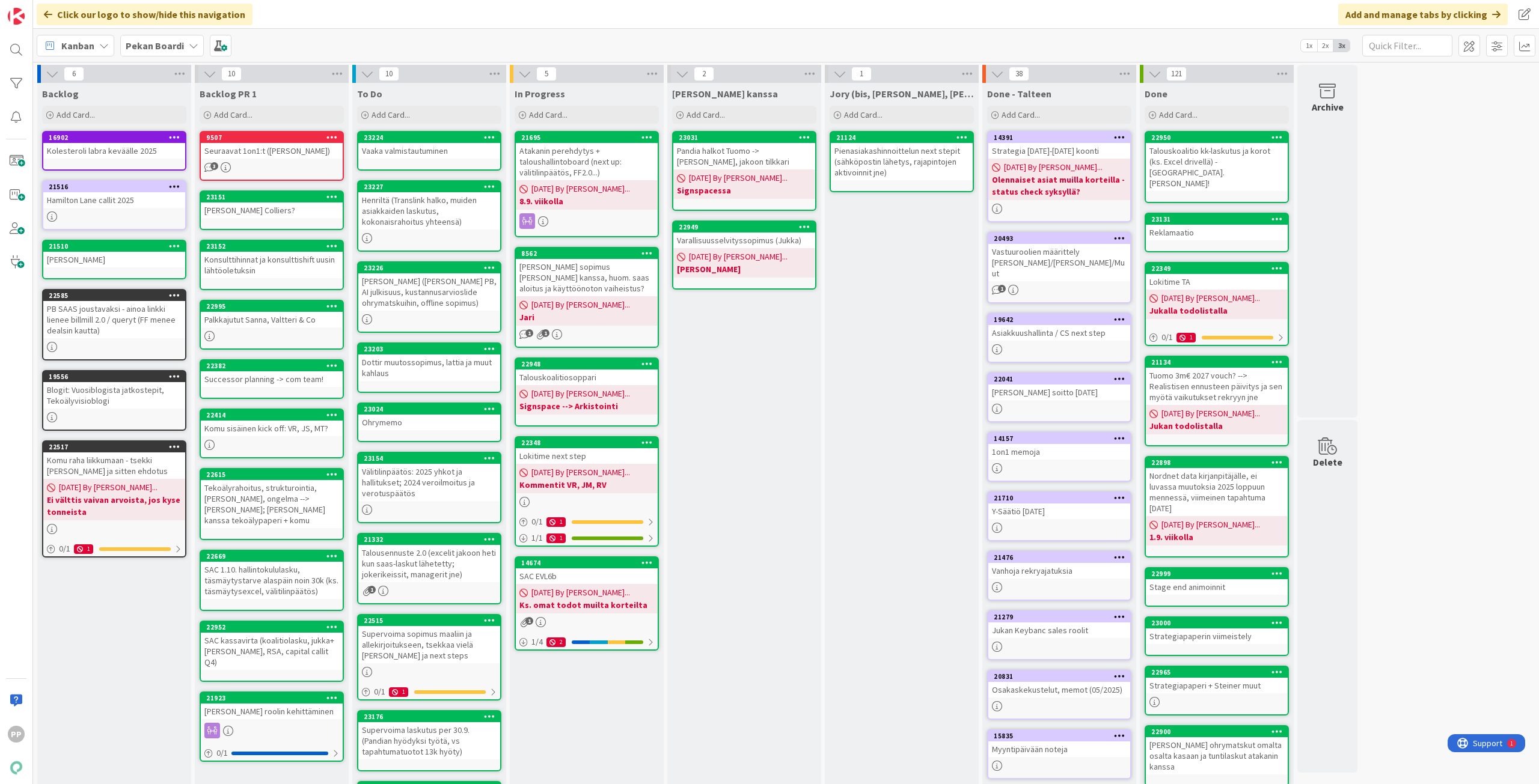
click at [454, 373] on div "Dottir muutossopimus, lattia ja muut kahlaus" at bounding box center [429, 367] width 142 height 26
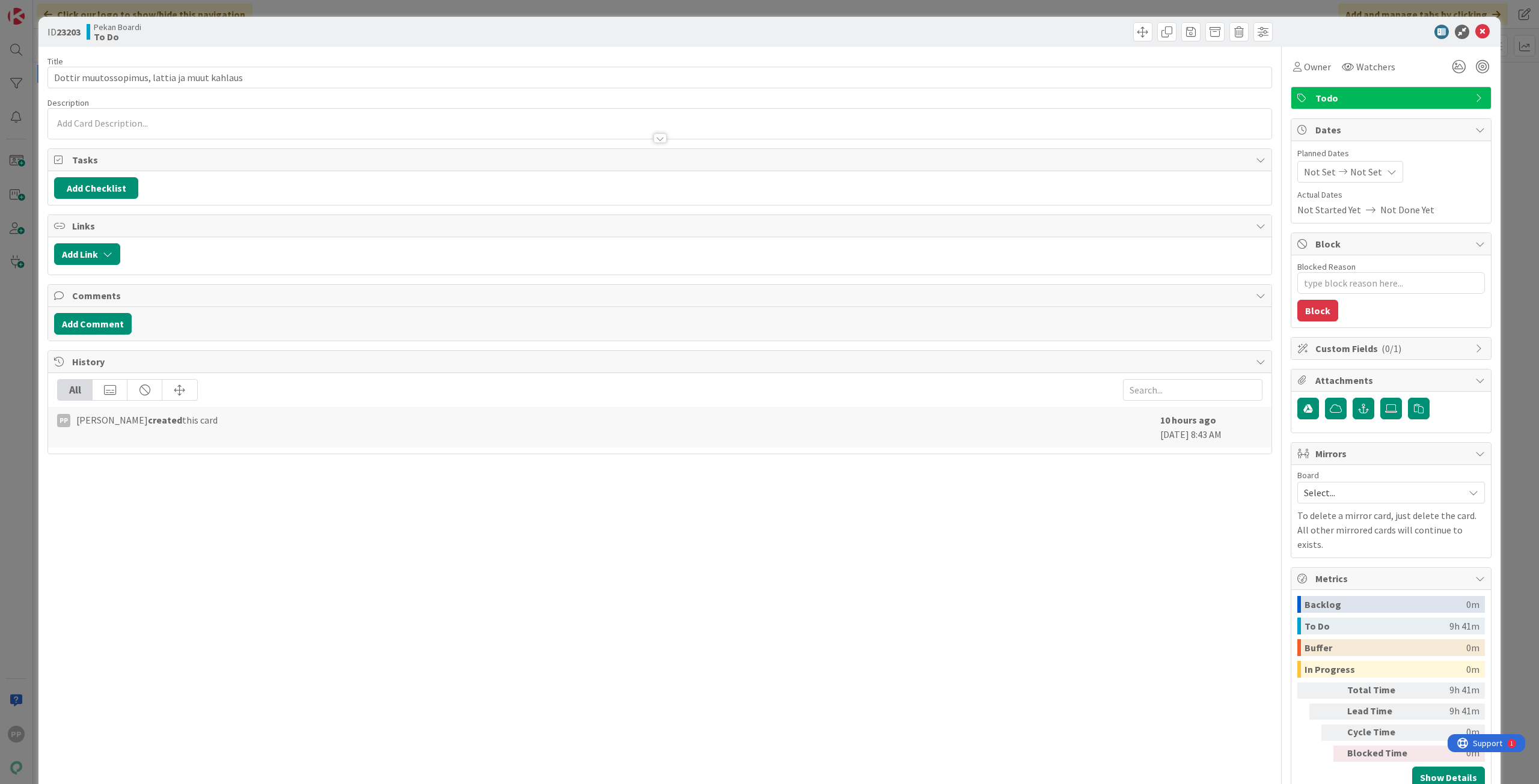
type textarea "x"
click at [282, 71] on input "Dottir muutossopimus, lattia ja muut kahlaus" at bounding box center [659, 78] width 1225 height 22
type input "Dottir muutossopimus, lattia ja muut kahlaus läpi"
click at [287, 61] on div "Title 49 / 128" at bounding box center [659, 61] width 1225 height 11
click at [303, 10] on div "ID 23203 Pekan Boardi To Do Title 49 / 128 Dottir muutossopimus, lattia ja muut…" at bounding box center [769, 392] width 1539 height 784
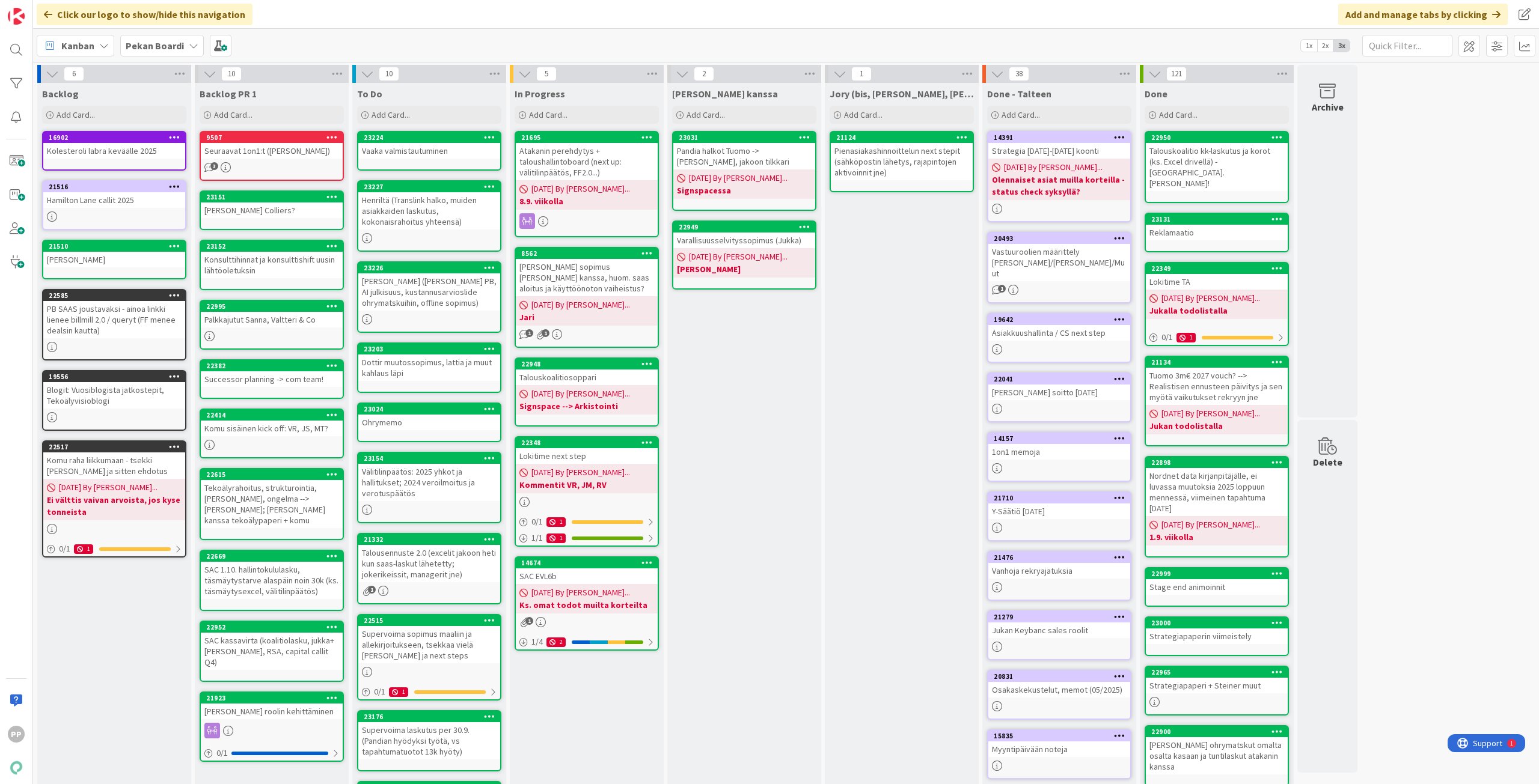
click at [451, 484] on div "Välitilinpäätös: 2025 yhkot ja hallitukset; 2024 veroilmoitus ja verotuspäätös" at bounding box center [429, 482] width 142 height 37
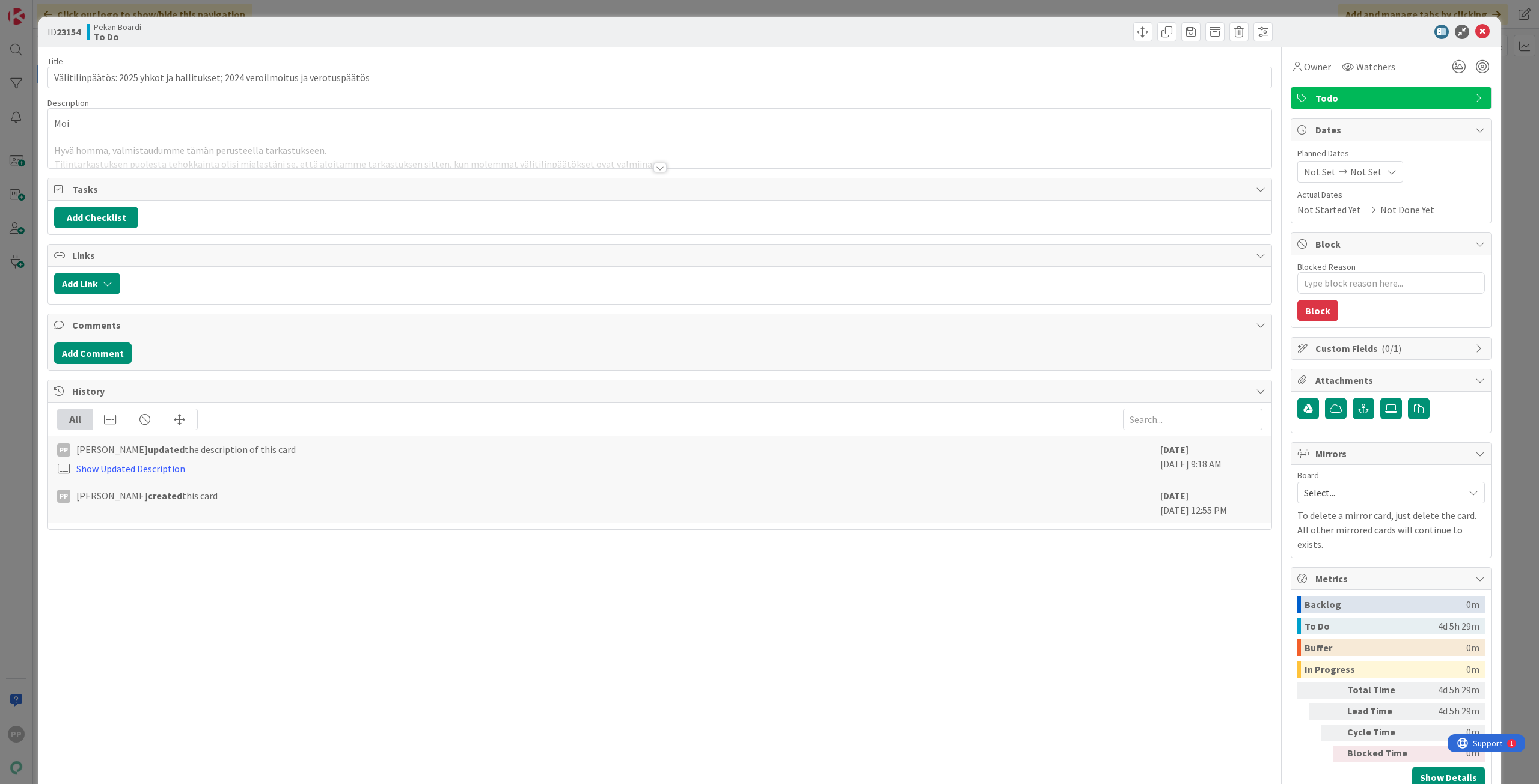
click at [255, 145] on div at bounding box center [659, 153] width 1223 height 31
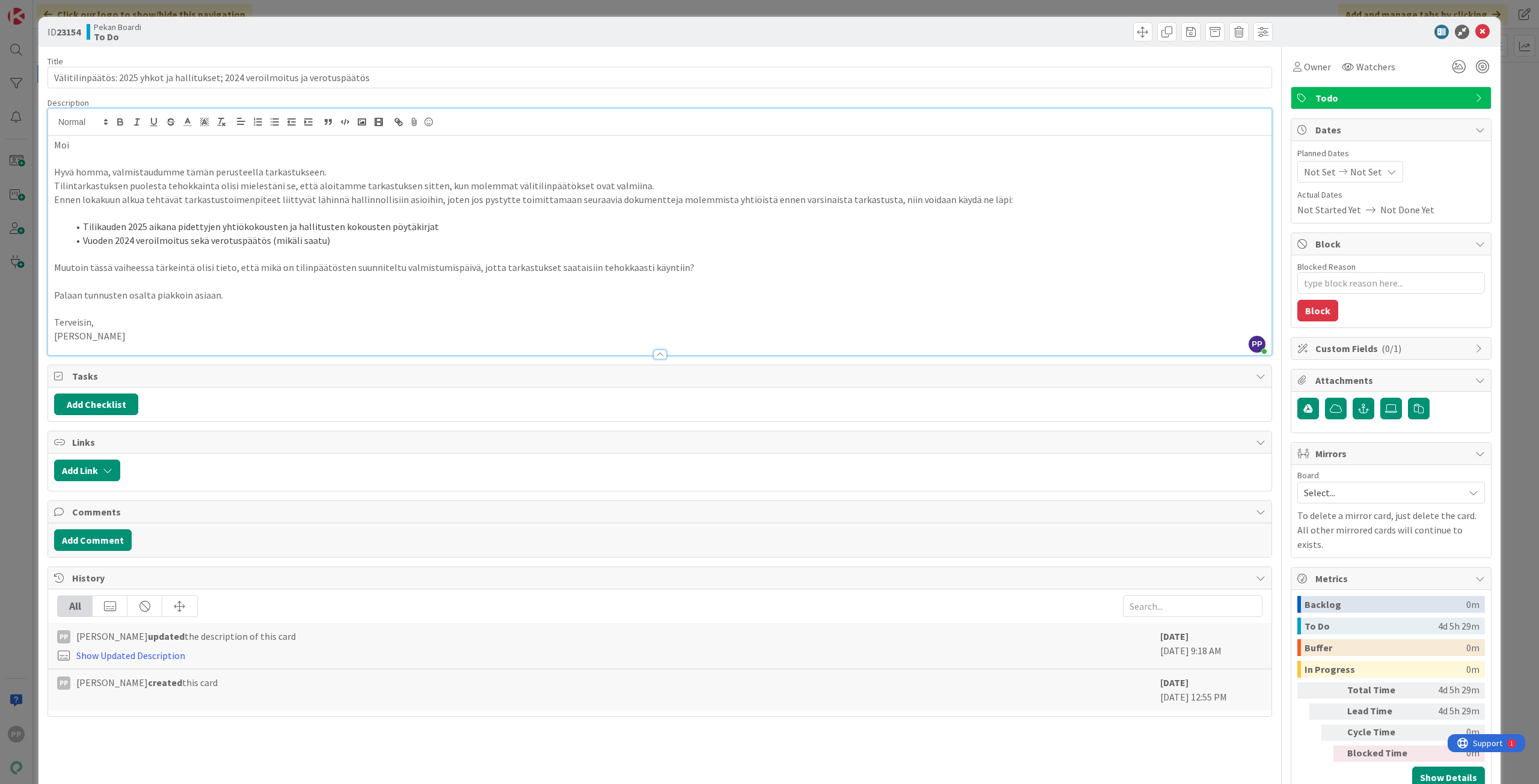
click at [399, 100] on div "Description" at bounding box center [659, 103] width 1225 height 11
click at [407, 64] on div "Title 78 / 128" at bounding box center [659, 61] width 1225 height 11
click at [413, 15] on div "ID 23154 Pekan Boardi To Do Title 78 / 128 Välitilinpäätös: 2025 yhkot ja halli…" at bounding box center [769, 392] width 1539 height 784
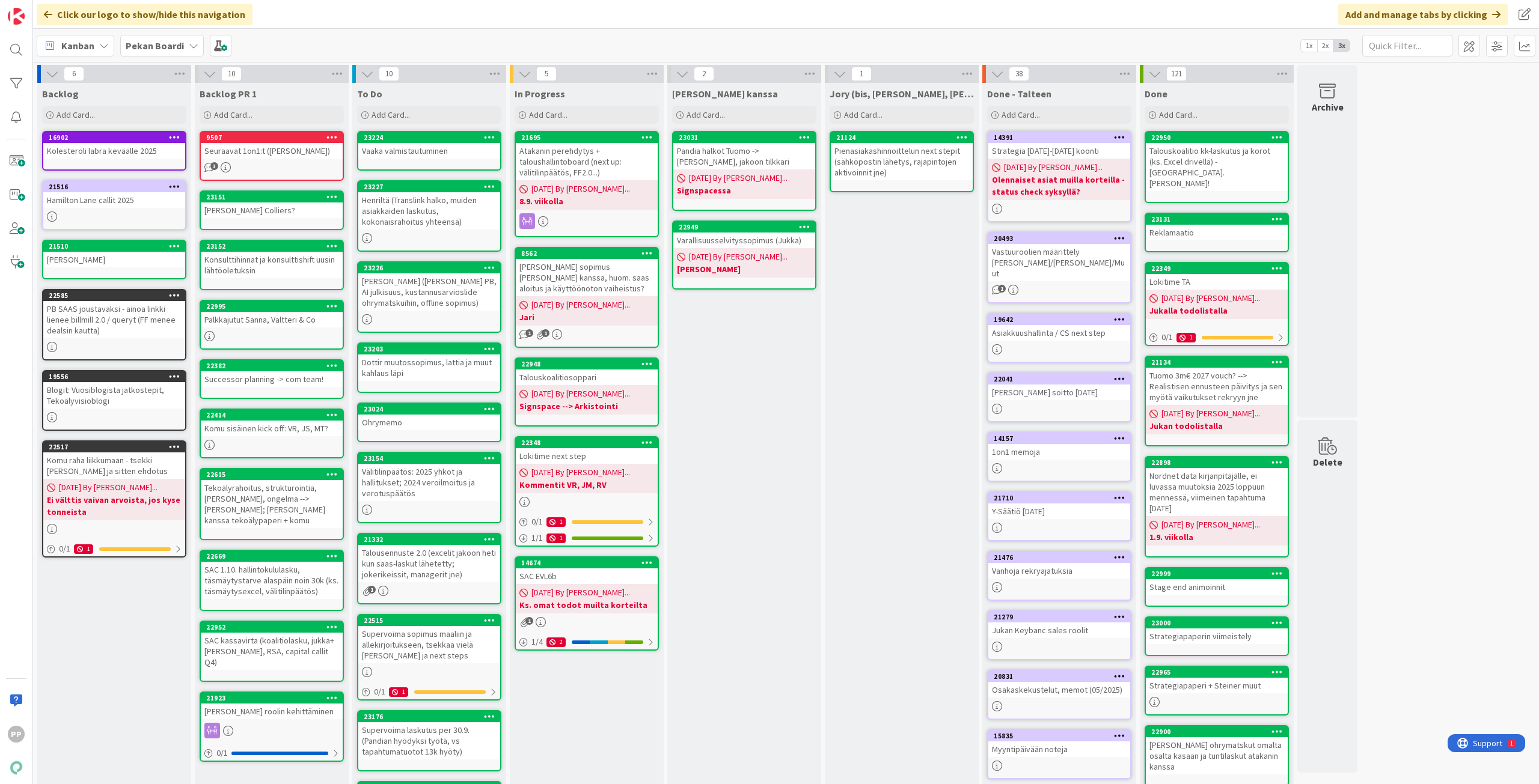
scroll to position [60, 0]
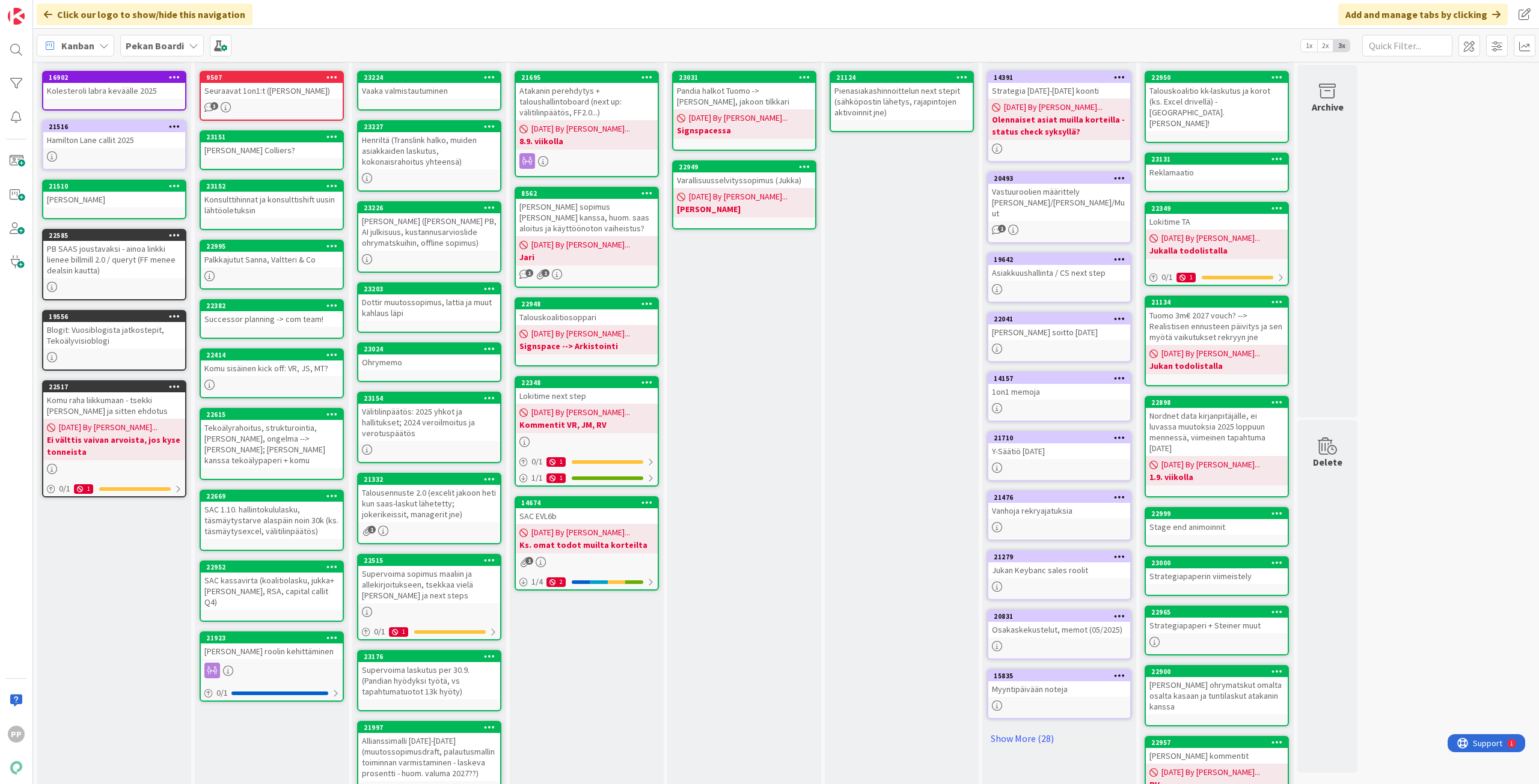
click at [473, 513] on div "Talousennuste 2.0 (excelit jakoon heti kun saas-laskut lähetetty; jokerikeissit…" at bounding box center [429, 503] width 142 height 37
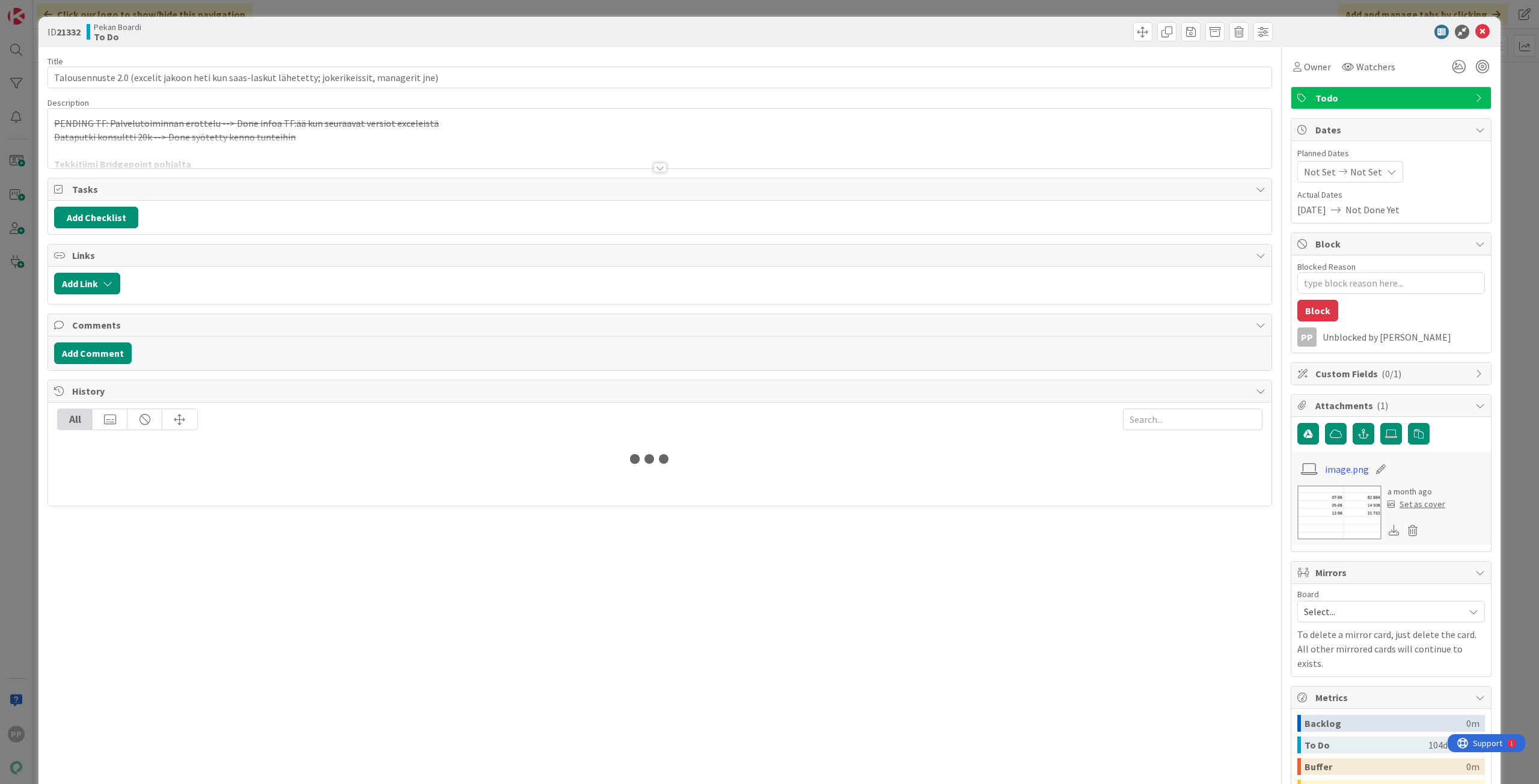
type textarea "x"
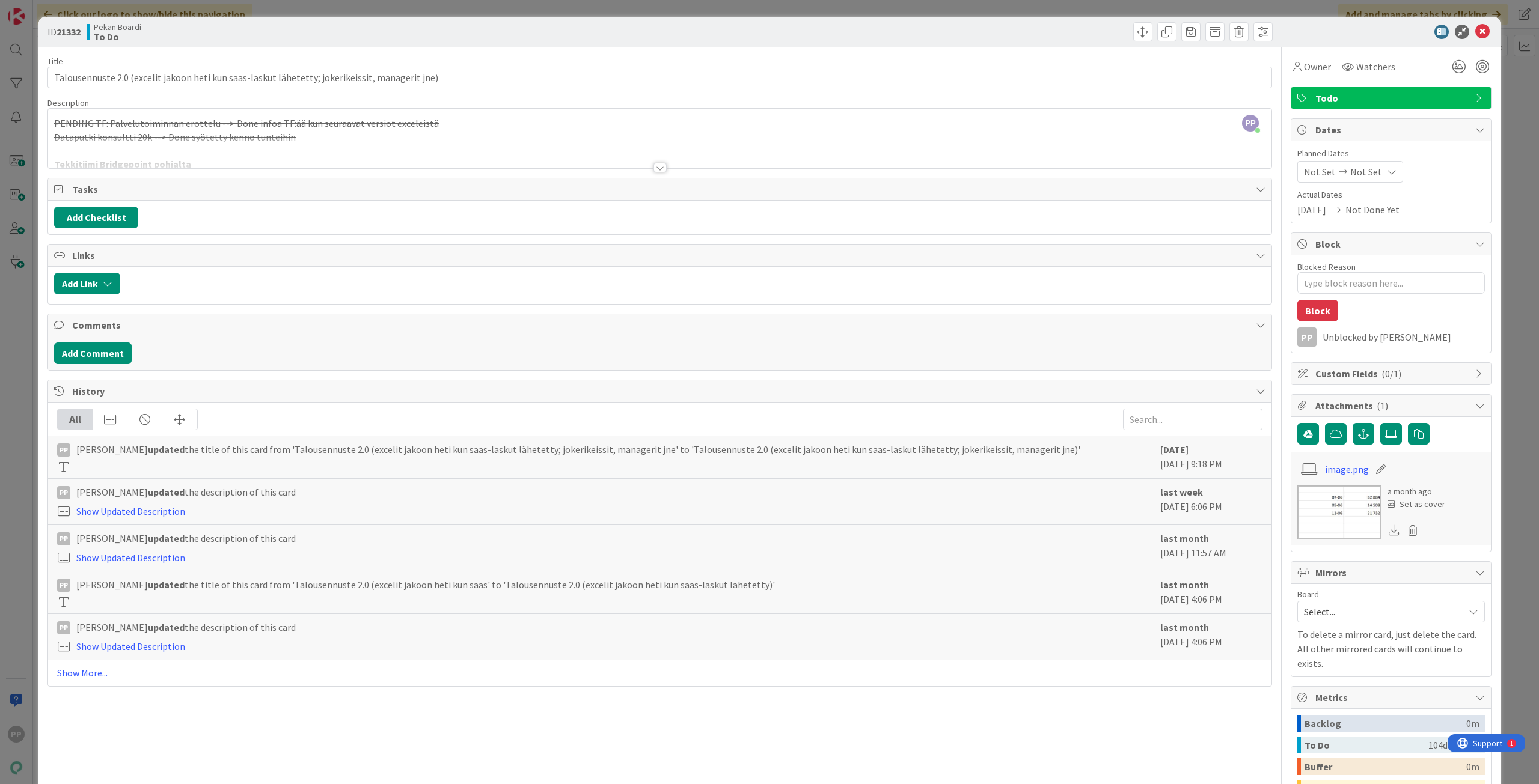
click at [461, 148] on div at bounding box center [659, 153] width 1223 height 31
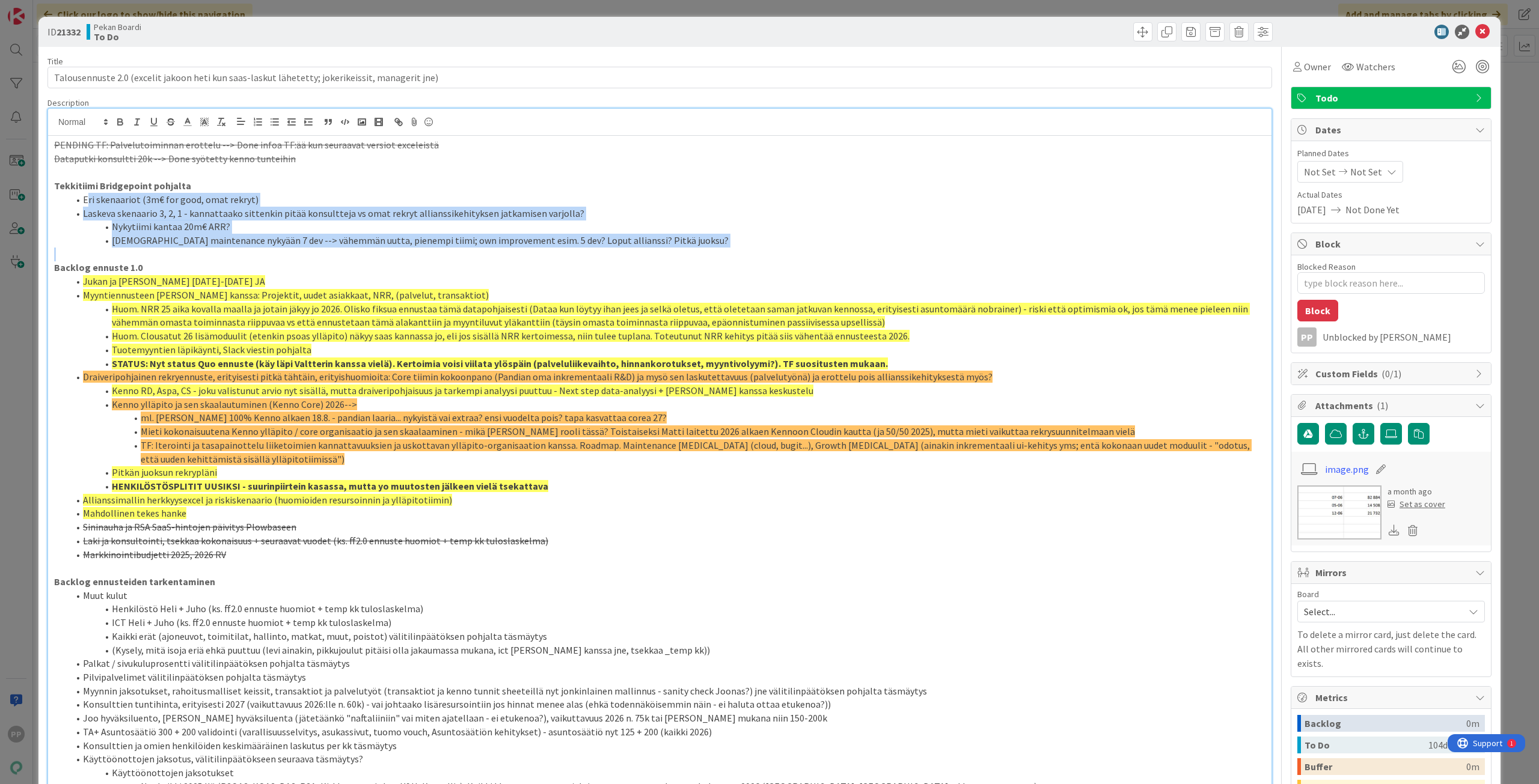
drag, startPoint x: 85, startPoint y: 202, endPoint x: 645, endPoint y: 248, distance: 561.9
click at [645, 248] on div "PENDING TF: Palvelutoiminnan erottelu --> Done infoa TF:ää kun seuraavat versio…" at bounding box center [659, 539] width 1223 height 807
click at [673, 247] on li "[DEMOGRAPHIC_DATA] maintenance nykyään 7 dev --> vähemmän uutta, pienempi tiimi…" at bounding box center [667, 240] width 1197 height 14
drag, startPoint x: 689, startPoint y: 241, endPoint x: 73, endPoint y: 204, distance: 617.1
click at [73, 204] on ol "Eri skenaariot (3m€ for good, omat rekryt) Laskeva skenaario 3, 2, 1 - kannatta…" at bounding box center [659, 220] width 1211 height 55
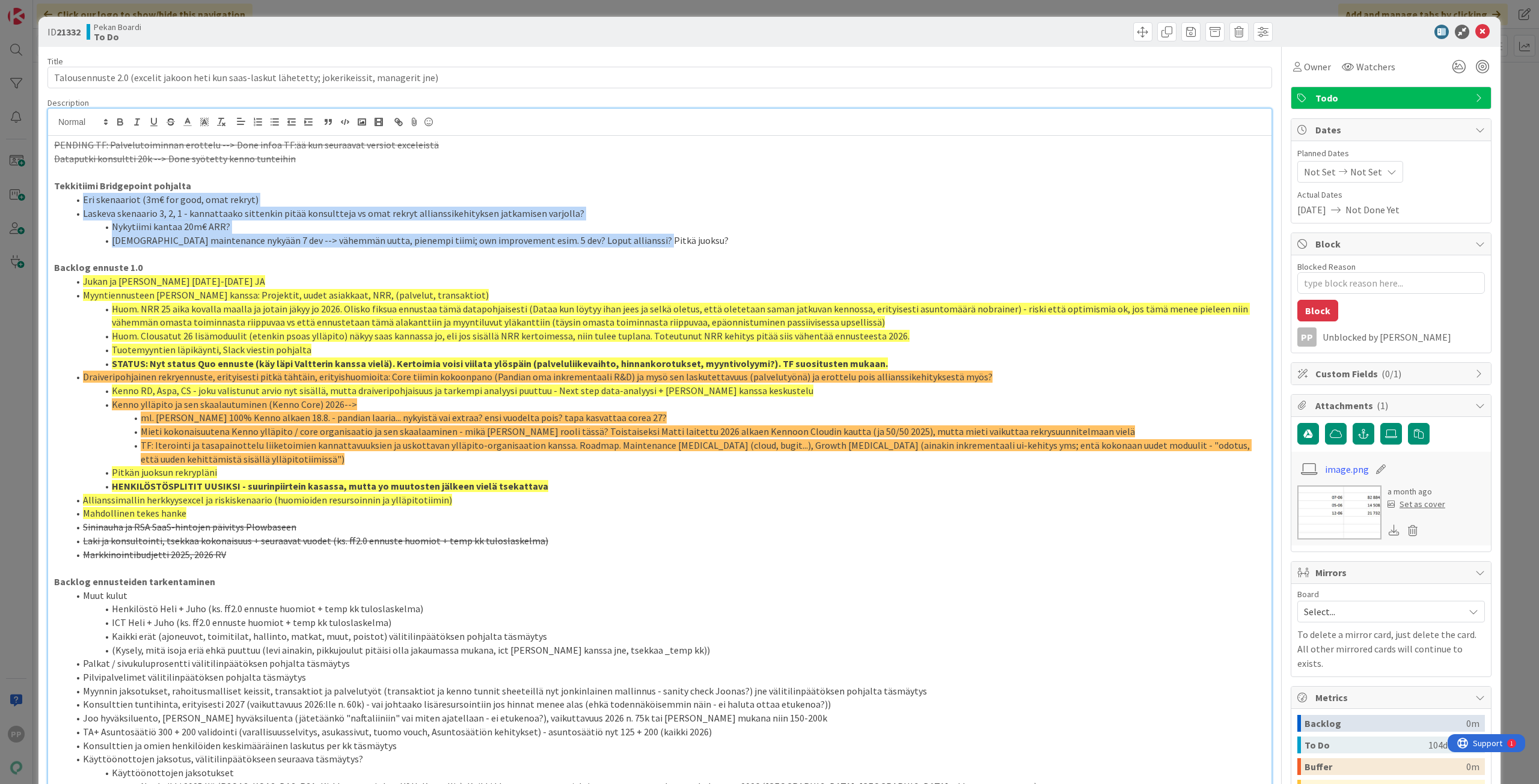
click at [83, 204] on span at bounding box center [83, 199] width 0 height 14
drag, startPoint x: 78, startPoint y: 199, endPoint x: 643, endPoint y: 244, distance: 566.8
click at [643, 244] on ol "Eri skenaariot (3m€ for good, omat rekryt) Laskeva skenaario 3, 2, 1 - kannatta…" at bounding box center [659, 220] width 1211 height 55
click at [643, 244] on li "[DEMOGRAPHIC_DATA] maintenance nykyään 7 dev --> vähemmän uutta, pienempi tiimi…" at bounding box center [667, 240] width 1197 height 14
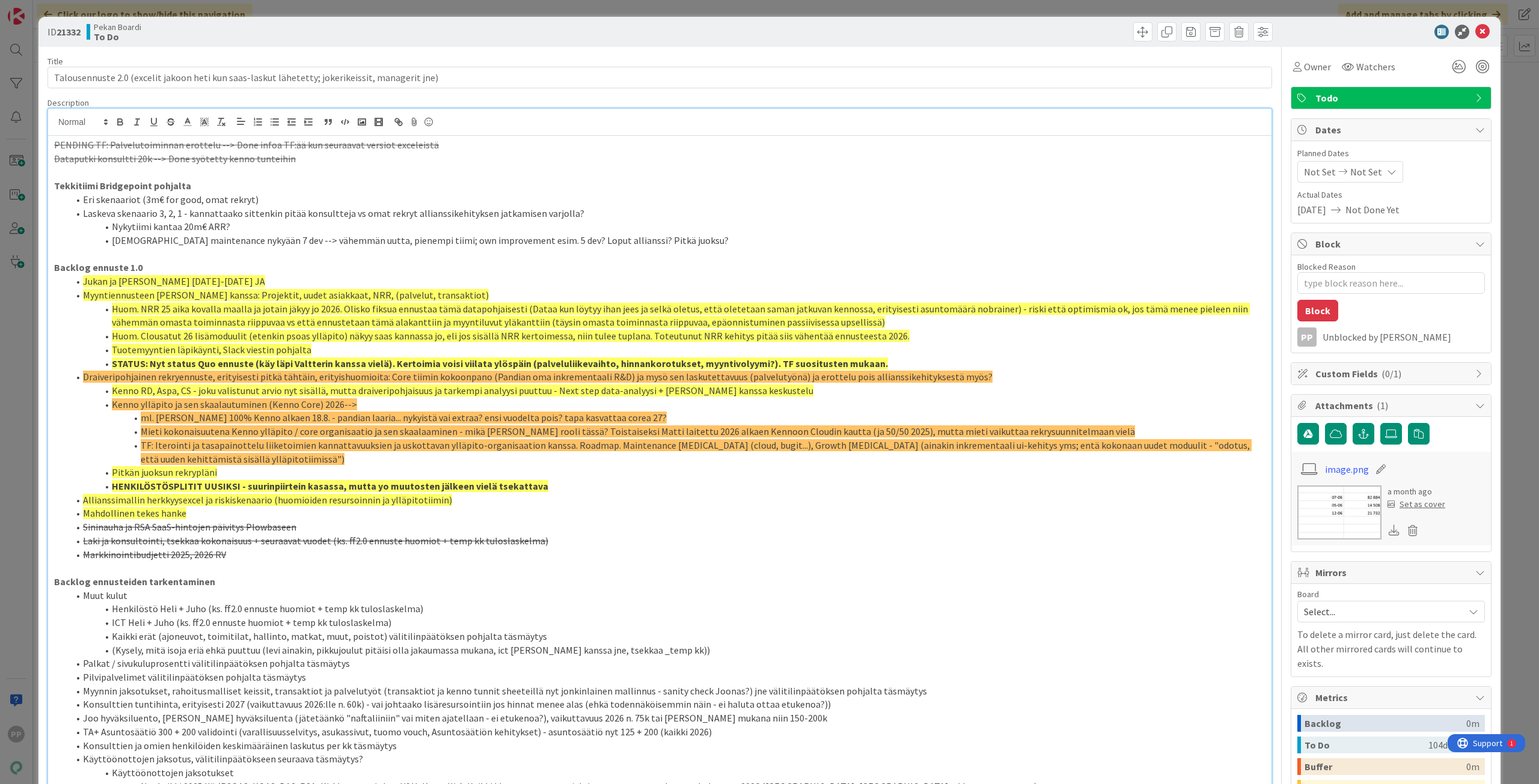
click at [627, 271] on p "Backlog ennuste 1.0" at bounding box center [659, 267] width 1211 height 14
click at [600, 327] on span "Huom. NRR 25 aika kovalla maalla ja jotain jäkyy jo 2026. Olisko fiksua ennusta…" at bounding box center [681, 316] width 1138 height 26
click at [506, 524] on li "Sininauha ja RSA SaaS-hintojen päivitys Plowbaseen" at bounding box center [667, 527] width 1197 height 14
click at [497, 584] on p "Backlog ennusteiden tarkentaminen" at bounding box center [659, 582] width 1211 height 14
click at [551, 60] on div "Title 95 / 128" at bounding box center [659, 61] width 1225 height 11
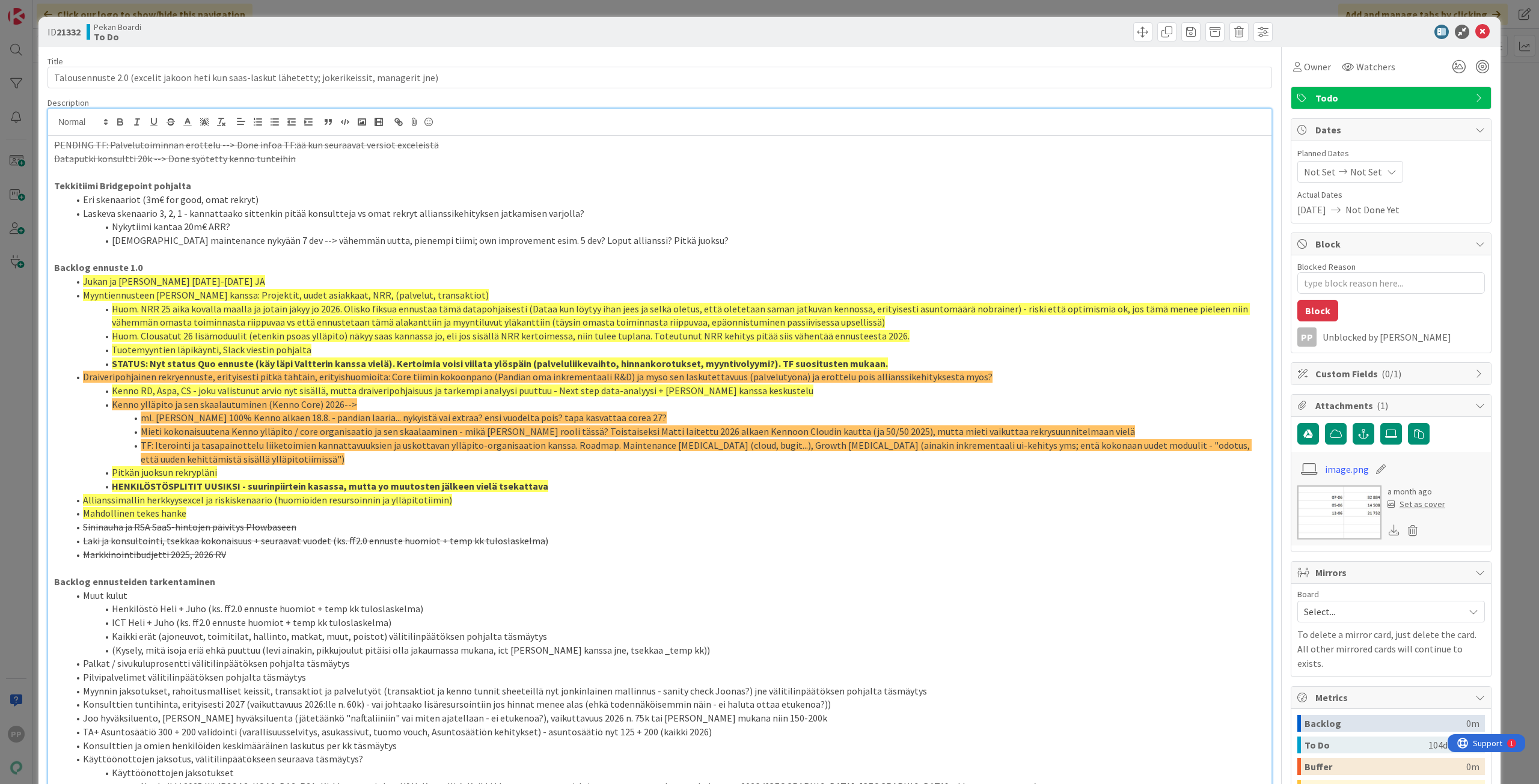
click at [552, 34] on div "Pekan Boardi To Do" at bounding box center [372, 32] width 570 height 19
click at [552, 14] on div "ID 21332 Pekan Boardi To Do Title 95 / 128 Talousennuste 2.0 (excelit jakoon he…" at bounding box center [769, 392] width 1539 height 784
